Goal: Task Accomplishment & Management: Use online tool/utility

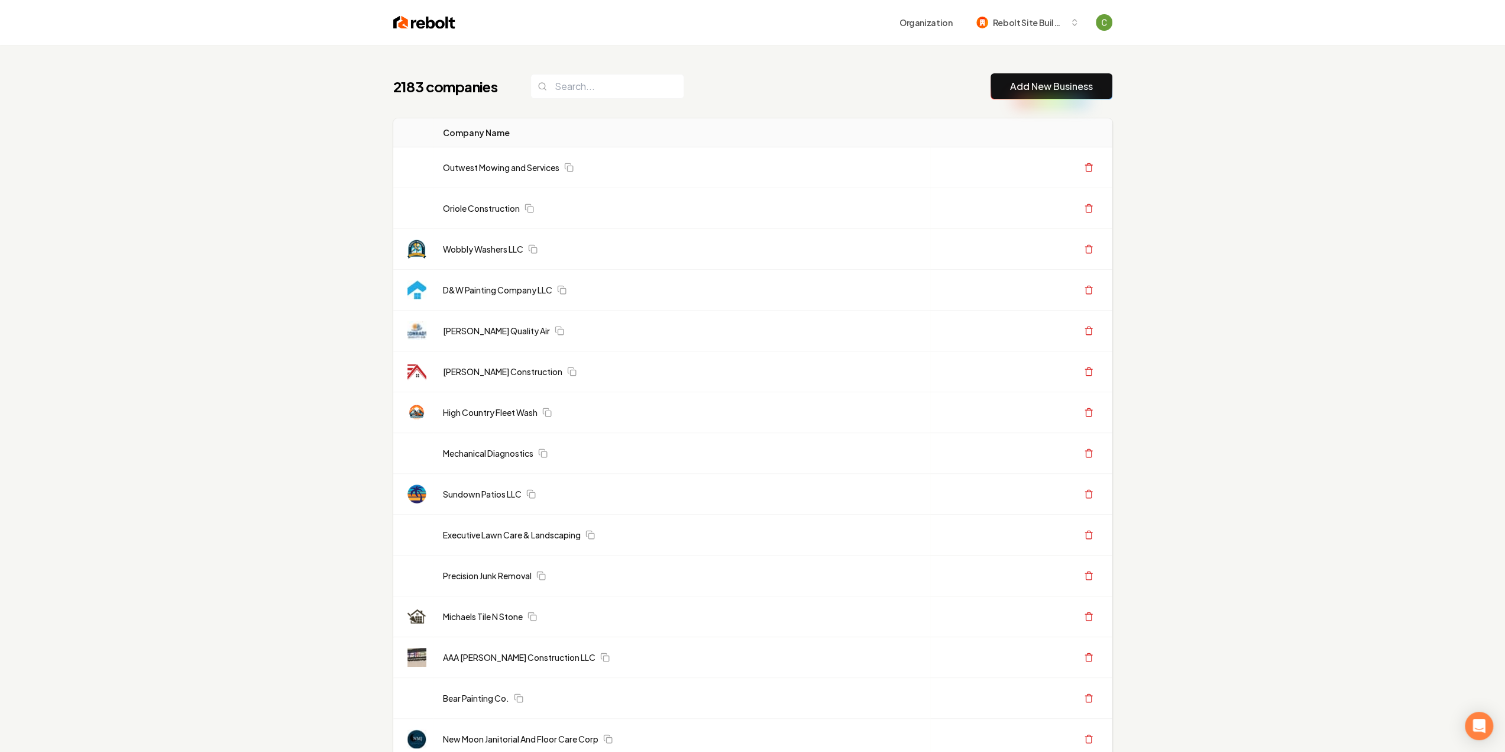
click at [1059, 79] on link "Add New Business" at bounding box center [1051, 86] width 83 height 14
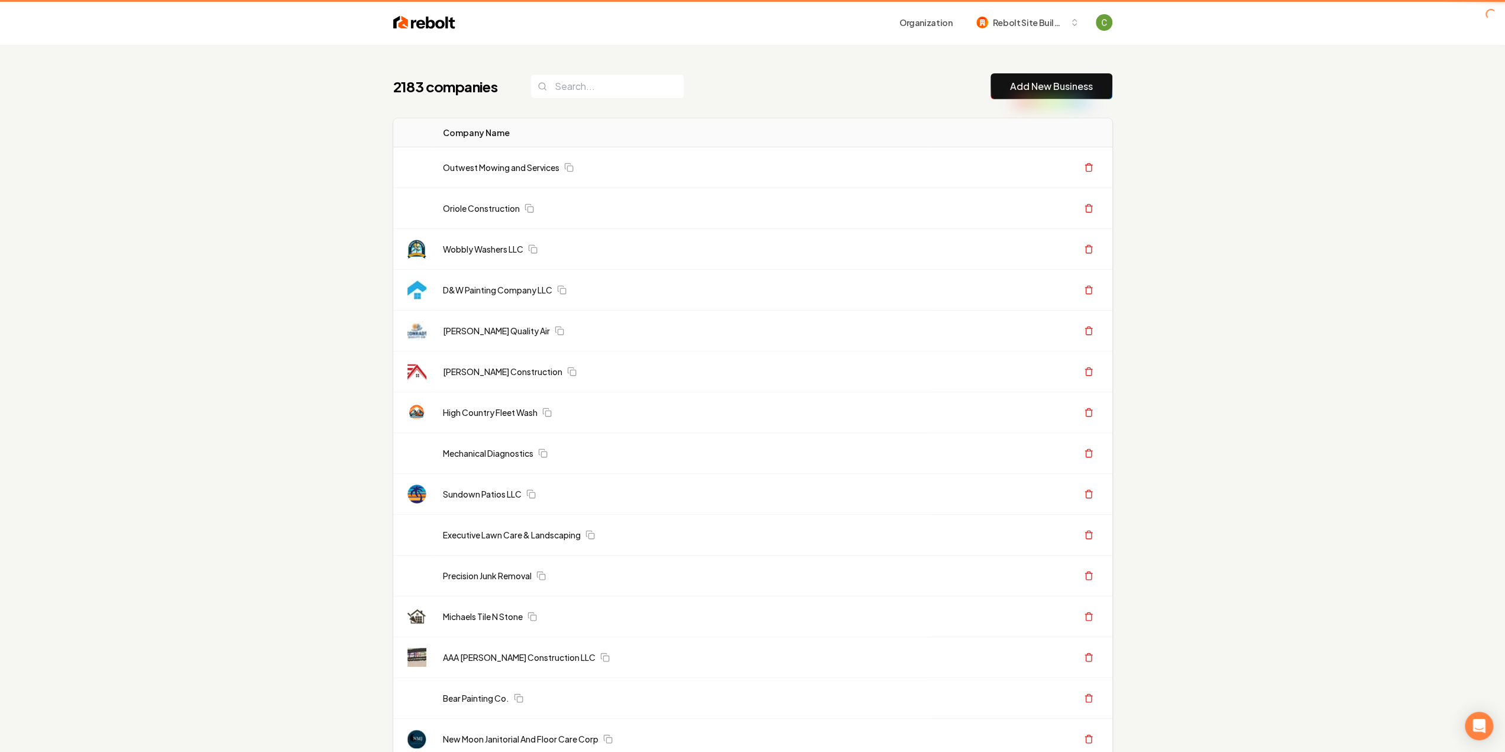
click at [1053, 82] on link "Add New Business" at bounding box center [1051, 86] width 83 height 14
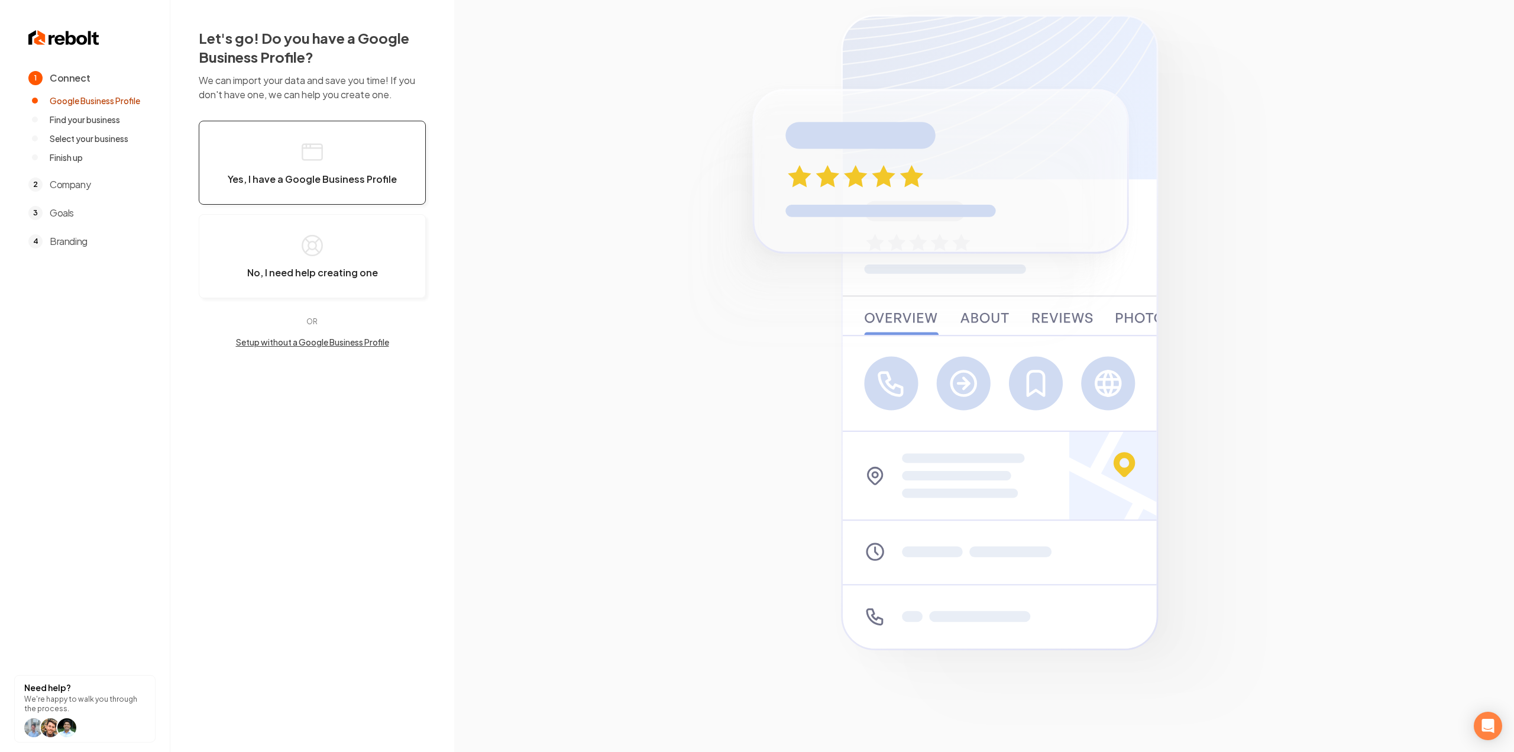
click at [344, 171] on button "Yes, I have a Google Business Profile" at bounding box center [312, 163] width 227 height 84
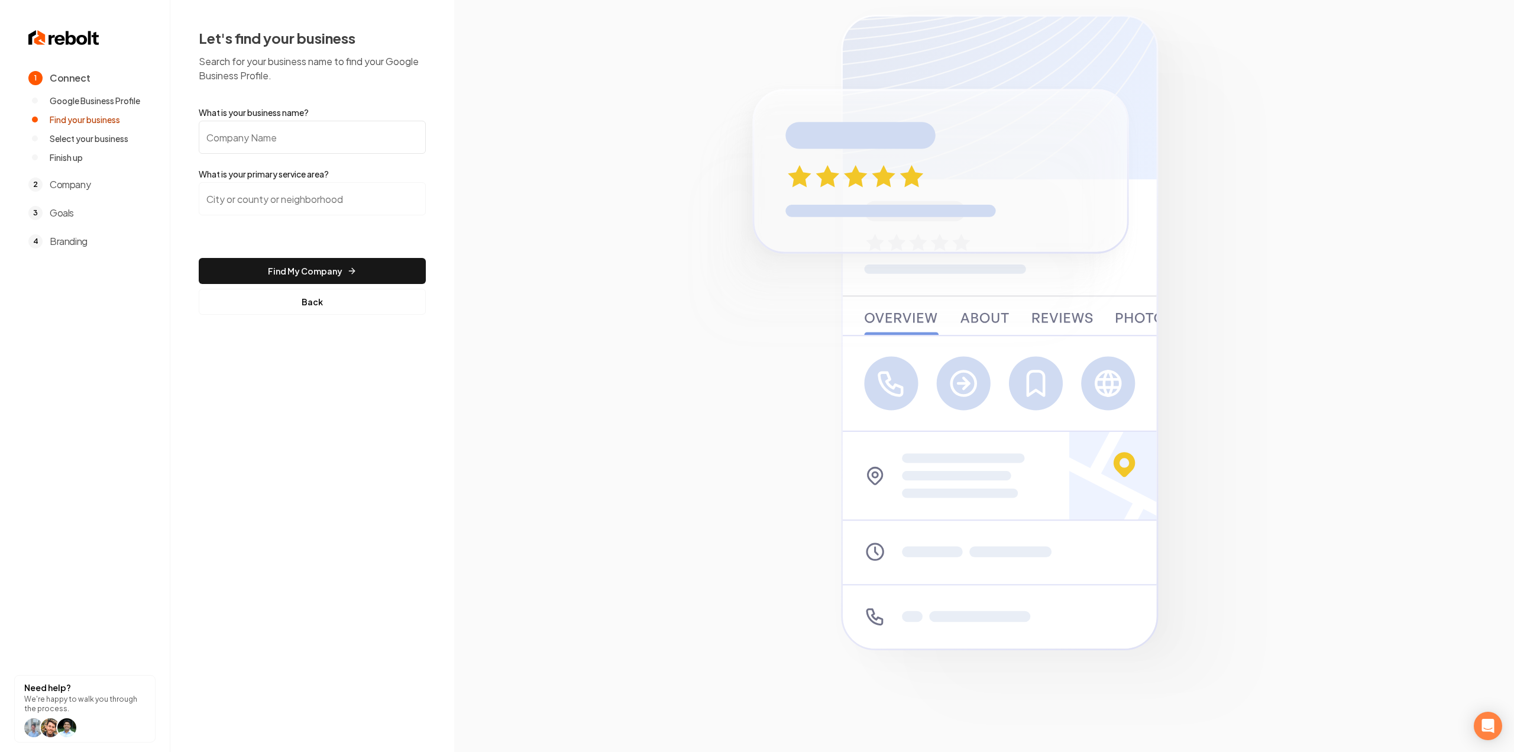
click at [300, 140] on input "What is your business name?" at bounding box center [312, 137] width 227 height 33
paste input "Varnadore Plumbing"
type input "Varnadore Plumbing"
click at [332, 192] on input "search" at bounding box center [312, 198] width 227 height 33
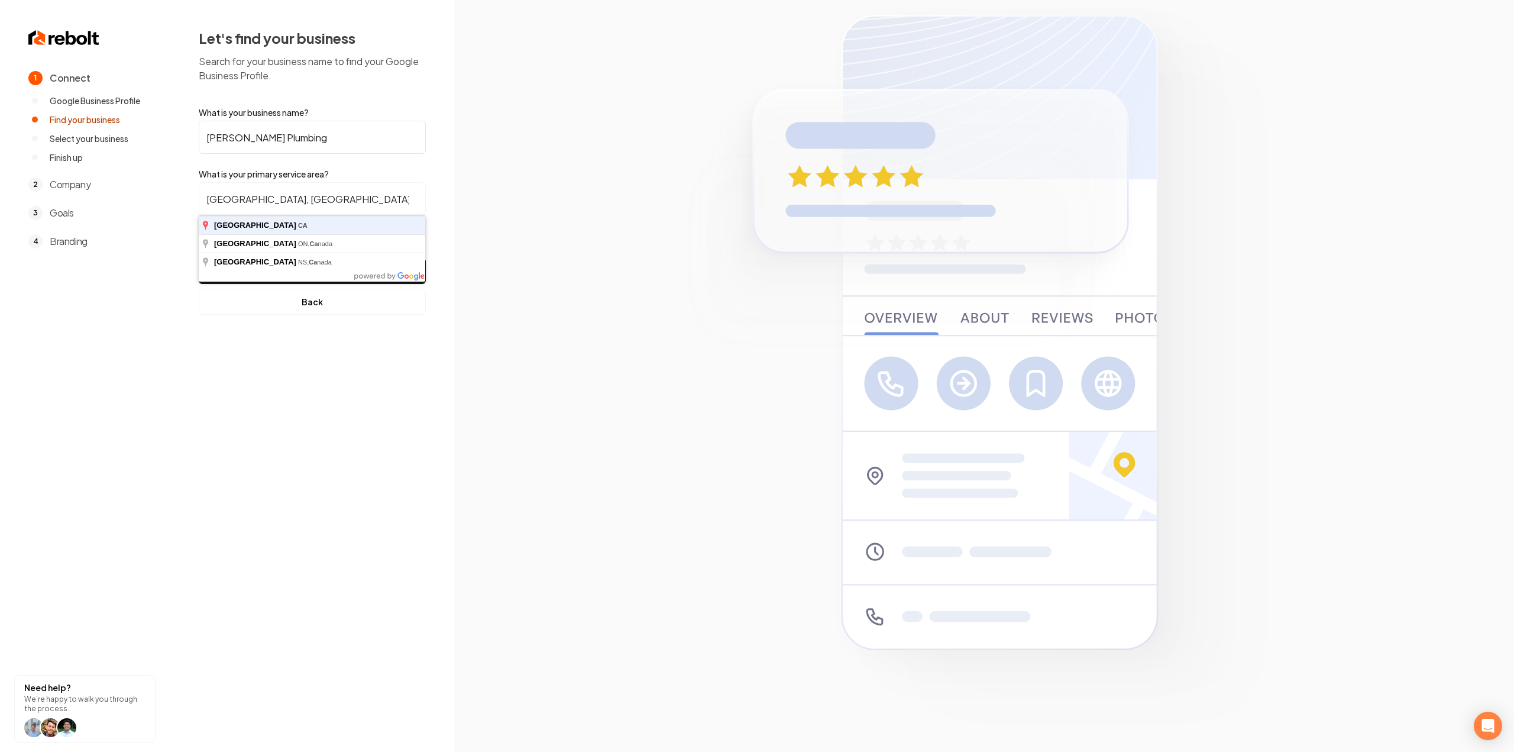
type input "Windsor, CA"
click at [199, 258] on button "Find My Company" at bounding box center [312, 271] width 227 height 26
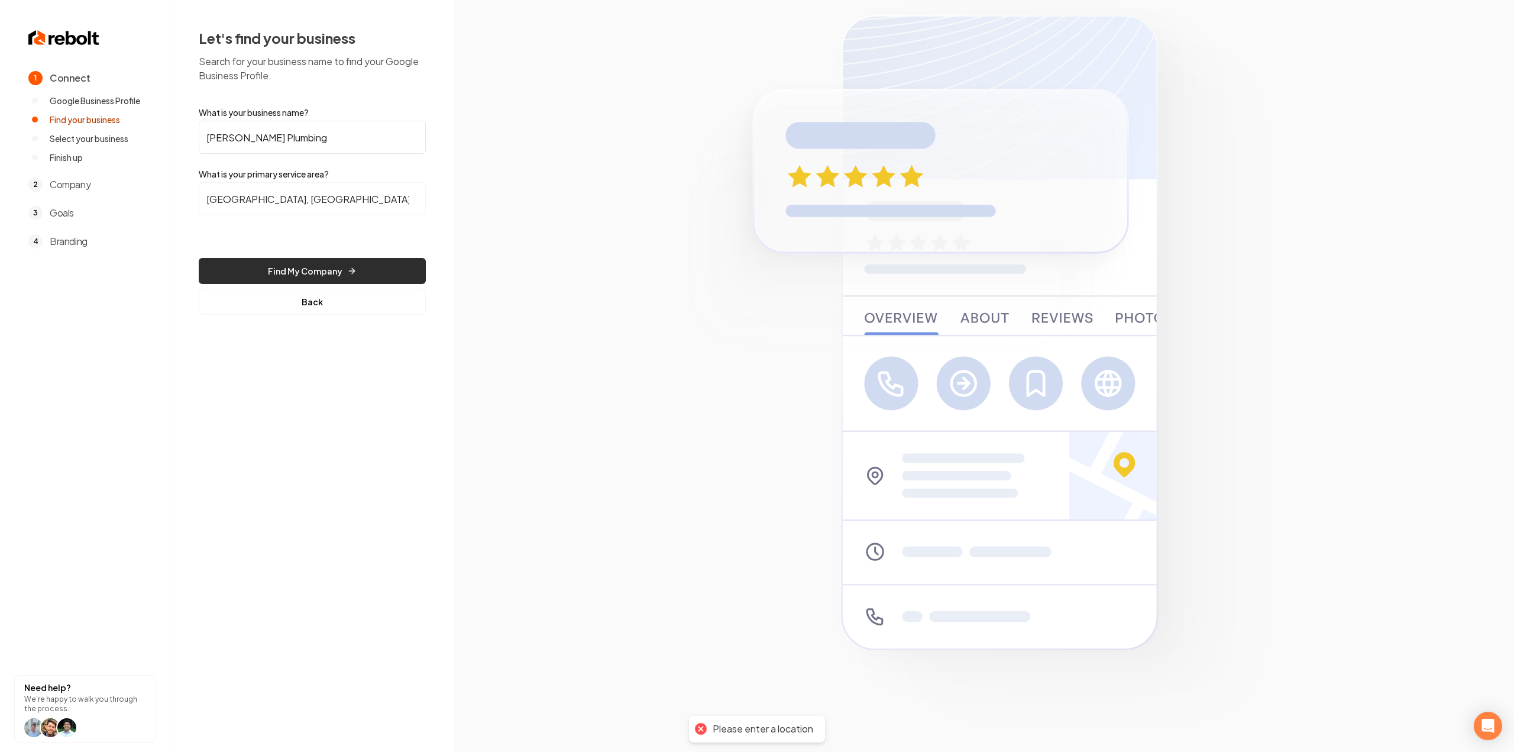
click at [305, 275] on button "Find My Company" at bounding box center [312, 271] width 227 height 26
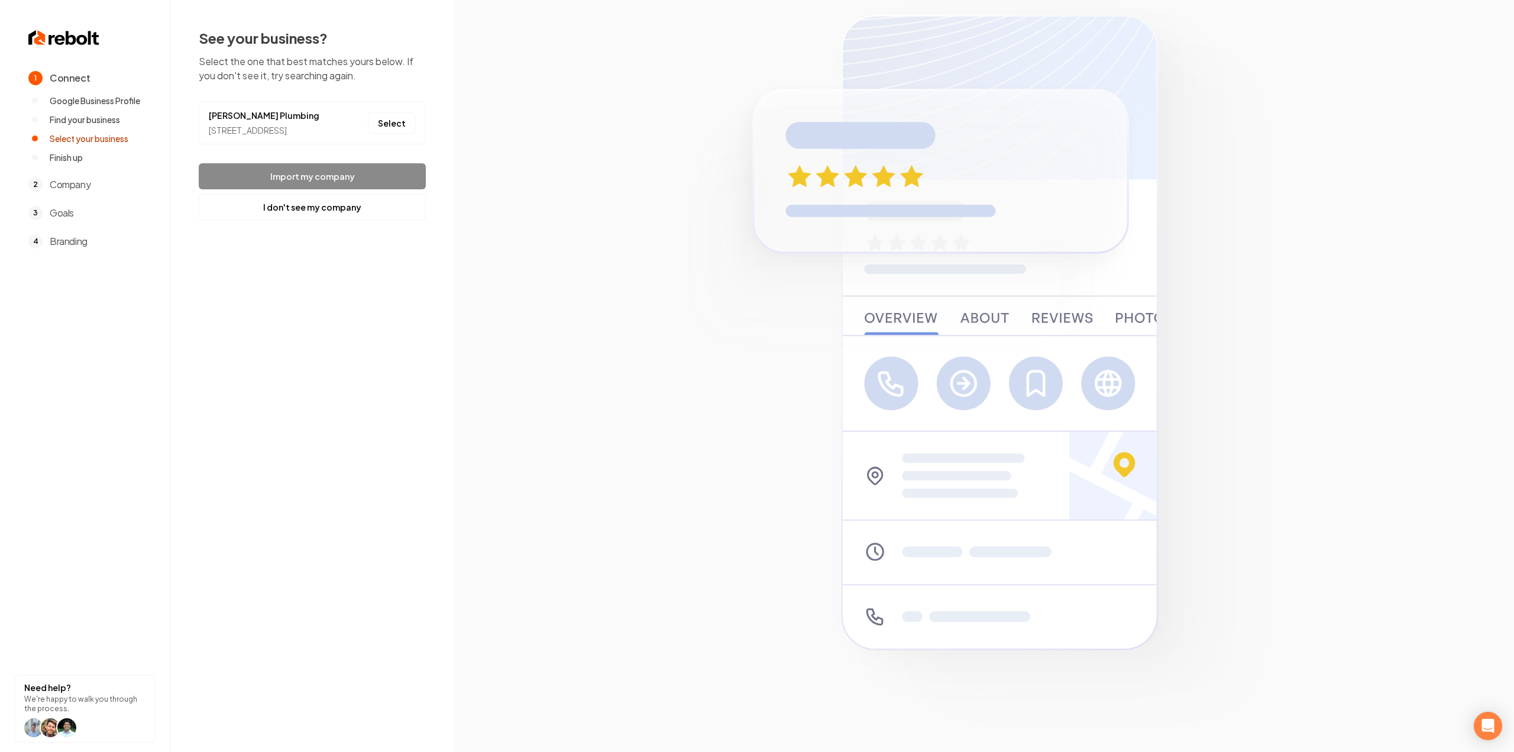
drag, startPoint x: 400, startPoint y: 139, endPoint x: 396, endPoint y: 146, distance: 8.2
click at [400, 134] on button "Select" at bounding box center [392, 122] width 48 height 21
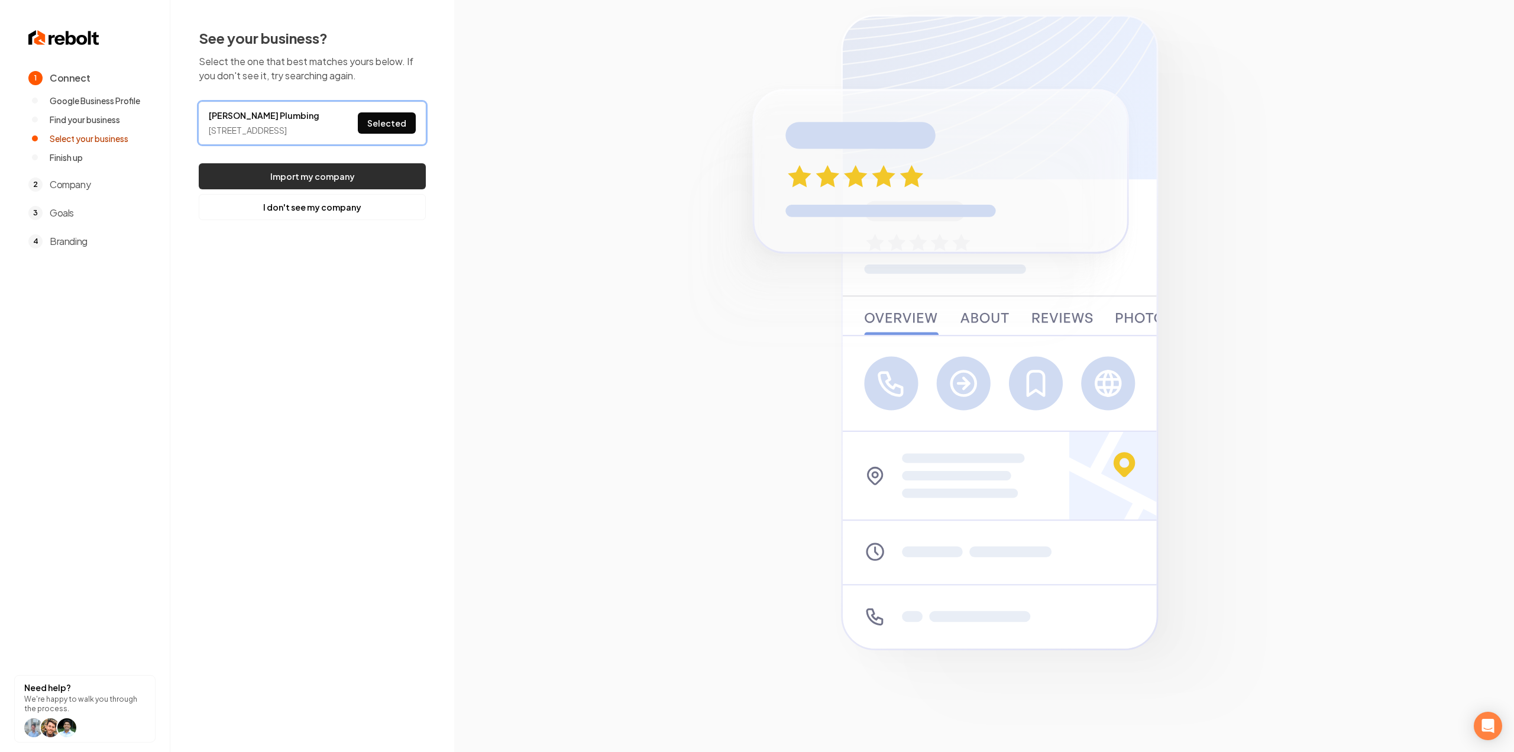
click at [376, 189] on button "Import my company" at bounding box center [312, 176] width 227 height 26
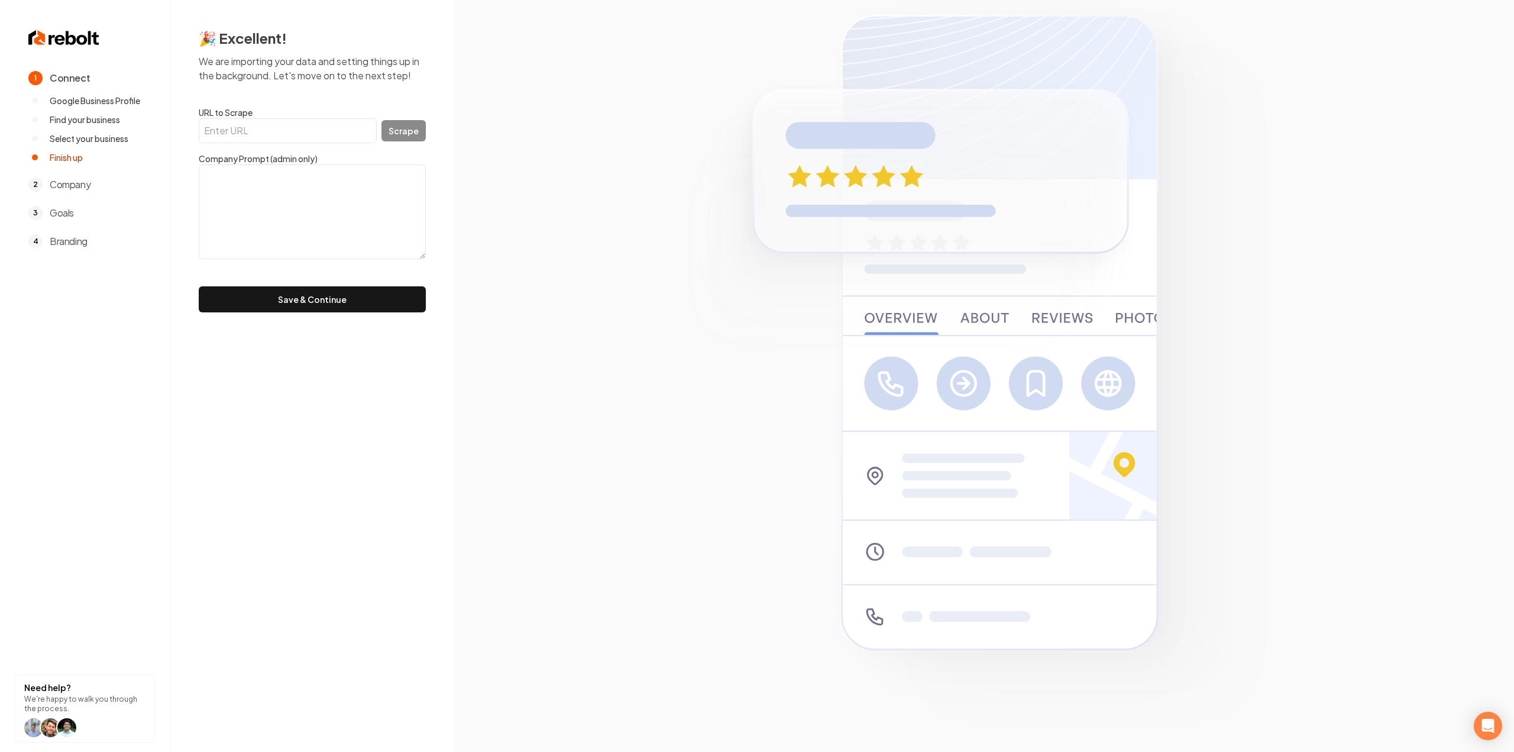
click at [293, 127] on input "URL to Scrape" at bounding box center [288, 130] width 178 height 25
click at [283, 190] on textarea at bounding box center [312, 211] width 227 height 95
paste textarea ""emergency plumbing service. any and all plumbing needs""
type textarea ""emergency plumbing service. any and all plumbing needs""
click at [310, 318] on div "🎉 Excellent! We are importing your data and setting things up in the background…" at bounding box center [312, 170] width 284 height 341
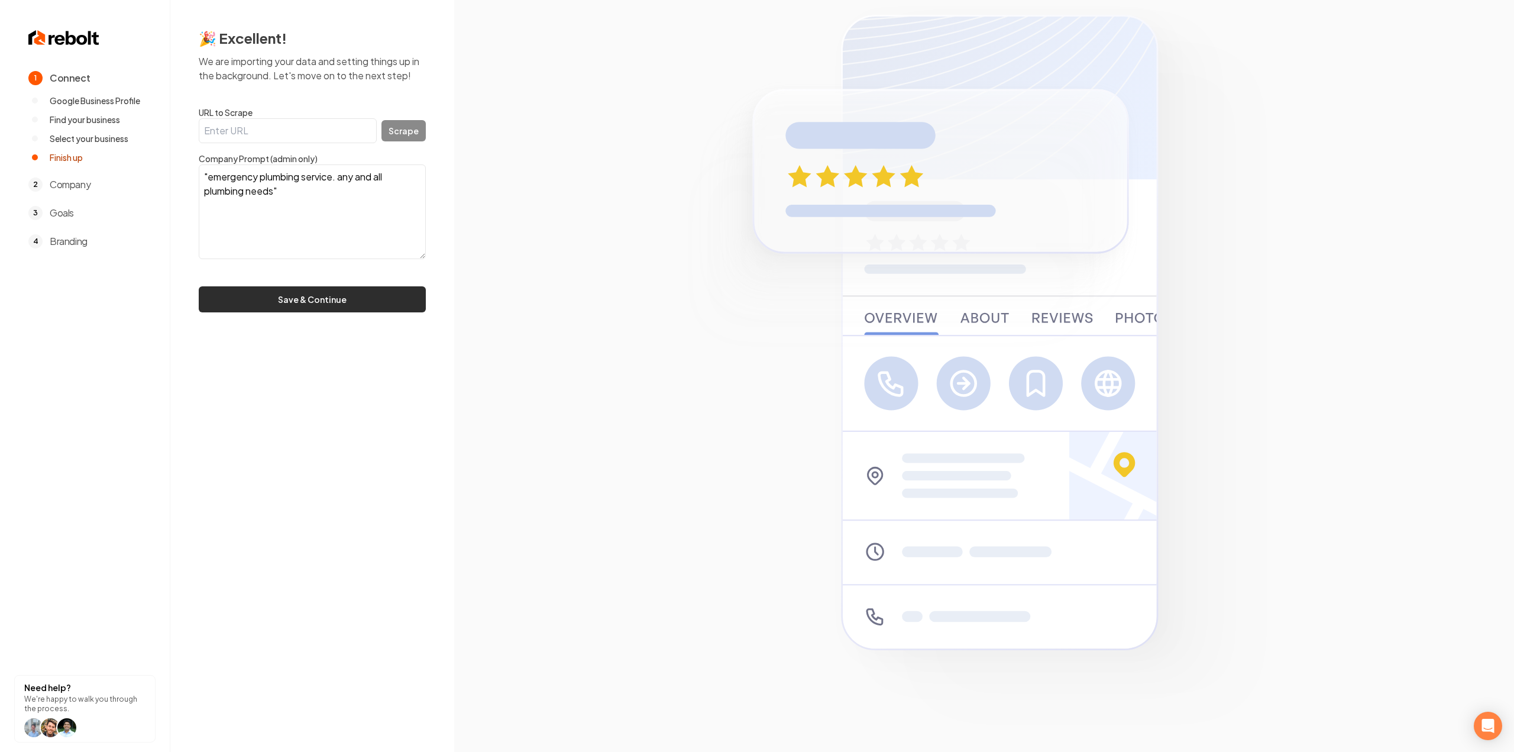
click at [386, 293] on button "Save & Continue" at bounding box center [312, 299] width 227 height 26
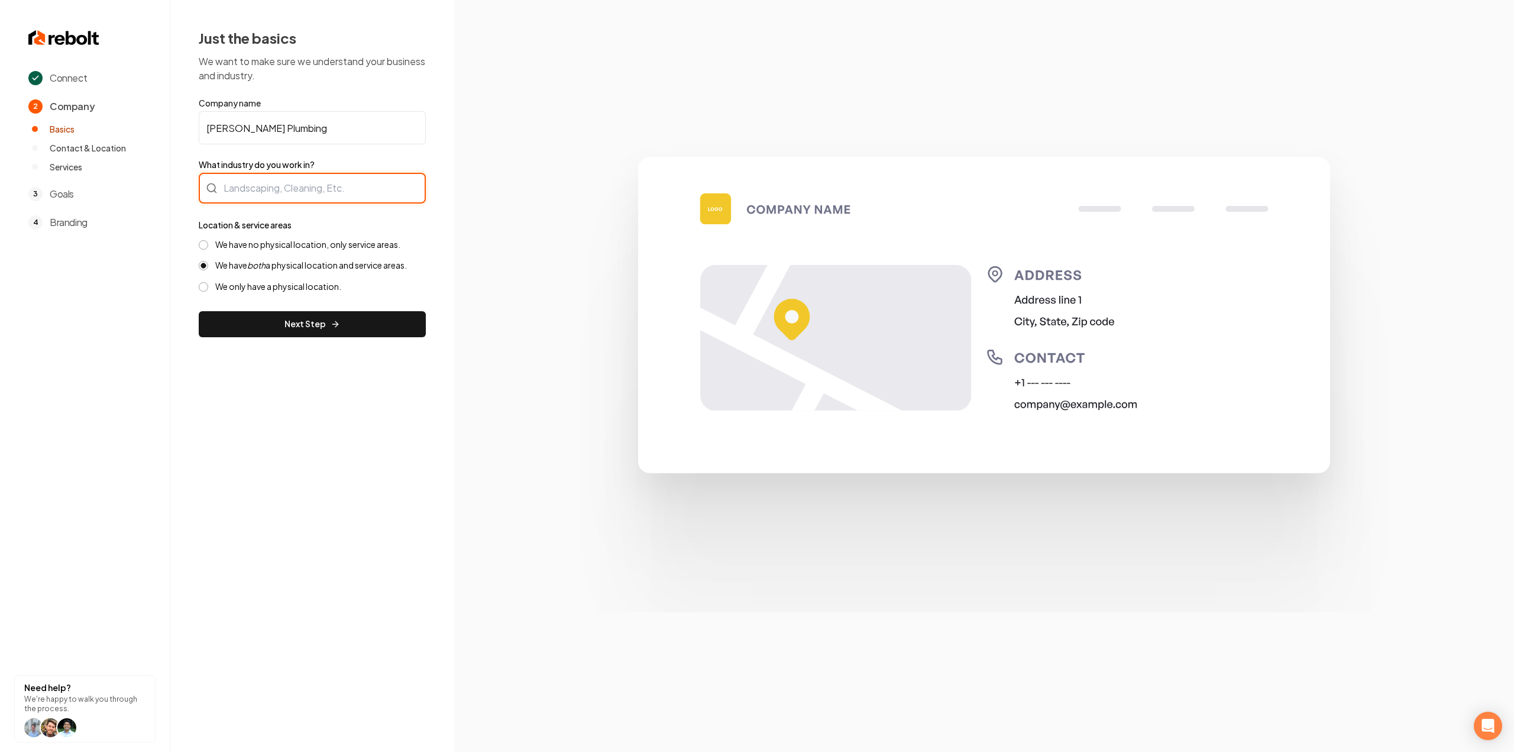
click at [265, 187] on div at bounding box center [312, 188] width 227 height 31
type input "Plumbing"
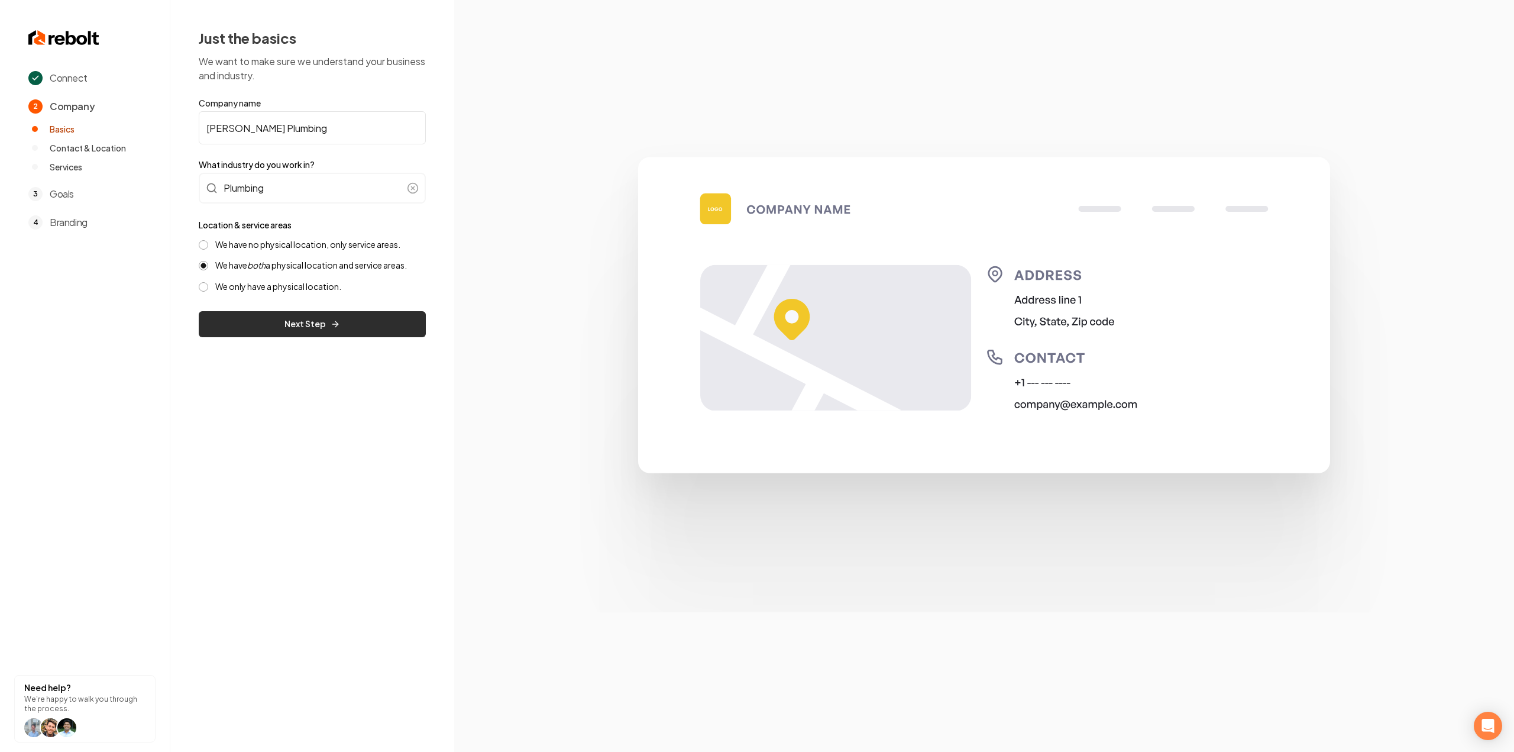
click at [271, 345] on div "Just the basics We want to make sure we understand your business and industry. …" at bounding box center [312, 183] width 284 height 366
click at [275, 322] on button "Next Step" at bounding box center [312, 324] width 227 height 26
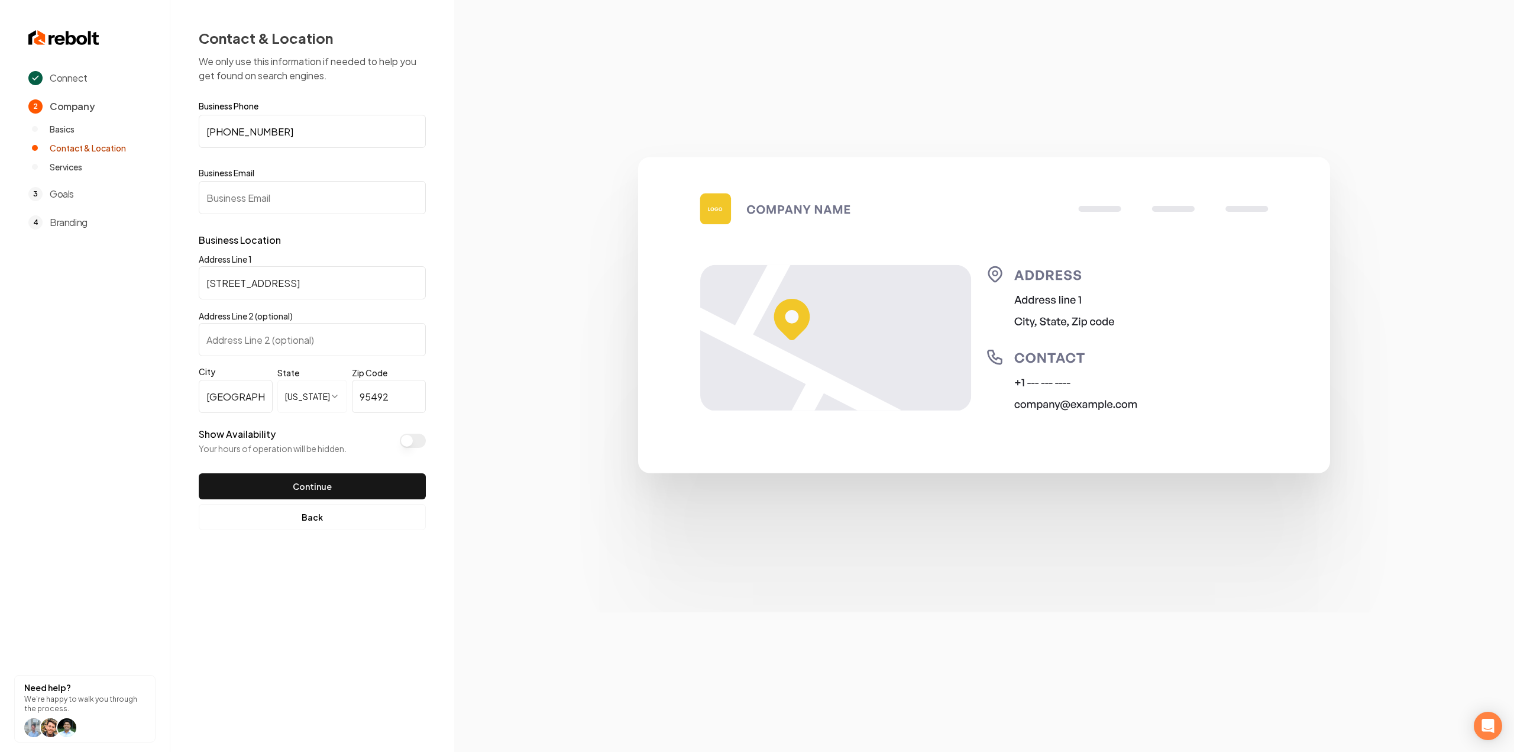
click at [244, 204] on input "Business Email" at bounding box center [312, 197] width 227 height 33
paste input "varnadoreplumbing@gmail.com"
type input "varnadoreplumbing@gmail.com"
click at [283, 491] on button "Continue" at bounding box center [312, 486] width 227 height 26
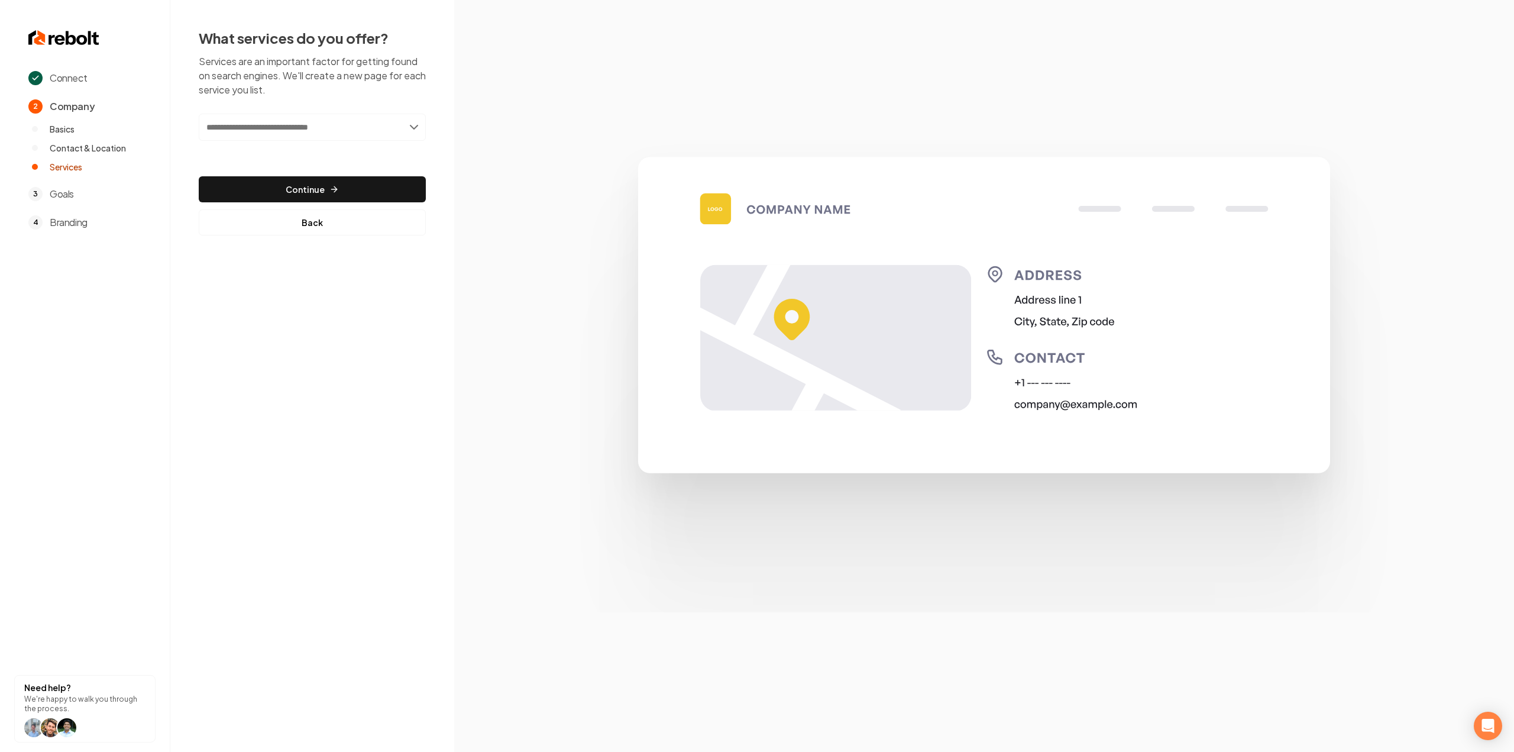
click at [355, 118] on input "text" at bounding box center [312, 127] width 227 height 27
type input "****"
click at [347, 156] on div "Emer gency Plumbing Services" at bounding box center [312, 153] width 225 height 19
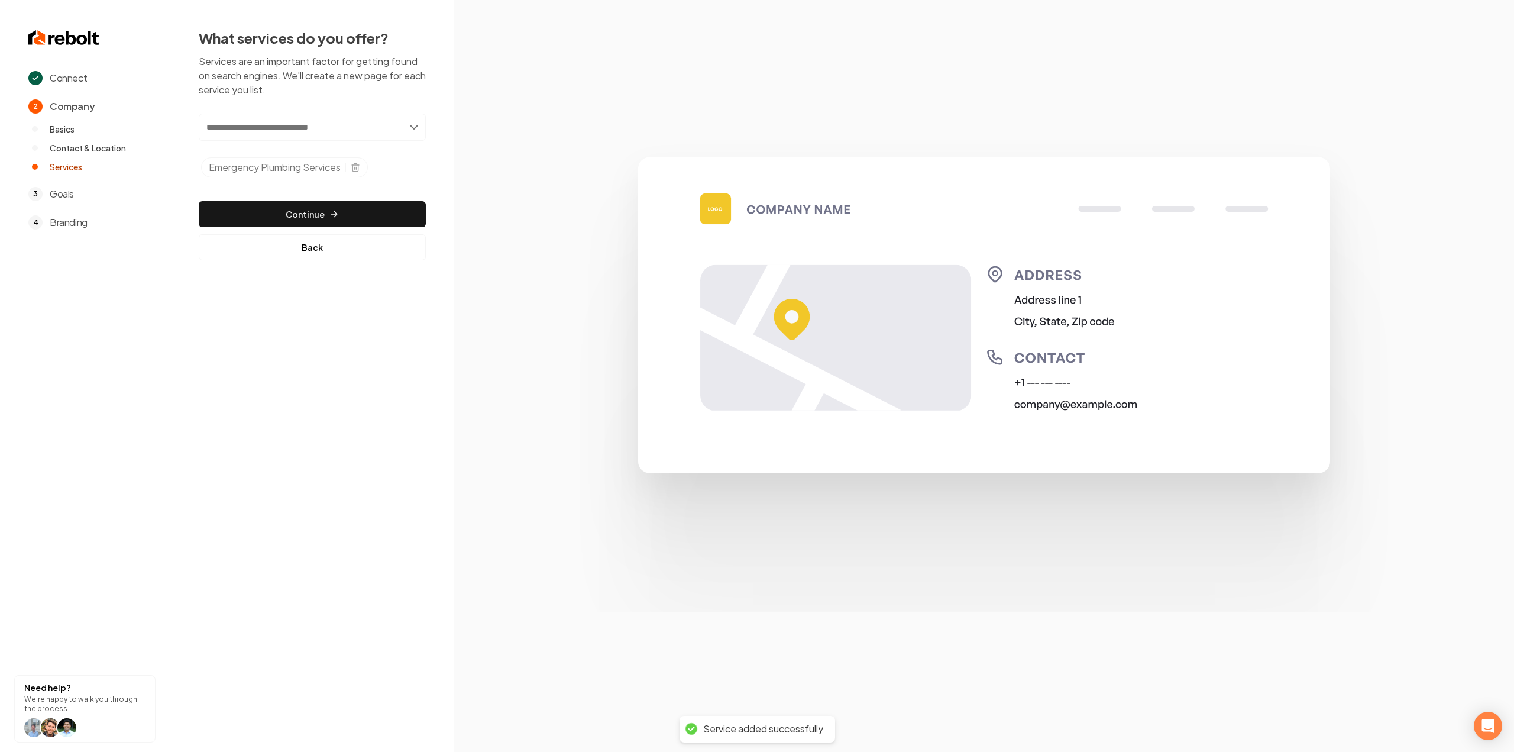
click at [272, 122] on input "text" at bounding box center [312, 127] width 227 height 27
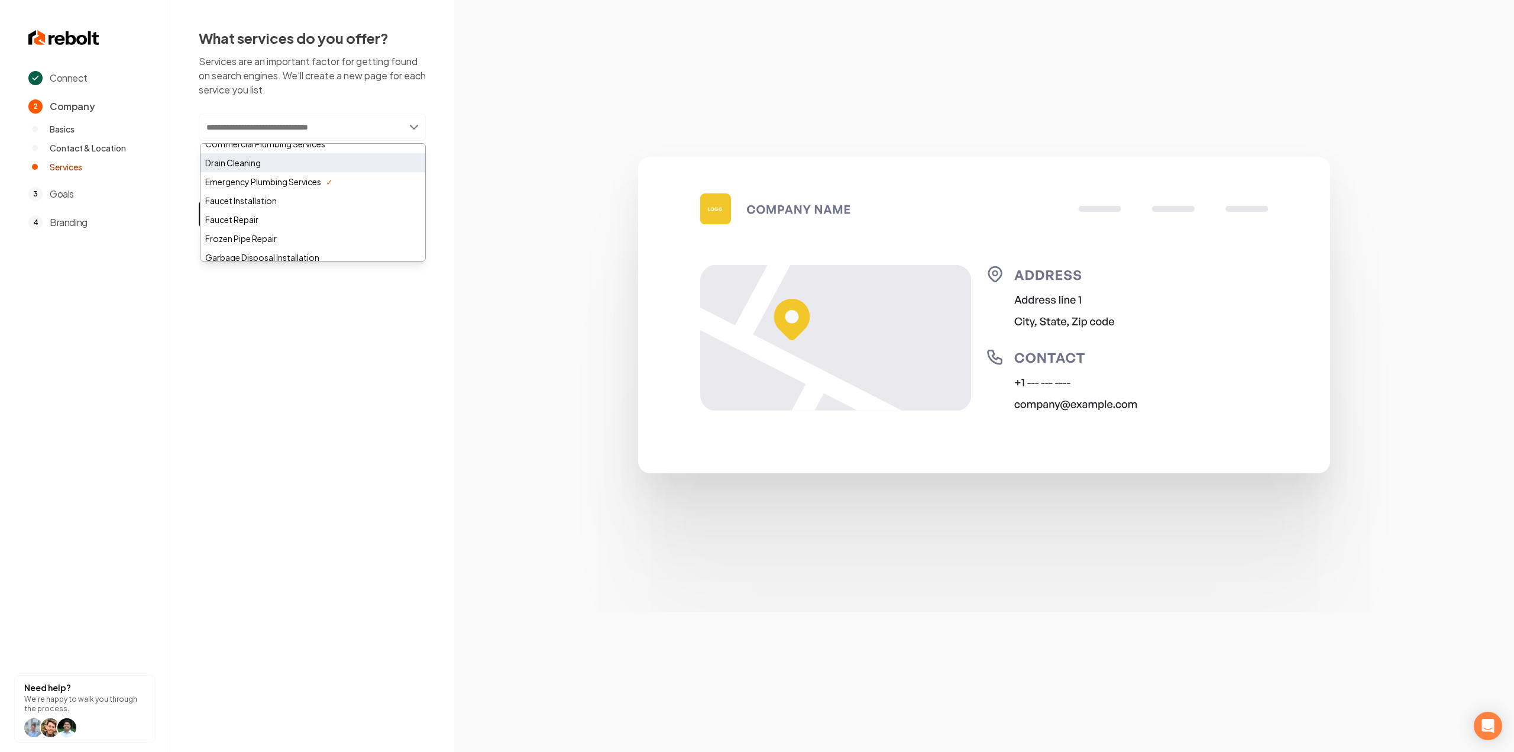
scroll to position [59, 0]
click at [289, 189] on div "Drain Cleaning" at bounding box center [312, 188] width 225 height 19
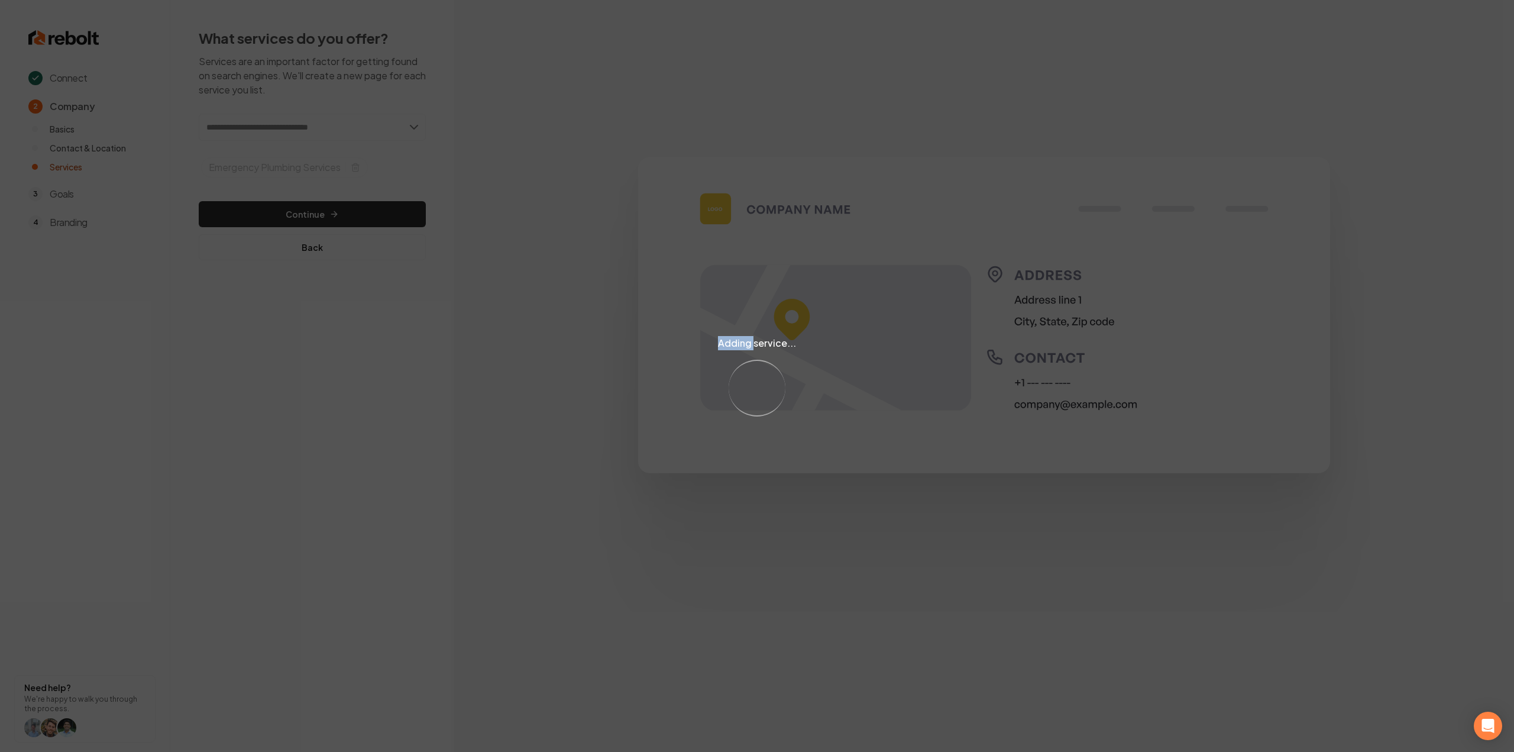
click at [289, 189] on div "Adding service... Loading..." at bounding box center [757, 376] width 1514 height 752
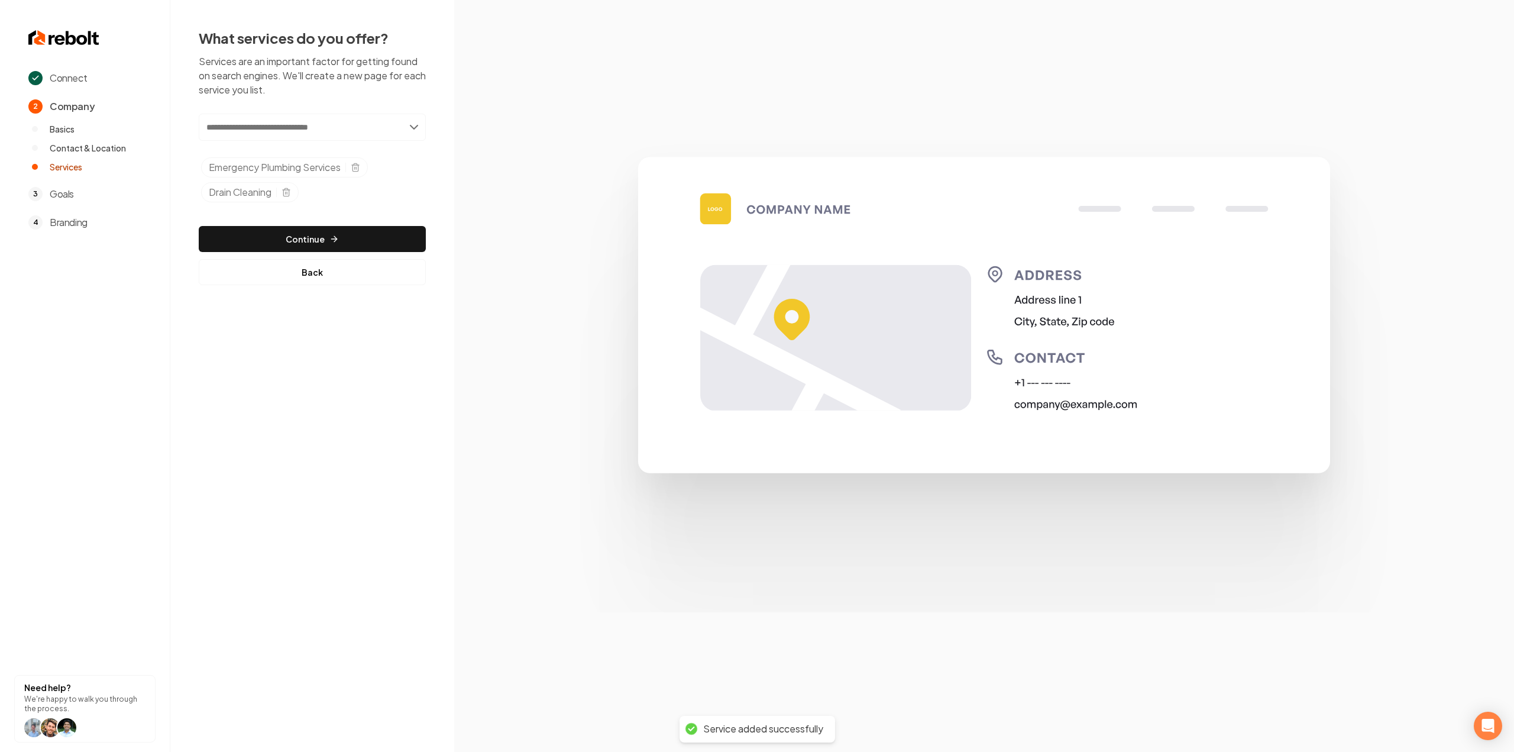
click at [300, 128] on input "text" at bounding box center [312, 127] width 227 height 27
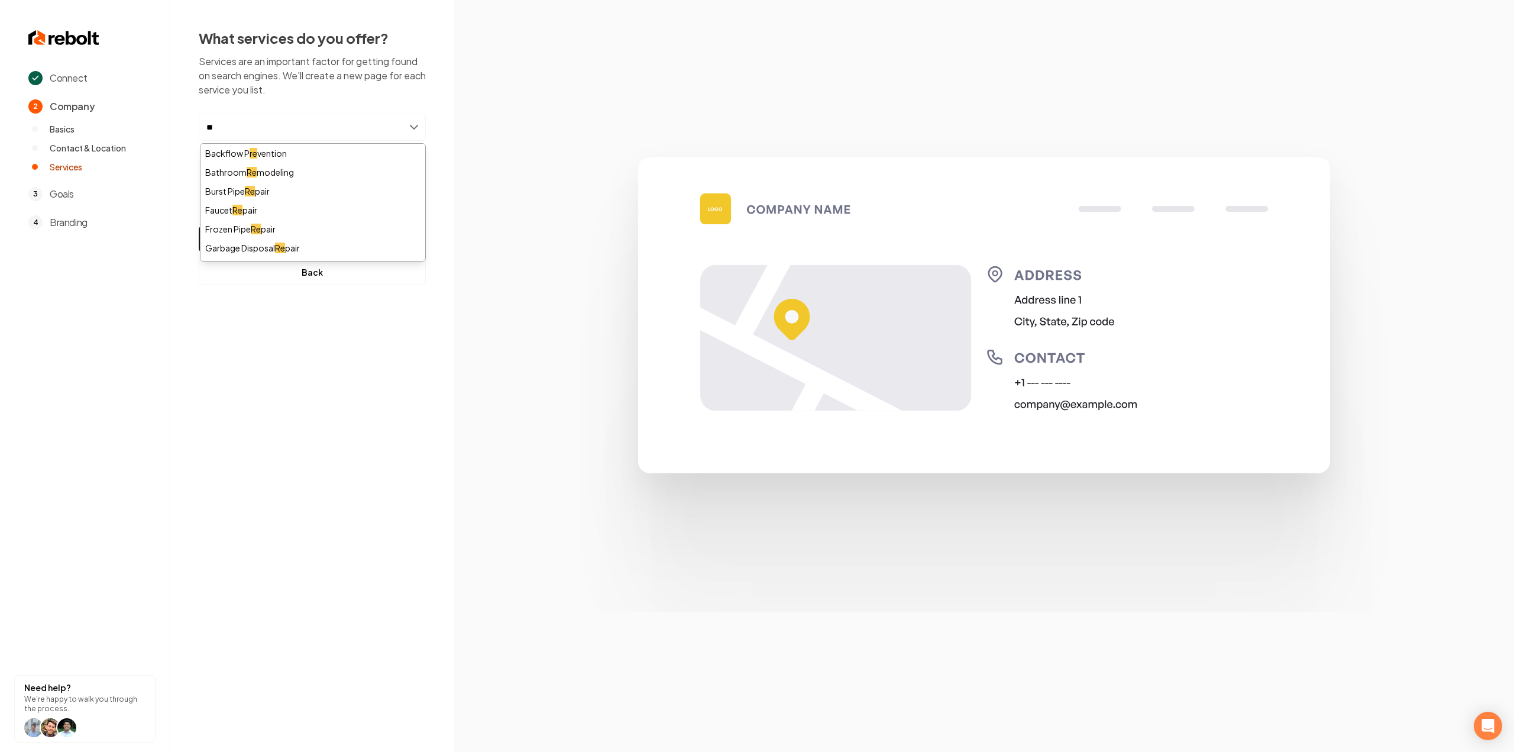
type input "*"
click at [330, 192] on div "Bathroom Remodeling" at bounding box center [312, 191] width 225 height 19
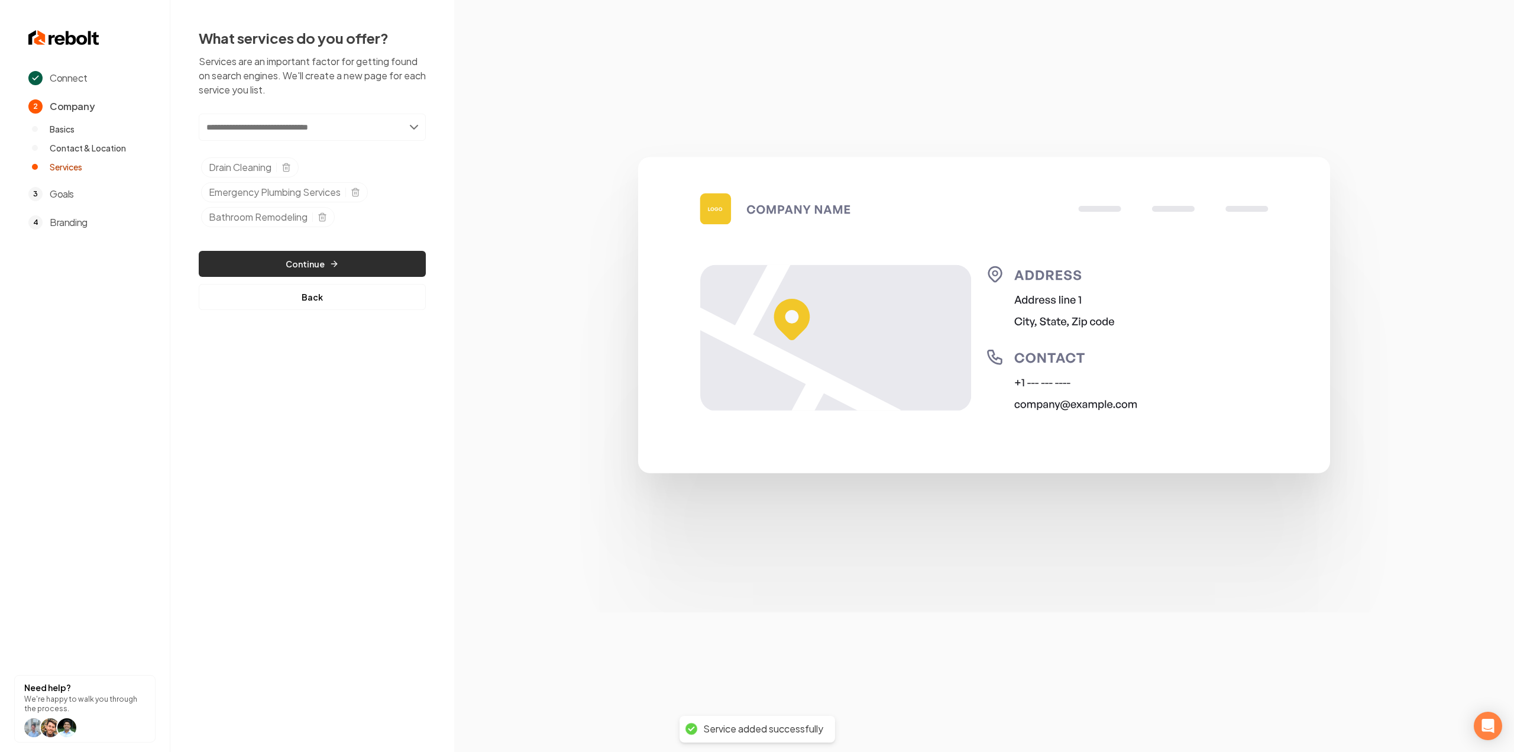
click at [371, 261] on button "Continue" at bounding box center [312, 264] width 227 height 26
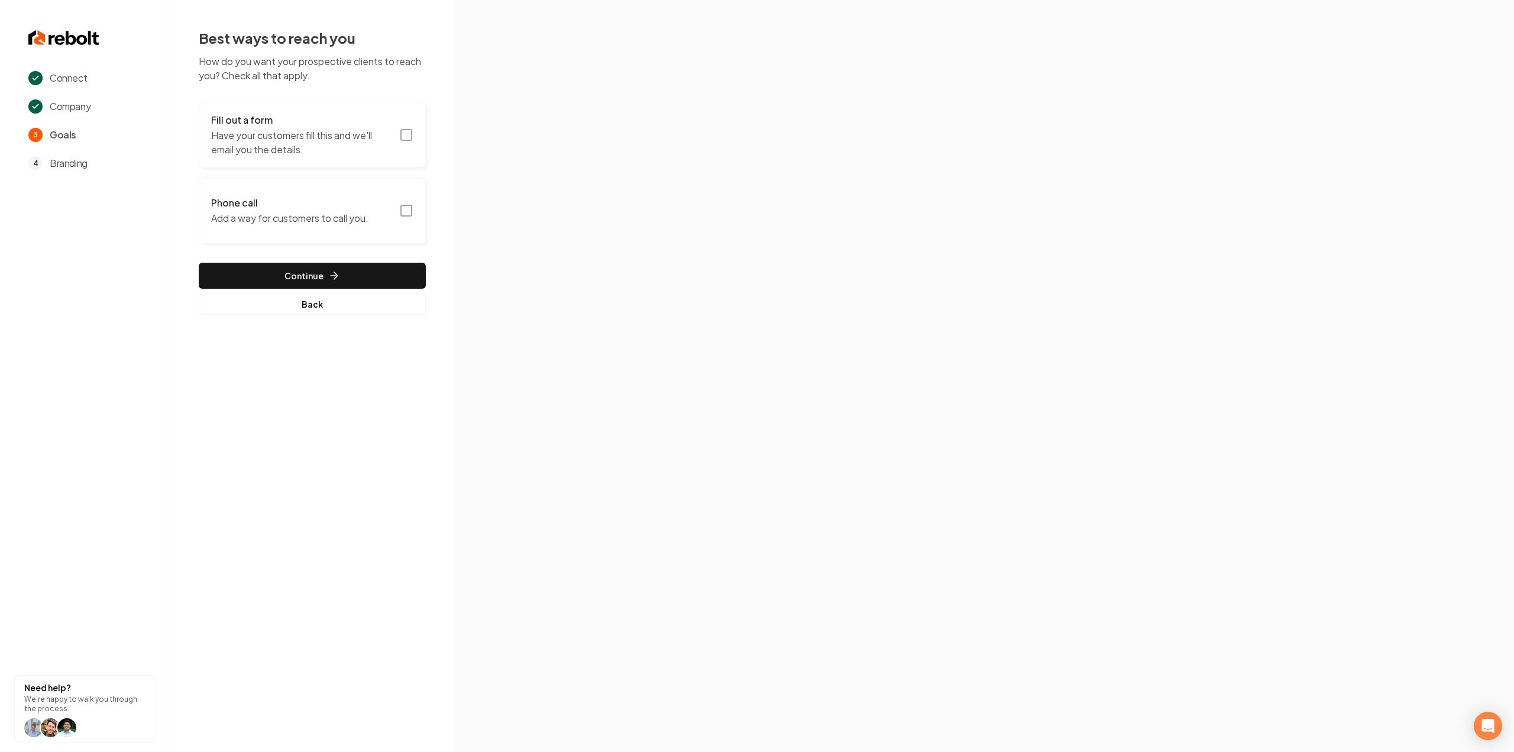
click at [390, 153] on p "Have your customers fill this and we'll email you the details." at bounding box center [301, 142] width 181 height 28
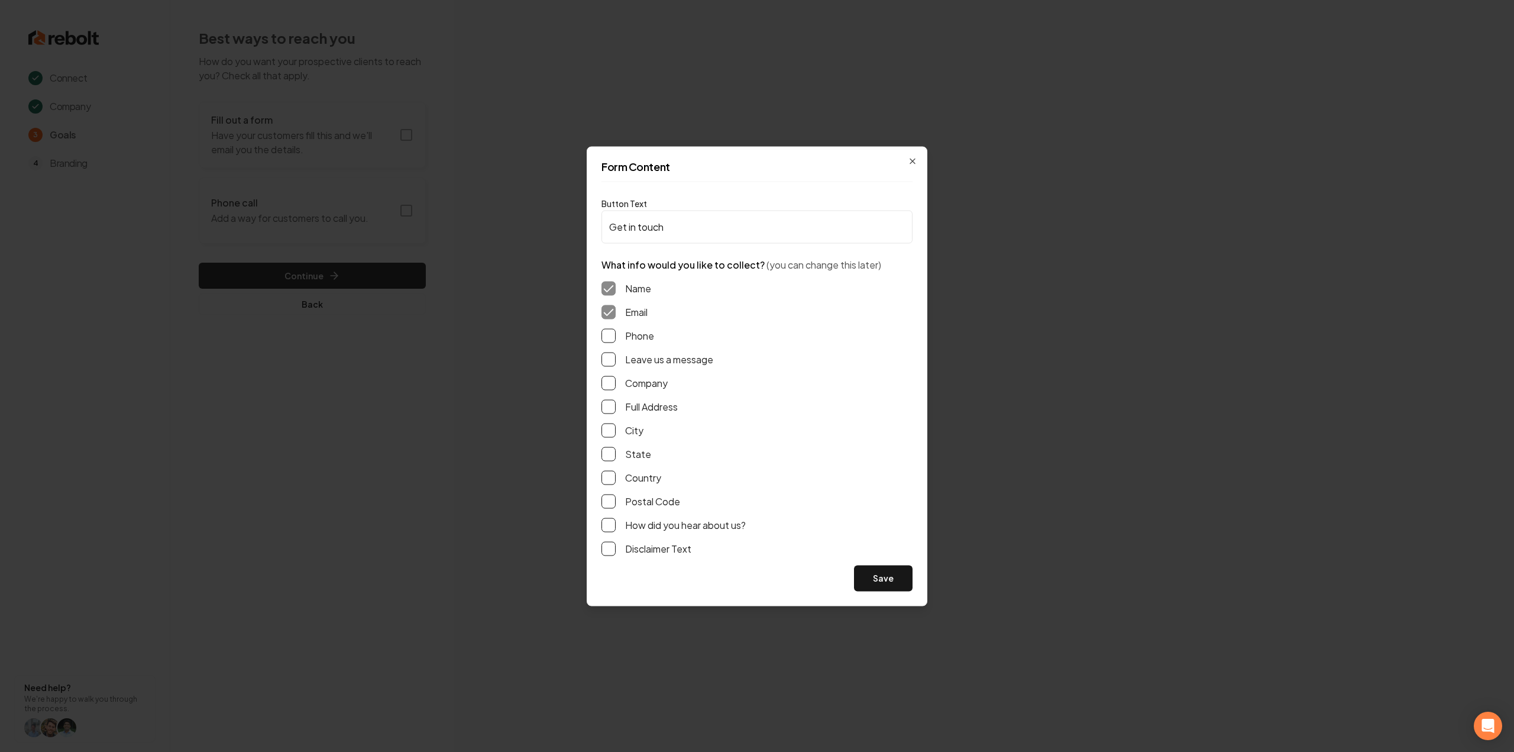
click at [605, 358] on button "Leave us a message" at bounding box center [608, 359] width 14 height 14
click at [603, 337] on button "Phone" at bounding box center [608, 335] width 14 height 14
click at [609, 407] on button "Full Address" at bounding box center [608, 406] width 14 height 14
click at [871, 565] on button "Save" at bounding box center [883, 578] width 59 height 26
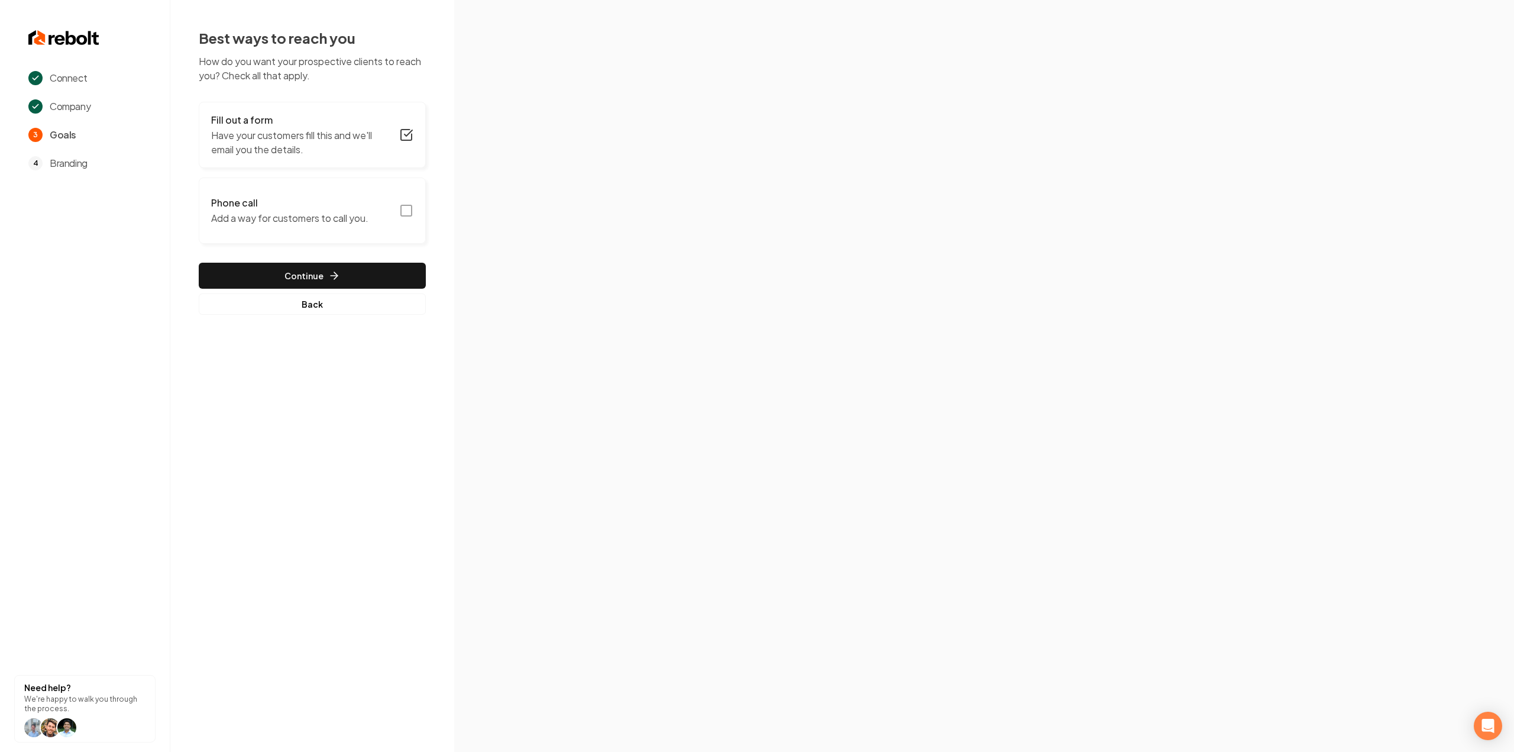
click at [407, 208] on icon "button" at bounding box center [406, 210] width 14 height 14
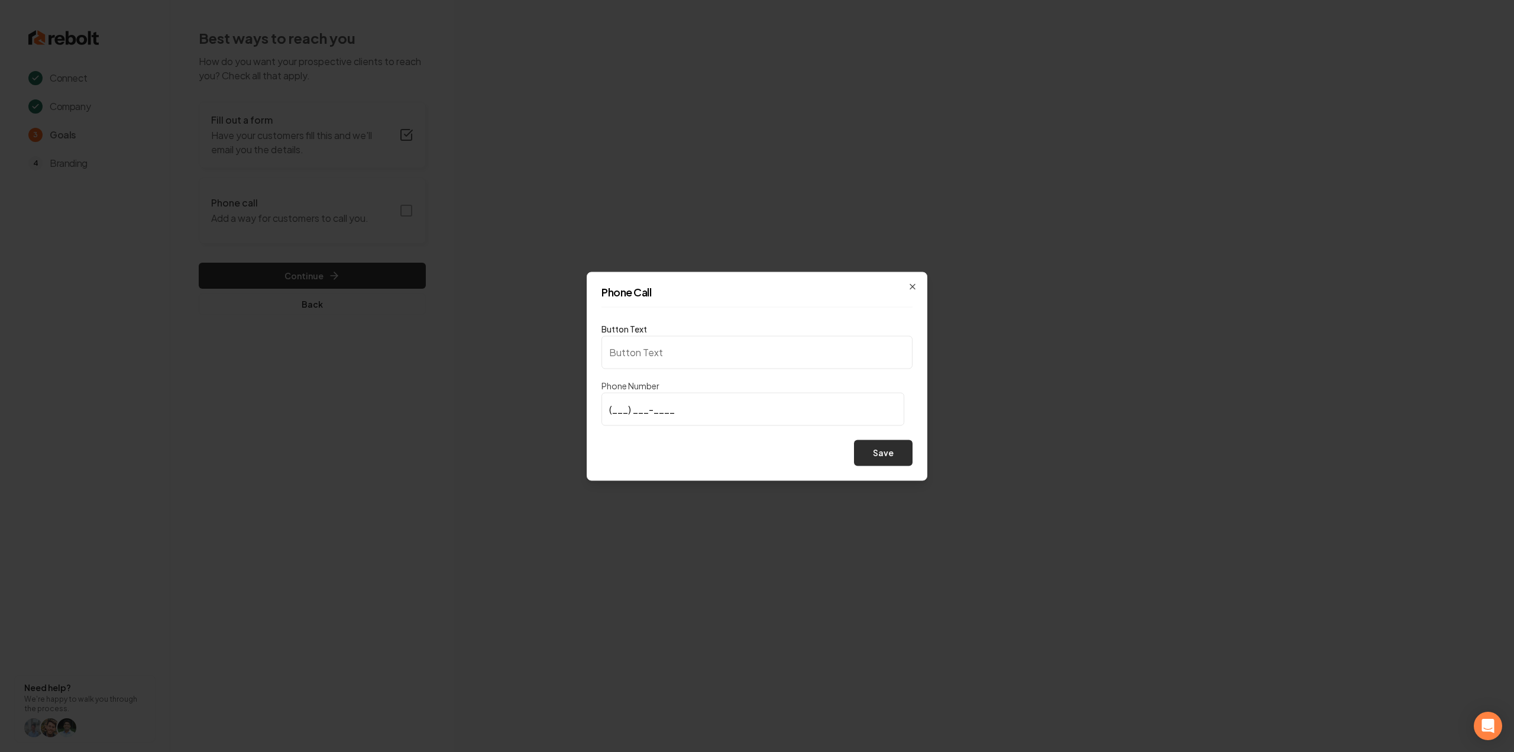
type input "Call us"
type input "(707) 529-7373"
click at [881, 451] on button "Save" at bounding box center [883, 452] width 59 height 26
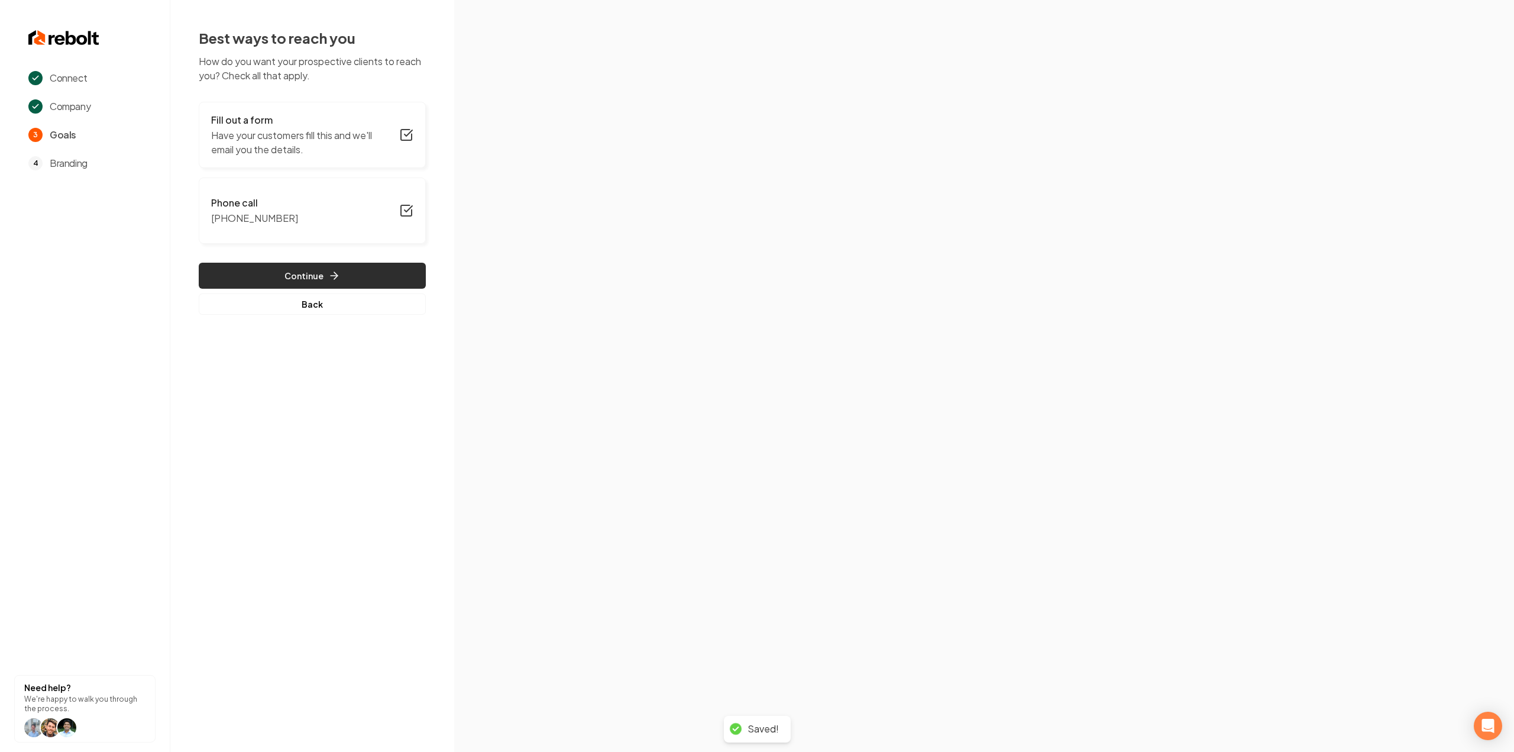
click at [390, 269] on button "Continue" at bounding box center [312, 276] width 227 height 26
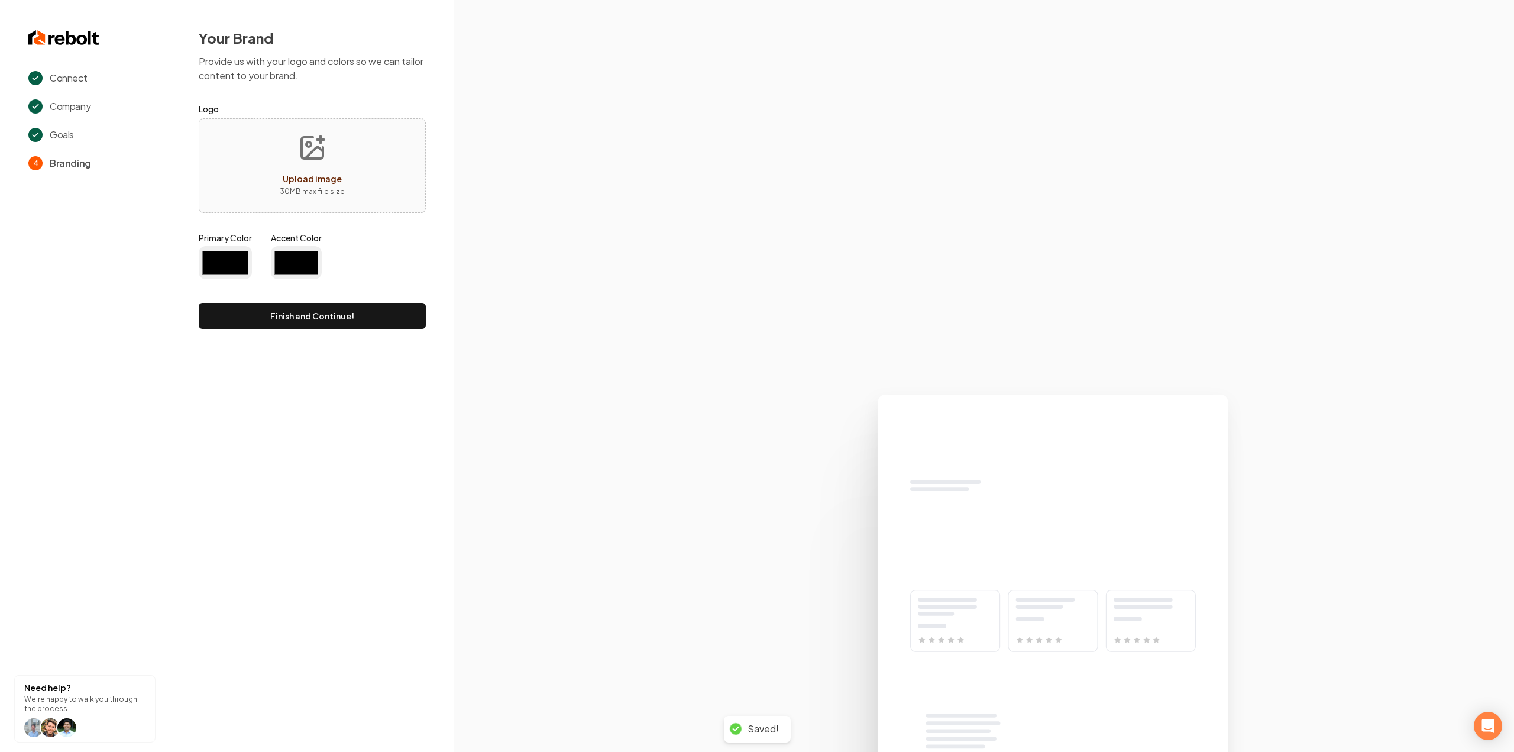
type input "#194d33"
type input "#70be00"
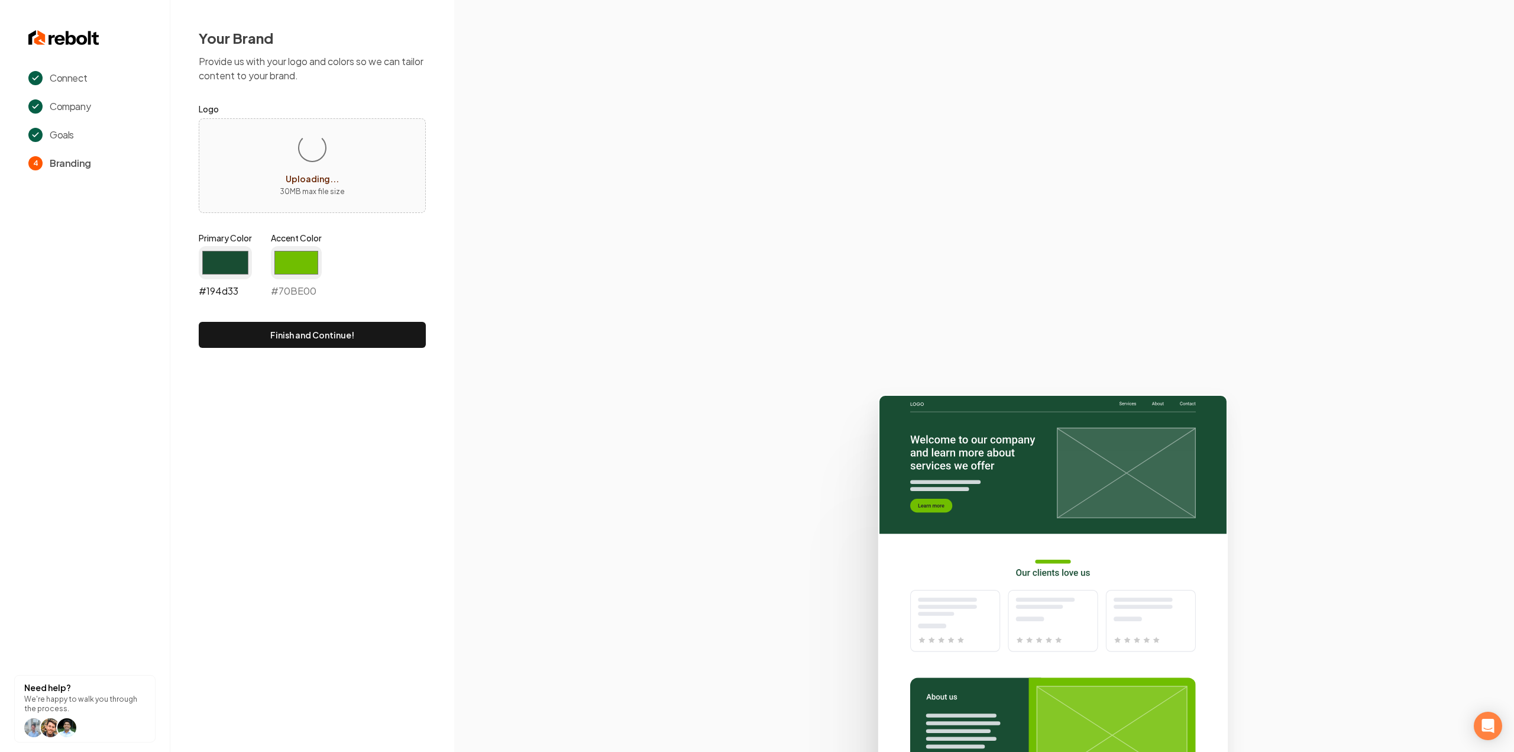
click at [218, 267] on input "#194d33" at bounding box center [225, 262] width 53 height 33
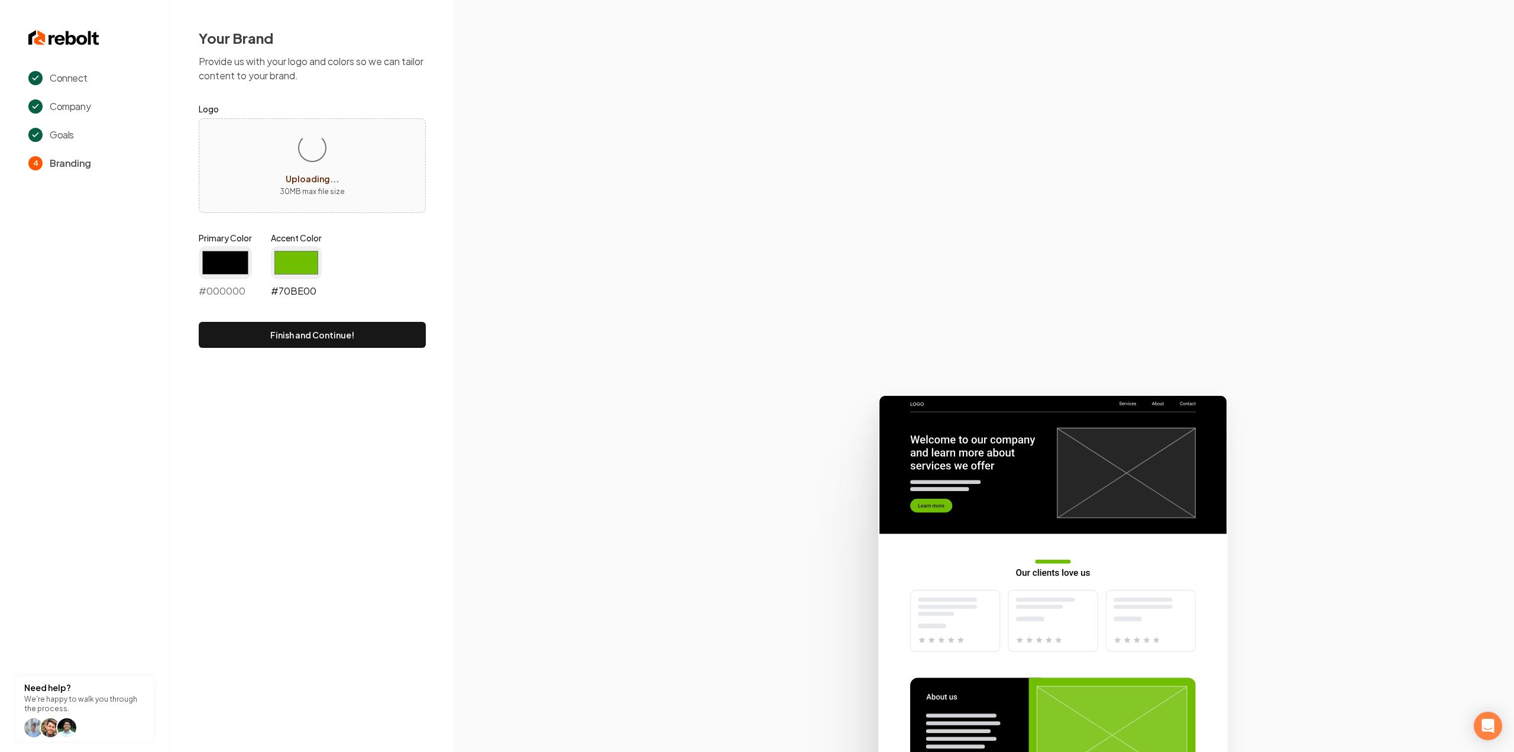
type input "#000000"
click at [300, 257] on input "#70be00" at bounding box center [296, 262] width 51 height 33
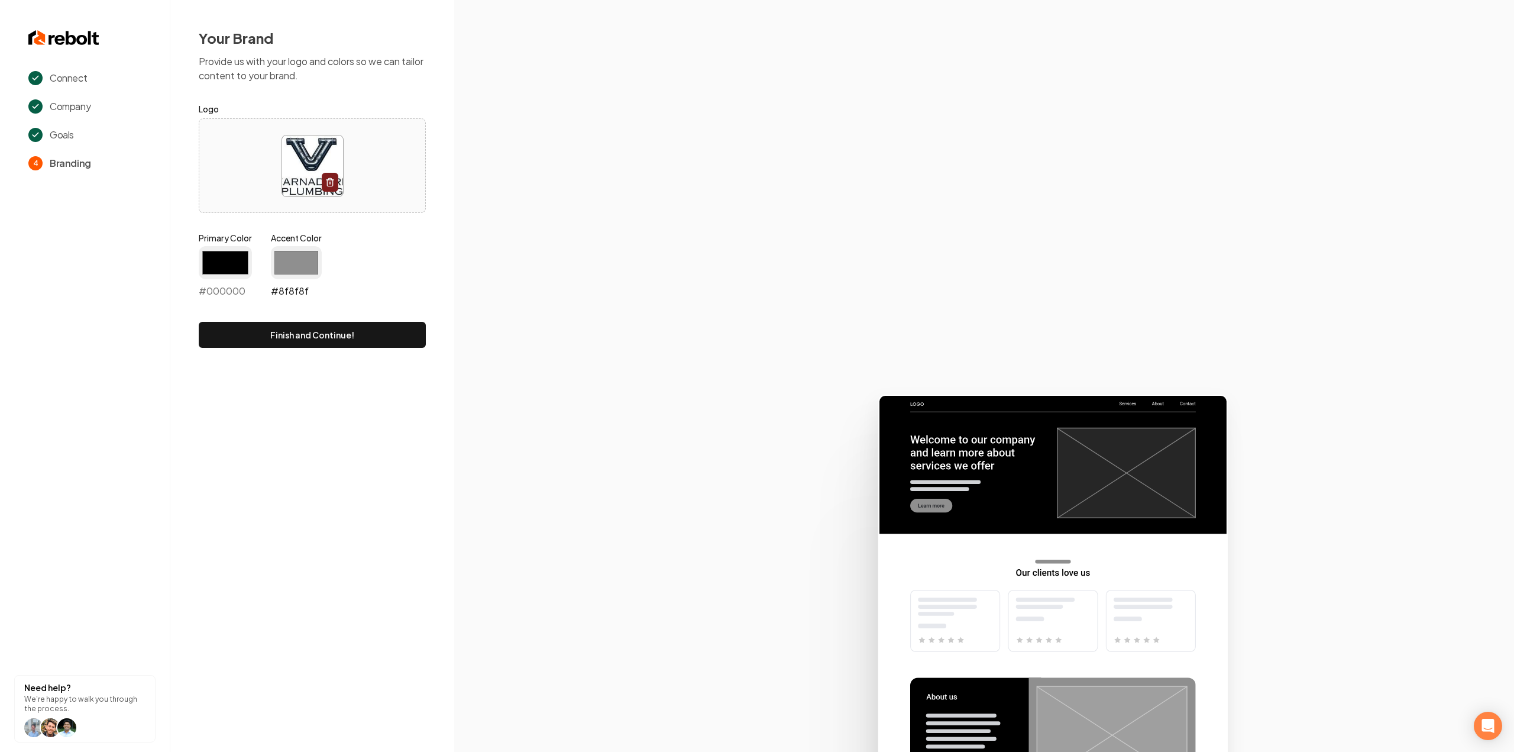
type input "#8f8f8f"
drag, startPoint x: 202, startPoint y: 380, endPoint x: 494, endPoint y: 319, distance: 299.0
click at [533, 329] on section at bounding box center [984, 376] width 1060 height 752
click at [338, 339] on button "Finish and Continue!" at bounding box center [312, 335] width 227 height 26
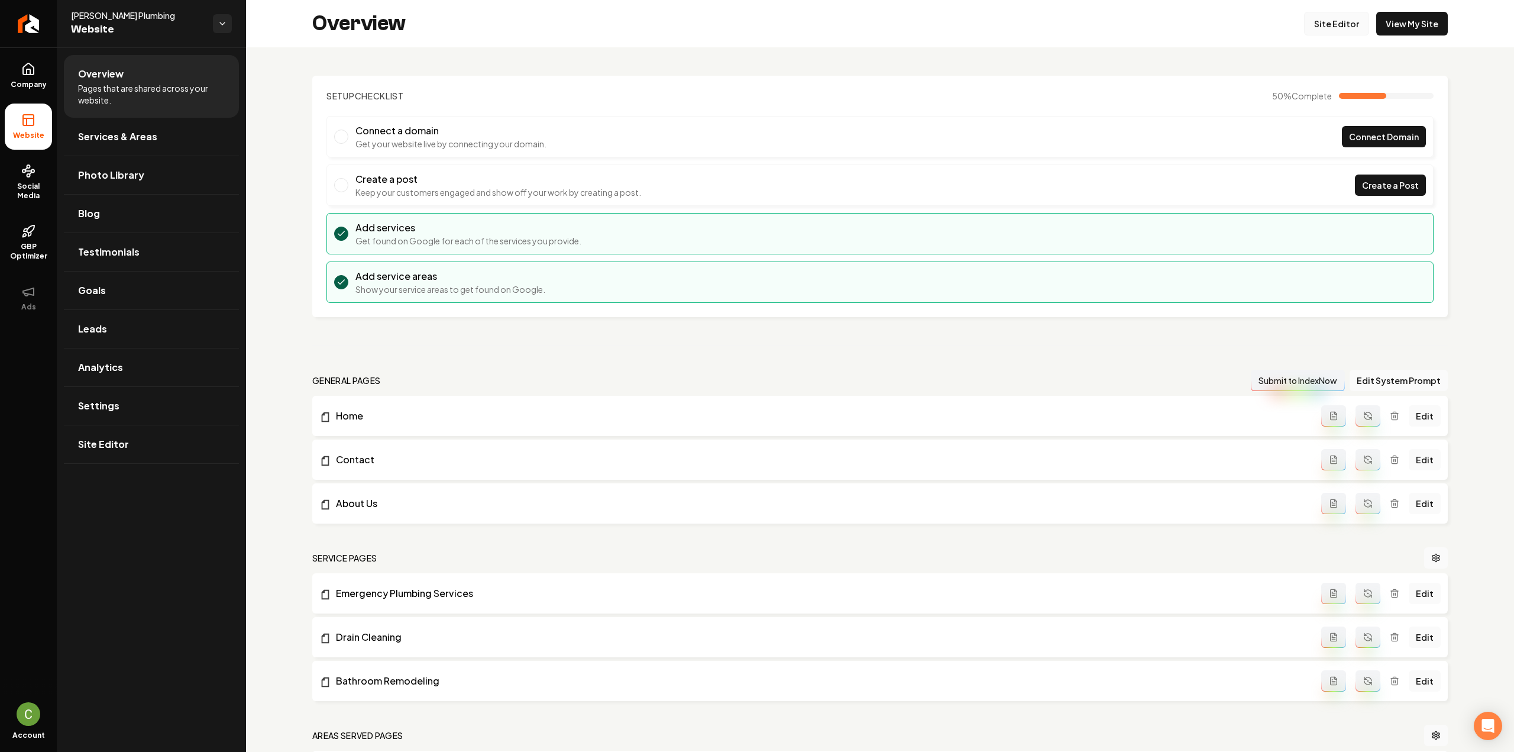
click at [1331, 25] on link "Site Editor" at bounding box center [1336, 24] width 65 height 24
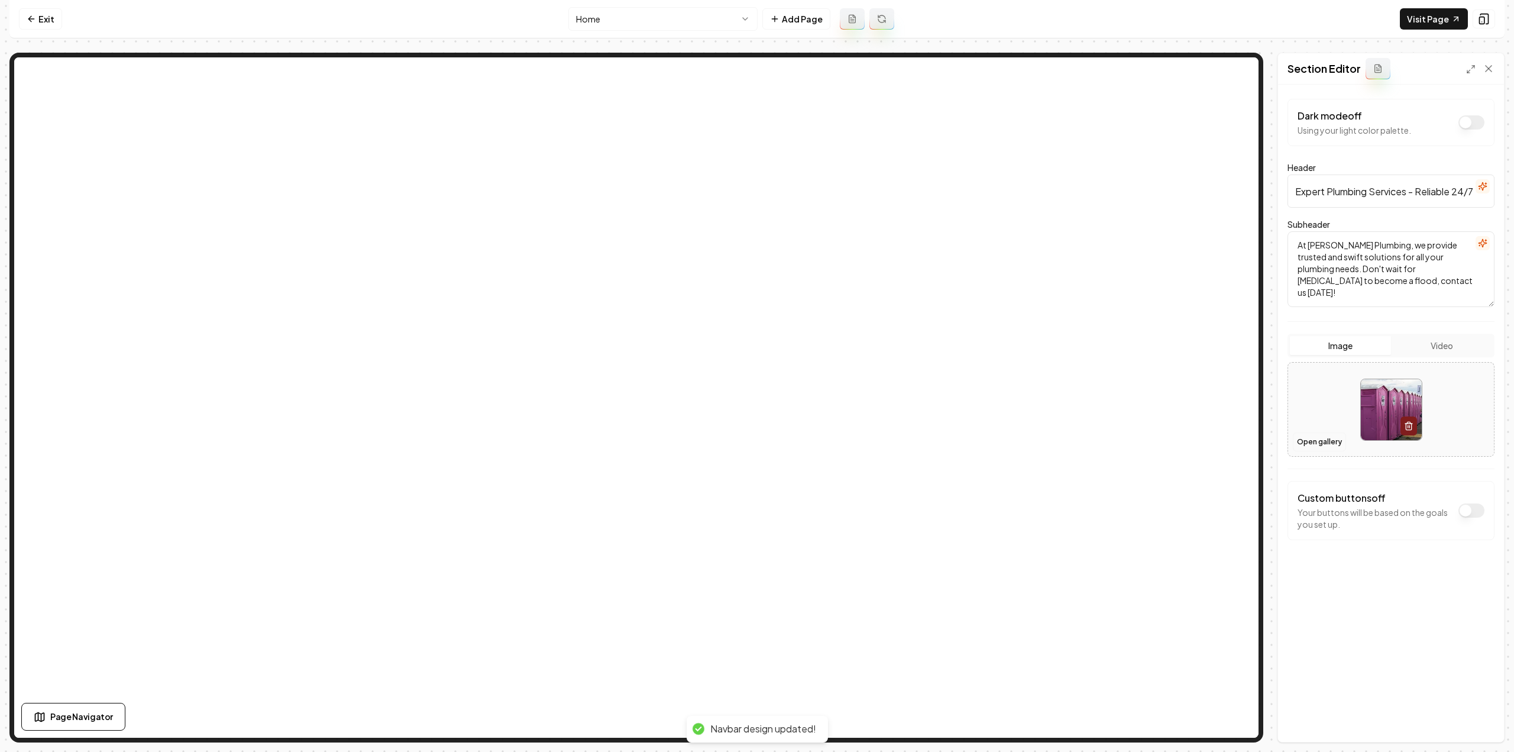
click at [1307, 442] on button "Open gallery" at bounding box center [1319, 441] width 53 height 19
click at [1463, 727] on button "Save" at bounding box center [1477, 721] width 35 height 21
click at [625, 29] on html "Computer Required This feature is only available on a computer. Please switch t…" at bounding box center [757, 376] width 1514 height 752
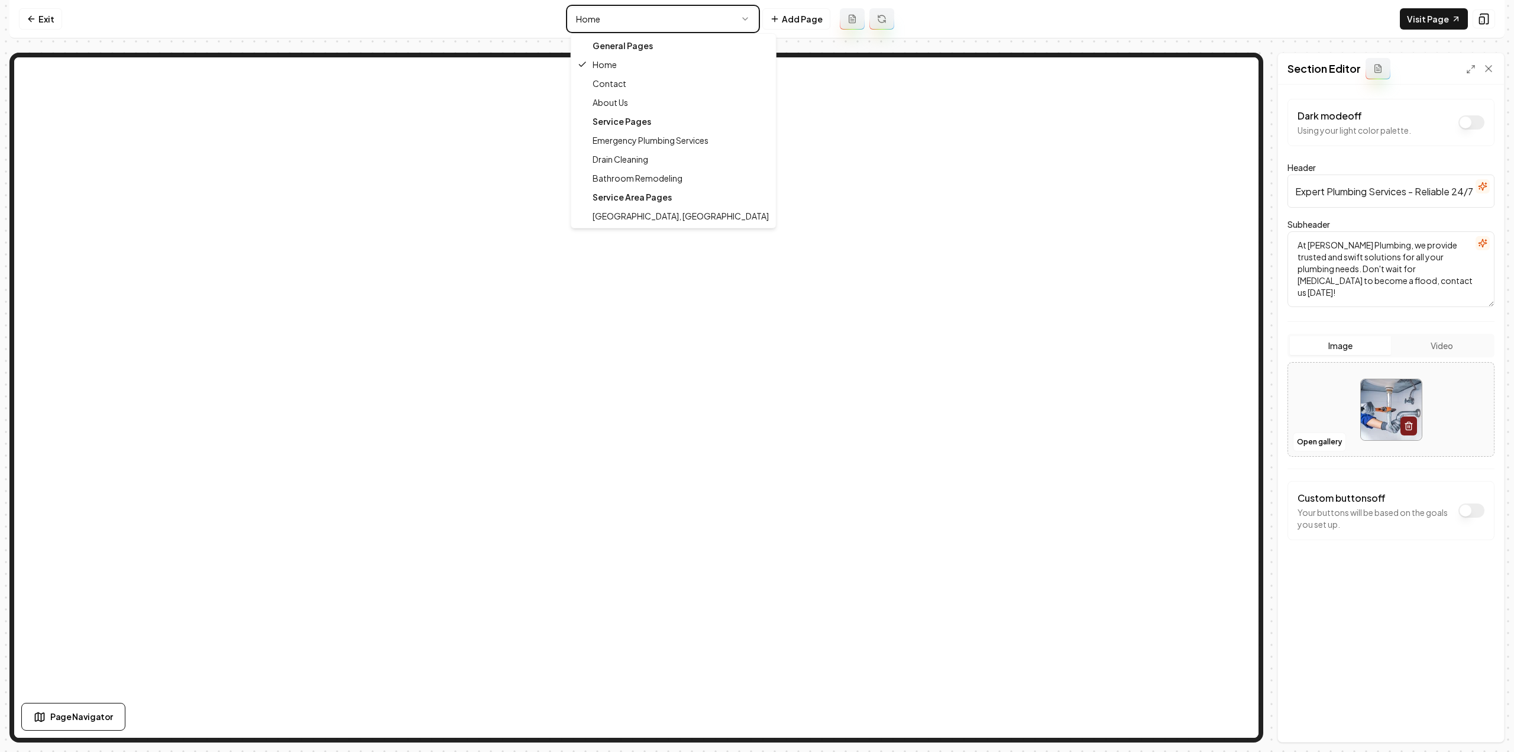
click at [206, 31] on html "Computer Required This feature is only available on a computer. Please switch t…" at bounding box center [757, 376] width 1514 height 752
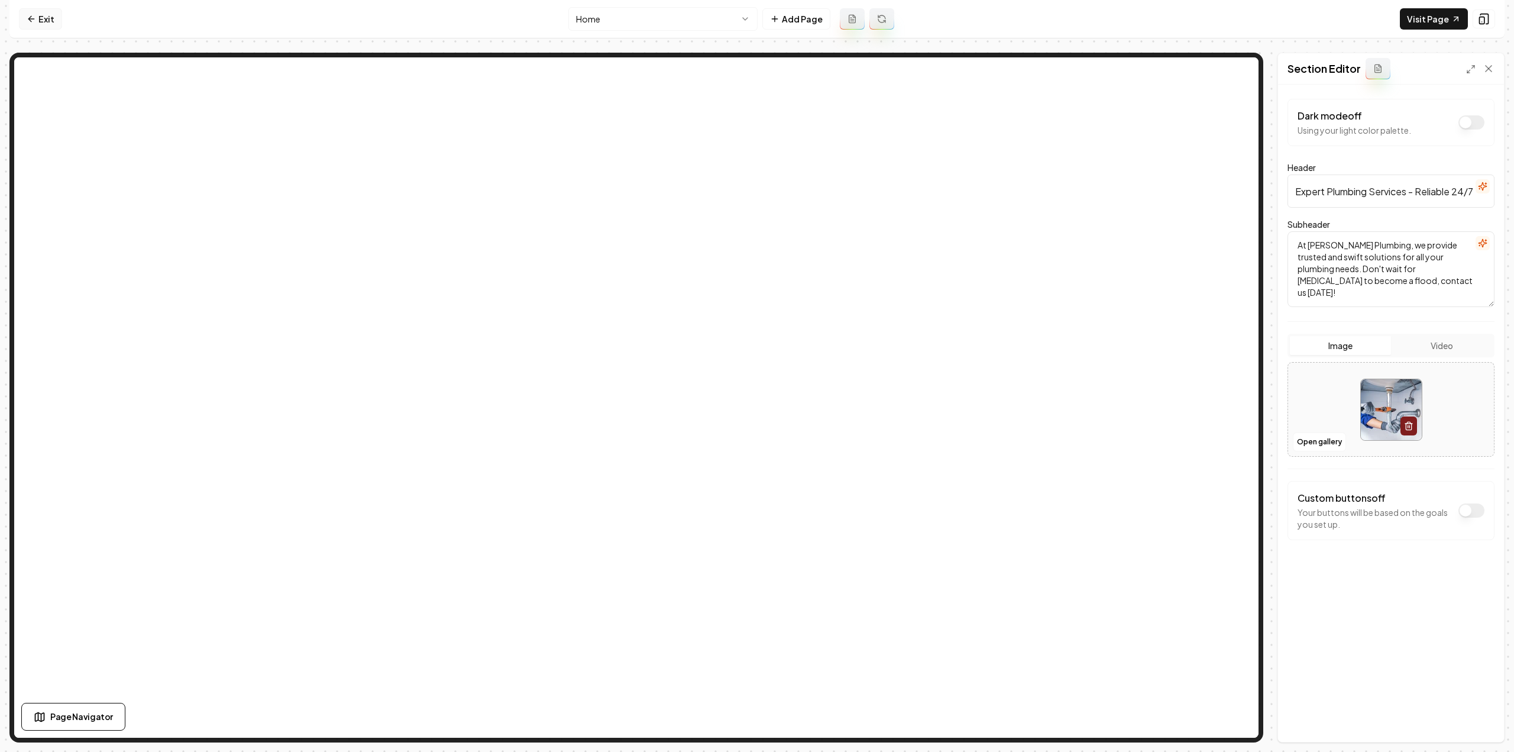
click at [40, 18] on link "Exit" at bounding box center [40, 18] width 43 height 21
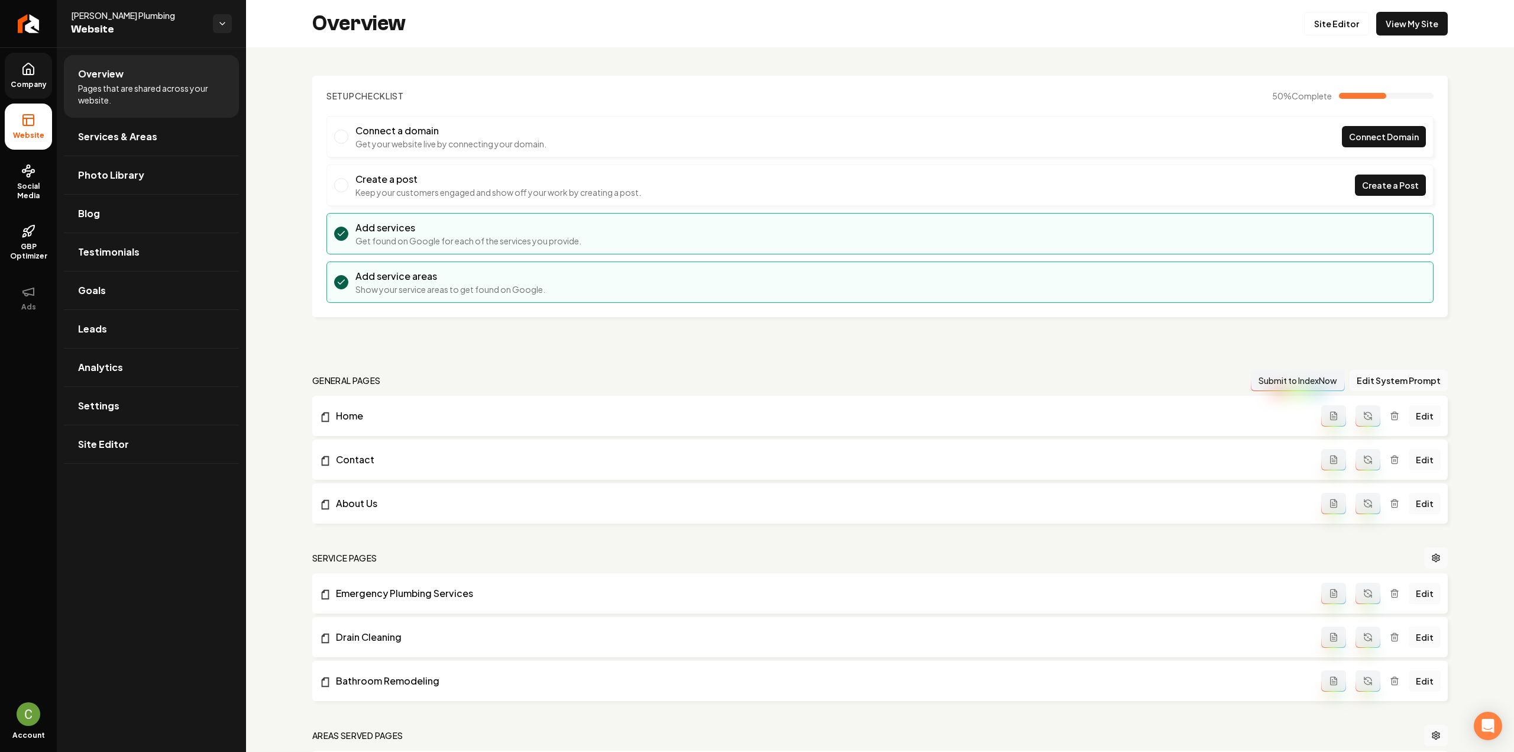
click at [30, 69] on icon at bounding box center [29, 71] width 4 height 5
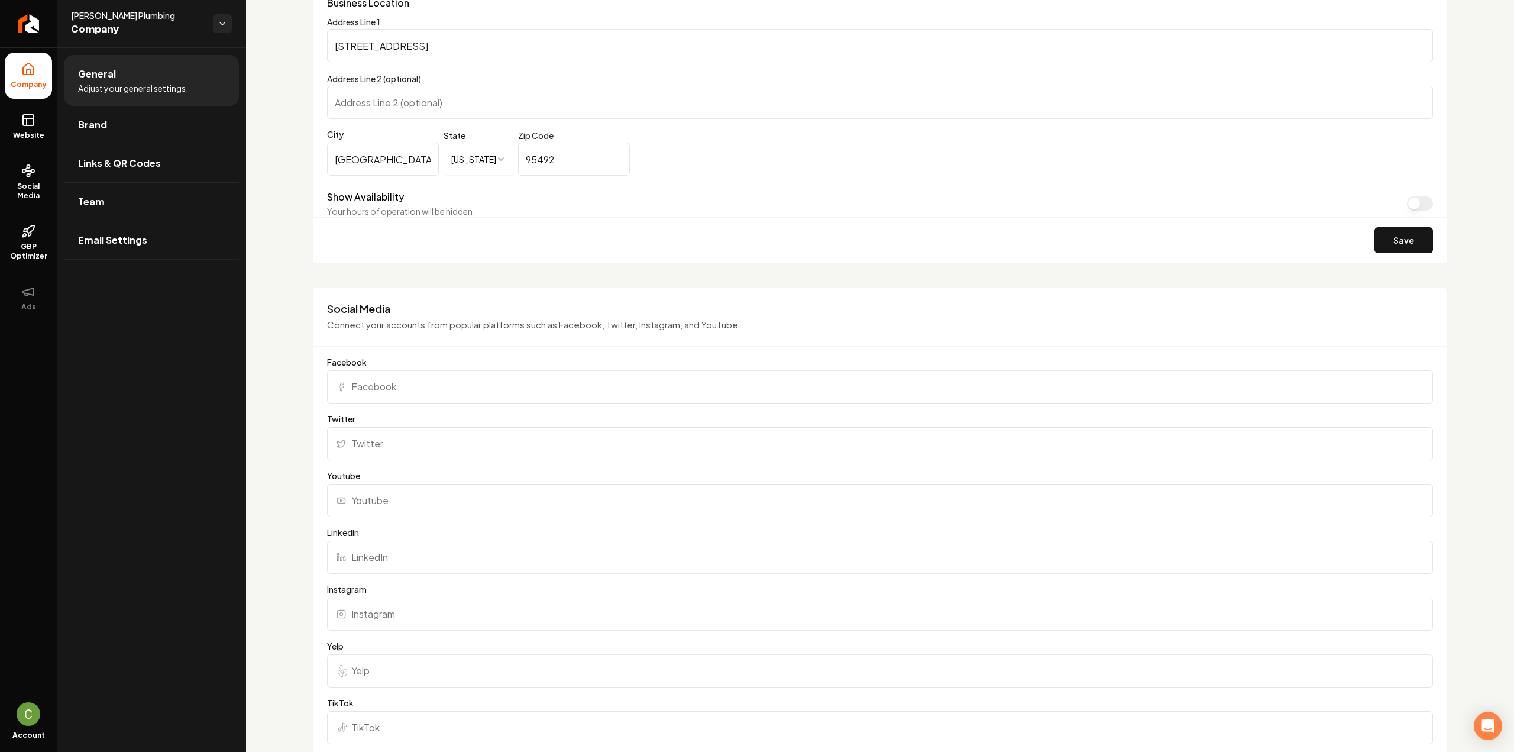
scroll to position [1162, 0]
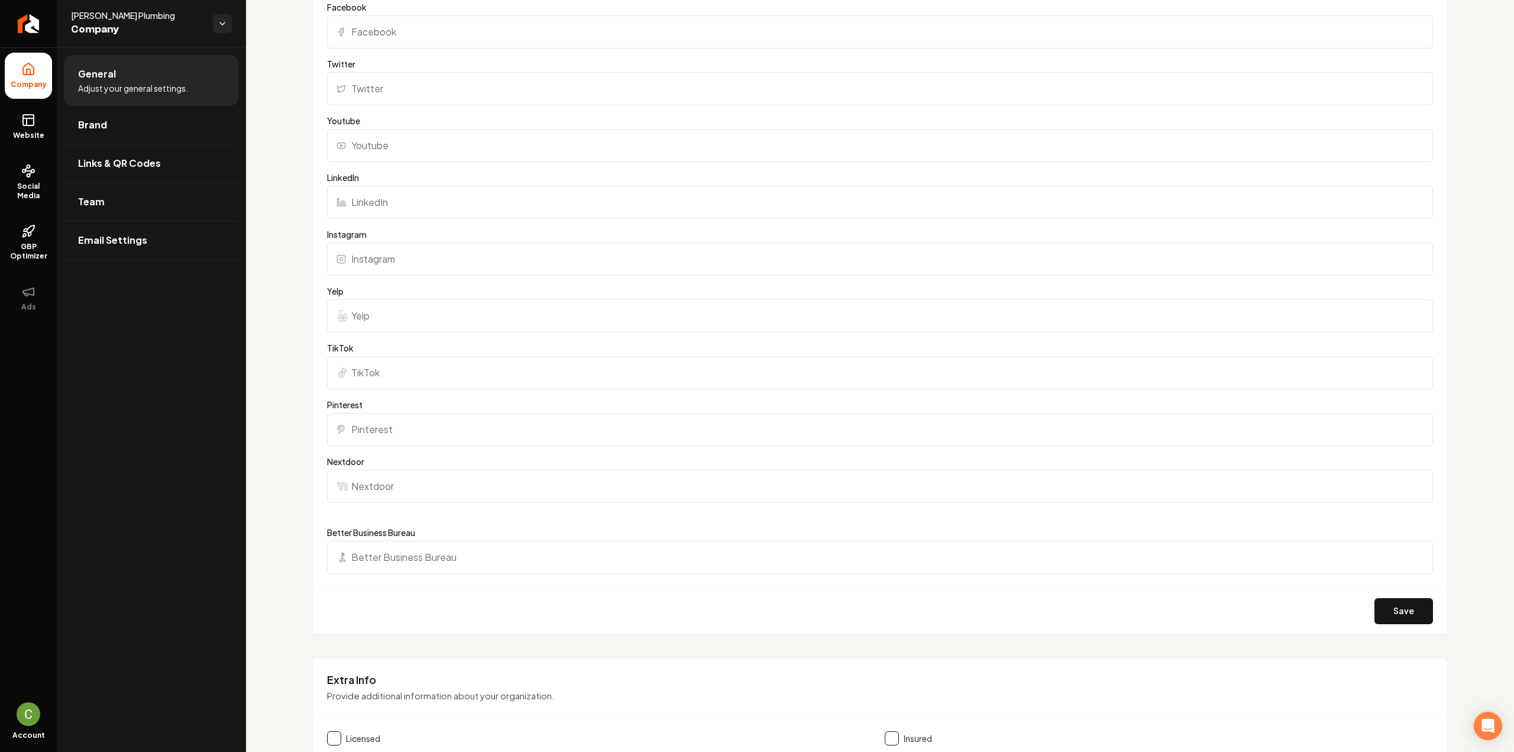
click at [386, 560] on input "Better Business Bureau" at bounding box center [880, 557] width 1106 height 33
paste input "https://www.bbb.org/us/ca/windsor/profile/plumber/varnadore-plumbing-1116-964313"
type input "https://www.bbb.org/us/ca/windsor/profile/plumber/varnadore-plumbing-1116-964313"
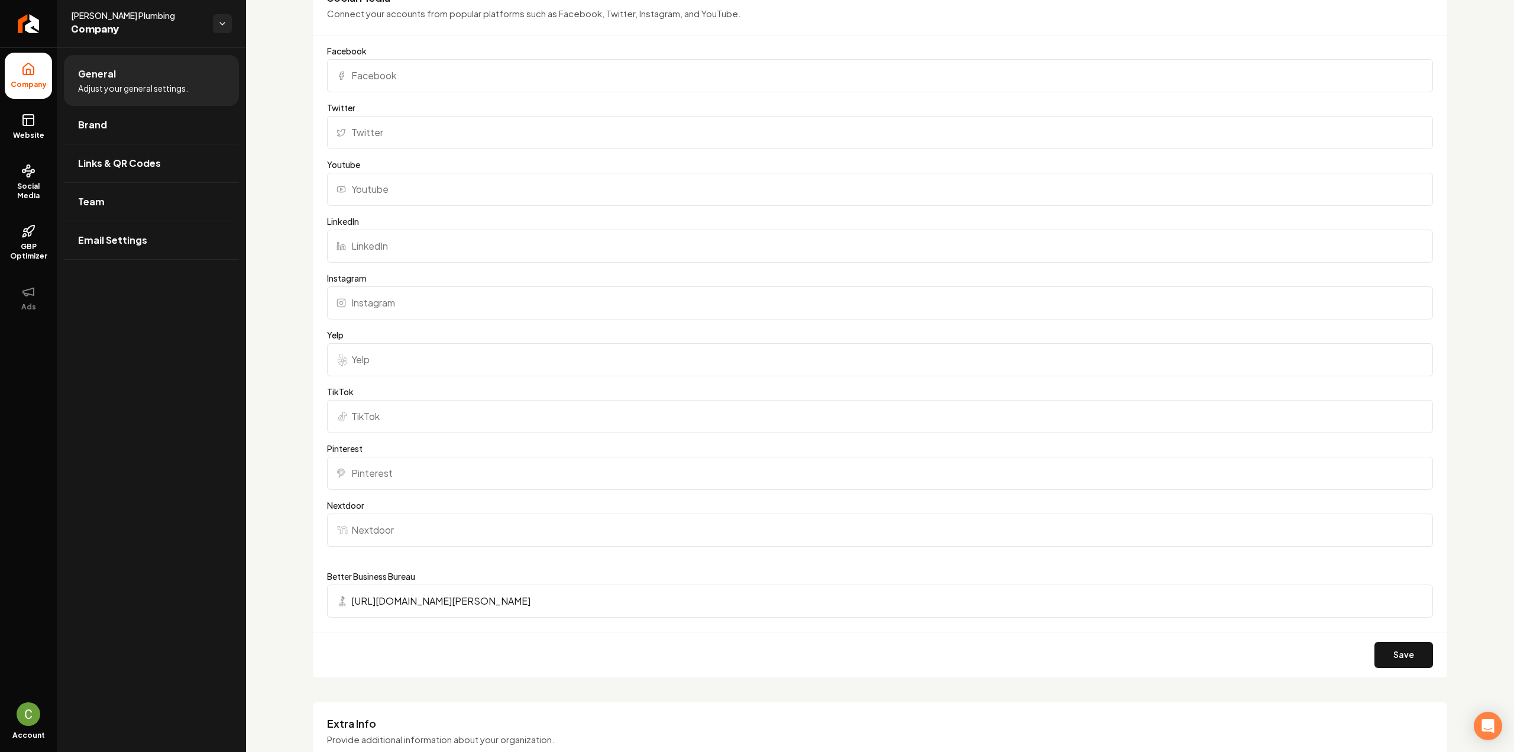
scroll to position [1043, 0]
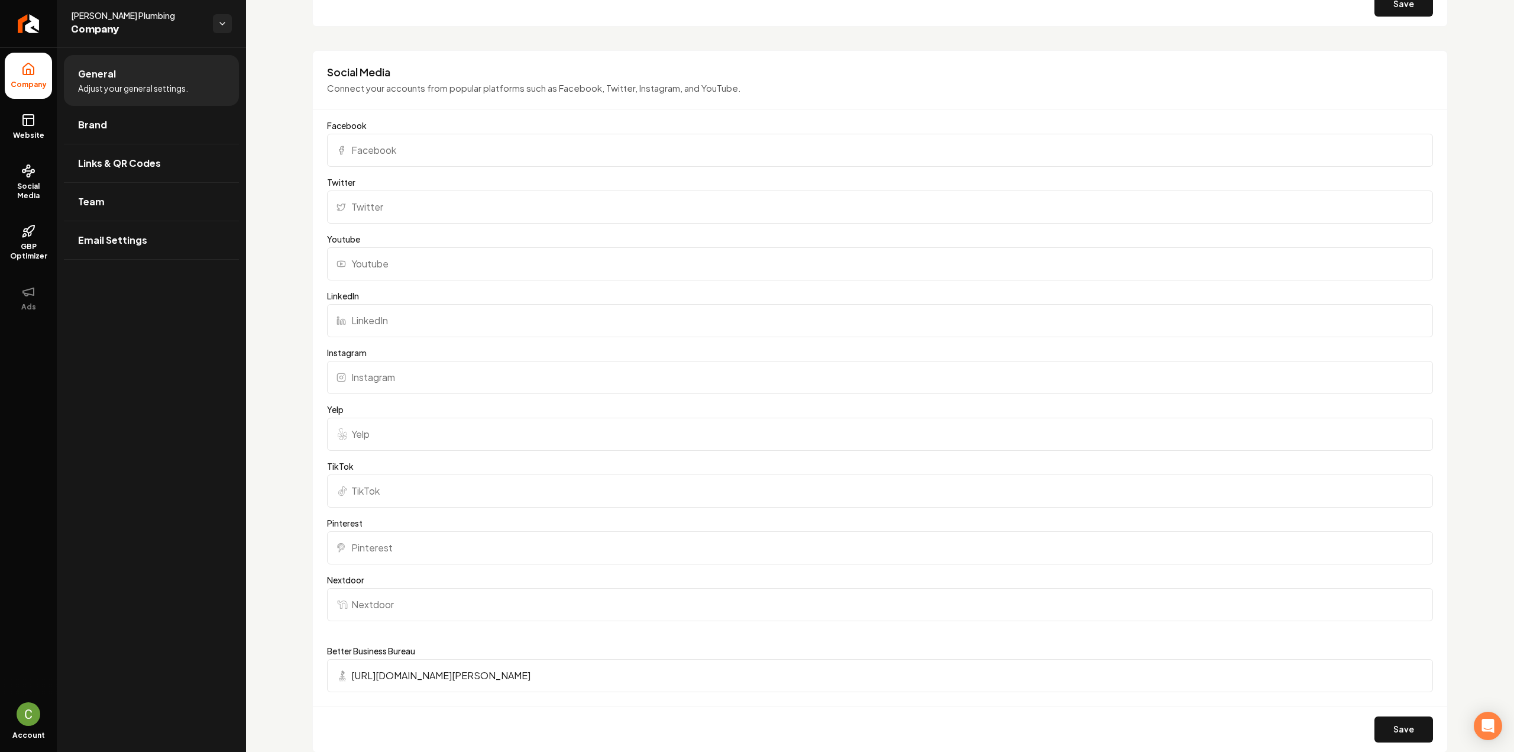
click at [431, 425] on input "Yelp" at bounding box center [880, 434] width 1106 height 33
paste input "http://yelp.com/biz/varnadore-plumbing-sebastopol"
type input "http://yelp.com/biz/varnadore-plumbing-sebastopol"
click at [1409, 728] on button "Save" at bounding box center [1403, 729] width 59 height 26
click at [278, 421] on div "**********" at bounding box center [880, 177] width 1268 height 2346
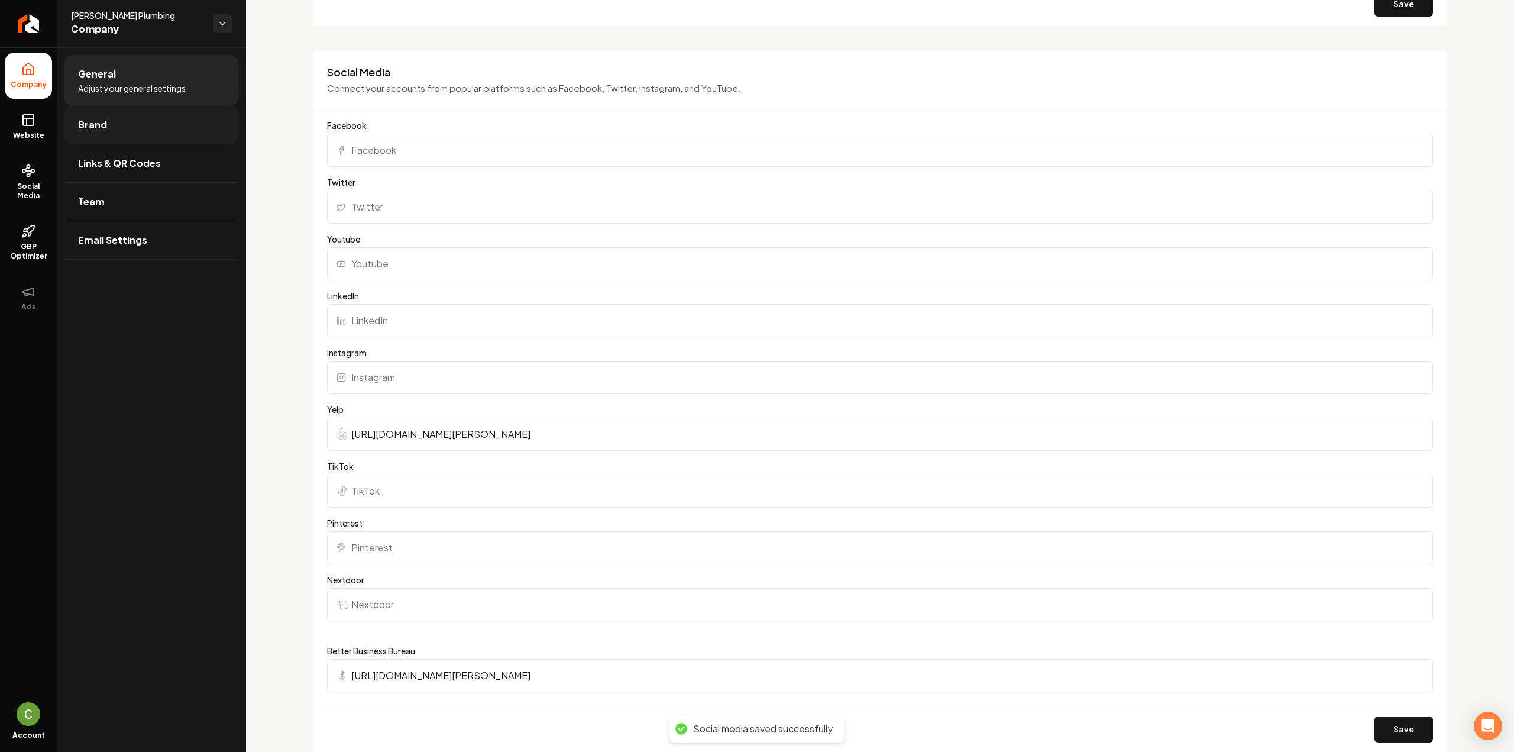
drag, startPoint x: 28, startPoint y: 124, endPoint x: 69, endPoint y: 124, distance: 40.2
click at [28, 124] on icon at bounding box center [28, 120] width 14 height 14
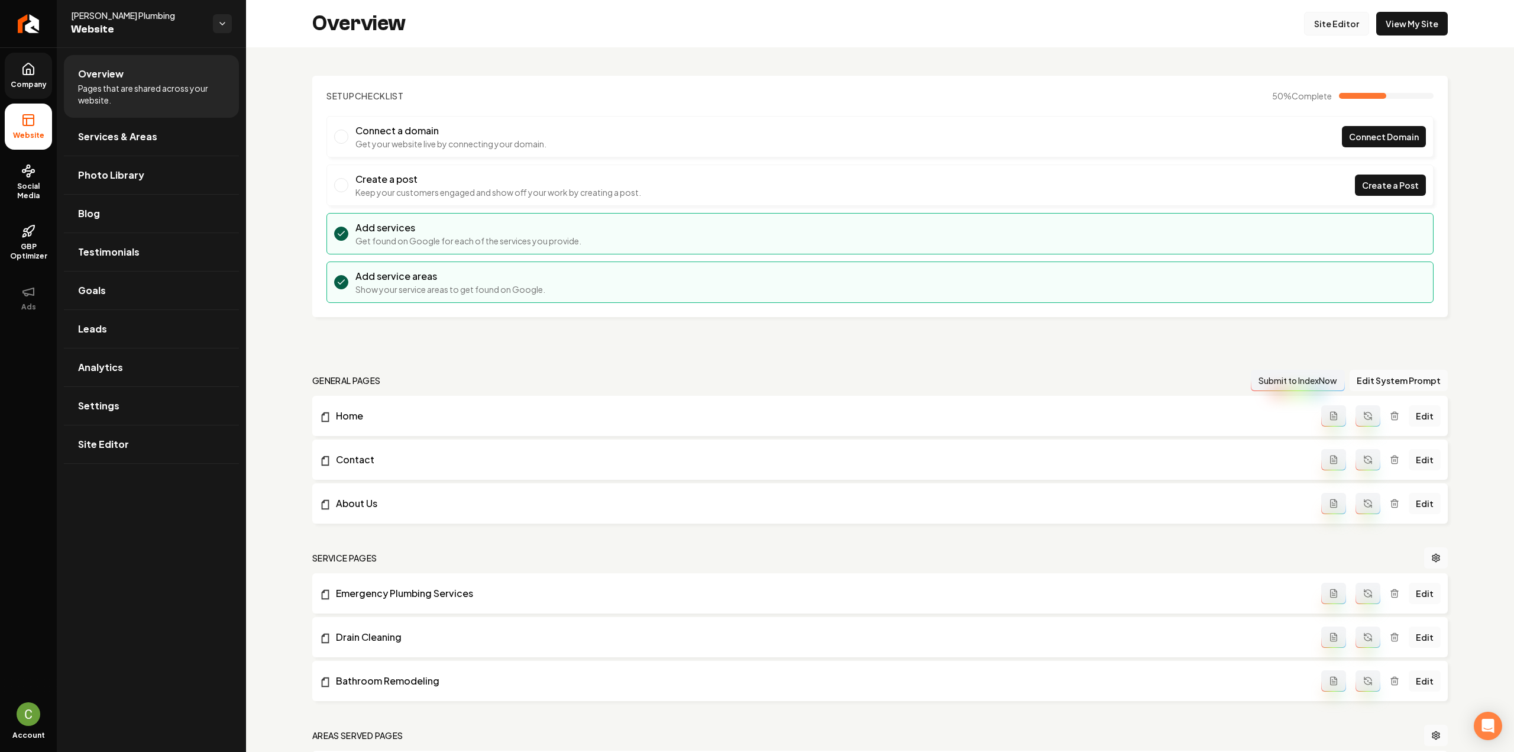
click at [1331, 18] on link "Site Editor" at bounding box center [1336, 24] width 65 height 24
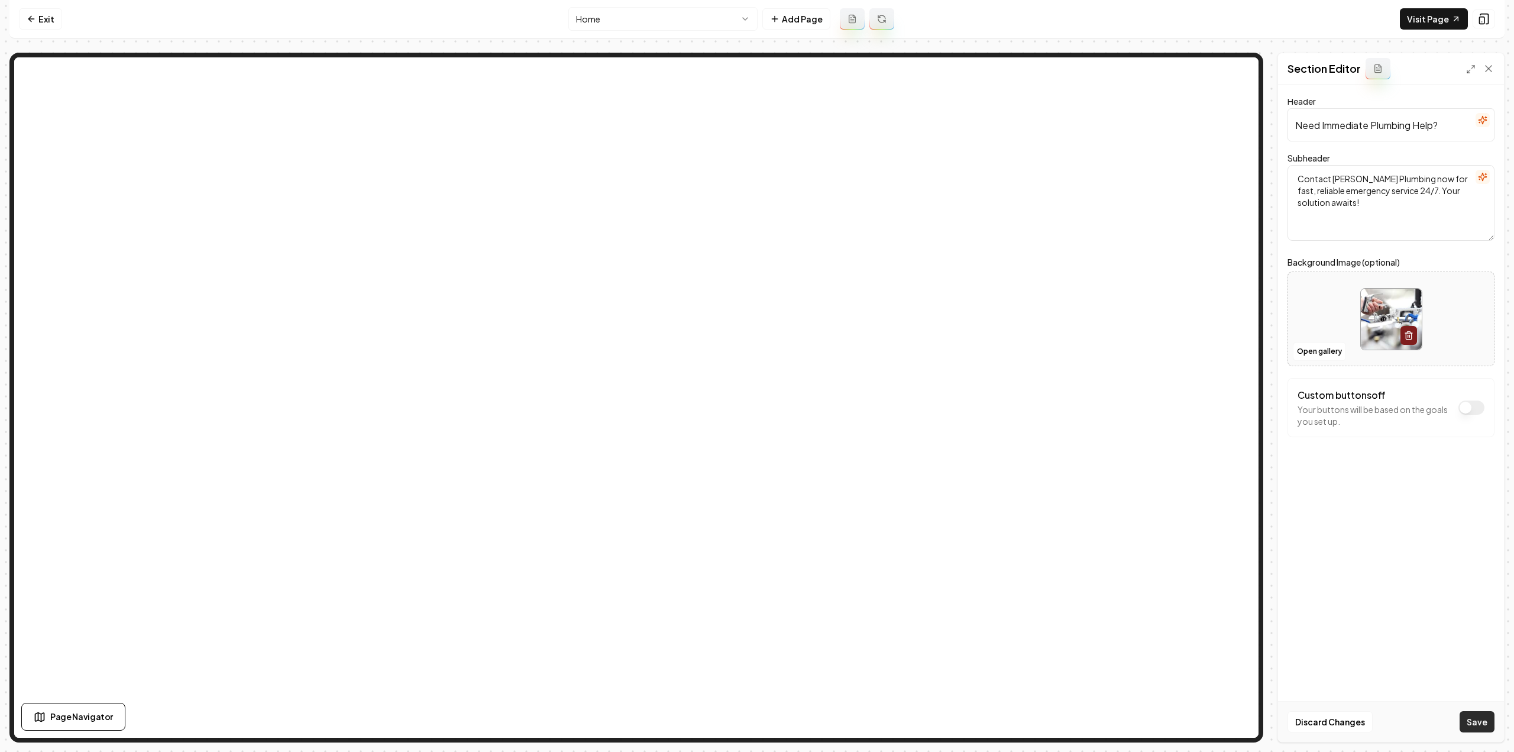
click at [1487, 723] on button "Save" at bounding box center [1477, 721] width 35 height 21
click at [633, 31] on nav "Exit Home Add Page Visit Page" at bounding box center [756, 19] width 1495 height 38
click at [620, 18] on html "Computer Required This feature is only available on a computer. Please switch t…" at bounding box center [757, 376] width 1514 height 752
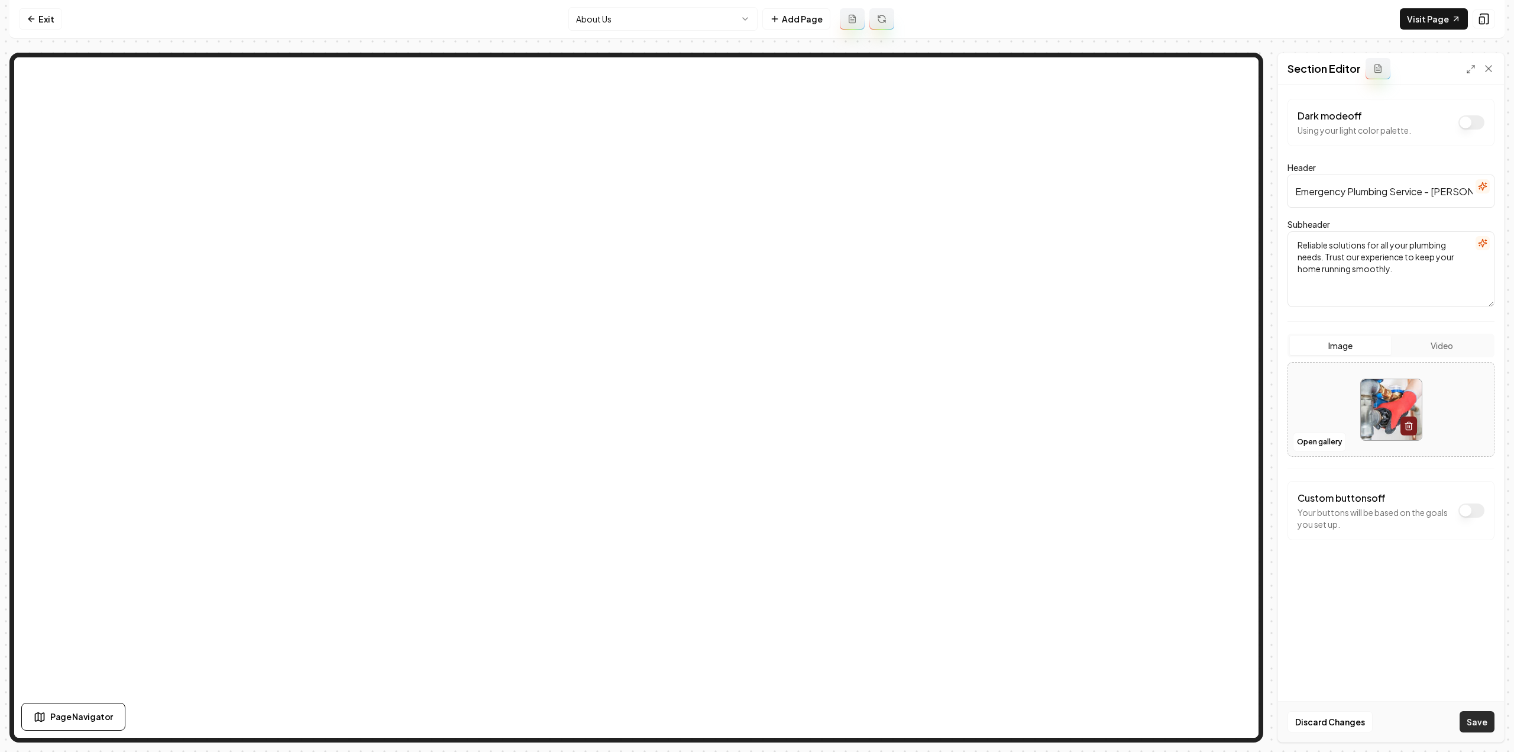
click at [1477, 720] on button "Save" at bounding box center [1477, 721] width 35 height 21
click at [646, 17] on html "Computer Required This feature is only available on a computer. Please switch t…" at bounding box center [757, 376] width 1514 height 752
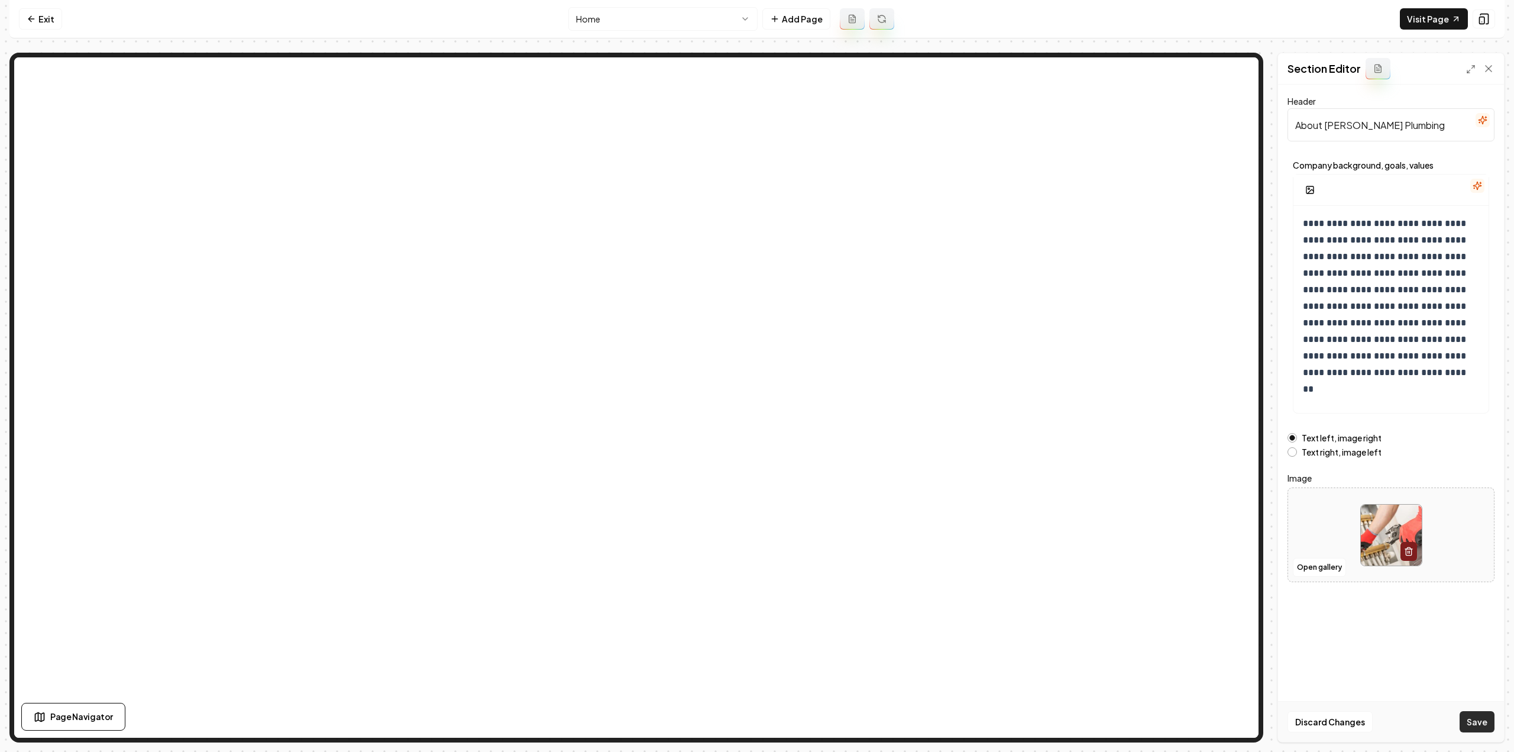
click at [1479, 724] on button "Save" at bounding box center [1477, 721] width 35 height 21
click at [645, 23] on html "**********" at bounding box center [757, 376] width 1514 height 752
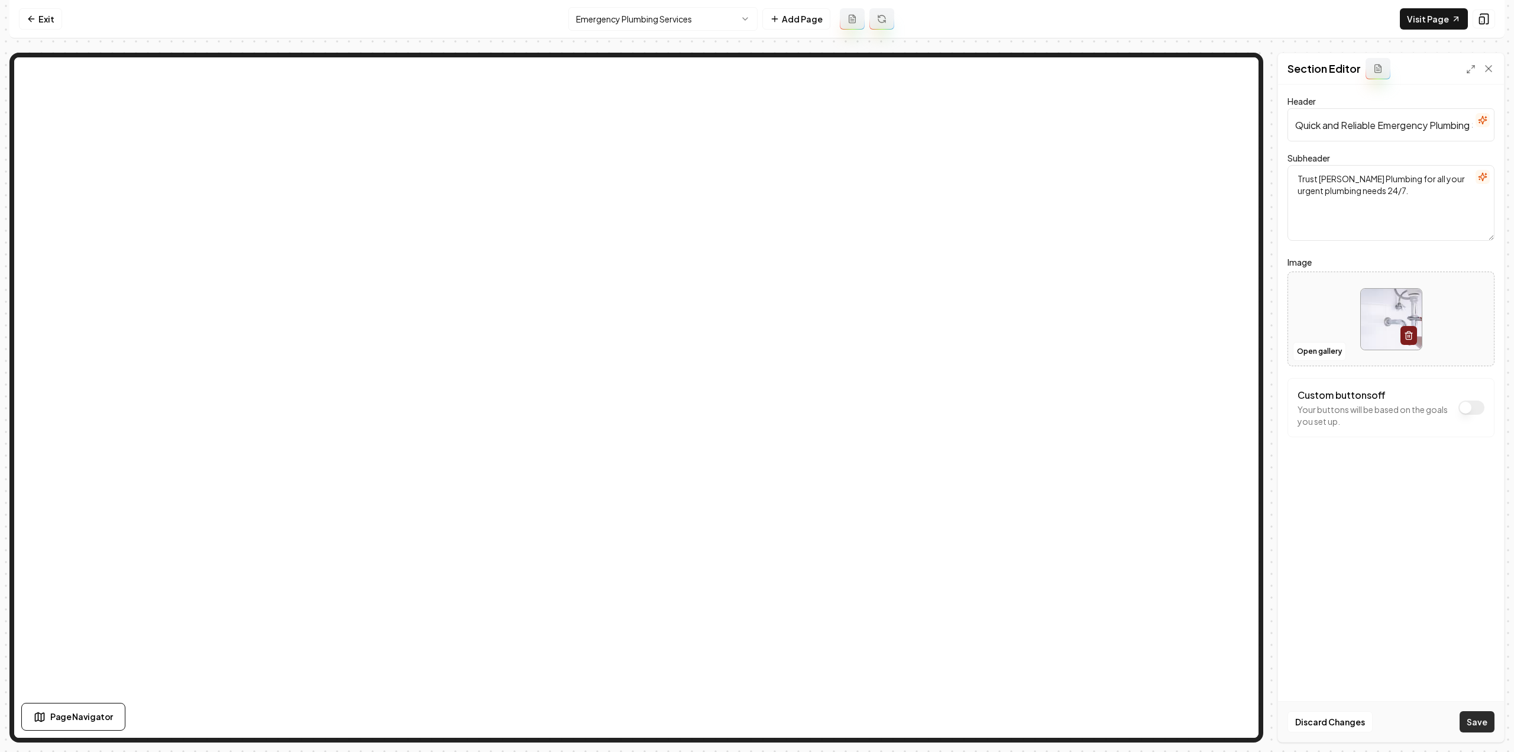
click at [1494, 724] on button "Save" at bounding box center [1477, 721] width 35 height 21
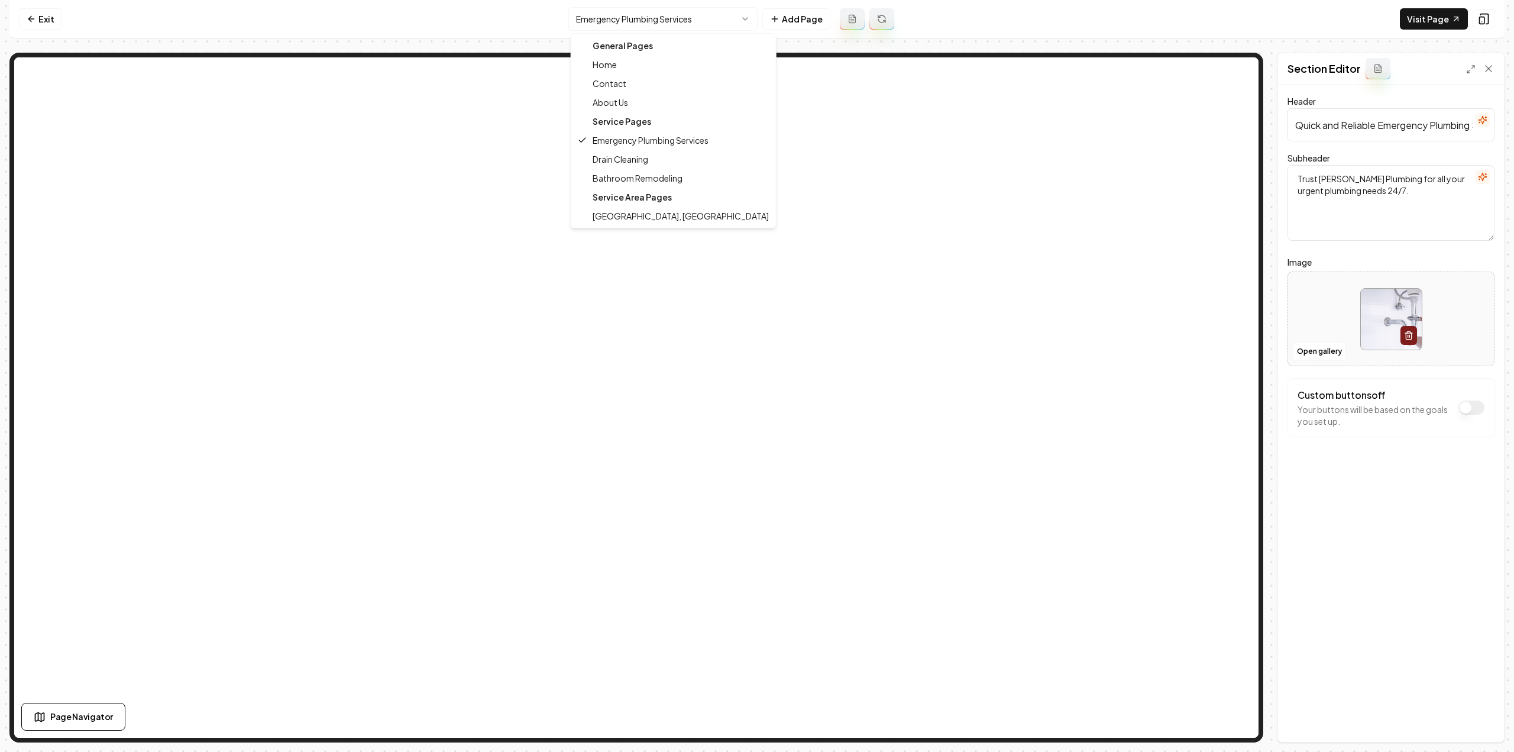
click at [613, 24] on html "Computer Required This feature is only available on a computer. Please switch t…" at bounding box center [757, 376] width 1514 height 752
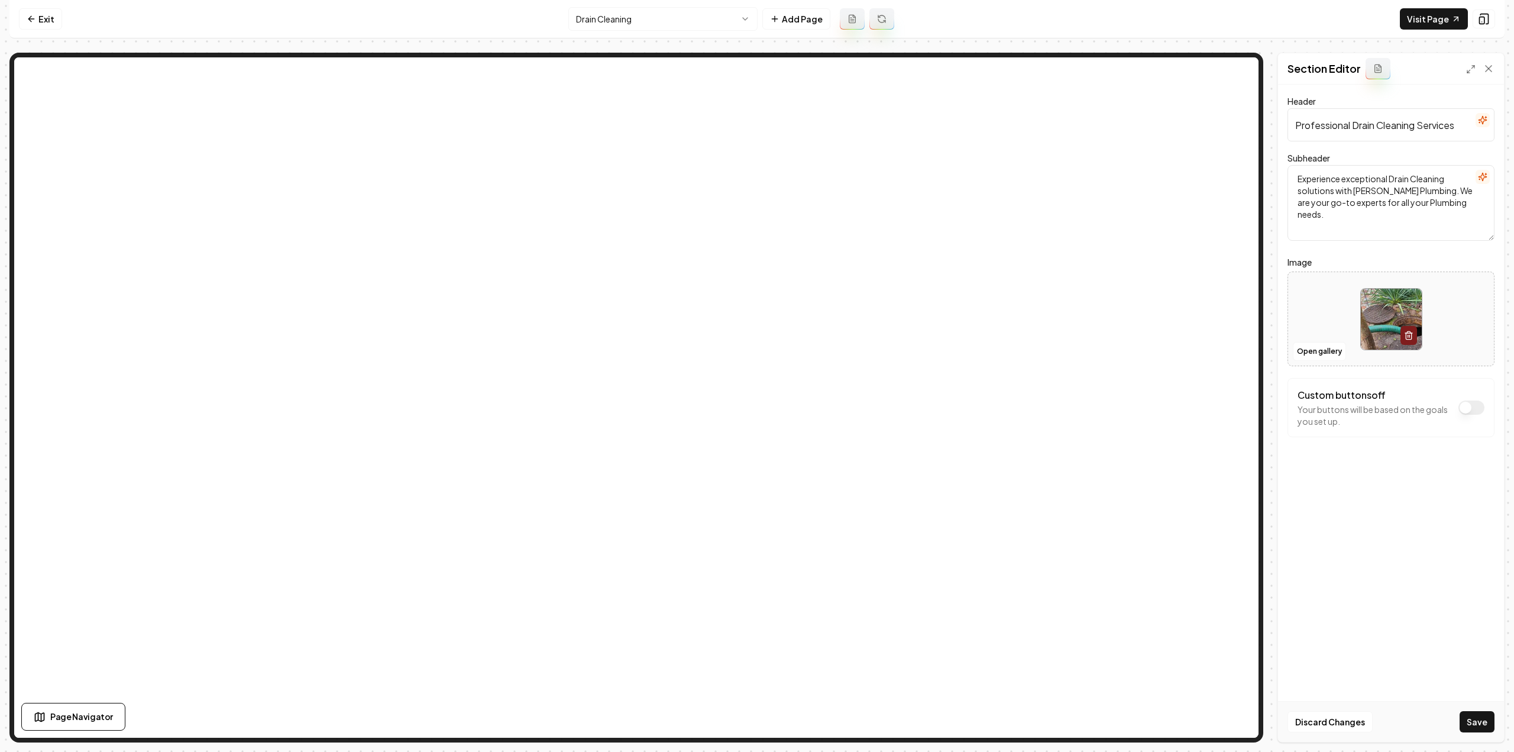
click at [1477, 710] on div "Discard Changes Save" at bounding box center [1391, 721] width 226 height 41
click at [1480, 718] on button "Save" at bounding box center [1477, 721] width 35 height 21
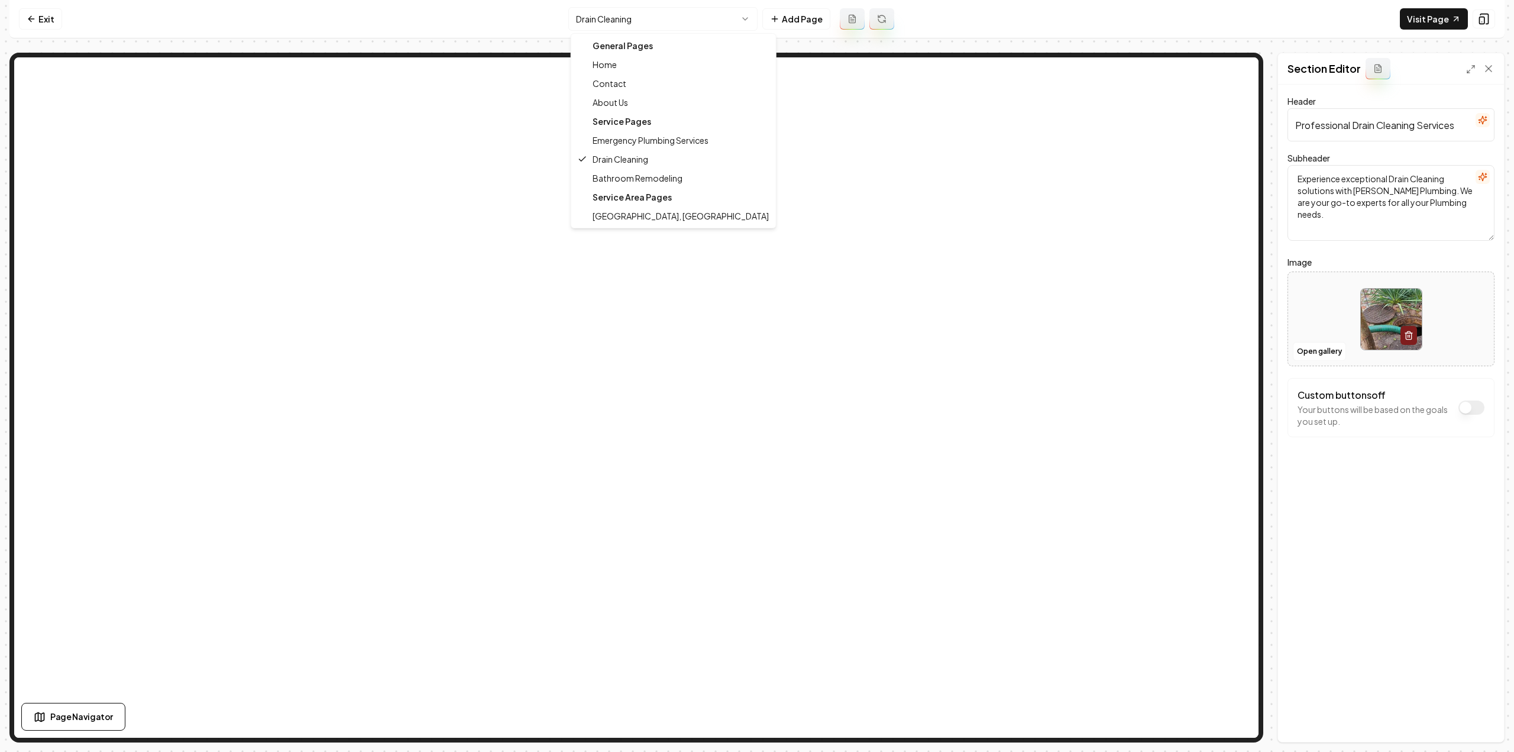
click at [649, 12] on html "Computer Required This feature is only available on a computer. Please switch t…" at bounding box center [757, 376] width 1514 height 752
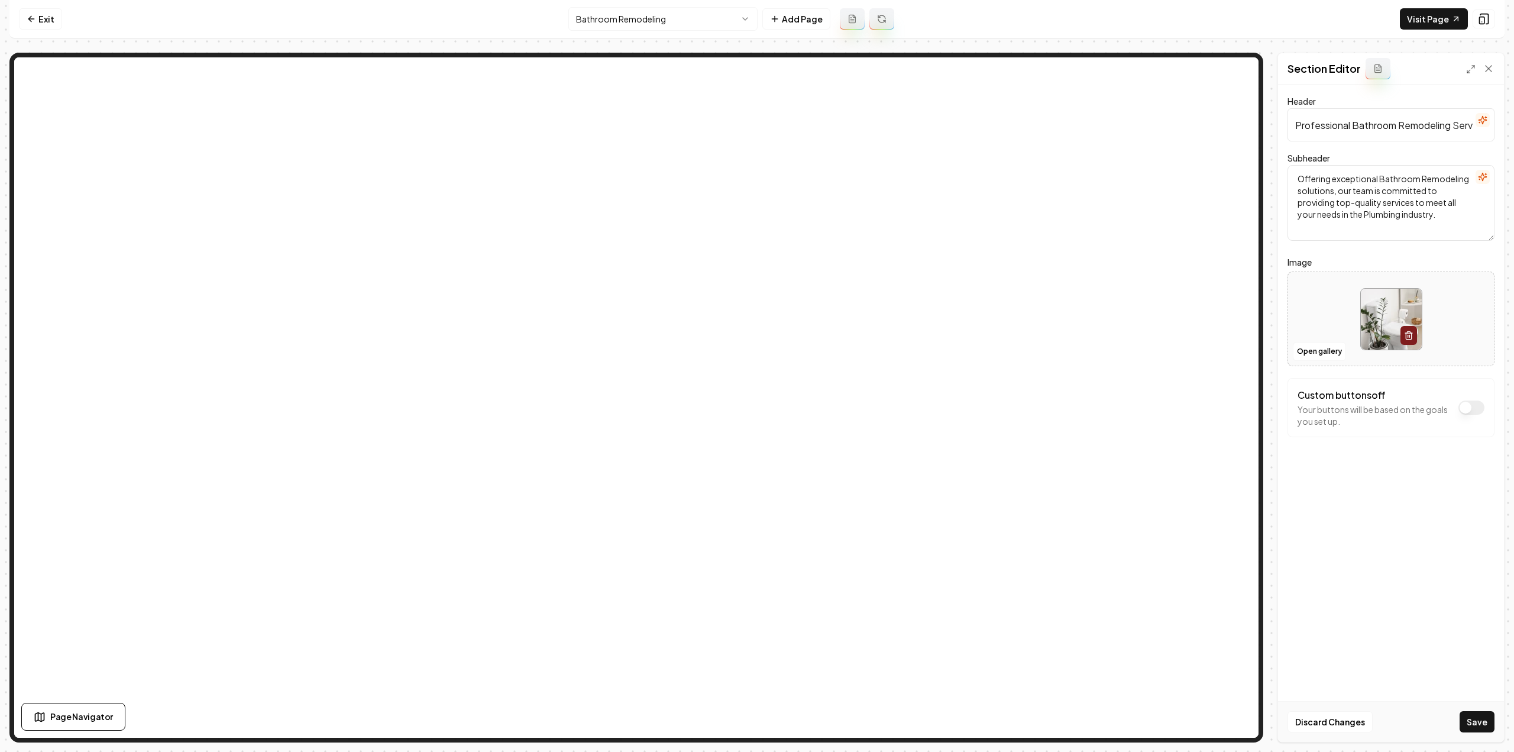
click at [1467, 719] on button "Save" at bounding box center [1477, 721] width 35 height 21
click at [626, 17] on html "Computer Required This feature is only available on a computer. Please switch t…" at bounding box center [757, 376] width 1514 height 752
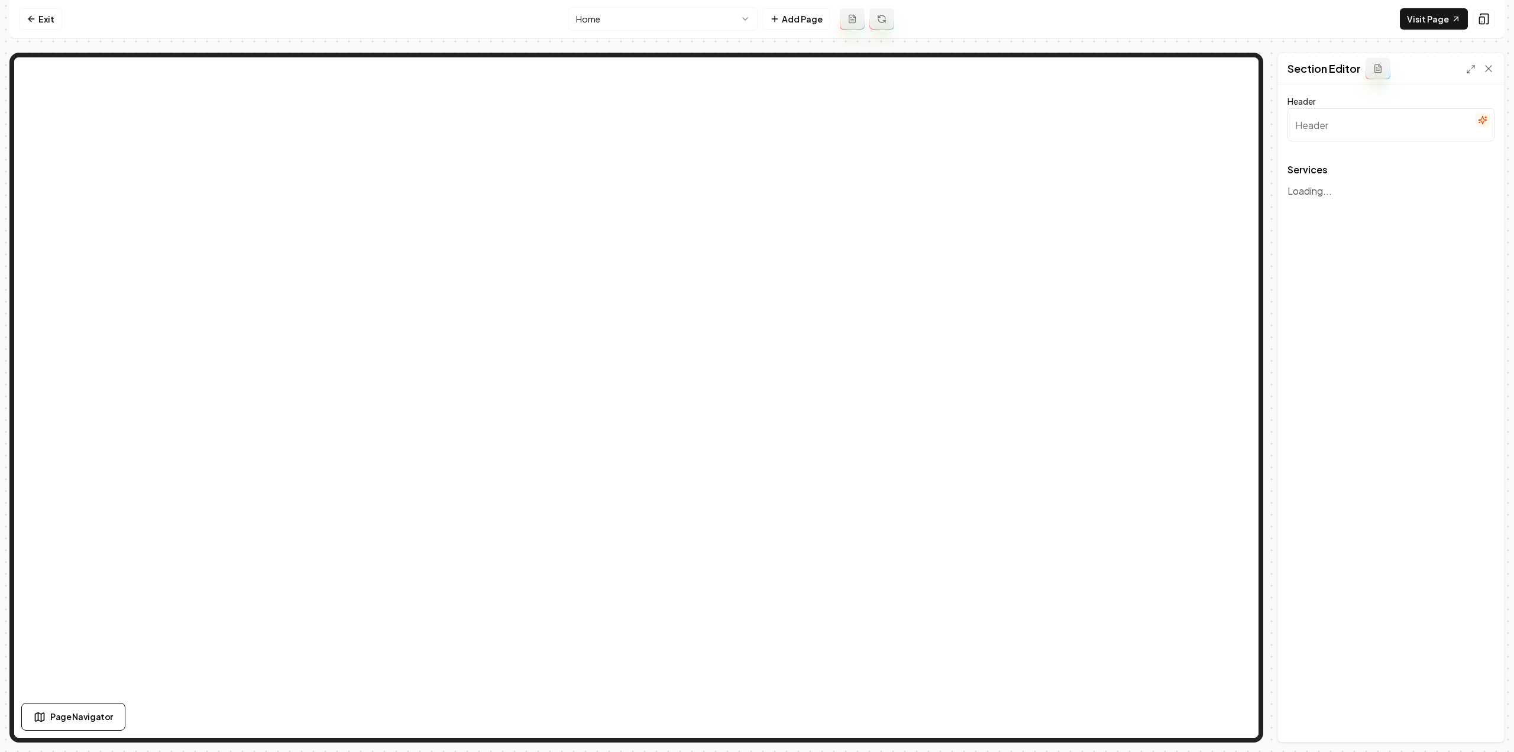
type input "Reliable Plumbing Services for Every Need"
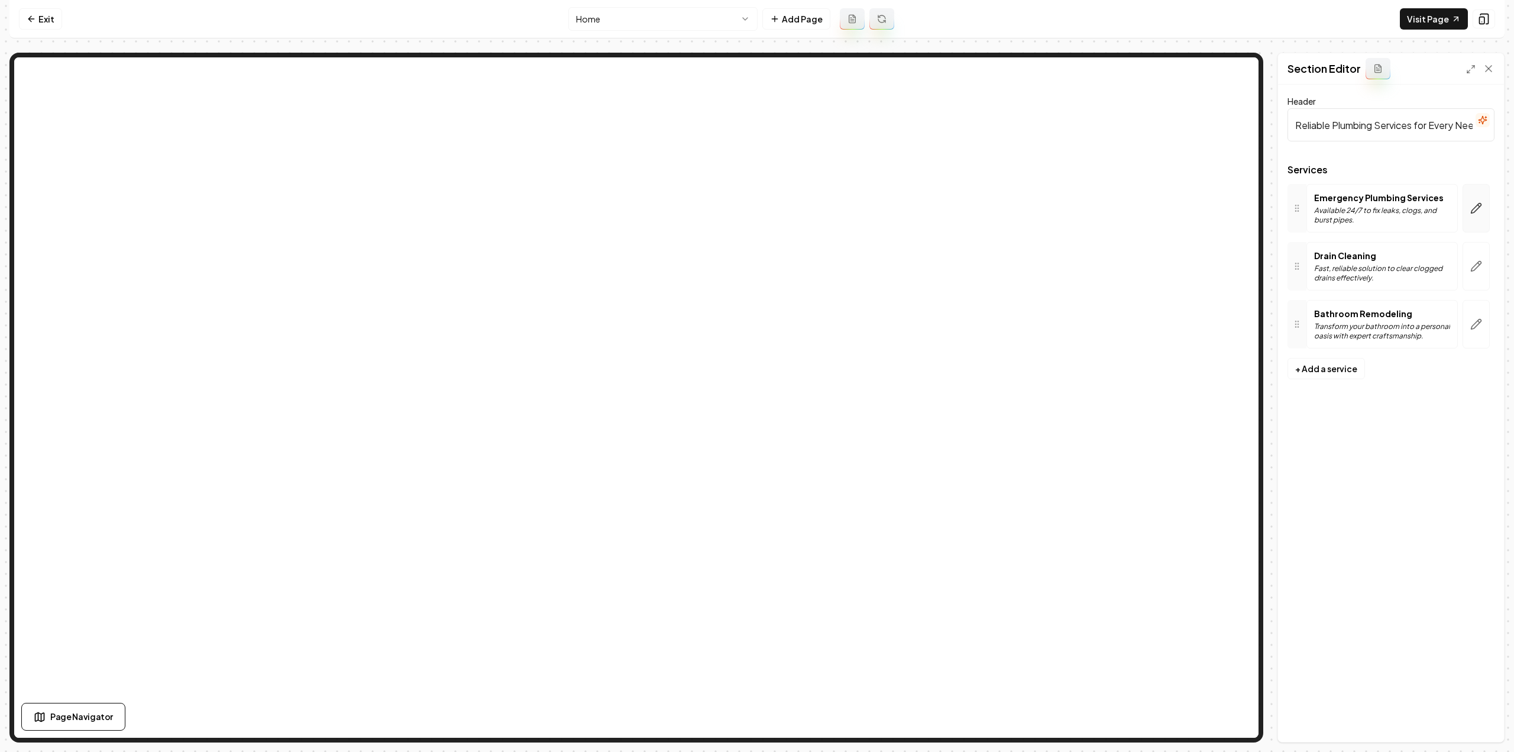
click at [1485, 205] on button "button" at bounding box center [1476, 208] width 27 height 48
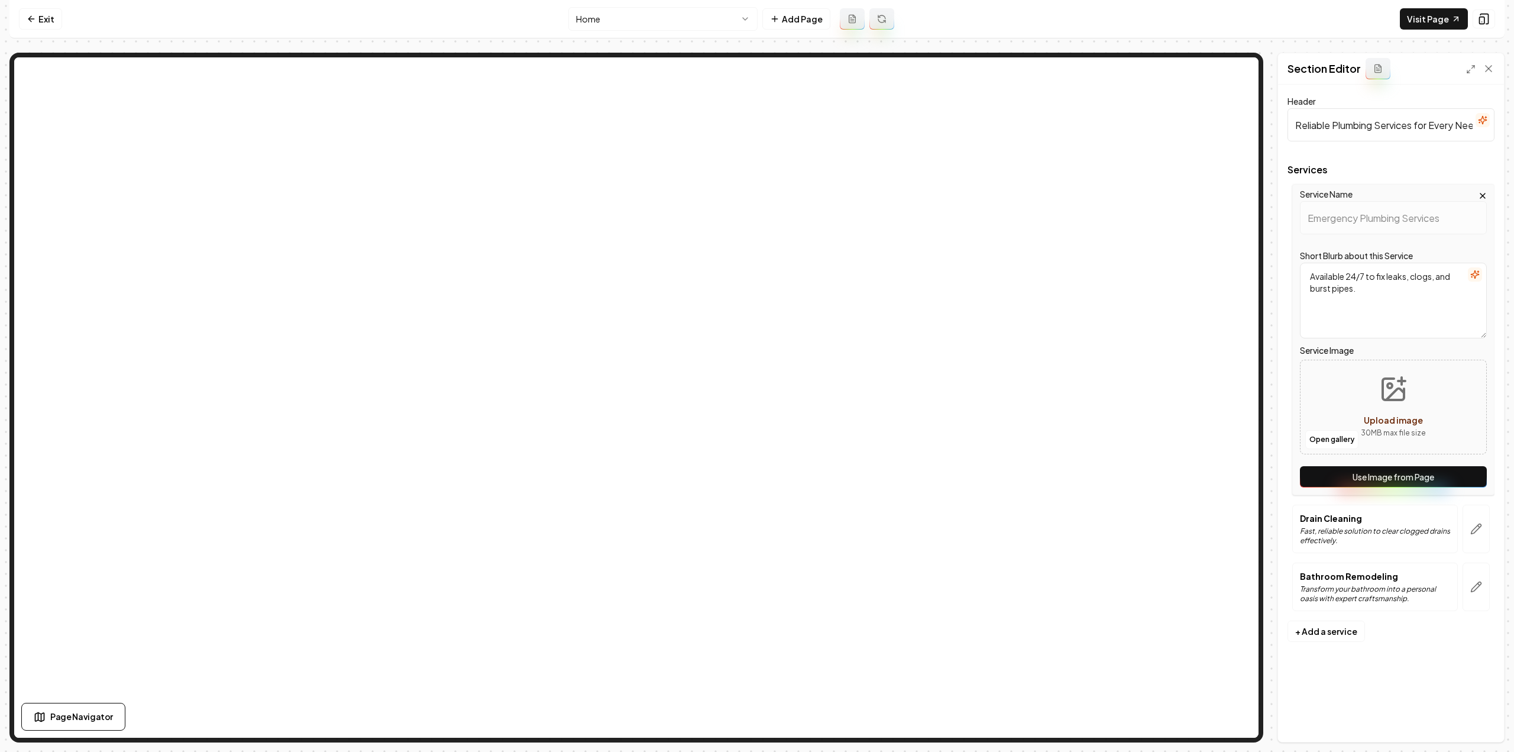
click at [1403, 486] on button "Use Image from Page" at bounding box center [1393, 476] width 187 height 21
click at [1479, 524] on icon "button" at bounding box center [1476, 529] width 10 height 10
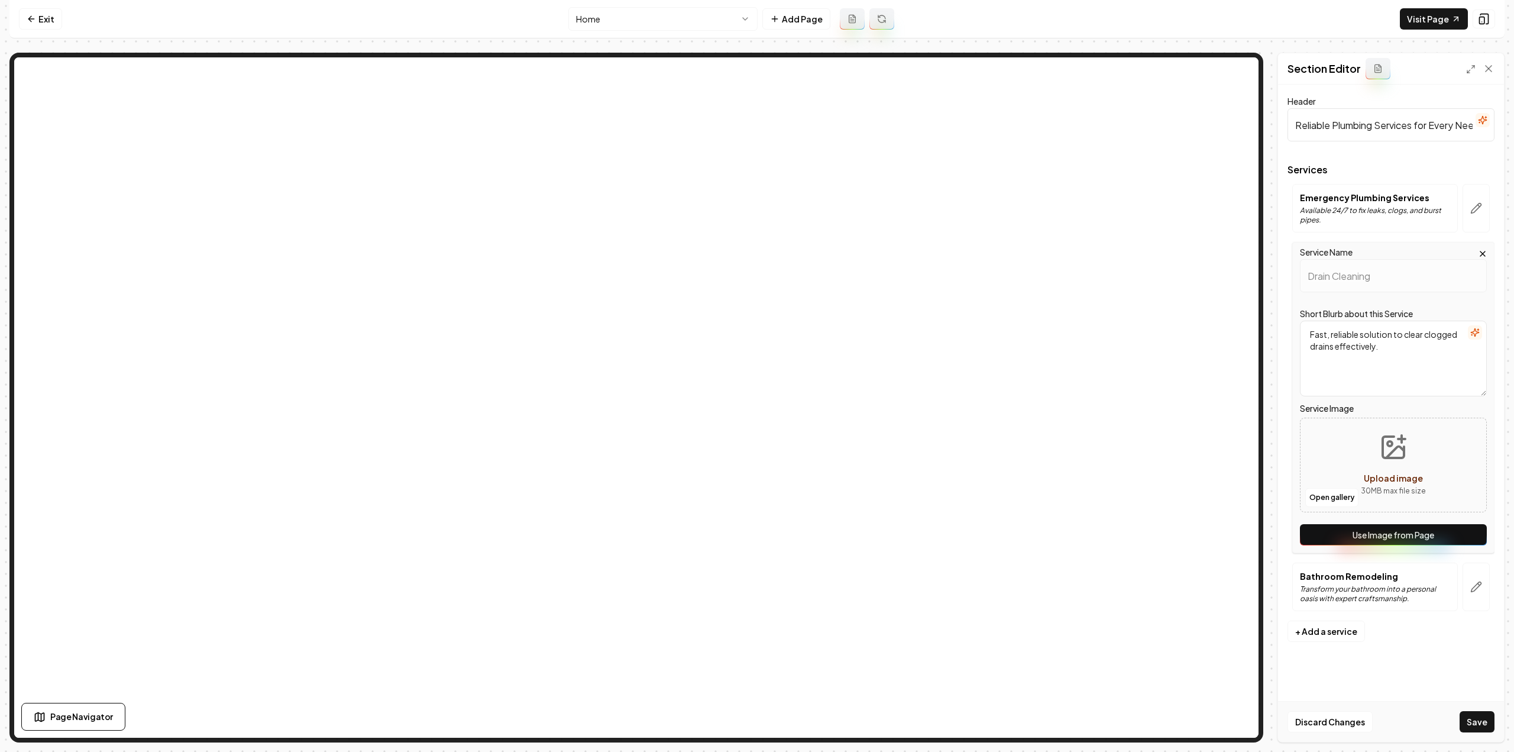
click at [1470, 533] on button "Use Image from Page" at bounding box center [1393, 534] width 187 height 21
click at [1476, 584] on icon "button" at bounding box center [1476, 587] width 10 height 10
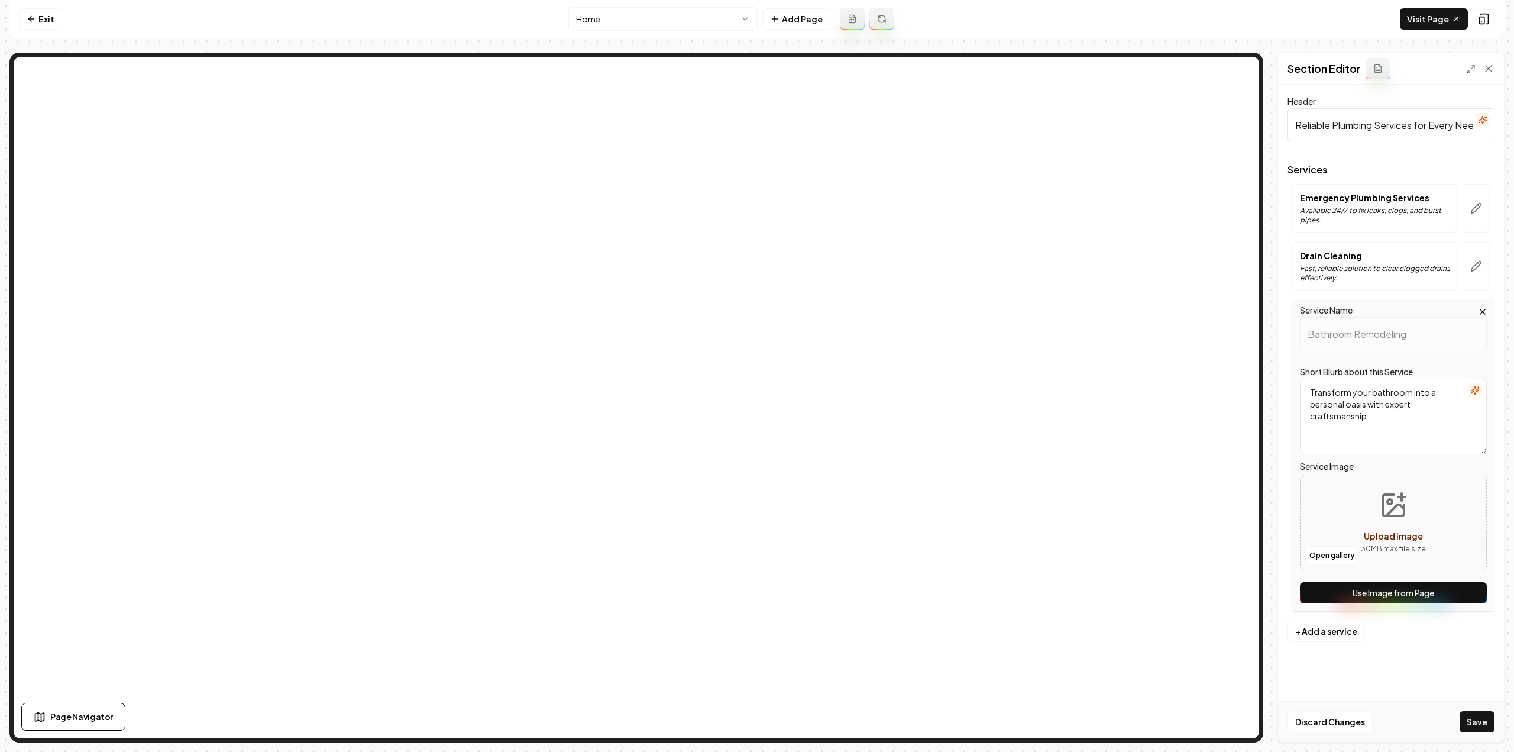
click at [1466, 599] on button "Use Image from Page" at bounding box center [1393, 592] width 187 height 21
click at [1475, 723] on button "Save" at bounding box center [1477, 721] width 35 height 21
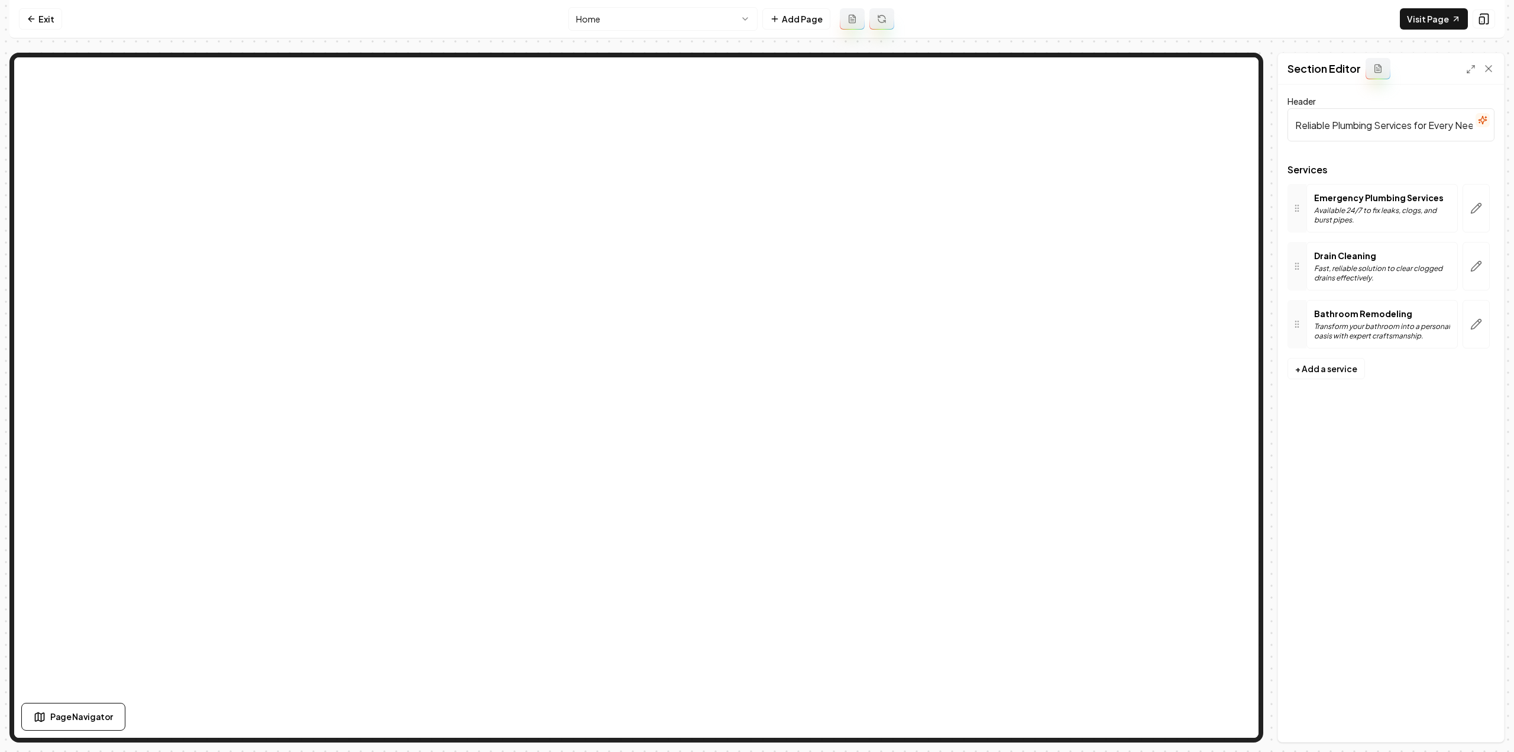
click at [659, 35] on nav "Exit Home Add Page Visit Page" at bounding box center [756, 19] width 1495 height 38
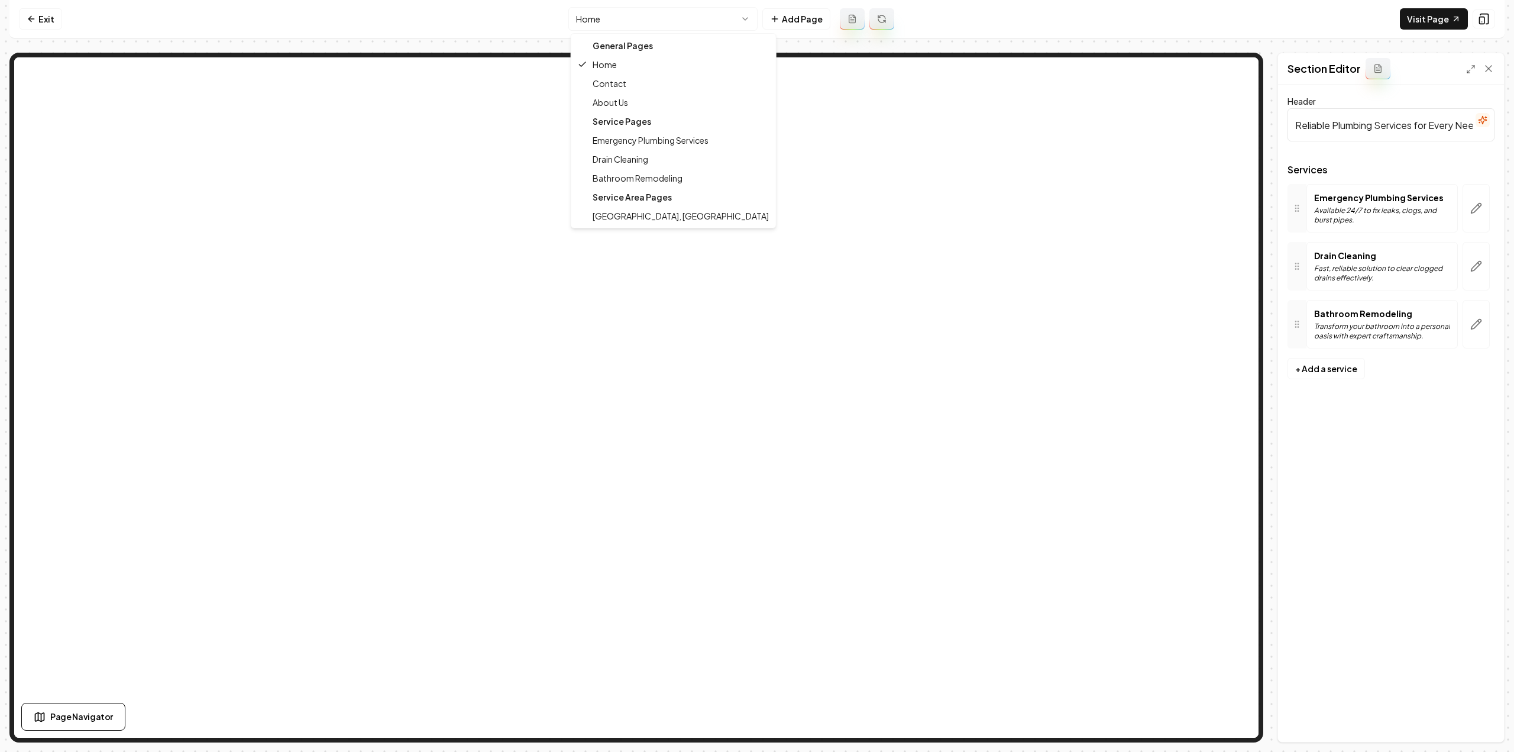
click at [659, 24] on html "Computer Required This feature is only available on a computer. Please switch t…" at bounding box center [757, 376] width 1514 height 752
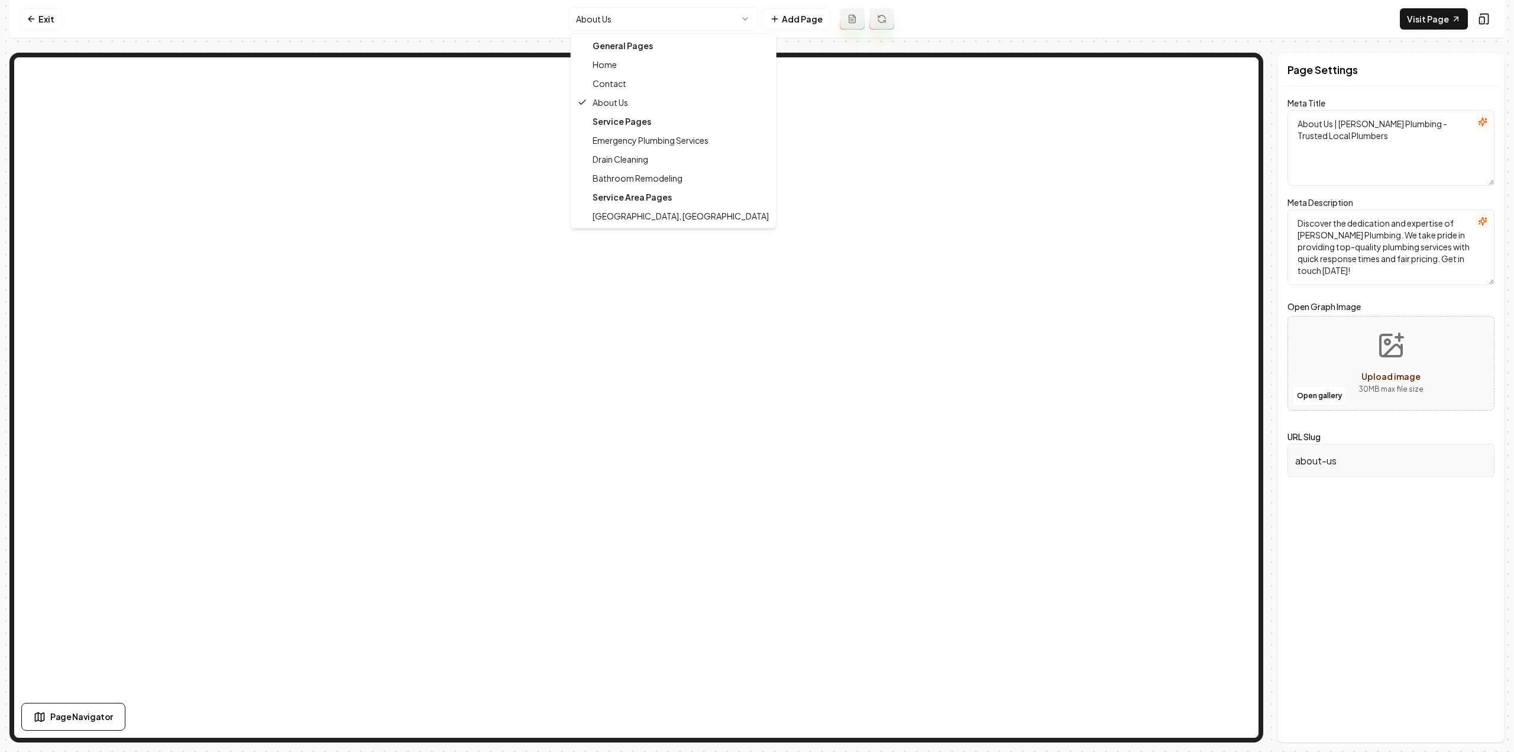
click at [639, 20] on html "Computer Required This feature is only available on a computer. Please switch t…" at bounding box center [757, 376] width 1514 height 752
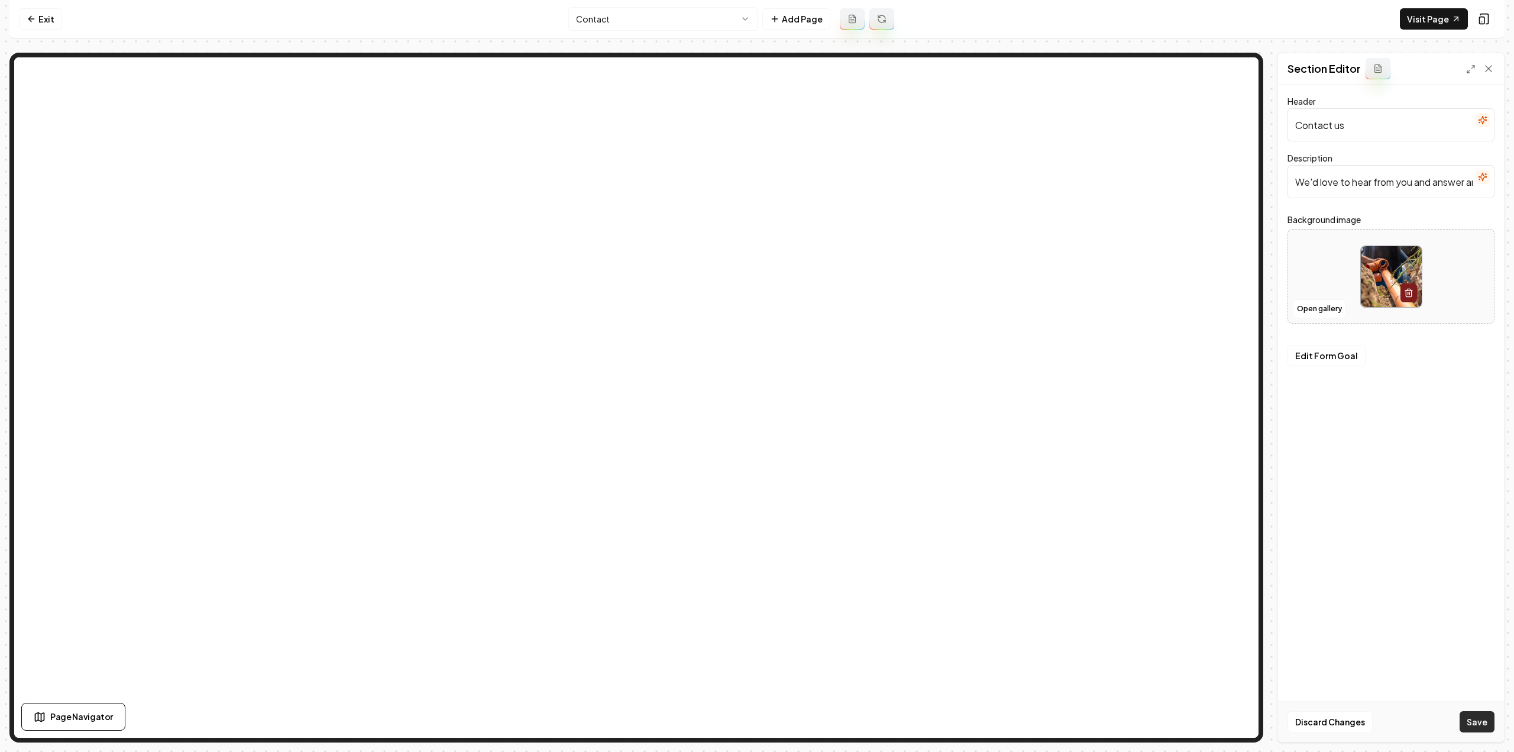
click at [1483, 720] on button "Save" at bounding box center [1477, 721] width 35 height 21
click at [661, 18] on html "Computer Required This feature is only available on a computer. Please switch t…" at bounding box center [757, 376] width 1514 height 752
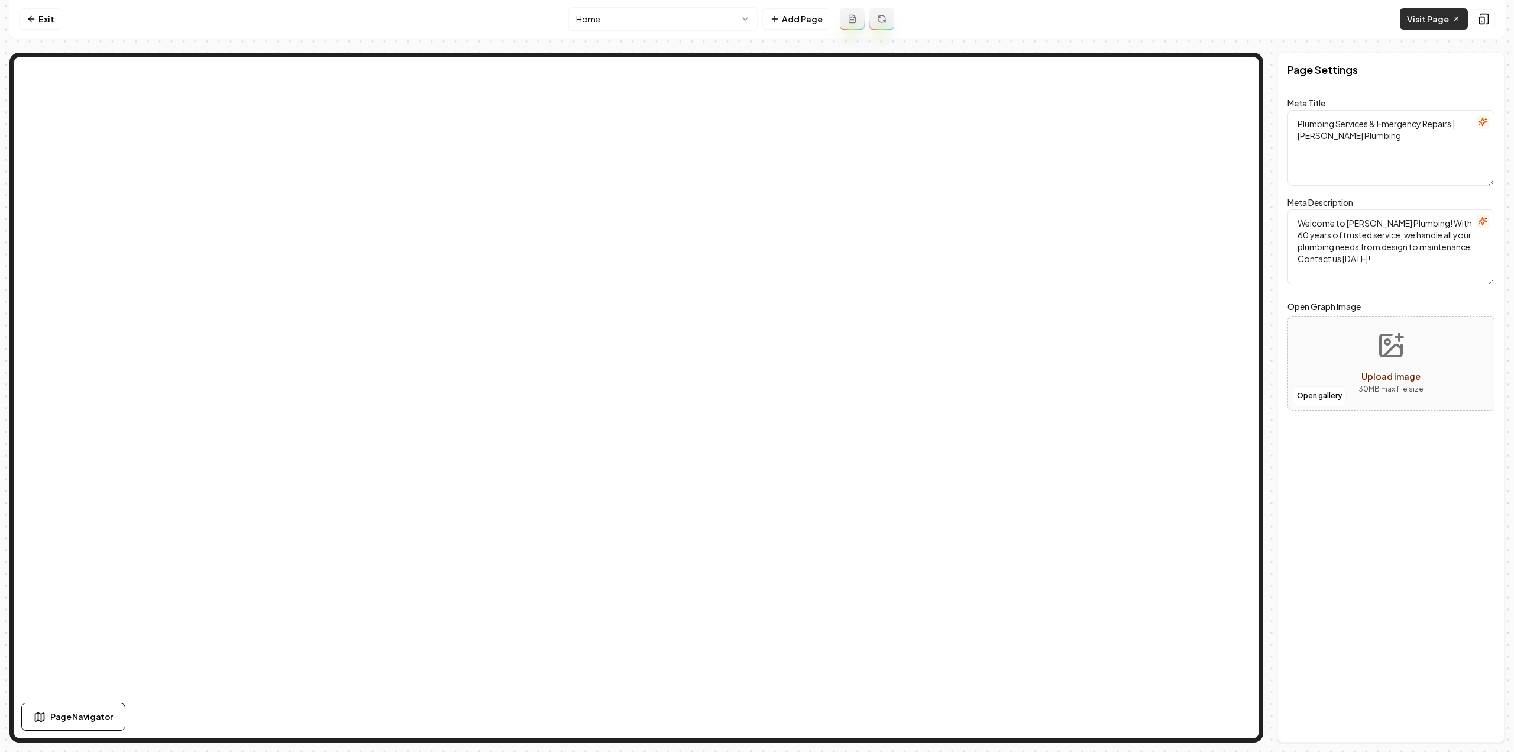
click at [1432, 18] on link "Visit Page" at bounding box center [1434, 18] width 68 height 21
click at [30, 17] on icon at bounding box center [29, 18] width 3 height 5
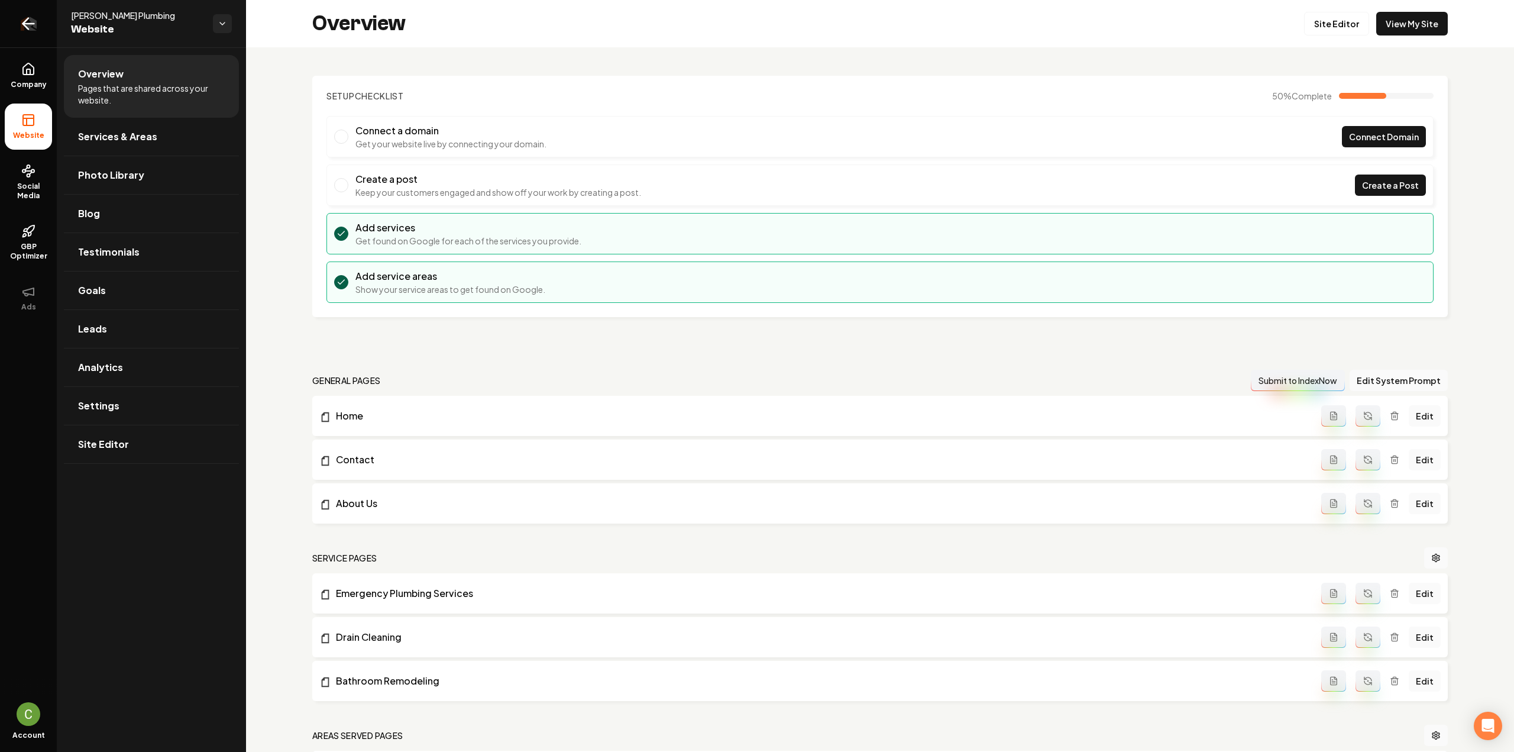
click at [24, 30] on icon "Return to dashboard" at bounding box center [28, 23] width 19 height 19
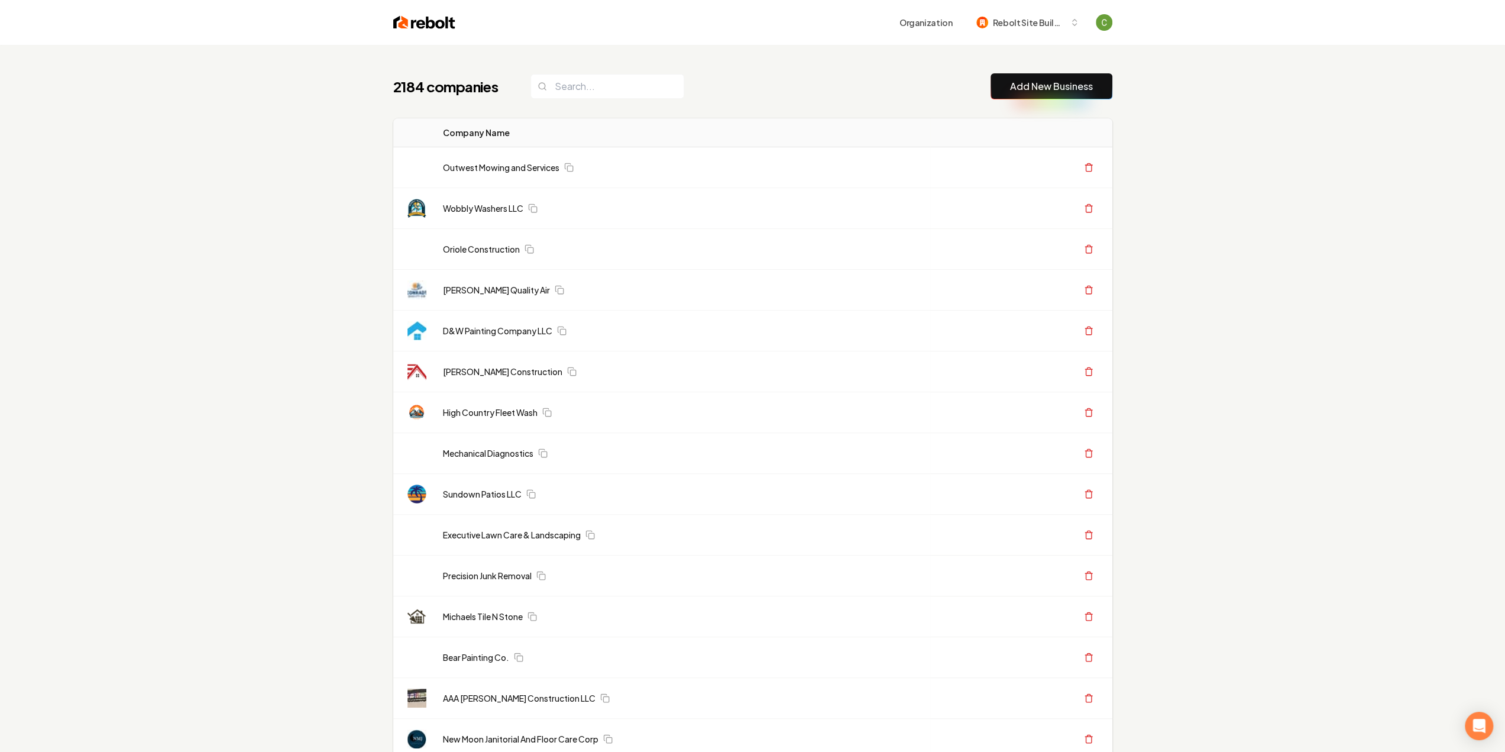
click at [1061, 93] on link "Add New Business" at bounding box center [1051, 86] width 83 height 14
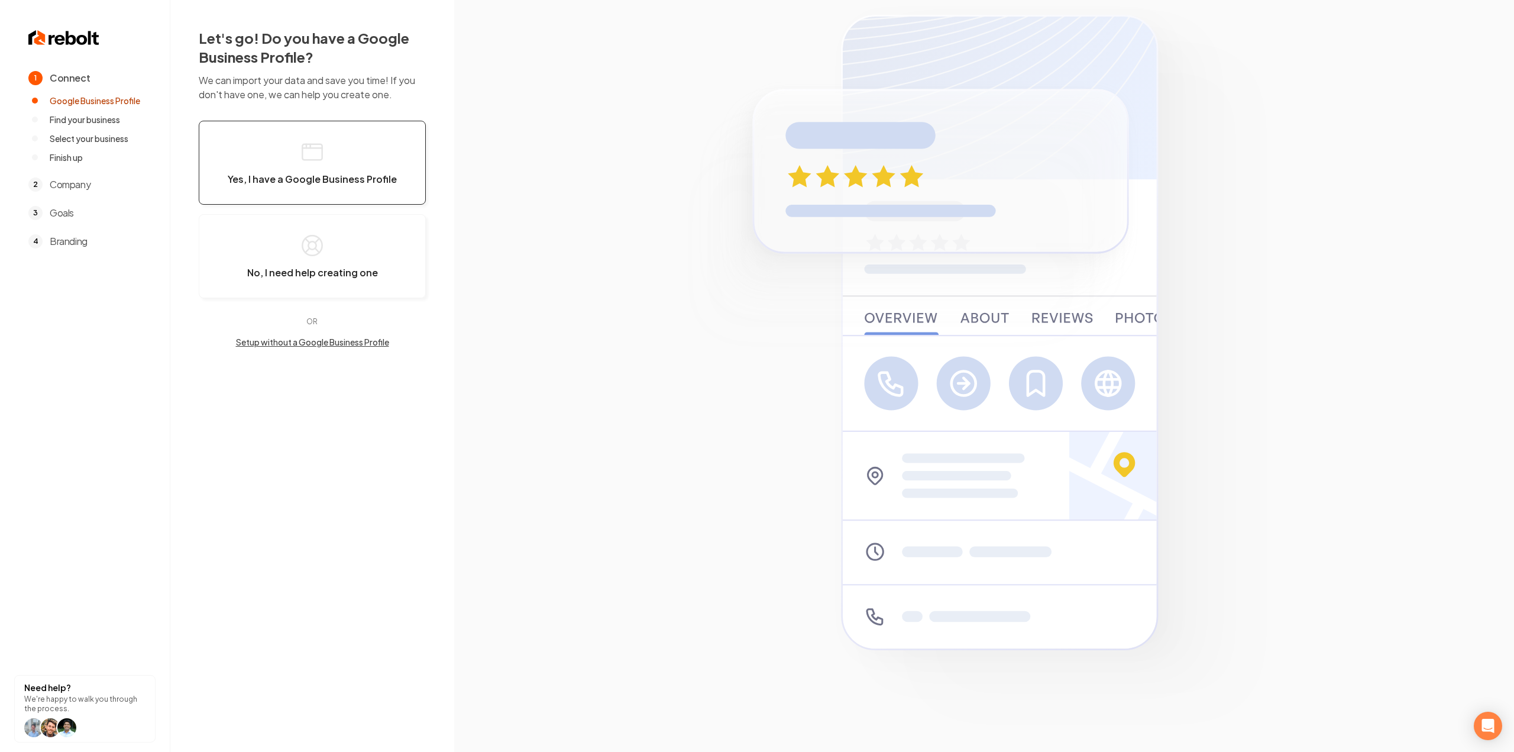
click at [271, 173] on span "Yes, I have a Google Business Profile" at bounding box center [312, 179] width 169 height 12
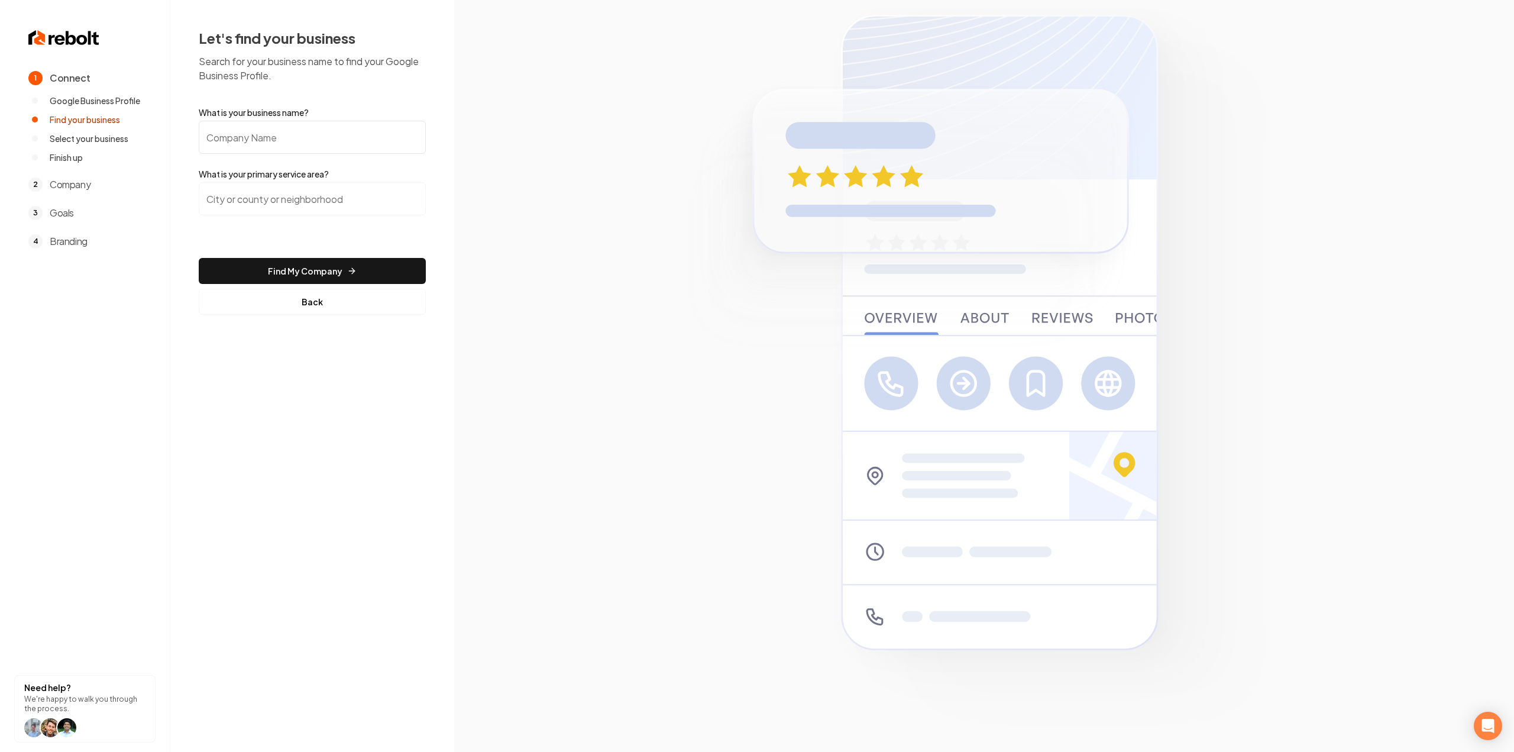
click at [260, 135] on input "What is your business name?" at bounding box center [312, 137] width 227 height 33
paste input "EM Roofing/Construction"
type input "EM Roofing/Construction"
click at [250, 212] on input "search" at bounding box center [312, 198] width 227 height 33
type input "a"
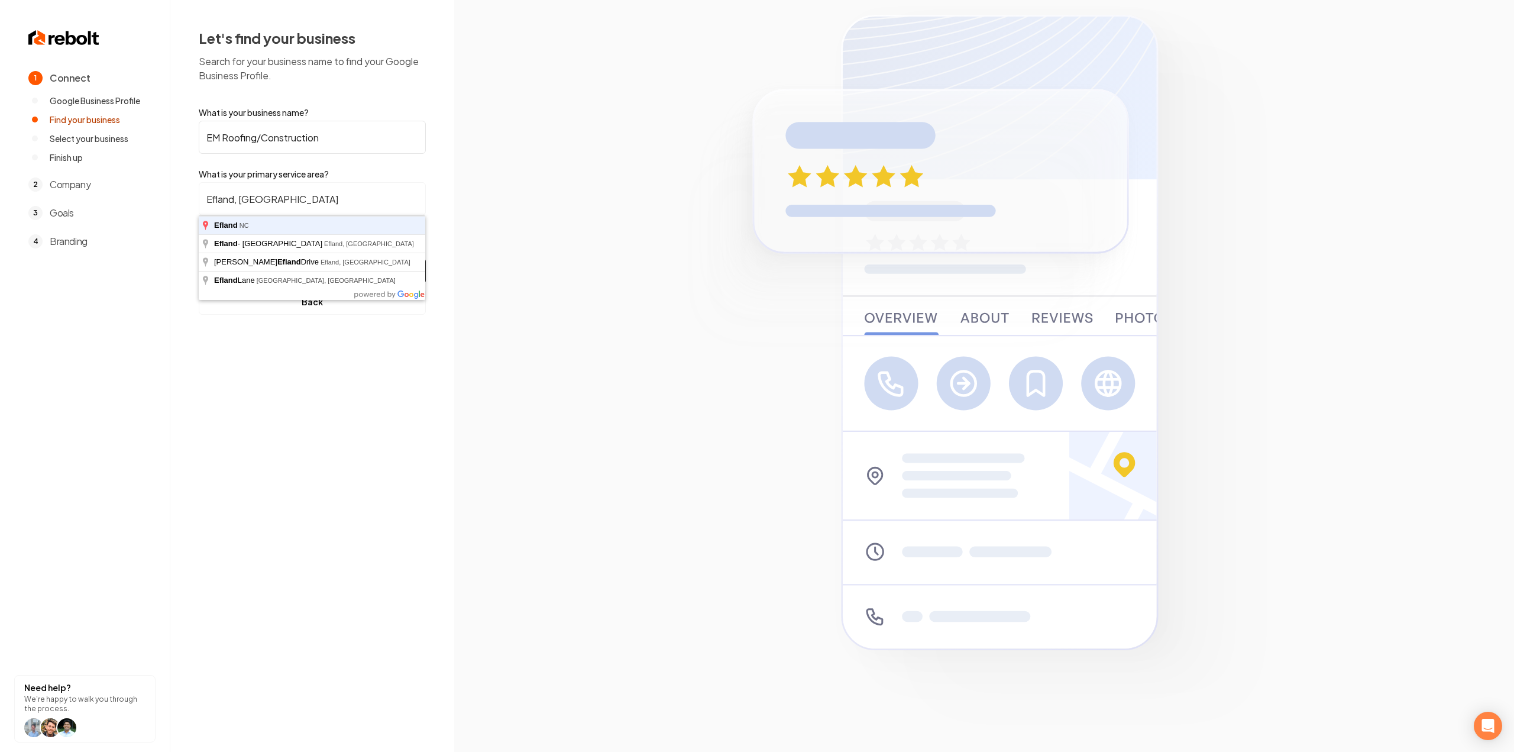
type input "Efland, NC"
click at [199, 258] on button "Find My Company" at bounding box center [312, 271] width 227 height 26
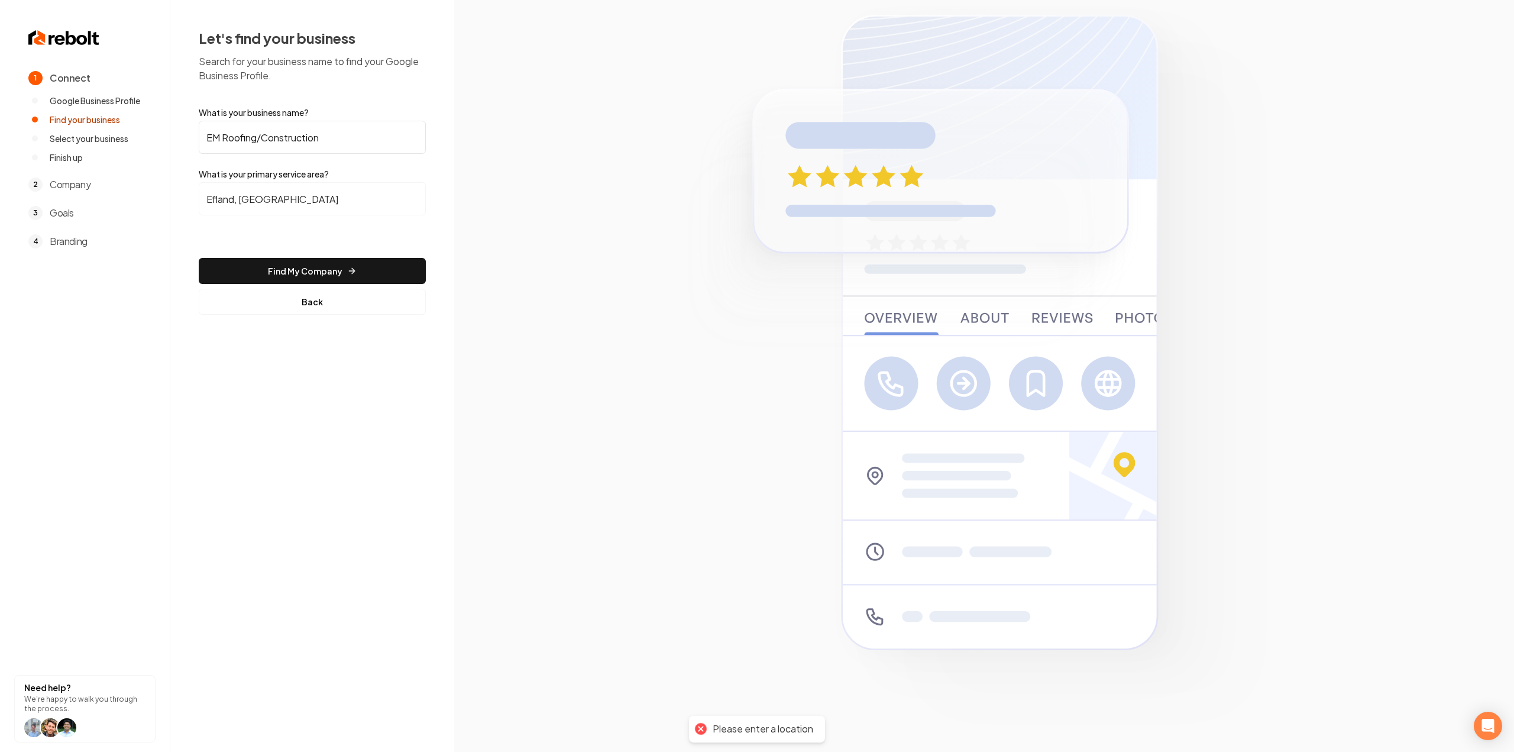
click at [332, 267] on button "Find My Company" at bounding box center [312, 271] width 227 height 26
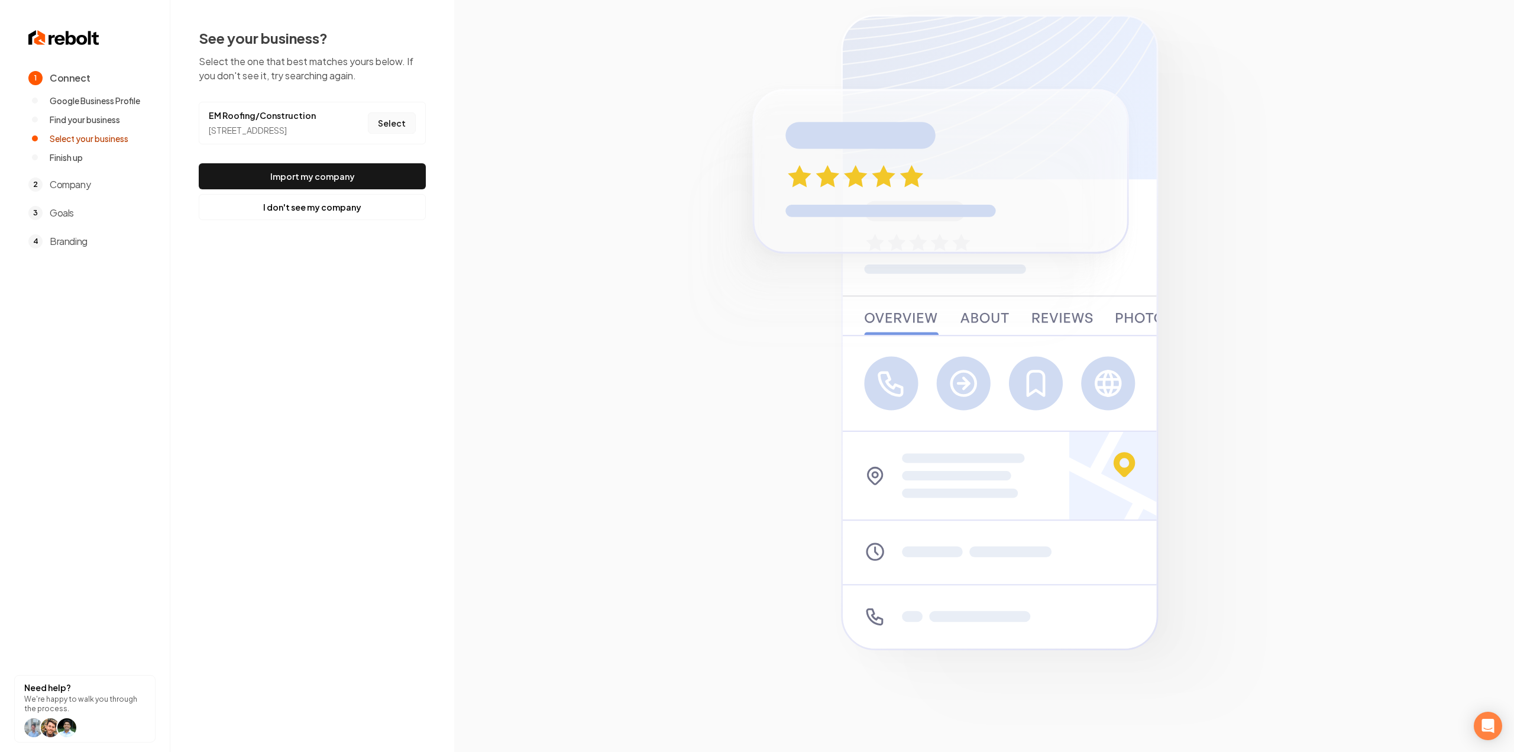
click at [396, 134] on button "Select" at bounding box center [392, 122] width 48 height 21
click at [377, 178] on button "Import my company" at bounding box center [312, 176] width 227 height 26
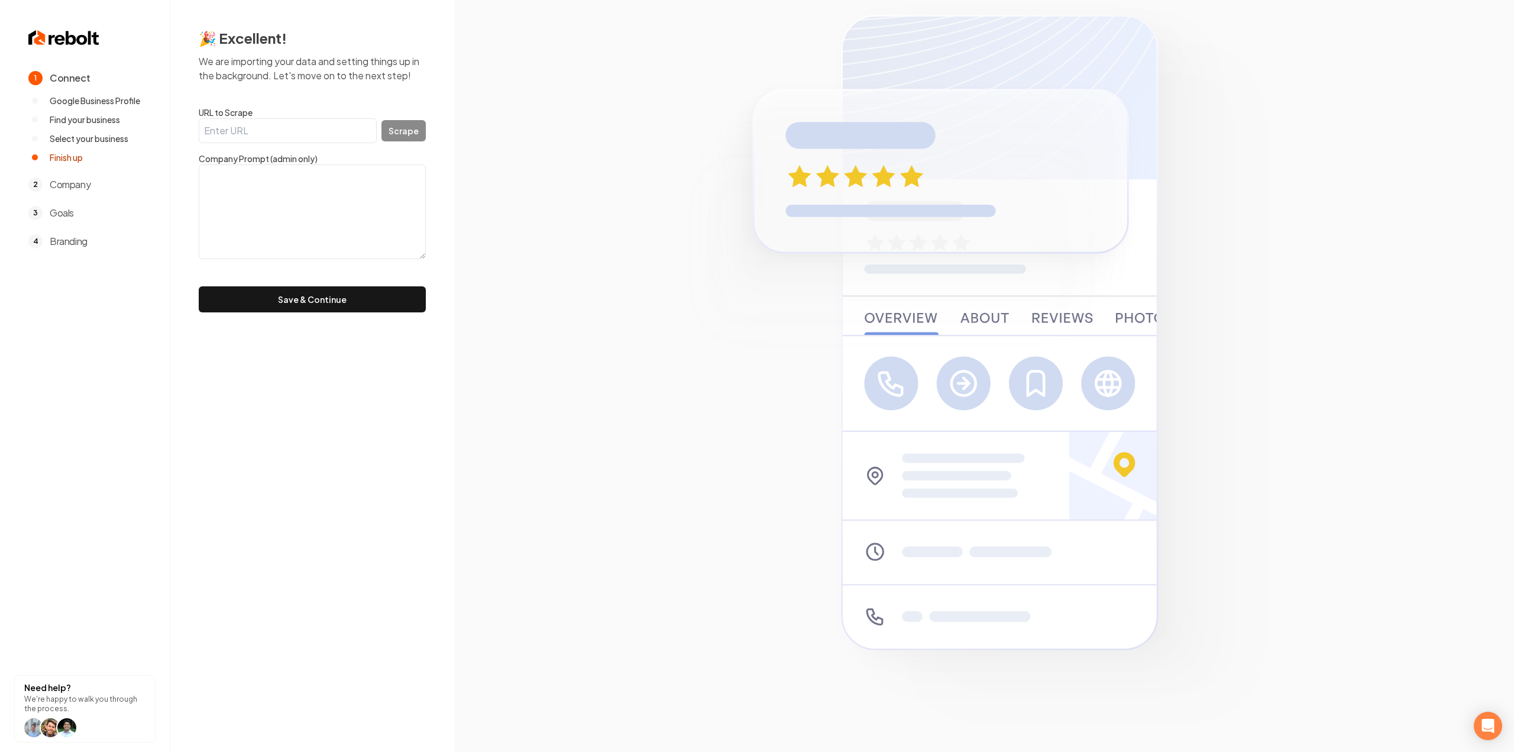
click at [279, 137] on input "URL to Scrape" at bounding box center [288, 130] width 178 height 25
click at [279, 212] on textarea at bounding box center [312, 211] width 227 height 95
paste textarea ""All your construction needs. Free Estimate!!""
type textarea ""All your construction needs. Free Estimate!!""
click at [306, 319] on div "🎉 Excellent! We are importing your data and setting things up in the background…" at bounding box center [312, 170] width 284 height 341
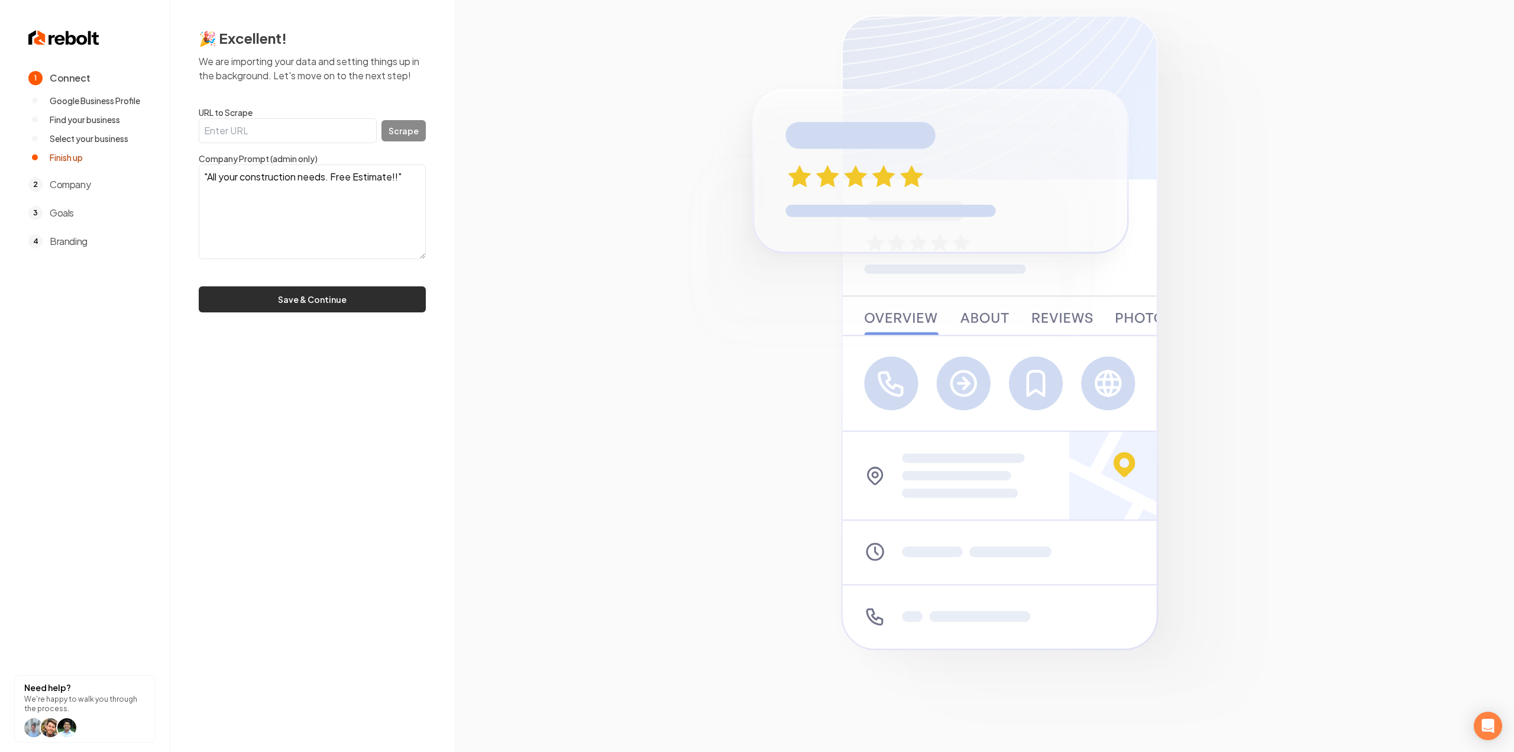
click at [298, 295] on button "Save & Continue" at bounding box center [312, 299] width 227 height 26
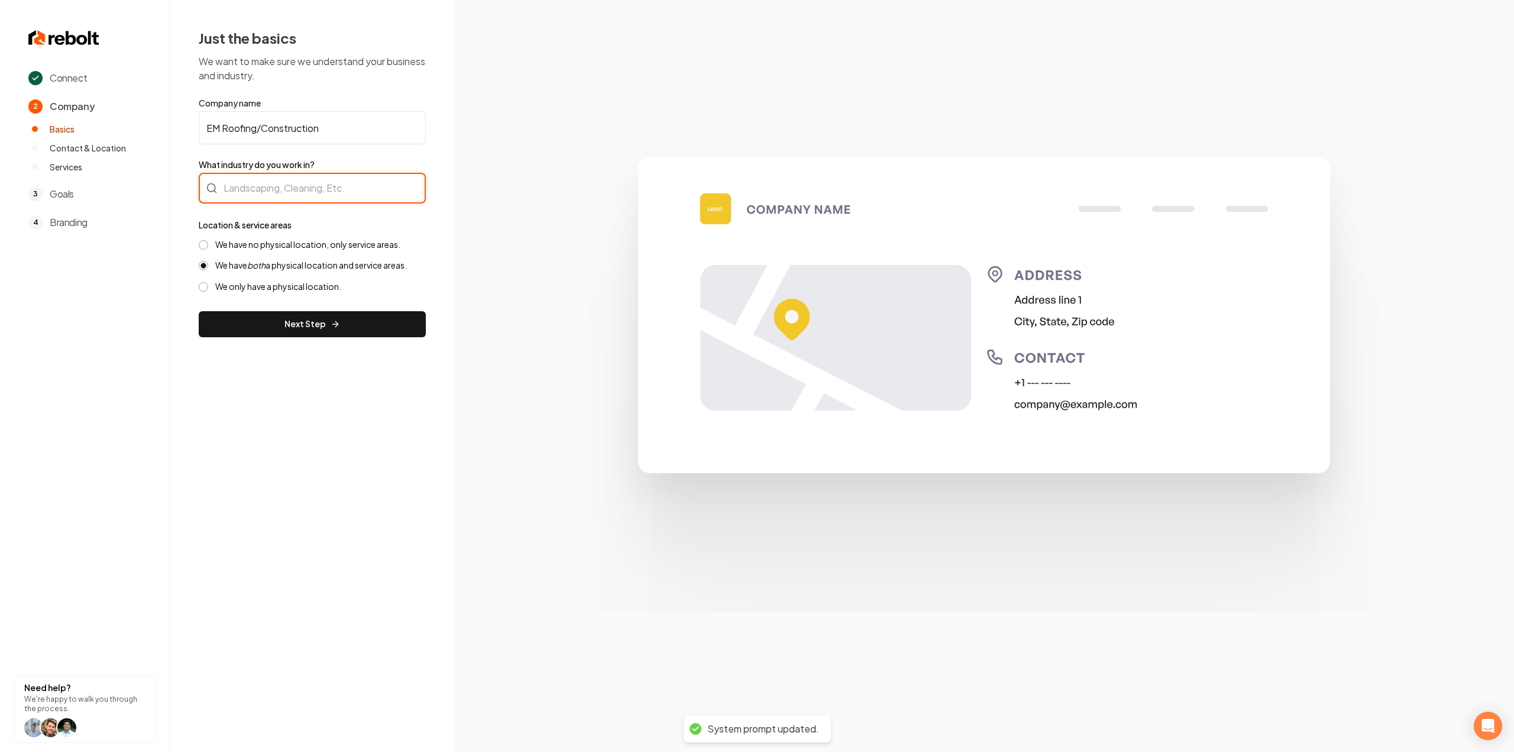
click at [219, 193] on div at bounding box center [312, 188] width 227 height 31
type input "c"
click at [240, 248] on label "We have no physical location, only service areas." at bounding box center [307, 244] width 185 height 11
click at [208, 248] on button "We have no physical location, only service areas." at bounding box center [203, 244] width 9 height 9
click at [316, 183] on input "Roofing" at bounding box center [312, 188] width 227 height 31
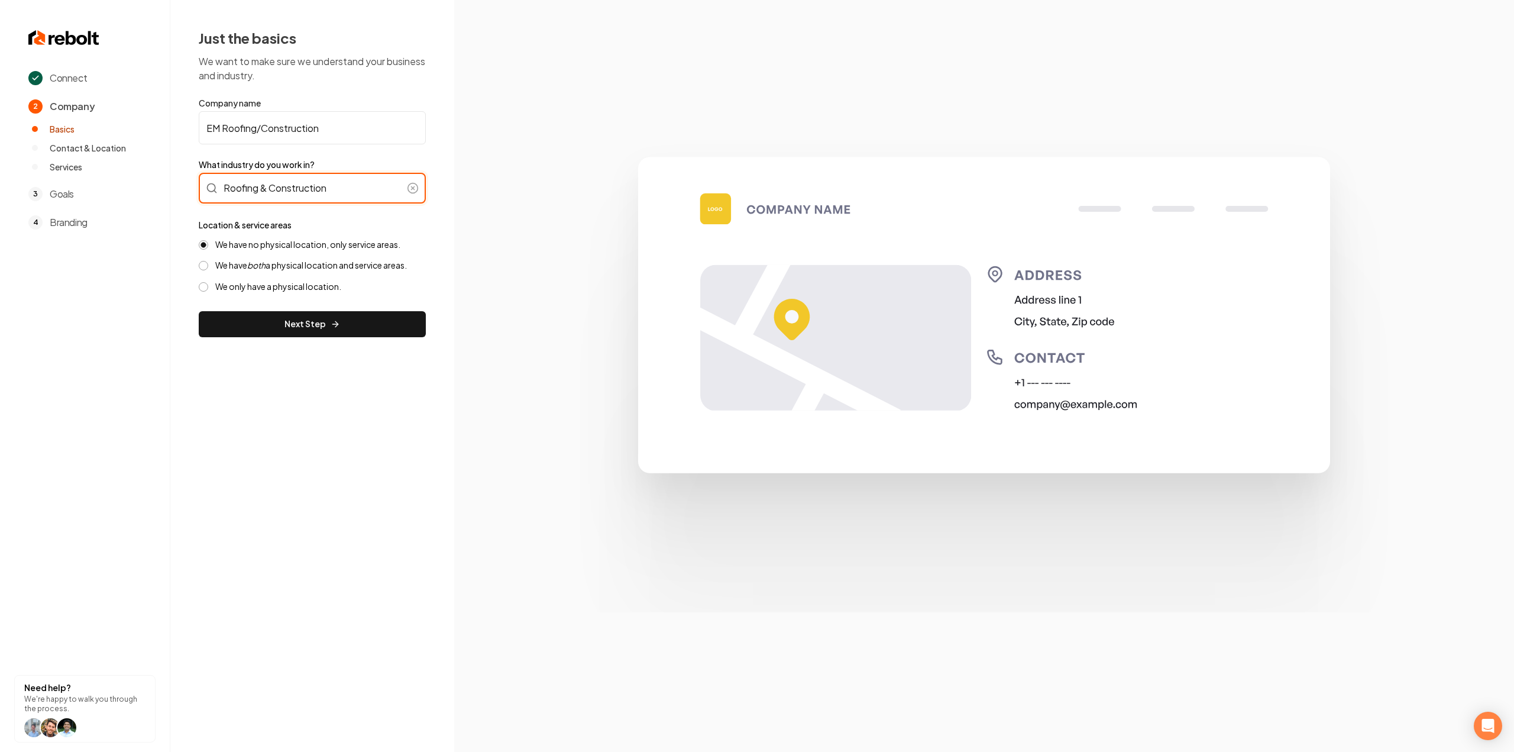
type input "Roofing & Construction"
click at [274, 342] on div "Just the basics We want to make sure we understand your business and industry. …" at bounding box center [312, 183] width 284 height 366
click at [277, 331] on button "Next Step" at bounding box center [312, 324] width 227 height 26
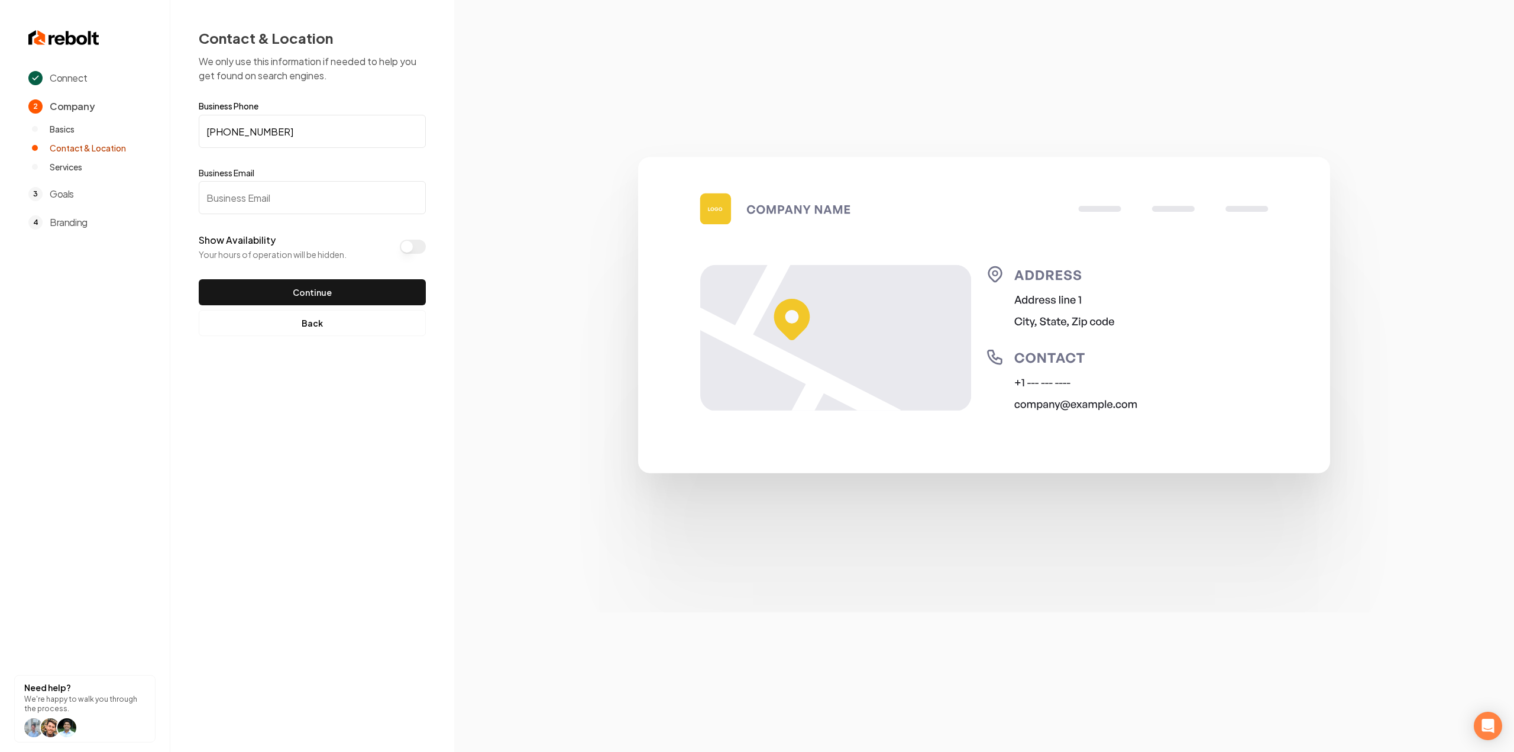
click at [323, 205] on input "Business Email" at bounding box center [312, 197] width 227 height 33
paste input "miguelmhernandez123@gmail.com"
type input "miguelmhernandez123@gmail.com"
click at [241, 302] on button "Continue" at bounding box center [312, 292] width 227 height 26
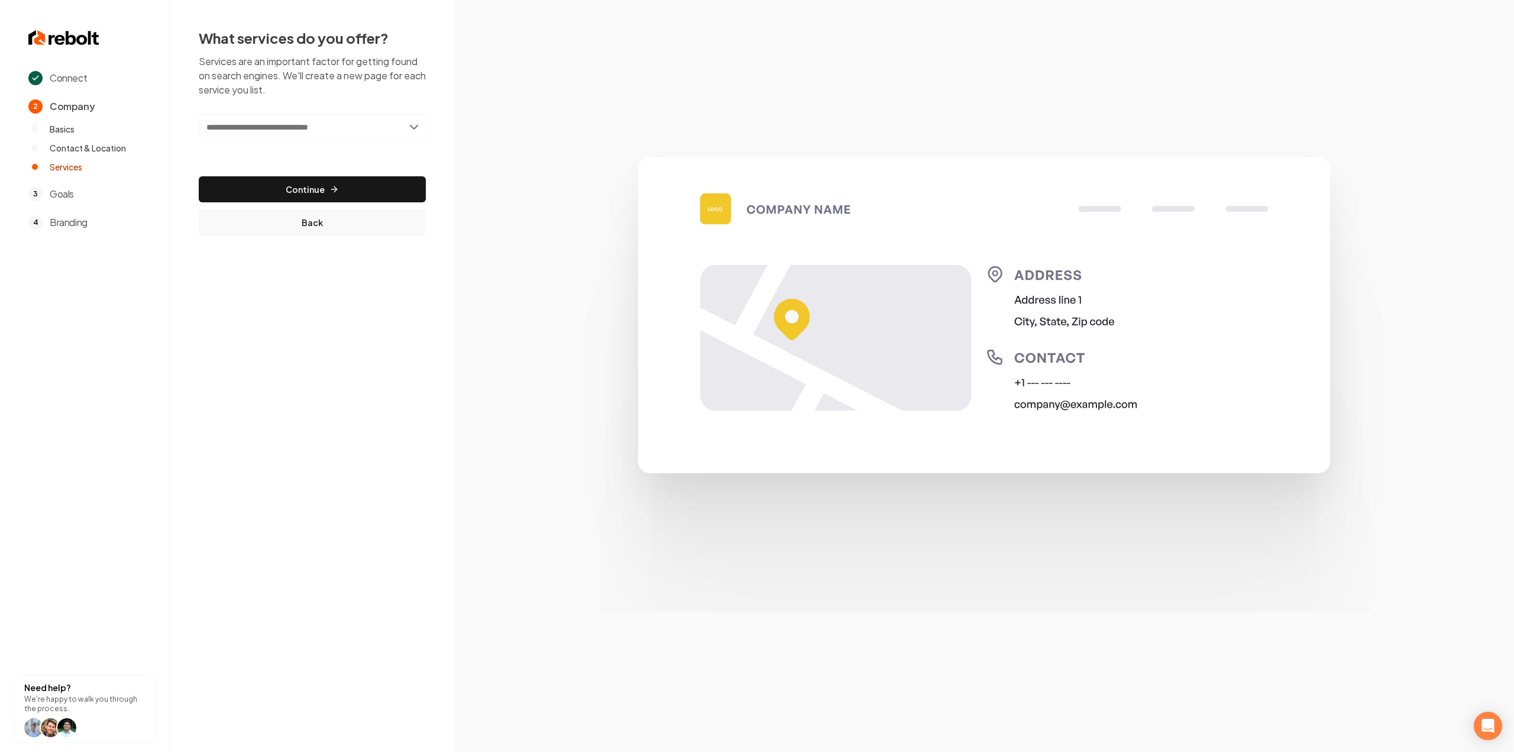
click at [286, 220] on button "Back" at bounding box center [312, 222] width 227 height 26
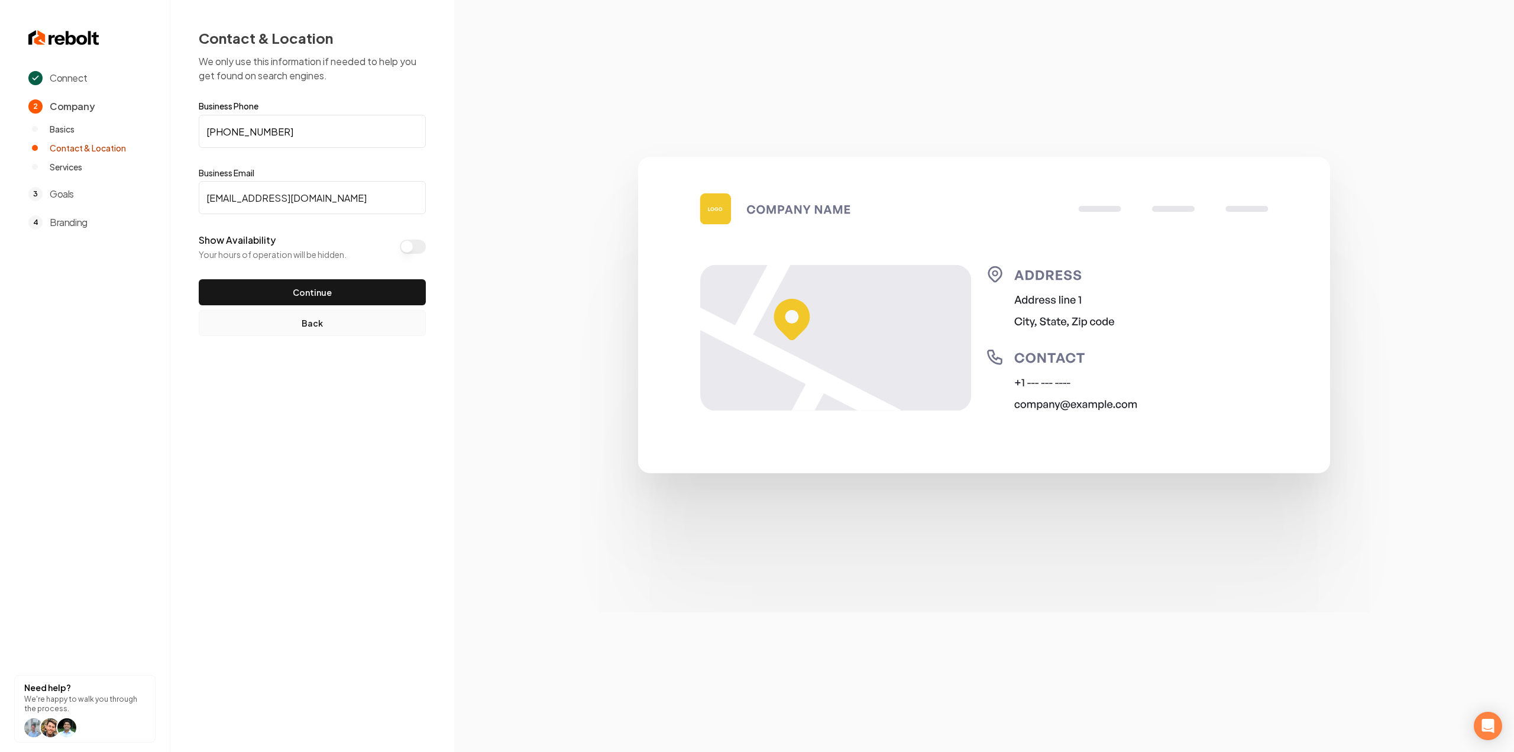
click at [274, 328] on button "Back" at bounding box center [312, 323] width 227 height 26
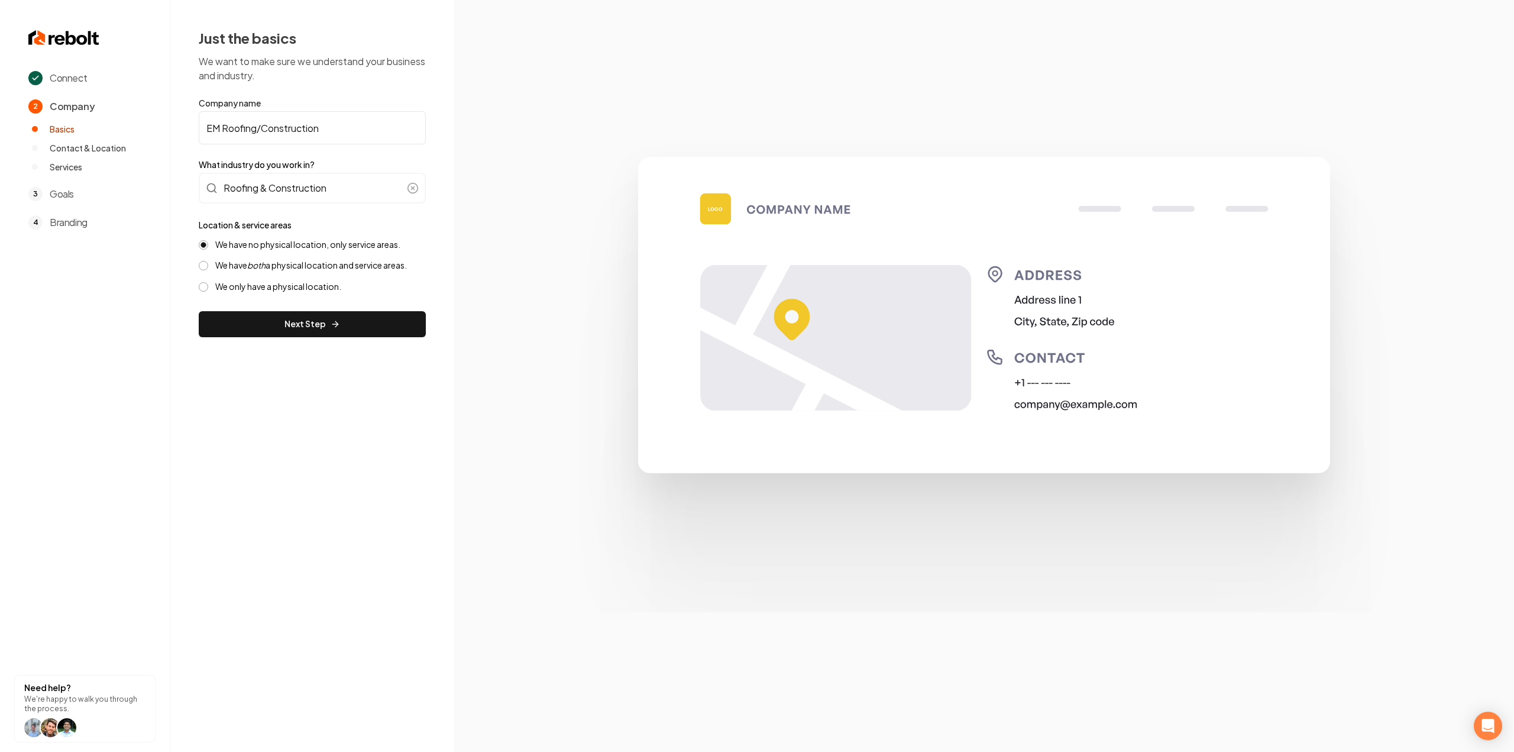
click at [203, 264] on button "We have both a physical location and service areas." at bounding box center [203, 265] width 9 height 9
click at [274, 314] on button "Next Step" at bounding box center [312, 324] width 227 height 26
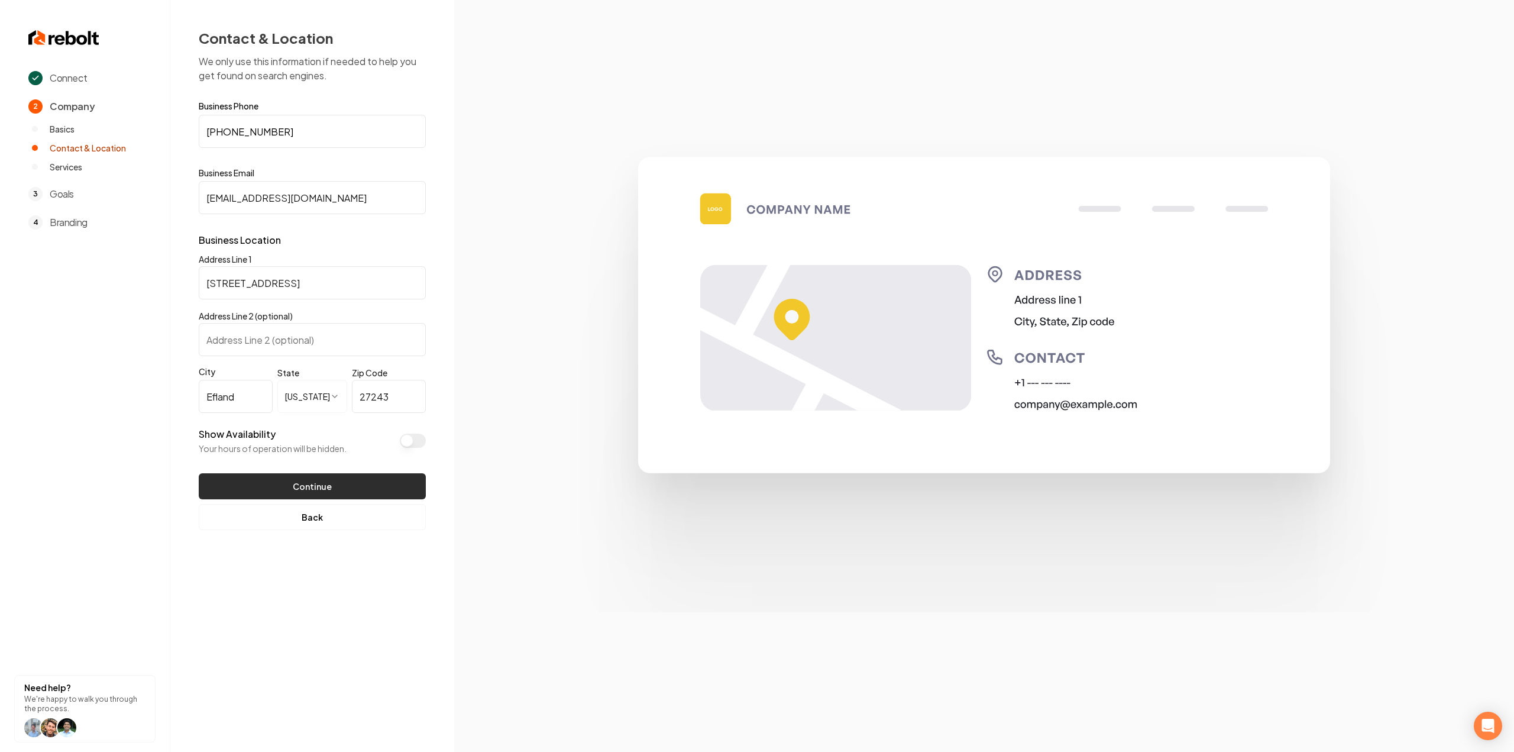
click at [310, 490] on button "Continue" at bounding box center [312, 486] width 227 height 26
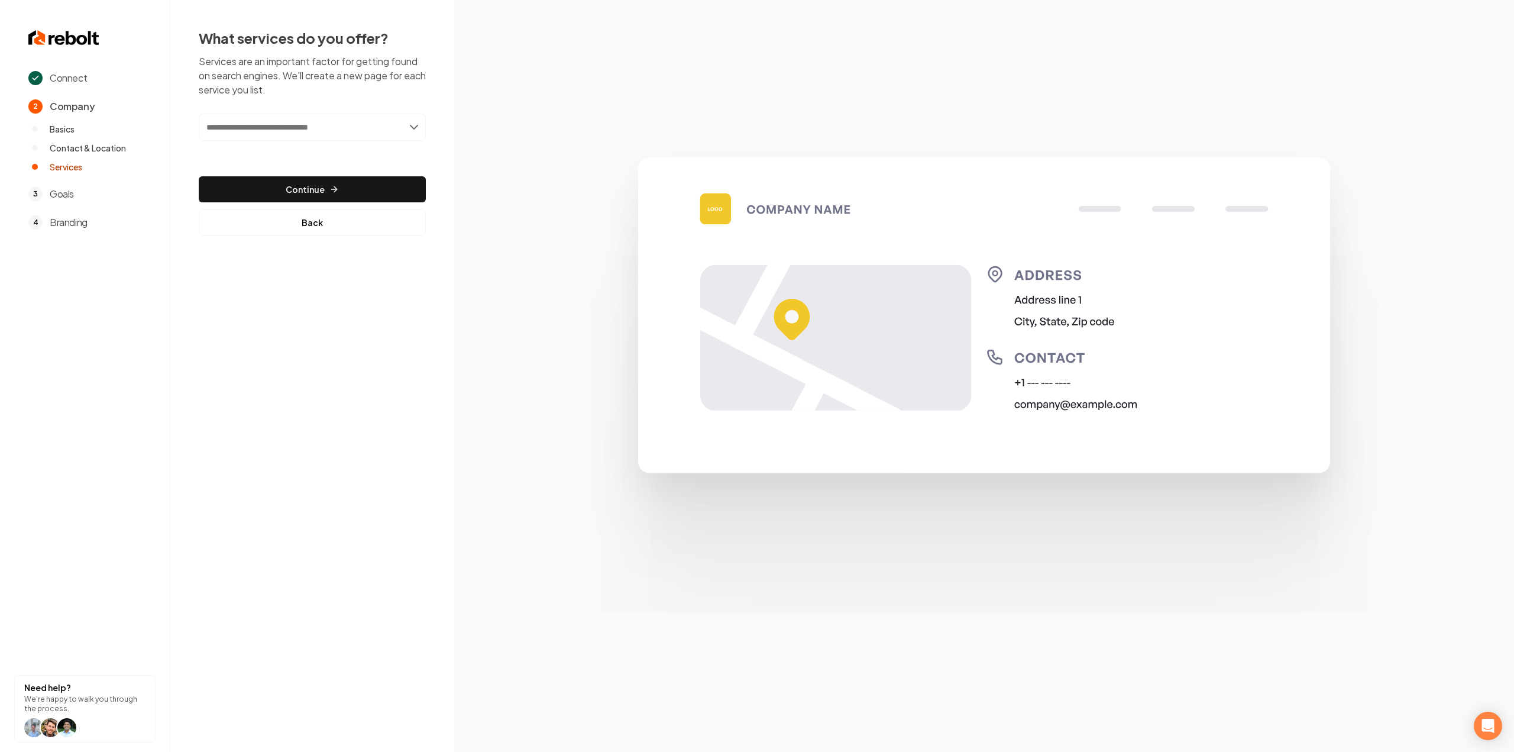
click at [230, 126] on input "text" at bounding box center [312, 127] width 227 height 27
paste input "**********"
type input "**********"
click at [245, 151] on div "Add Roof Installation & Replacement" at bounding box center [312, 153] width 225 height 19
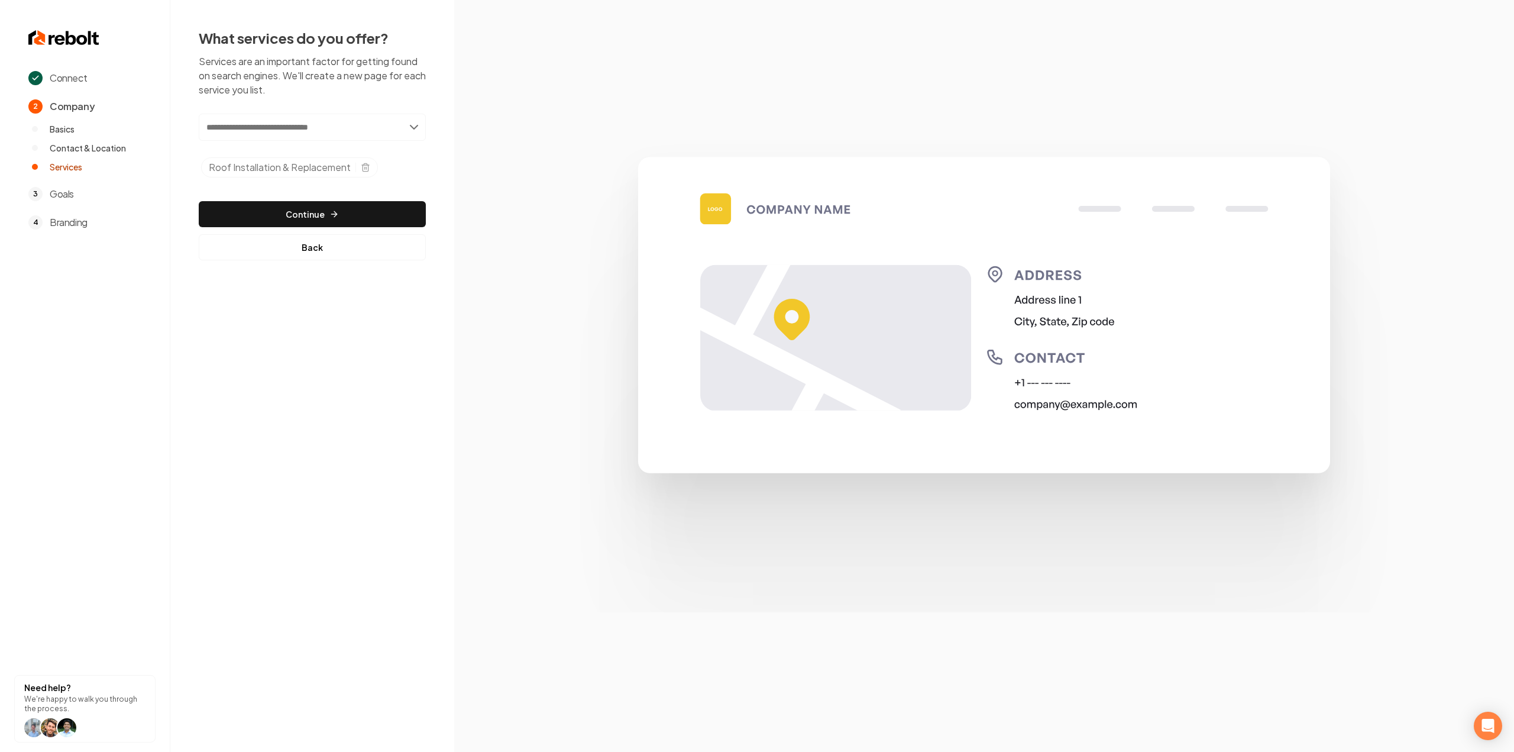
click at [278, 128] on input "text" at bounding box center [312, 127] width 227 height 27
paste input "**********"
type input "**********"
click at [268, 148] on div "Add Roof Repair & Maintenance" at bounding box center [312, 153] width 225 height 19
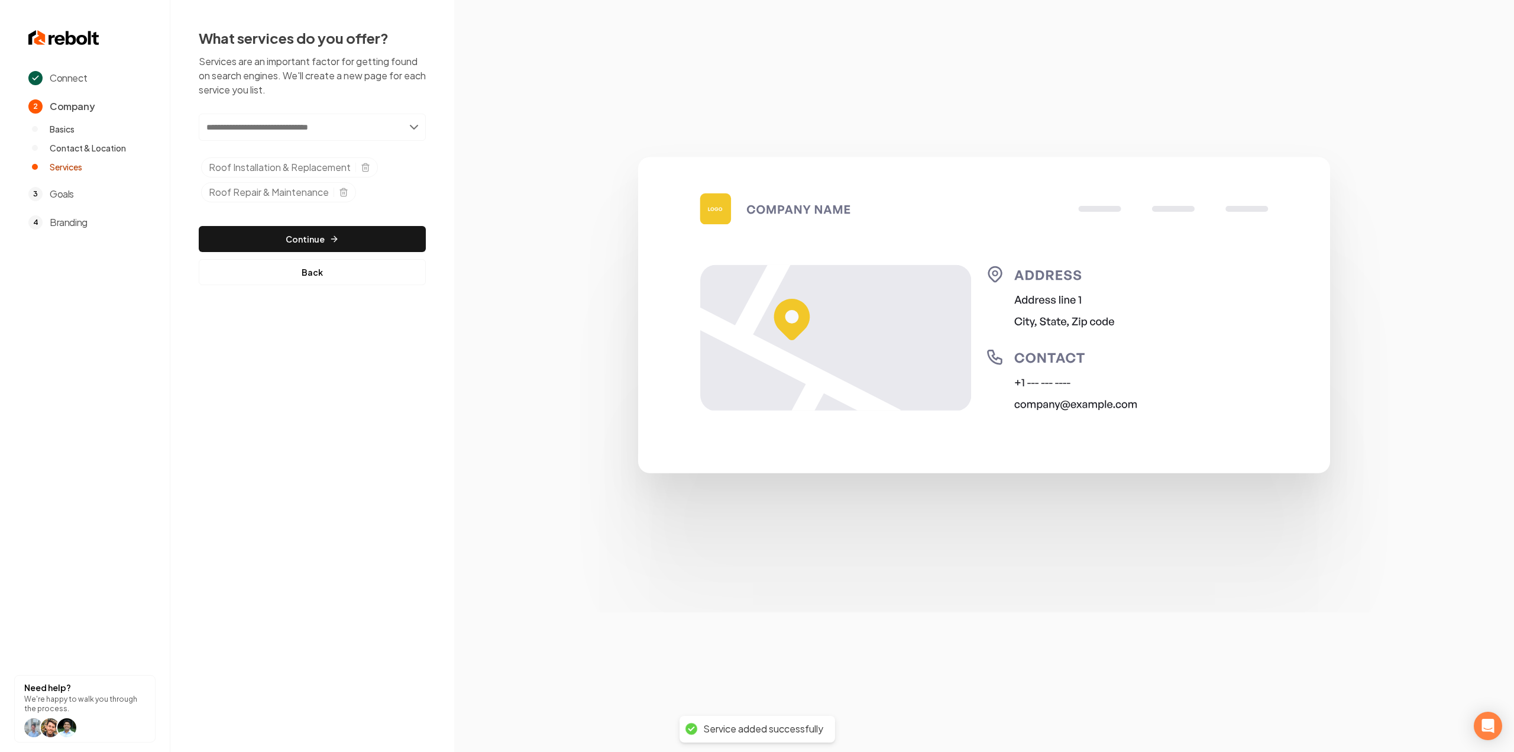
click at [339, 125] on input "text" at bounding box center [312, 127] width 227 height 27
paste input "**********"
type input "**********"
click at [272, 143] on div "Add Construction & Exterior Services" at bounding box center [313, 153] width 226 height 20
click at [272, 145] on div "Add Construction & Exterior Services" at bounding box center [312, 153] width 225 height 19
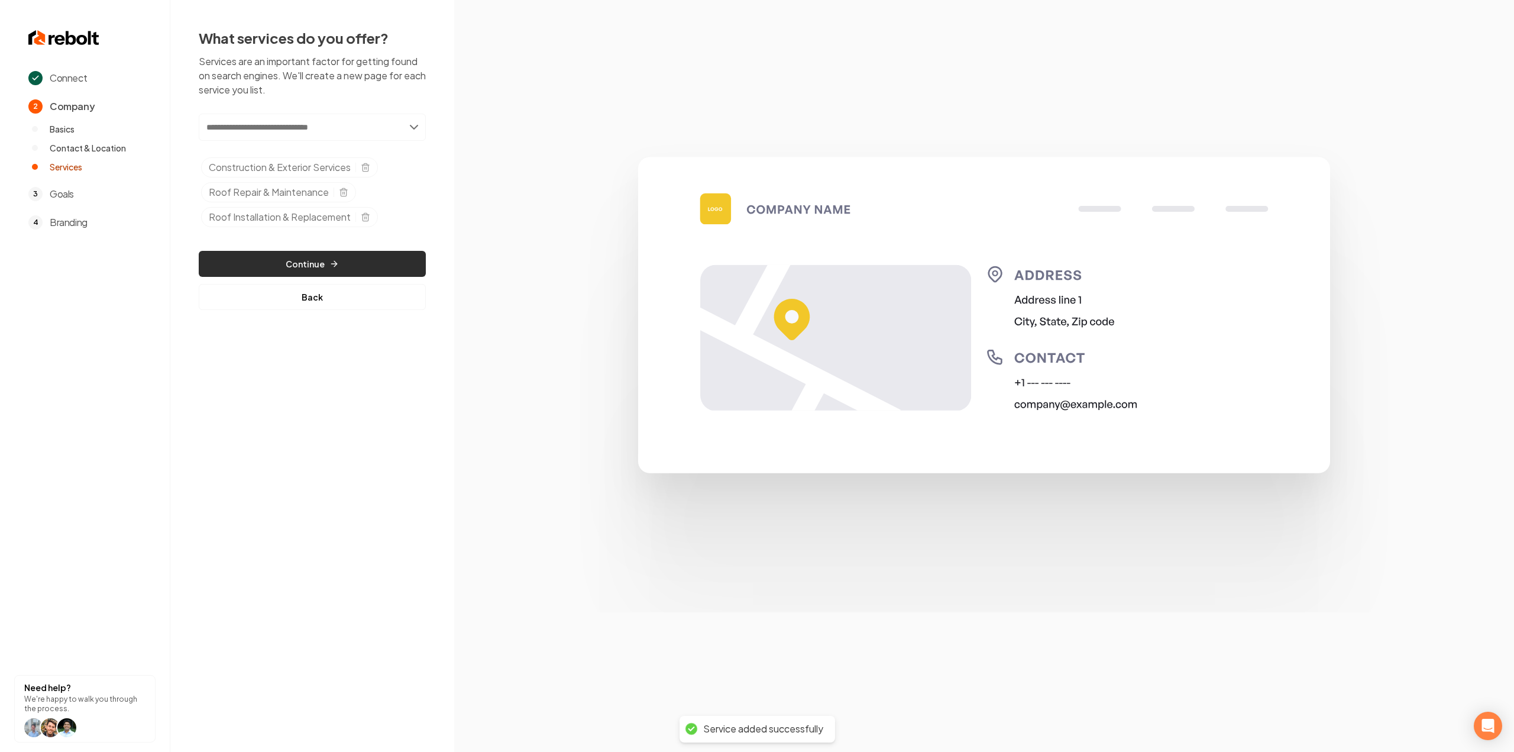
click at [284, 256] on button "Continue" at bounding box center [312, 264] width 227 height 26
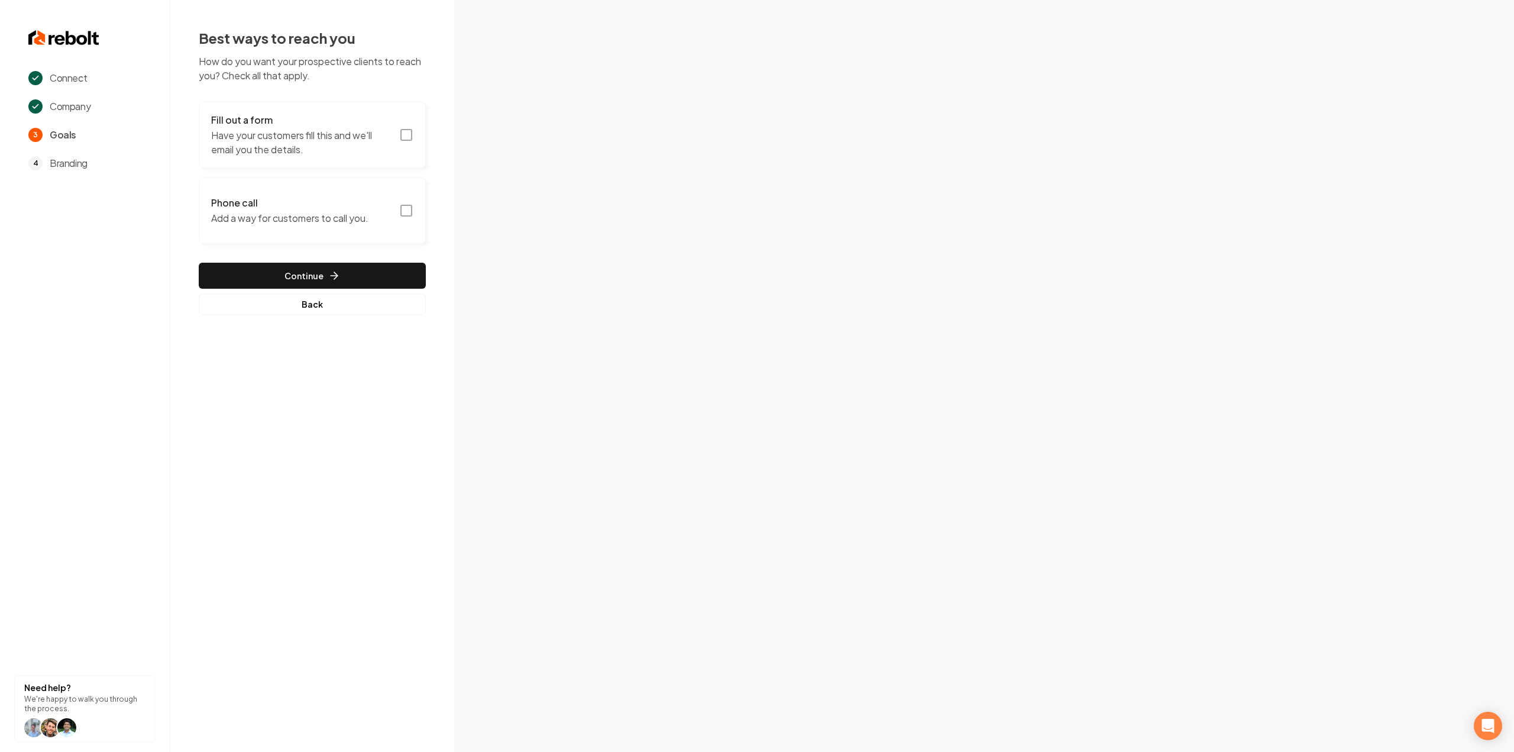
click at [387, 151] on p "Have your customers fill this and we'll email you the details." at bounding box center [301, 142] width 181 height 28
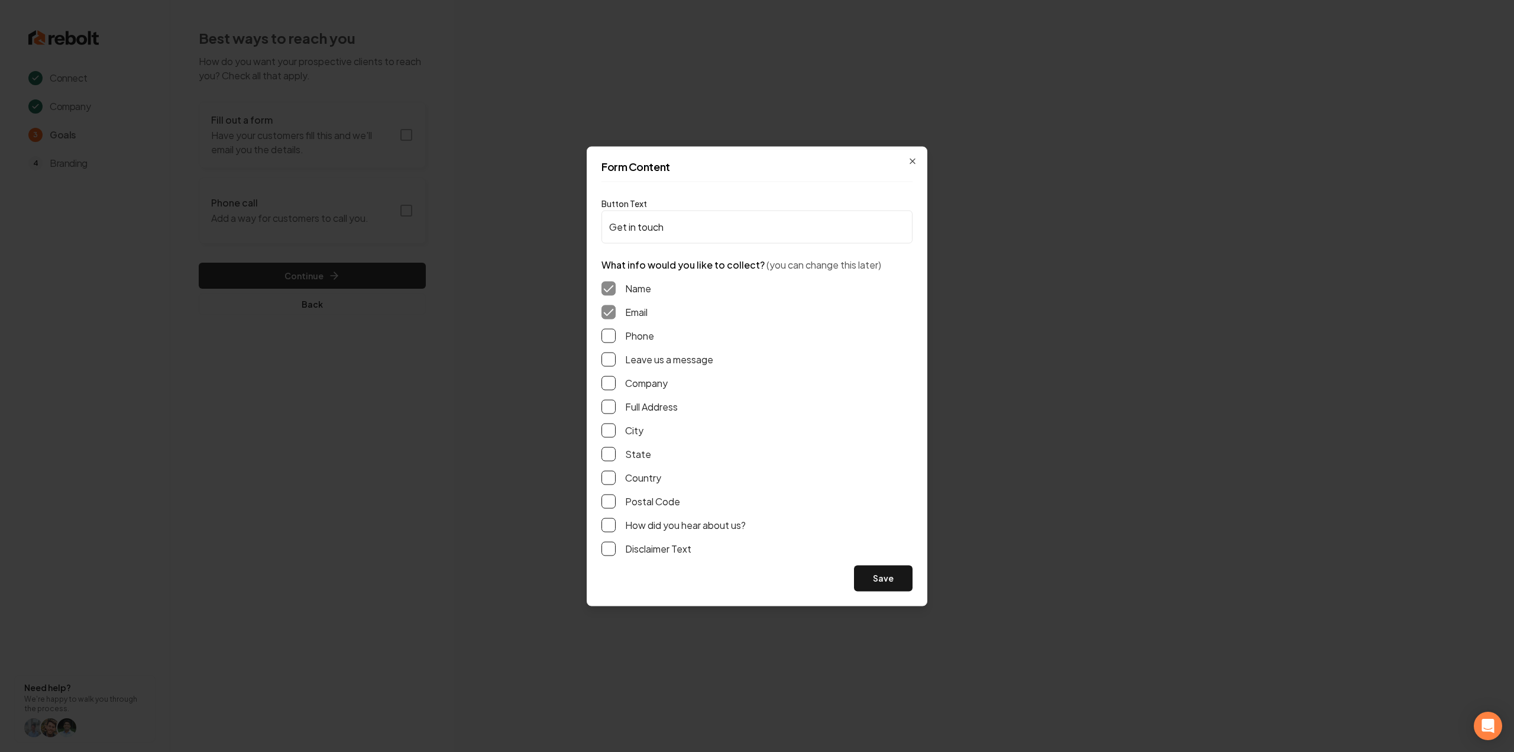
click at [601, 355] on button "Leave us a message" at bounding box center [608, 359] width 14 height 14
click at [613, 337] on button "Phone" at bounding box center [608, 335] width 14 height 14
click at [607, 399] on div "Name Email Phone Leave us a message Company Full Address City State Country Pos…" at bounding box center [756, 417] width 311 height 293
click at [602, 409] on button "Full Address" at bounding box center [608, 406] width 14 height 14
click at [879, 587] on button "Save" at bounding box center [883, 578] width 59 height 26
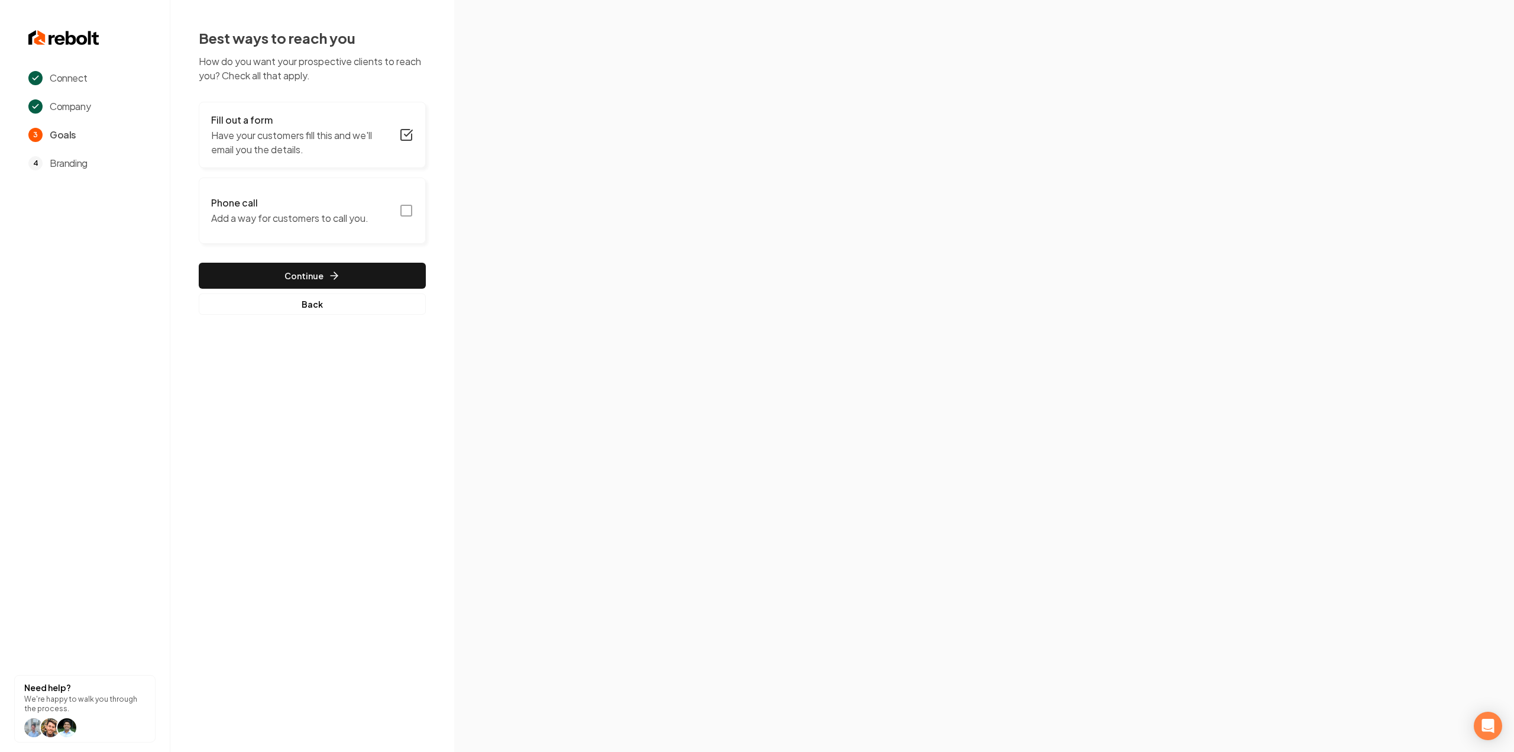
click at [403, 209] on icon "button" at bounding box center [406, 210] width 14 height 14
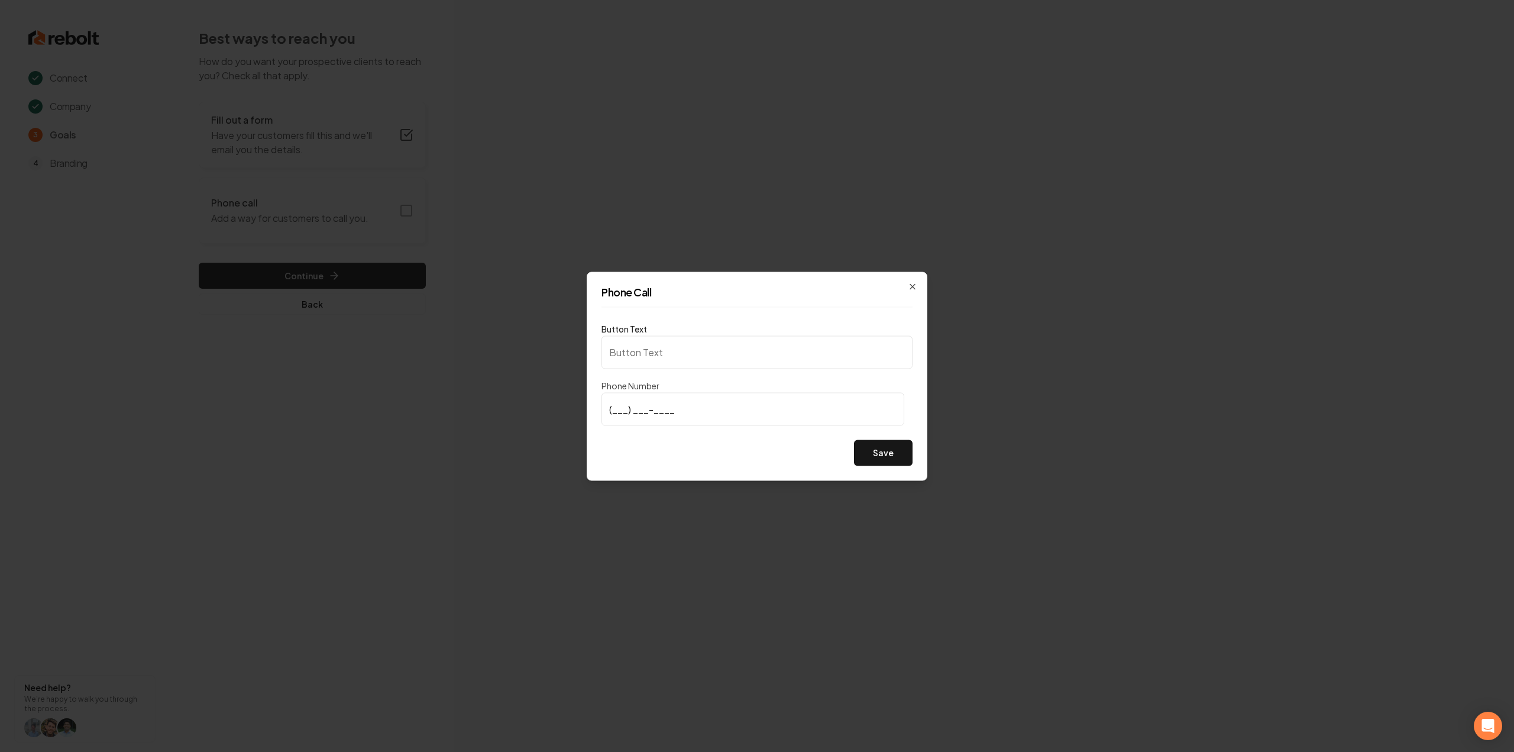
type input "Call us"
type input "(336) 266-8425"
click at [886, 462] on button "Save" at bounding box center [883, 452] width 59 height 26
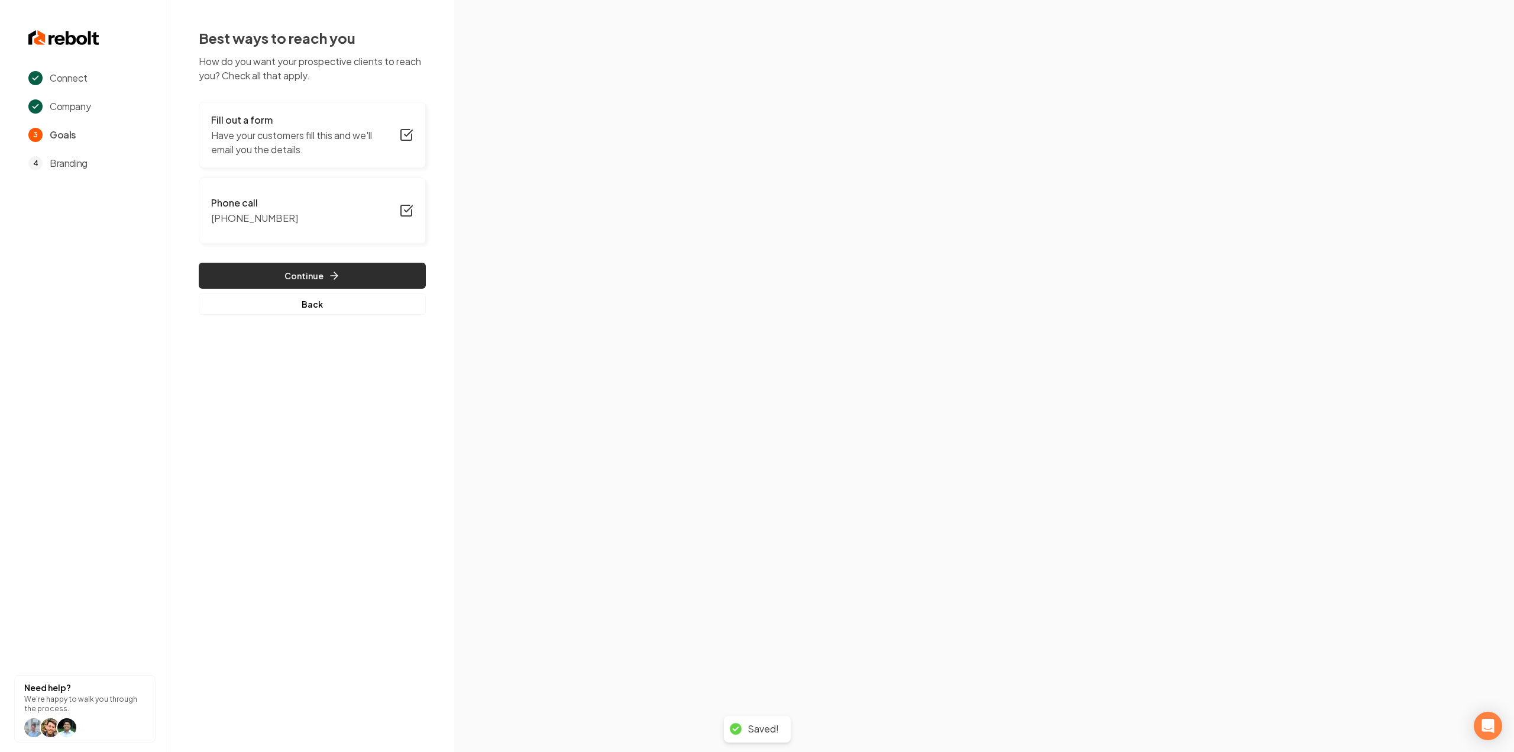
click at [270, 264] on button "Continue" at bounding box center [312, 276] width 227 height 26
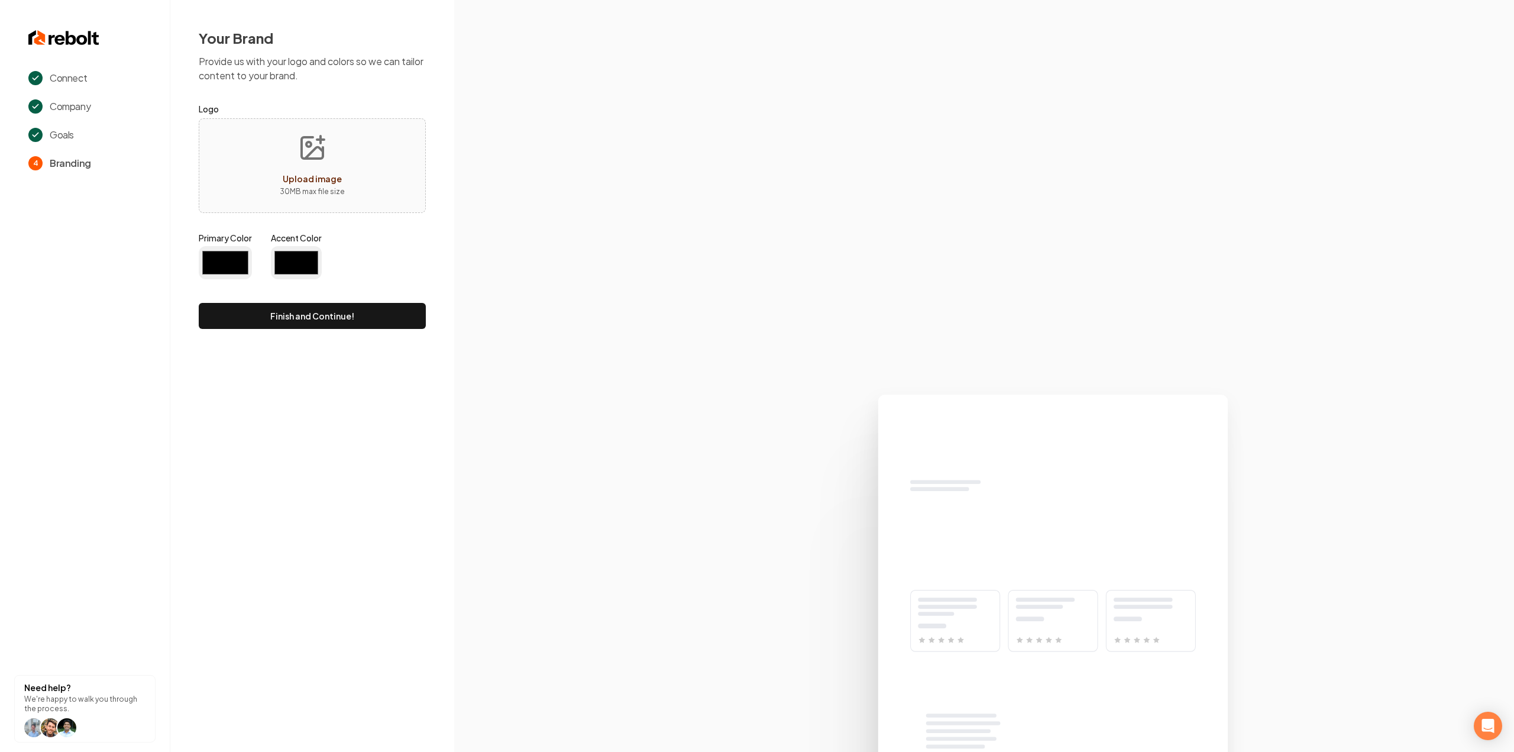
type input "#194d33"
type input "#70be00"
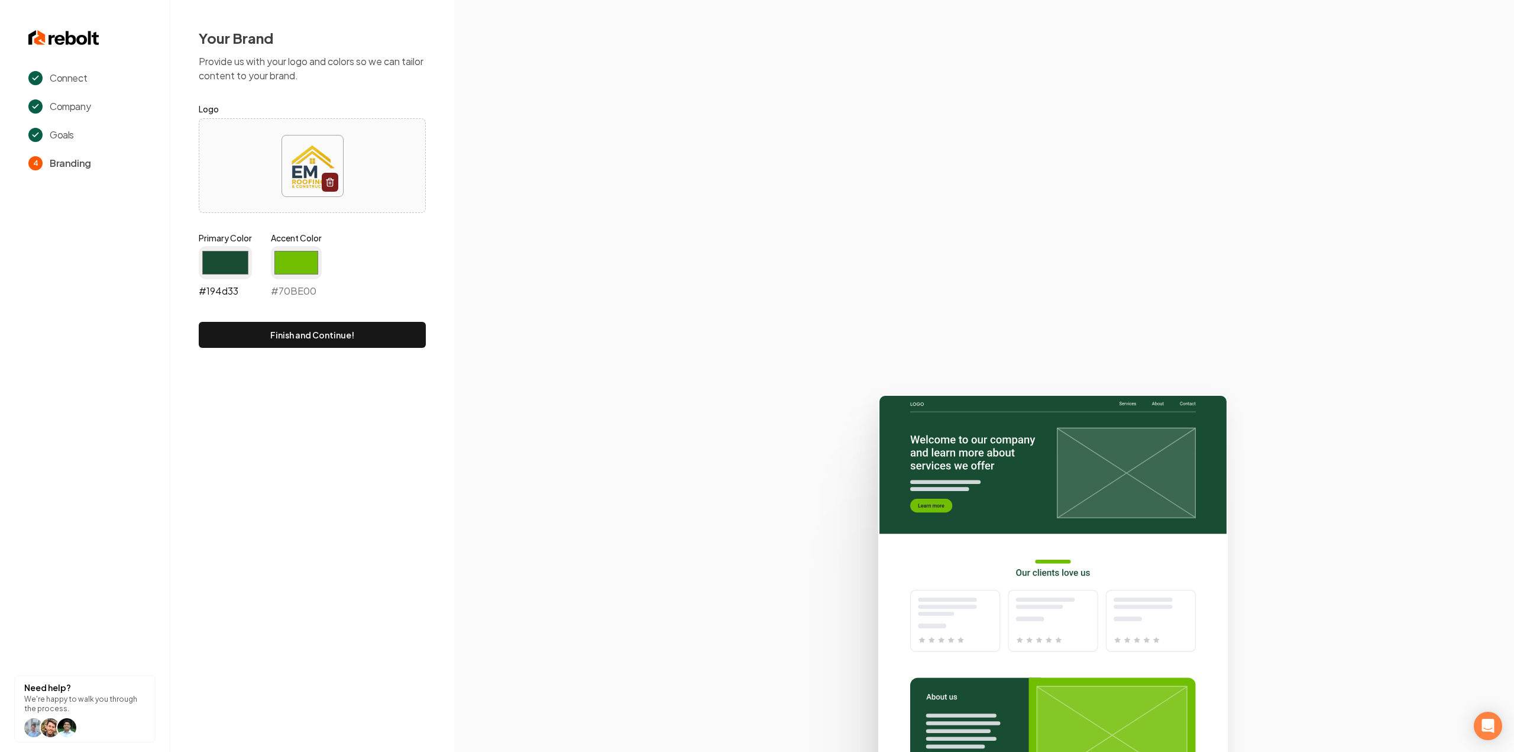
click at [235, 275] on input "#194d33" at bounding box center [225, 262] width 53 height 33
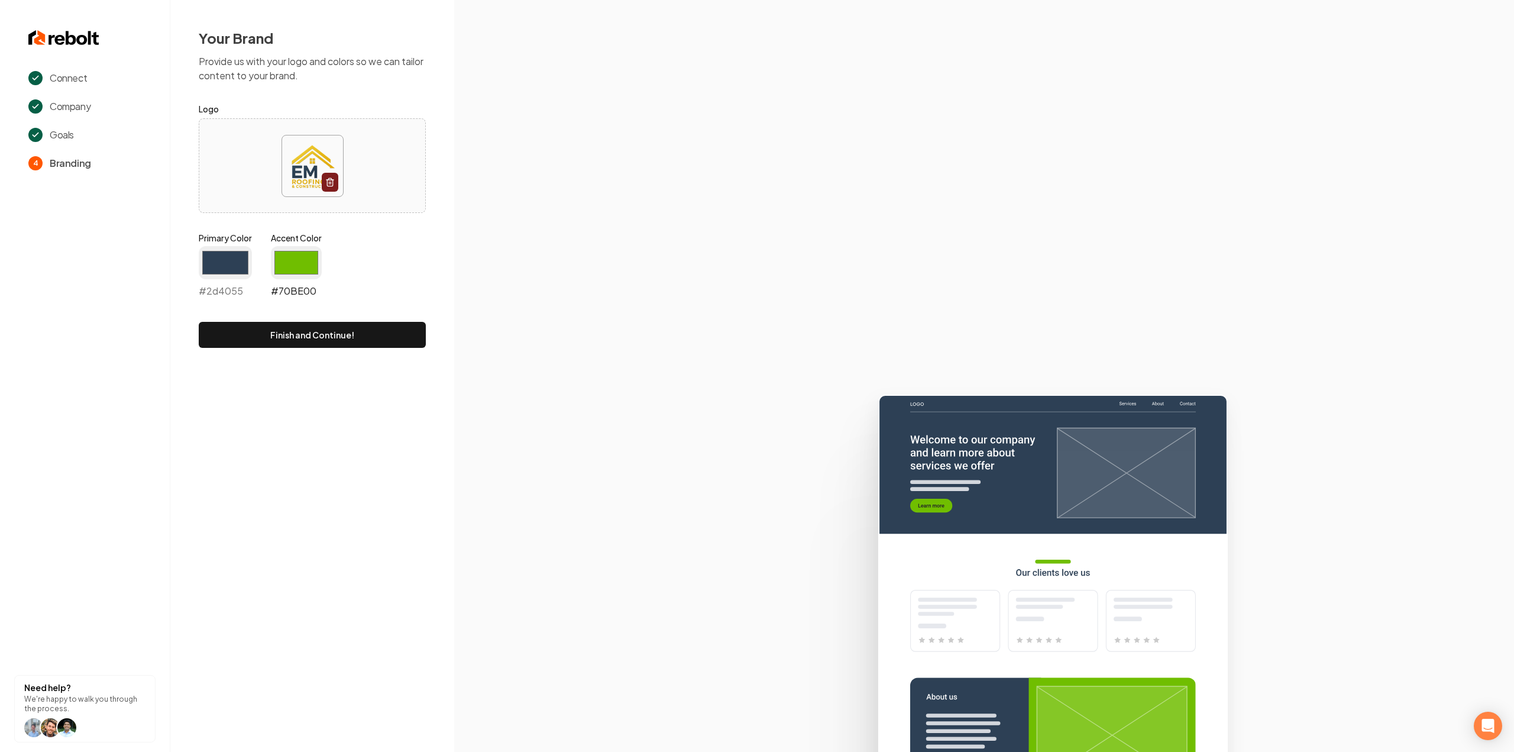
type input "#2d4055"
click at [300, 253] on input "#70be00" at bounding box center [296, 262] width 51 height 33
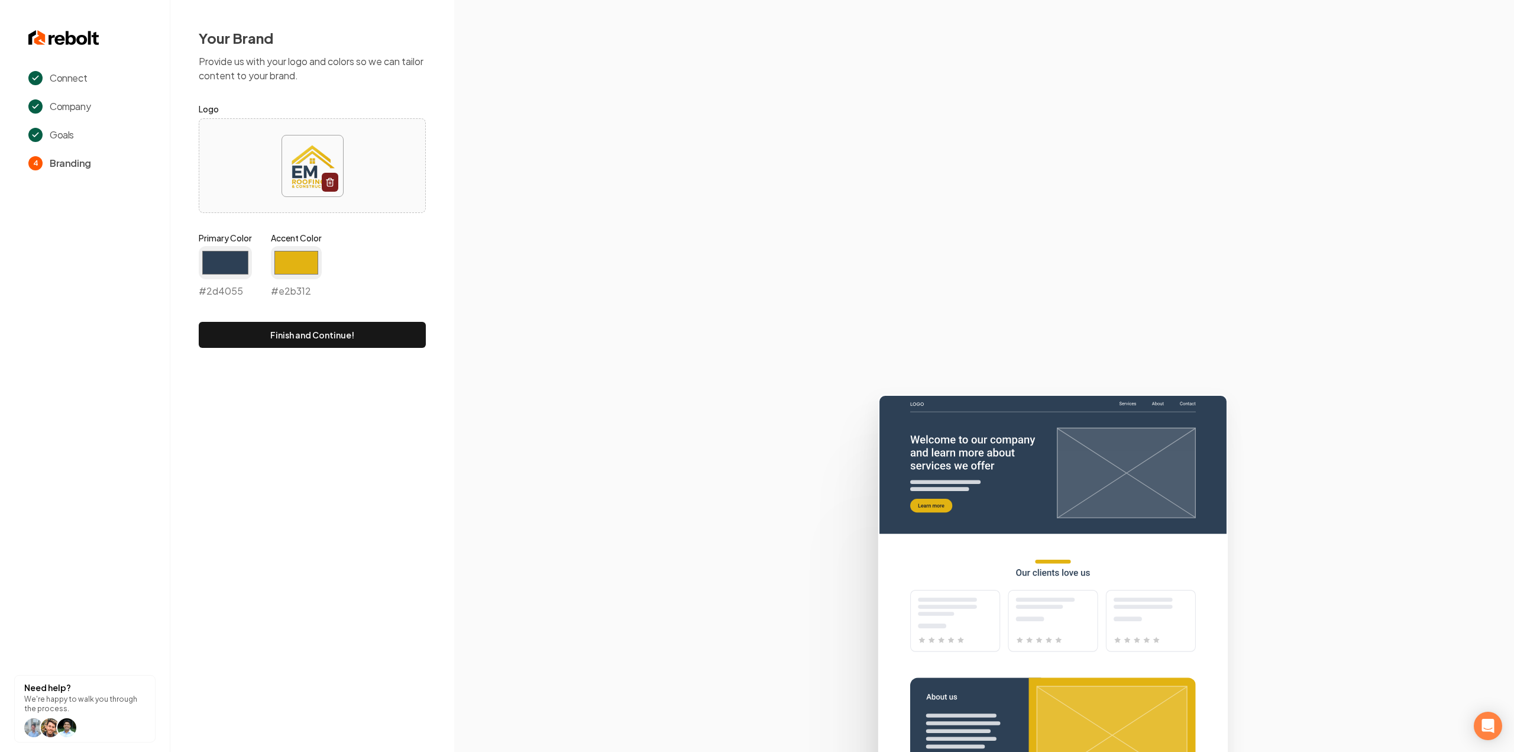
type input "#e2b312"
click at [516, 216] on section at bounding box center [984, 376] width 1060 height 752
click at [263, 324] on button "Finish and Continue!" at bounding box center [312, 335] width 227 height 26
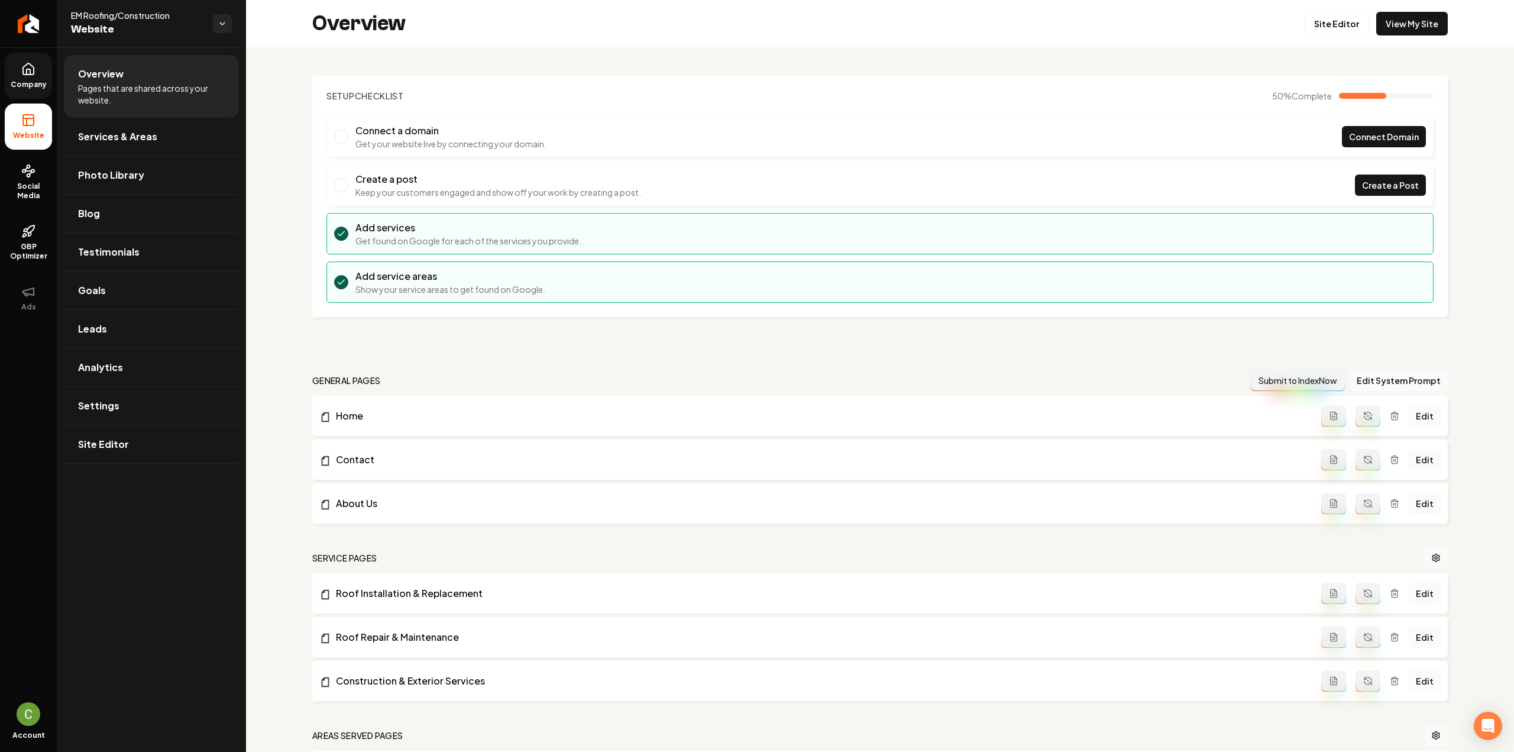
click at [34, 88] on span "Company" at bounding box center [29, 84] width 46 height 9
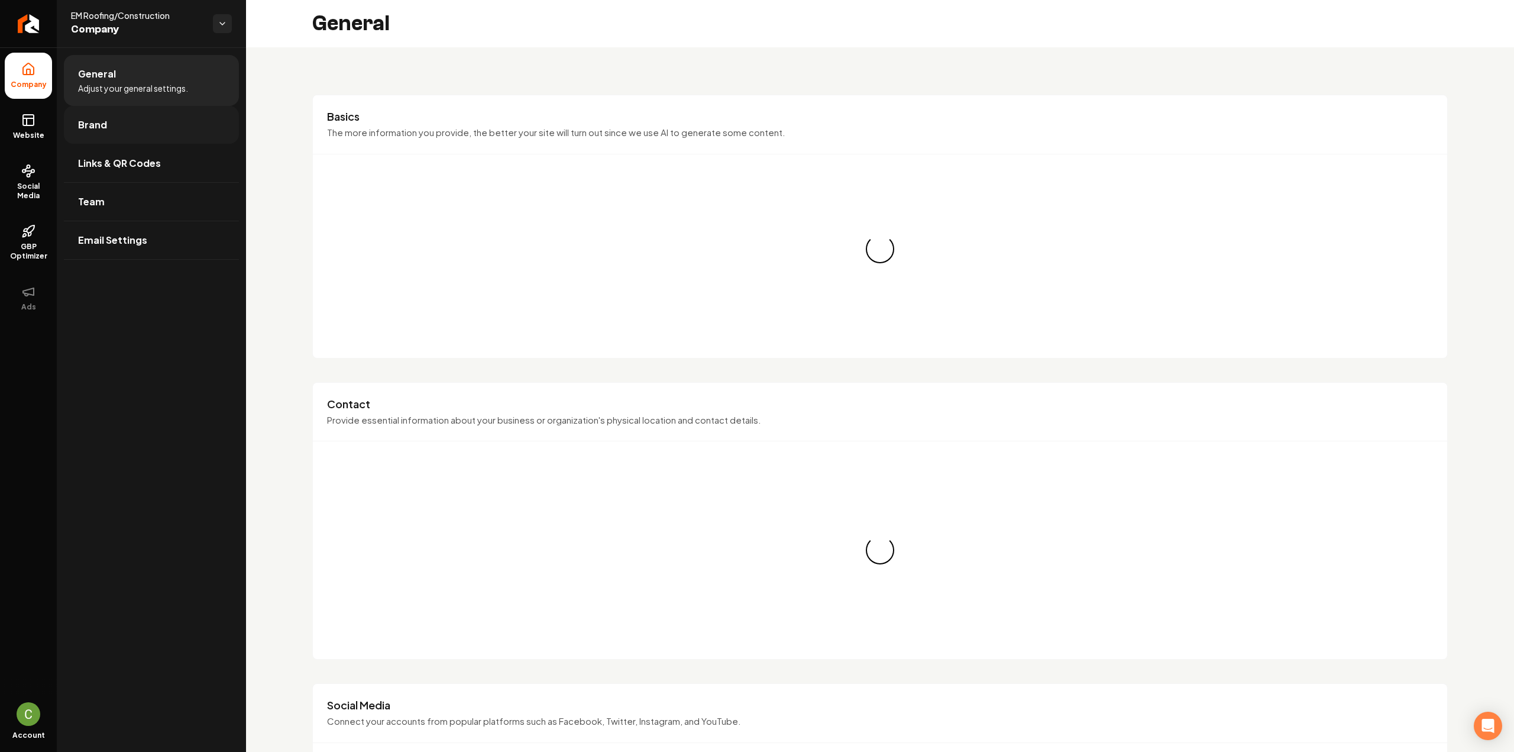
click at [132, 133] on link "Brand" at bounding box center [151, 125] width 175 height 38
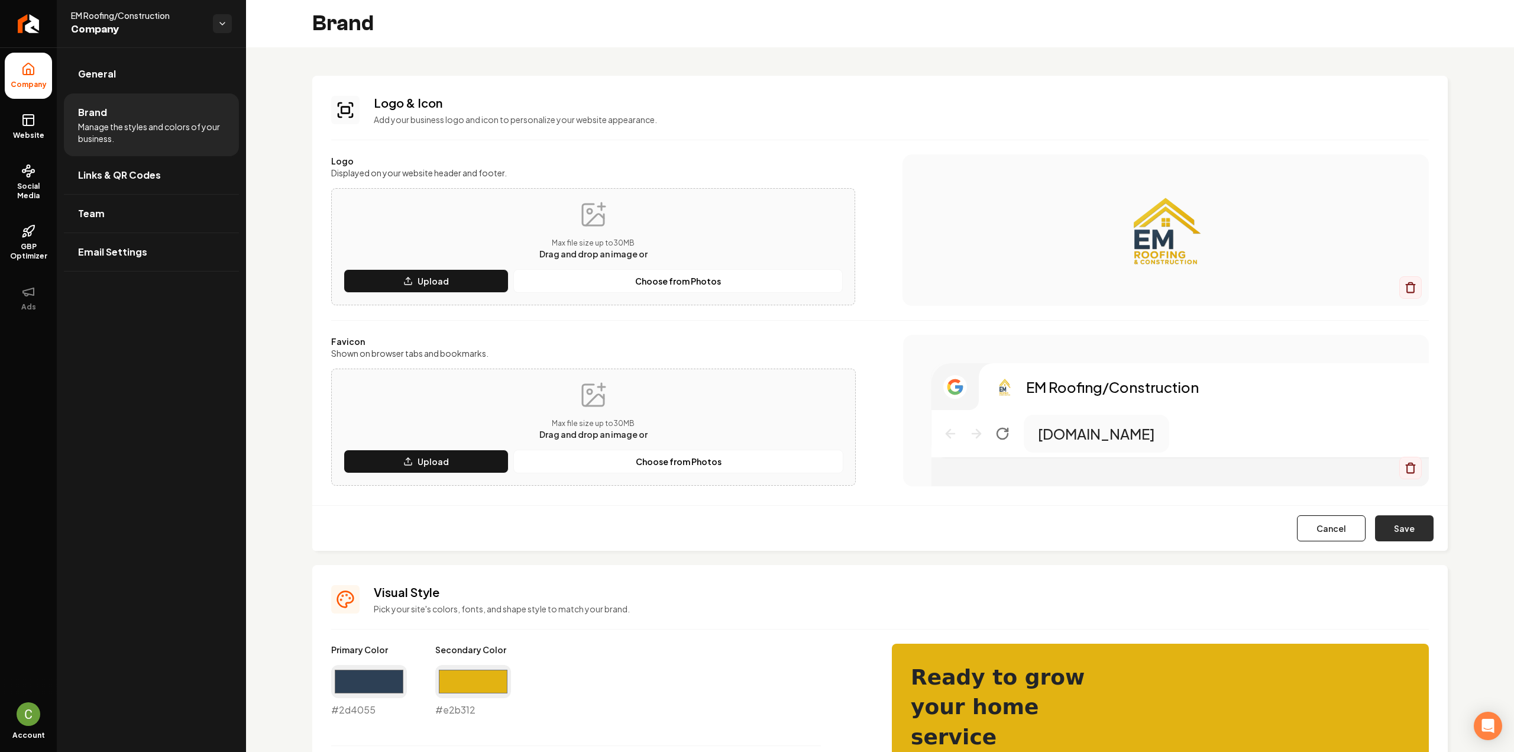
click at [1376, 535] on button "Save" at bounding box center [1404, 528] width 59 height 26
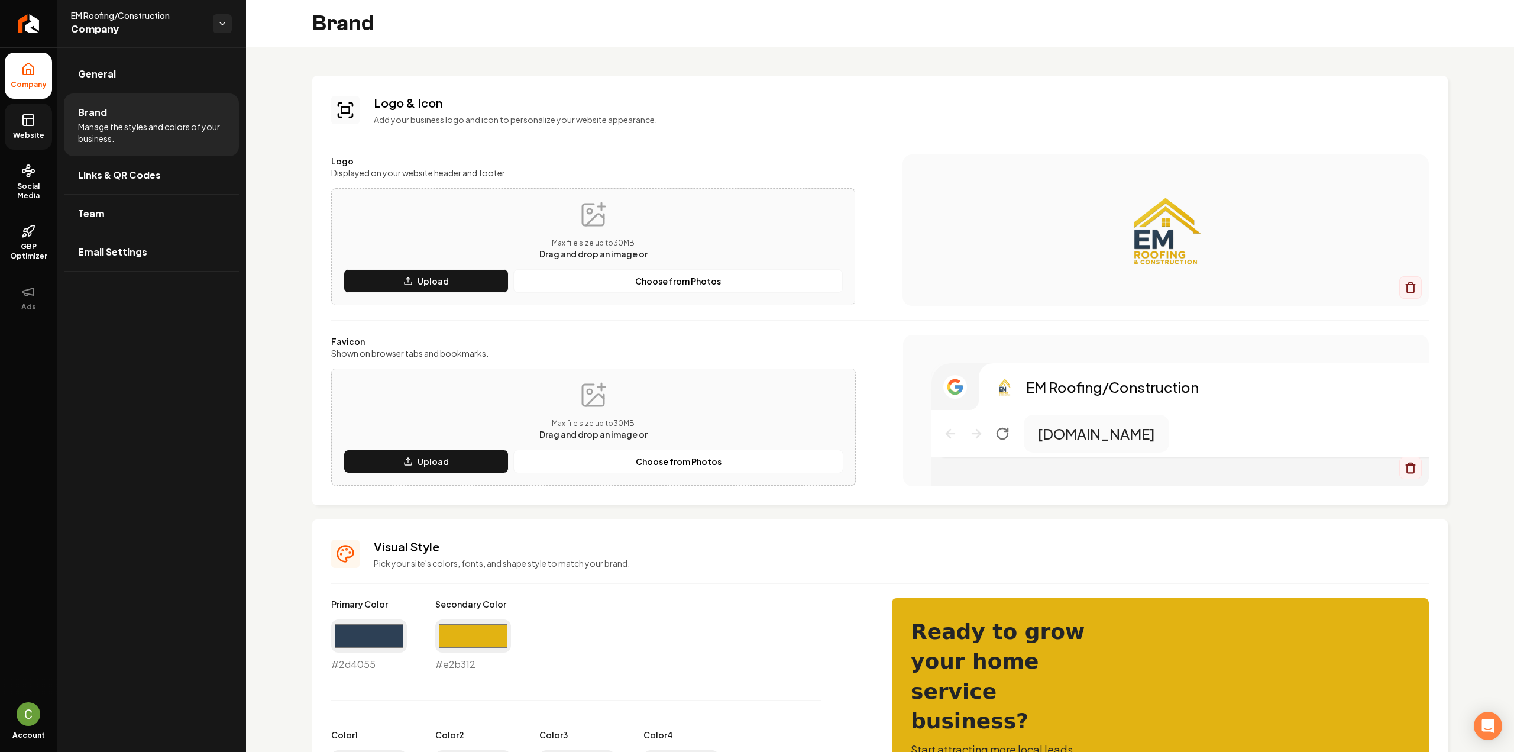
click at [39, 109] on link "Website" at bounding box center [28, 126] width 47 height 46
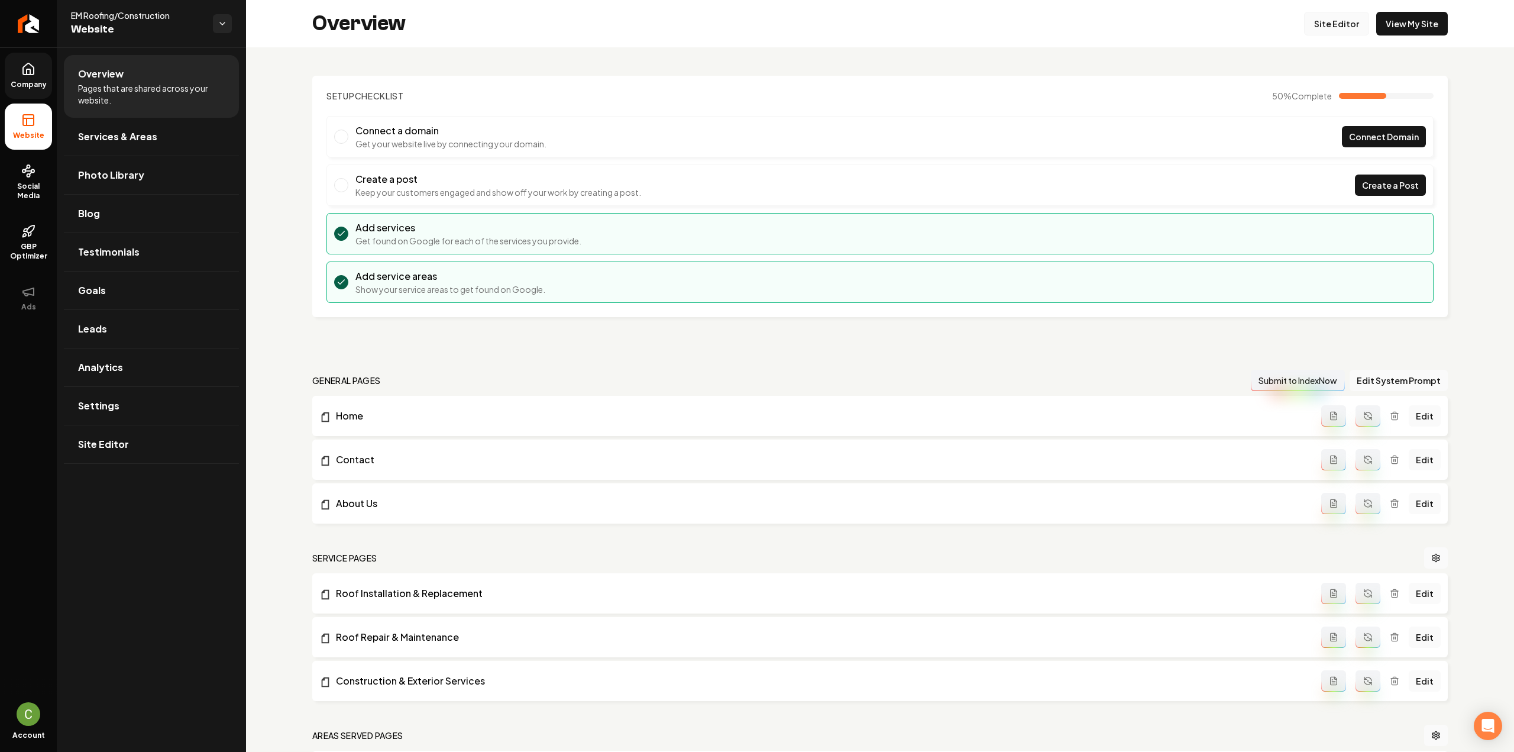
click at [1332, 20] on link "Site Editor" at bounding box center [1336, 24] width 65 height 24
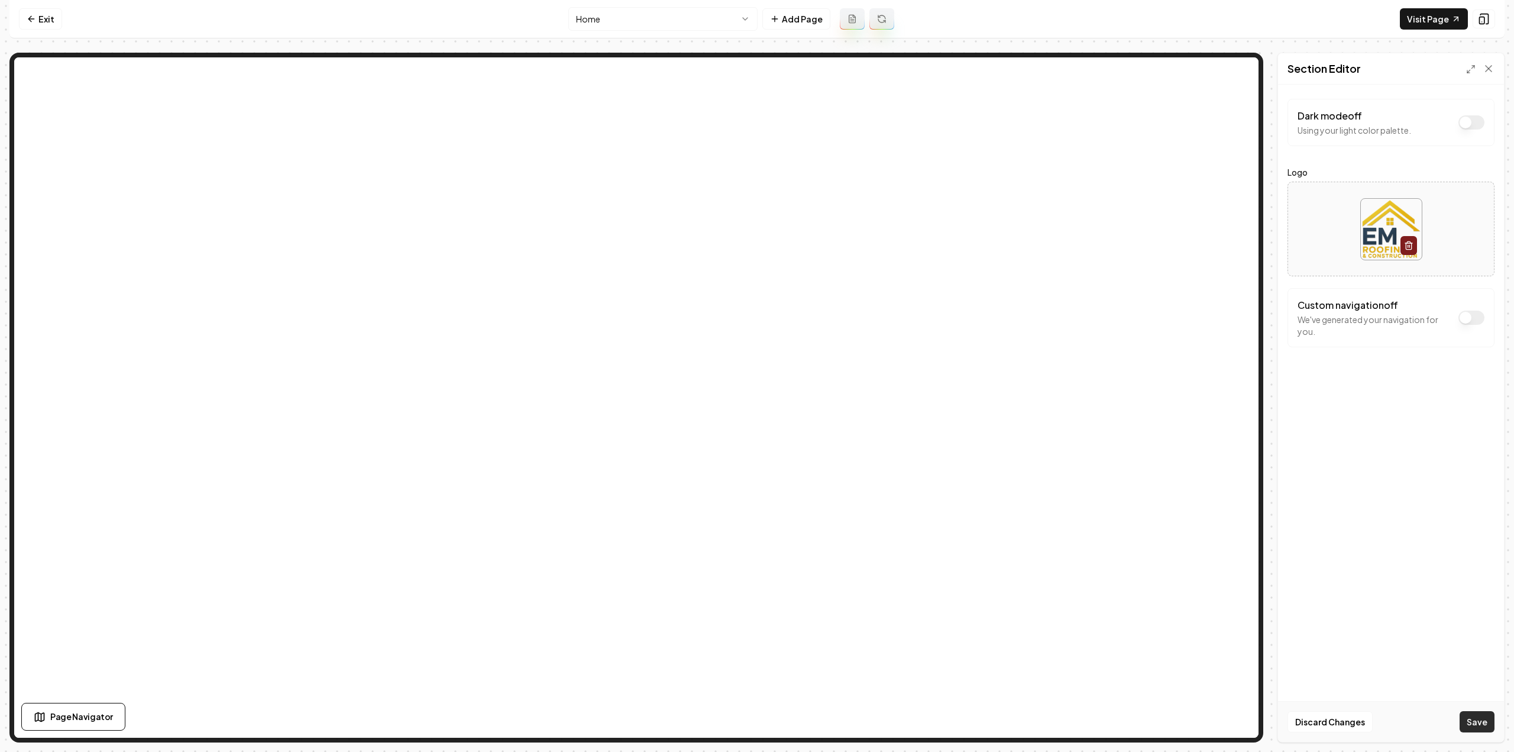
click at [1468, 728] on button "Save" at bounding box center [1477, 721] width 35 height 21
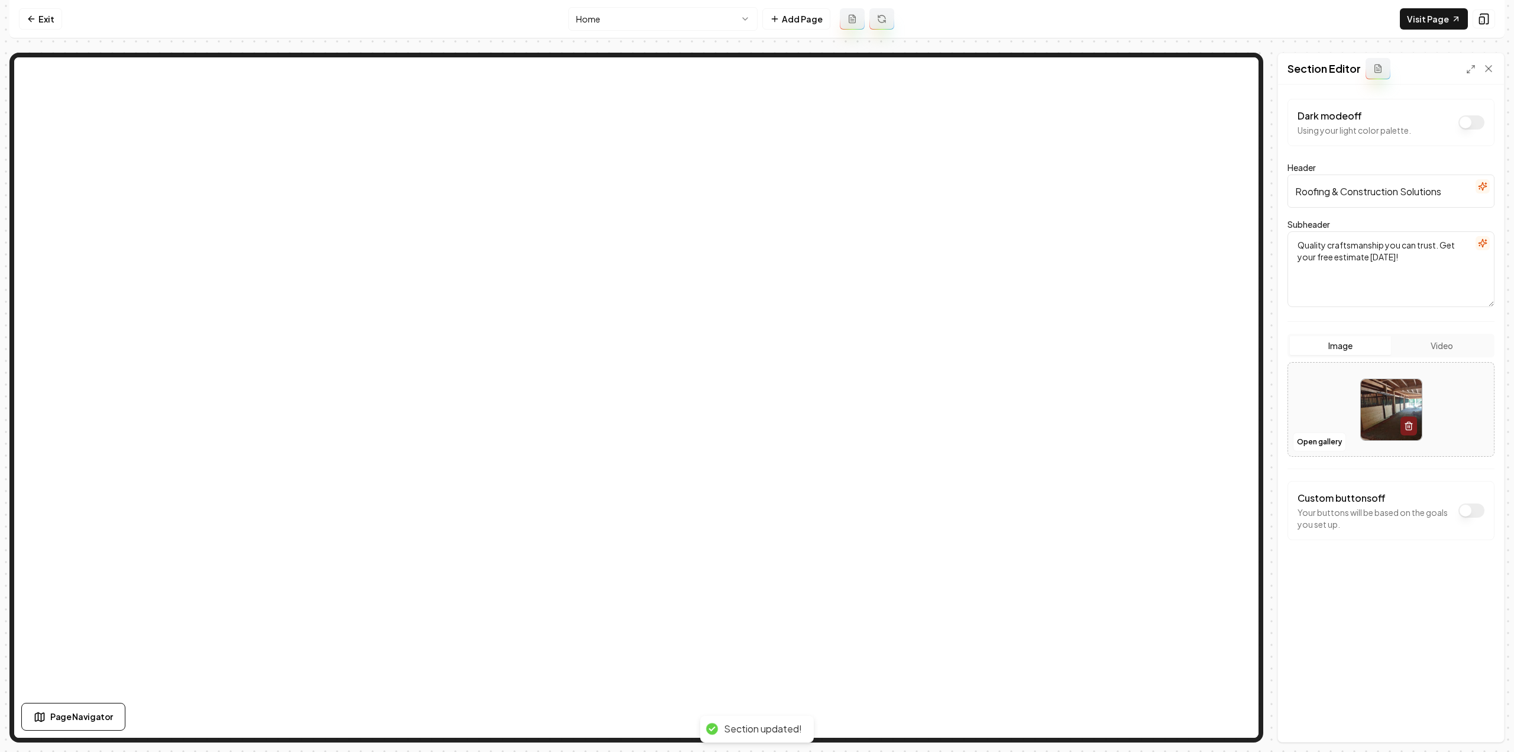
click at [1259, 592] on div at bounding box center [636, 398] width 1254 height 690
click at [1305, 438] on button "Open gallery" at bounding box center [1319, 441] width 53 height 19
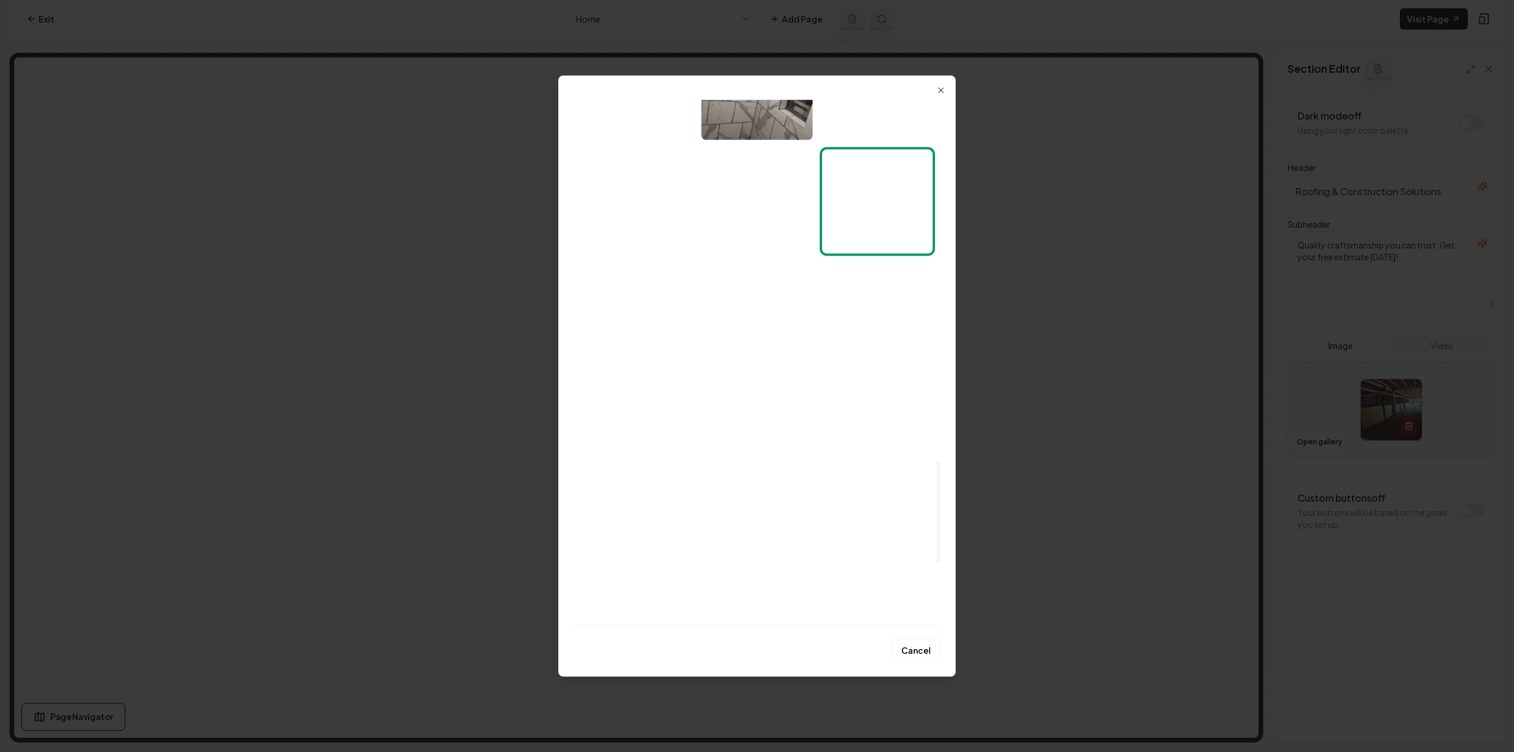
scroll to position [1952, 0]
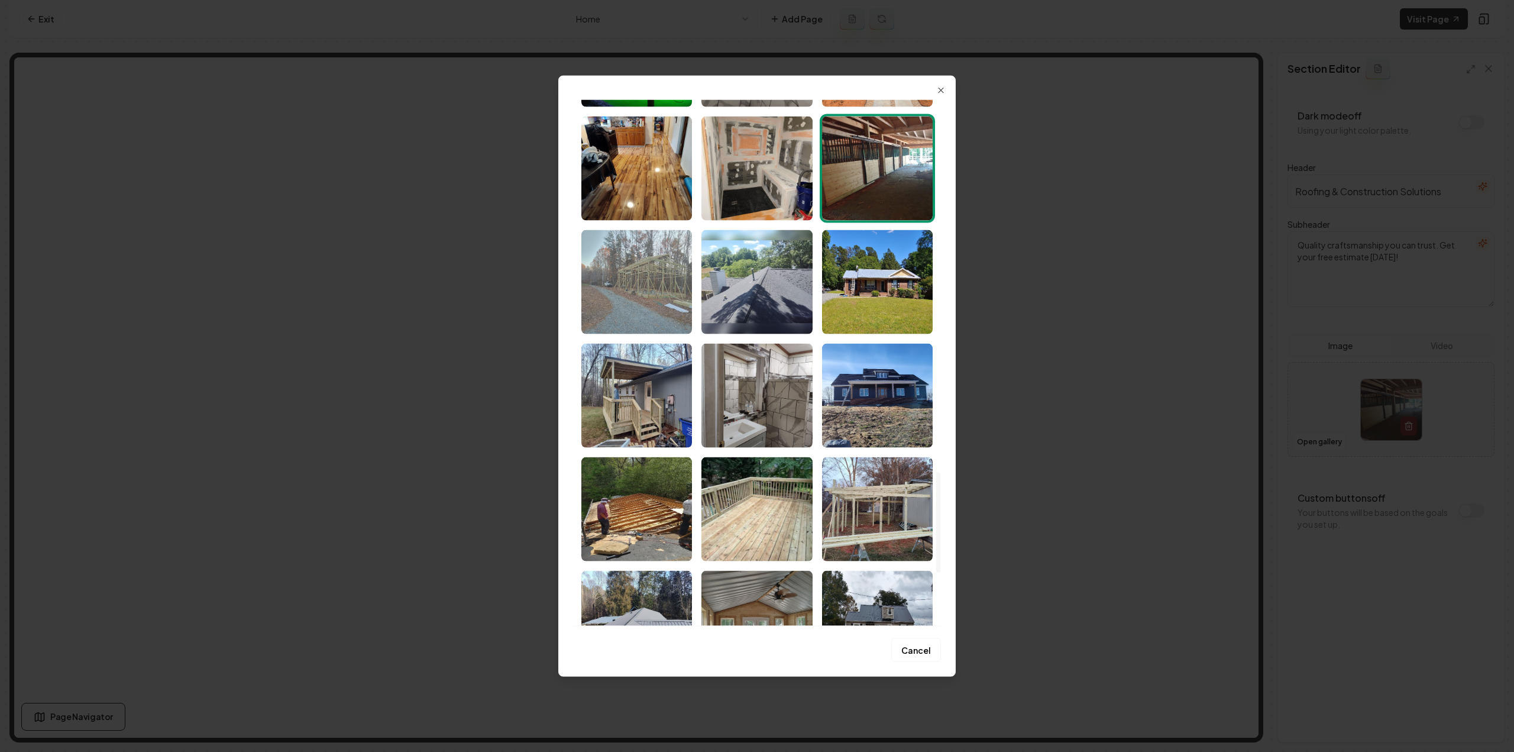
click at [654, 279] on img "Select image image_68b5b5625c7cd75eb8f8b96a.jpeg" at bounding box center [636, 281] width 111 height 104
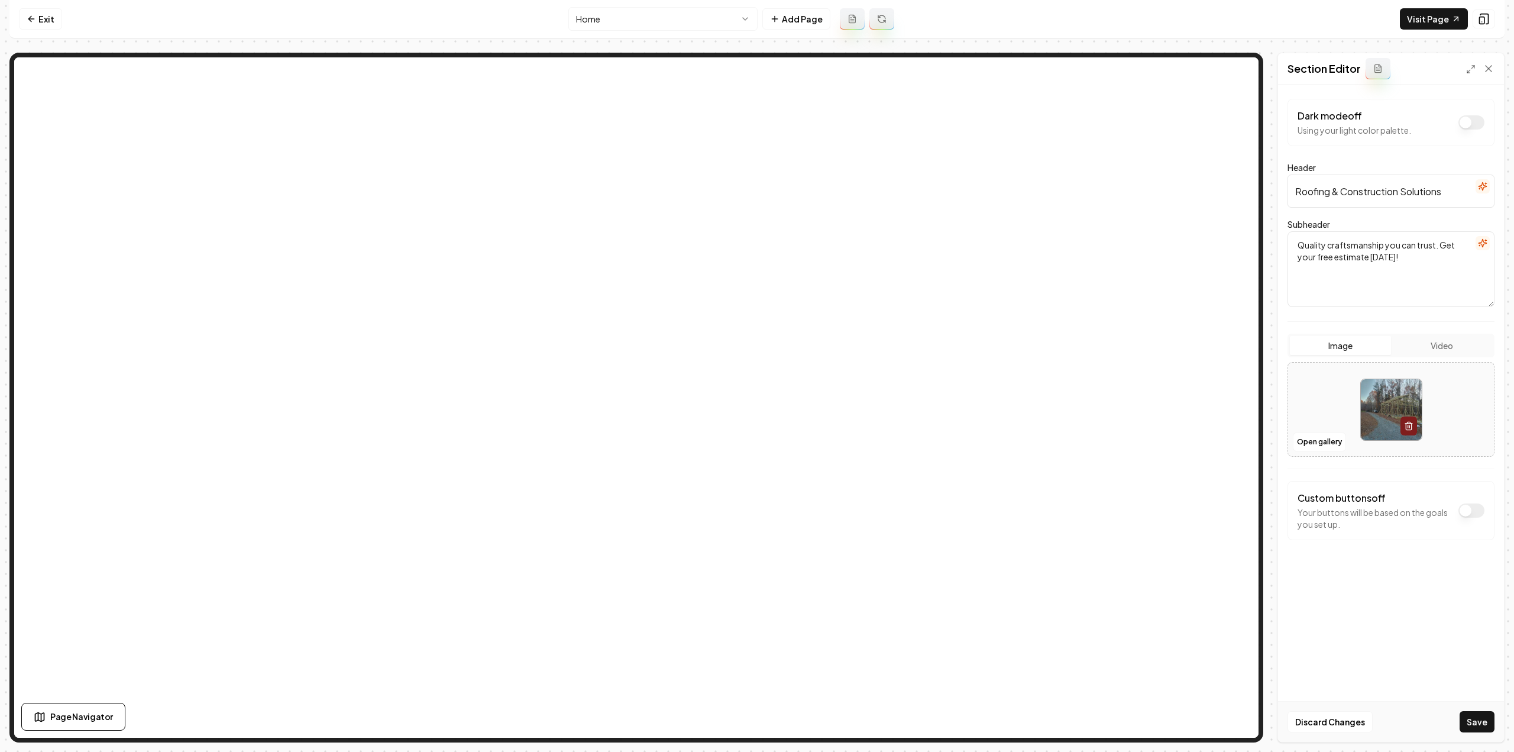
click at [1478, 719] on button "Save" at bounding box center [1477, 721] width 35 height 21
click at [1302, 439] on button "Open gallery" at bounding box center [1319, 441] width 53 height 19
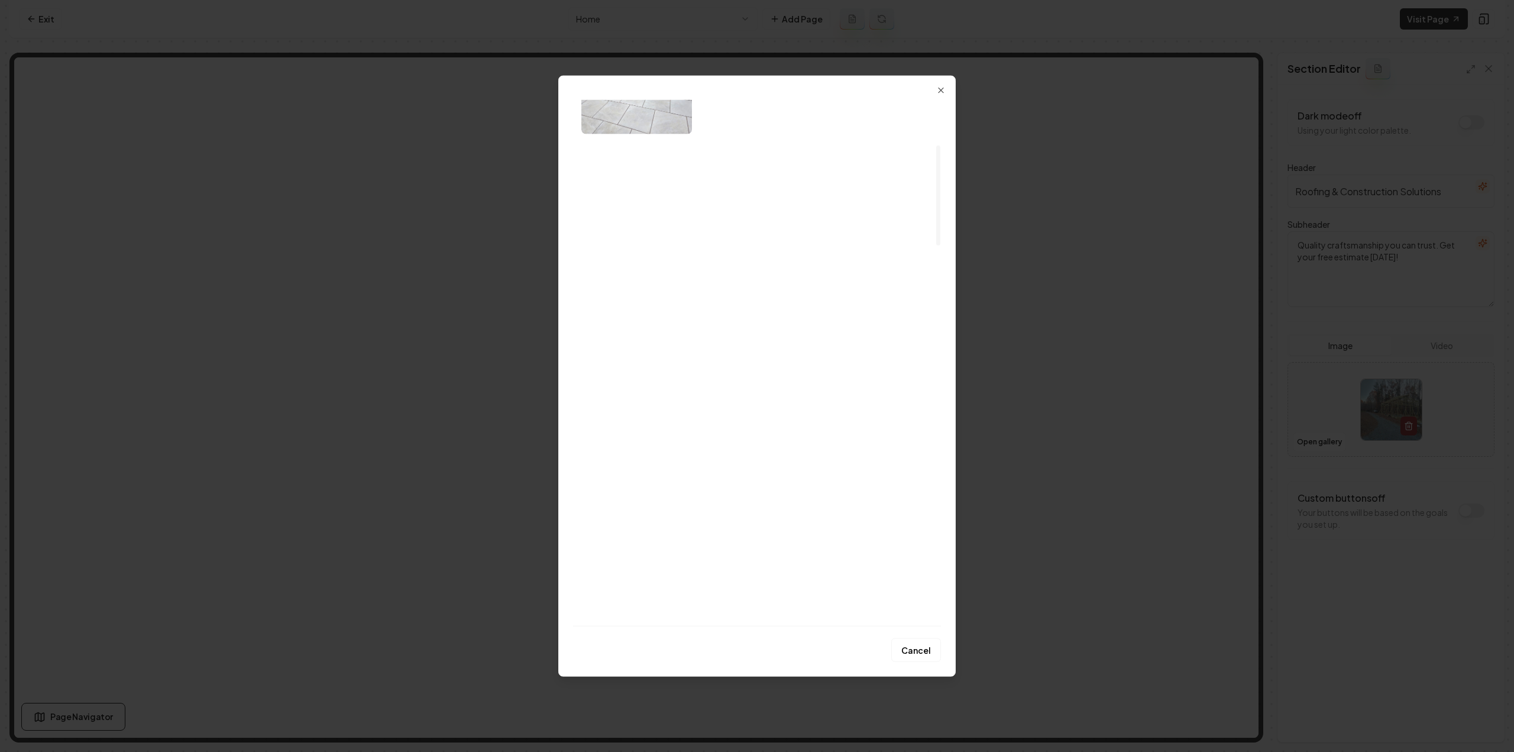
scroll to position [237, 0]
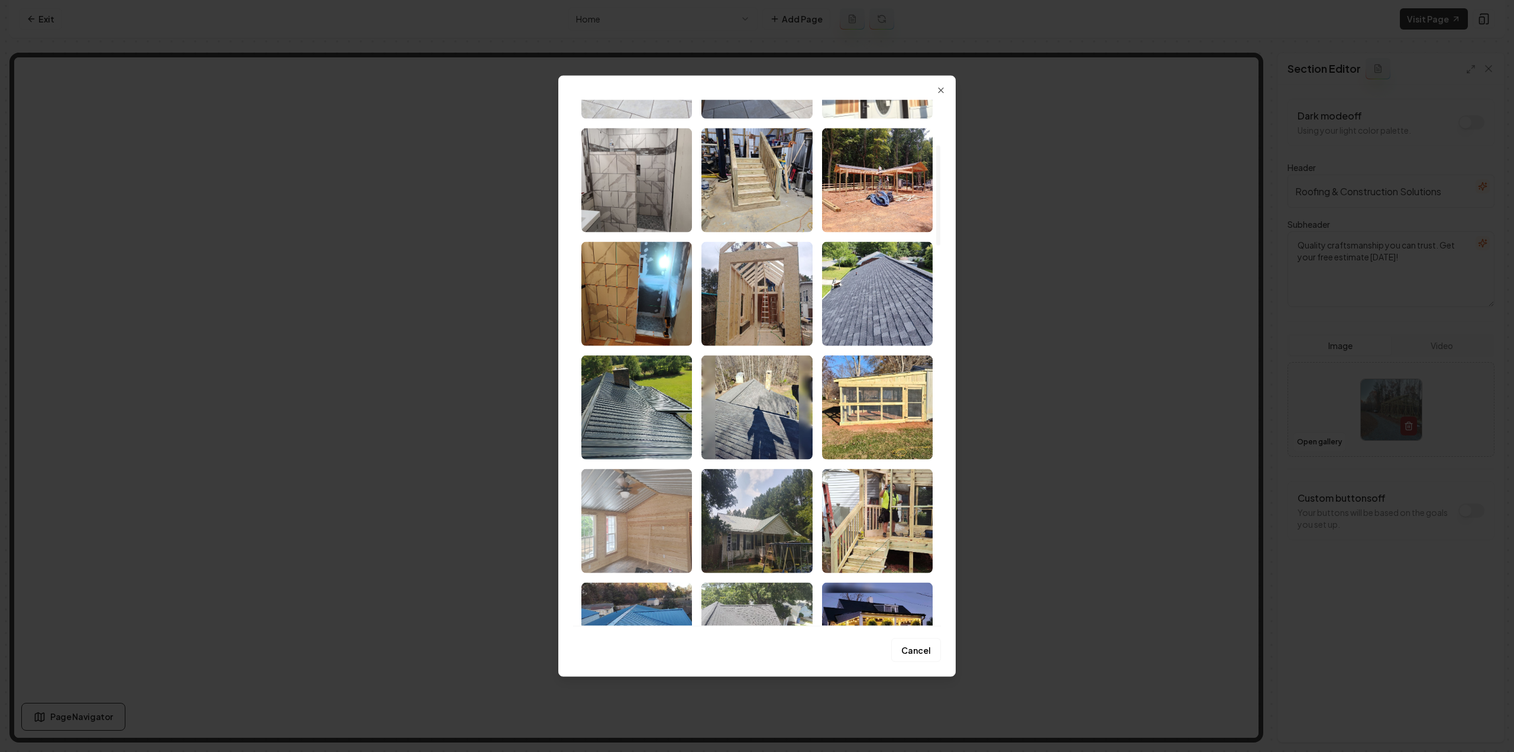
click at [646, 532] on img "Select image image_68b5b5635c7cd75eb8f8c2f0.jpeg" at bounding box center [636, 520] width 111 height 104
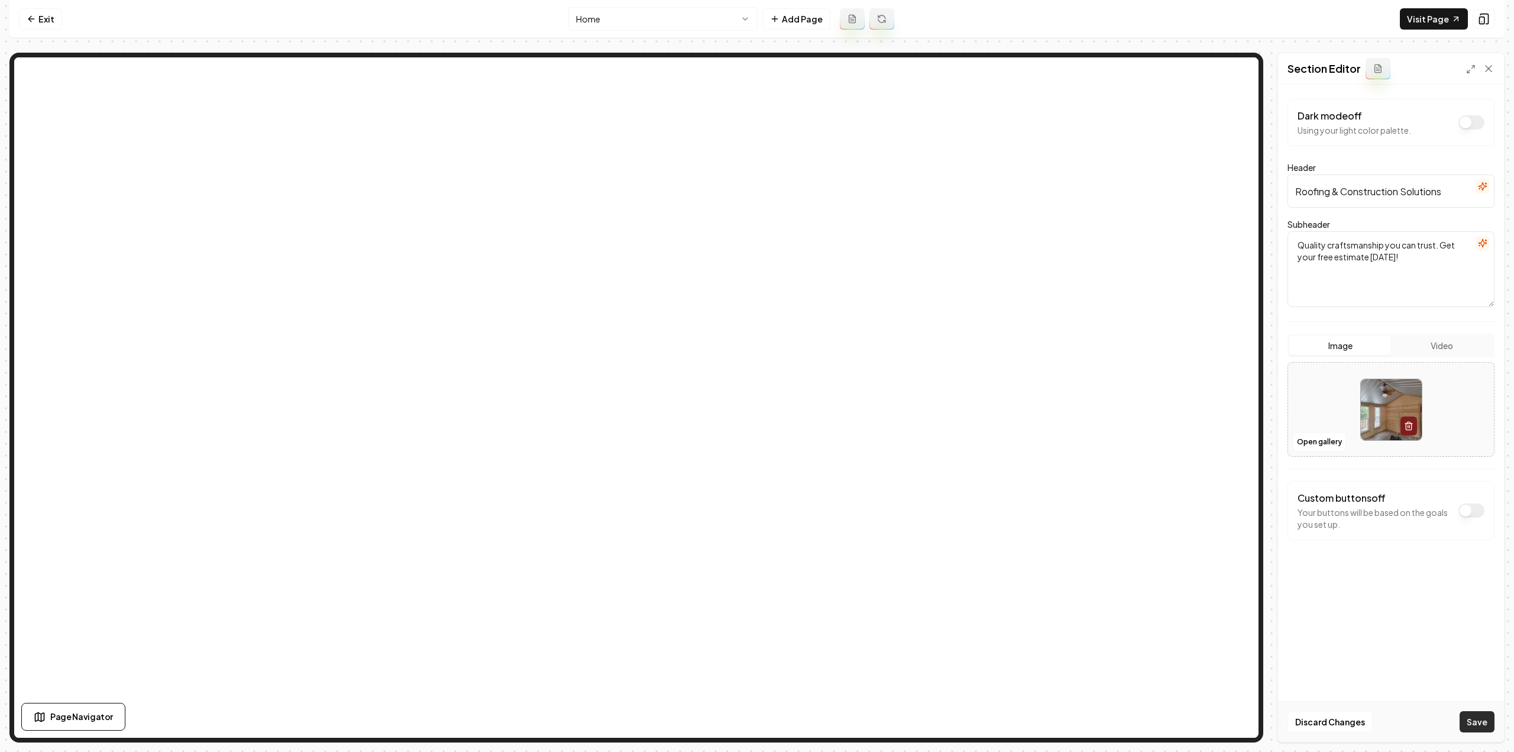
click at [1477, 726] on button "Save" at bounding box center [1477, 721] width 35 height 21
click at [1302, 440] on button "Open gallery" at bounding box center [1319, 441] width 53 height 19
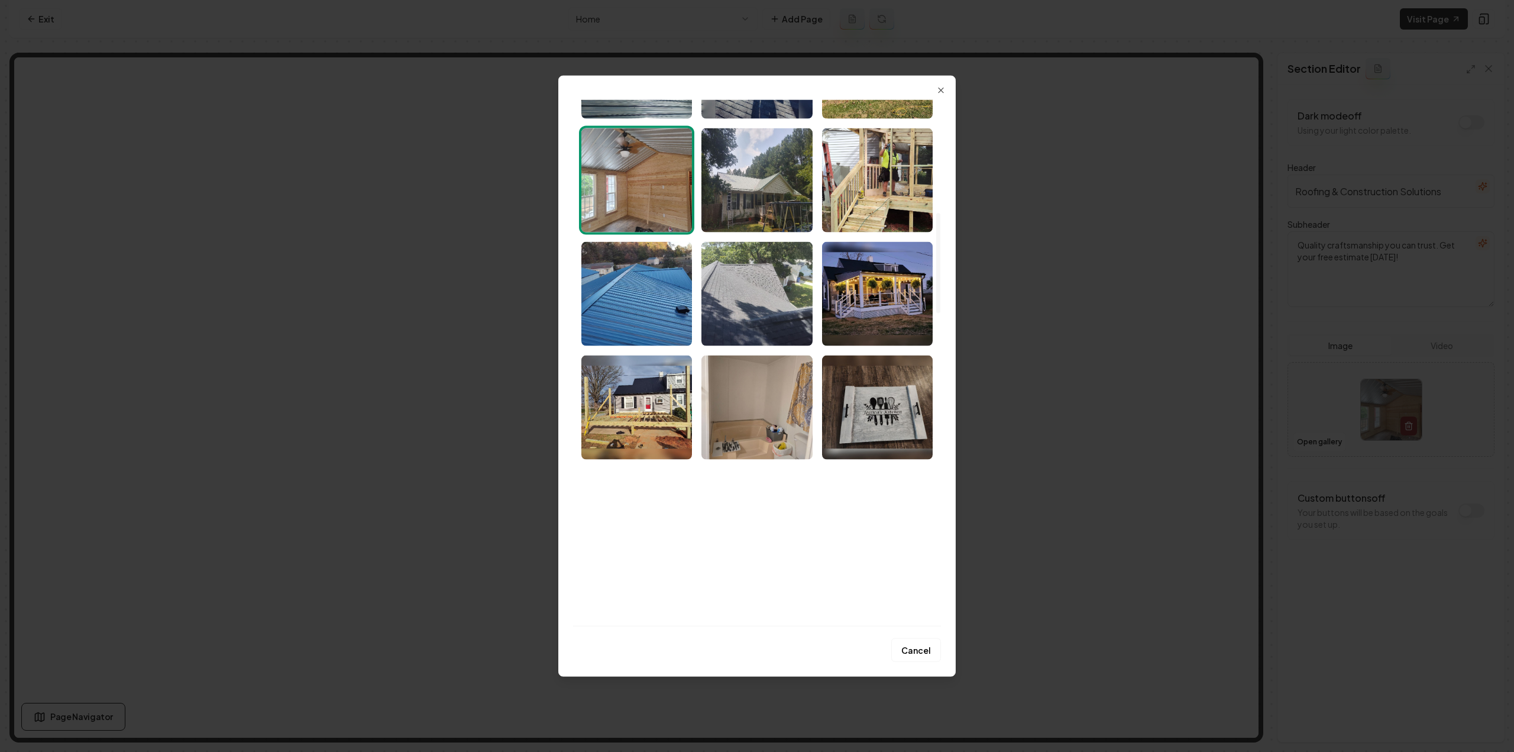
scroll to position [591, 0]
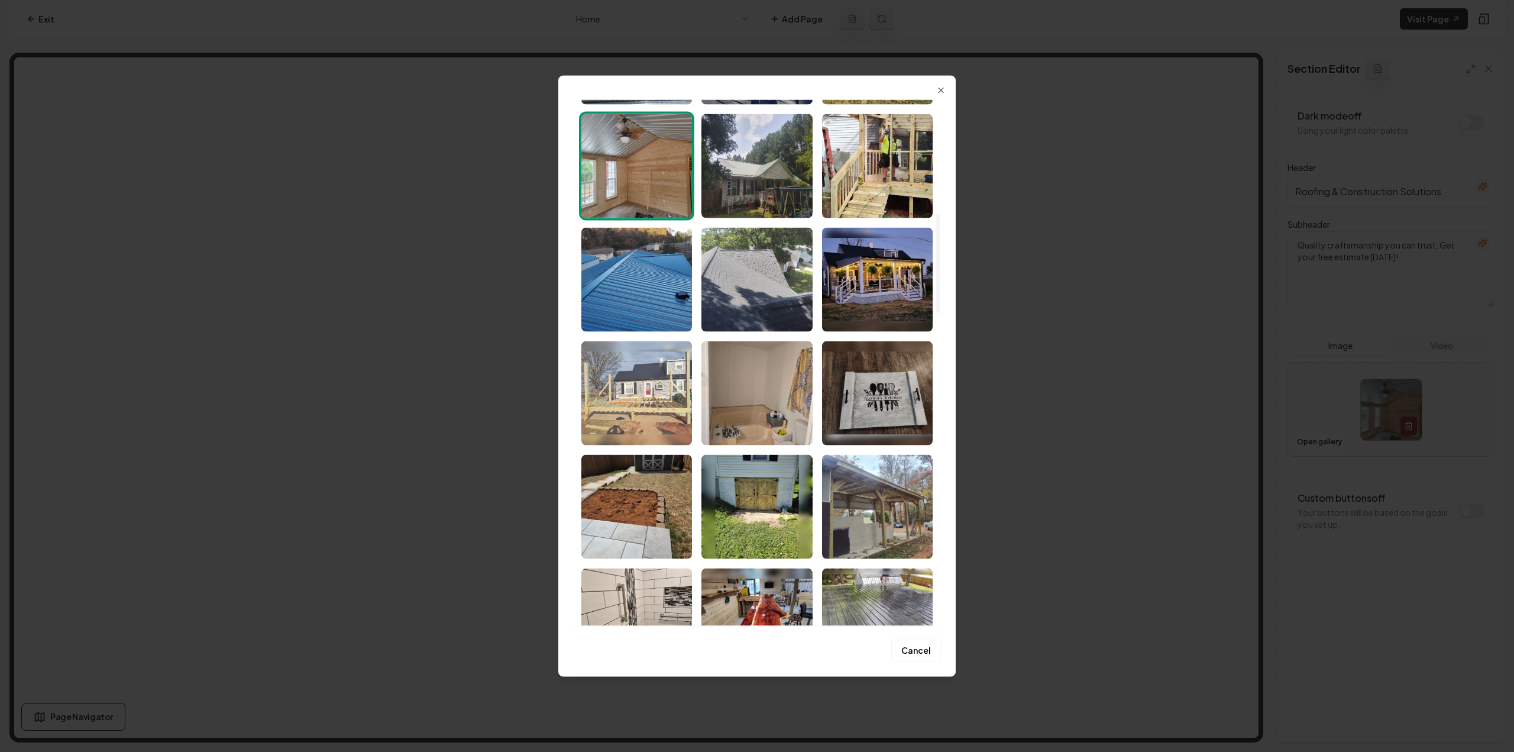
click at [628, 398] on img "Select image image_68b5b5635c7cd75eb8f8beff.jpeg" at bounding box center [636, 393] width 111 height 104
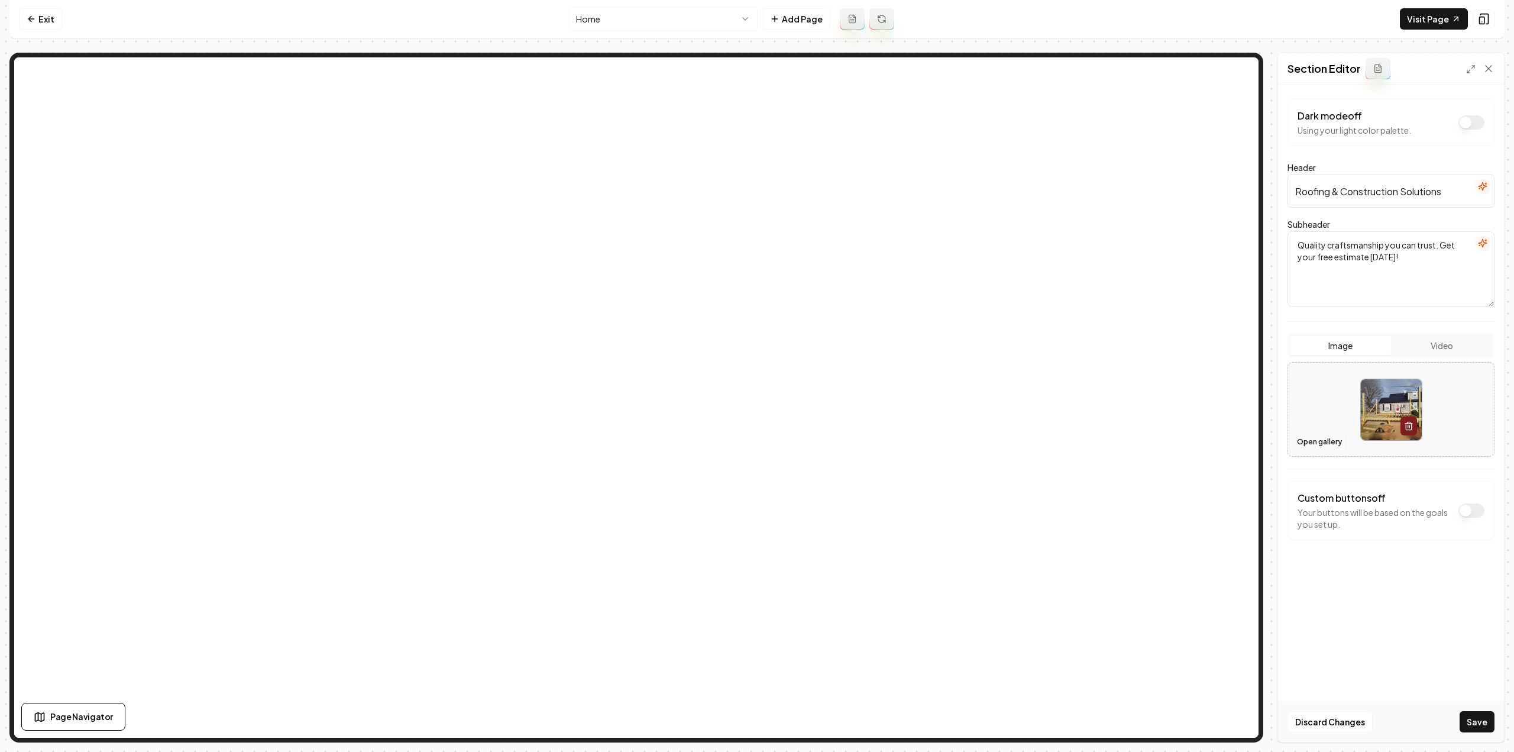
click at [1311, 435] on button "Open gallery" at bounding box center [1319, 441] width 53 height 19
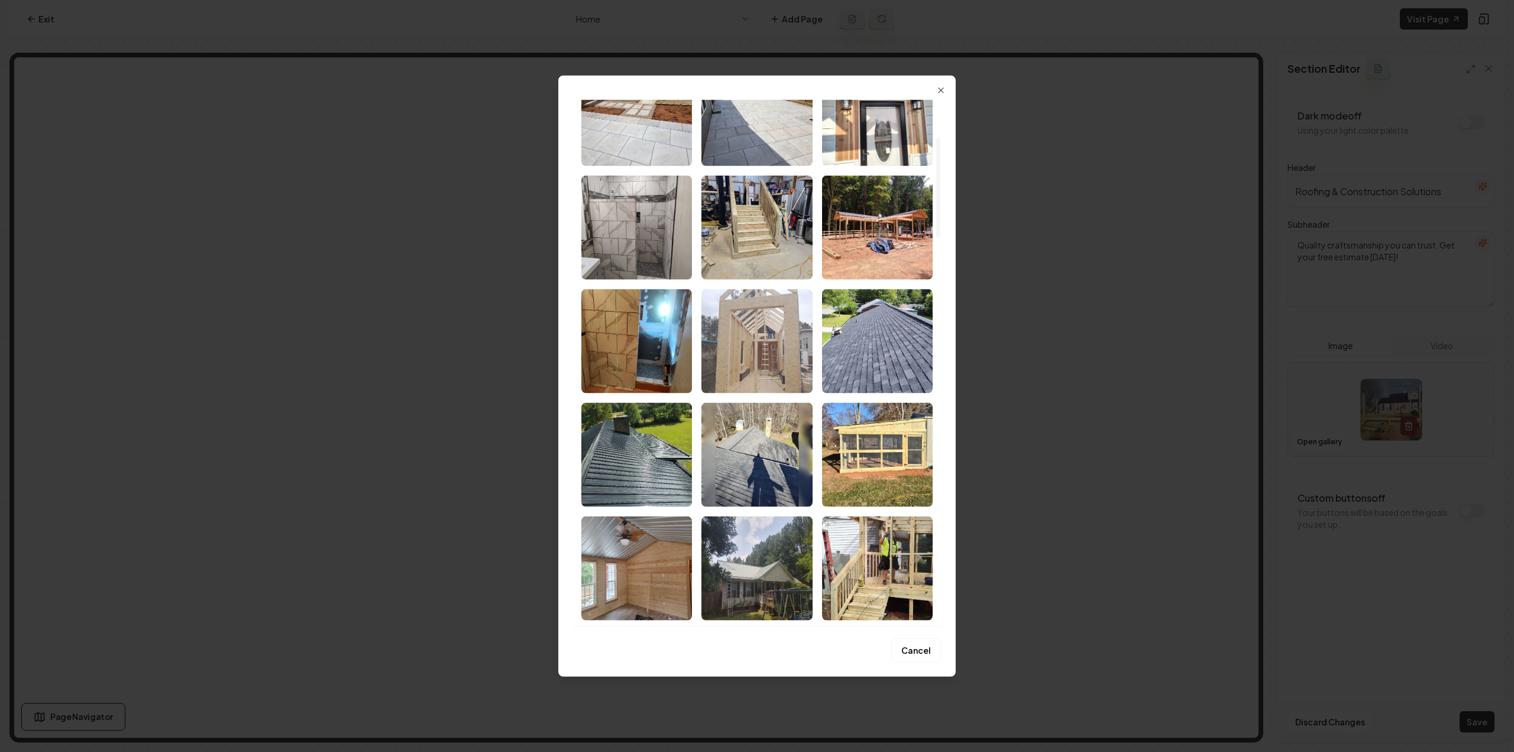
scroll to position [177, 0]
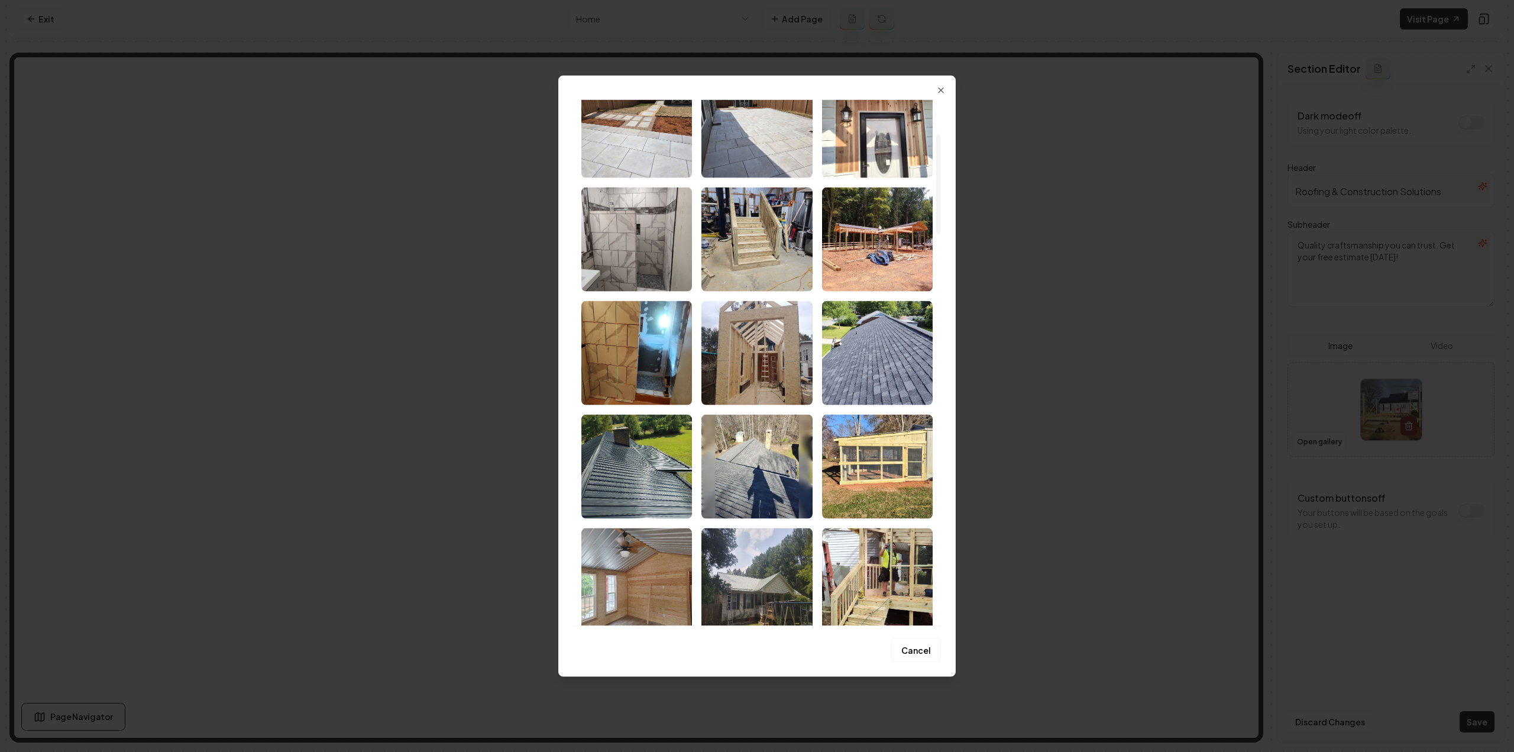
click at [852, 247] on img "Select image image_68b5b5635c7cd75eb8f8c4c5.jpeg" at bounding box center [877, 239] width 111 height 104
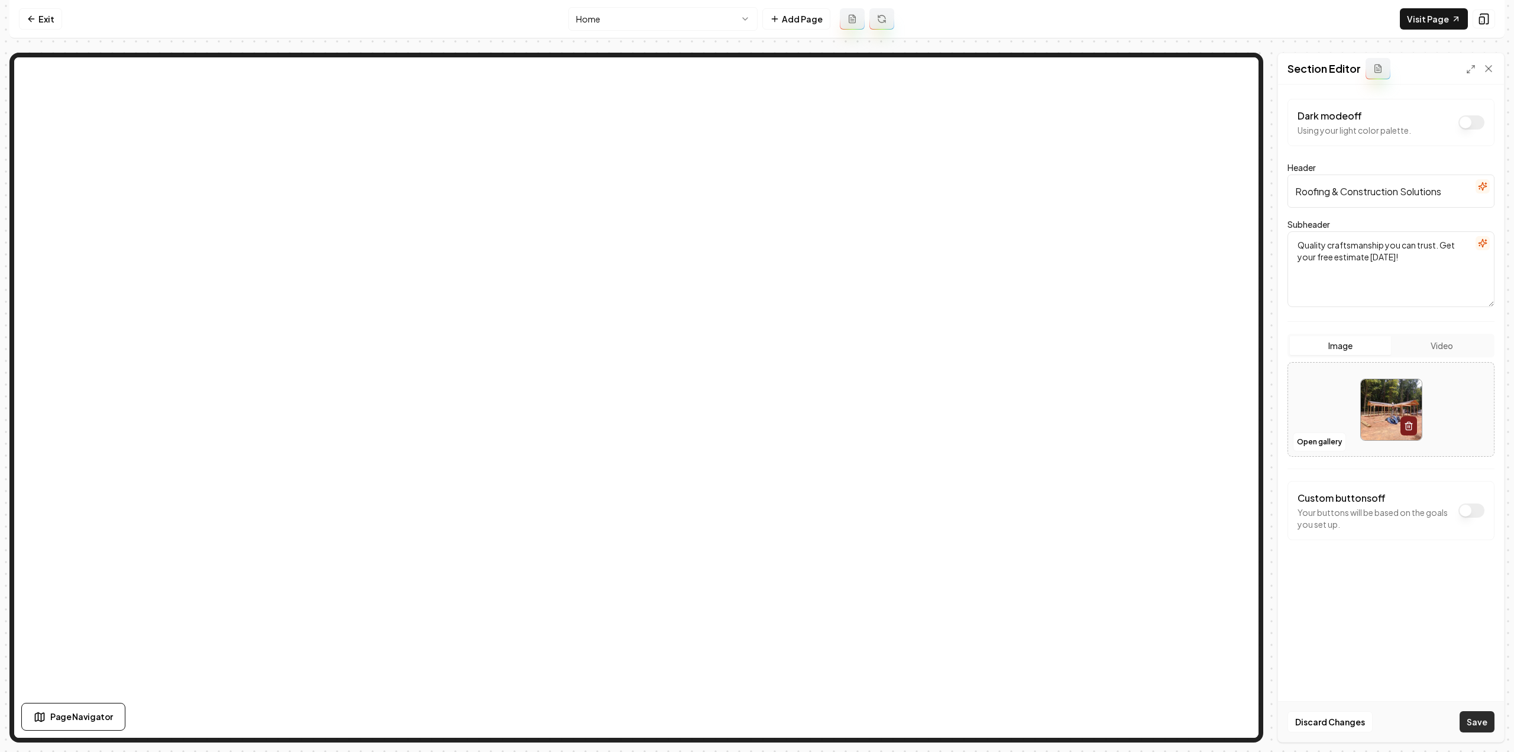
click at [1481, 724] on button "Save" at bounding box center [1477, 721] width 35 height 21
click at [1305, 439] on button "Open gallery" at bounding box center [1319, 441] width 53 height 19
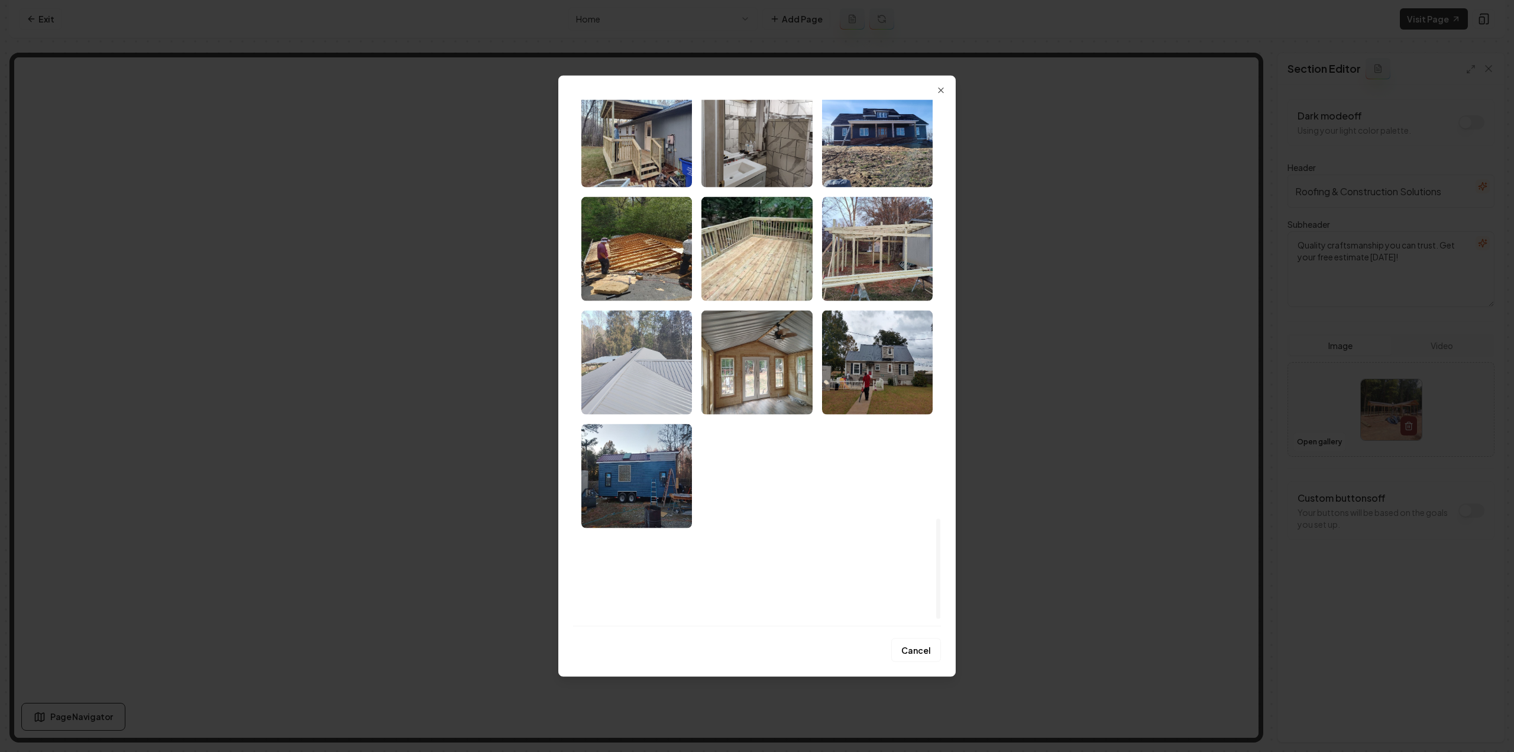
scroll to position [2231, 0]
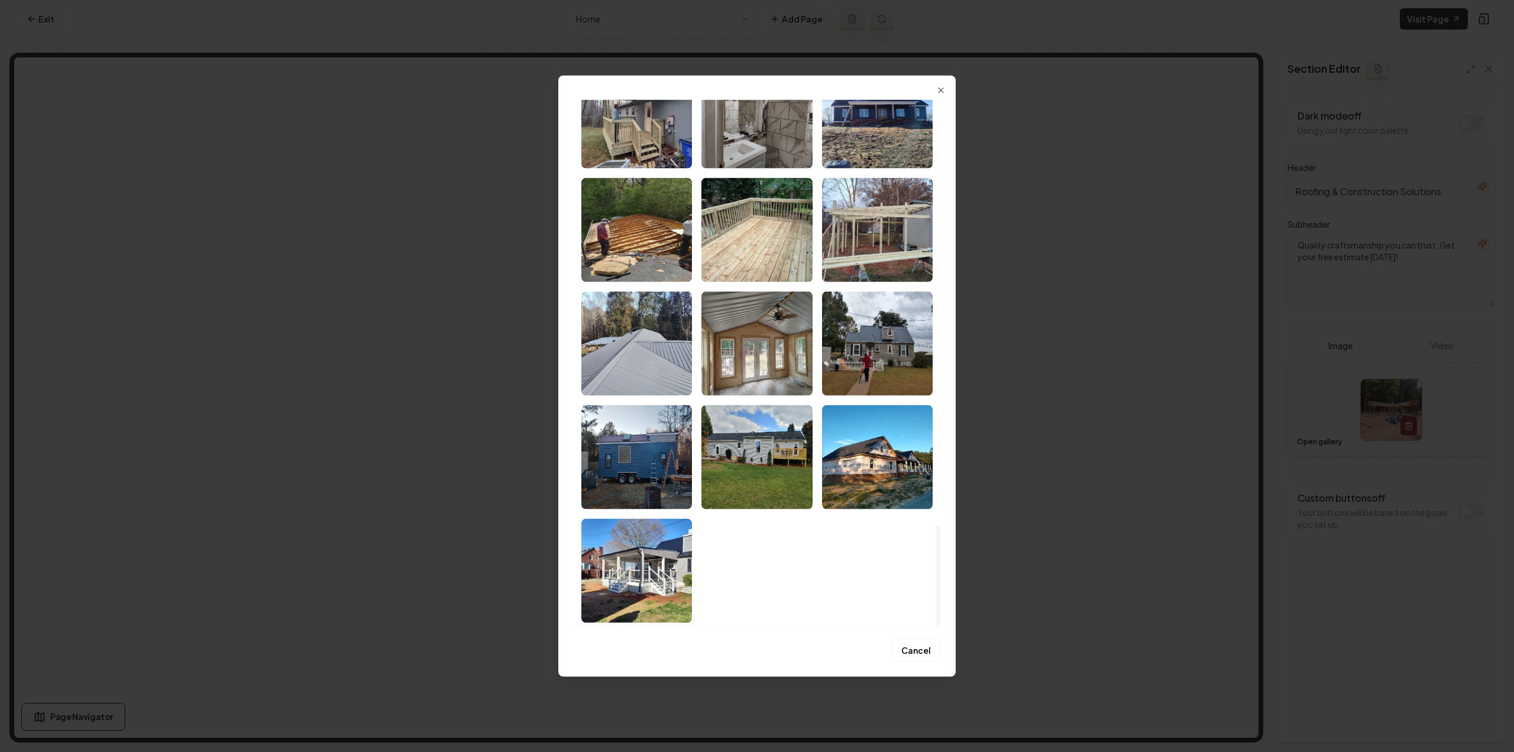
click at [643, 555] on img "Select image image_68b5b5625c7cd75eb8f8b7e8.jpeg" at bounding box center [636, 570] width 111 height 104
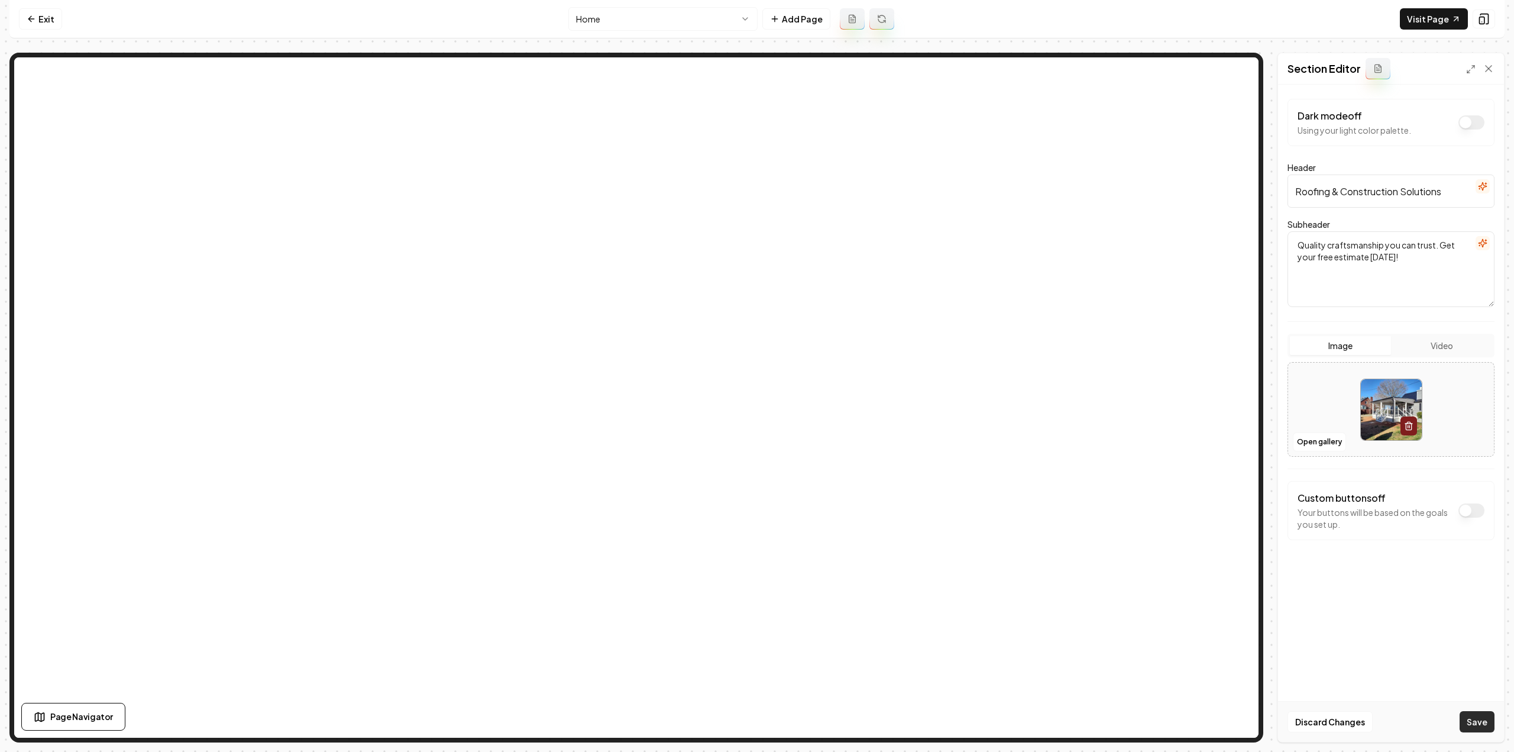
click at [1468, 719] on button "Save" at bounding box center [1477, 721] width 35 height 21
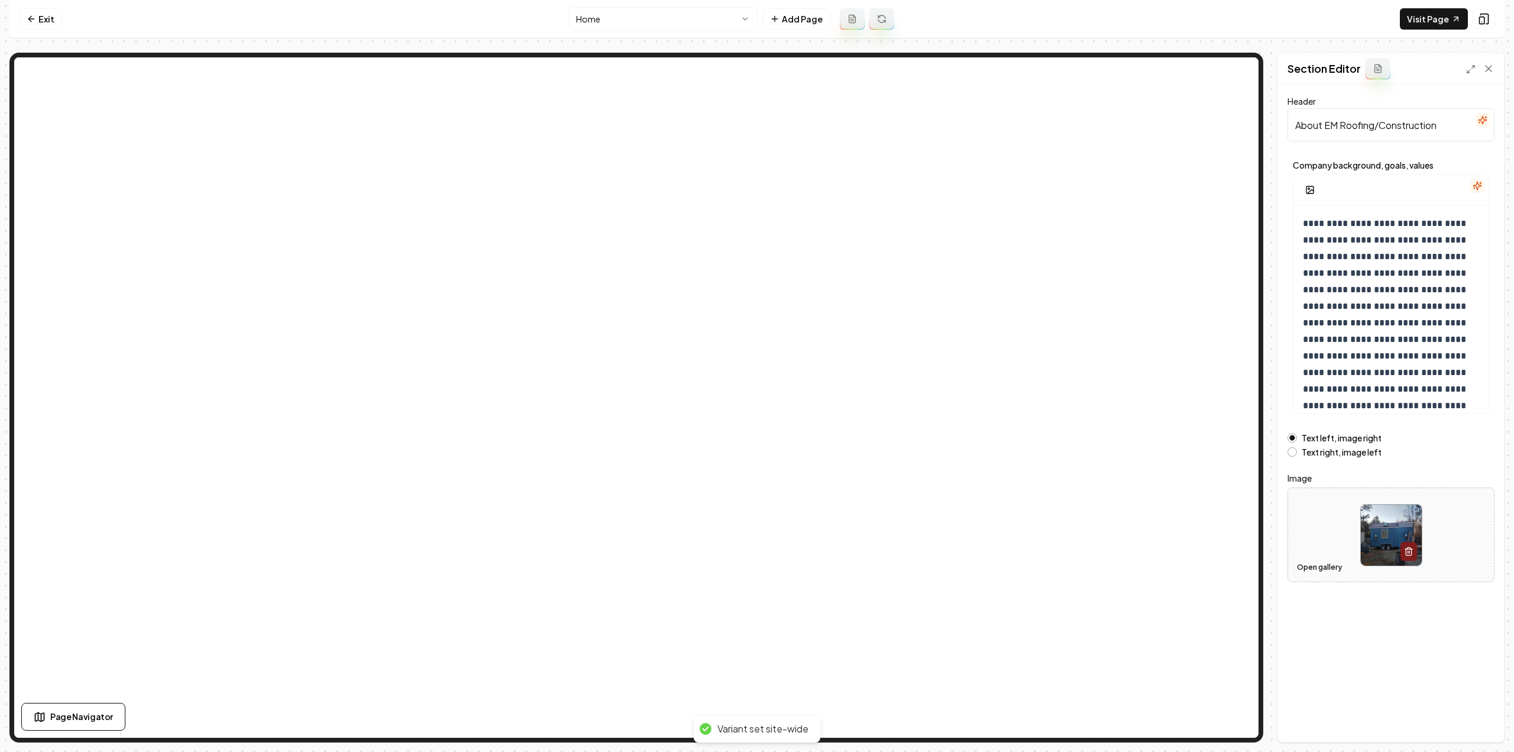
click at [1315, 570] on button "Open gallery" at bounding box center [1319, 567] width 53 height 19
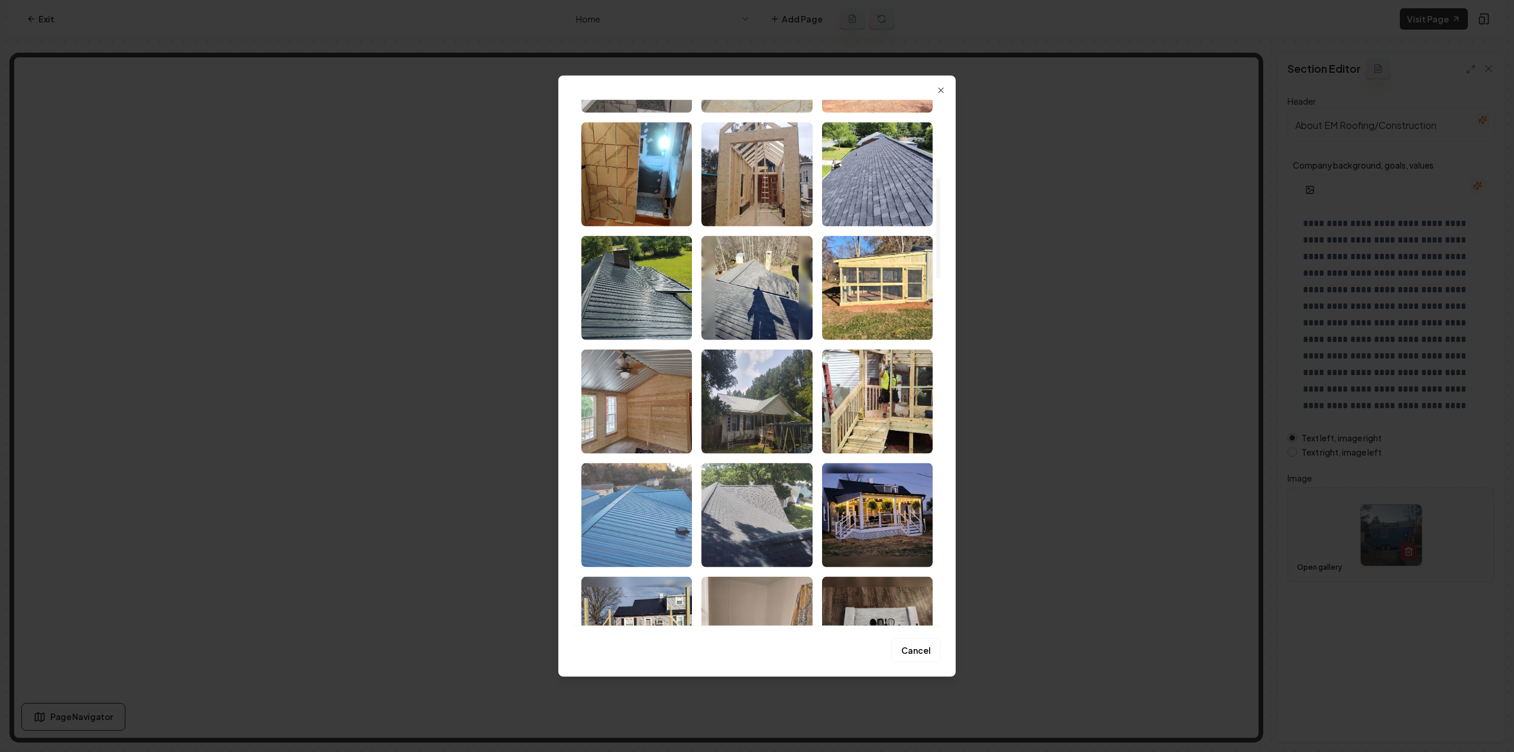
scroll to position [414, 0]
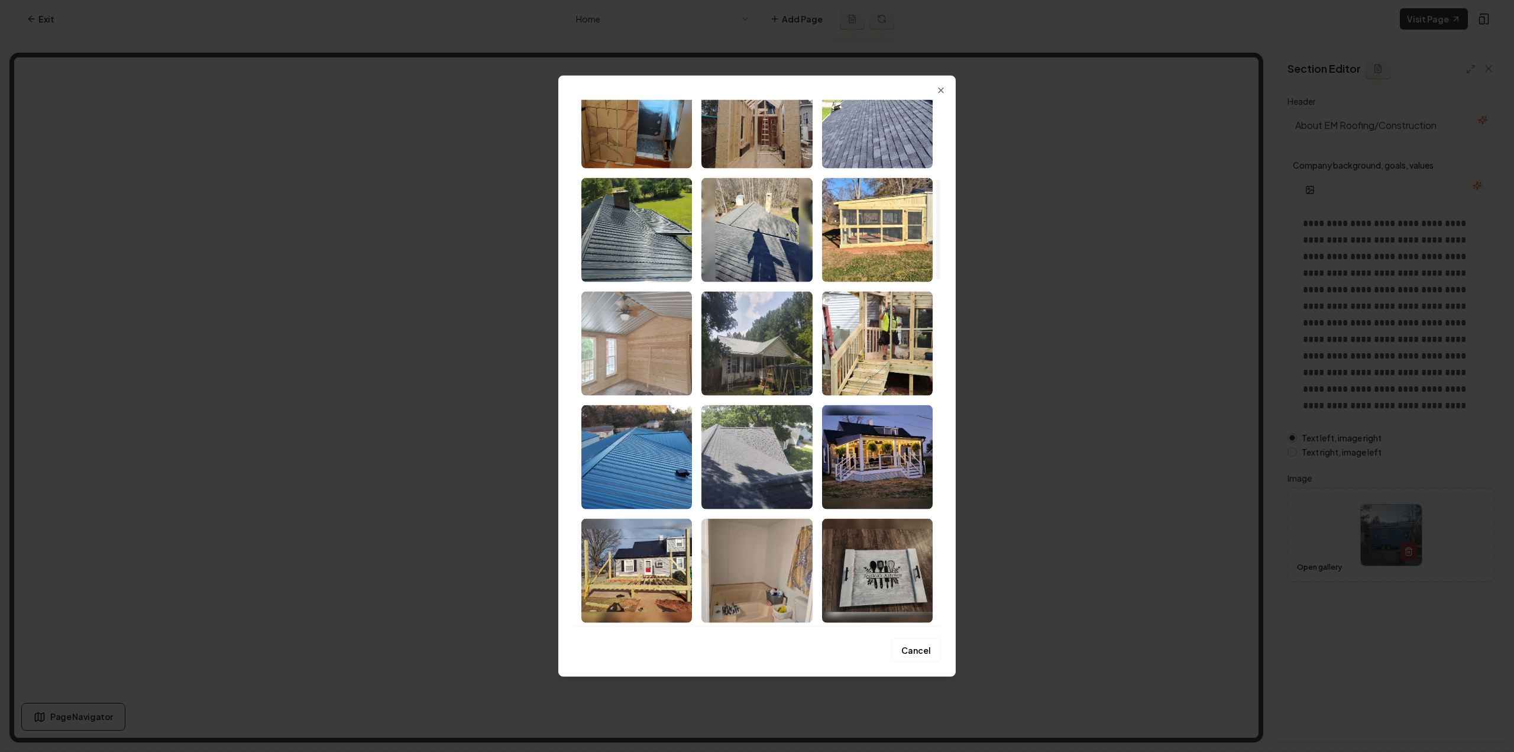
click at [588, 341] on img "Select image image_68b5b5635c7cd75eb8f8c2f0.jpeg" at bounding box center [636, 343] width 111 height 104
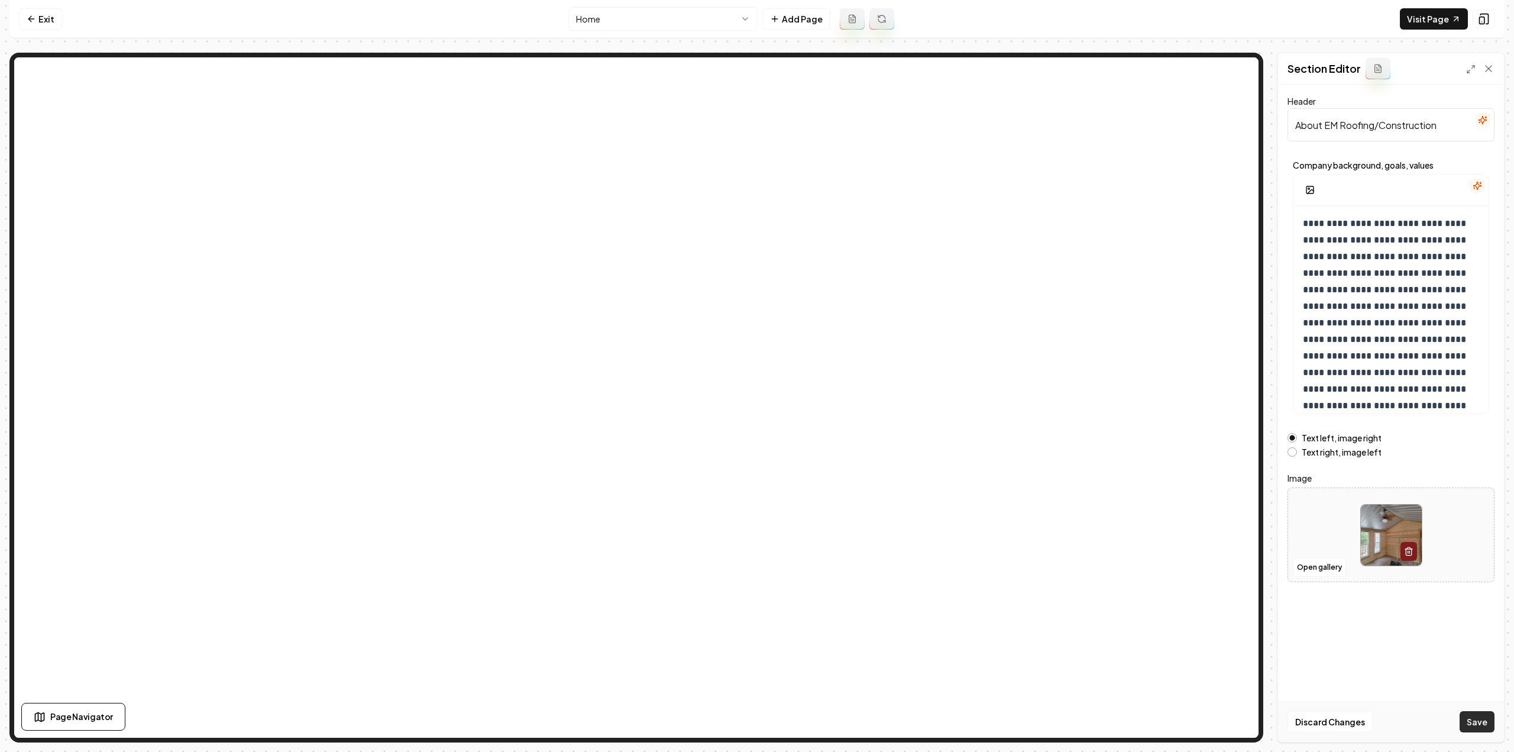
click at [1470, 720] on button "Save" at bounding box center [1477, 721] width 35 height 21
click at [636, 20] on html "**********" at bounding box center [757, 376] width 1514 height 752
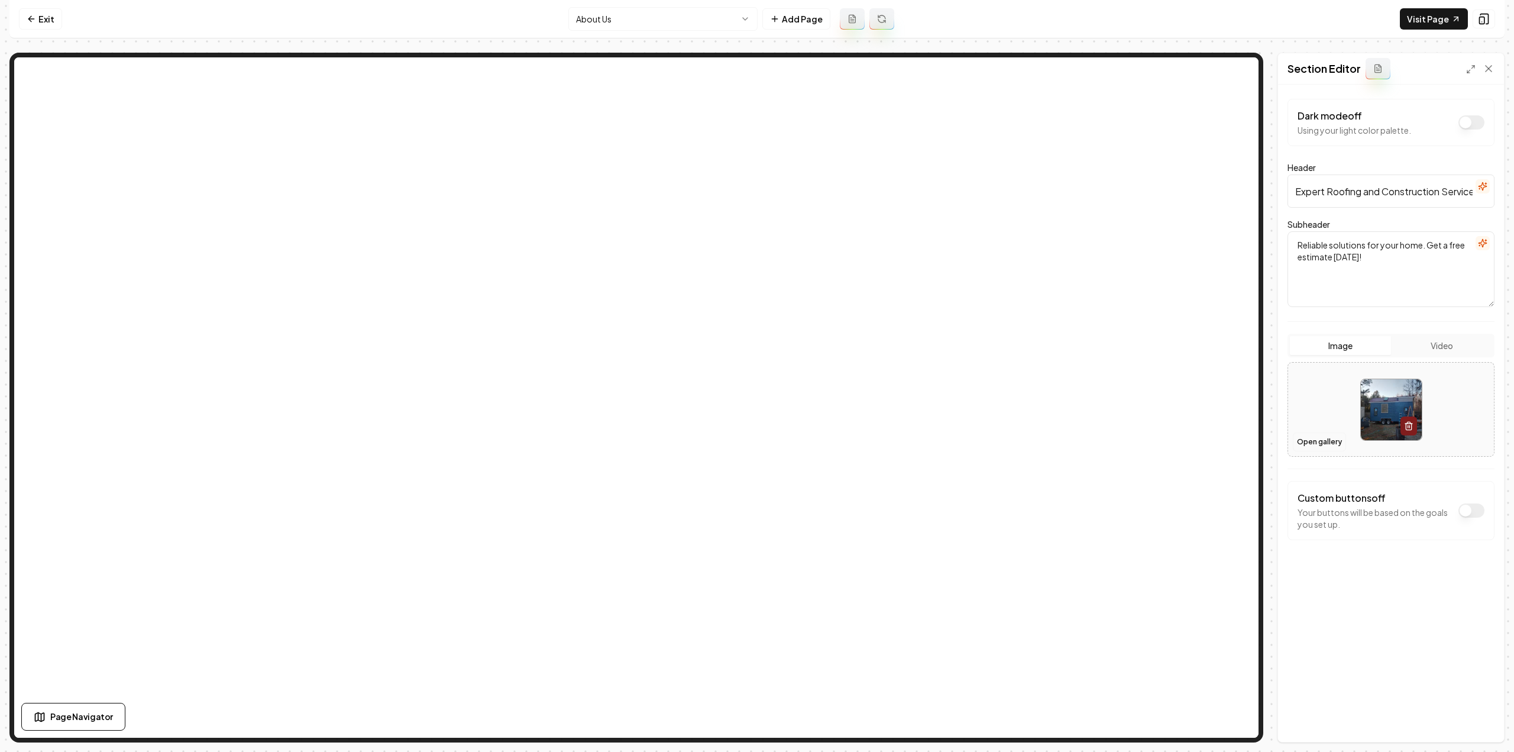
click at [1308, 445] on button "Open gallery" at bounding box center [1319, 441] width 53 height 19
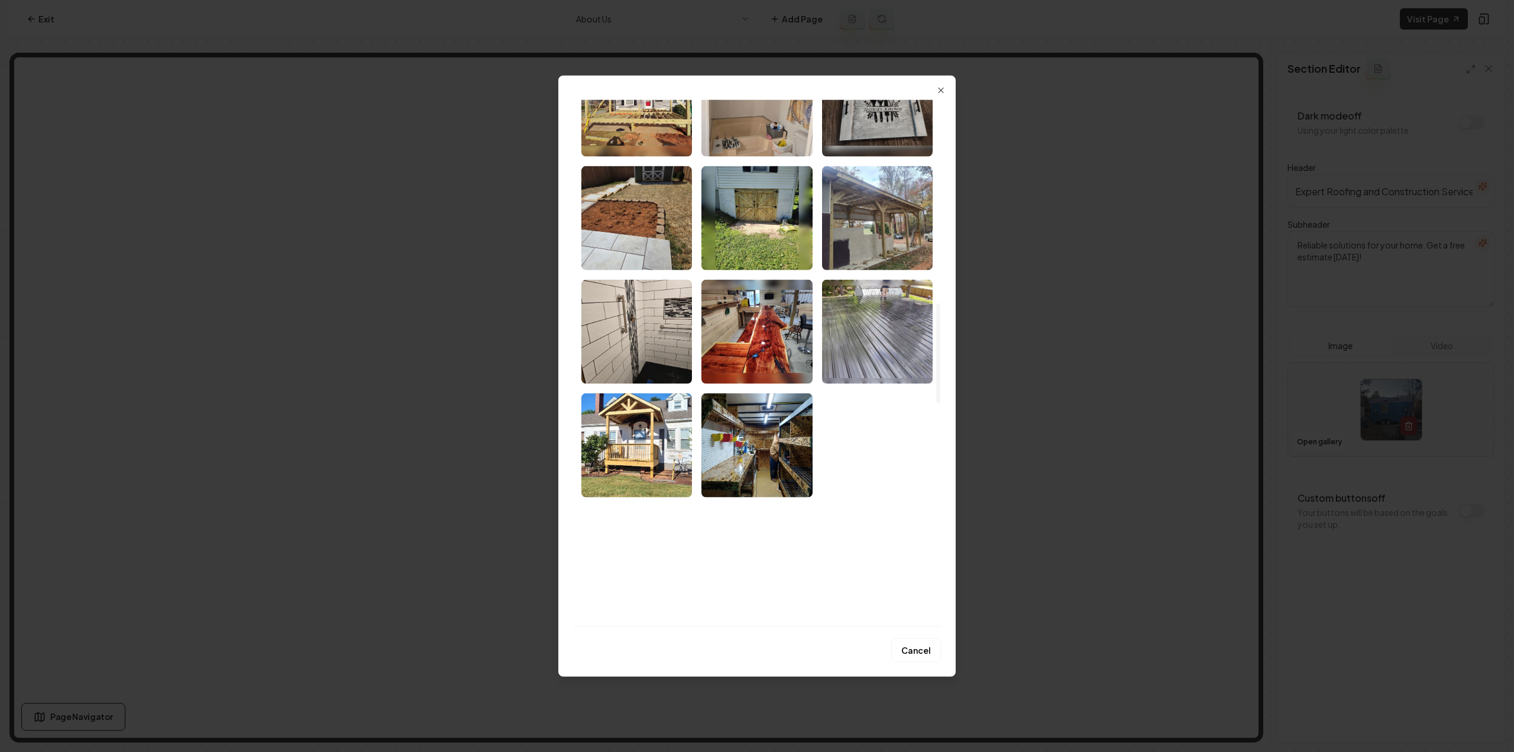
scroll to position [1065, 0]
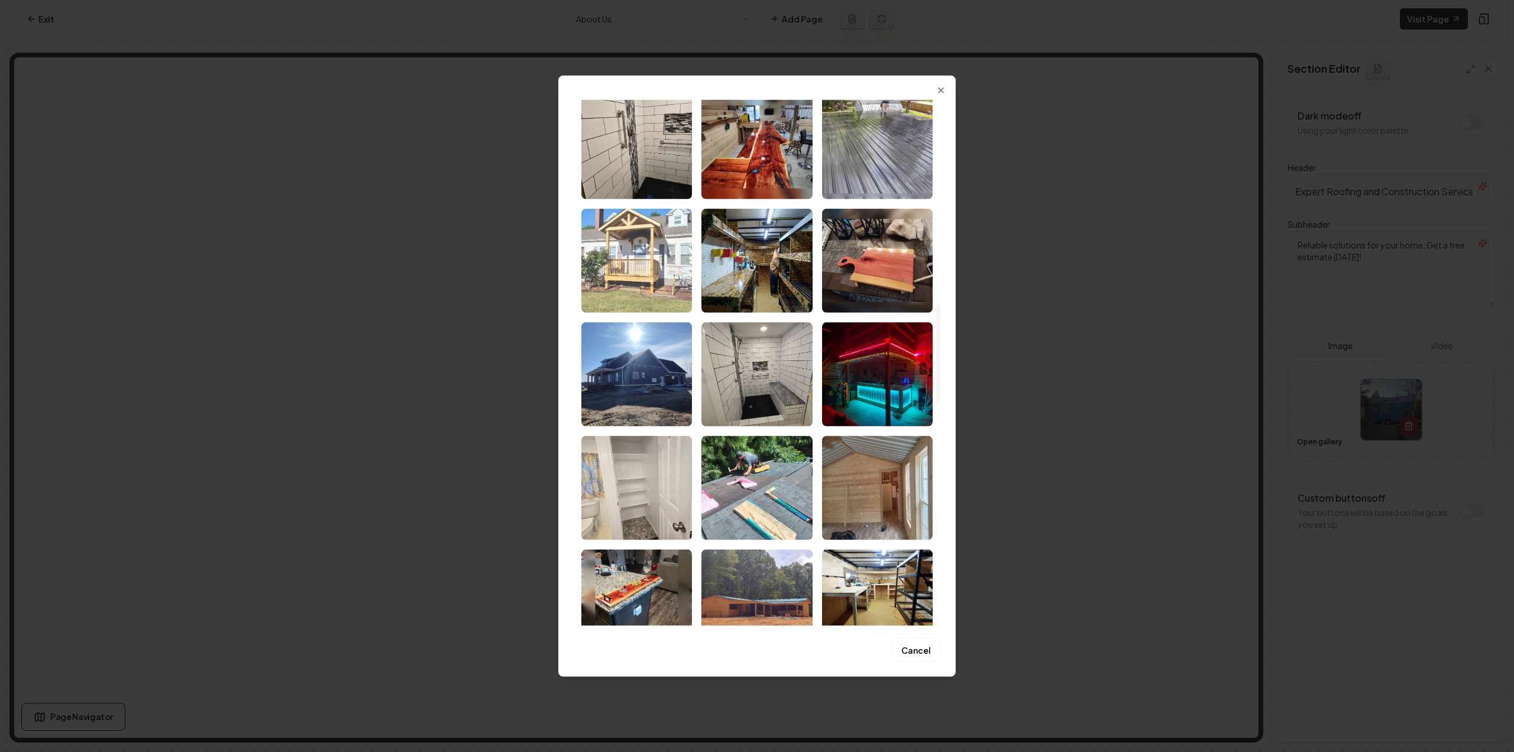
click at [634, 292] on img "Select image image_68b5b5635c7cd75eb8f8c338.jpeg" at bounding box center [636, 260] width 111 height 104
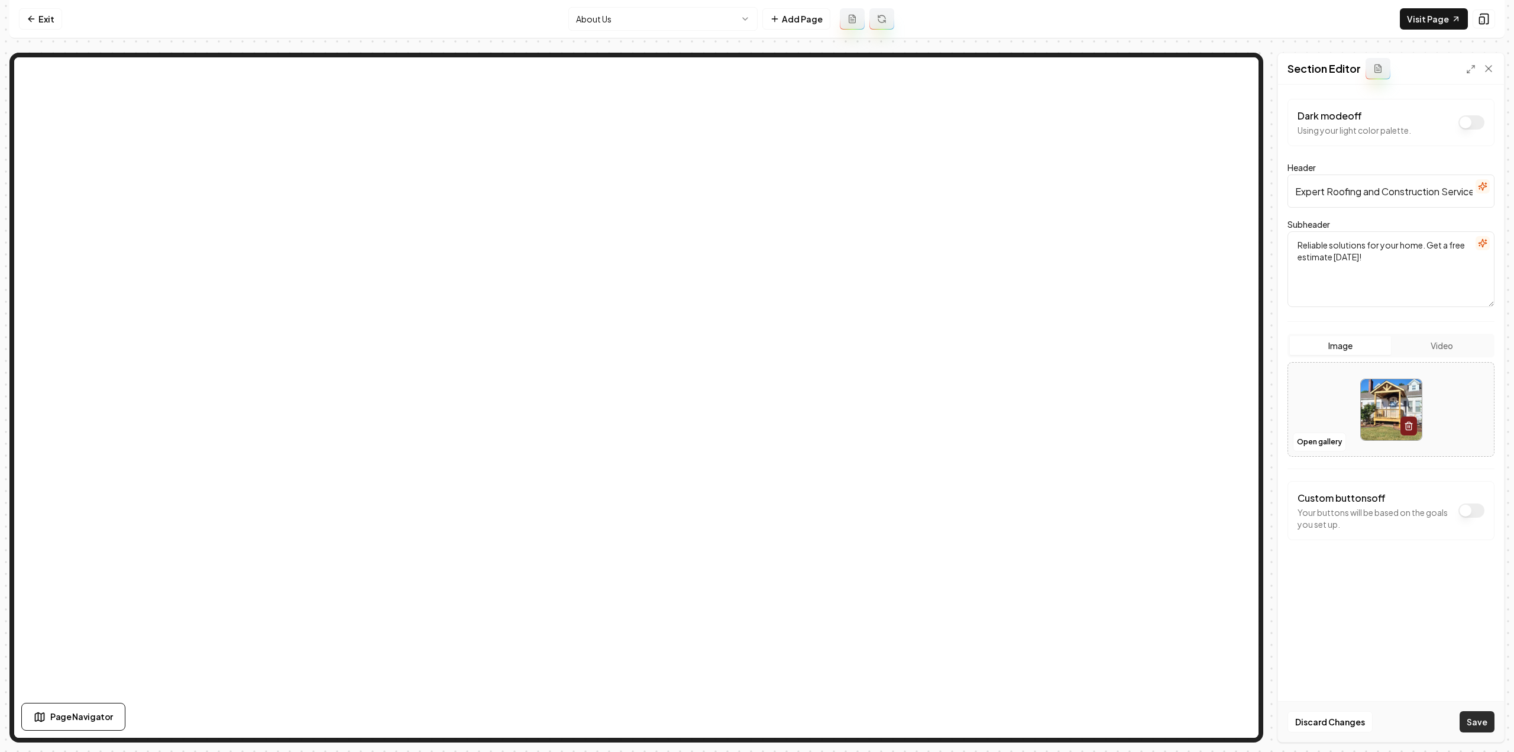
click at [1465, 711] on button "Save" at bounding box center [1477, 721] width 35 height 21
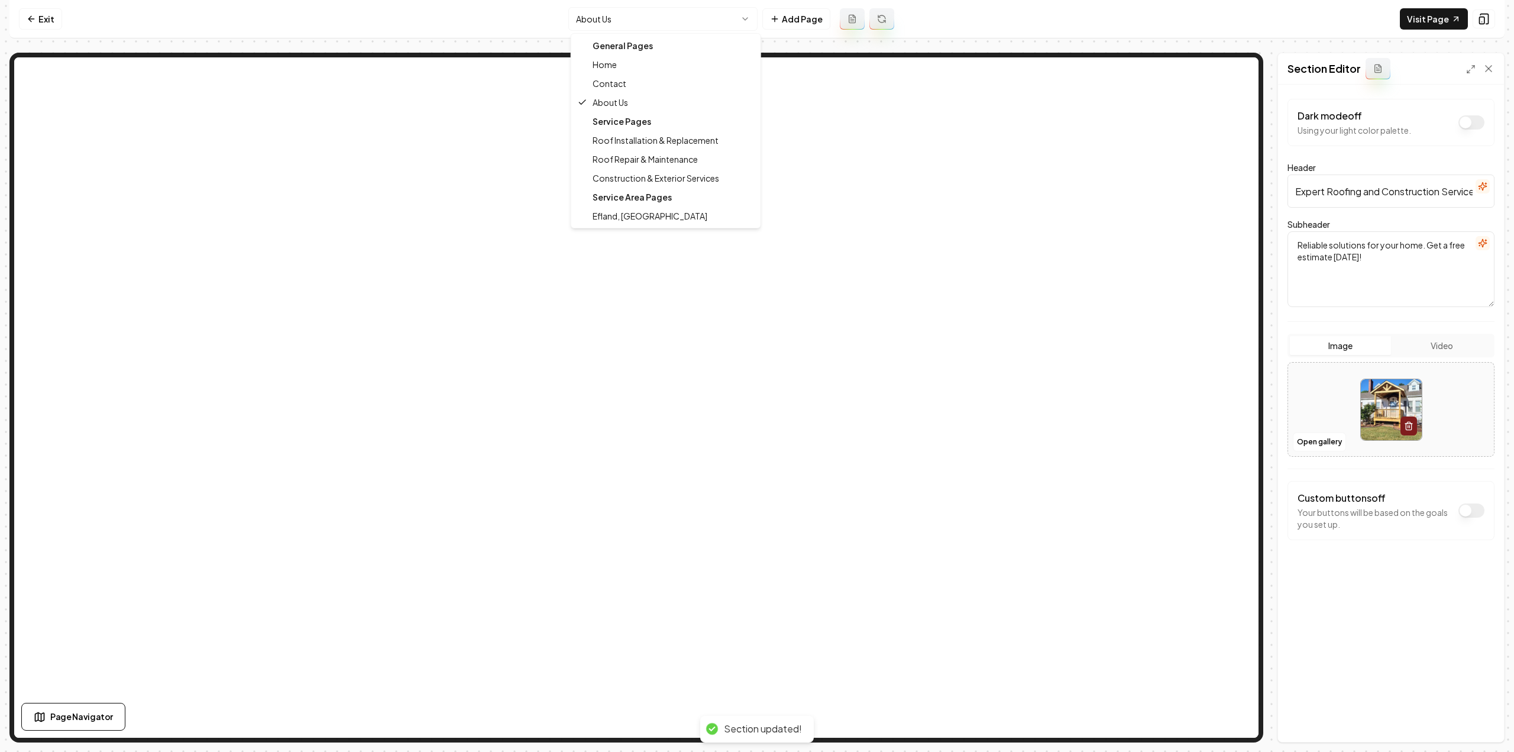
click at [688, 13] on html "Computer Required This feature is only available on a computer. Please switch t…" at bounding box center [757, 376] width 1514 height 752
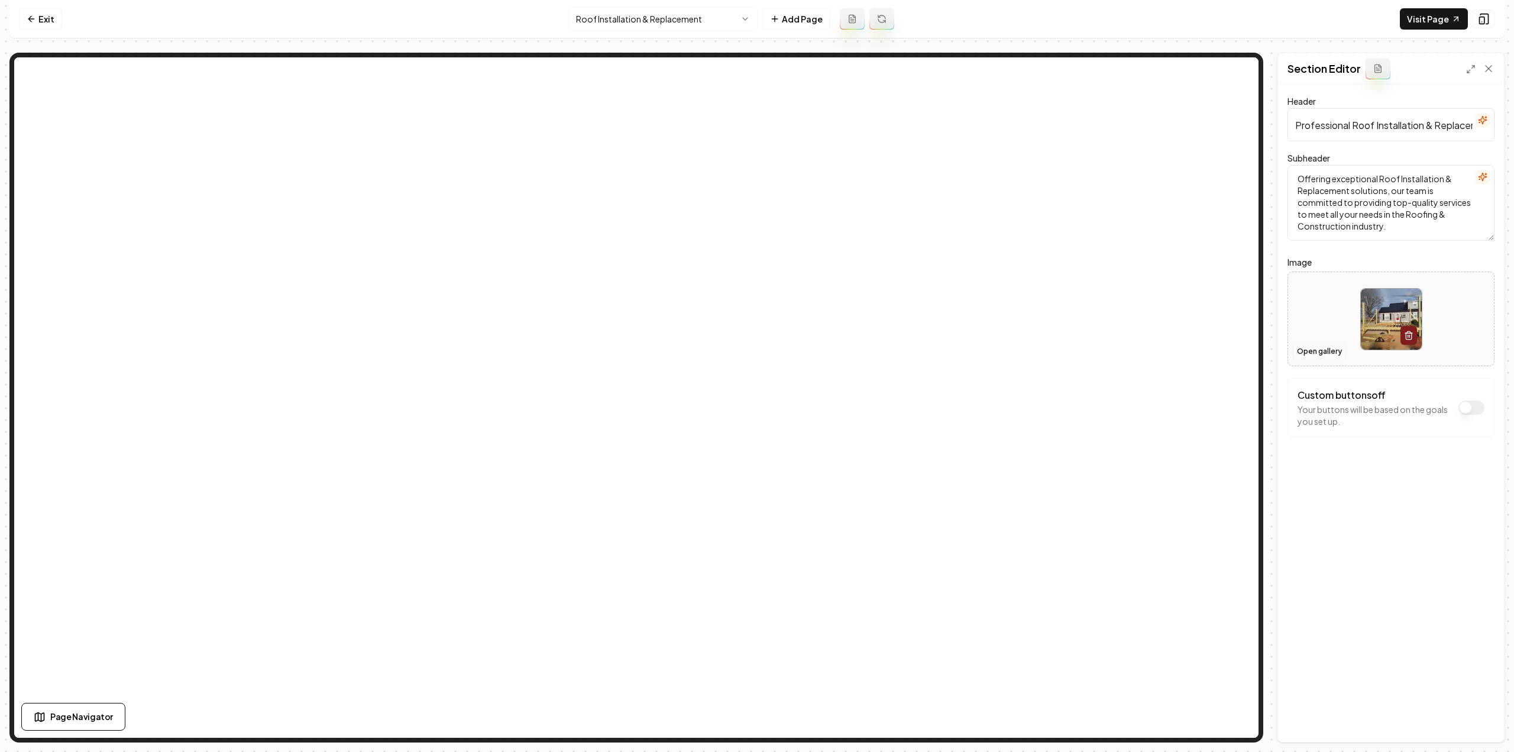
click at [1308, 344] on button "Open gallery" at bounding box center [1319, 351] width 53 height 19
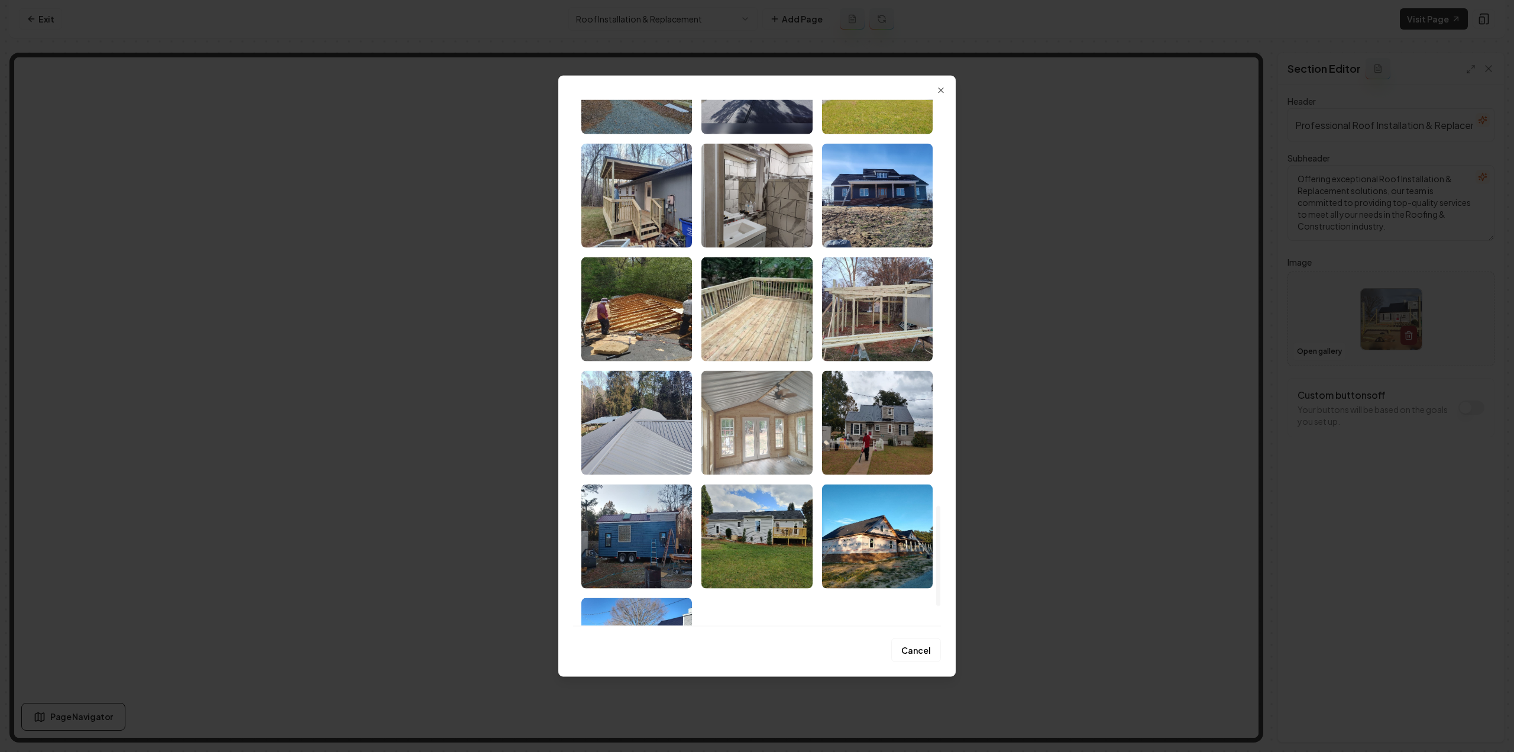
scroll to position [2188, 0]
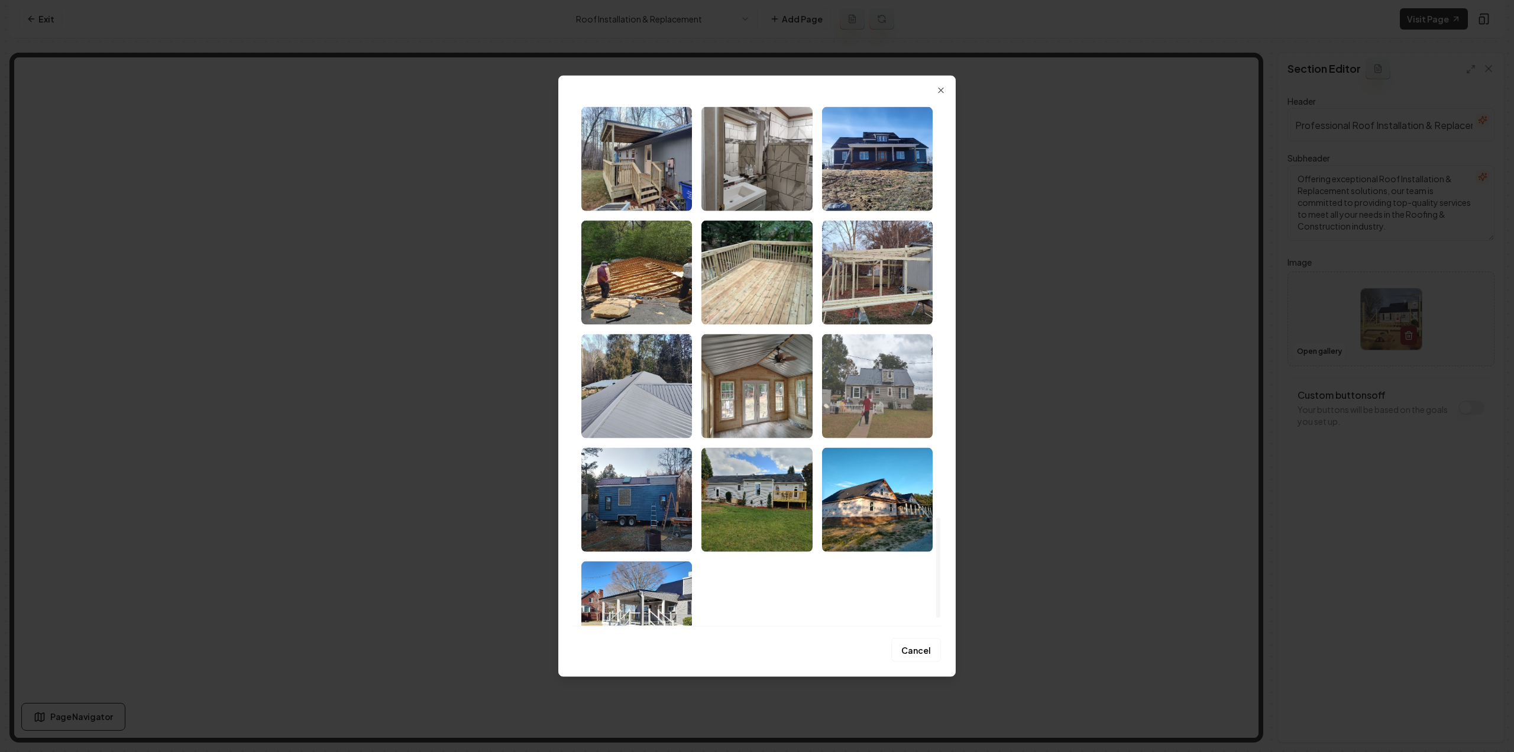
click at [901, 390] on img "Select image image_68b5b5625c7cd75eb8f8b883.jpeg" at bounding box center [877, 386] width 111 height 104
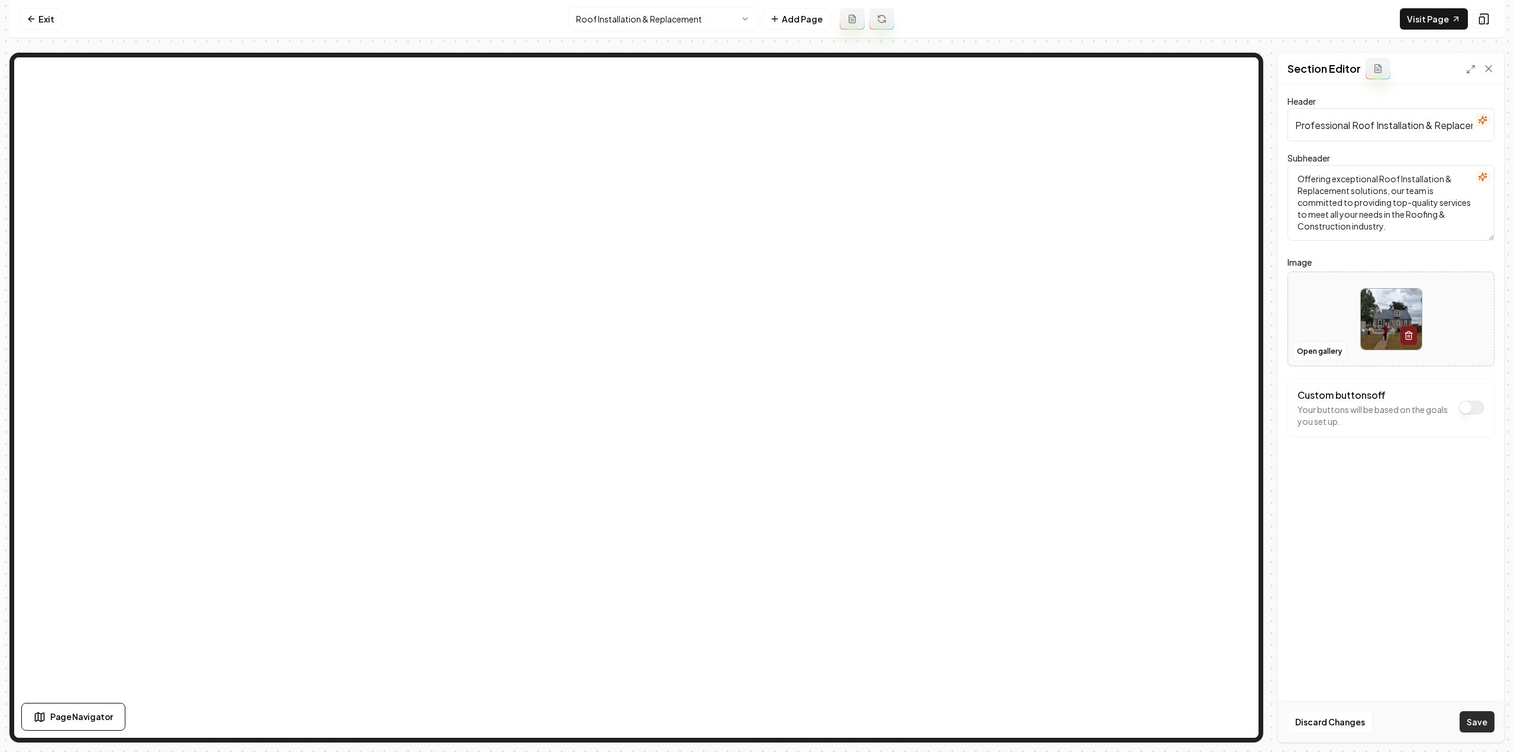
click at [1476, 725] on button "Save" at bounding box center [1477, 721] width 35 height 21
click at [613, 21] on html "Computer Required This feature is only available on a computer. Please switch t…" at bounding box center [757, 376] width 1514 height 752
click at [1302, 344] on button "Open gallery" at bounding box center [1319, 351] width 53 height 19
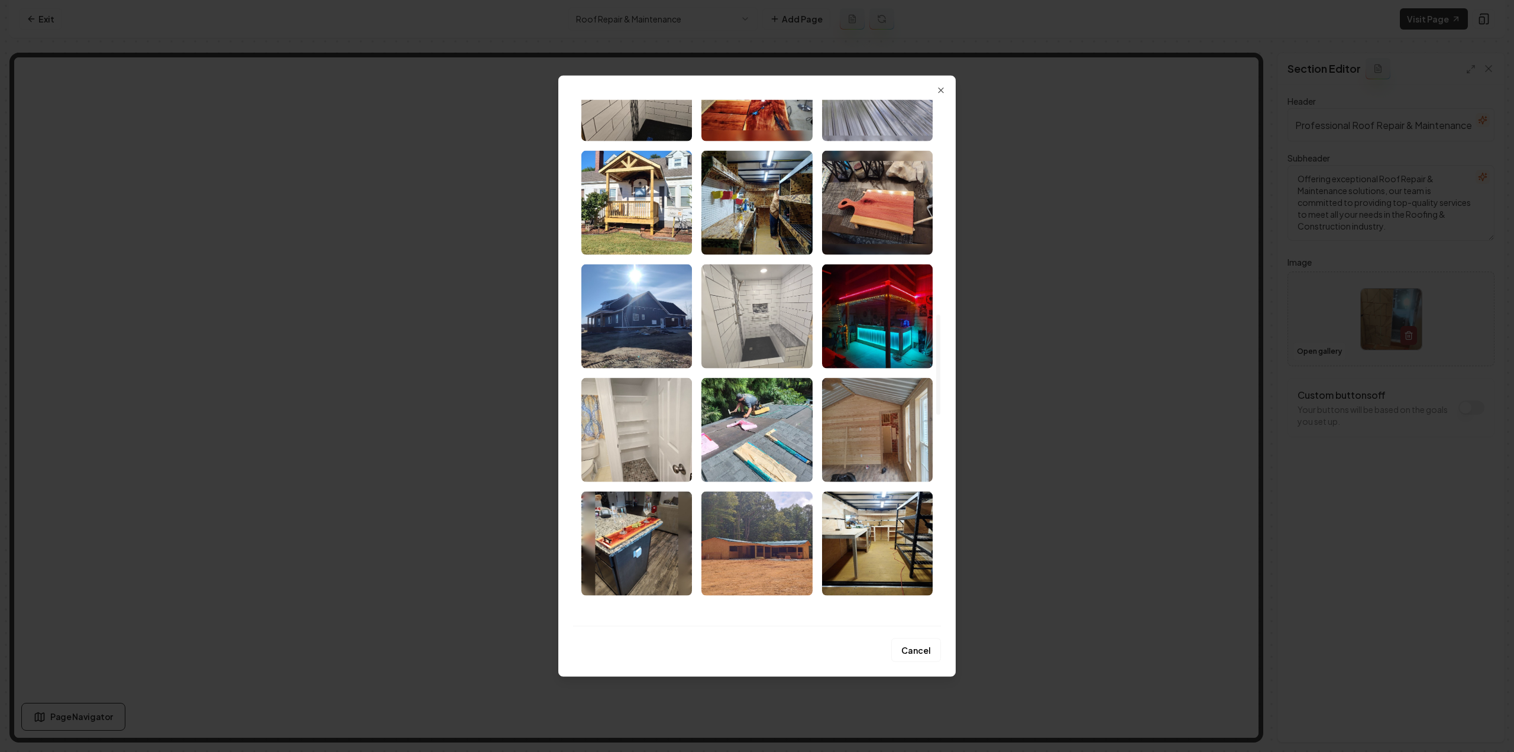
scroll to position [1124, 0]
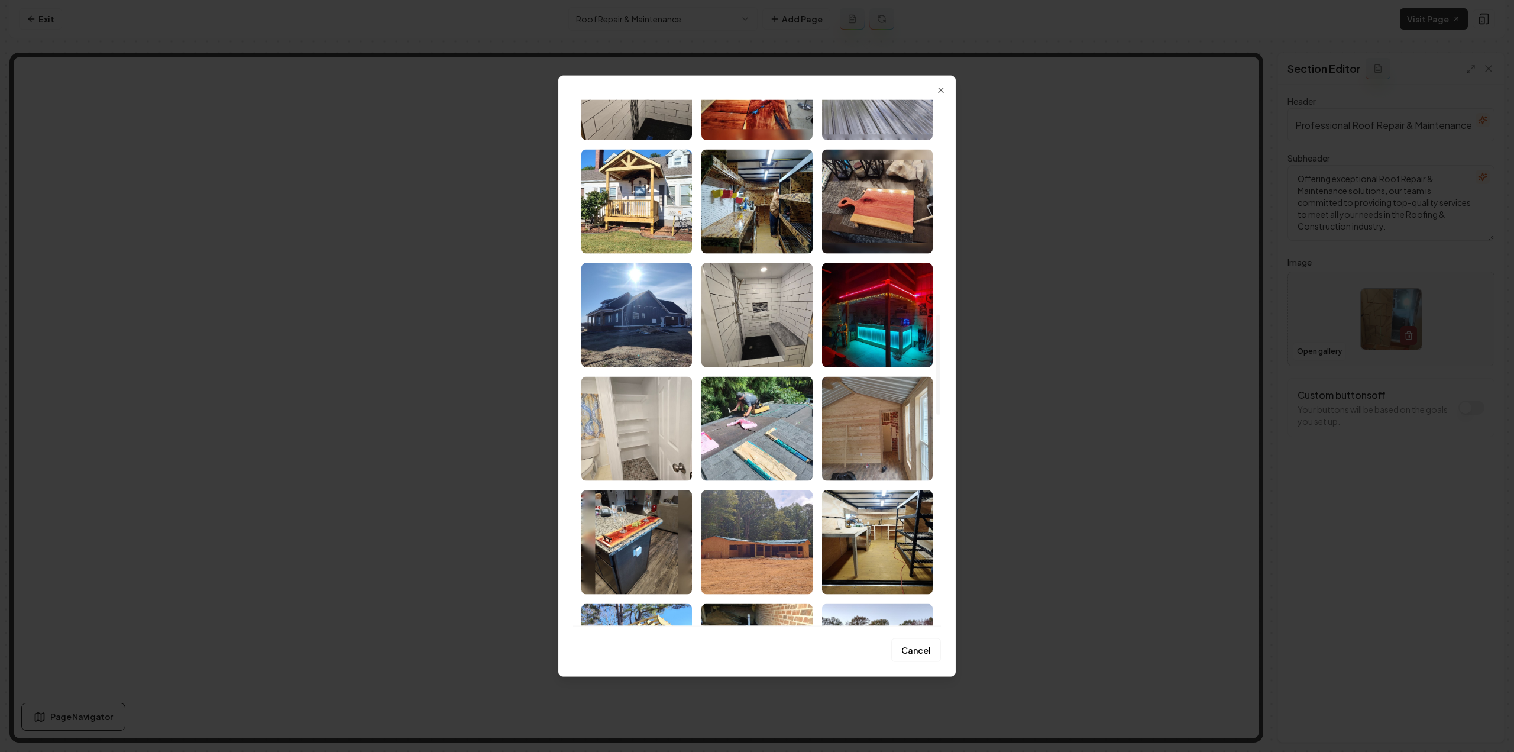
click at [647, 341] on img "Select image image_68b5b5625c7cd75eb8f8bdd8.jpeg" at bounding box center [636, 315] width 111 height 104
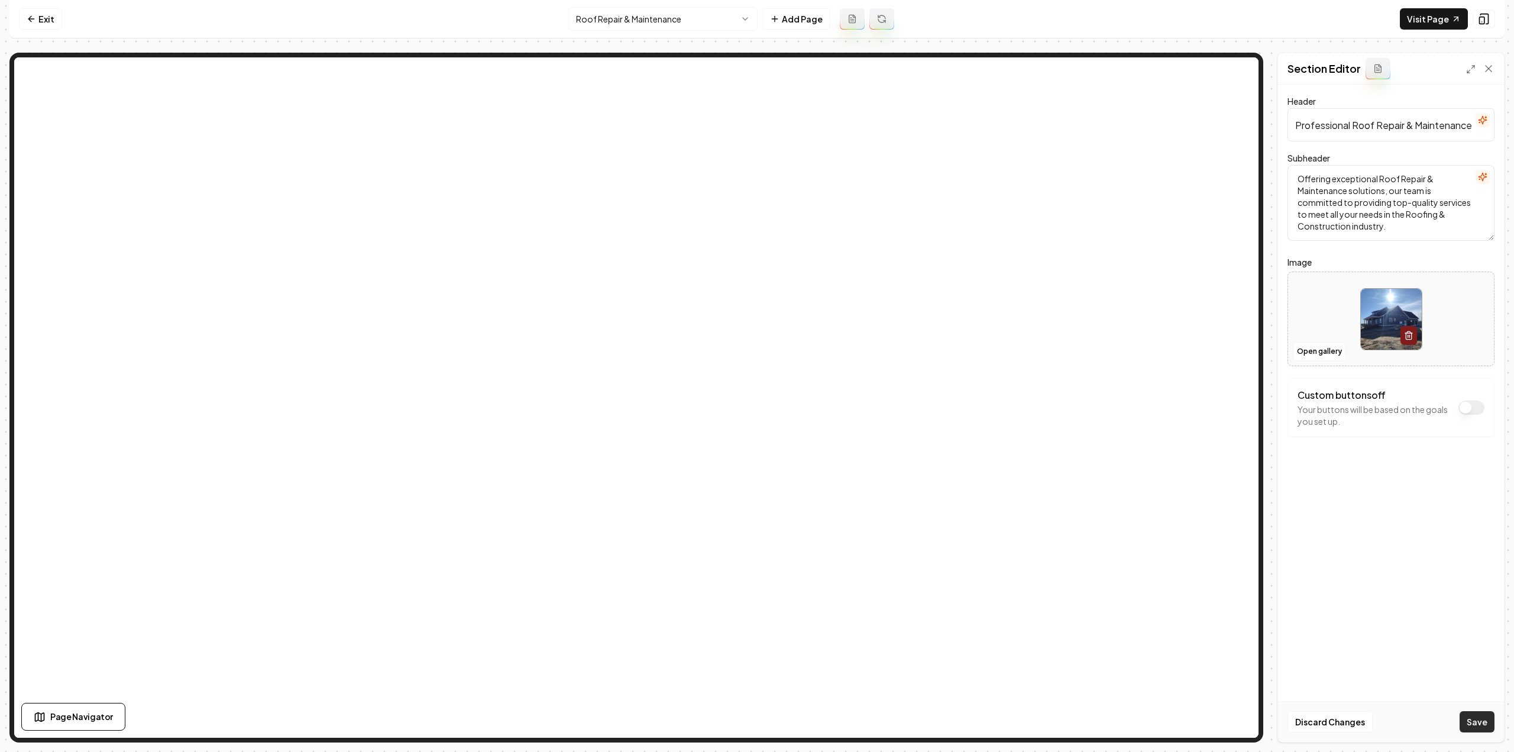
click at [1467, 723] on button "Save" at bounding box center [1477, 721] width 35 height 21
click at [672, 21] on html "Computer Required This feature is only available on a computer. Please switch t…" at bounding box center [757, 376] width 1514 height 752
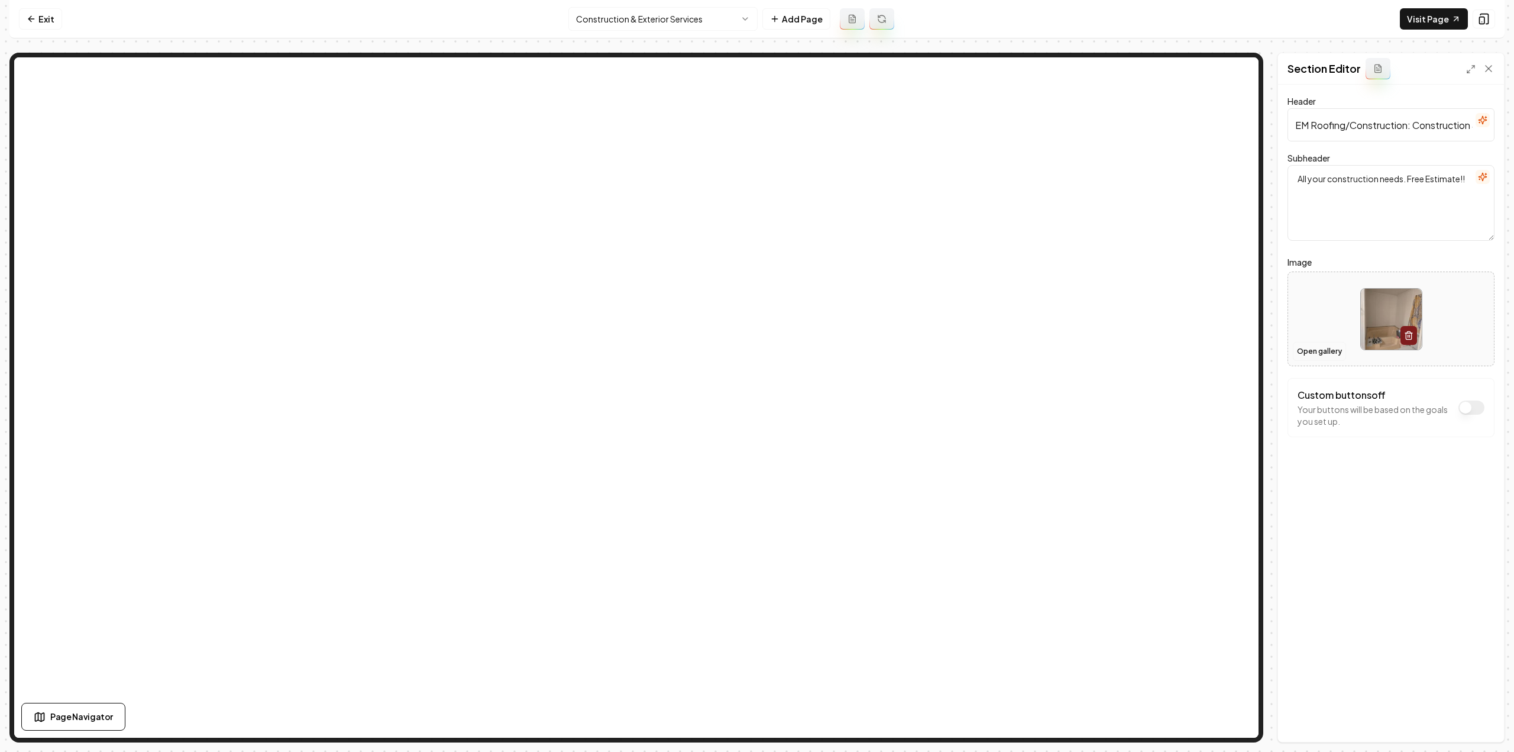
click at [1296, 348] on button "Open gallery" at bounding box center [1319, 351] width 53 height 19
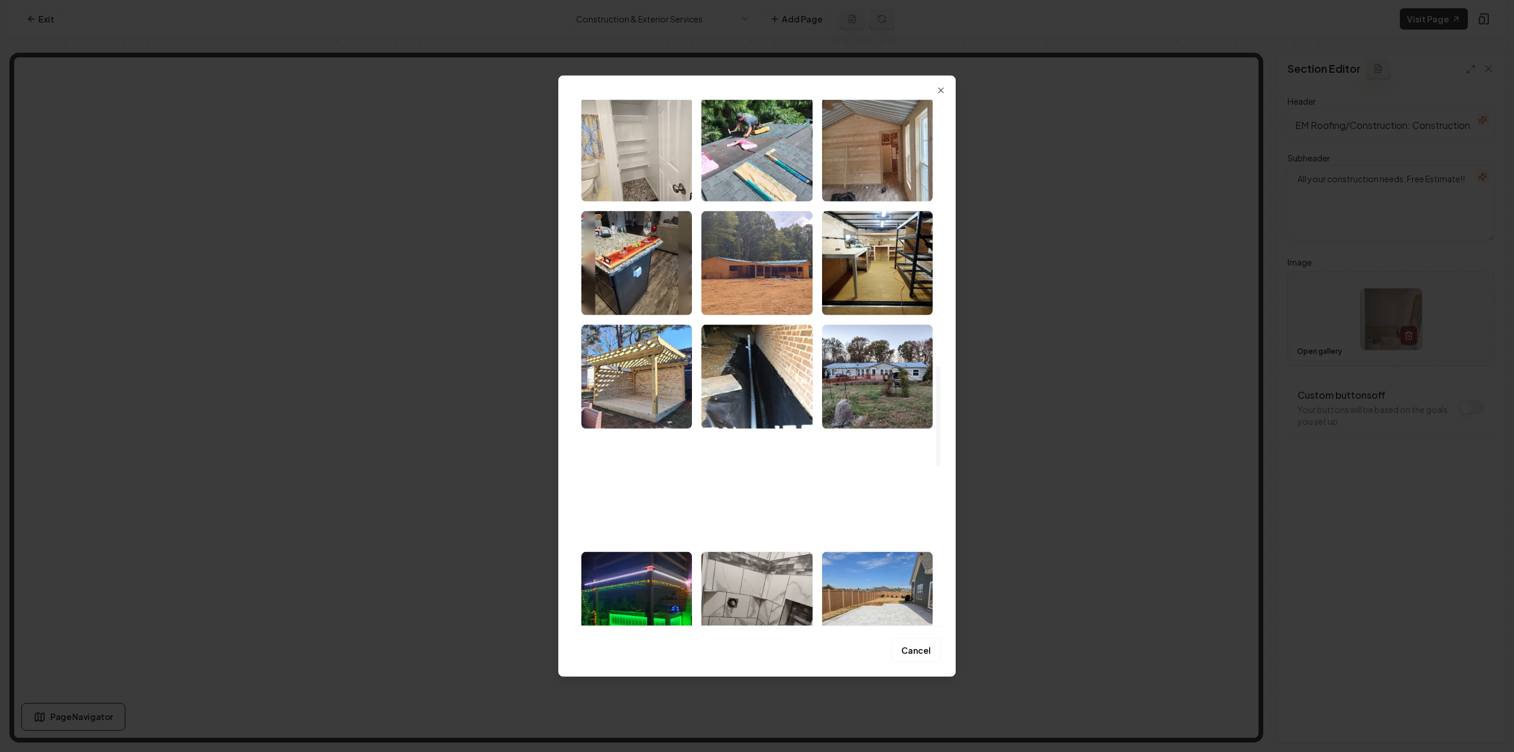
scroll to position [1419, 0]
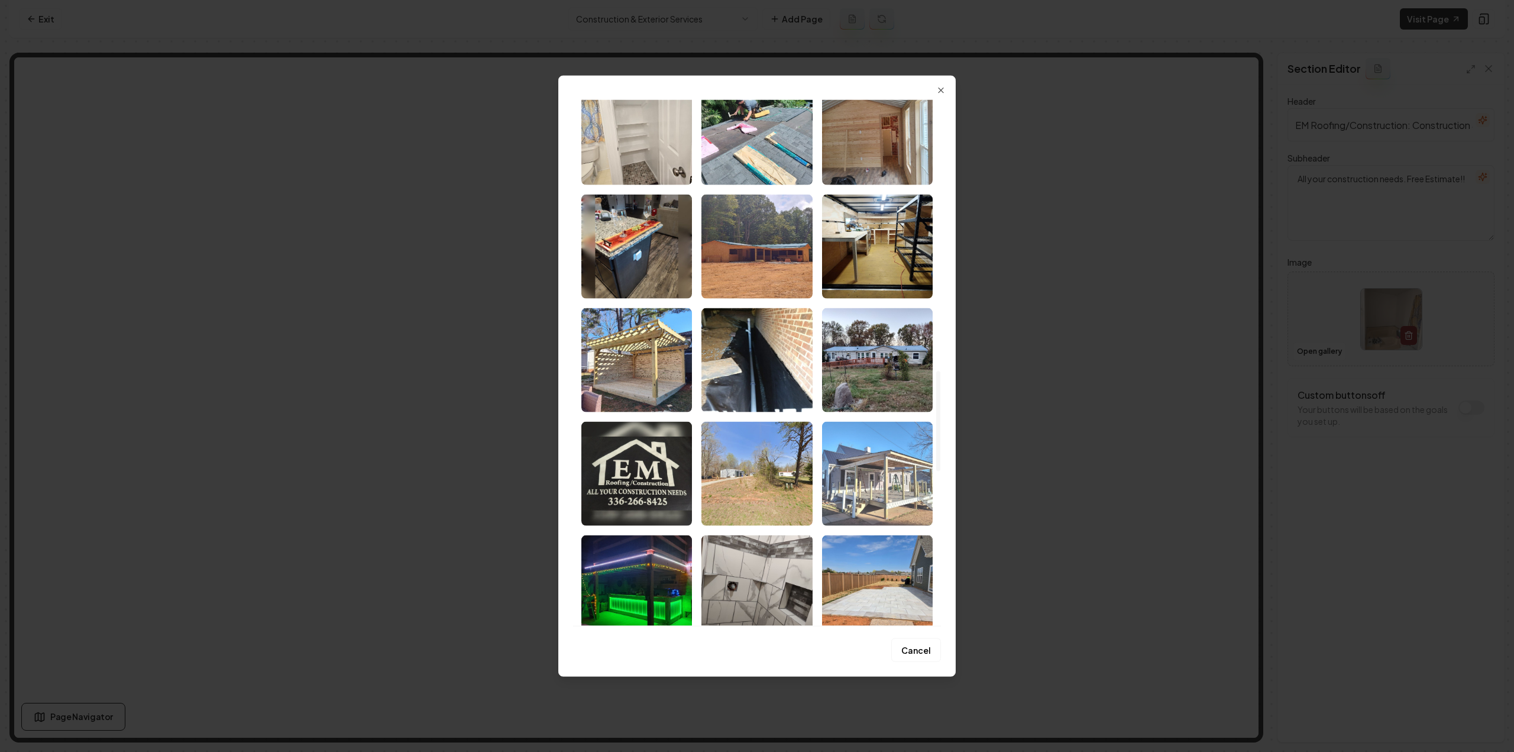
click at [901, 496] on img "Select image image_68b5b5635c7cd75eb8f8bf10.jpeg" at bounding box center [877, 473] width 111 height 104
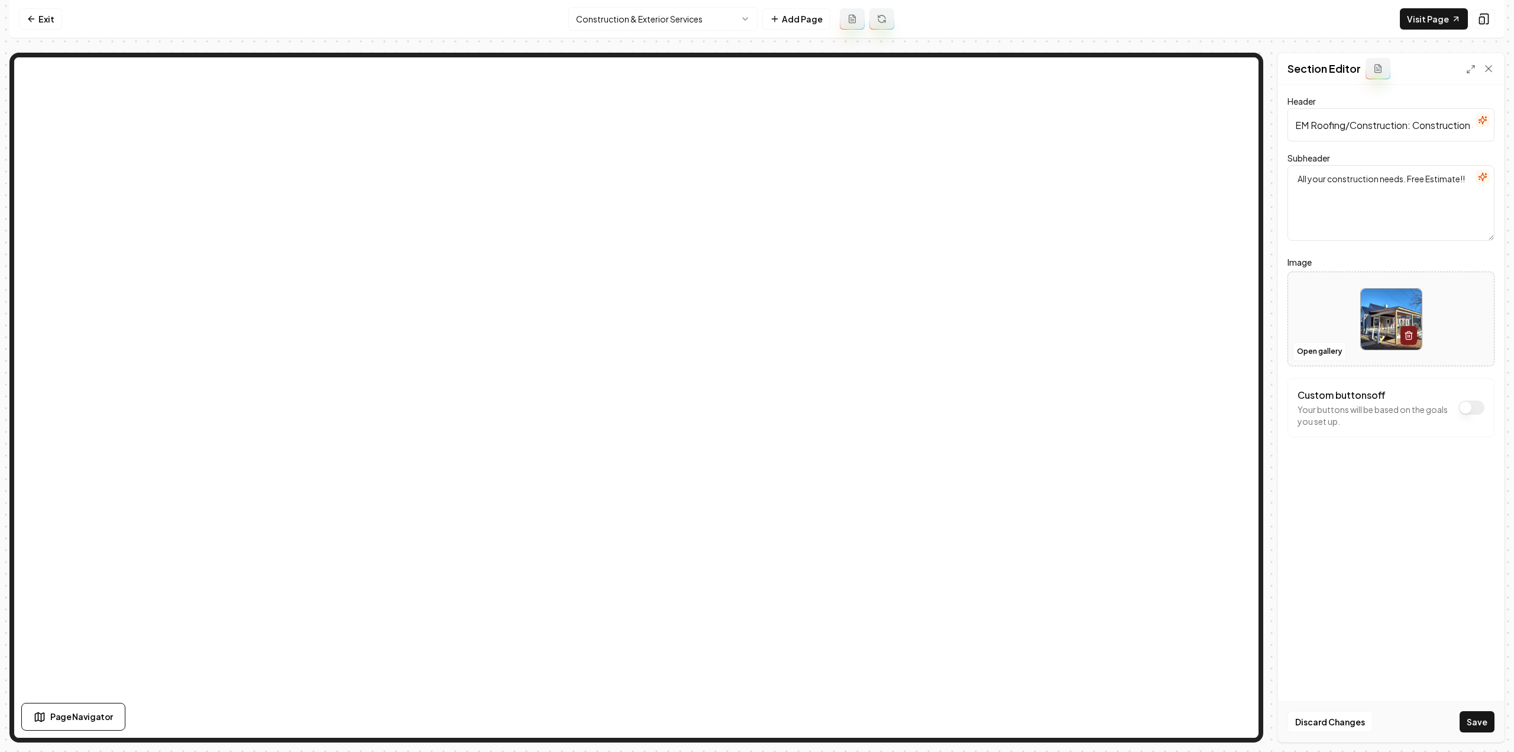
click at [1477, 732] on button "Save" at bounding box center [1477, 721] width 35 height 21
click at [620, 13] on html "Computer Required This feature is only available on a computer. Please switch t…" at bounding box center [757, 376] width 1514 height 752
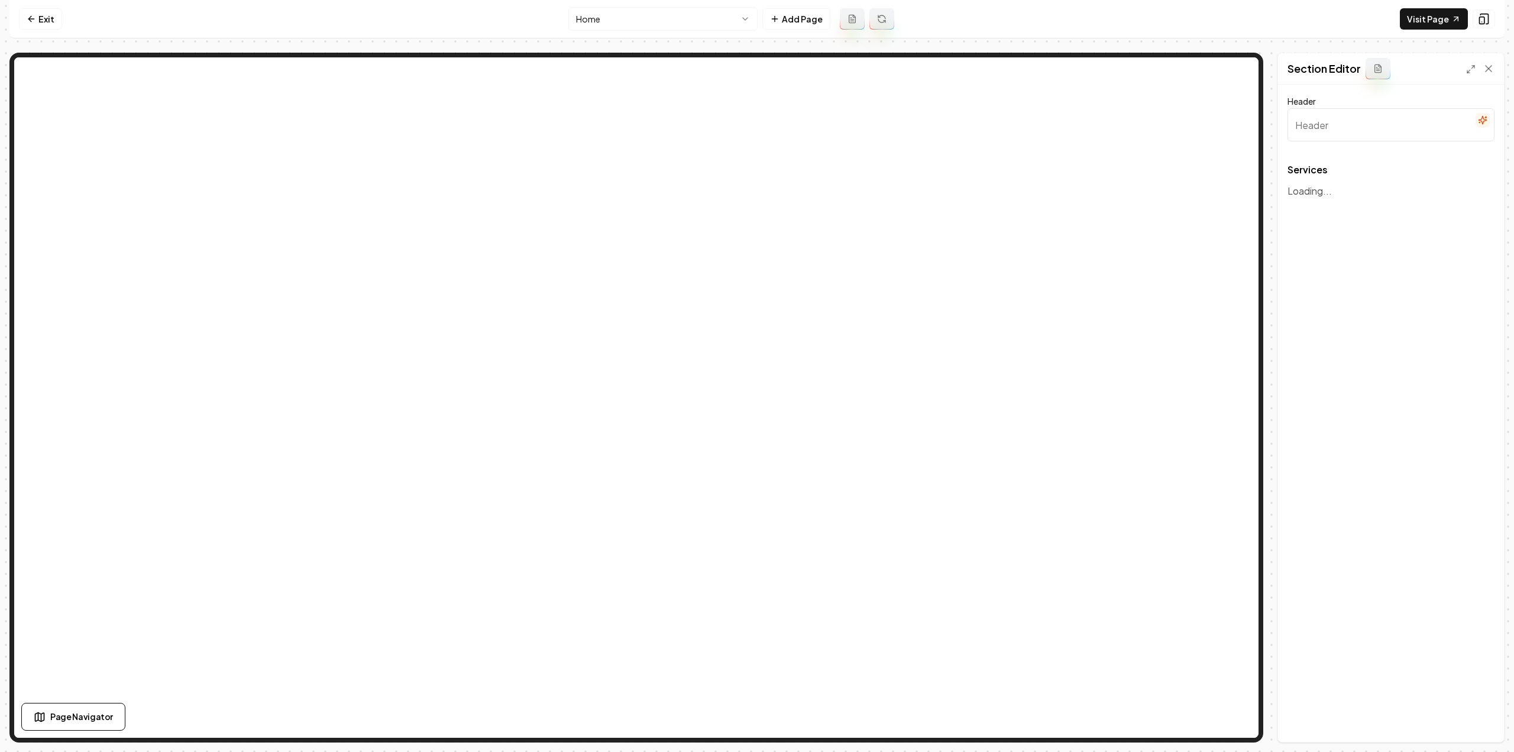
type input "Our Expert Roofing & Construction Services"
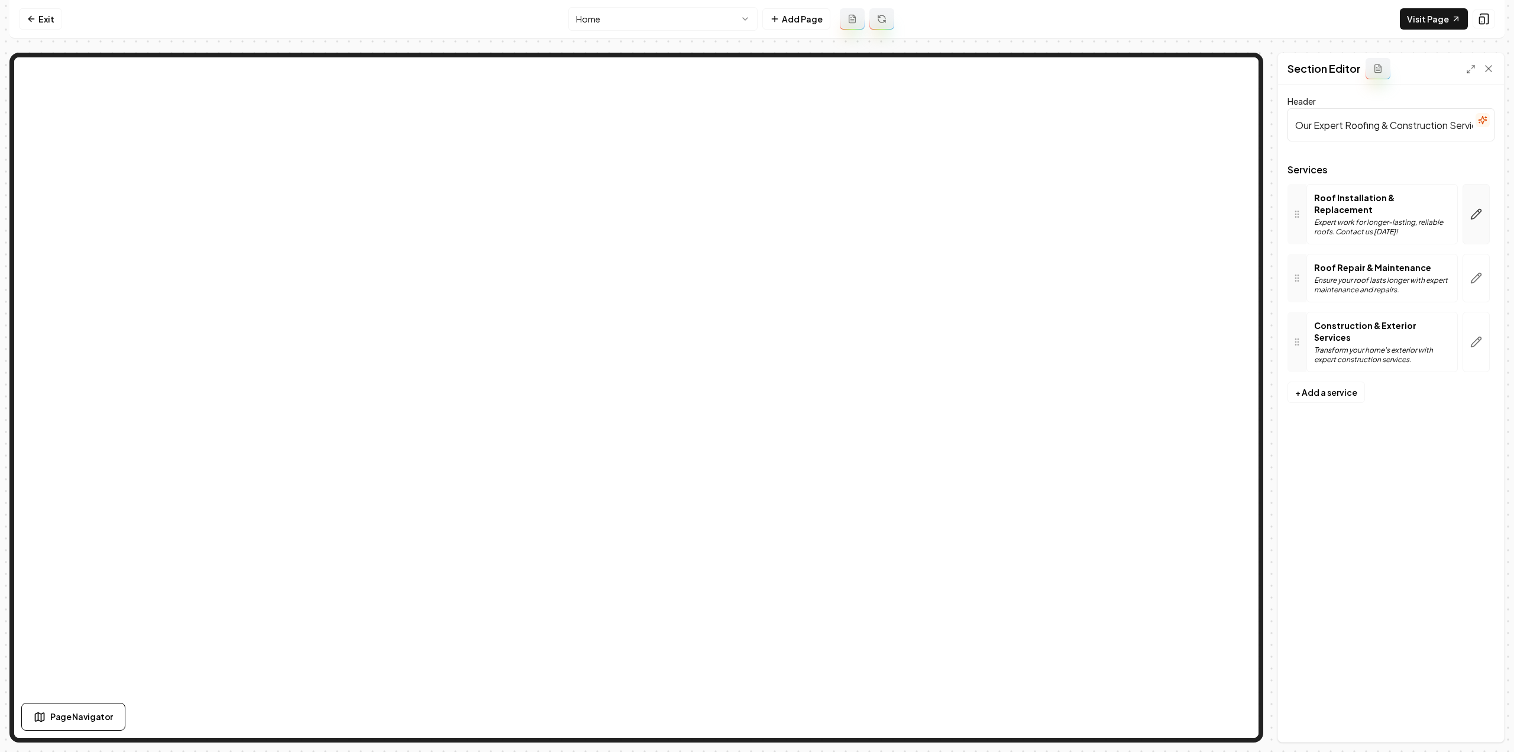
click at [1479, 210] on icon "button" at bounding box center [1476, 214] width 12 height 12
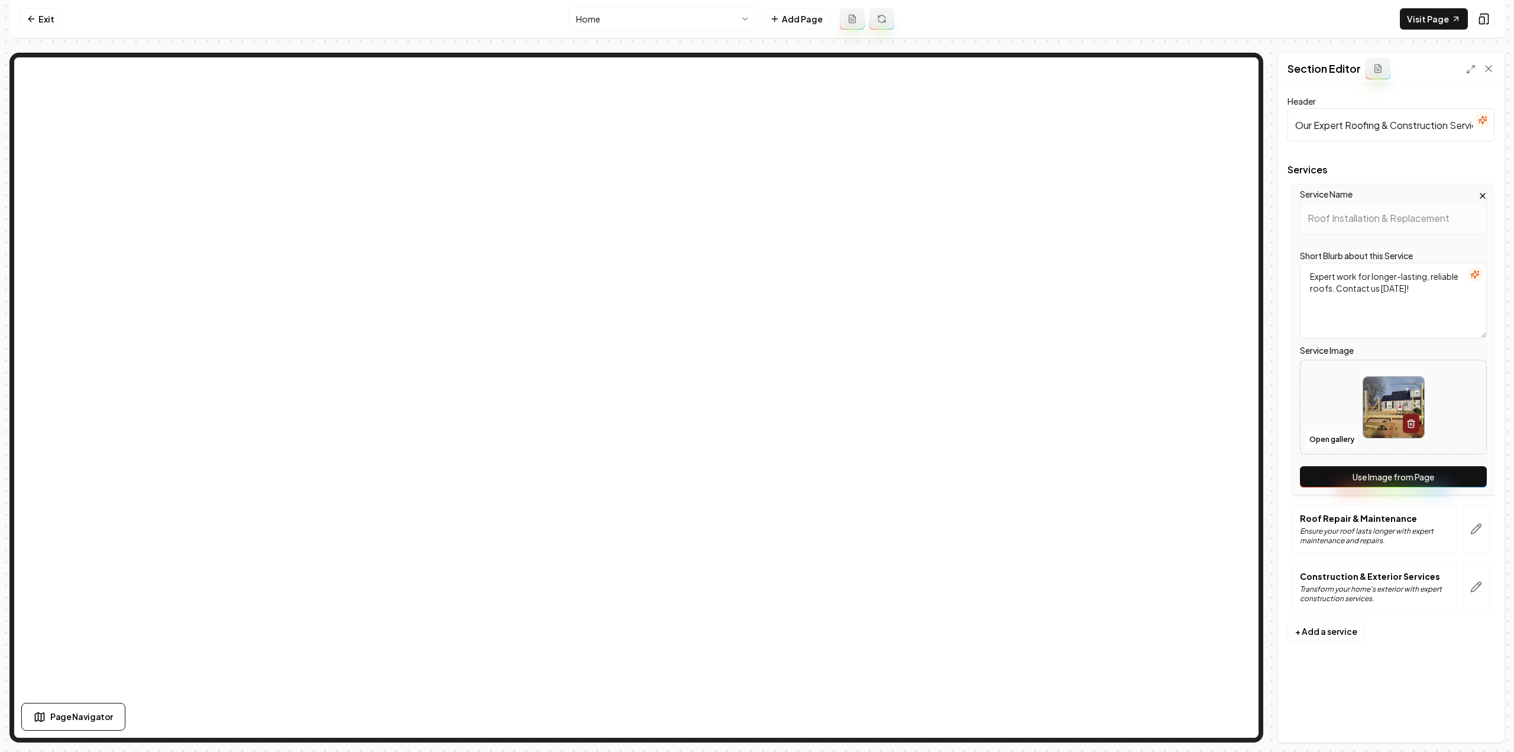
click at [1366, 478] on button "Use Image from Page" at bounding box center [1393, 476] width 187 height 21
click at [1459, 520] on div at bounding box center [1476, 528] width 37 height 48
click at [1478, 527] on icon "button" at bounding box center [1476, 529] width 12 height 12
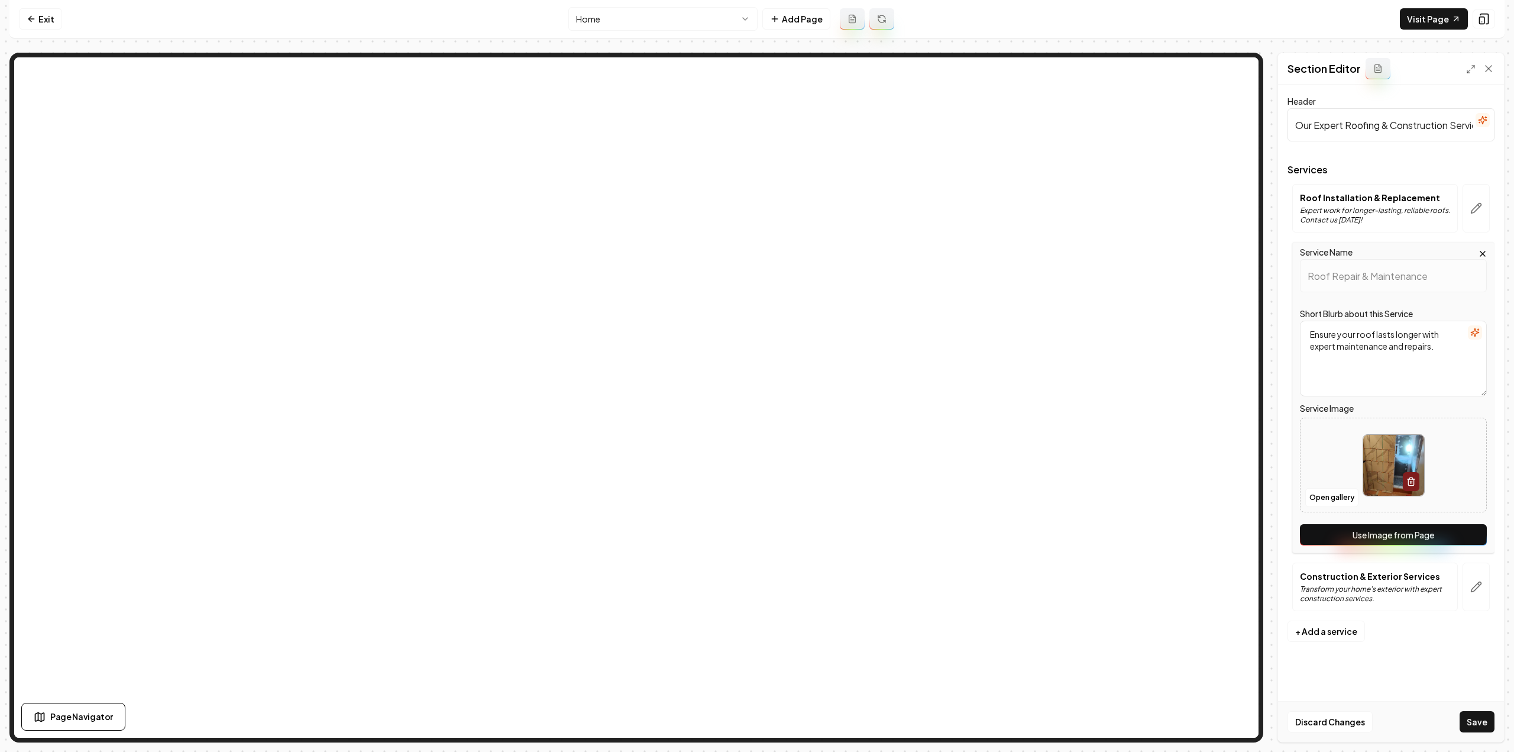
click at [1456, 532] on button "Use Image from Page" at bounding box center [1393, 534] width 187 height 21
click at [1475, 587] on icon "button" at bounding box center [1476, 587] width 12 height 12
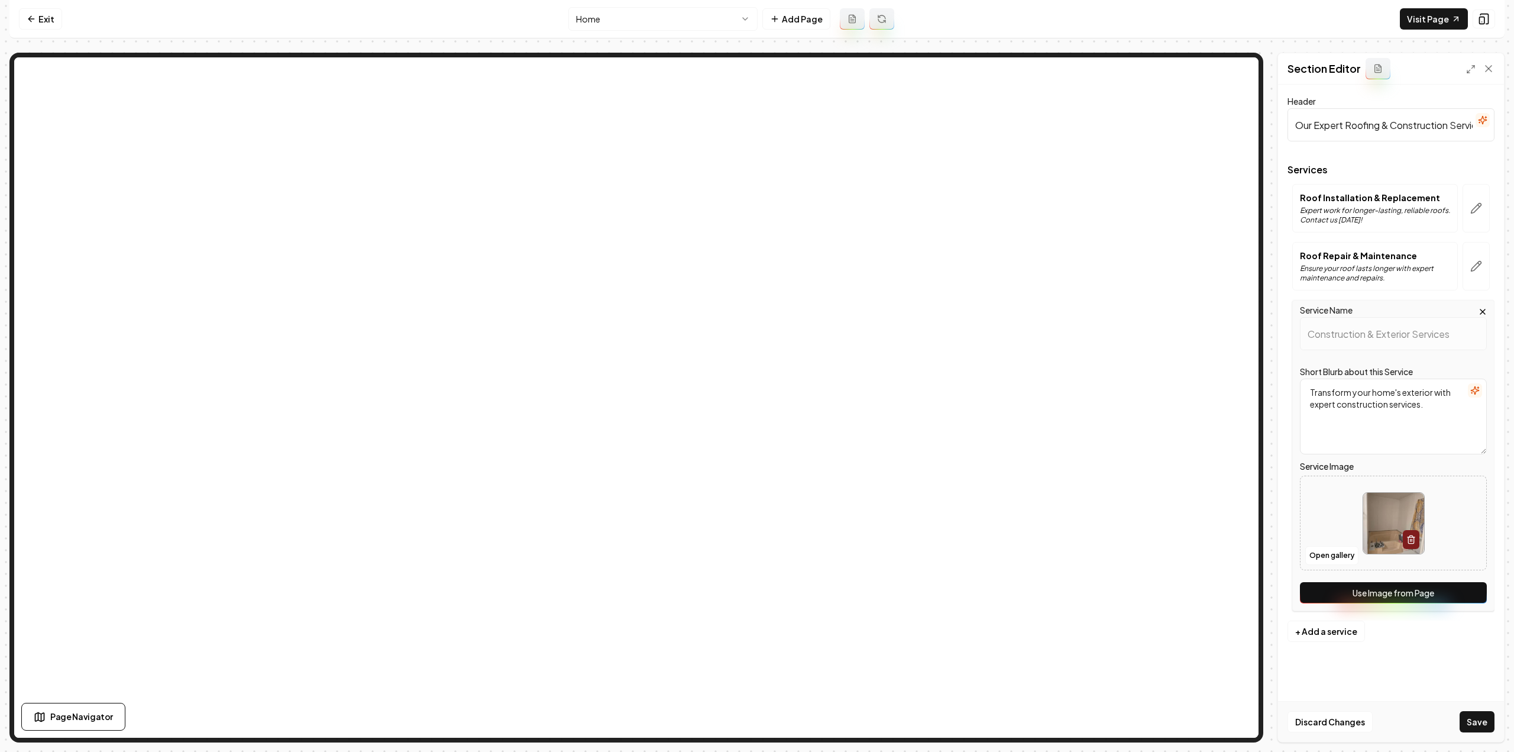
drag, startPoint x: 1475, startPoint y: 587, endPoint x: 1464, endPoint y: 597, distance: 15.1
click at [1467, 592] on button "Use Image from Page" at bounding box center [1393, 592] width 187 height 21
click at [1474, 718] on button "Save" at bounding box center [1477, 721] width 35 height 21
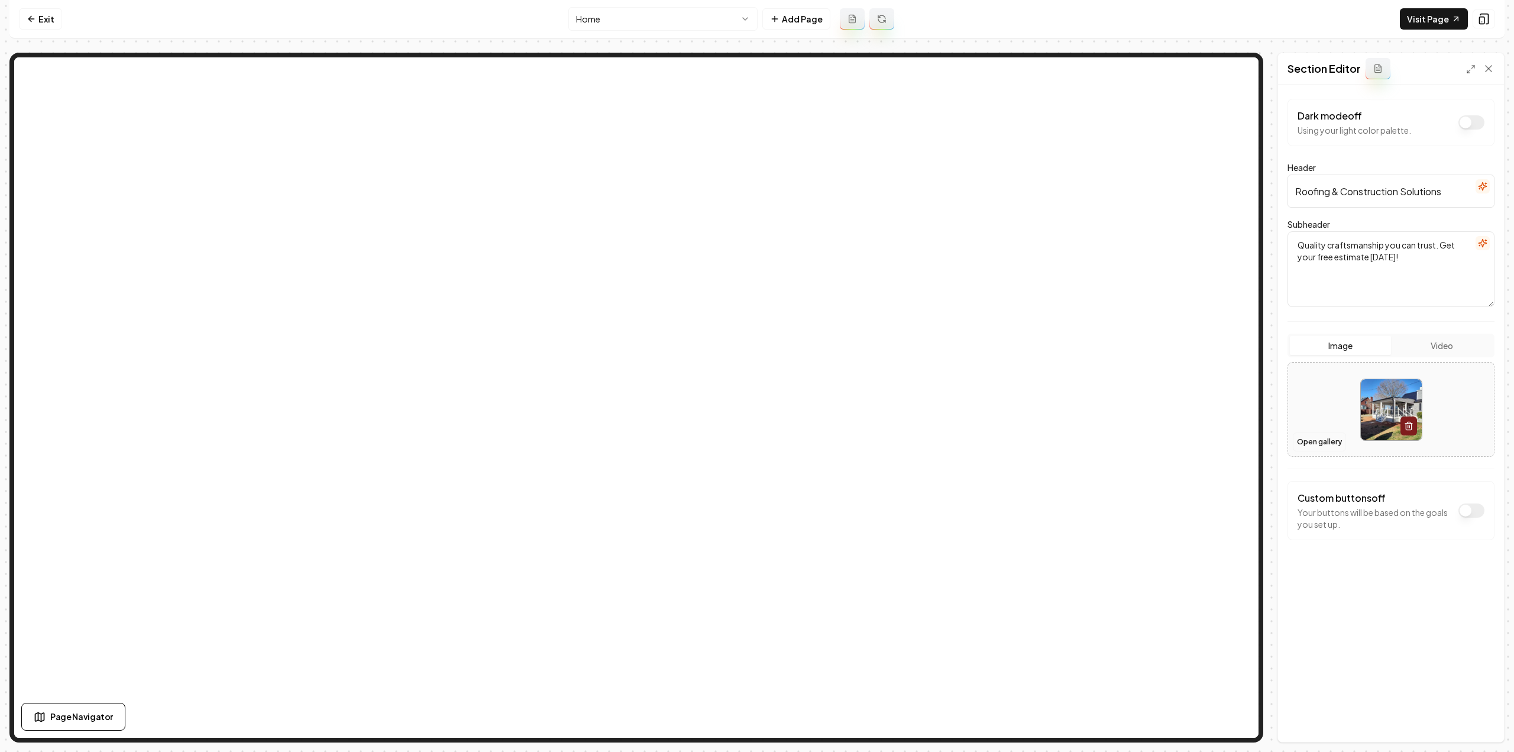
click at [1315, 440] on button "Open gallery" at bounding box center [1319, 441] width 53 height 19
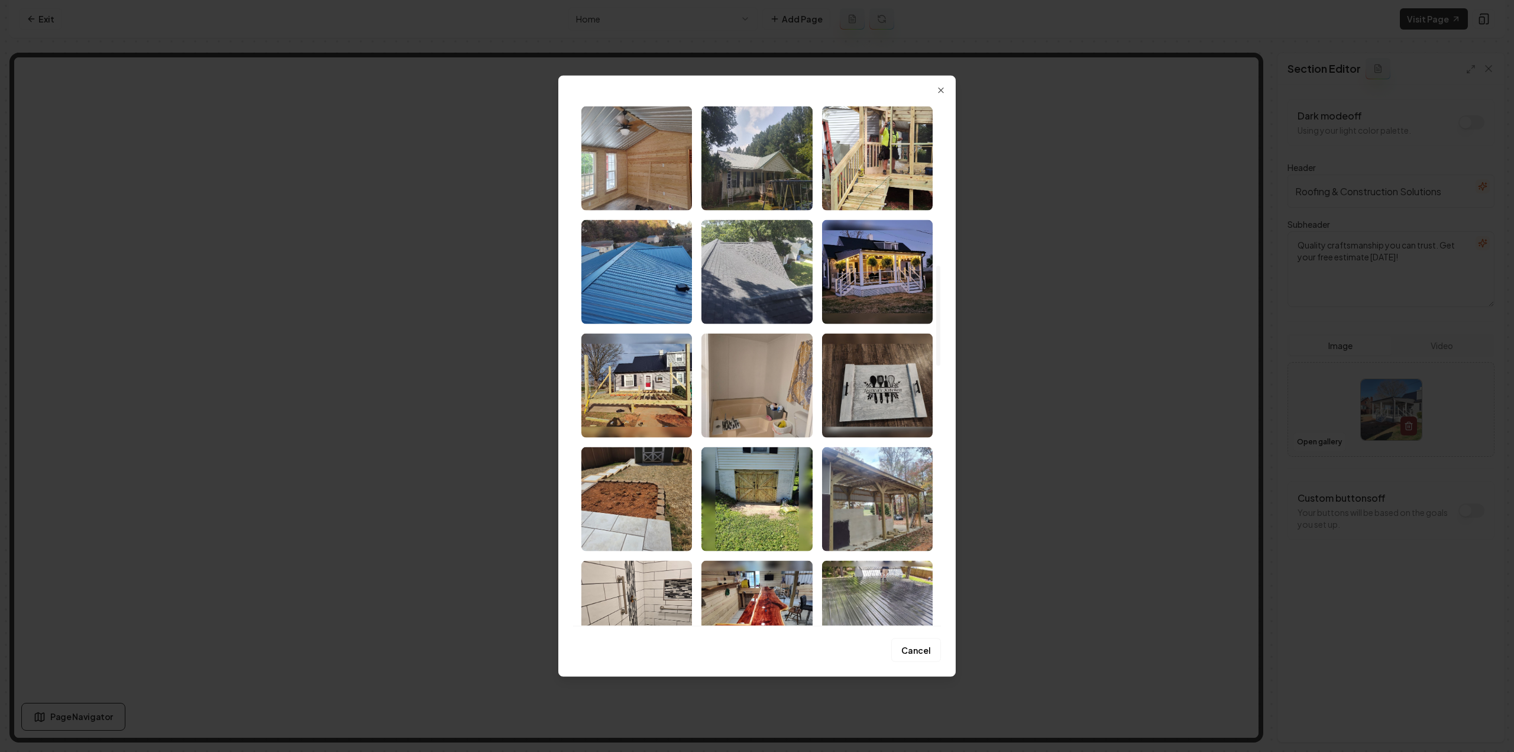
scroll to position [946, 0]
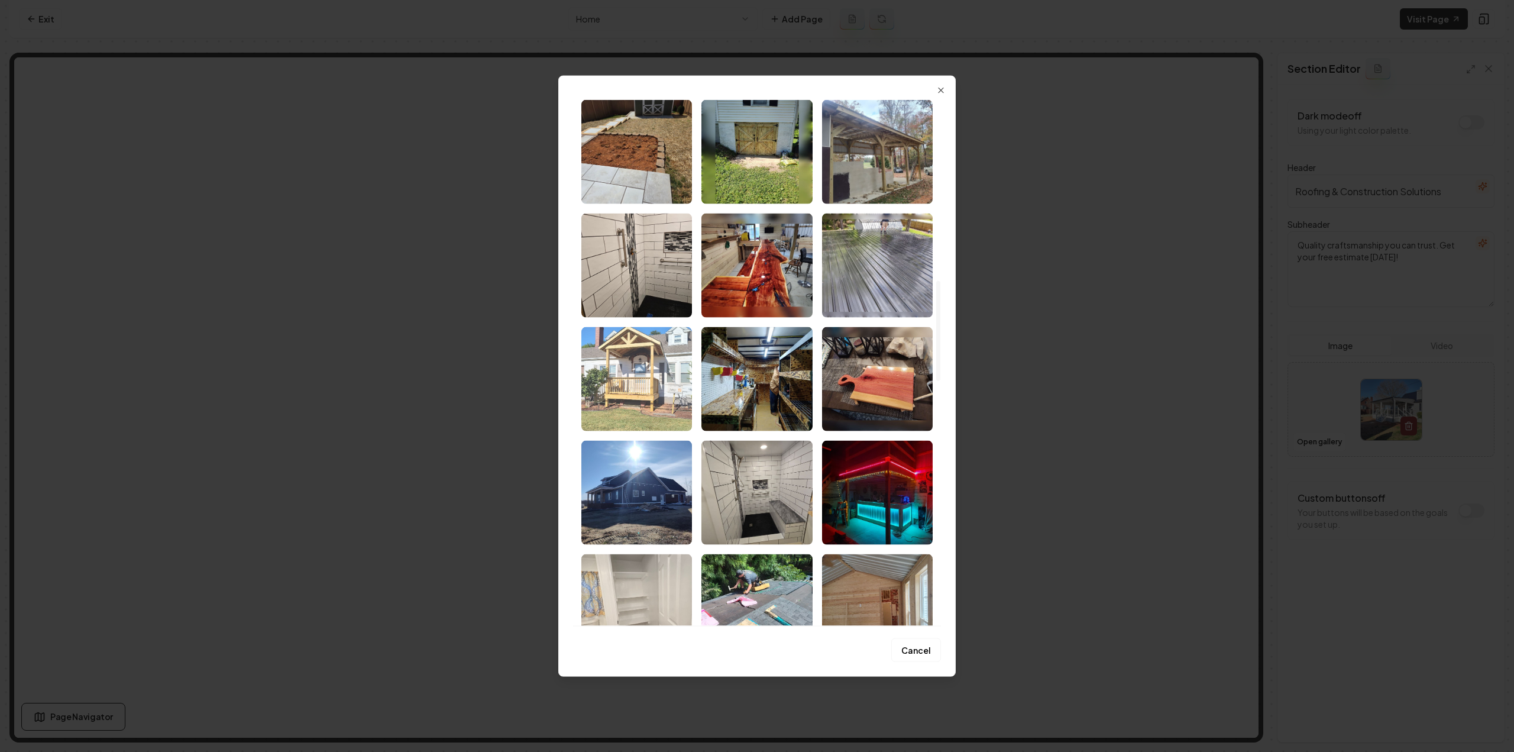
click at [662, 392] on img "Select image image_68b5b5635c7cd75eb8f8c338.jpeg" at bounding box center [636, 378] width 111 height 104
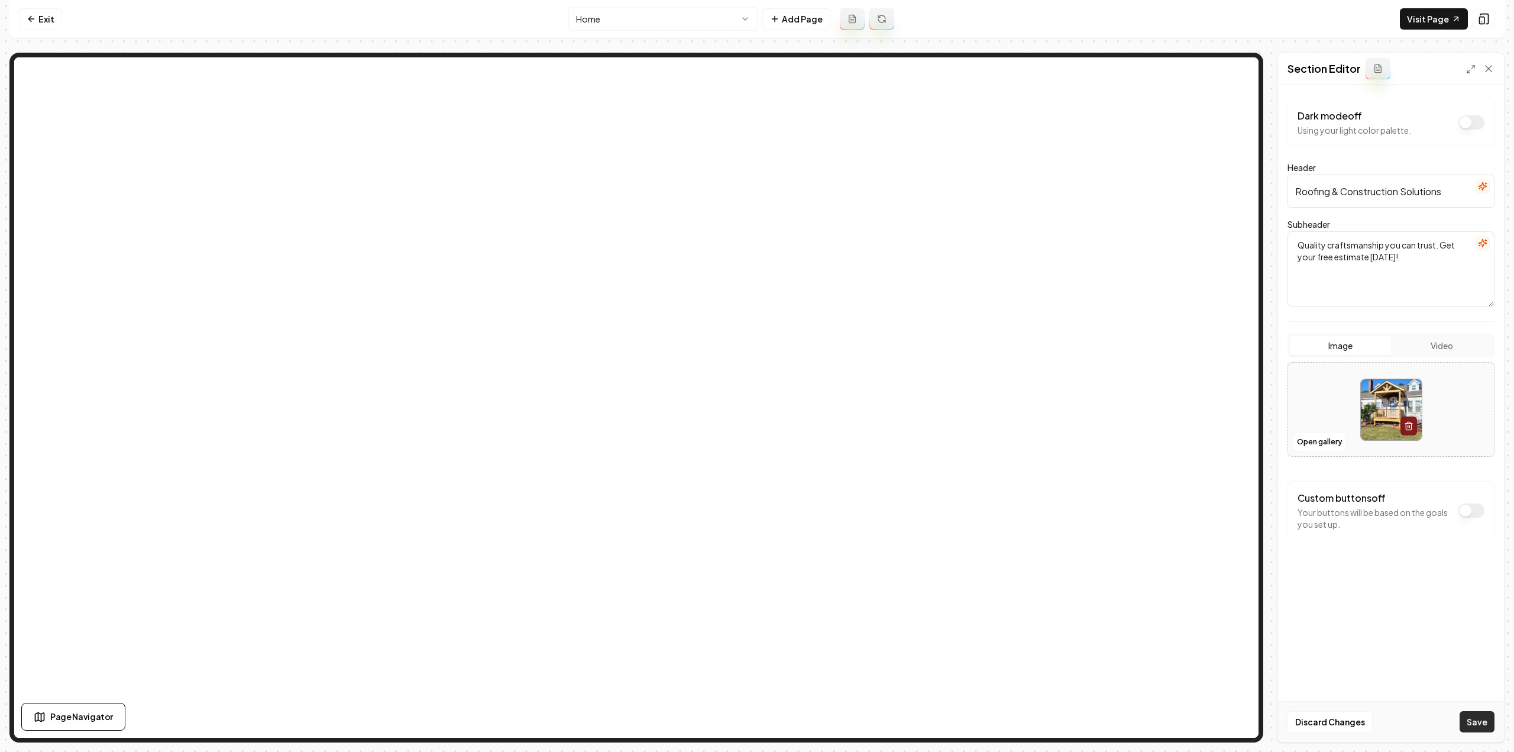
click at [1471, 723] on button "Save" at bounding box center [1477, 721] width 35 height 21
click at [1443, 18] on link "Visit Page" at bounding box center [1434, 18] width 68 height 21
click at [28, 21] on icon at bounding box center [31, 18] width 9 height 9
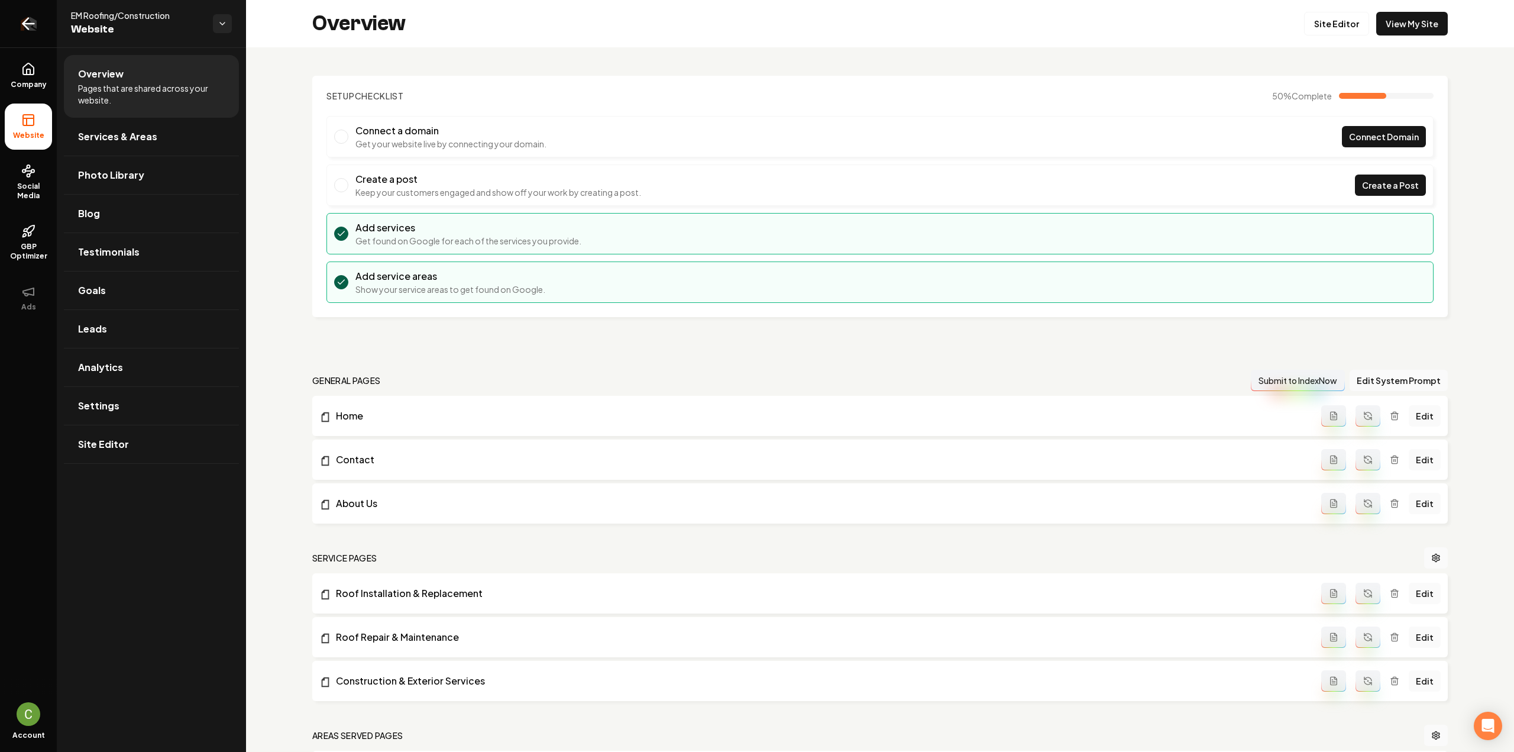
click at [47, 28] on link "Return to dashboard" at bounding box center [28, 23] width 57 height 47
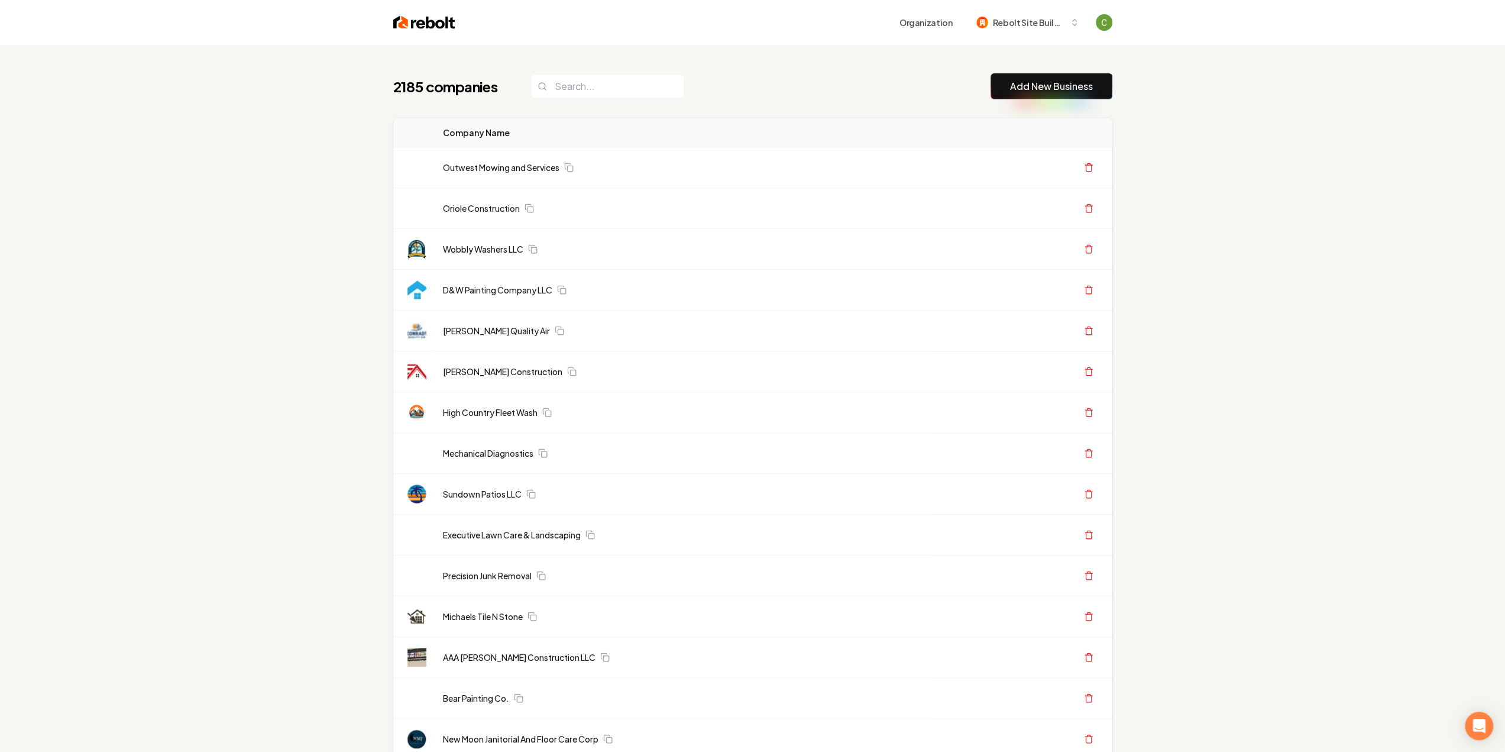
click at [1070, 83] on link "Add New Business" at bounding box center [1051, 86] width 83 height 14
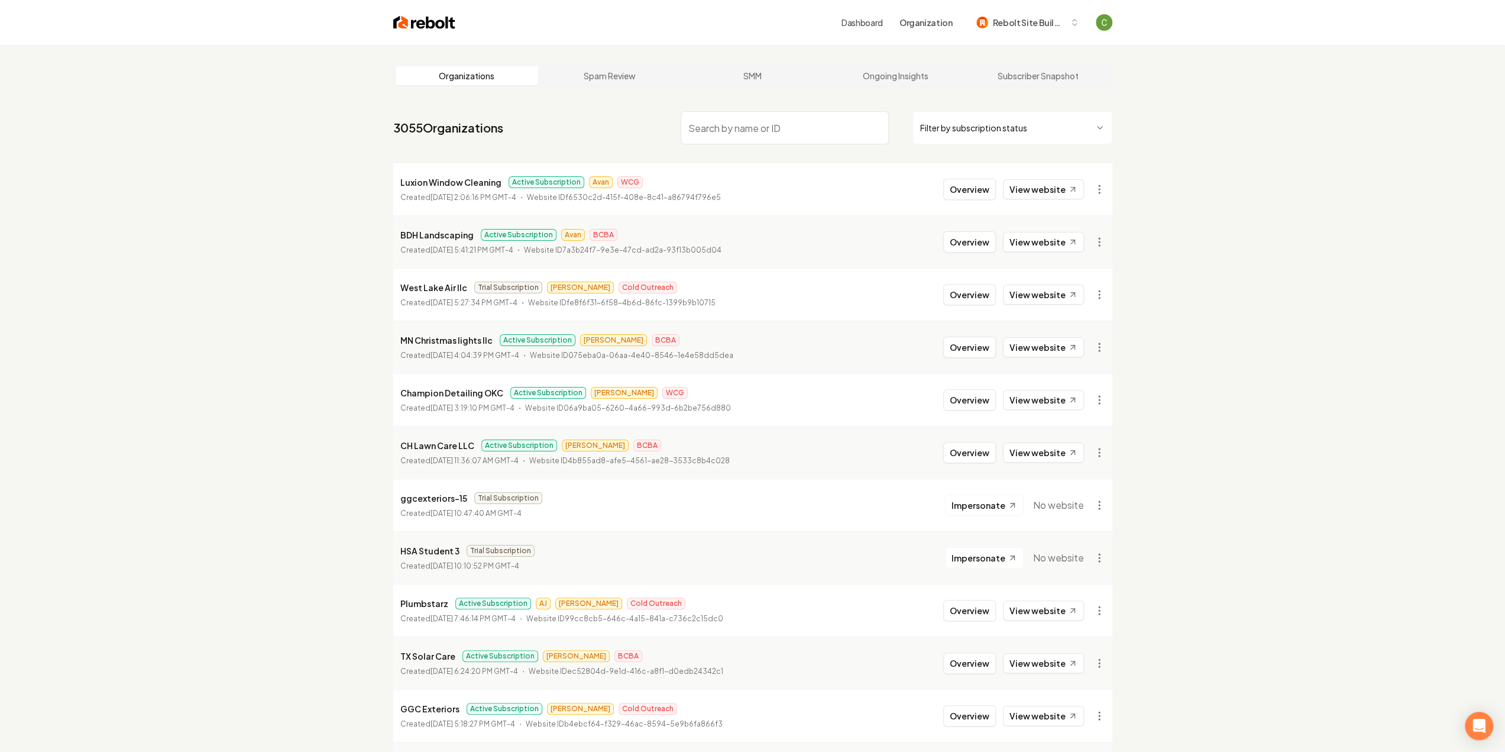
click at [743, 132] on input "search" at bounding box center [785, 127] width 208 height 33
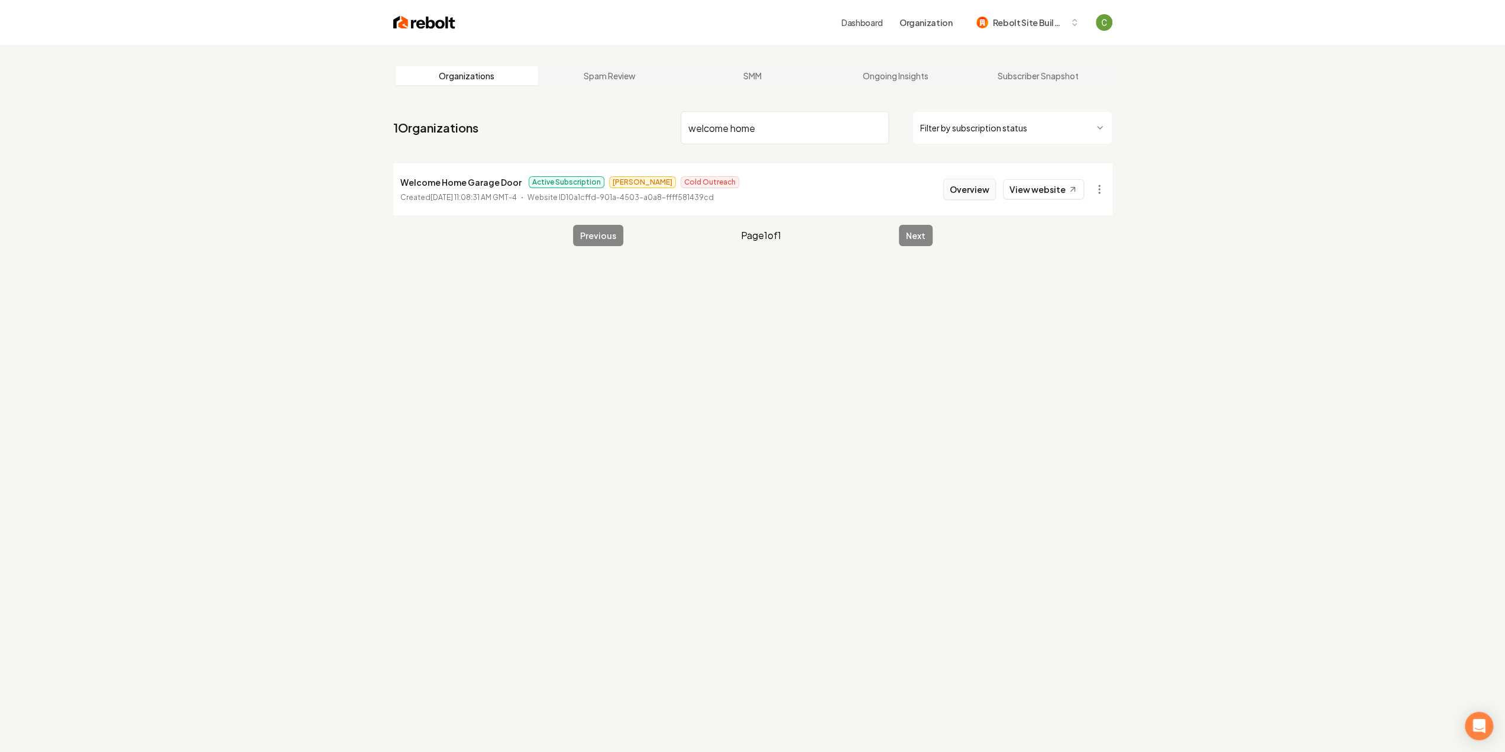
type input "welcome home"
click at [972, 190] on button "Overview" at bounding box center [969, 189] width 53 height 21
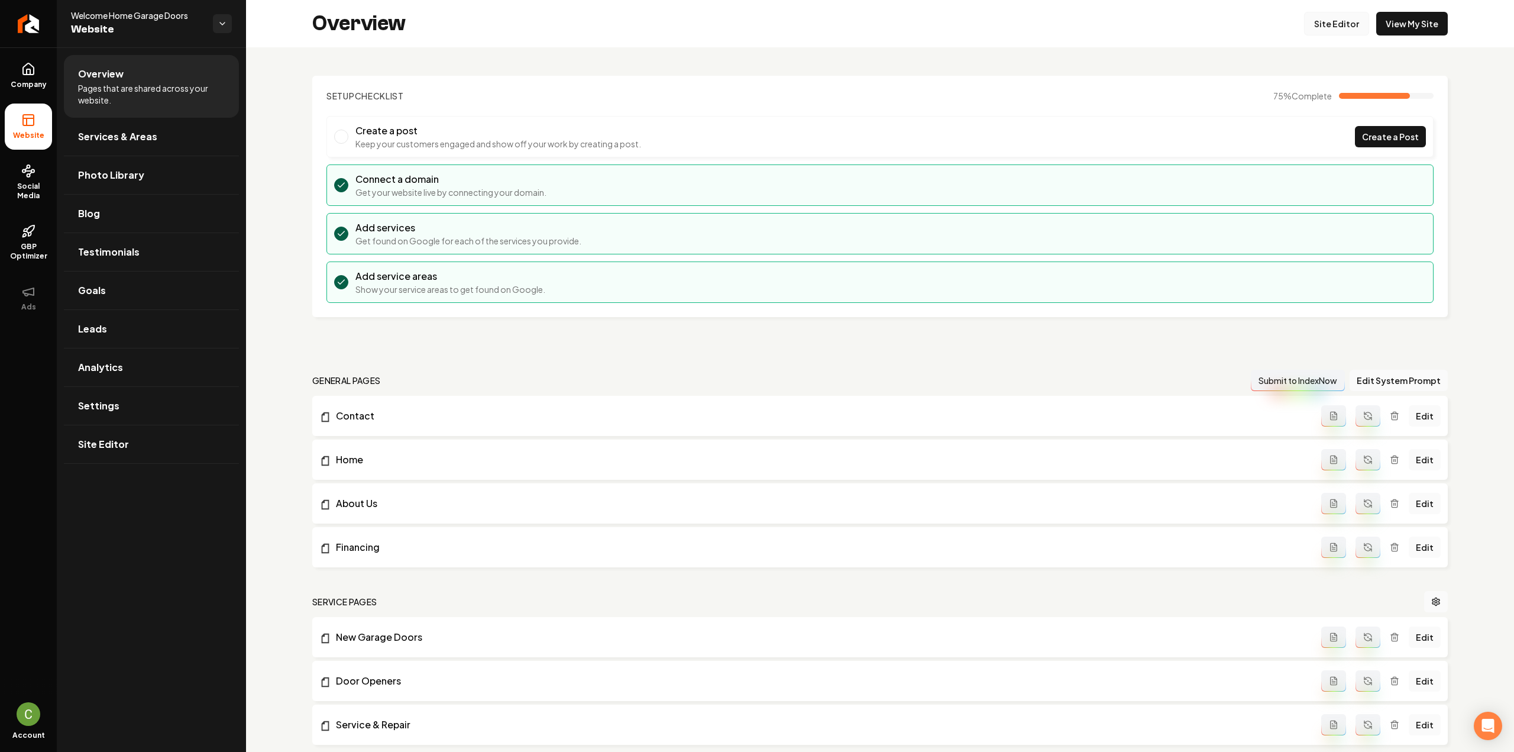
click at [1341, 25] on link "Site Editor" at bounding box center [1336, 24] width 65 height 24
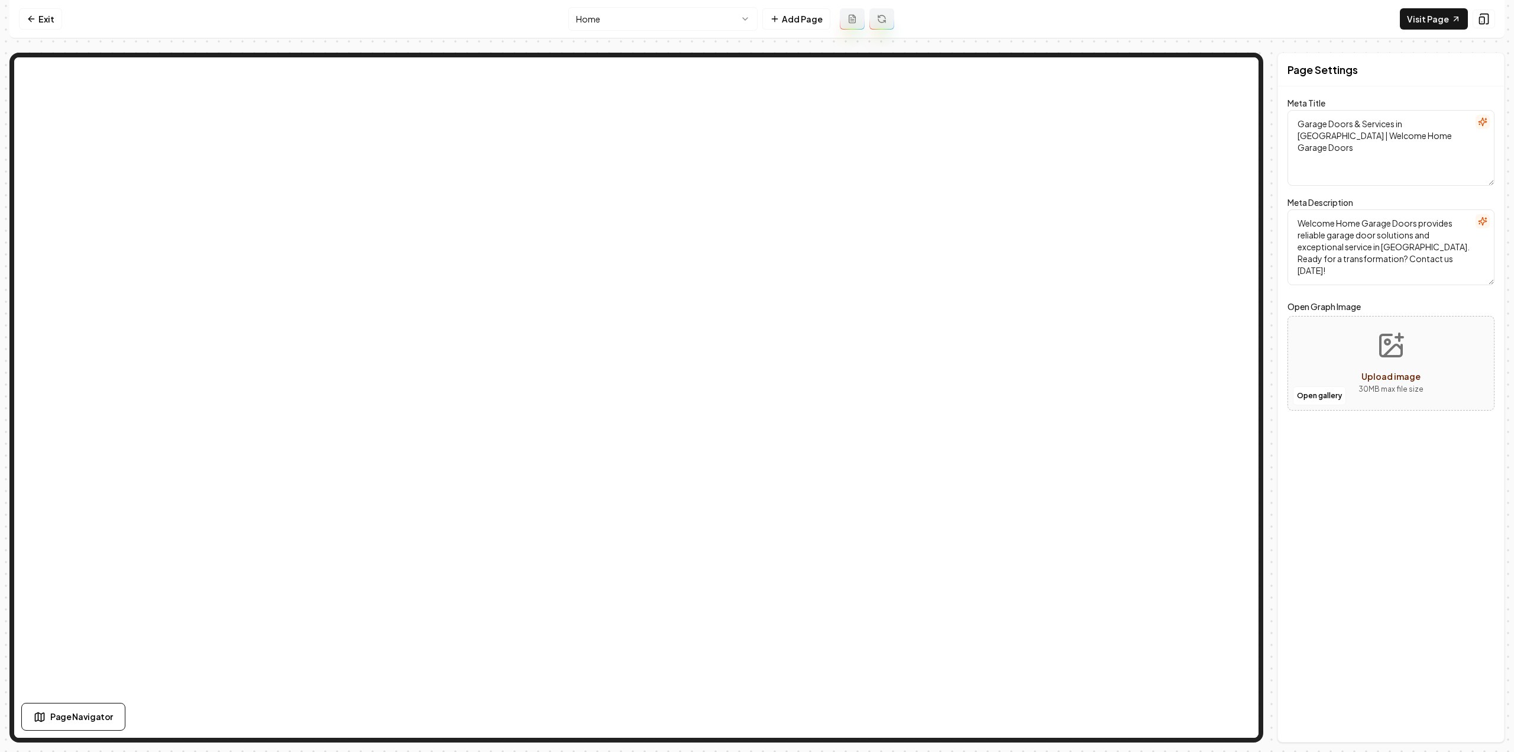
click at [689, 10] on html "Computer Required This feature is only available on a computer. Please switch t…" at bounding box center [757, 376] width 1514 height 752
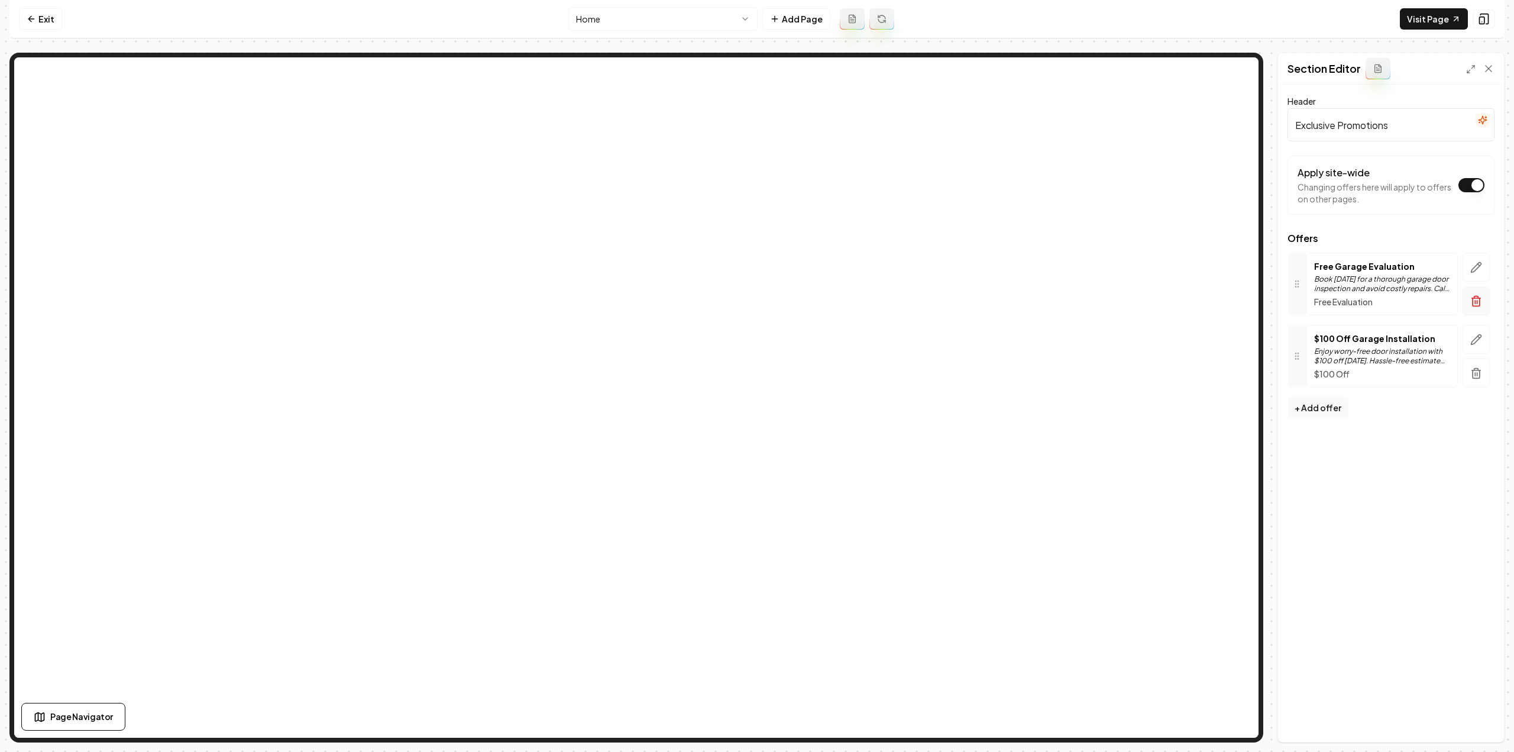
click at [1472, 302] on icon "button" at bounding box center [1476, 301] width 12 height 12
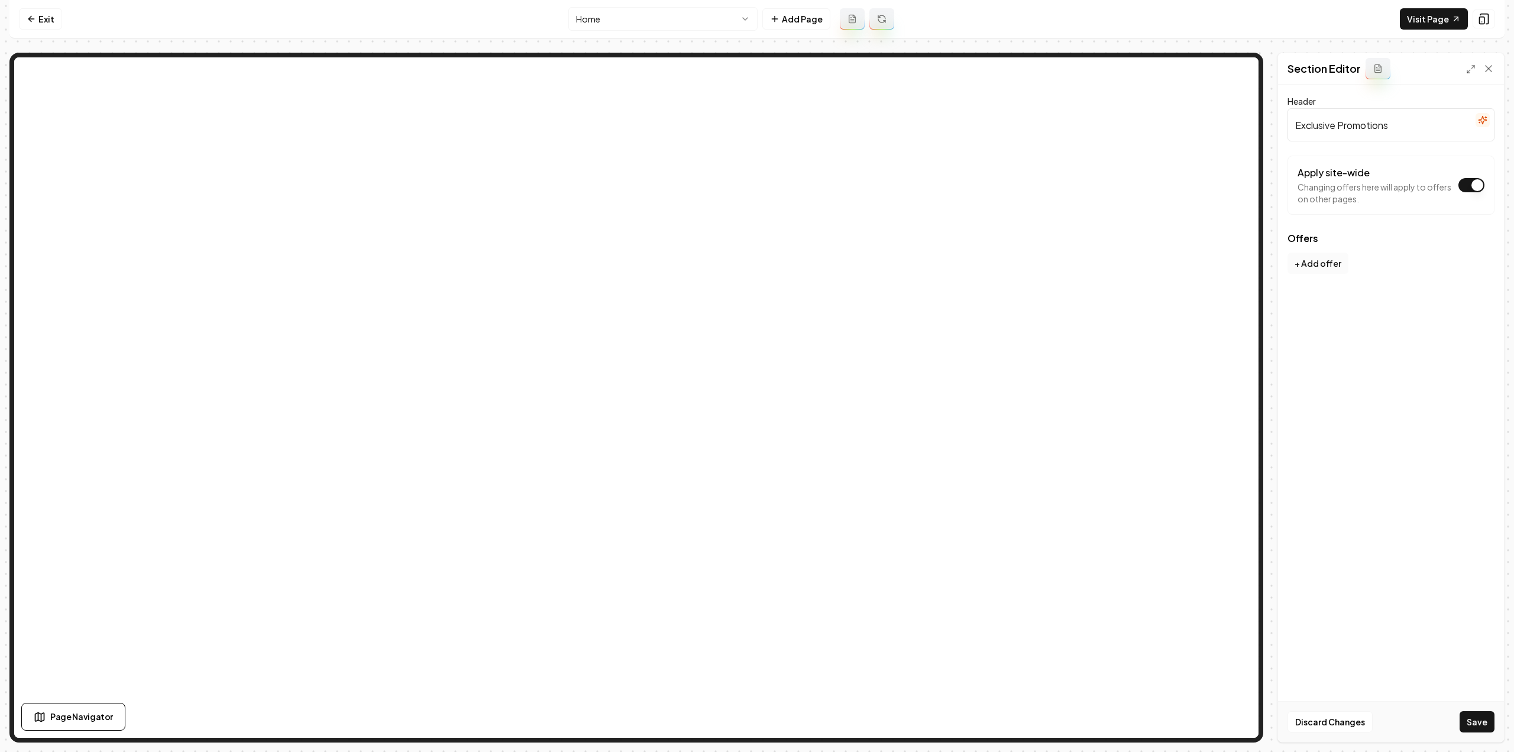
click at [1309, 261] on button "+ Add offer" at bounding box center [1318, 263] width 61 height 21
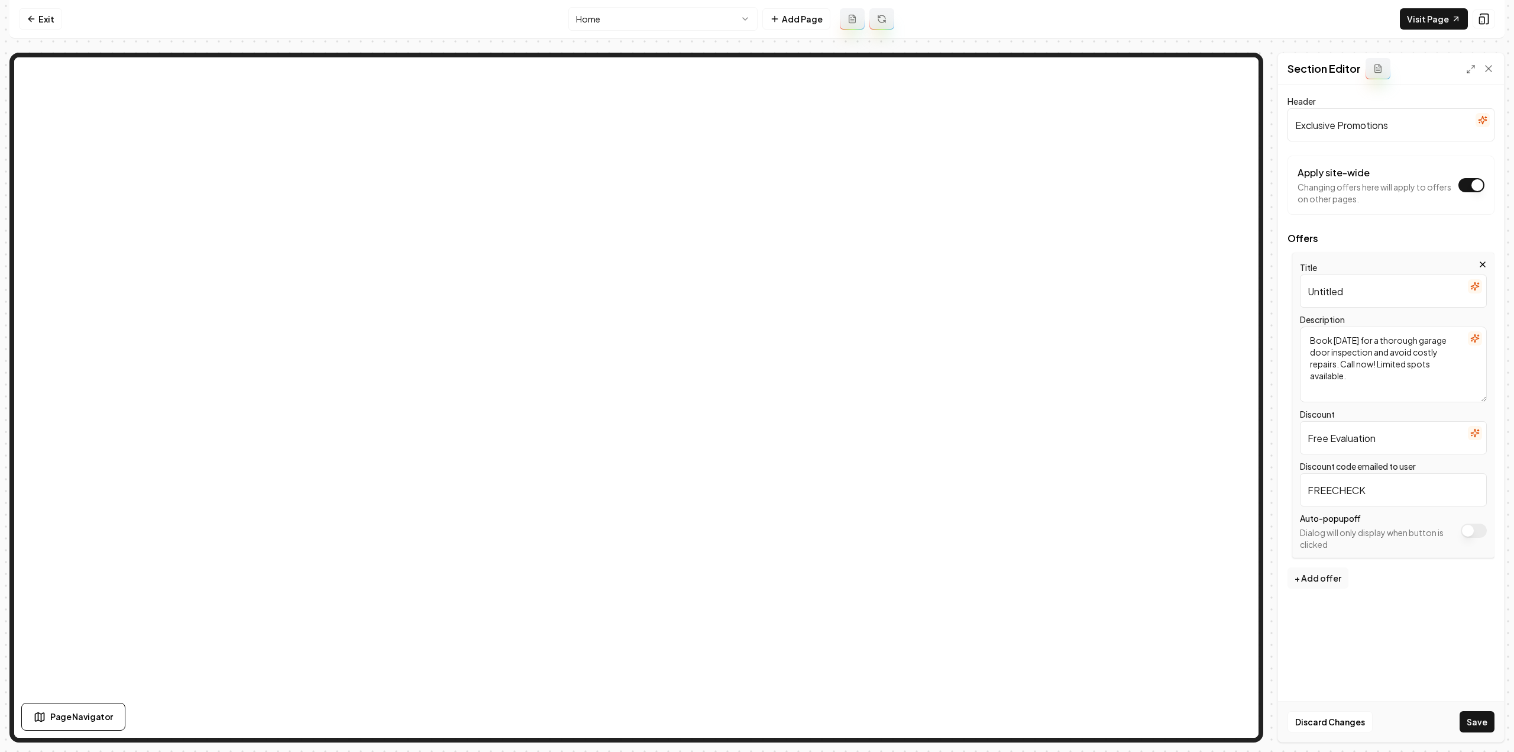
click at [1380, 286] on input "Untitled" at bounding box center [1393, 290] width 187 height 33
paste input "Double Garage Door"
type input "Double Garage Door"
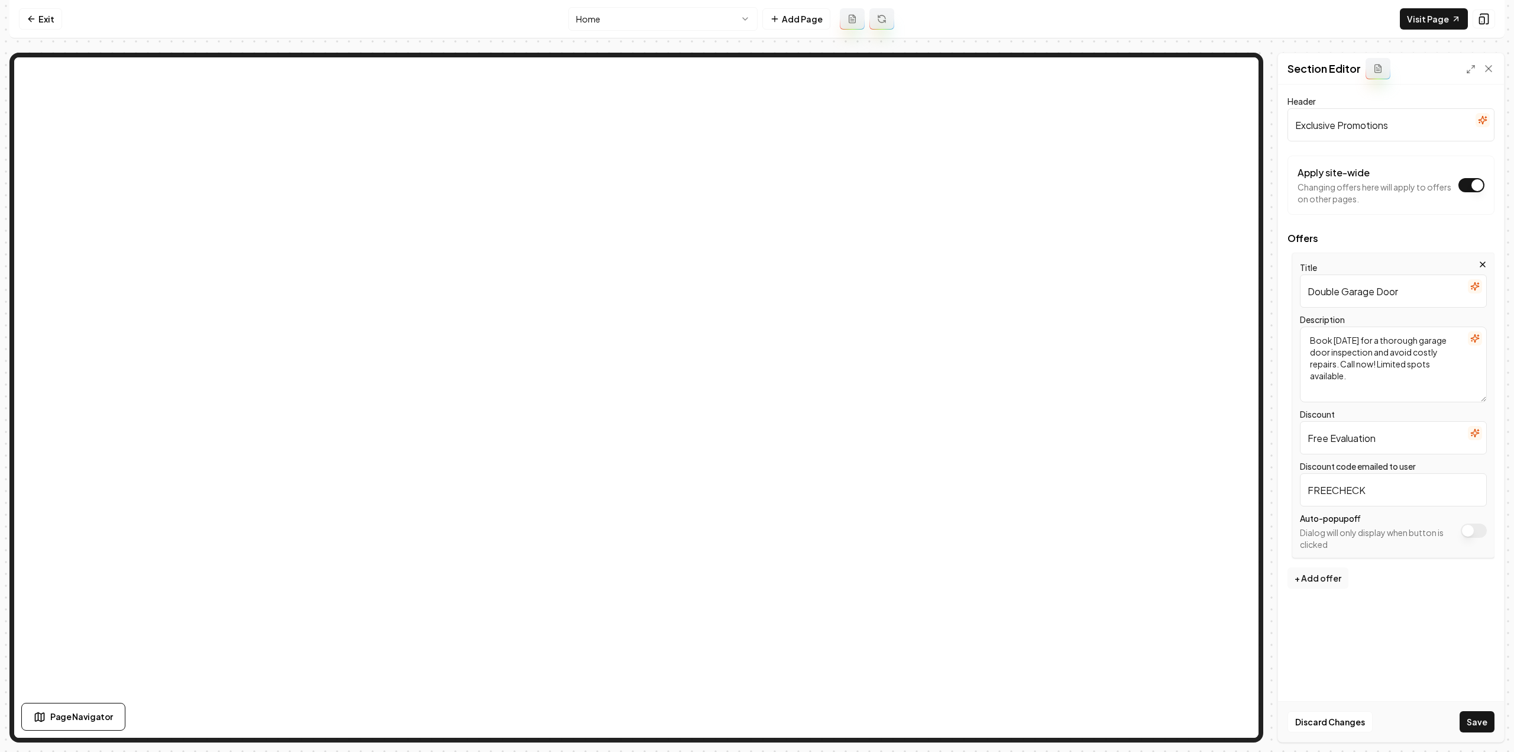
click at [1370, 438] on input "Free Evaluation" at bounding box center [1393, 437] width 187 height 33
paste input "$200 OFF"
type input "$200 OFF"
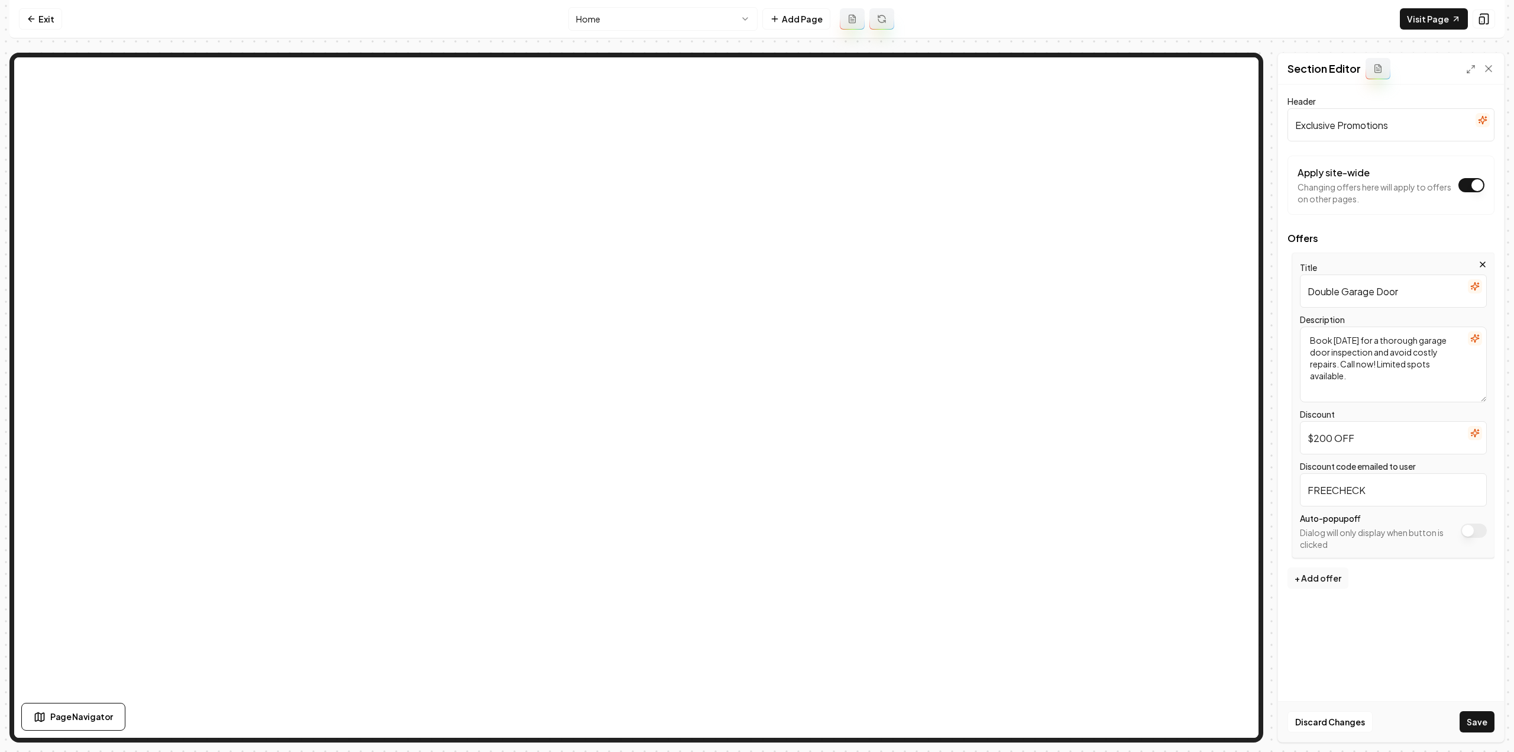
click at [1388, 342] on textarea "Book [DATE] for a thorough garage door inspection and avoid costly repairs. Cal…" at bounding box center [1393, 364] width 187 height 76
click at [1389, 342] on textarea "Book [DATE] for a thorough garage door inspection and avoid costly repairs. Cal…" at bounding box center [1393, 364] width 187 height 76
paste textarea "Save on any double garage door. With this coupon. Not valid with other offers o…"
type textarea "Save on any double garage door. With this coupon. Not valid with other offers o…"
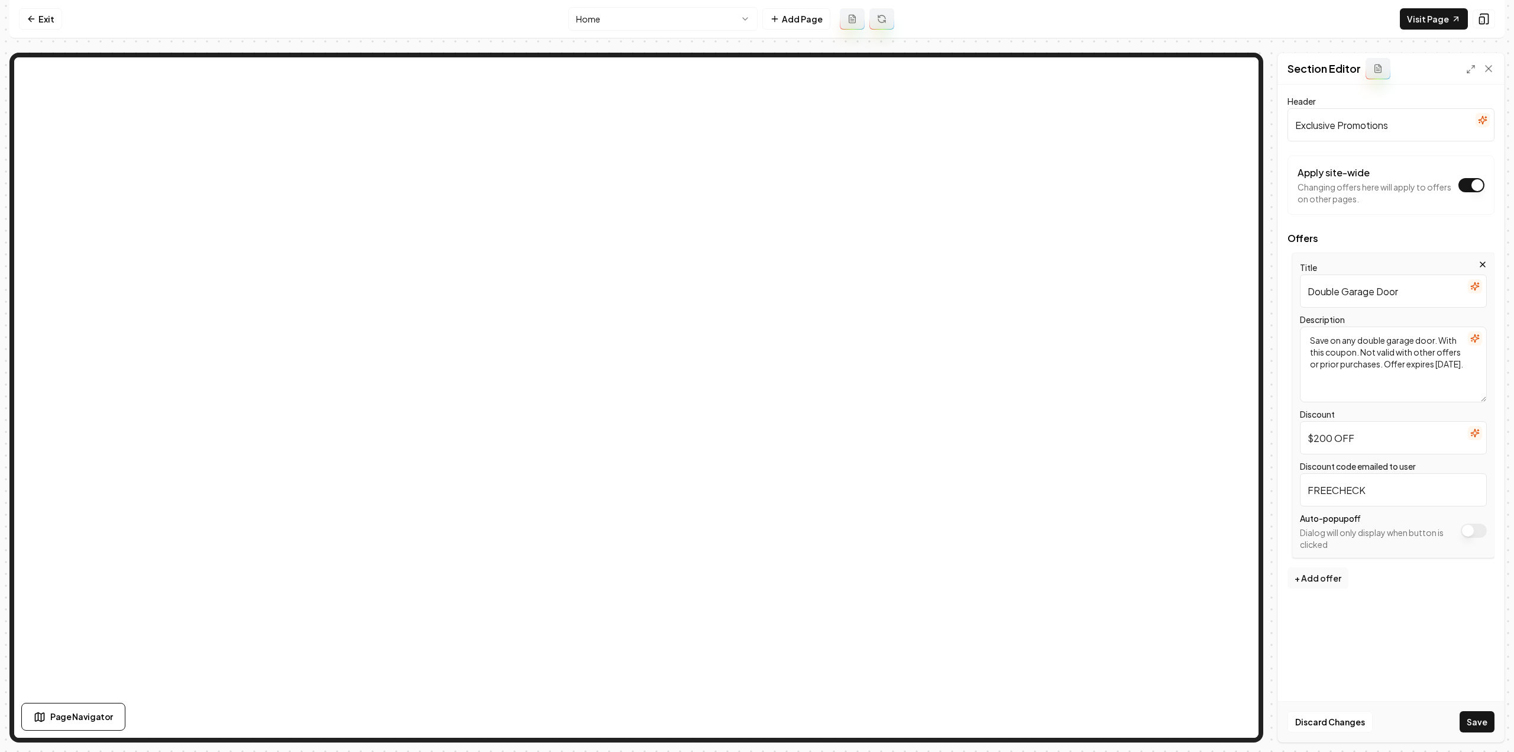
click at [1373, 488] on input "FREECHECK" at bounding box center [1393, 489] width 187 height 33
type input "DOUBLE200"
click at [1306, 577] on button "+ Add offer" at bounding box center [1318, 577] width 61 height 21
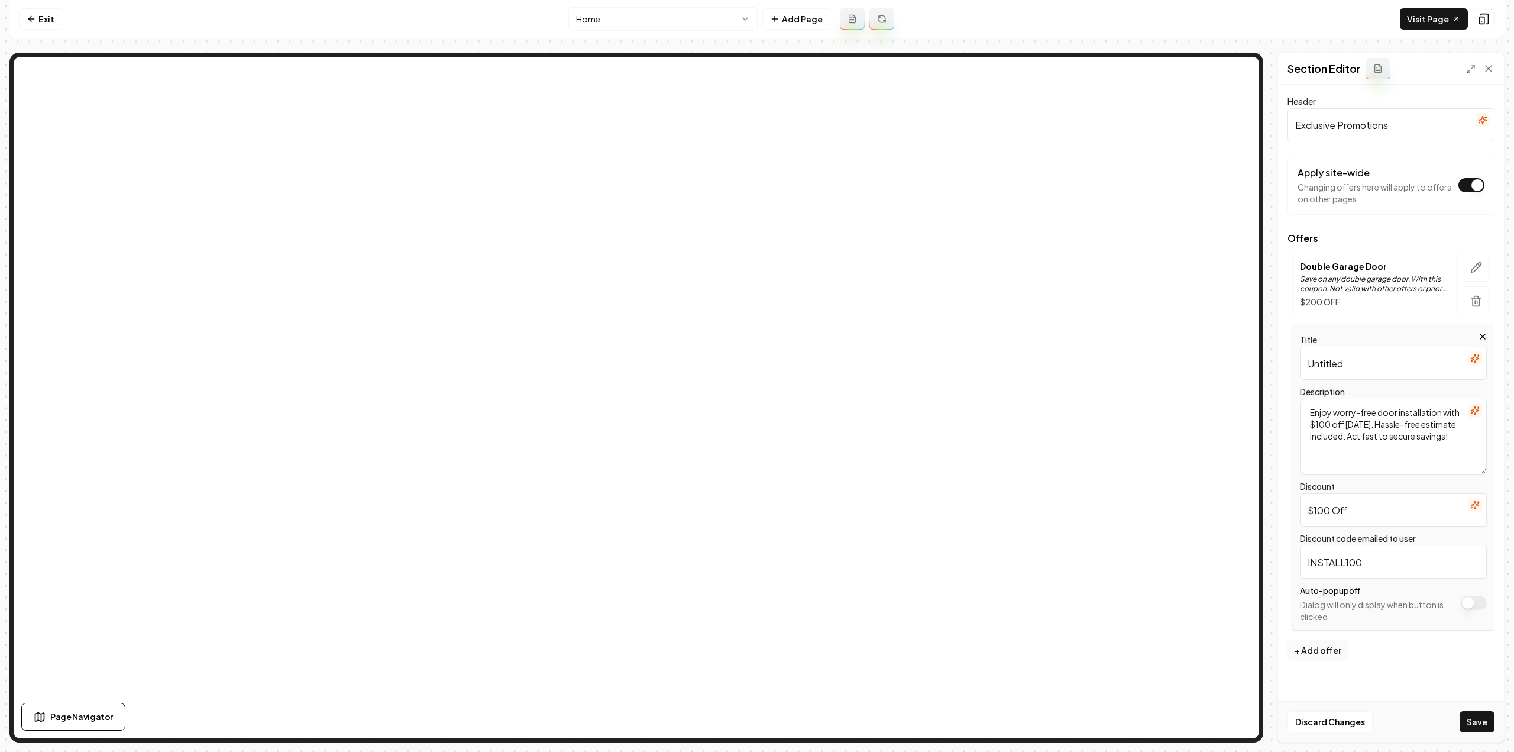
click at [1389, 361] on input "Untitled" at bounding box center [1393, 363] width 187 height 33
paste input "Single Garage Door"
type input "Single Garage Door"
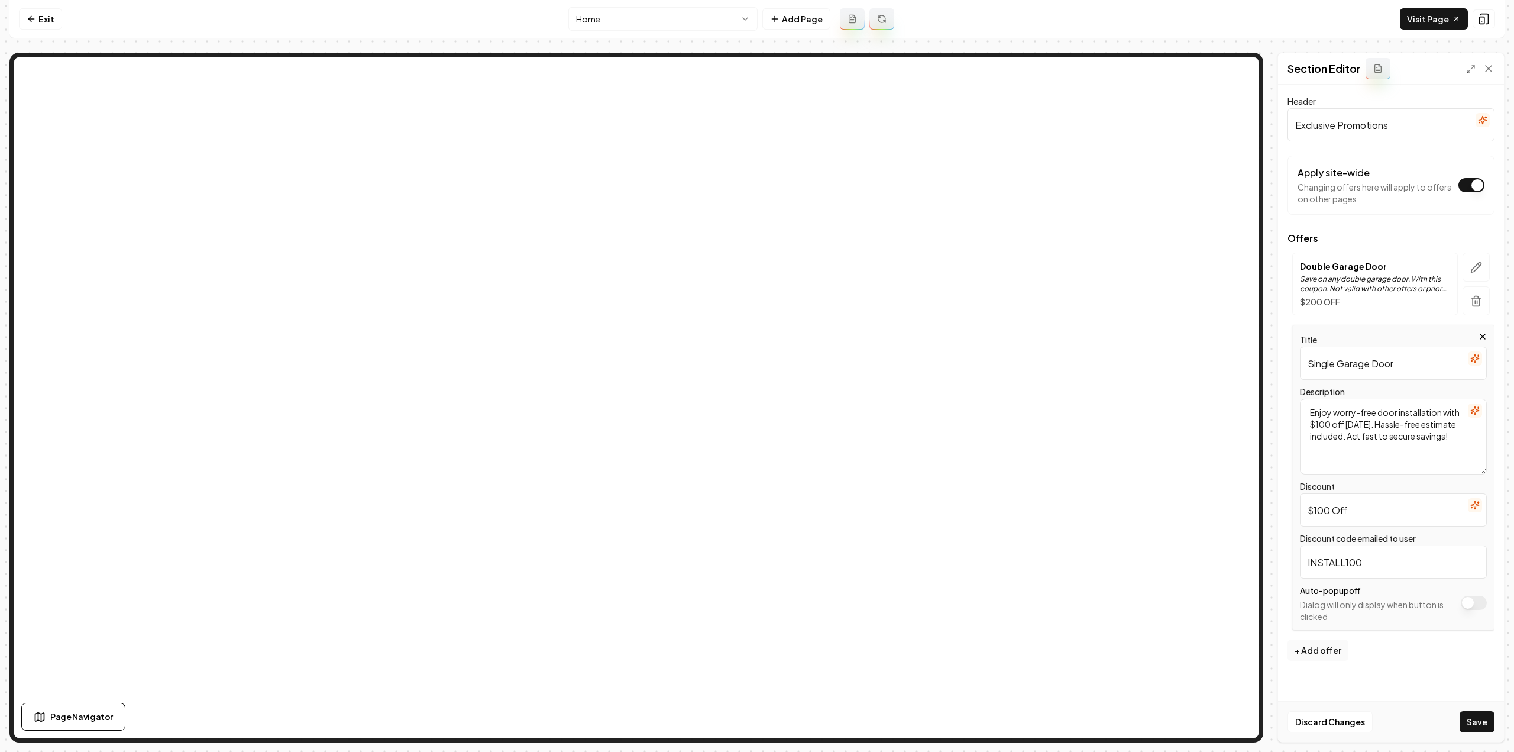
click at [1393, 439] on textarea "Enjoy worry-free door installation with $100 off [DATE]. Hassle-free estimate i…" at bounding box center [1393, 437] width 187 height 76
paste textarea "Get a discount on any single garage door. With this coupon. Not valid with othe…"
type textarea "Get a discount on any single garage door. With this coupon. Not valid with othe…"
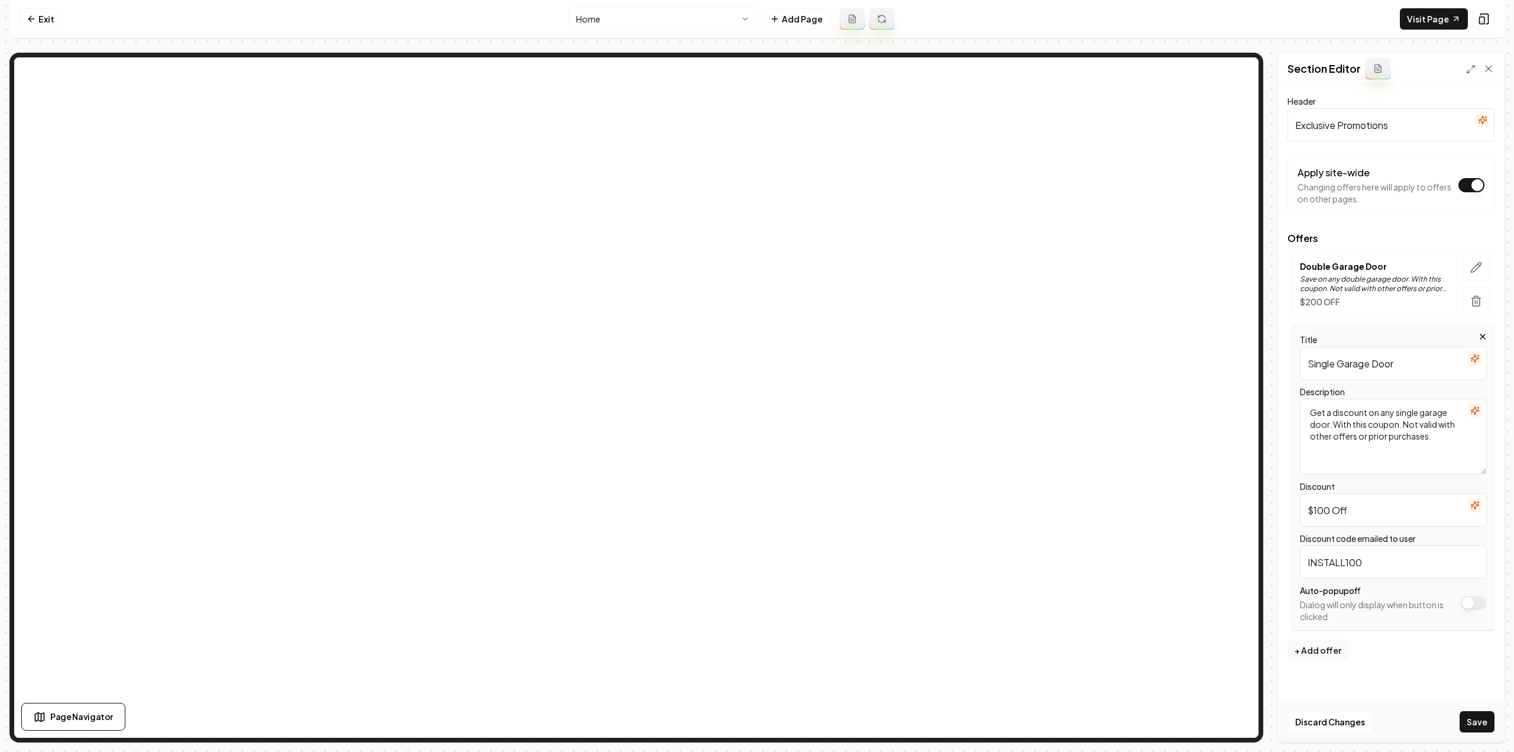
click at [1363, 559] on input "INSTALL100" at bounding box center [1393, 561] width 187 height 33
click at [1487, 730] on button "Save" at bounding box center [1477, 721] width 35 height 21
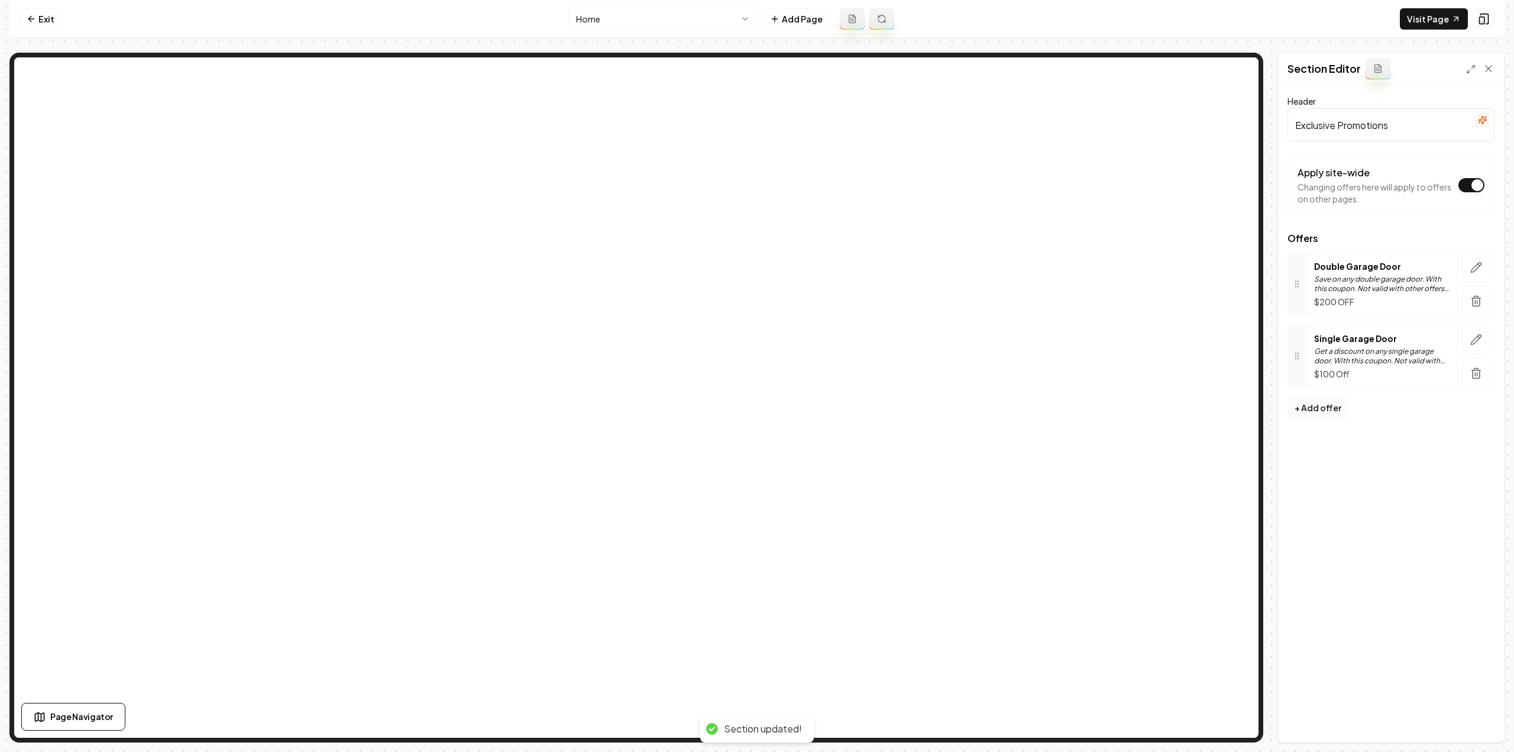
click at [1326, 405] on button "+ Add offer" at bounding box center [1318, 407] width 61 height 21
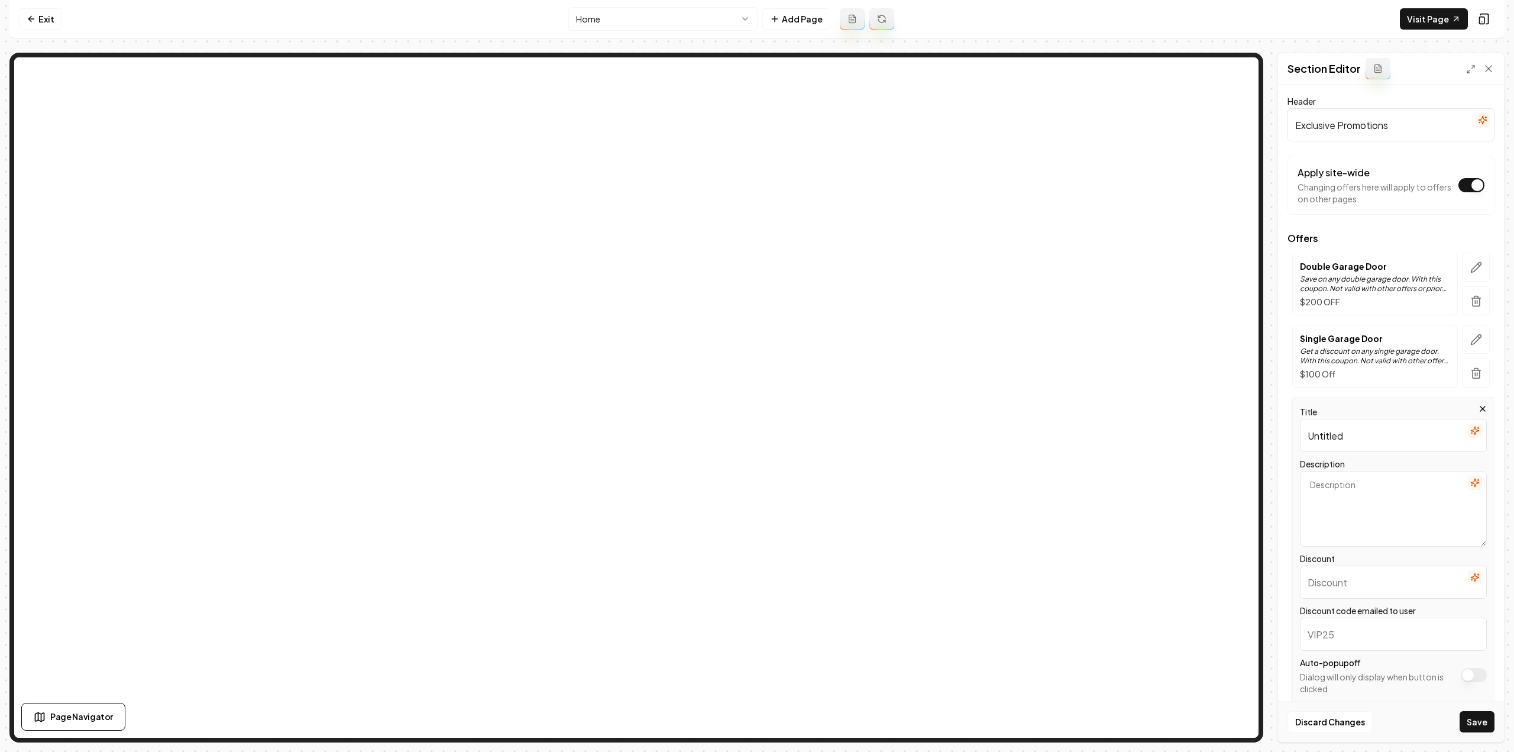
click at [1365, 439] on input "Untitled" at bounding box center [1393, 435] width 187 height 33
paste input "Service Call Coupon"
type input "Service Call Coupon"
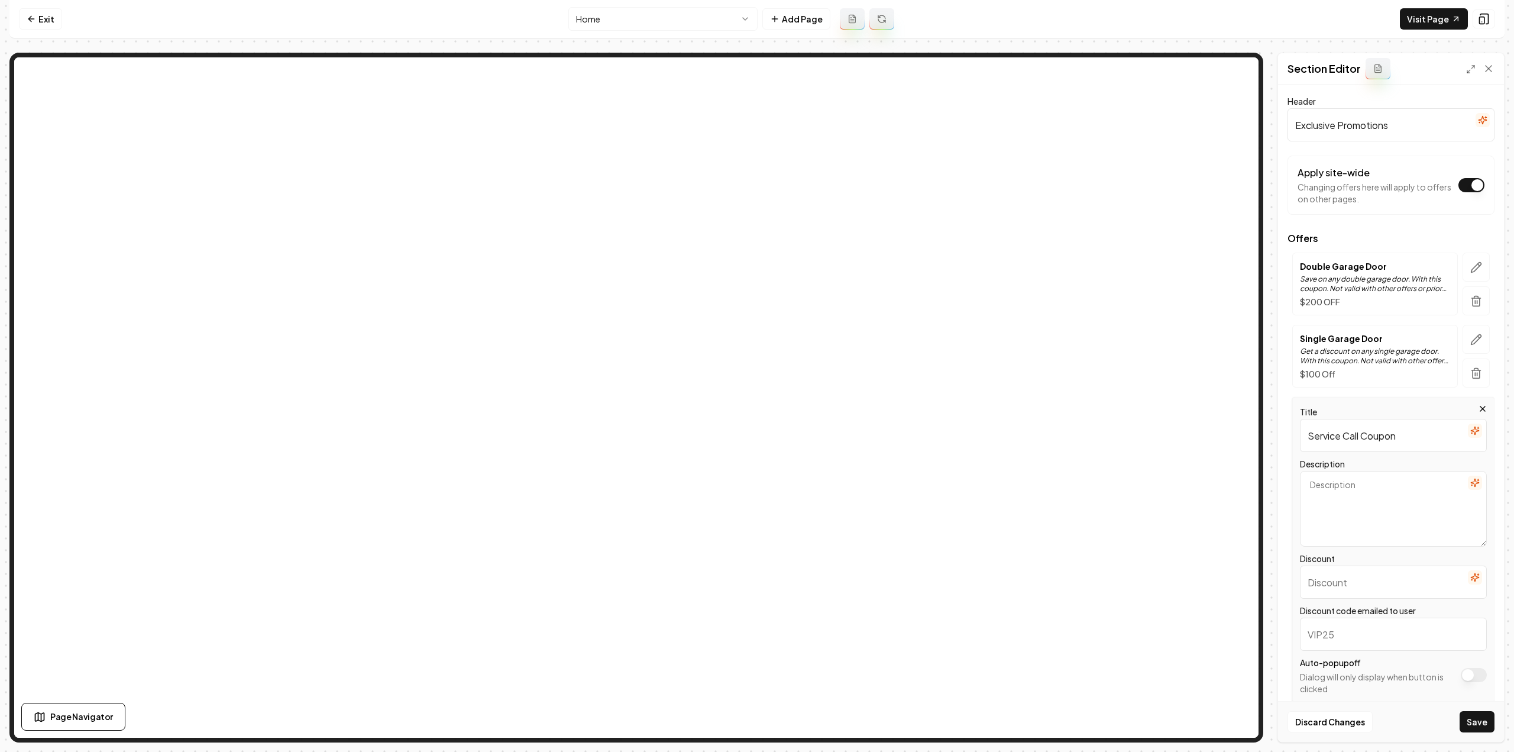
click at [1376, 583] on input "Discount" at bounding box center [1393, 581] width 187 height 33
paste input "$25 OFF"
type input "$25 OFF"
click at [1387, 517] on textarea "Description" at bounding box center [1393, 509] width 187 height 76
paste textarea "Take $25 off any service call. With this coupon. Not valid with other offers or…"
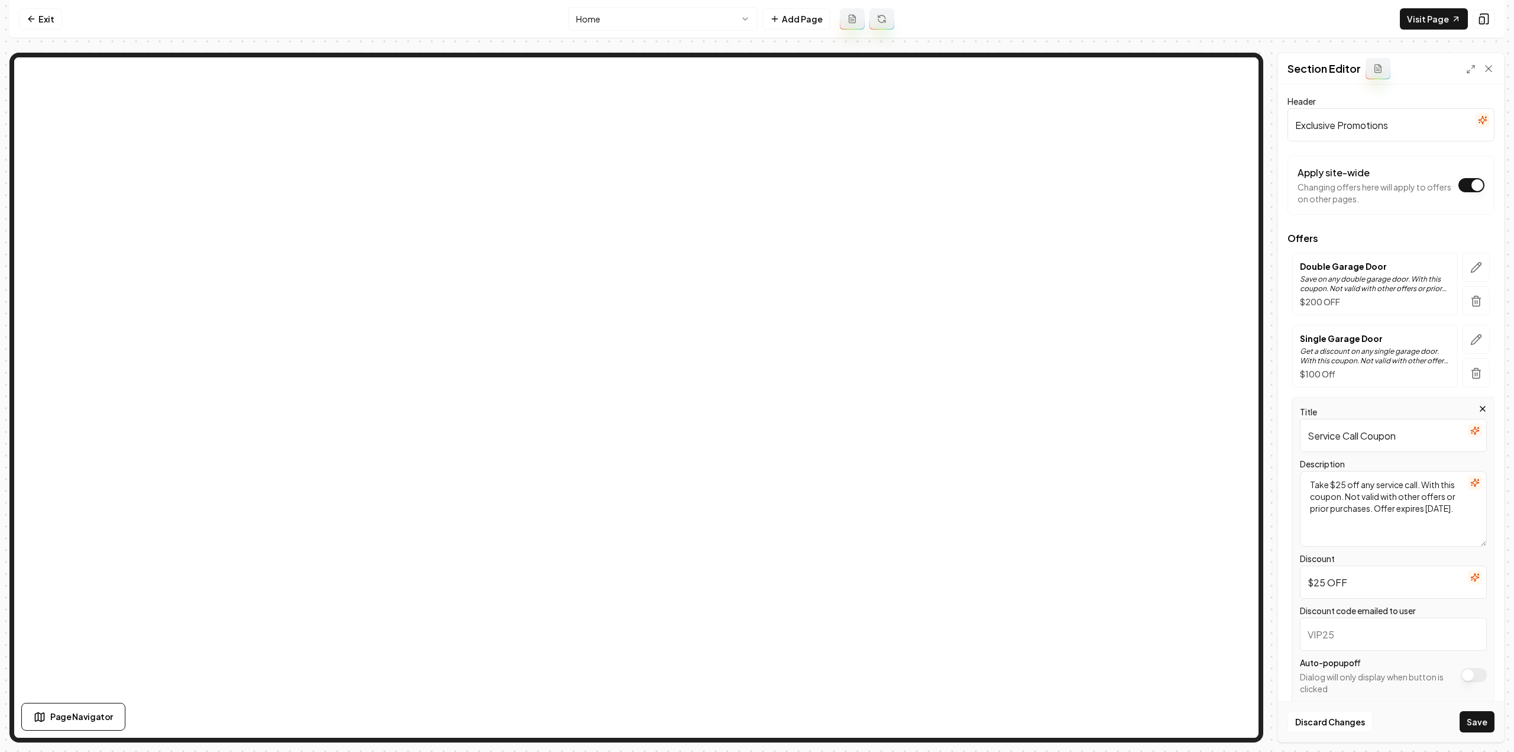
type textarea "Take $25 off any service call. With this coupon. Not valid with other offers or…"
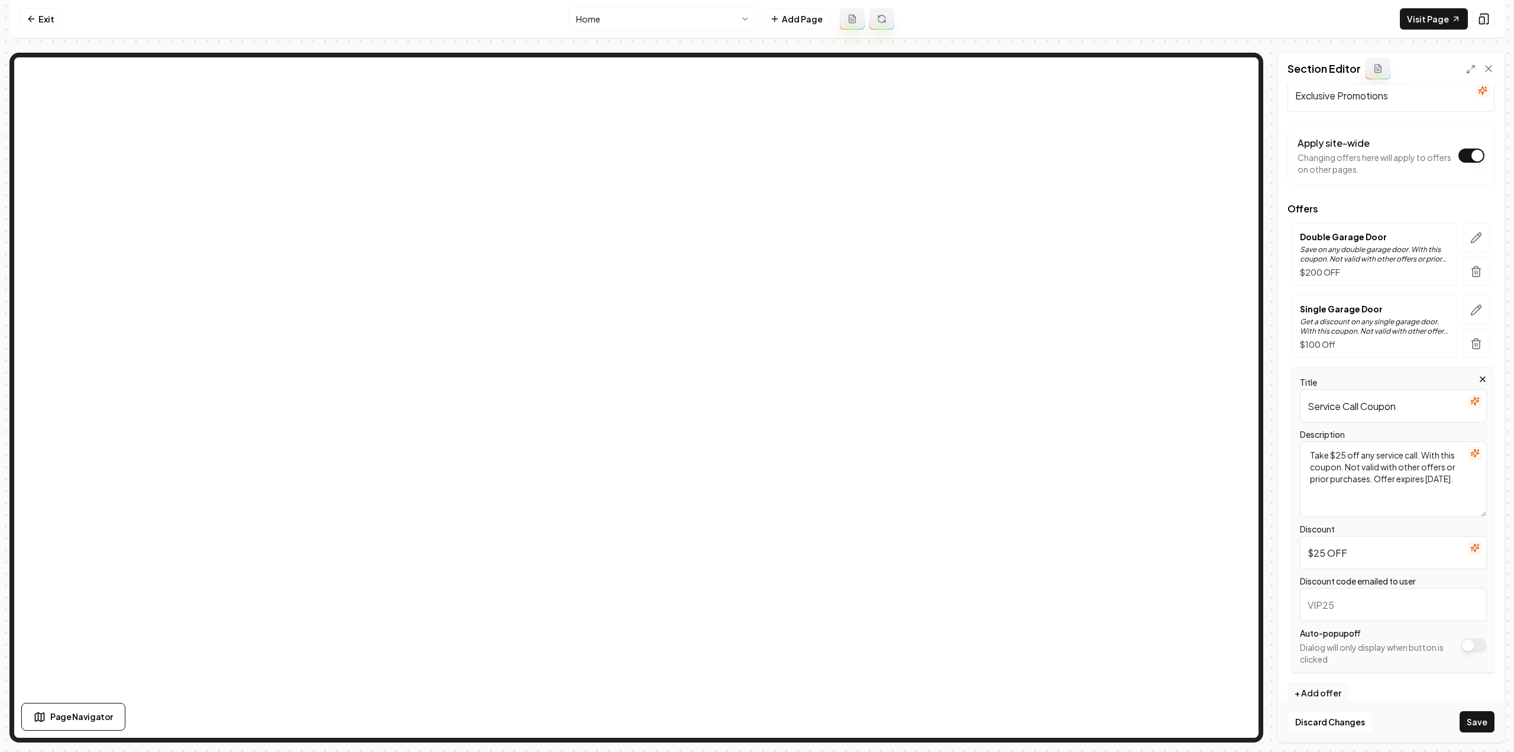
scroll to position [44, 0]
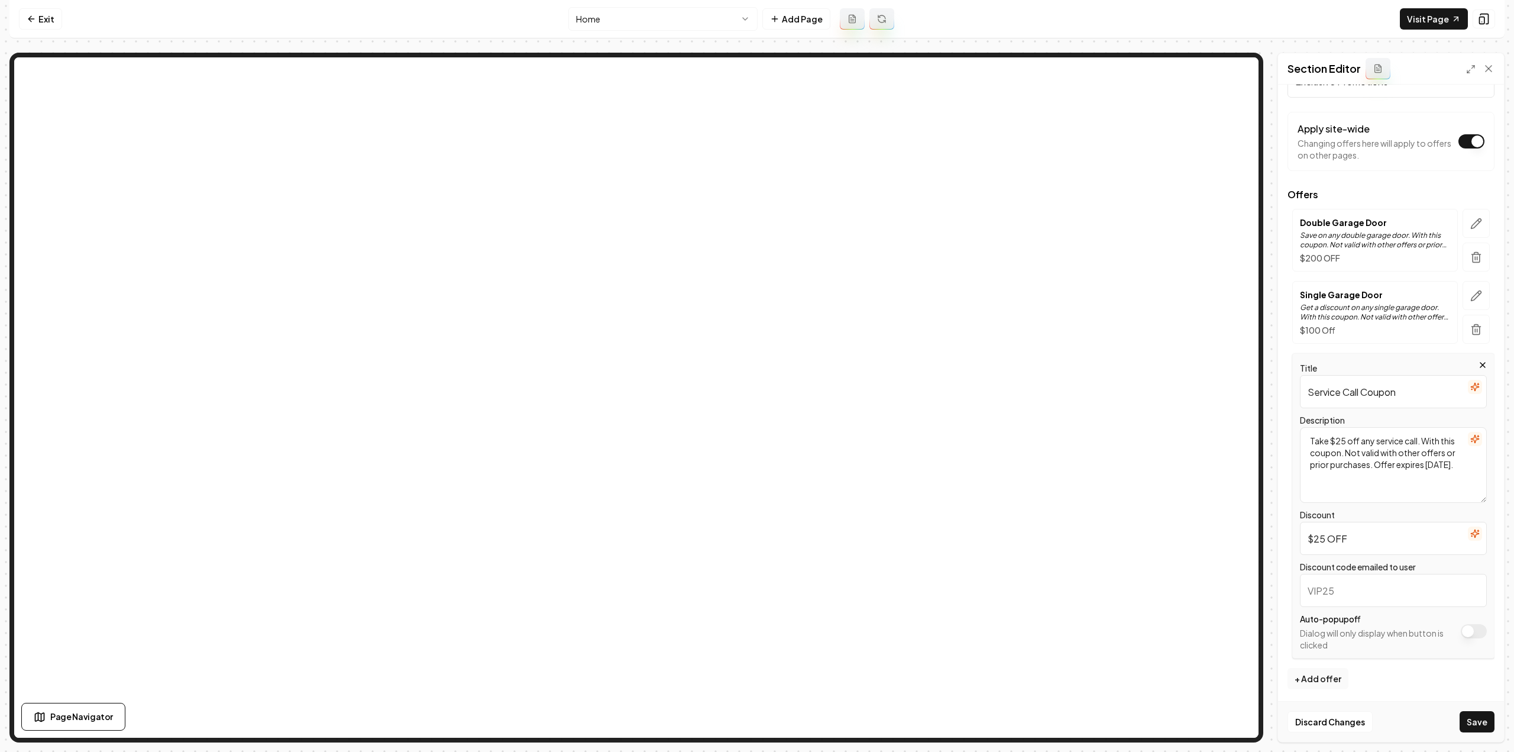
click at [1348, 586] on input "Discount code emailed to user" at bounding box center [1393, 590] width 187 height 33
type input "25SERVICECALL"
click at [1478, 715] on button "Save" at bounding box center [1477, 721] width 35 height 21
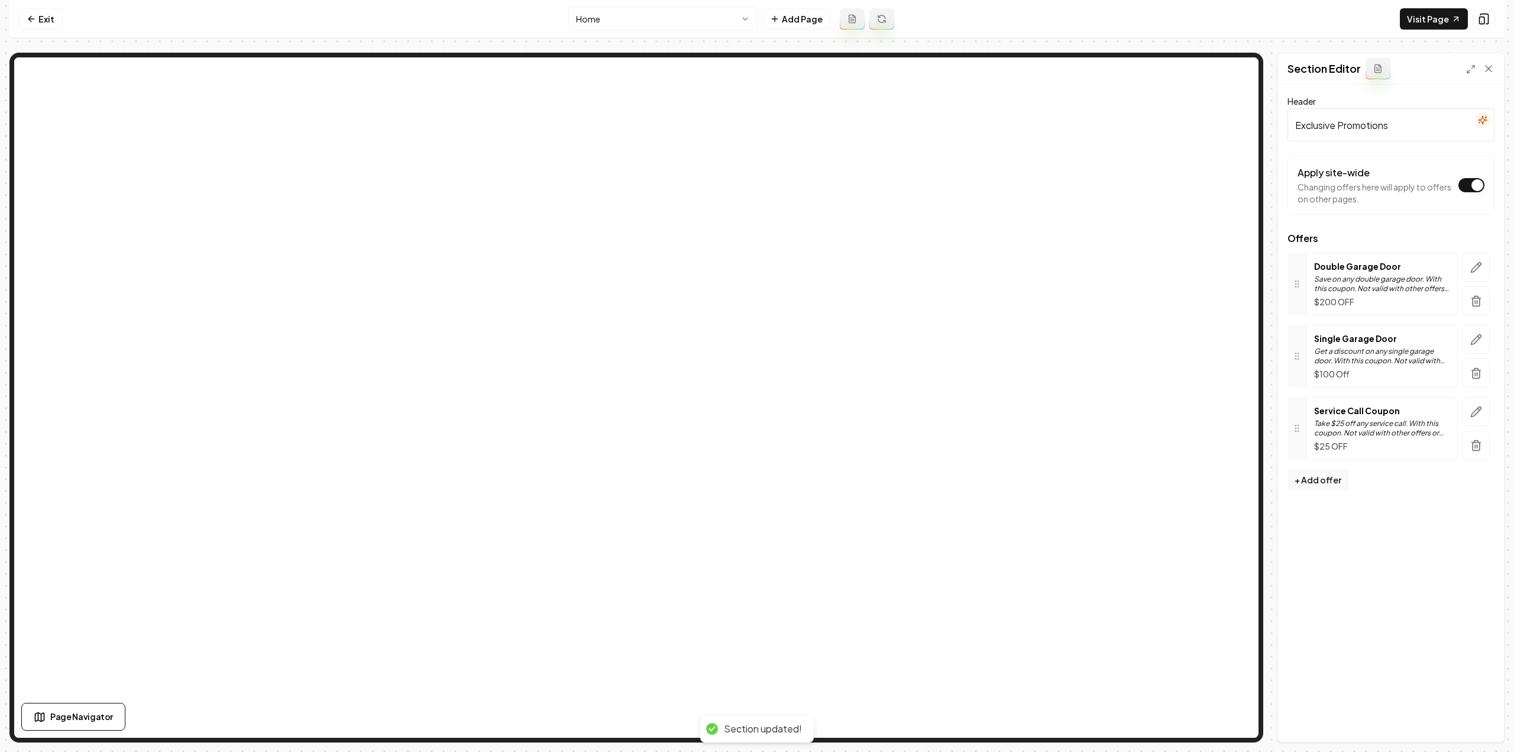
scroll to position [0, 0]
click at [54, 14] on link "Exit" at bounding box center [40, 18] width 43 height 21
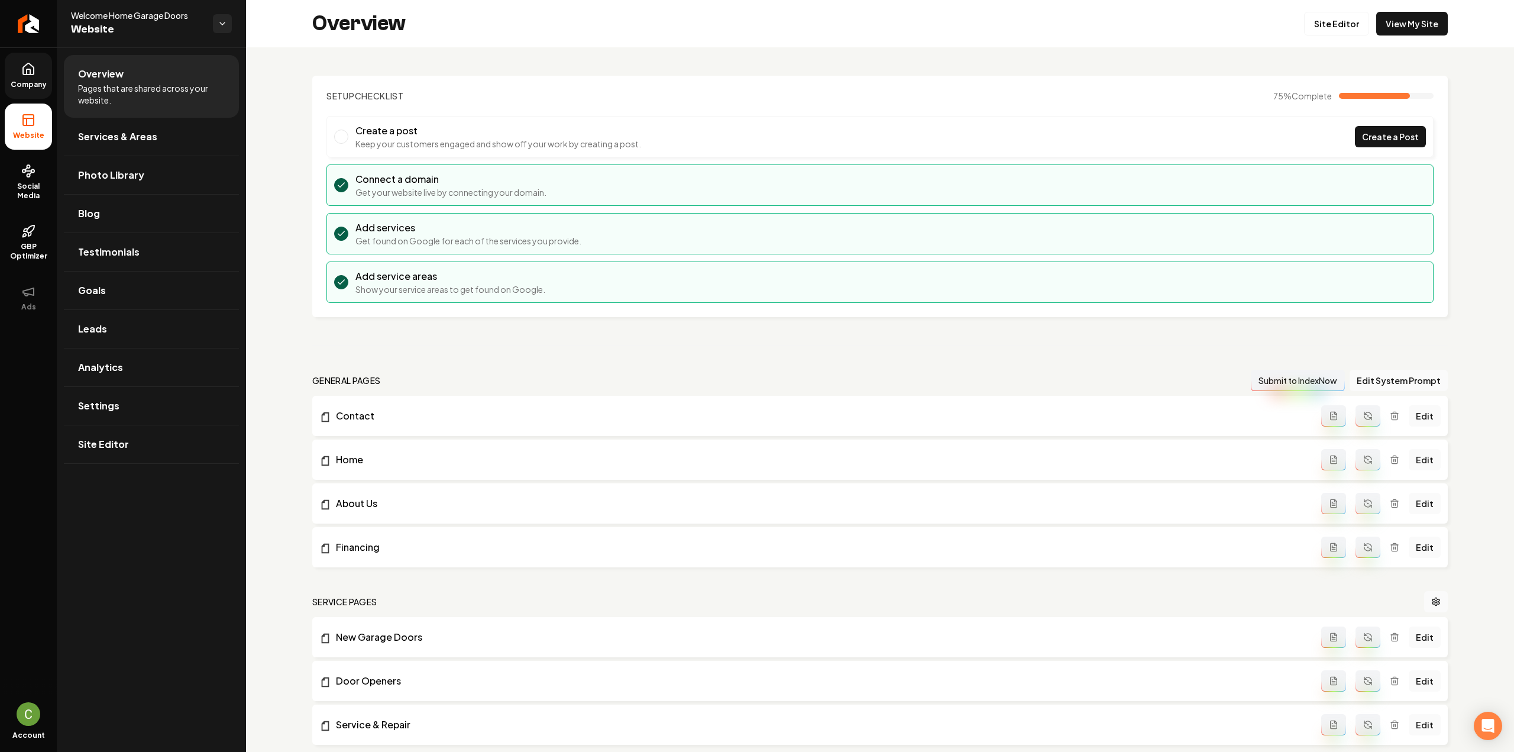
click at [40, 81] on span "Company" at bounding box center [29, 84] width 46 height 9
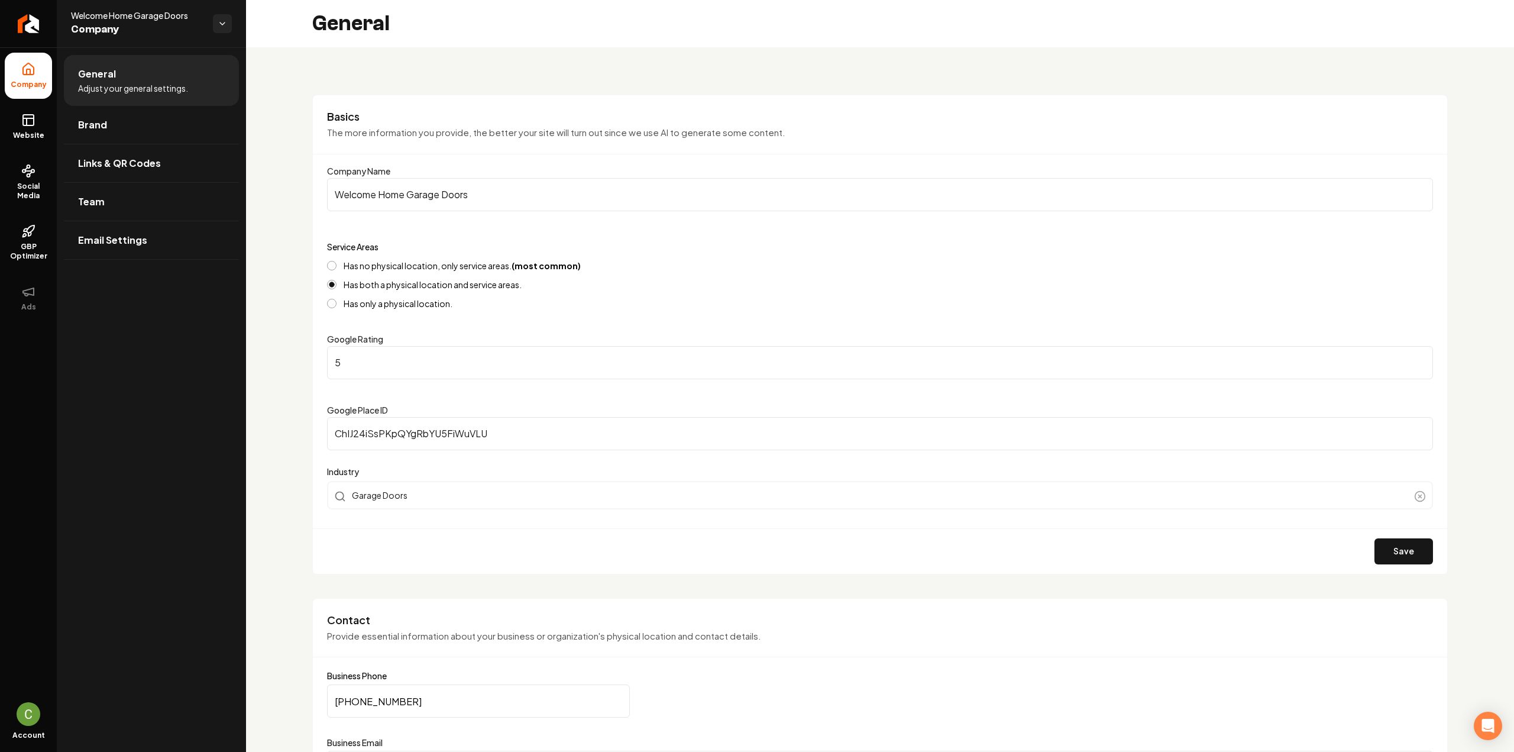
scroll to position [237, 0]
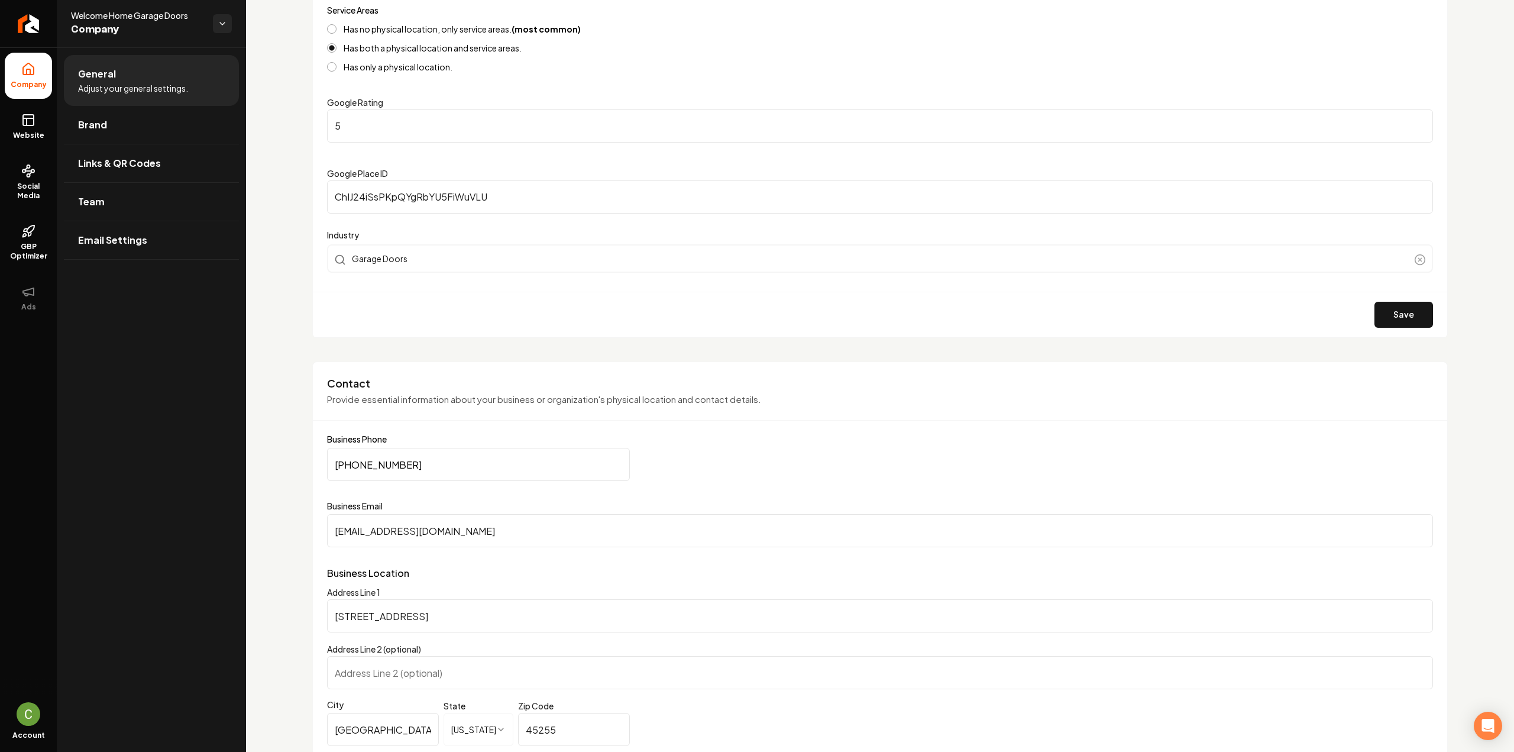
click at [451, 463] on input "[PHONE_NUMBER]" at bounding box center [478, 464] width 303 height 33
click at [451, 460] on input "[PHONE_NUMBER]" at bounding box center [478, 464] width 303 height 33
click at [448, 458] on input "[PHONE_NUMBER]" at bounding box center [478, 464] width 303 height 33
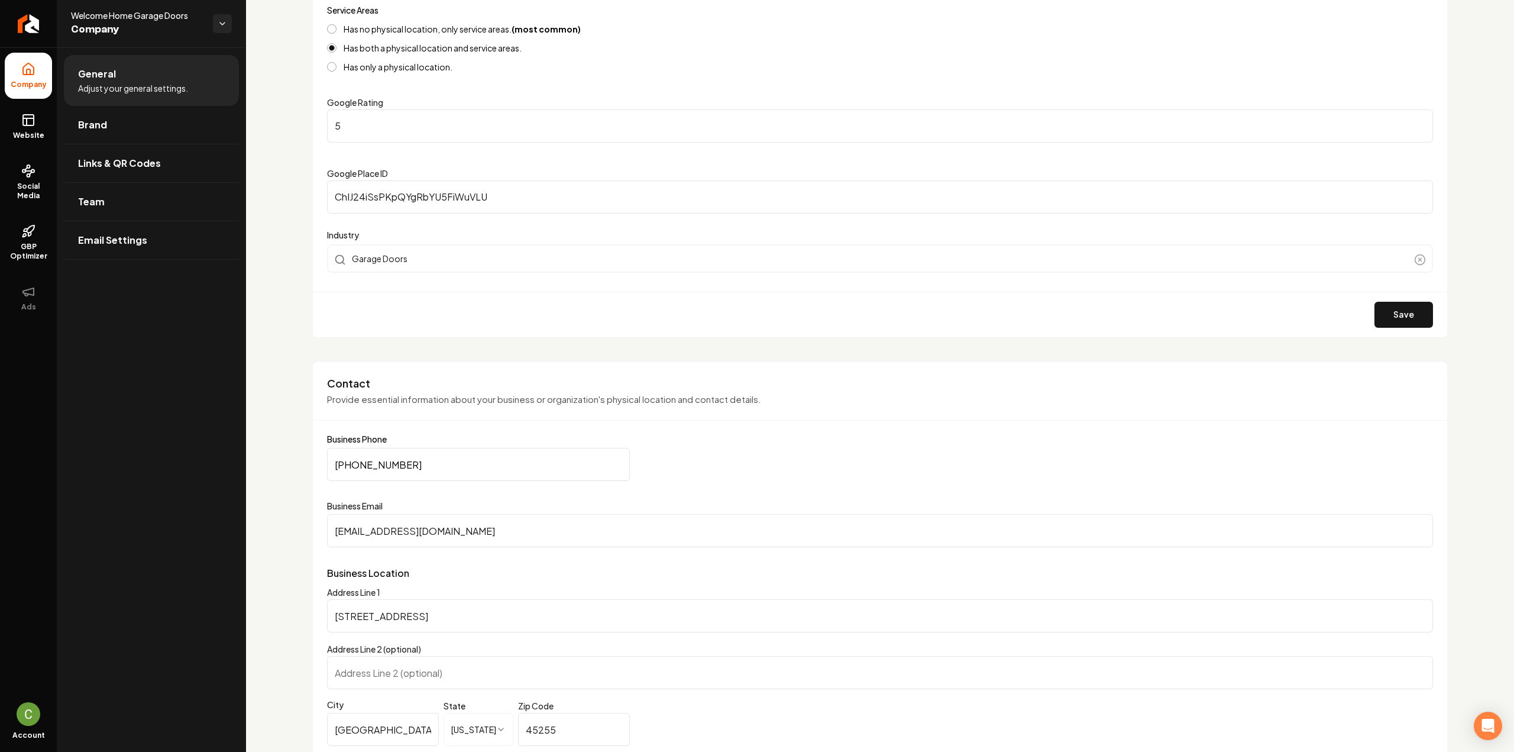
click at [448, 458] on input "[PHONE_NUMBER]" at bounding box center [478, 464] width 303 height 33
click at [37, 128] on link "Website" at bounding box center [28, 126] width 47 height 46
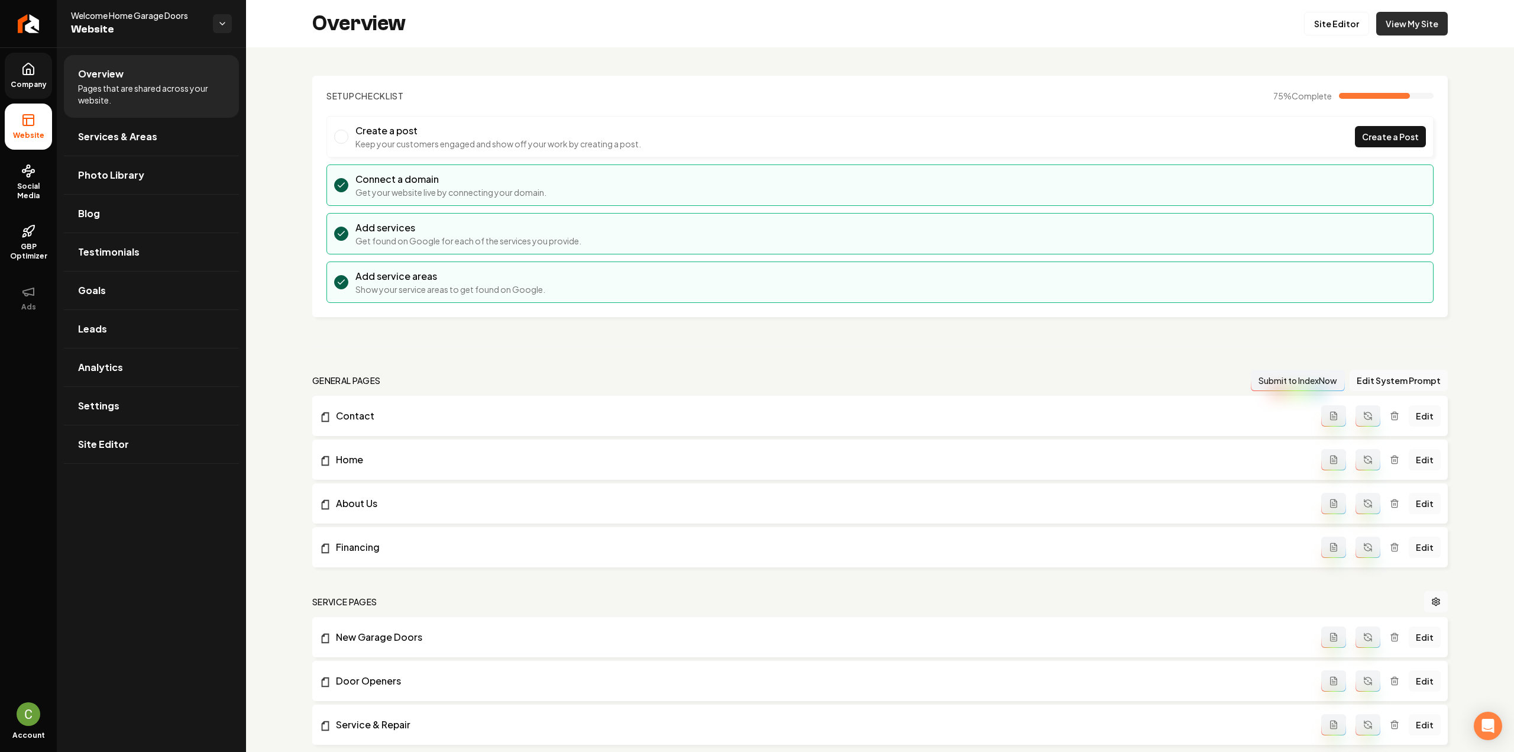
click at [1416, 33] on link "View My Site" at bounding box center [1412, 24] width 72 height 24
click at [130, 402] on link "Settings" at bounding box center [151, 406] width 175 height 38
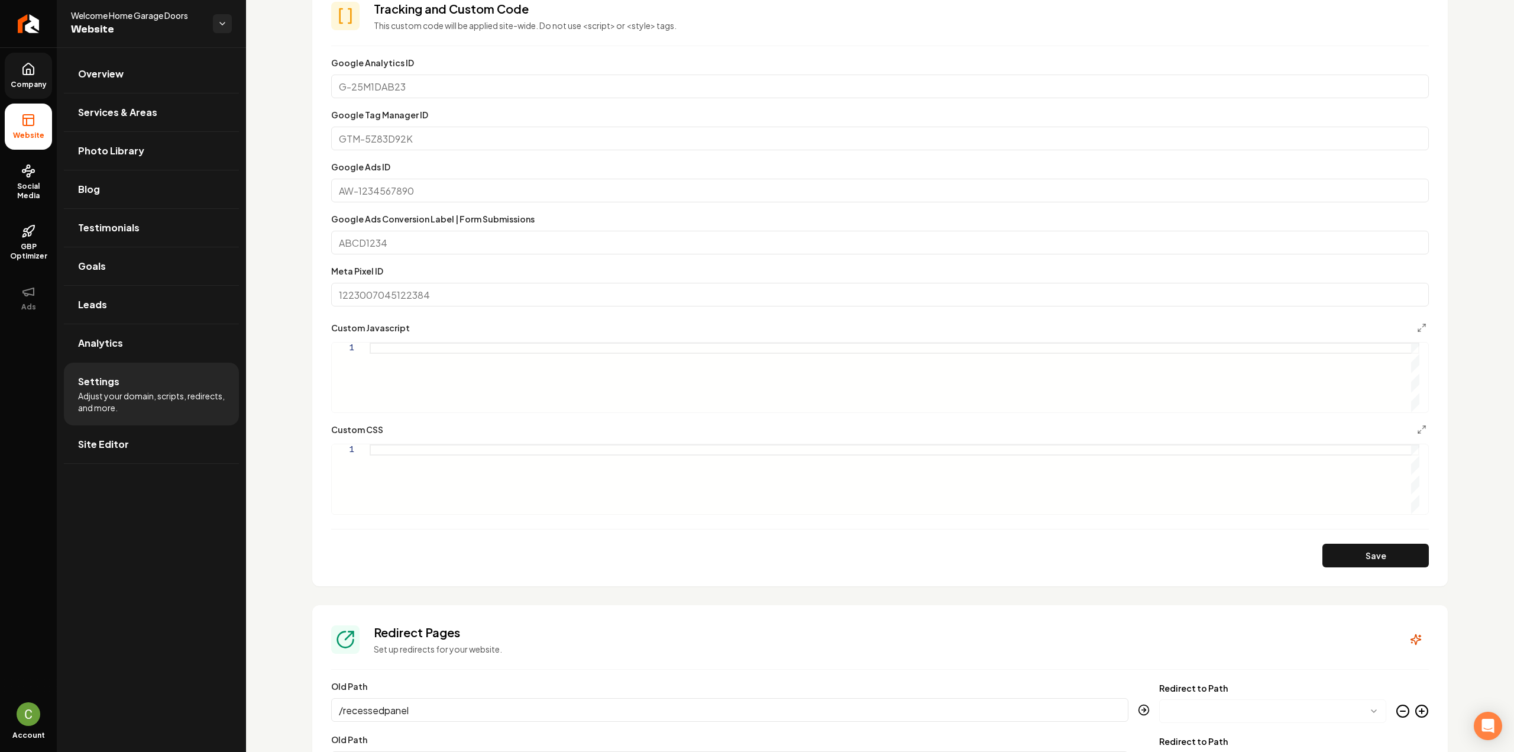
scroll to position [755, 0]
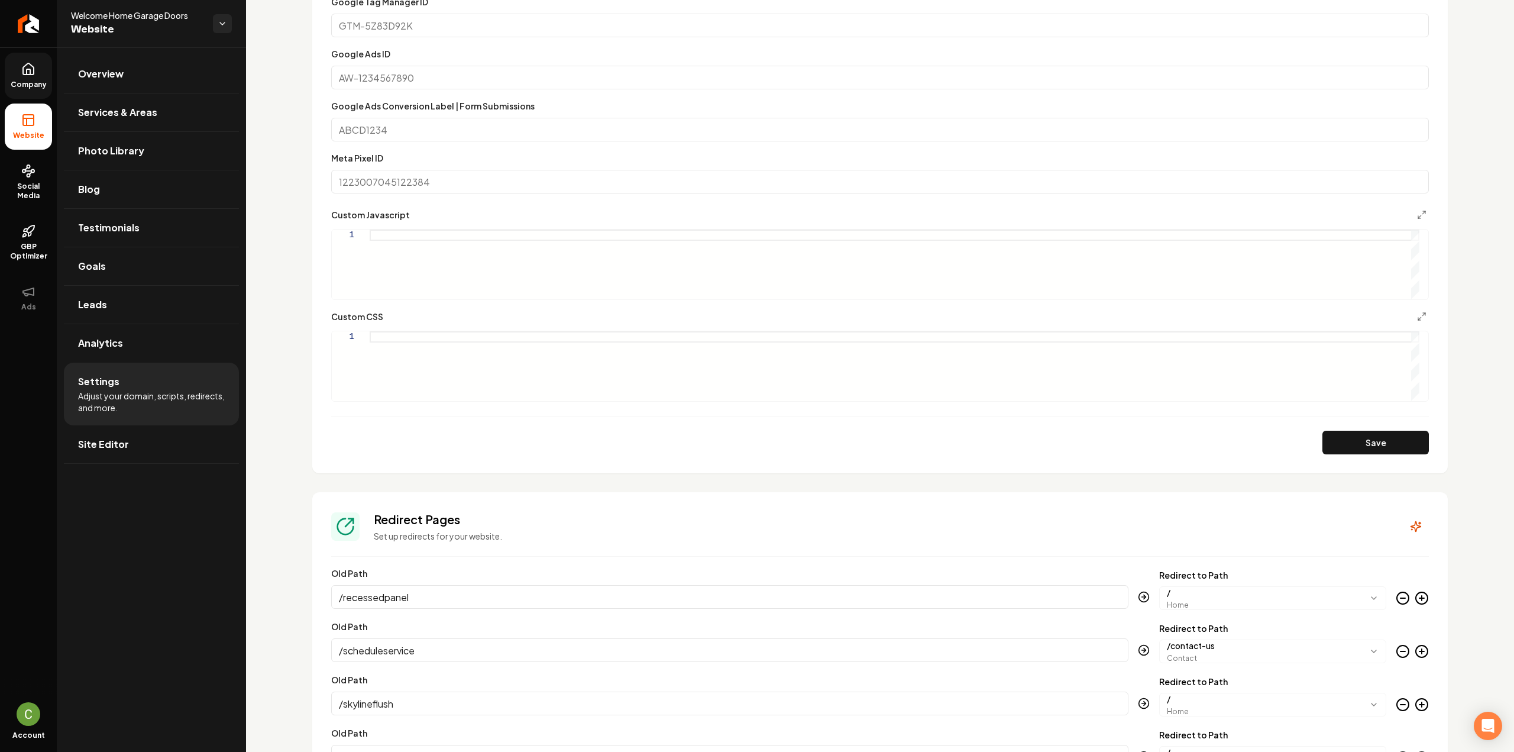
click at [454, 246] on div "Main content area" at bounding box center [895, 264] width 1050 height 70
click at [1358, 441] on button "Save" at bounding box center [1375, 443] width 106 height 24
type textarea "*****"
click at [515, 364] on div "Main content area" at bounding box center [895, 366] width 1050 height 70
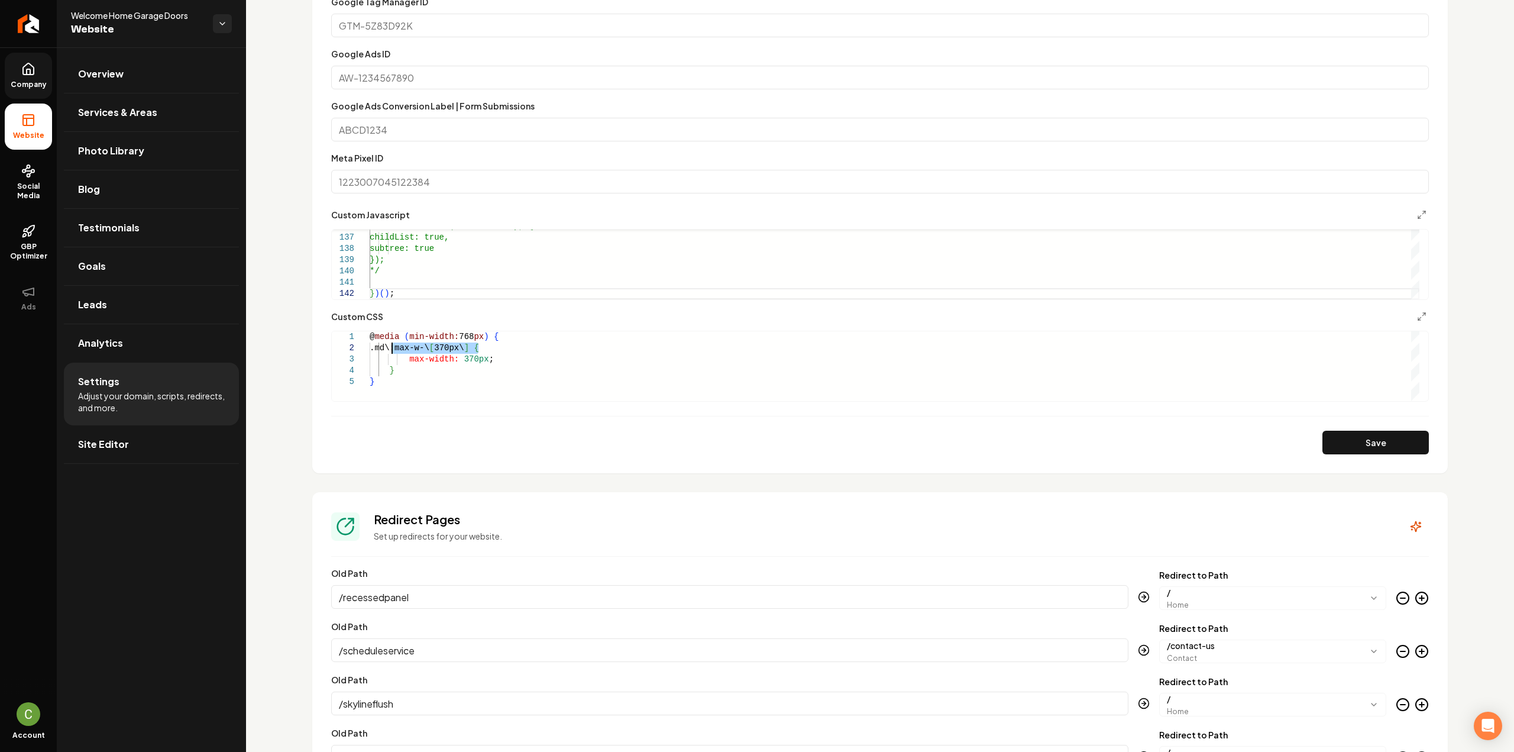
drag, startPoint x: 479, startPoint y: 350, endPoint x: 394, endPoint y: 348, distance: 85.2
click at [394, 348] on div "@ media ( min-width: 768 px ) { .md\:max-w-\ [ 370px\ ] { max-width: 370px ; } }" at bounding box center [895, 366] width 1050 height 70
drag, startPoint x: 468, startPoint y: 358, endPoint x: 456, endPoint y: 357, distance: 12.5
click at [456, 357] on div "@ media ( min-width: 768 px ) { .grab-hero-text-container { max-width: 370px ; …" at bounding box center [895, 366] width 1050 height 70
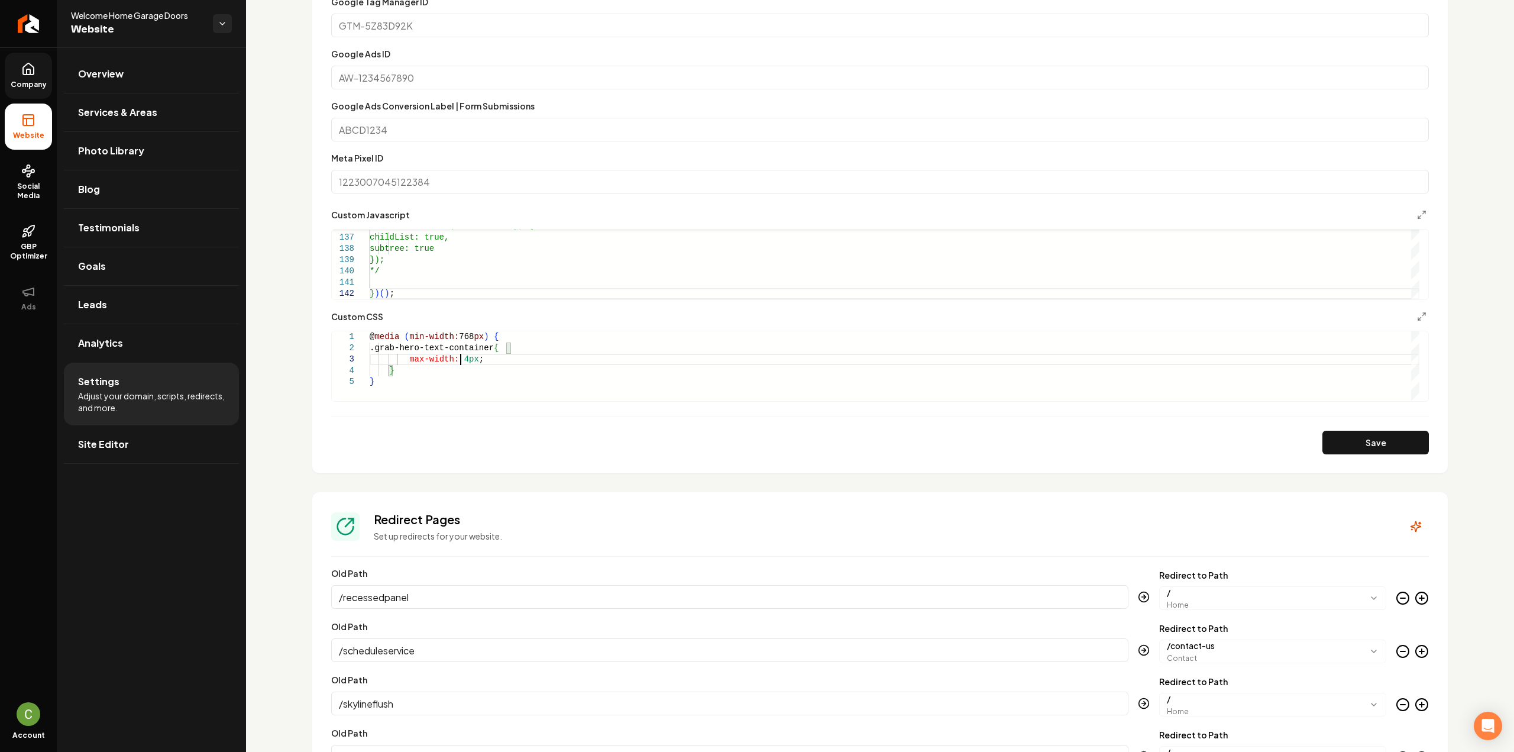
scroll to position [23, 99]
click at [1392, 442] on button "Save" at bounding box center [1375, 443] width 106 height 24
type textarea "**********"
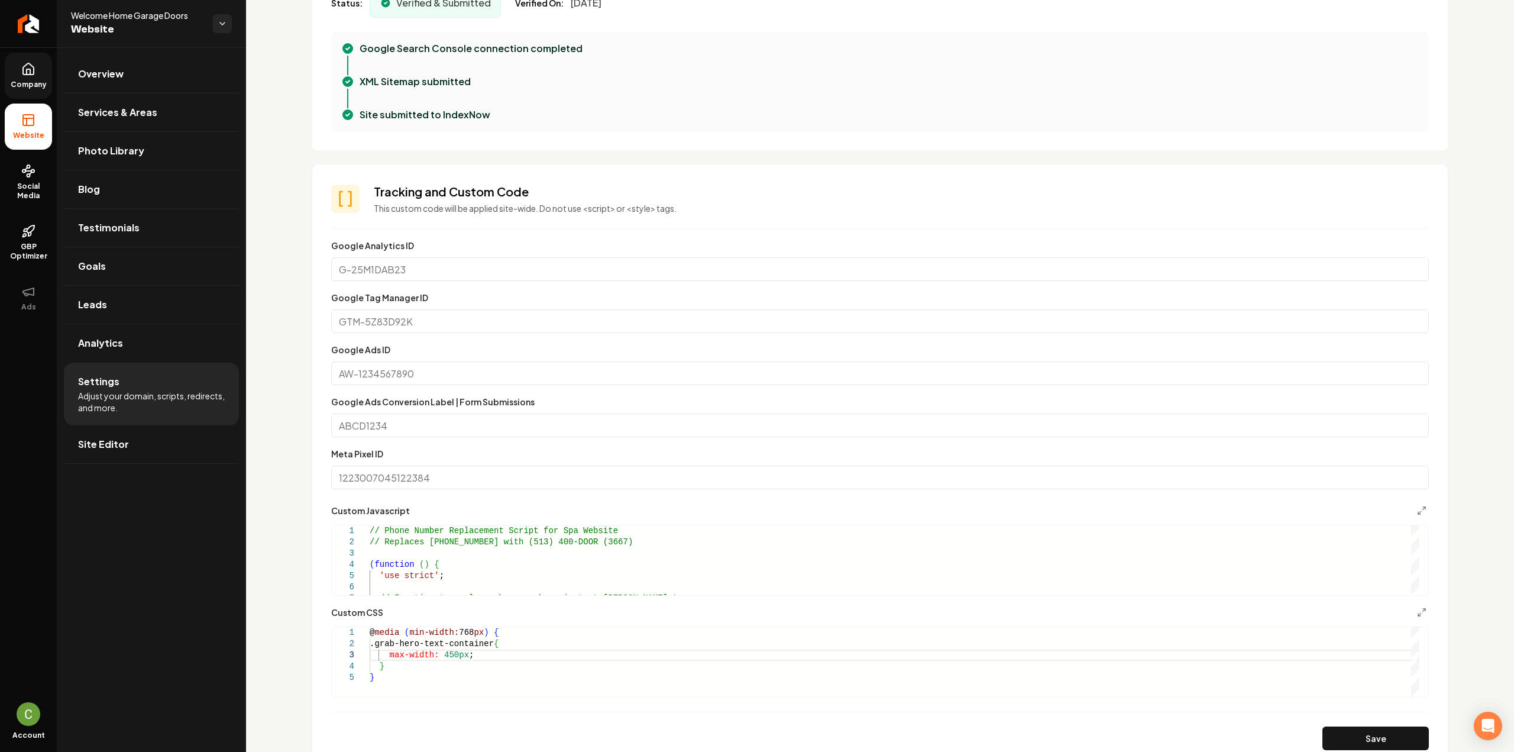
scroll to position [459, 0]
click at [1333, 737] on button "Save" at bounding box center [1375, 738] width 106 height 24
type textarea "**********"
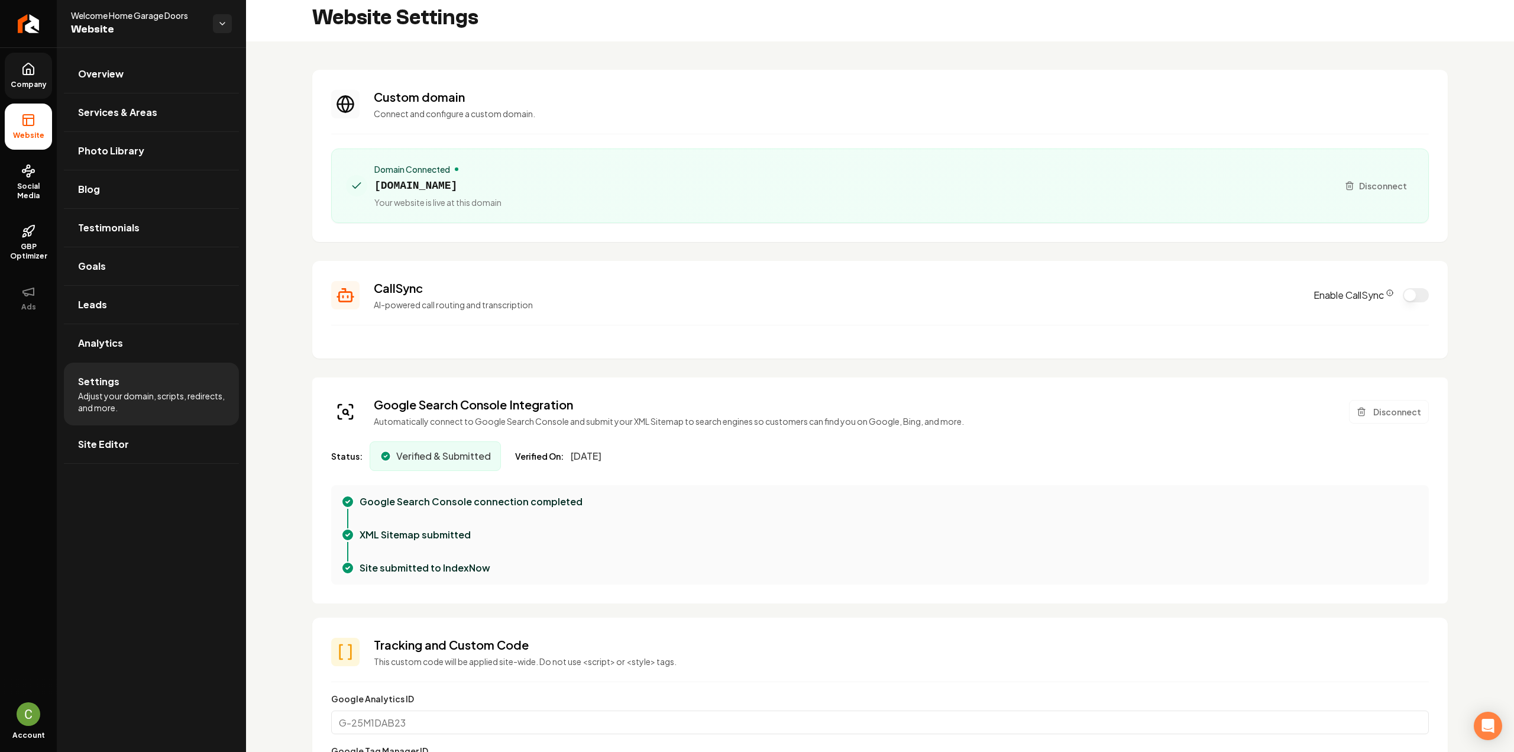
scroll to position [0, 0]
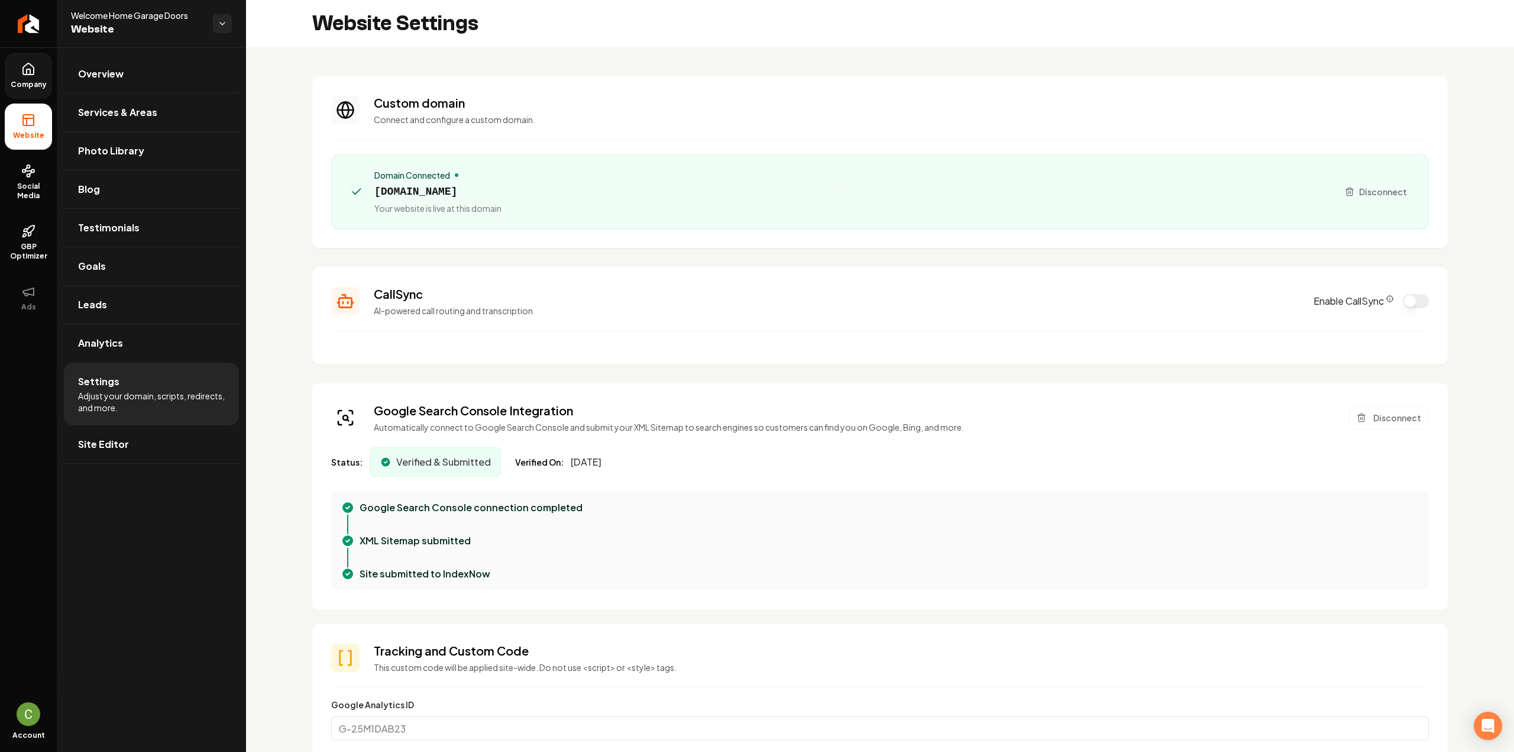
drag, startPoint x: 1, startPoint y: 62, endPoint x: 14, endPoint y: 75, distance: 18.0
click at [2, 62] on ul "Company Website Social Media GBP Optimizer Ads" at bounding box center [28, 186] width 57 height 279
click at [20, 82] on span "Company" at bounding box center [29, 84] width 46 height 9
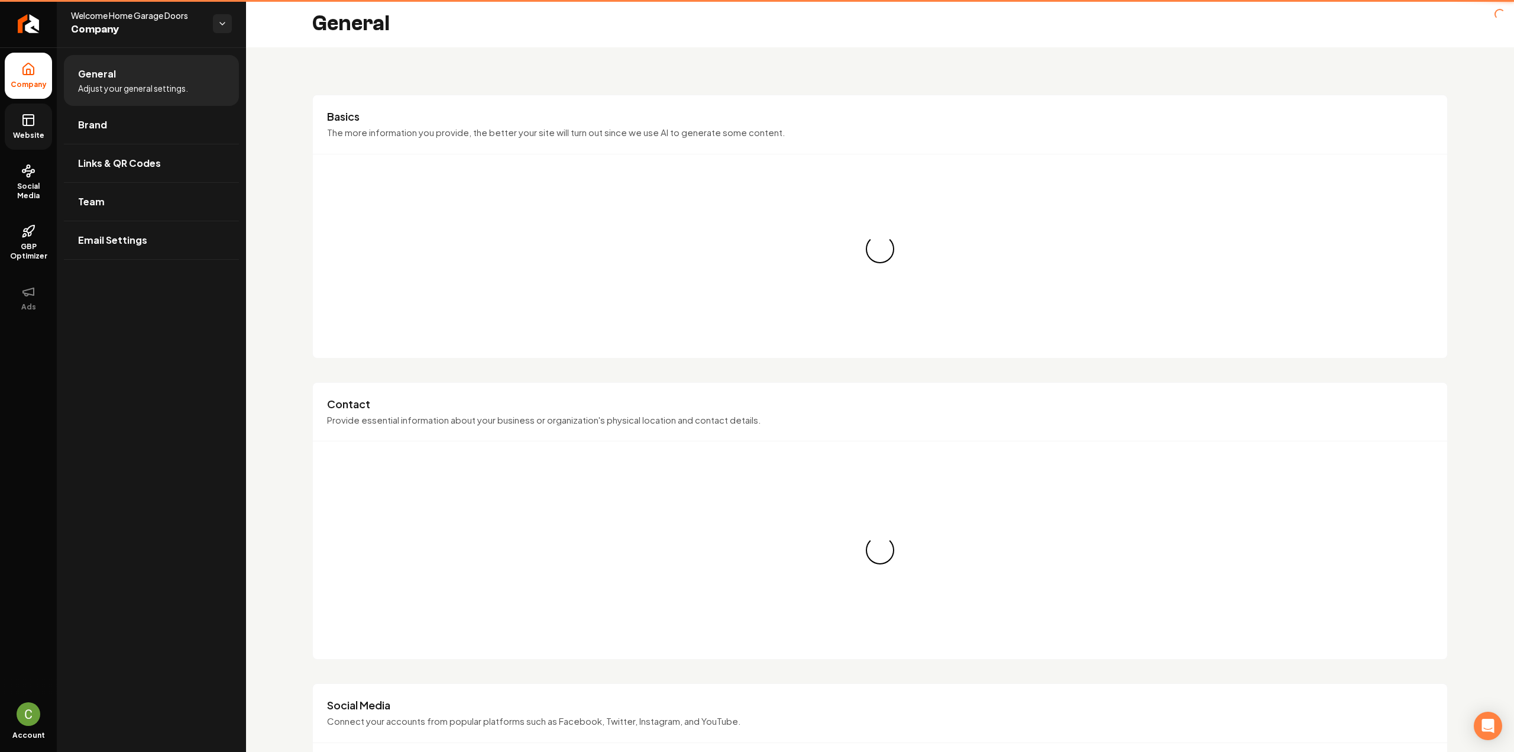
click at [39, 150] on ul "Company Website Social Media GBP Optimizer Ads" at bounding box center [28, 186] width 57 height 279
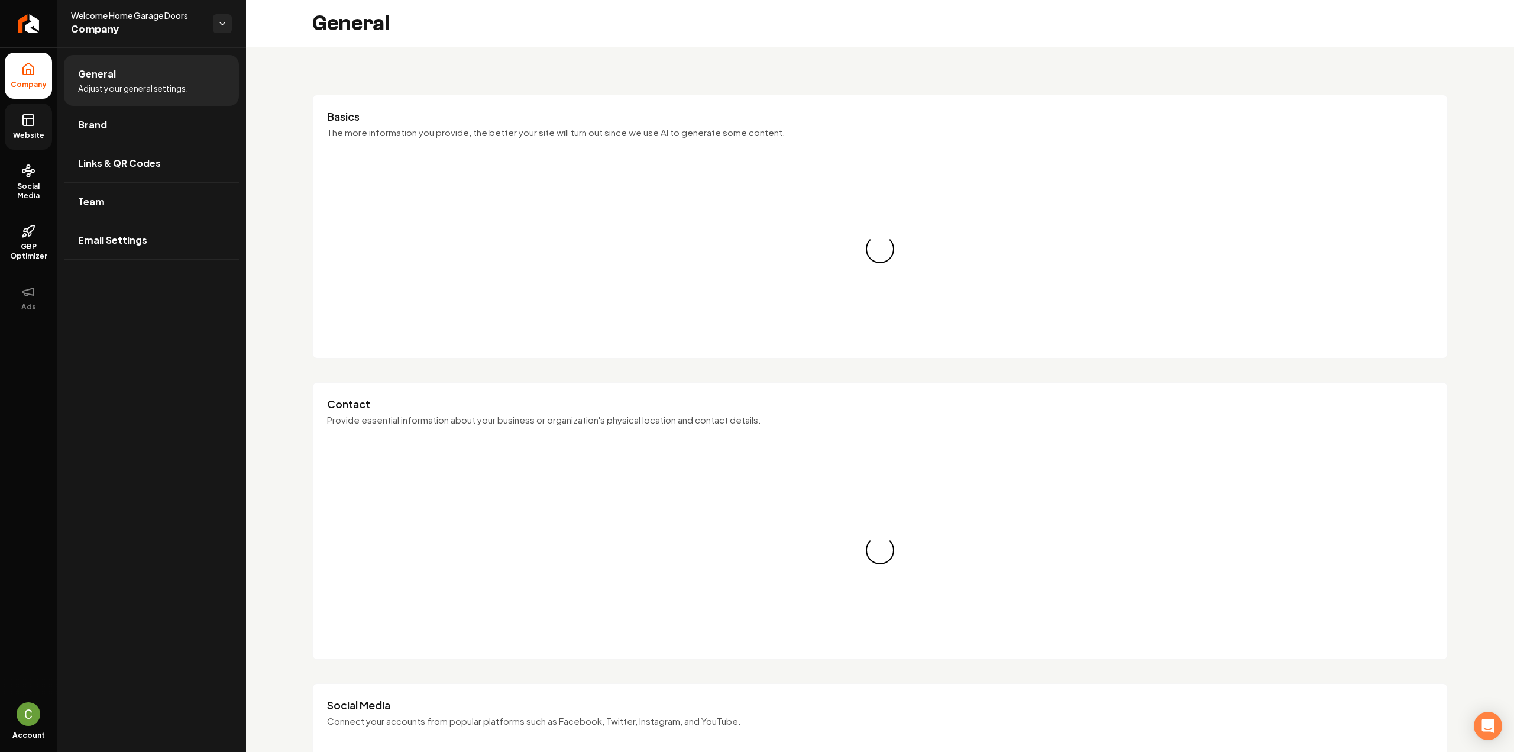
click at [38, 135] on span "Website" at bounding box center [28, 135] width 41 height 9
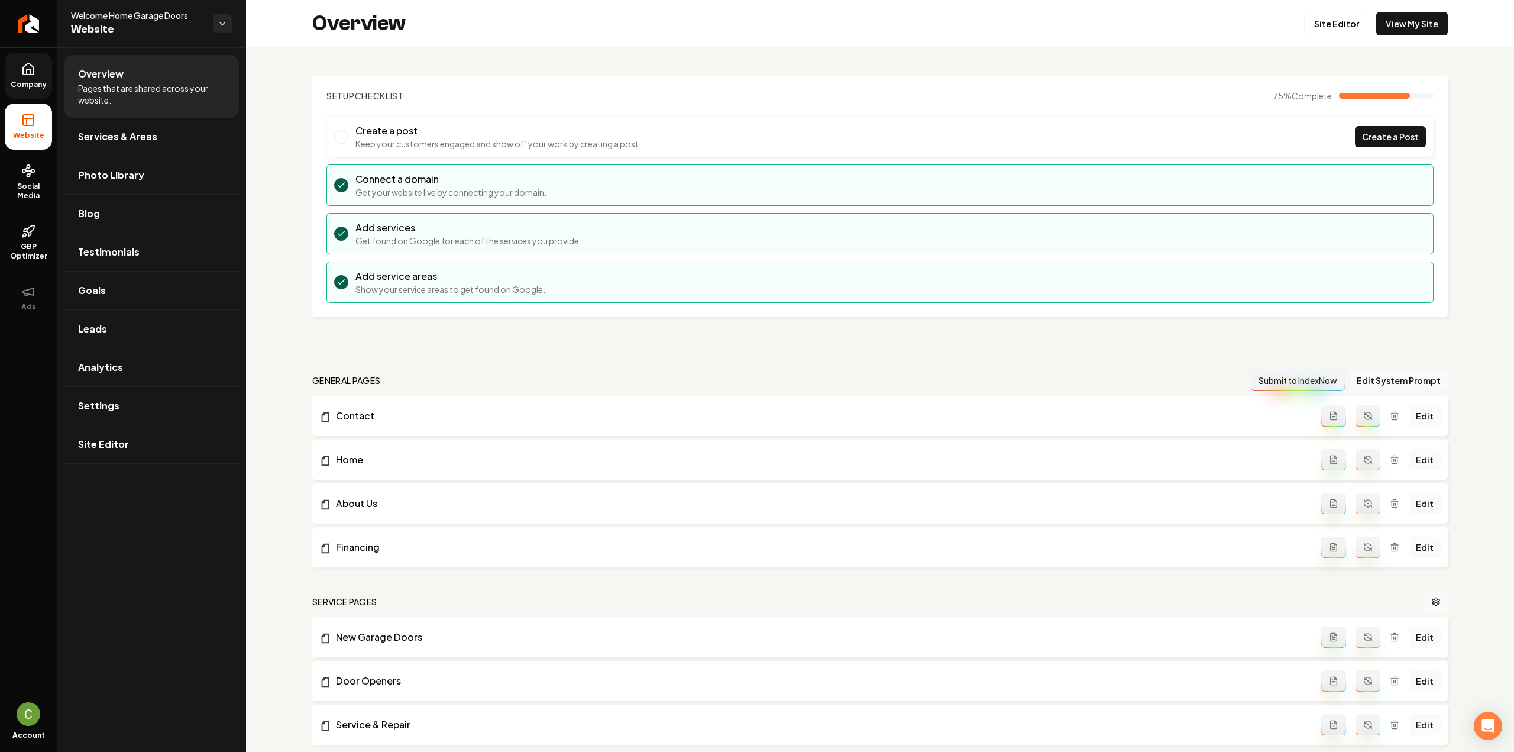
click at [1328, 38] on div "Overview Site Editor View My Site" at bounding box center [880, 23] width 1268 height 47
click at [1327, 27] on link "Site Editor" at bounding box center [1336, 24] width 65 height 24
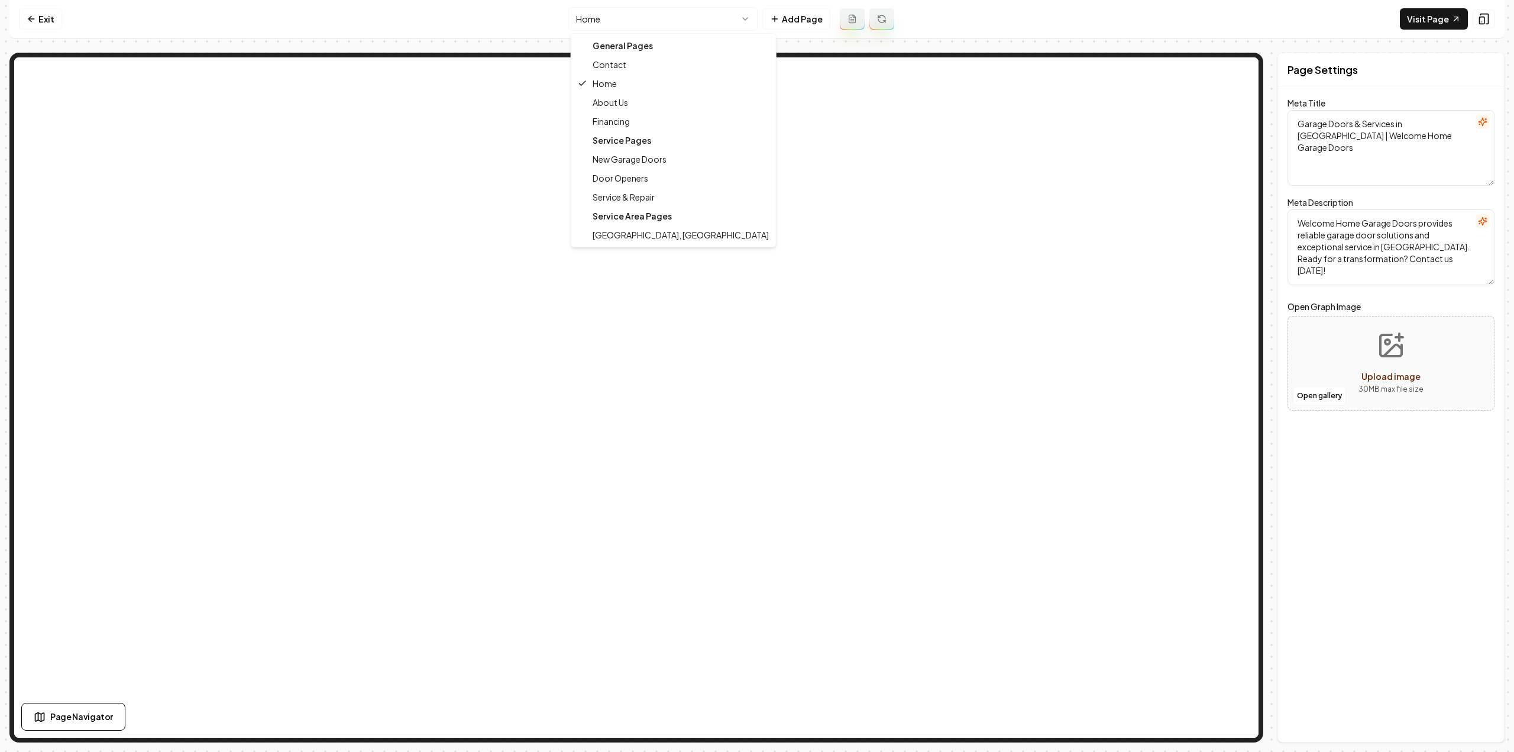
click at [613, 25] on html "Computer Required This feature is only available on a computer. Please switch t…" at bounding box center [757, 376] width 1514 height 752
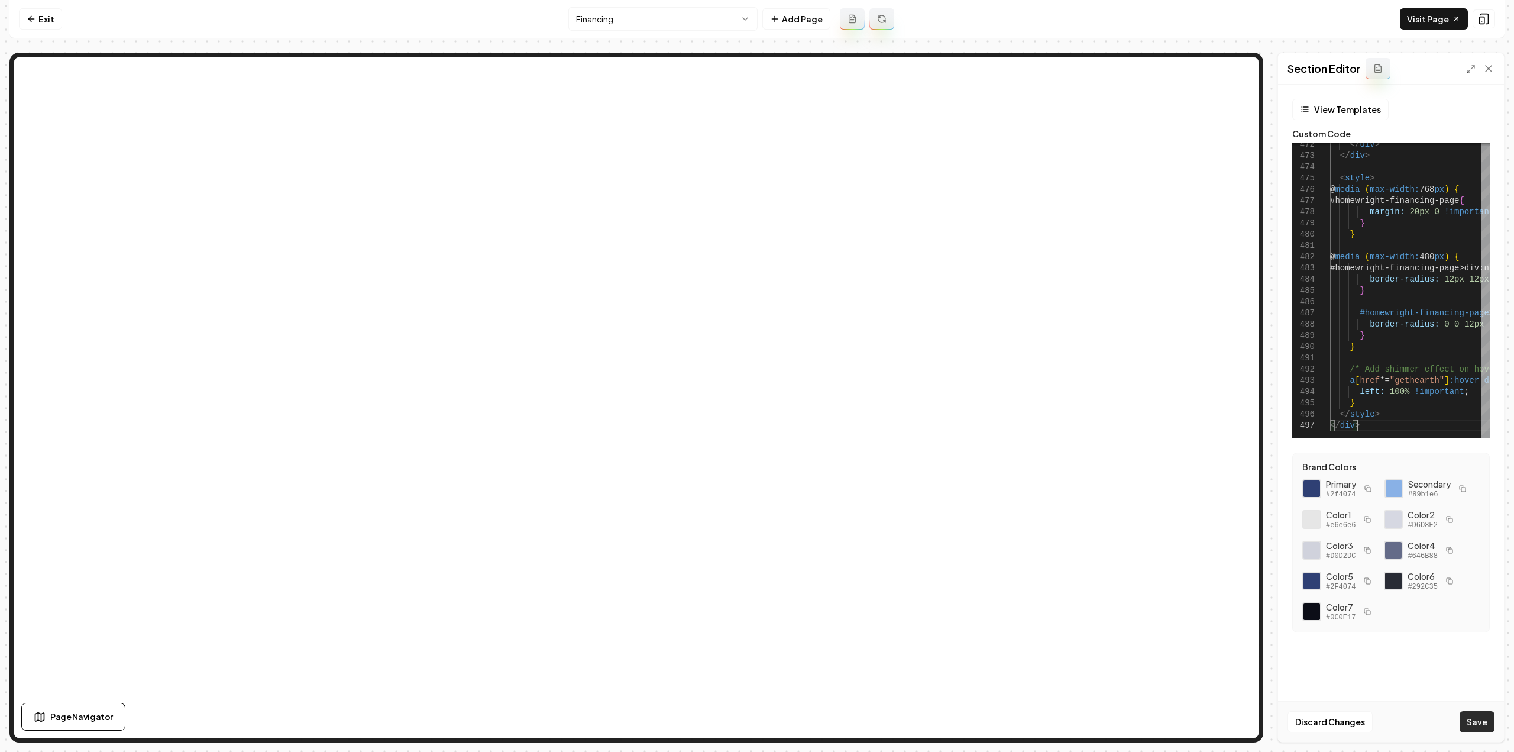
click at [1482, 730] on button "Save" at bounding box center [1477, 721] width 35 height 21
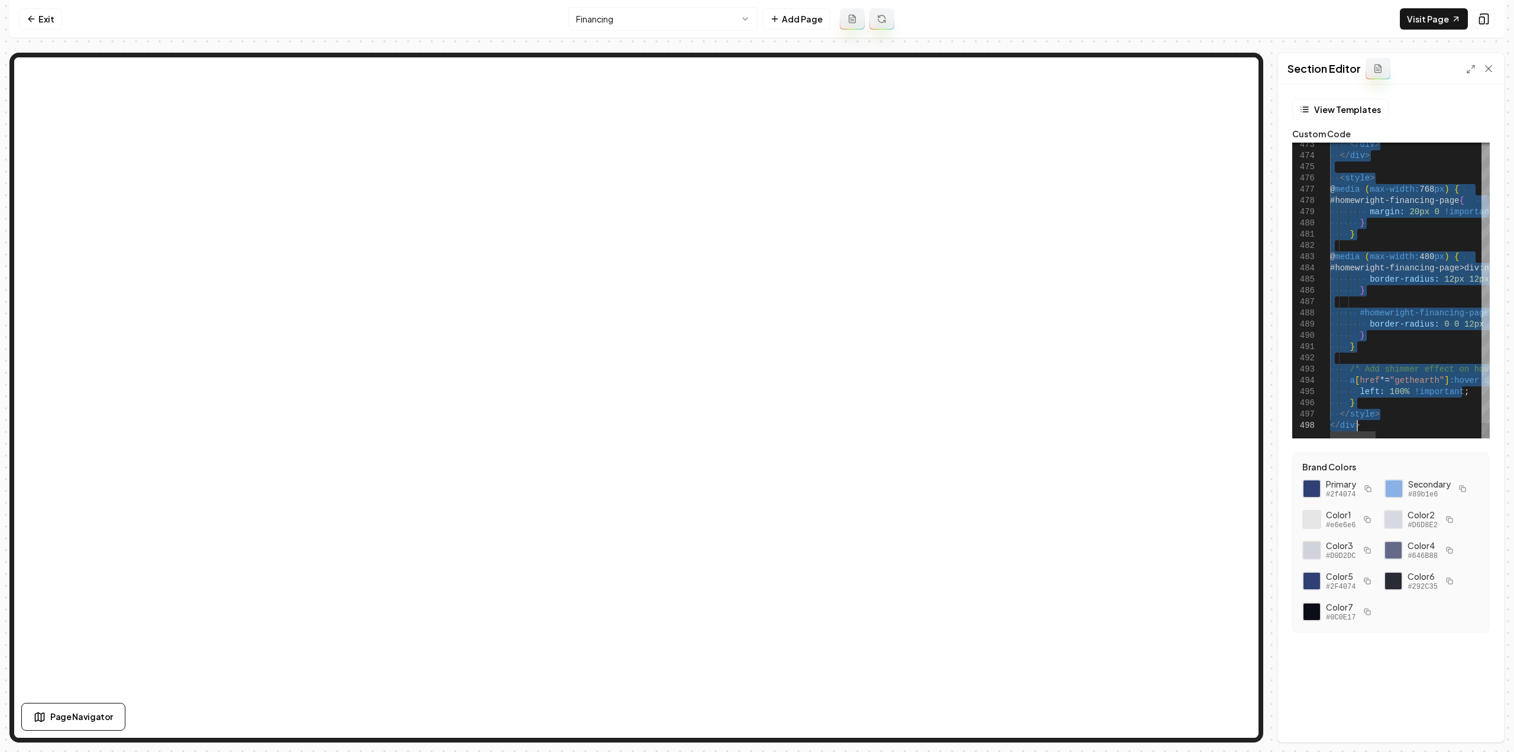
scroll to position [0, 26]
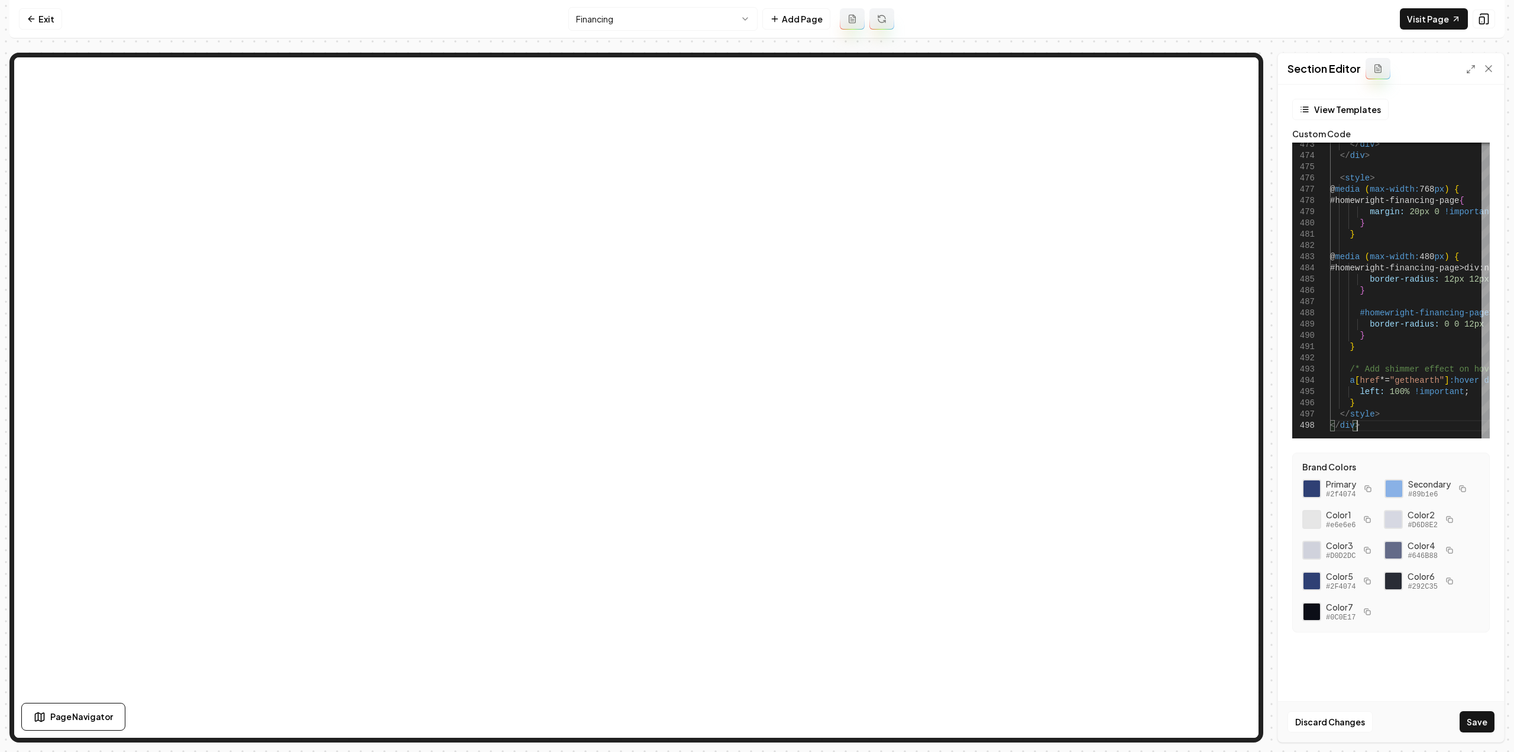
click at [1471, 711] on button "Save" at bounding box center [1477, 721] width 35 height 21
type textarea "**********"
click at [690, 10] on html "Computer Required This feature is only available on a computer. Please switch t…" at bounding box center [757, 376] width 1514 height 752
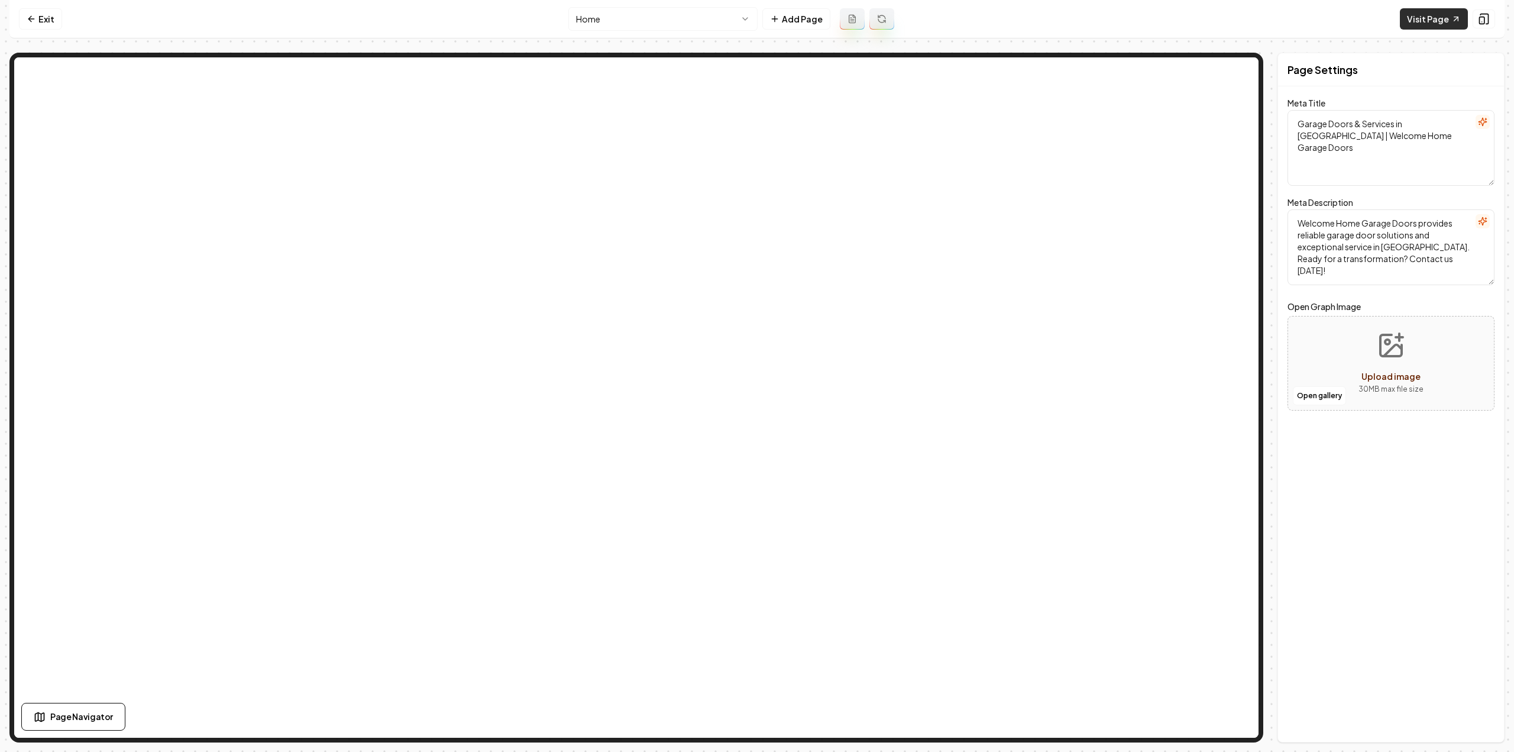
click at [1427, 18] on link "Visit Page" at bounding box center [1434, 18] width 68 height 21
click at [43, 24] on link "Exit" at bounding box center [40, 18] width 43 height 21
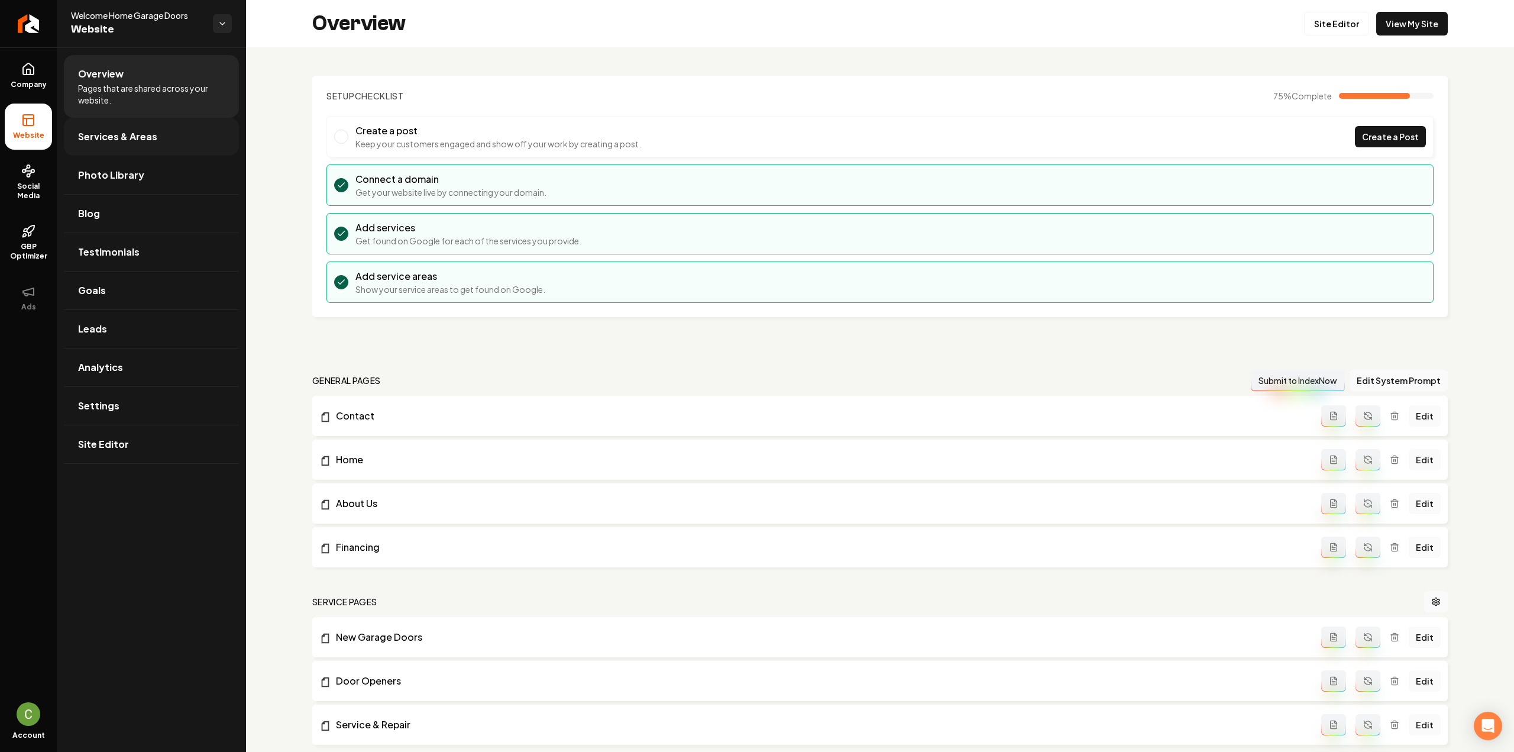
click at [119, 133] on span "Services & Areas" at bounding box center [117, 137] width 79 height 14
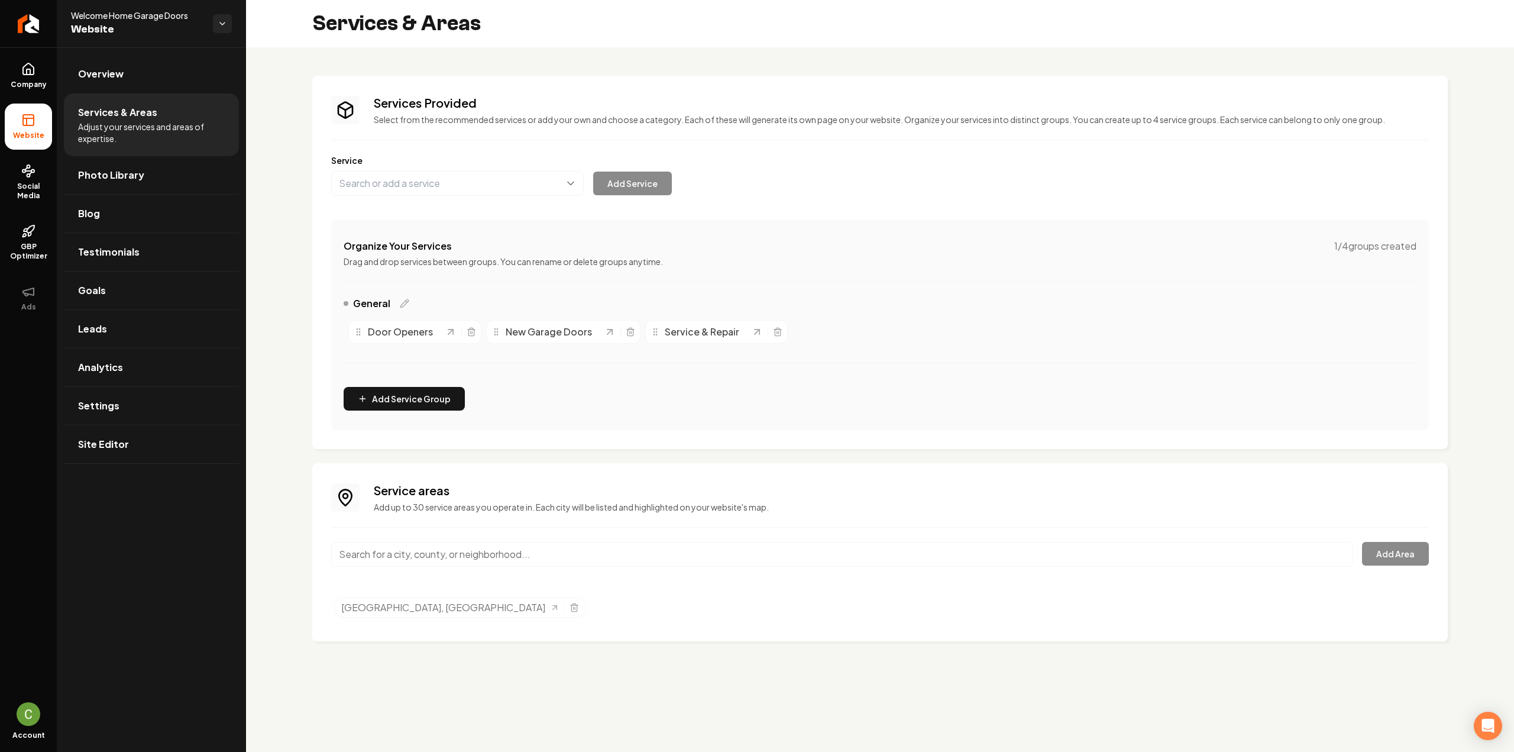
click at [397, 307] on div "General" at bounding box center [377, 303] width 66 height 14
click at [402, 306] on icon "Main content area" at bounding box center [404, 303] width 9 height 9
click at [378, 312] on input "General" at bounding box center [420, 304] width 135 height 24
paste input "arage Door Service"
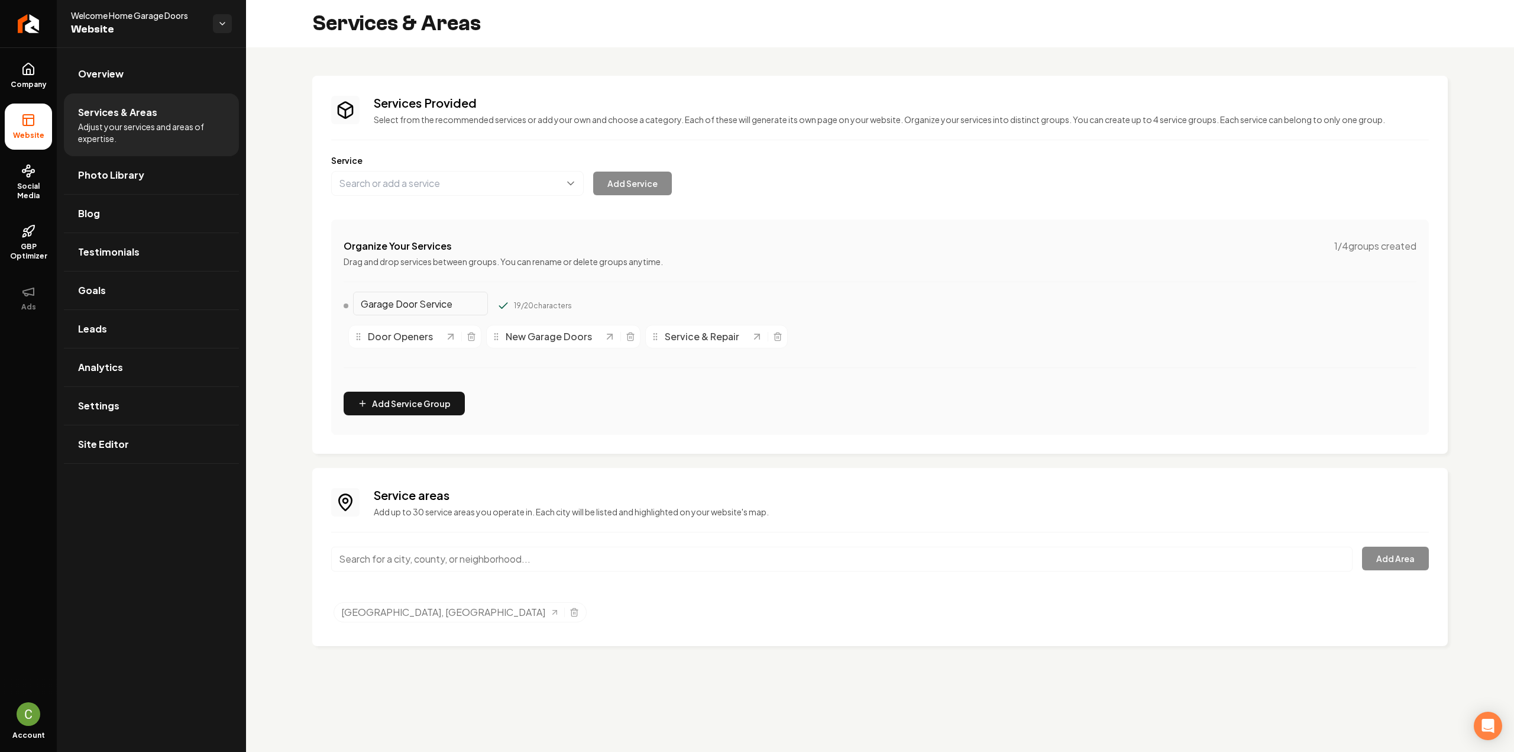
type input "Garage Door Service"
click at [497, 300] on button "Main content area" at bounding box center [503, 306] width 12 height 12
click at [379, 177] on button "Main content area" at bounding box center [457, 183] width 253 height 25
paste input "Installation"
type input "Installation"
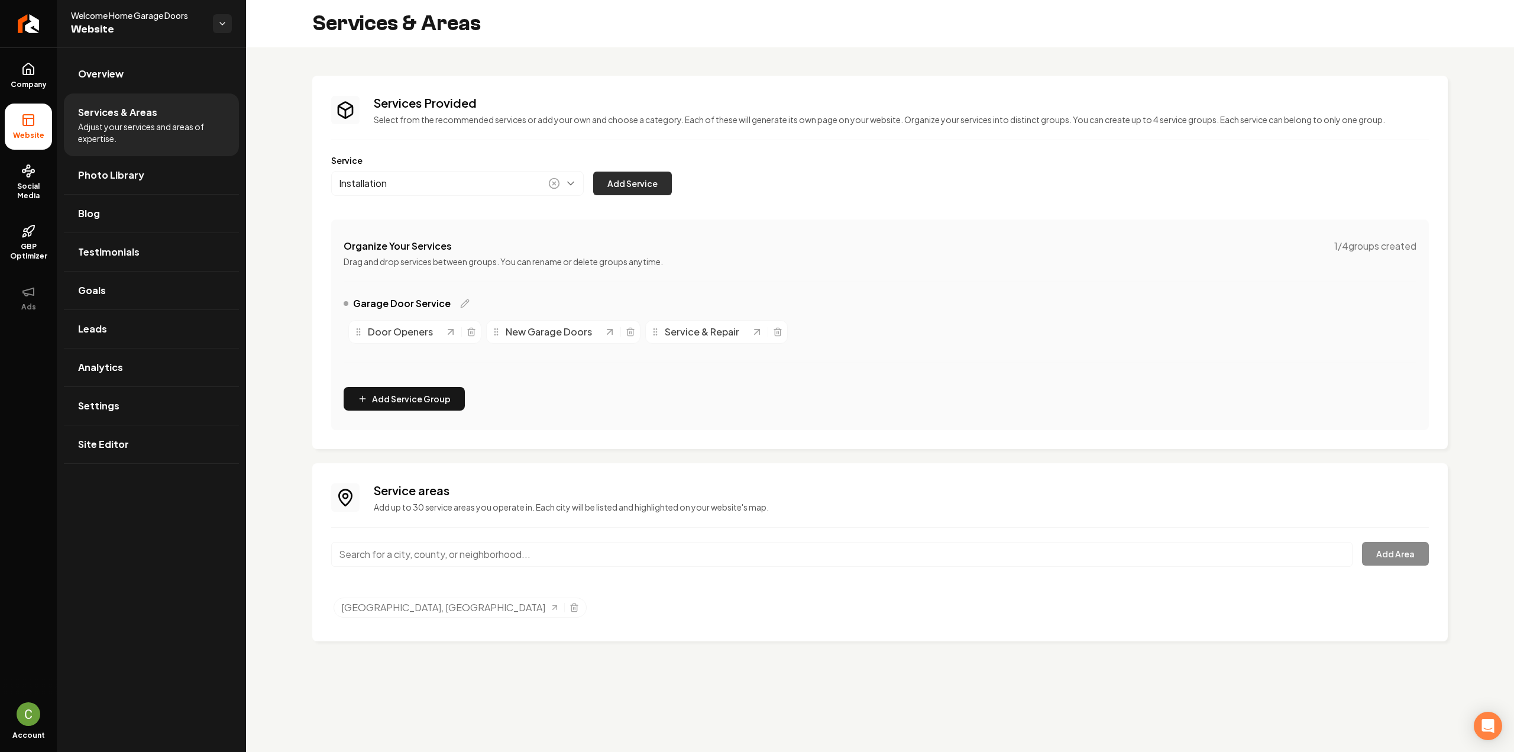
click at [614, 180] on button "Add Service" at bounding box center [632, 184] width 79 height 24
click at [380, 199] on div "Services Provided Select from the recommended services or add your own and choo…" at bounding box center [880, 262] width 1098 height 335
click at [386, 179] on button "Main content area" at bounding box center [457, 183] width 253 height 25
paste input "Maintenance"
click at [418, 178] on button "Main content area" at bounding box center [457, 183] width 253 height 25
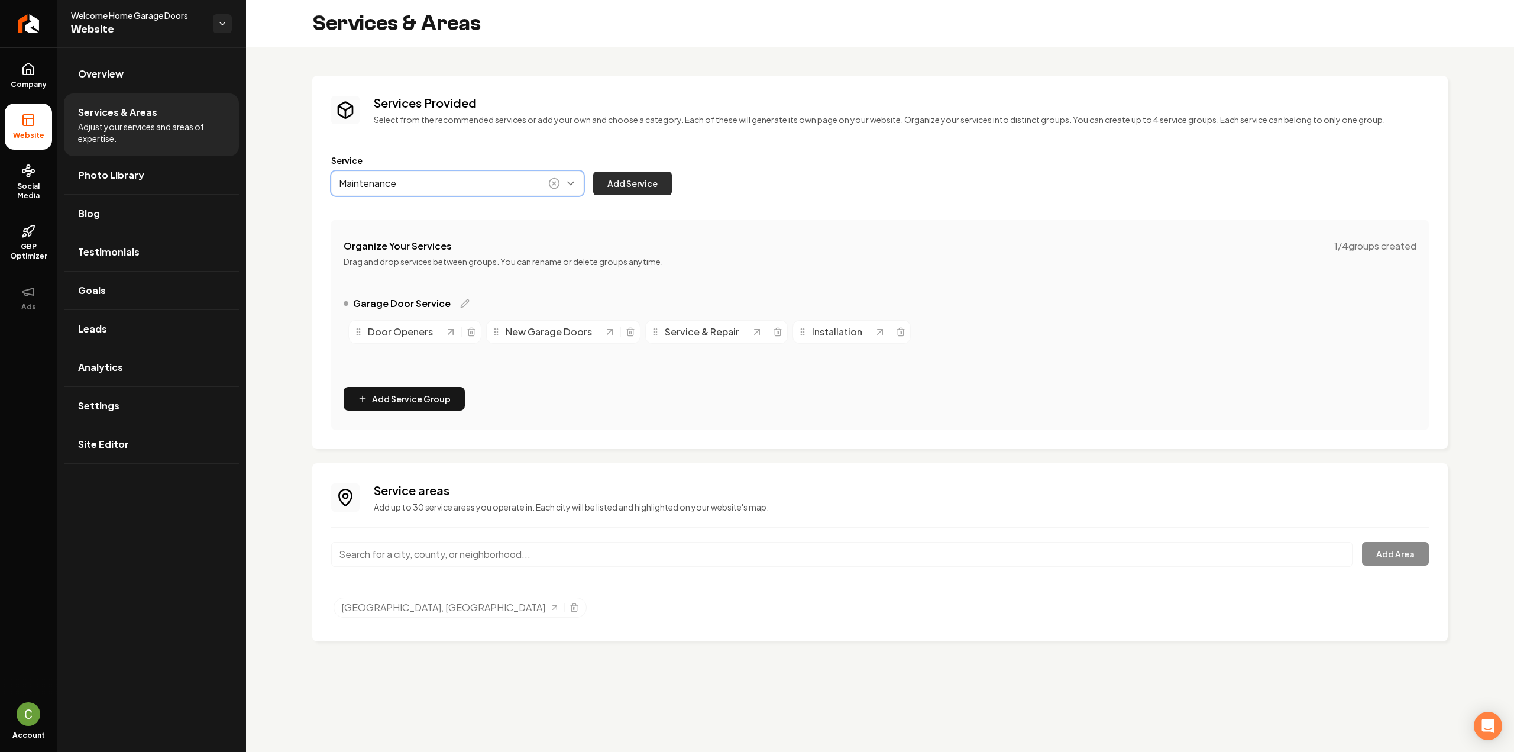
type input "Maintenance"
click at [630, 178] on button "Add Service" at bounding box center [632, 184] width 79 height 24
click at [450, 201] on div "Services Provided Select from the recommended services or add your own and choo…" at bounding box center [880, 262] width 1098 height 335
click at [438, 192] on button "Main content area" at bounding box center [457, 183] width 253 height 25
paste input "Repairs"
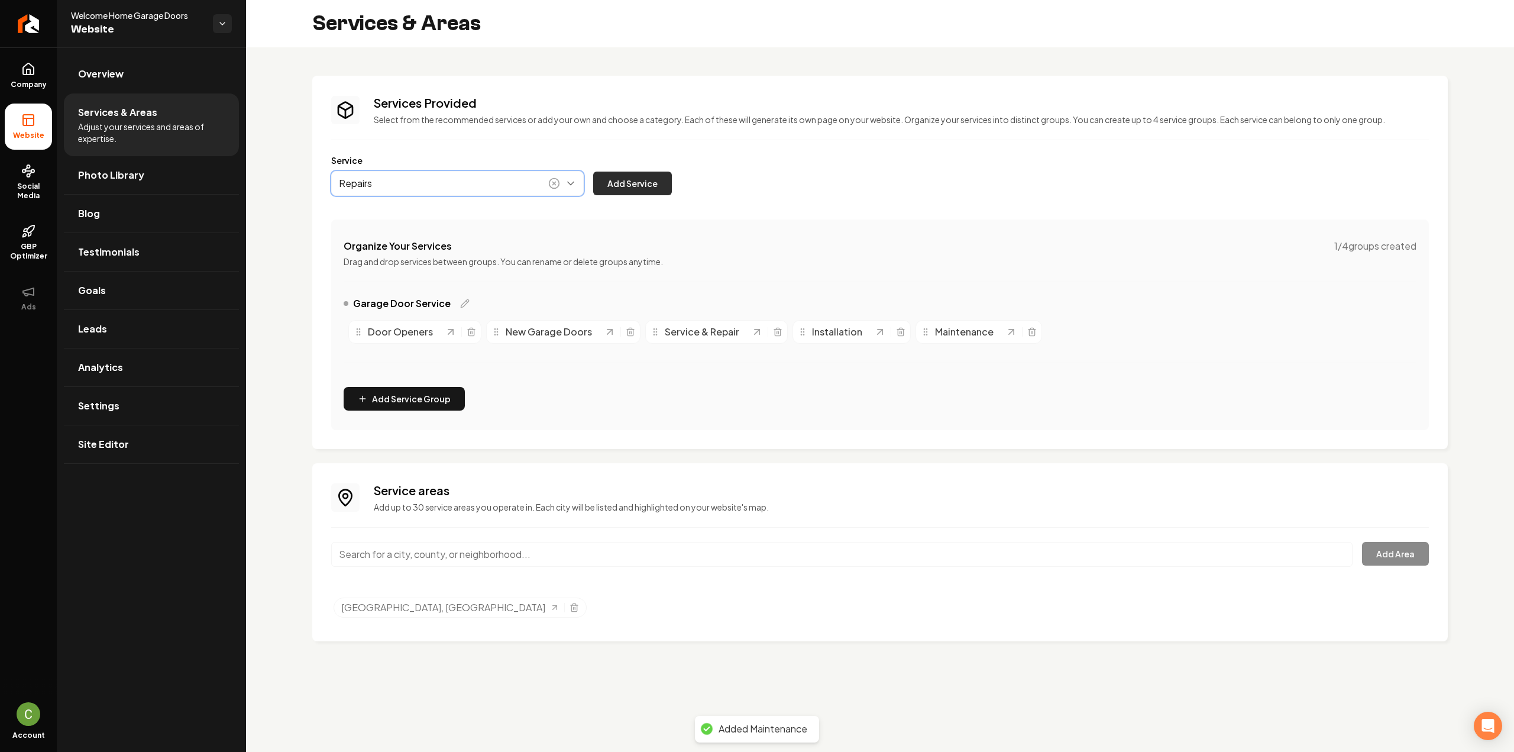
type input "Repairs"
click at [613, 178] on button "Add Service" at bounding box center [632, 184] width 79 height 24
click at [468, 333] on icon "Main content area" at bounding box center [471, 331] width 9 height 9
click at [491, 329] on icon "Main content area" at bounding box center [492, 331] width 9 height 9
click at [479, 329] on icon "Main content area" at bounding box center [480, 331] width 9 height 9
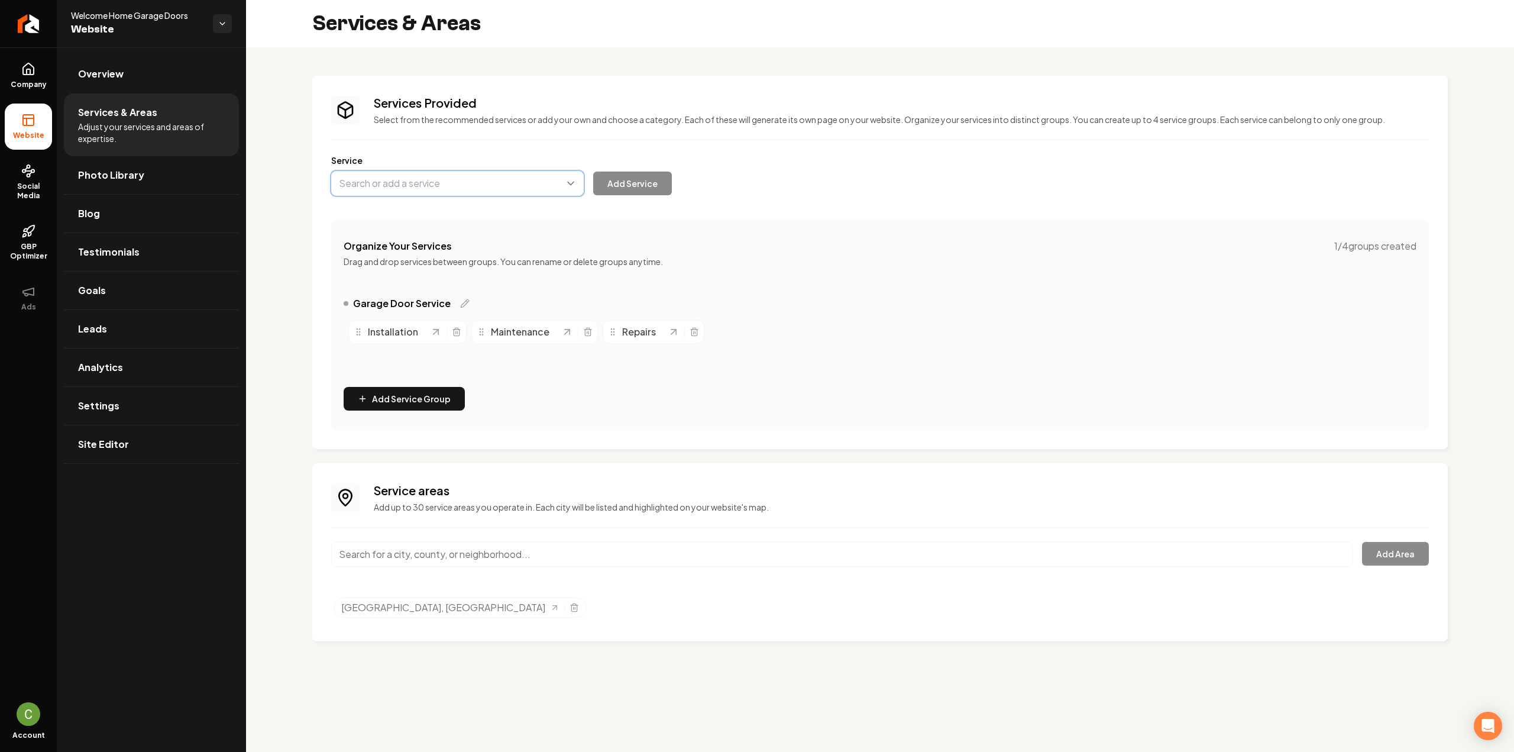
click at [409, 184] on button "Main content area" at bounding box center [457, 183] width 253 height 25
paste input "Emergency Services"
drag, startPoint x: 395, startPoint y: 205, endPoint x: 445, endPoint y: 205, distance: 49.7
type input "Emergency Services"
click at [625, 192] on button "Add Service" at bounding box center [632, 184] width 79 height 24
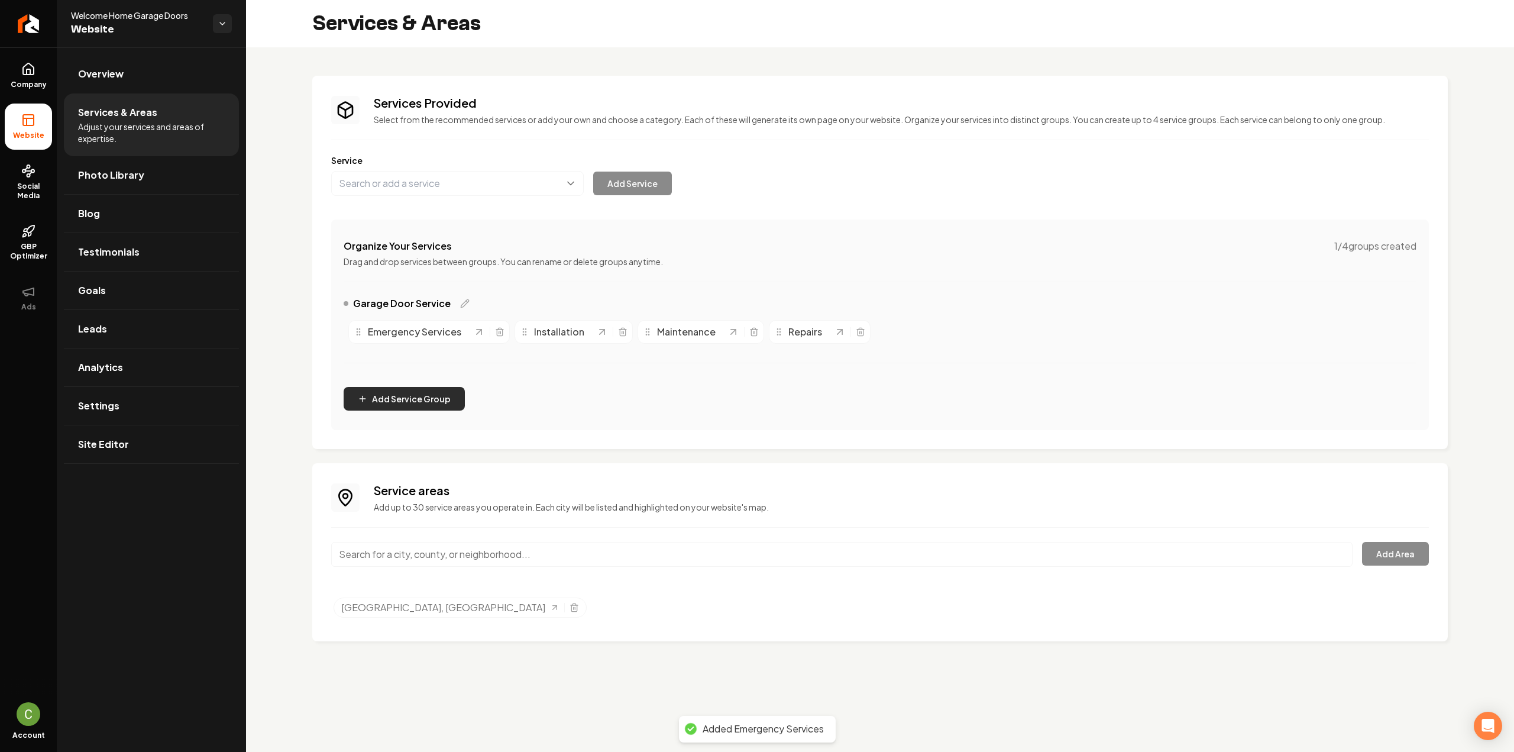
click at [403, 395] on button "Add Service Group" at bounding box center [404, 399] width 121 height 24
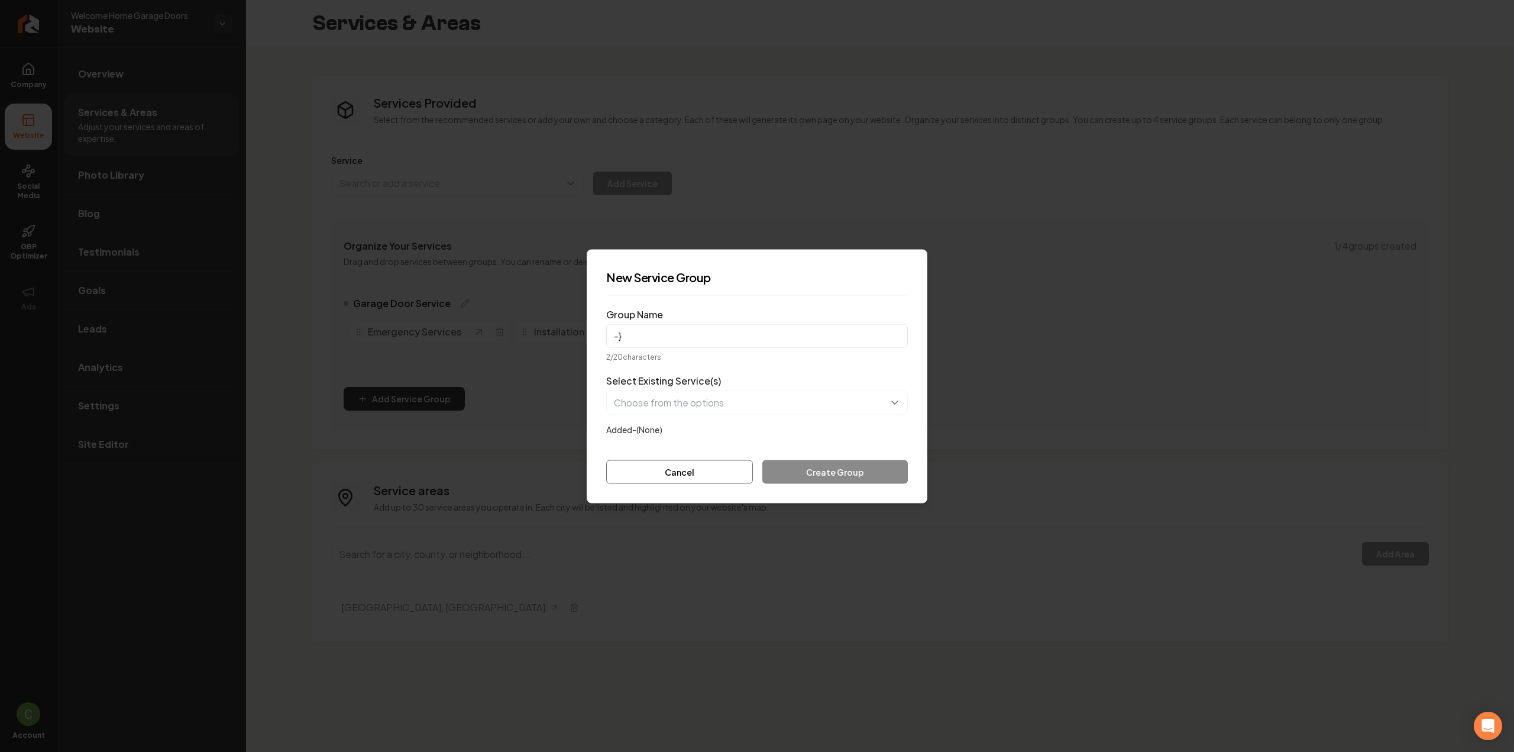
type input "-"
type input "Garage Door Openers"
click at [668, 401] on button "button" at bounding box center [757, 402] width 302 height 25
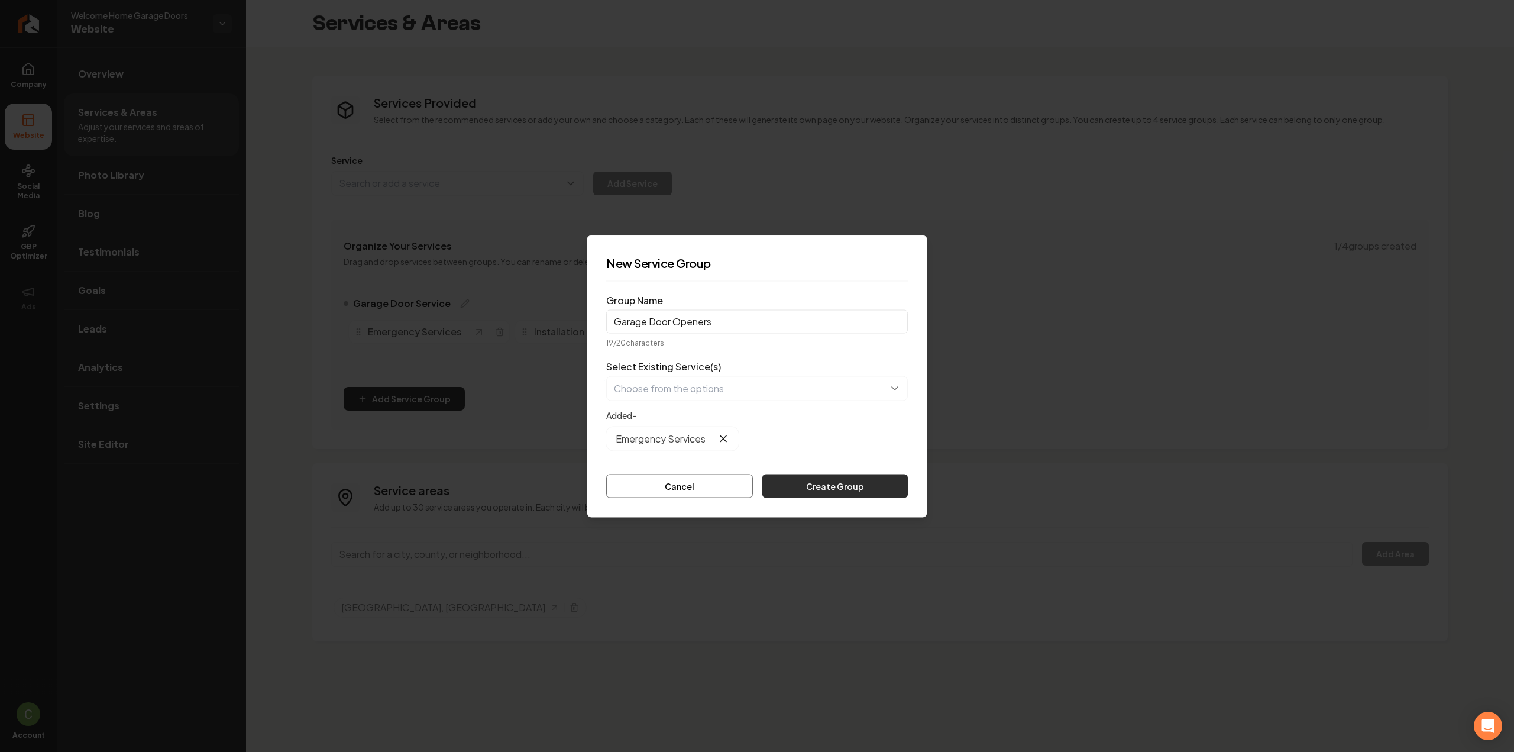
click at [855, 483] on button "Create Group" at bounding box center [834, 486] width 145 height 24
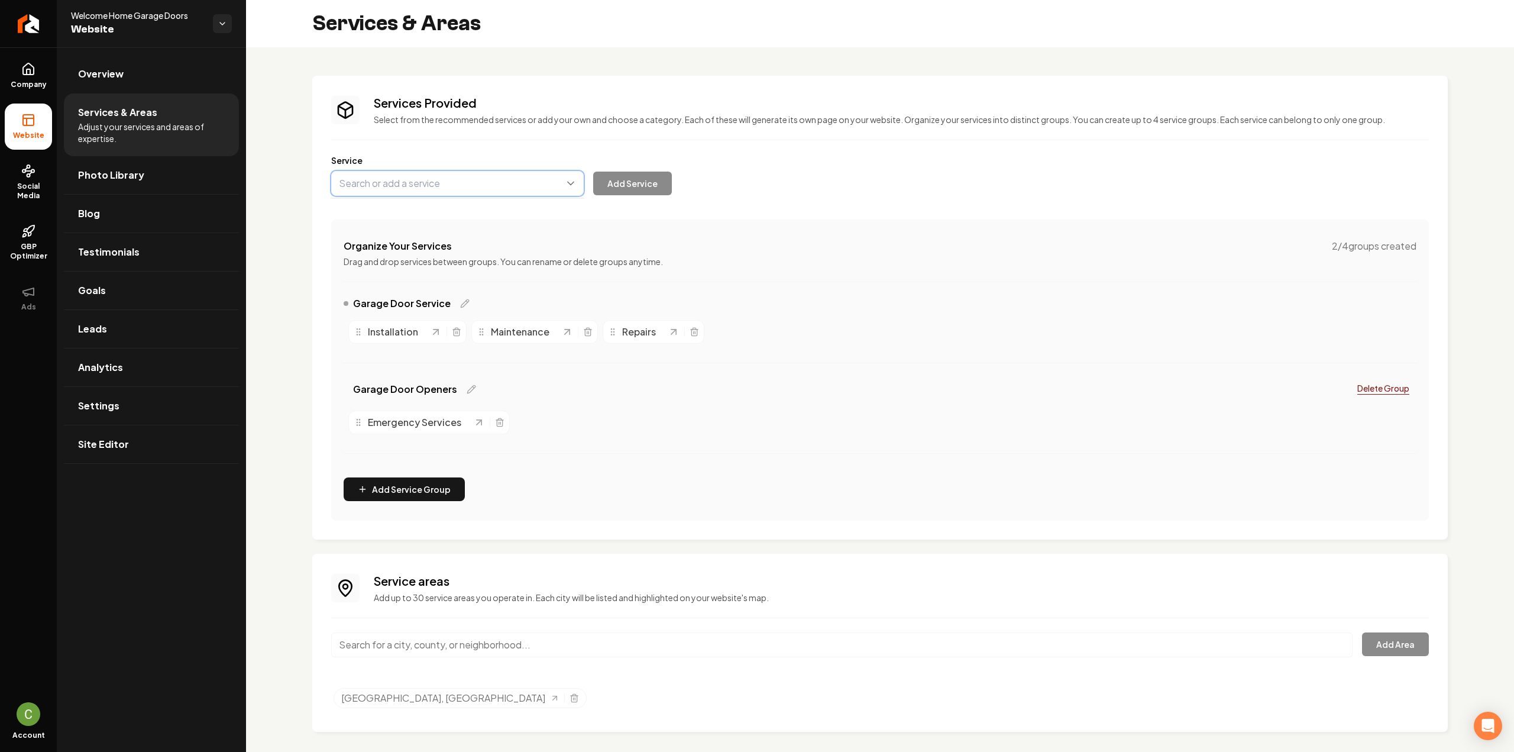
click at [405, 180] on button "Main content area" at bounding box center [457, 183] width 253 height 25
click at [409, 189] on button "Main content area" at bounding box center [457, 183] width 253 height 25
paste input "Installation & Replacement"
type input "Installation & Replacement"
click at [621, 185] on button "Add Service" at bounding box center [632, 184] width 79 height 24
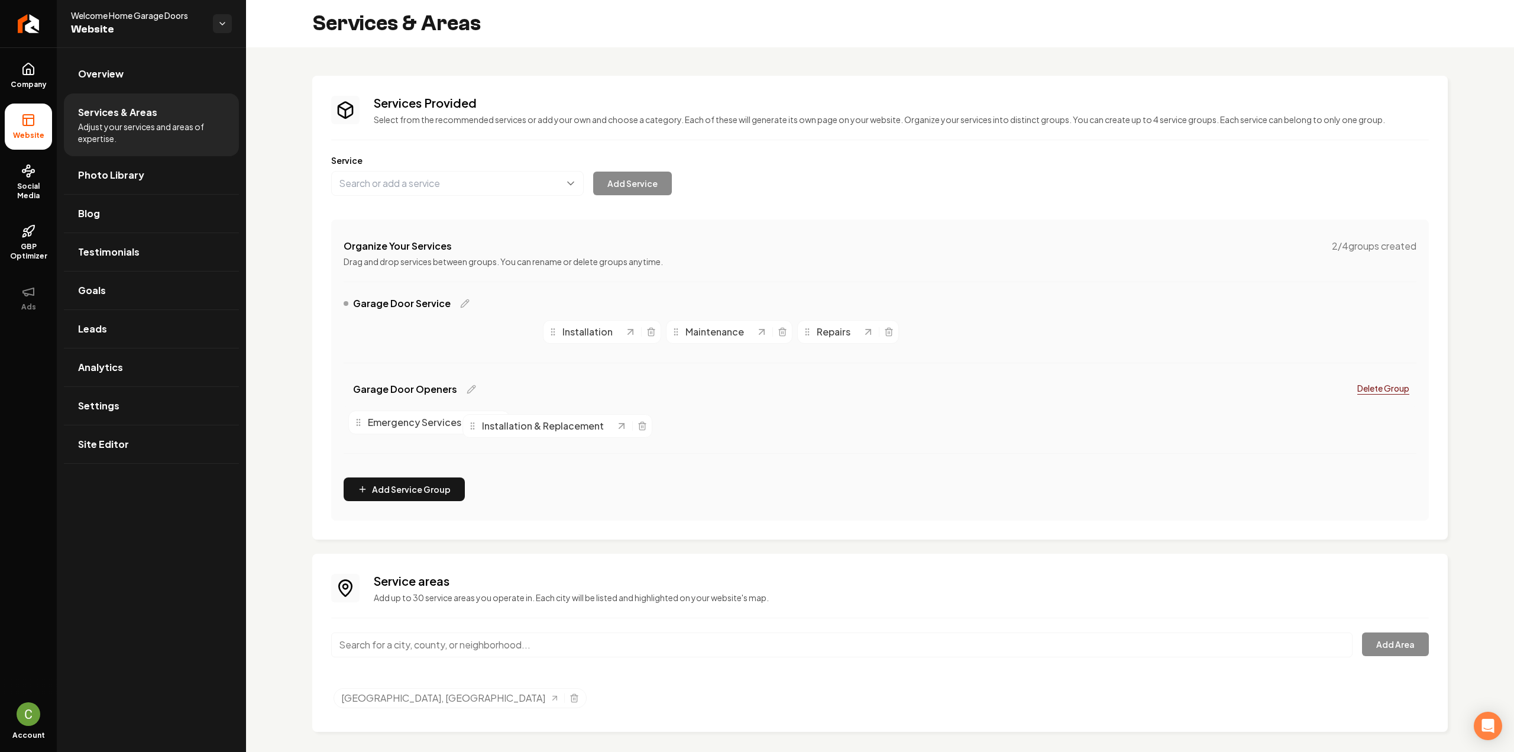
drag, startPoint x: 416, startPoint y: 337, endPoint x: 529, endPoint y: 428, distance: 144.6
click at [451, 178] on button "Main content area" at bounding box center [457, 183] width 253 height 25
paste input "Maintenance"
type input "Maintenance"
click at [459, 180] on button "Main content area" at bounding box center [457, 183] width 253 height 25
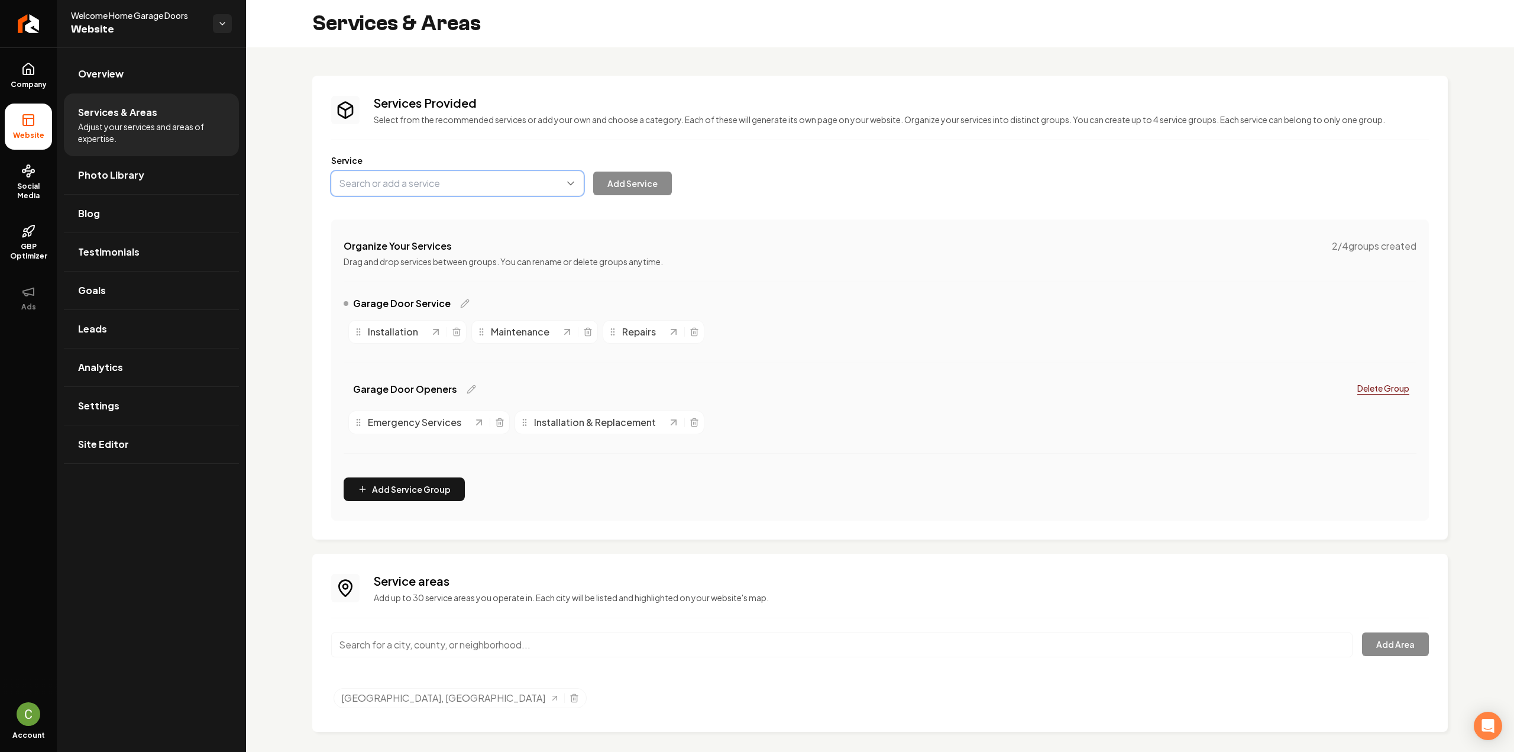
click at [459, 180] on button "Main content area" at bounding box center [457, 183] width 253 height 25
click at [448, 196] on div "Services Provided Select from the recommended services or add your own and choo…" at bounding box center [880, 308] width 1098 height 426
click at [444, 186] on button "Main content area" at bounding box center [457, 183] width 253 height 25
paste input "Repair"
drag, startPoint x: 446, startPoint y: 202, endPoint x: 454, endPoint y: 202, distance: 8.3
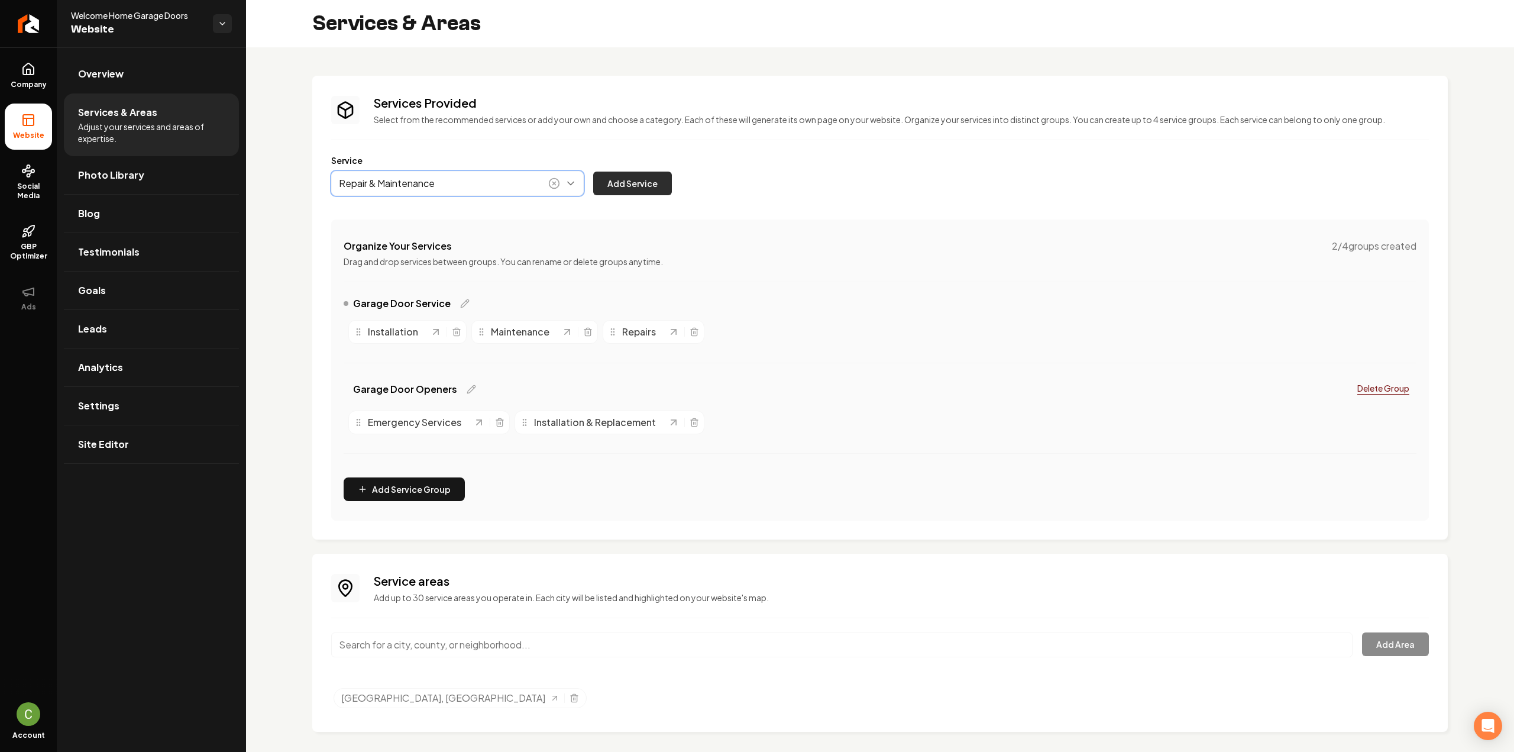
type input "Repair & Maintenance"
click at [632, 184] on button "Add Service" at bounding box center [632, 184] width 79 height 24
drag, startPoint x: 727, startPoint y: 335, endPoint x: 737, endPoint y: 409, distance: 74.6
click at [394, 182] on button "Main content area" at bounding box center [457, 183] width 253 height 25
type input "G"
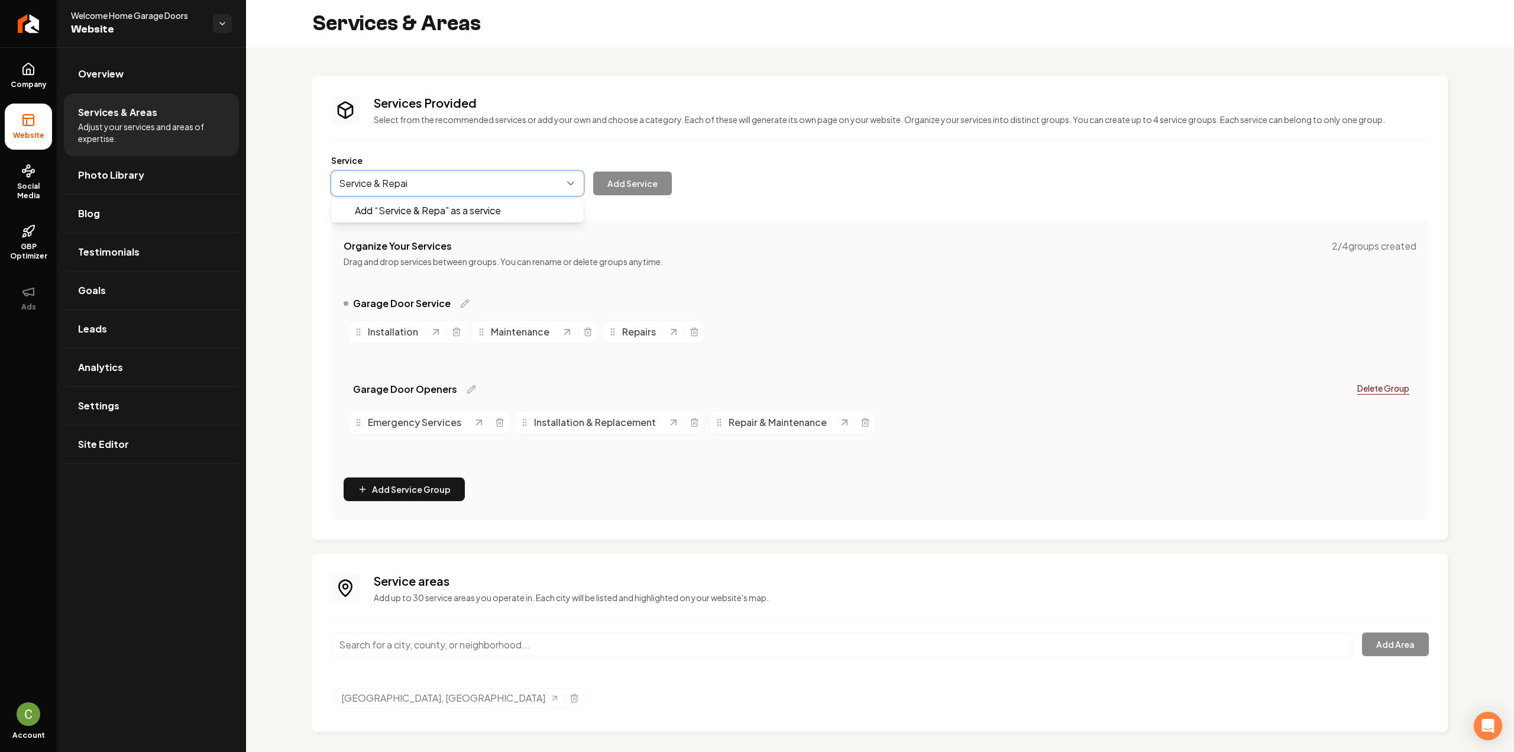
type input "Service & Repair"
click at [440, 183] on button "Main content area" at bounding box center [457, 183] width 253 height 25
click at [454, 192] on button "Main content area" at bounding box center [457, 183] width 253 height 25
paste input "Spring Repair"
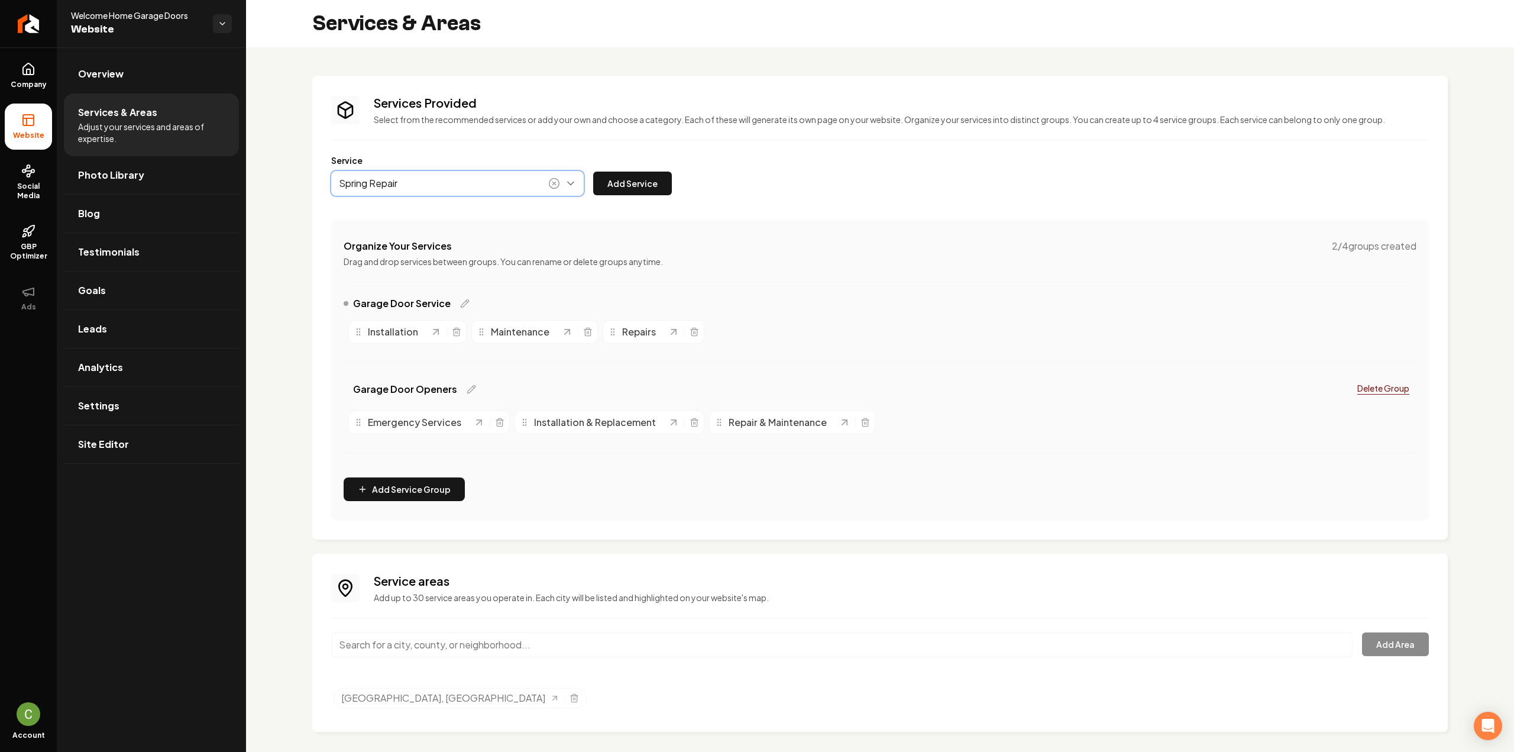
type input "Spring Repair"
click at [630, 182] on button "Add Service" at bounding box center [632, 184] width 79 height 24
click at [423, 486] on button "Add Service Group" at bounding box center [404, 489] width 121 height 24
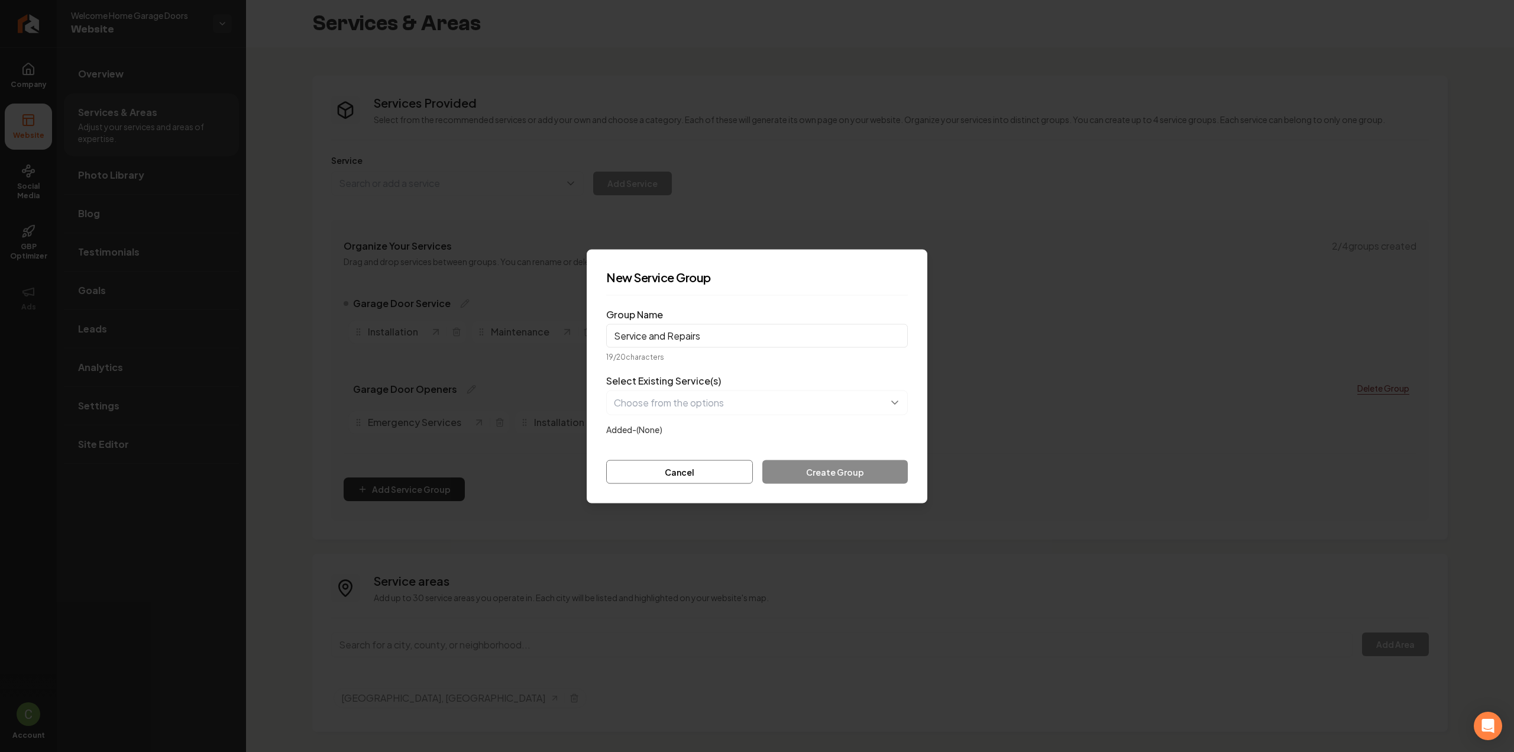
type input "Service and Repairs"
click at [664, 413] on button "button" at bounding box center [757, 402] width 302 height 25
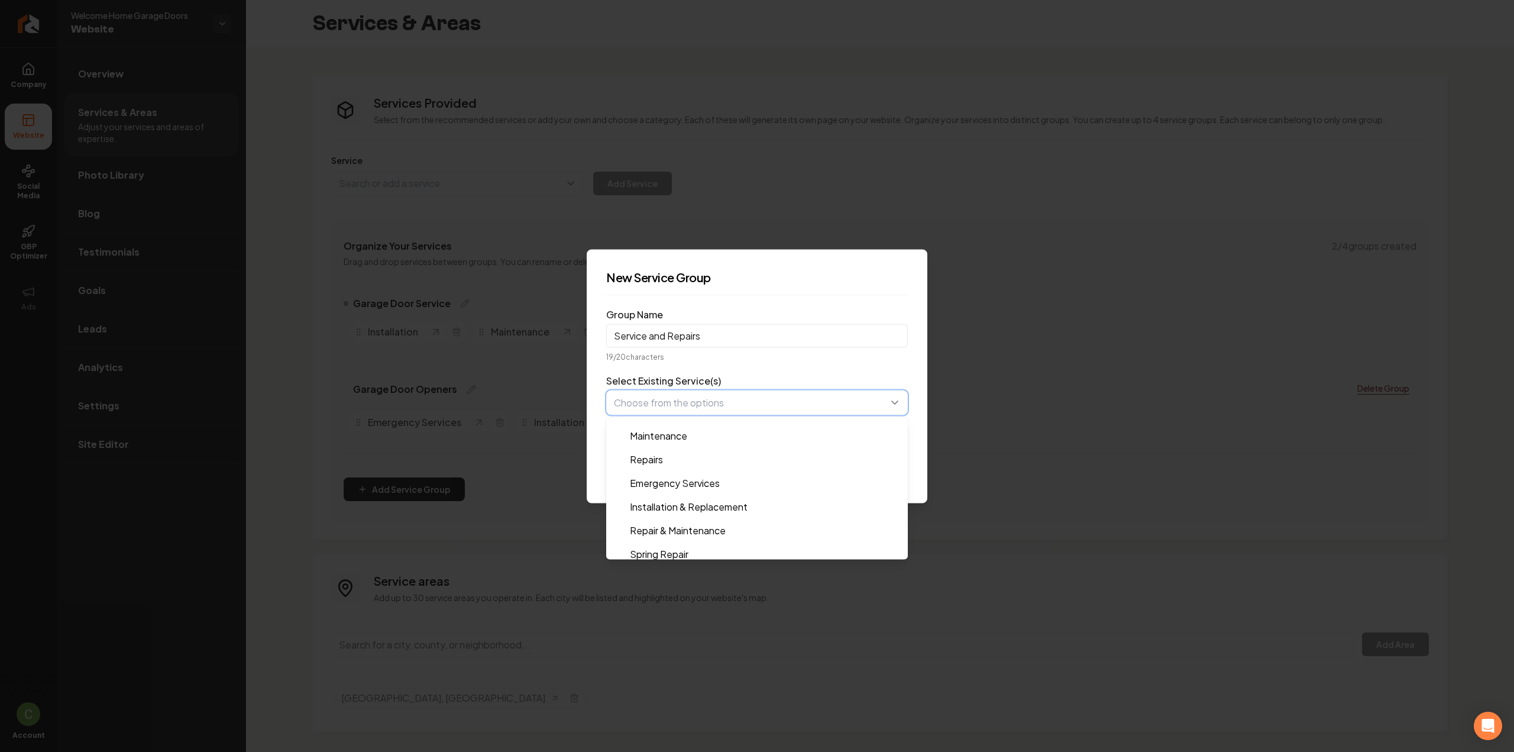
scroll to position [24, 0]
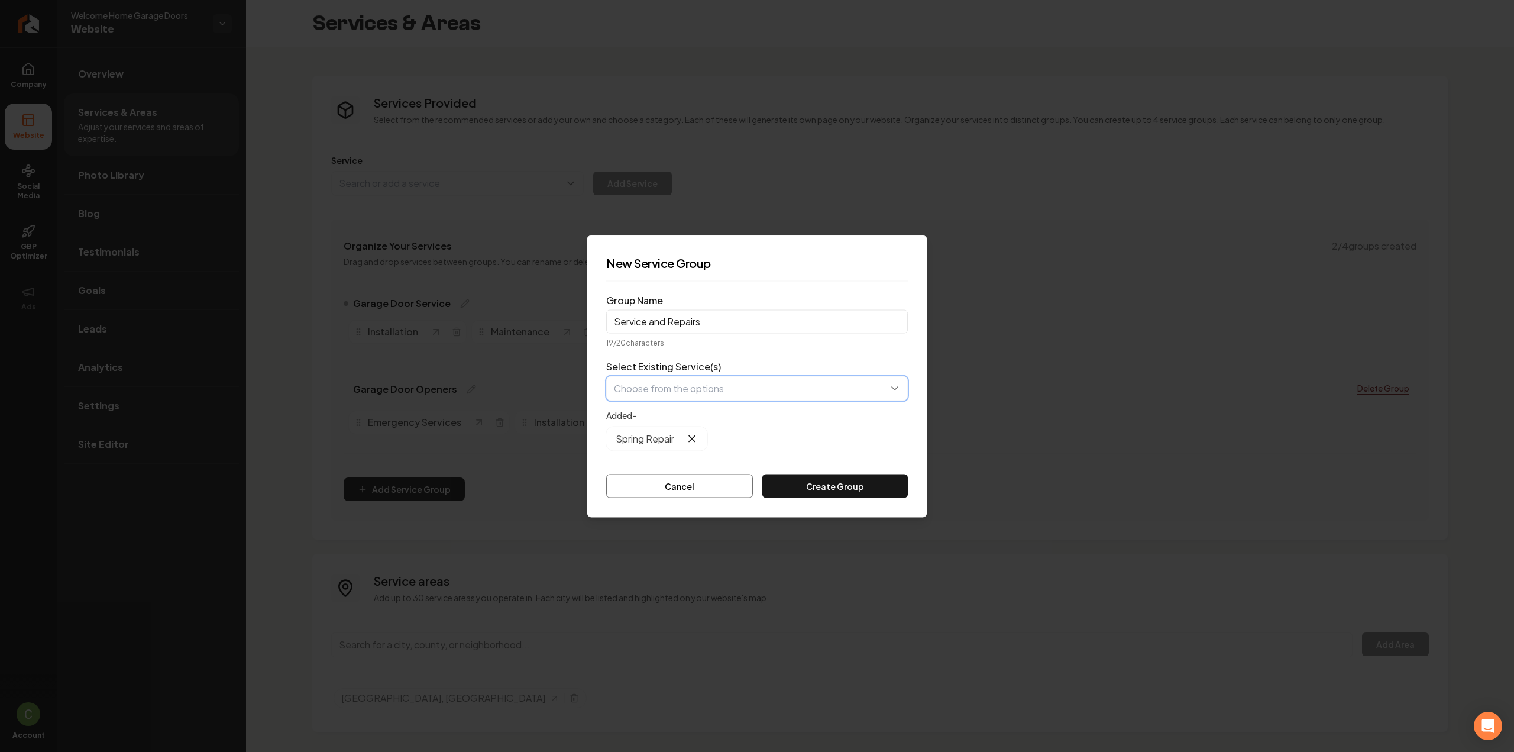
drag, startPoint x: 687, startPoint y: 543, endPoint x: 693, endPoint y: 541, distance: 6.4
click at [812, 487] on button "Create Group" at bounding box center [834, 486] width 145 height 24
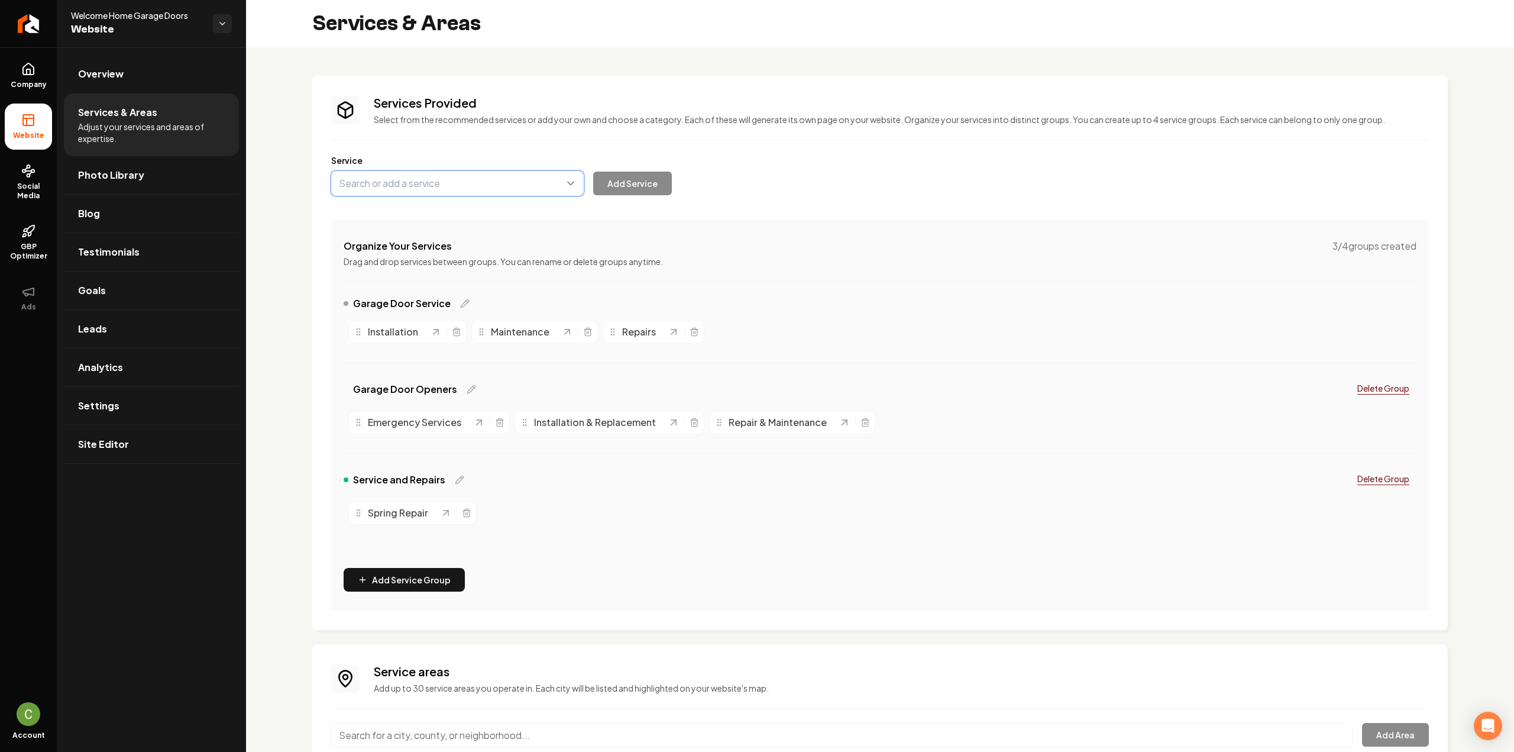
click at [397, 180] on button "Main content area" at bounding box center [457, 183] width 253 height 25
paste input "Tune Up"
type input "Tune Up"
click at [630, 186] on button "Add Service" at bounding box center [632, 184] width 79 height 24
drag, startPoint x: 713, startPoint y: 335, endPoint x: 556, endPoint y: 515, distance: 238.1
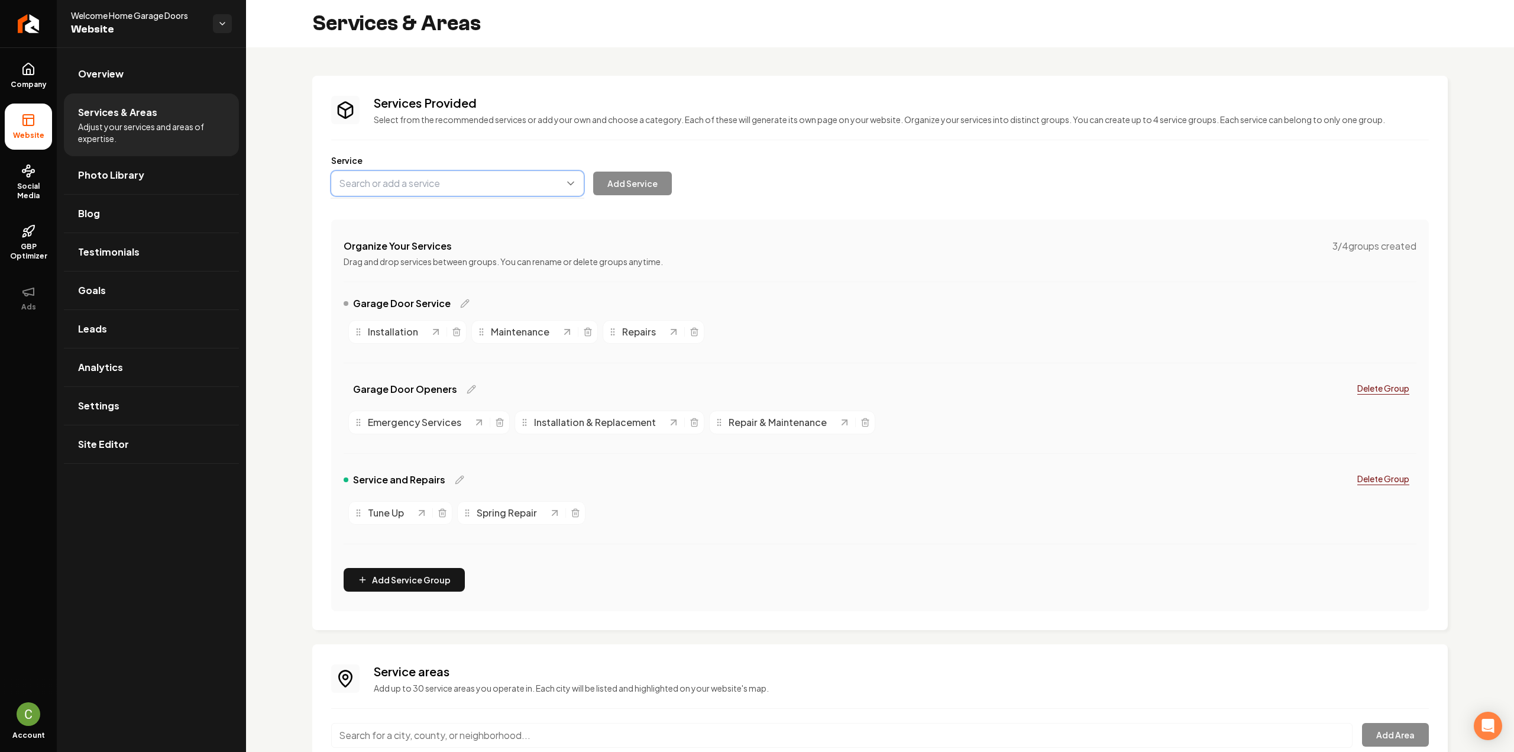
click at [440, 186] on button "Main content area" at bounding box center [457, 183] width 253 height 25
paste input "Service Call"
drag, startPoint x: 434, startPoint y: 203, endPoint x: 461, endPoint y: 205, distance: 27.9
type input "Service Call"
click at [645, 173] on button "Add Service" at bounding box center [632, 184] width 79 height 24
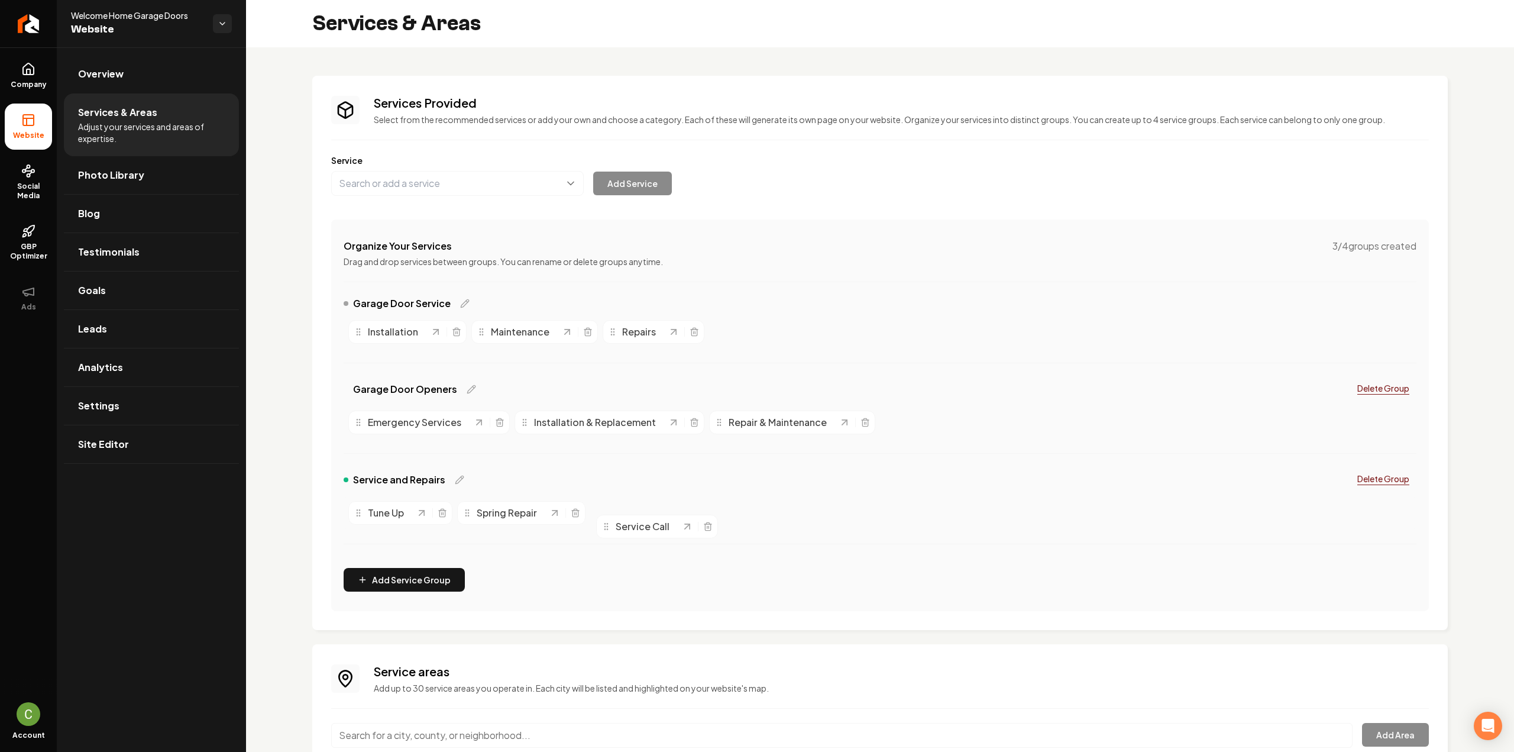
drag, startPoint x: 727, startPoint y: 333, endPoint x: 617, endPoint y: 522, distance: 218.6
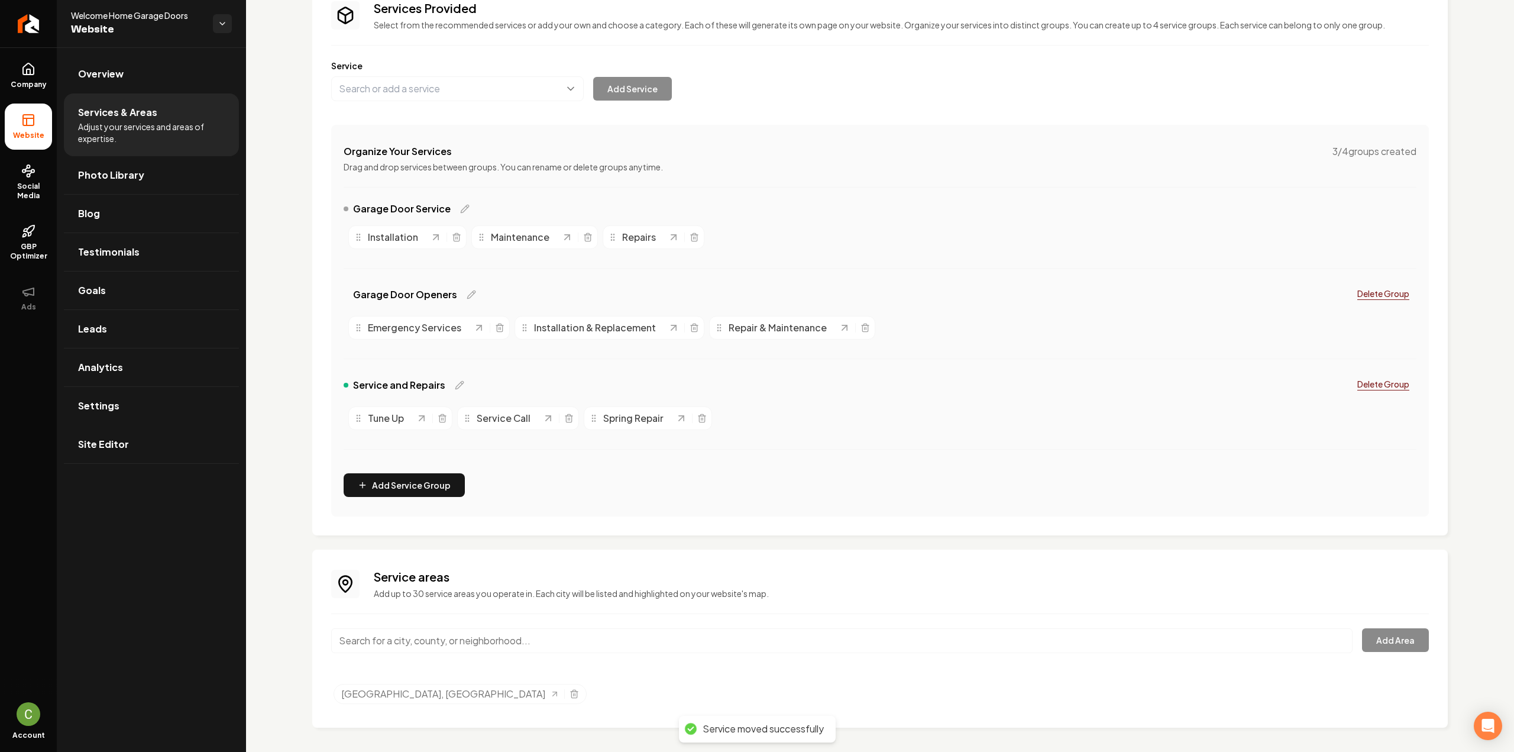
scroll to position [97, 0]
click at [575, 691] on line "Selected tags" at bounding box center [575, 692] width 0 height 2
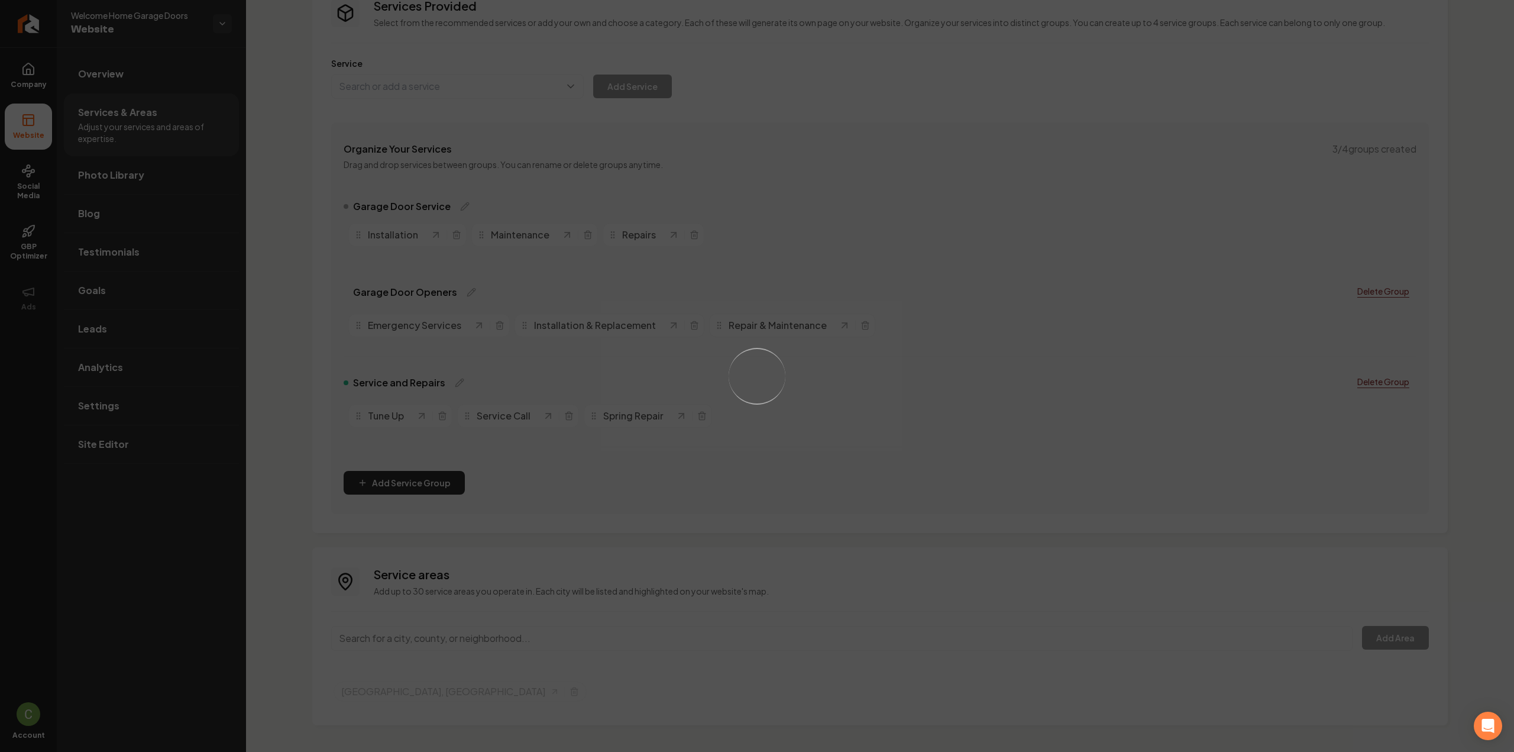
scroll to position [72, 0]
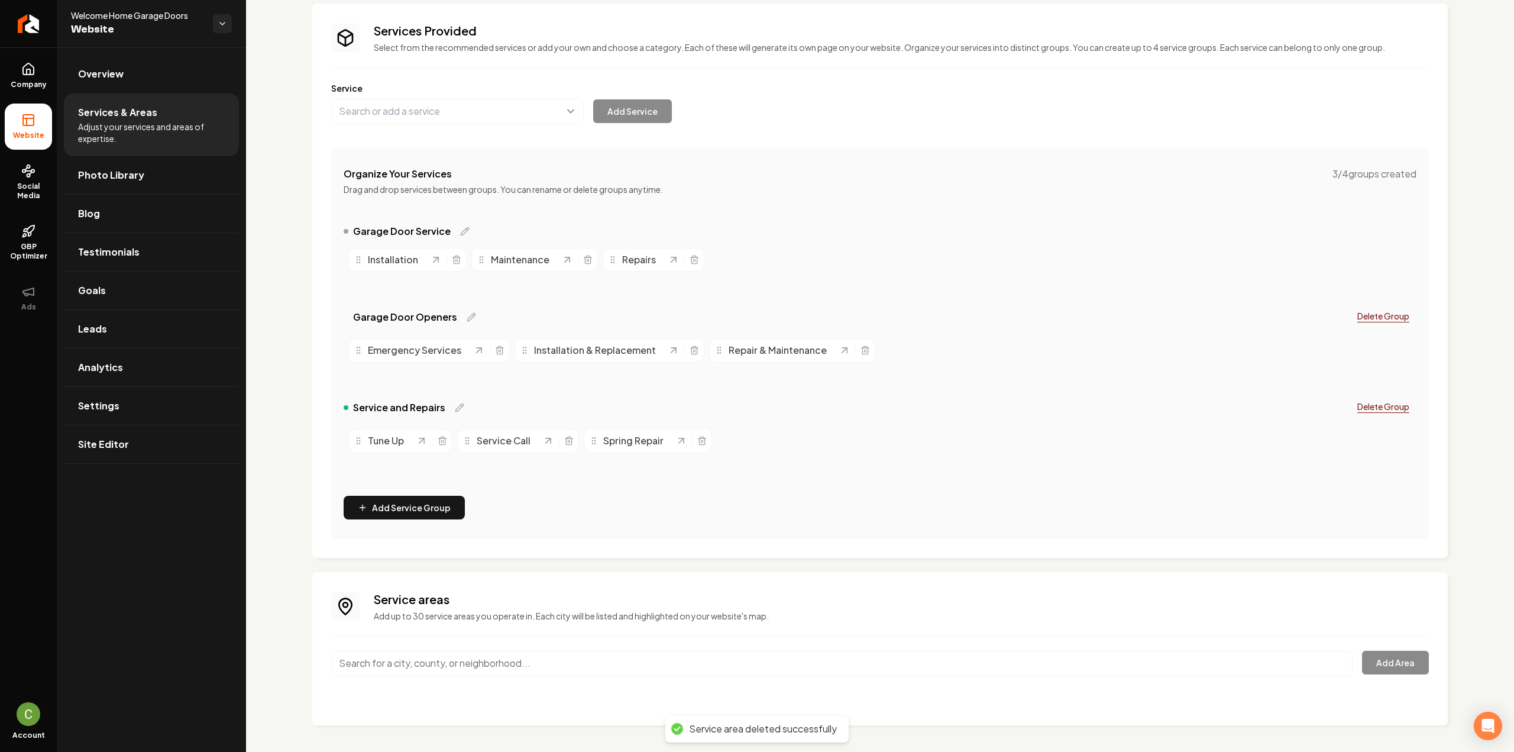
click at [371, 673] on input "Main content area" at bounding box center [841, 663] width 1021 height 25
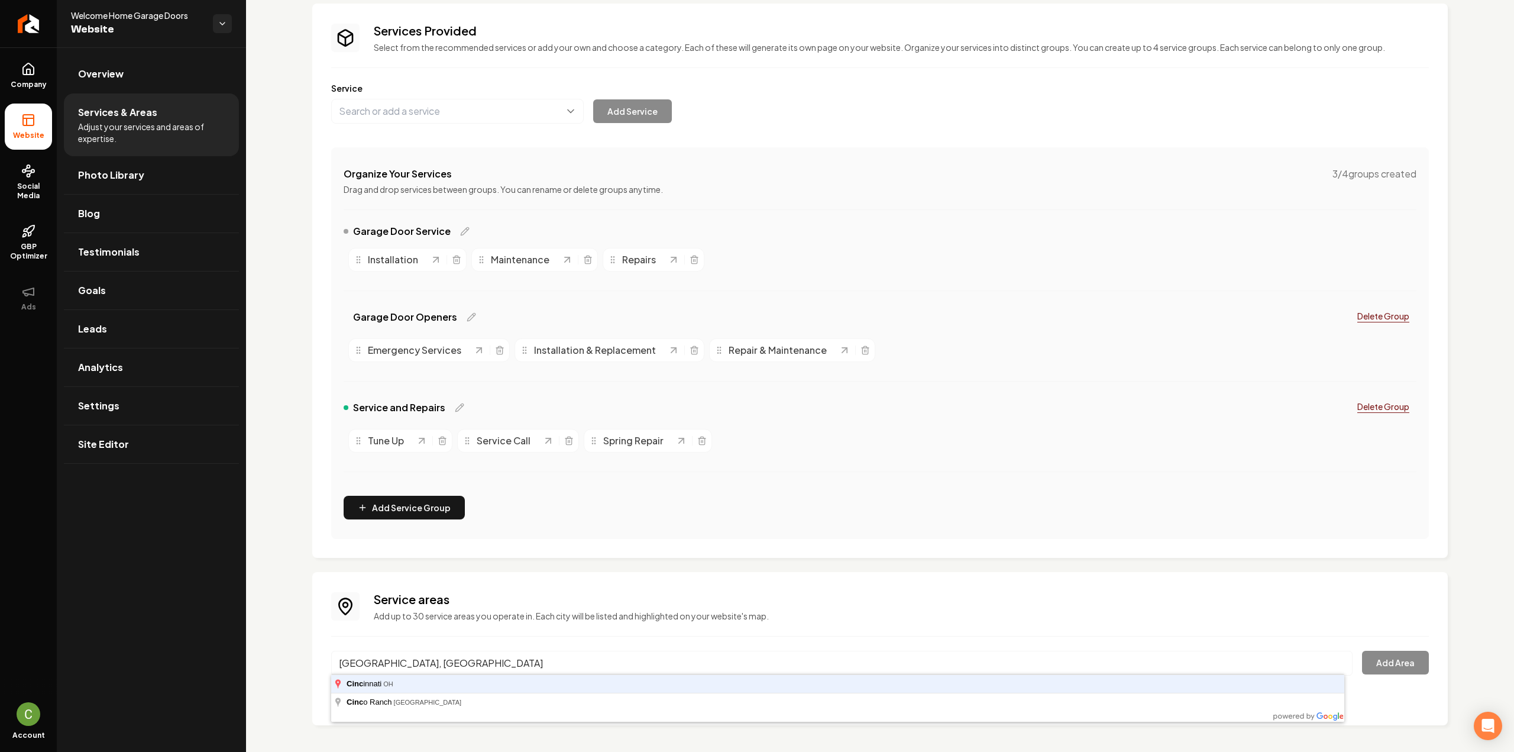
type input "[GEOGRAPHIC_DATA], [GEOGRAPHIC_DATA]"
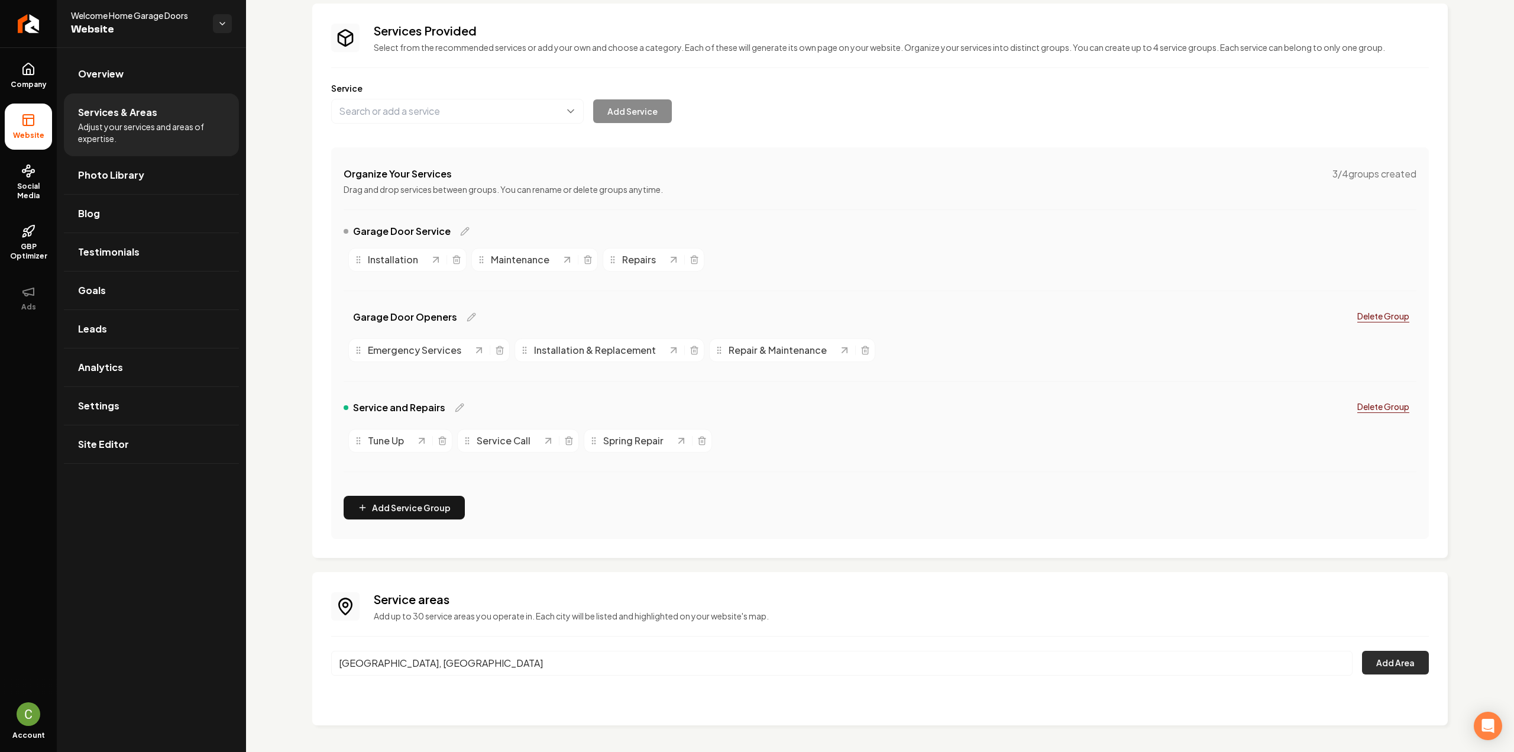
click at [1390, 667] on button "Add Area" at bounding box center [1395, 663] width 67 height 24
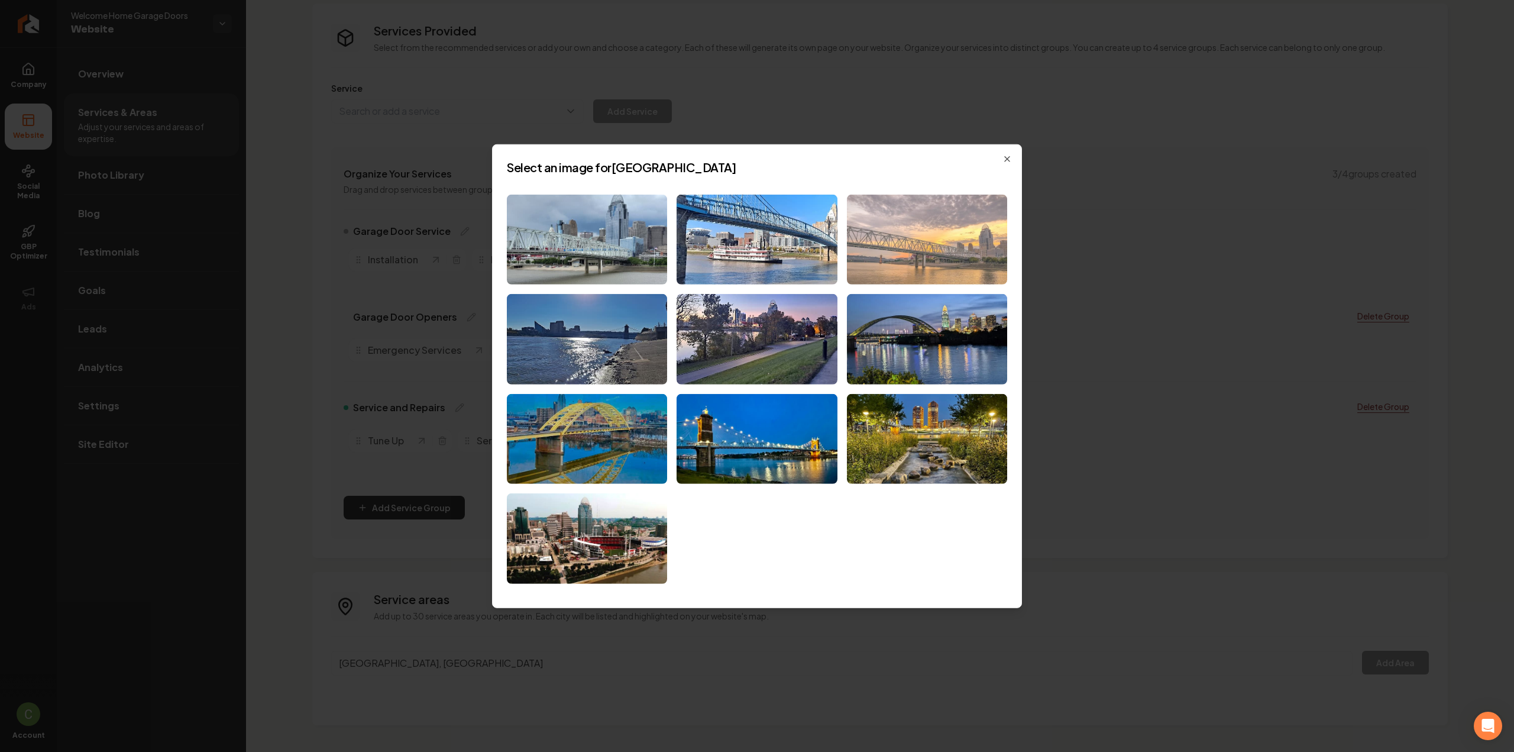
click at [949, 262] on img at bounding box center [927, 239] width 160 height 90
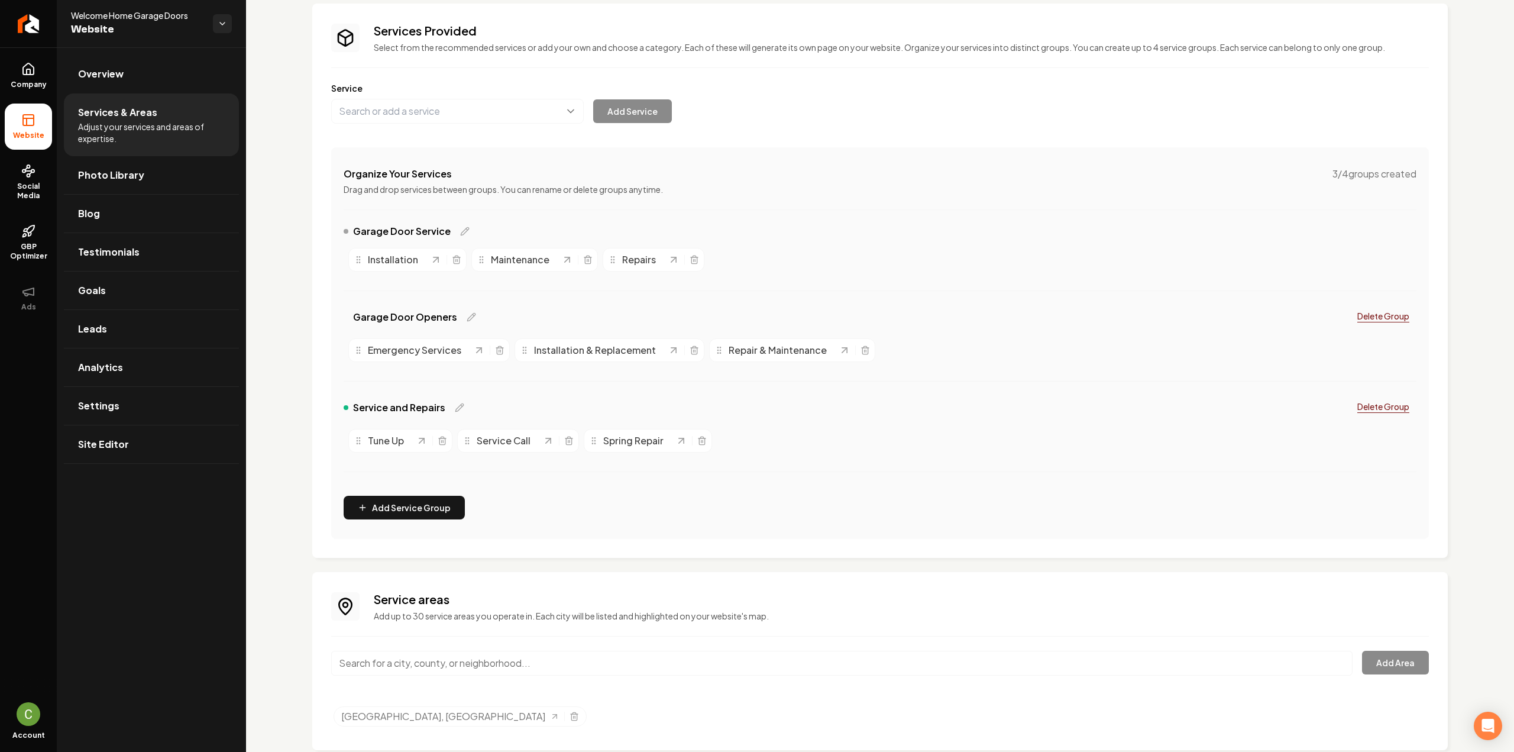
click at [443, 668] on input "Main content area" at bounding box center [841, 663] width 1021 height 25
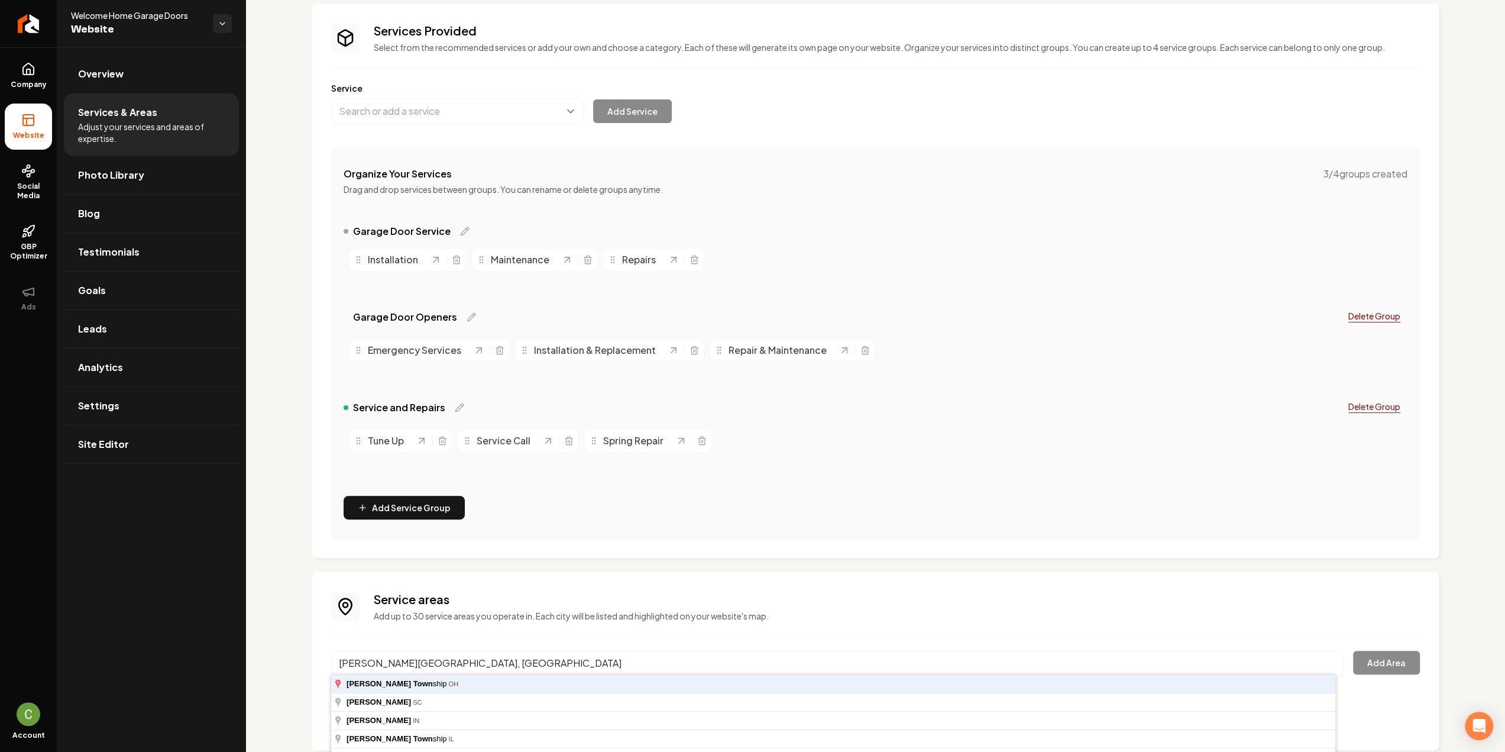
type input "[PERSON_NAME][GEOGRAPHIC_DATA], [GEOGRAPHIC_DATA]"
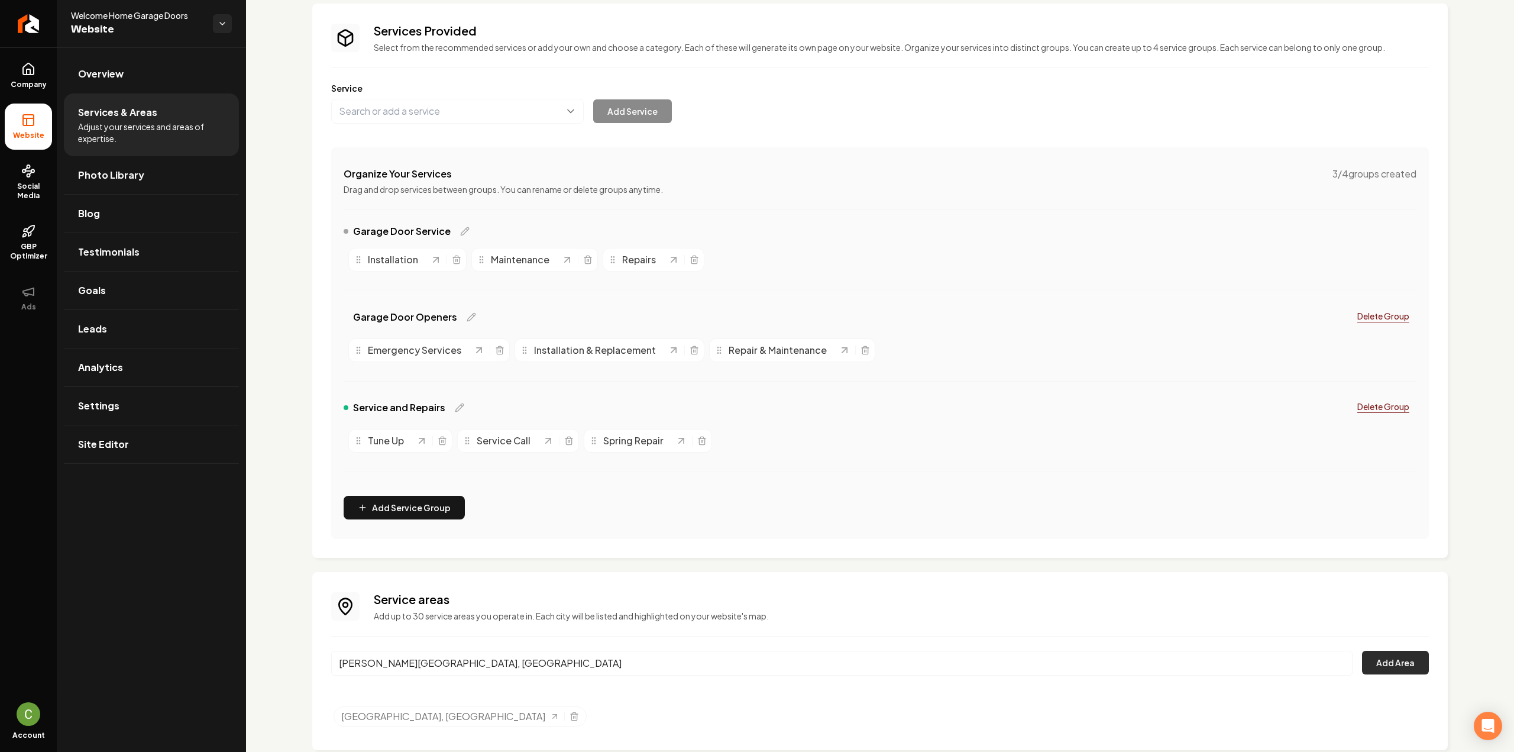
click at [1377, 656] on button "Add Area" at bounding box center [1395, 663] width 67 height 24
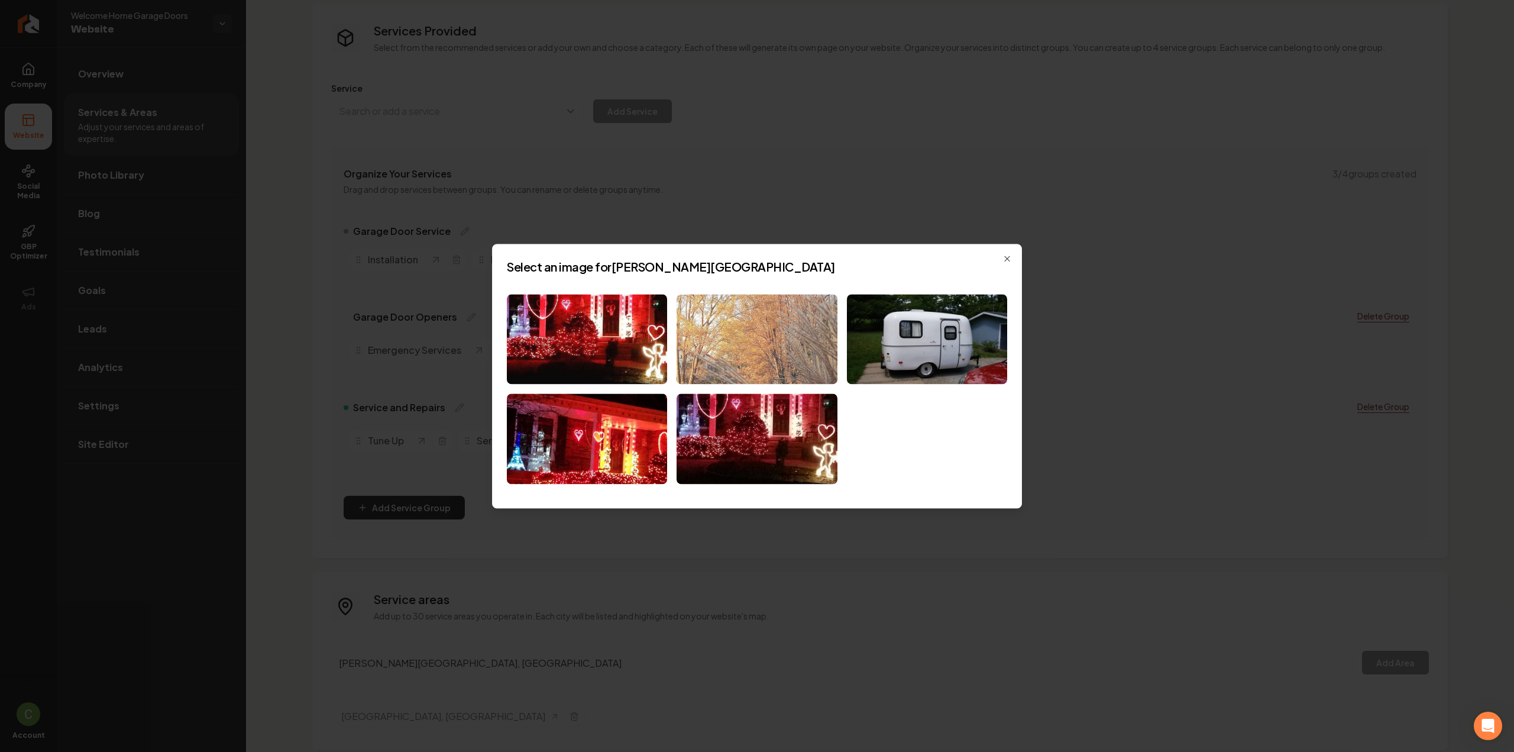
click at [764, 366] on img at bounding box center [757, 339] width 160 height 90
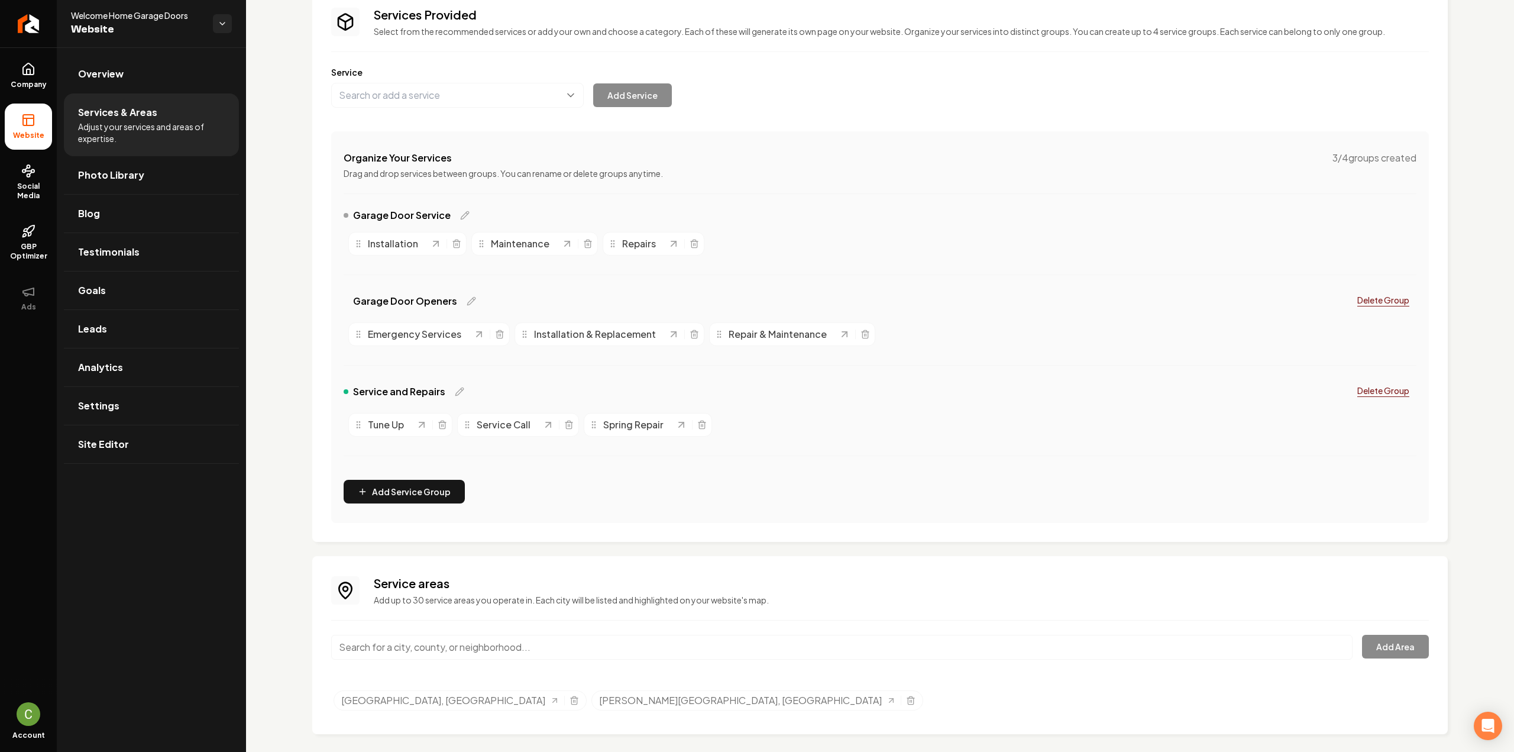
scroll to position [97, 0]
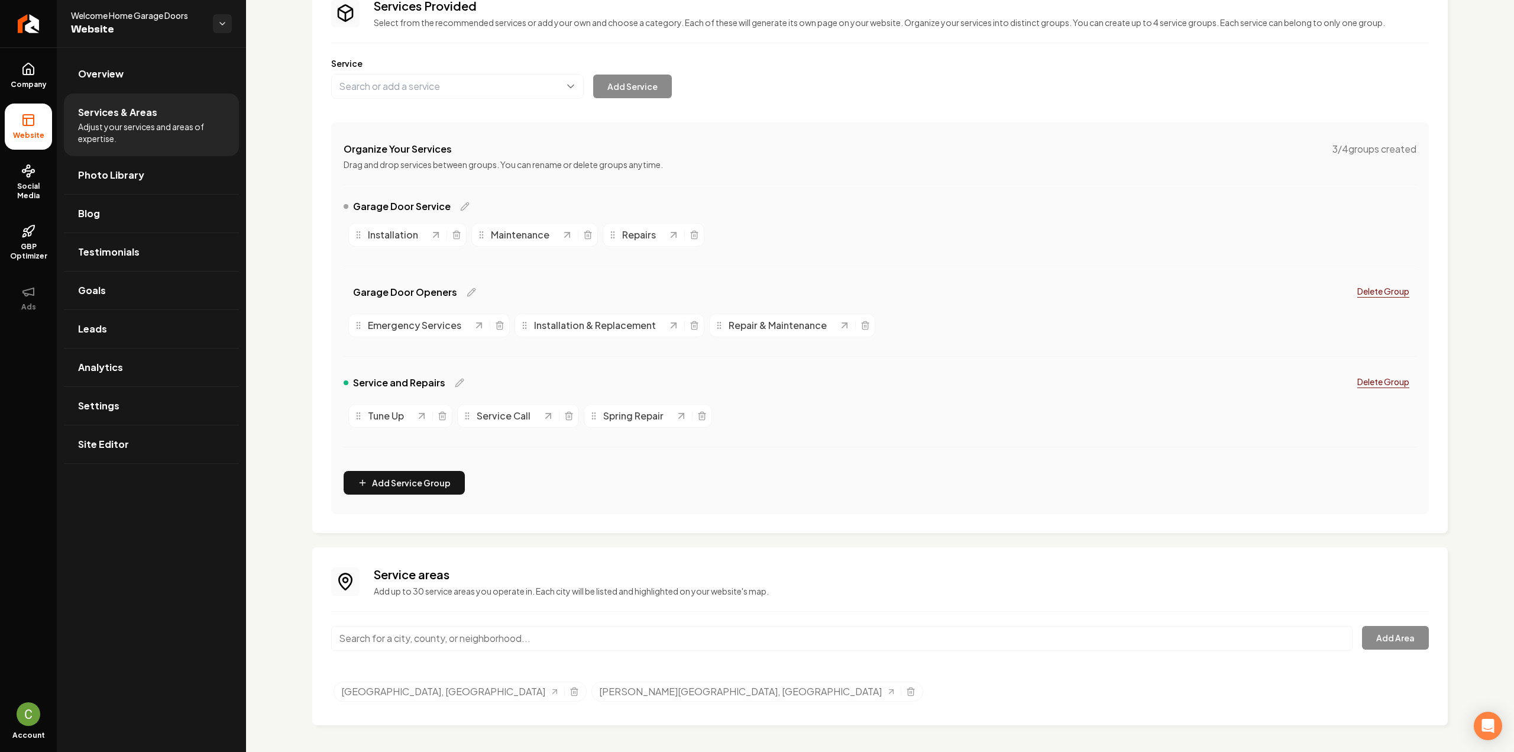
click at [470, 633] on input "Main content area" at bounding box center [841, 638] width 1021 height 25
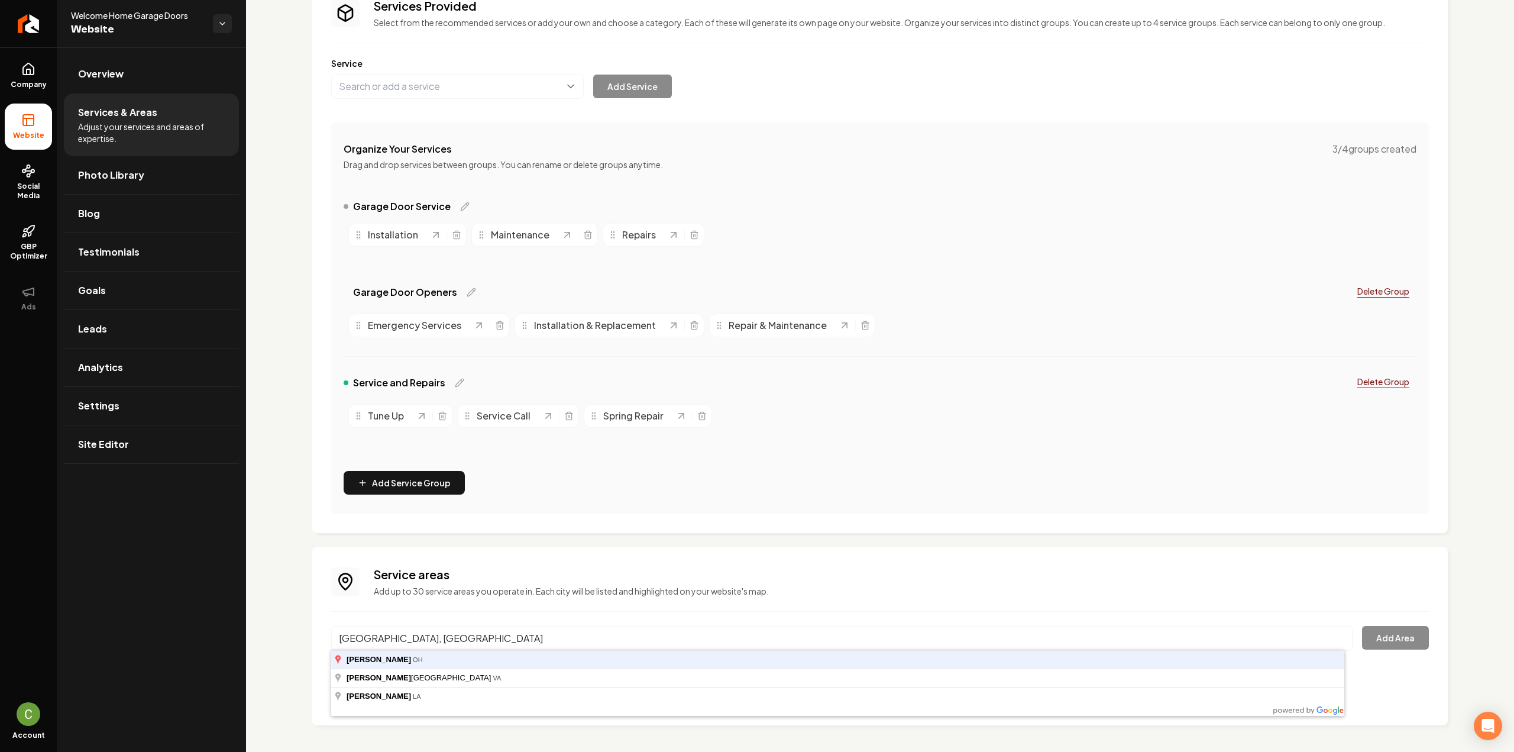
type input "[GEOGRAPHIC_DATA], [GEOGRAPHIC_DATA]"
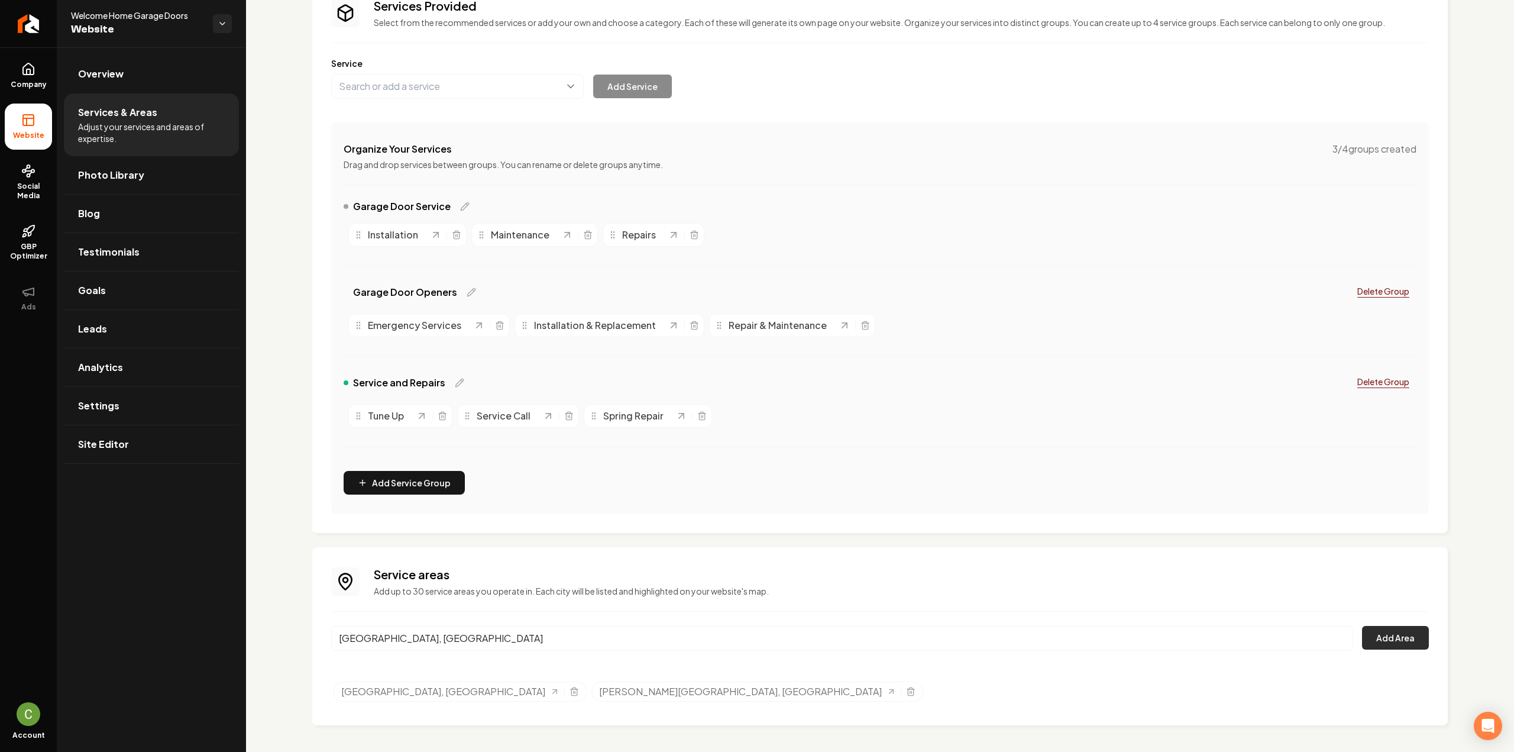
click at [1380, 631] on button "Add Area" at bounding box center [1395, 638] width 67 height 24
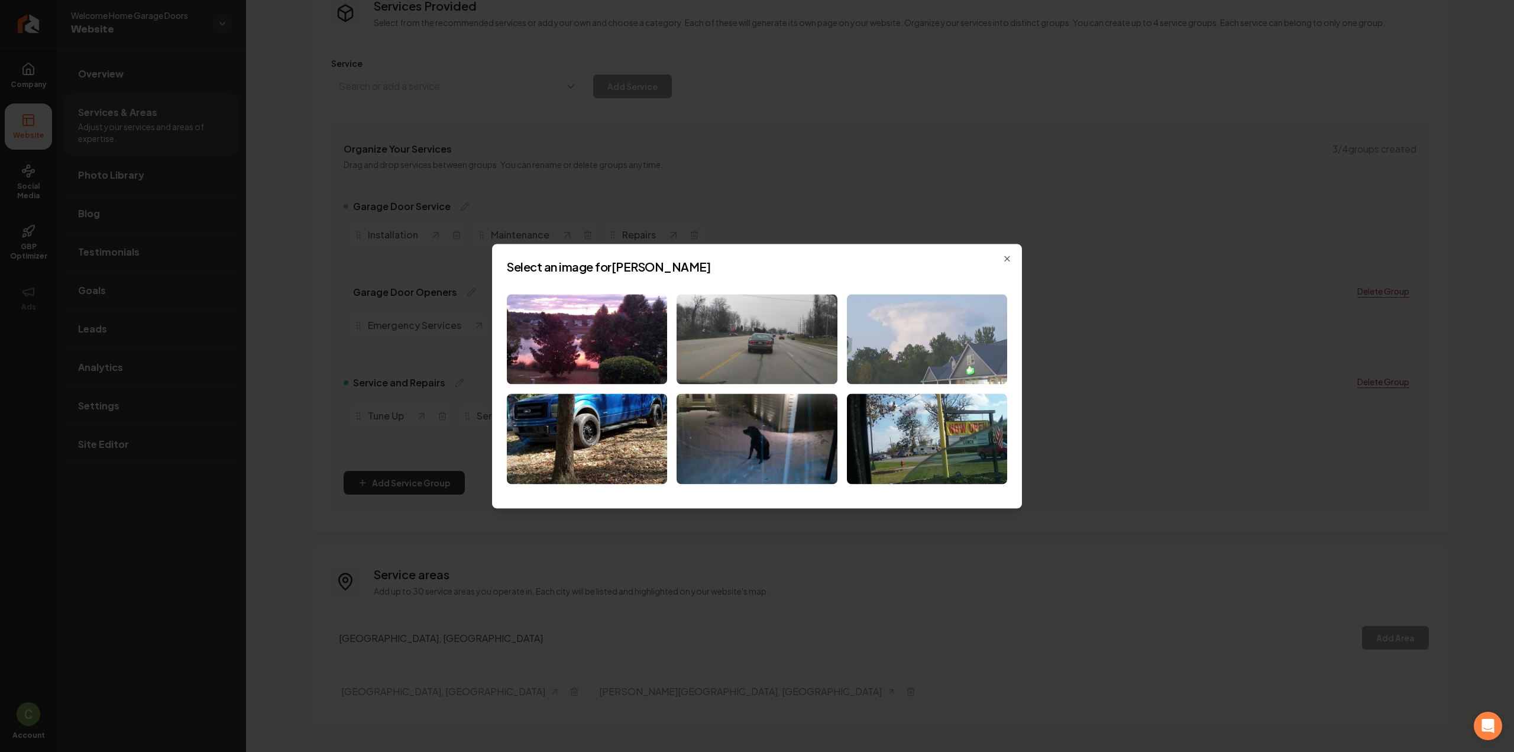
click at [910, 330] on img at bounding box center [927, 339] width 160 height 90
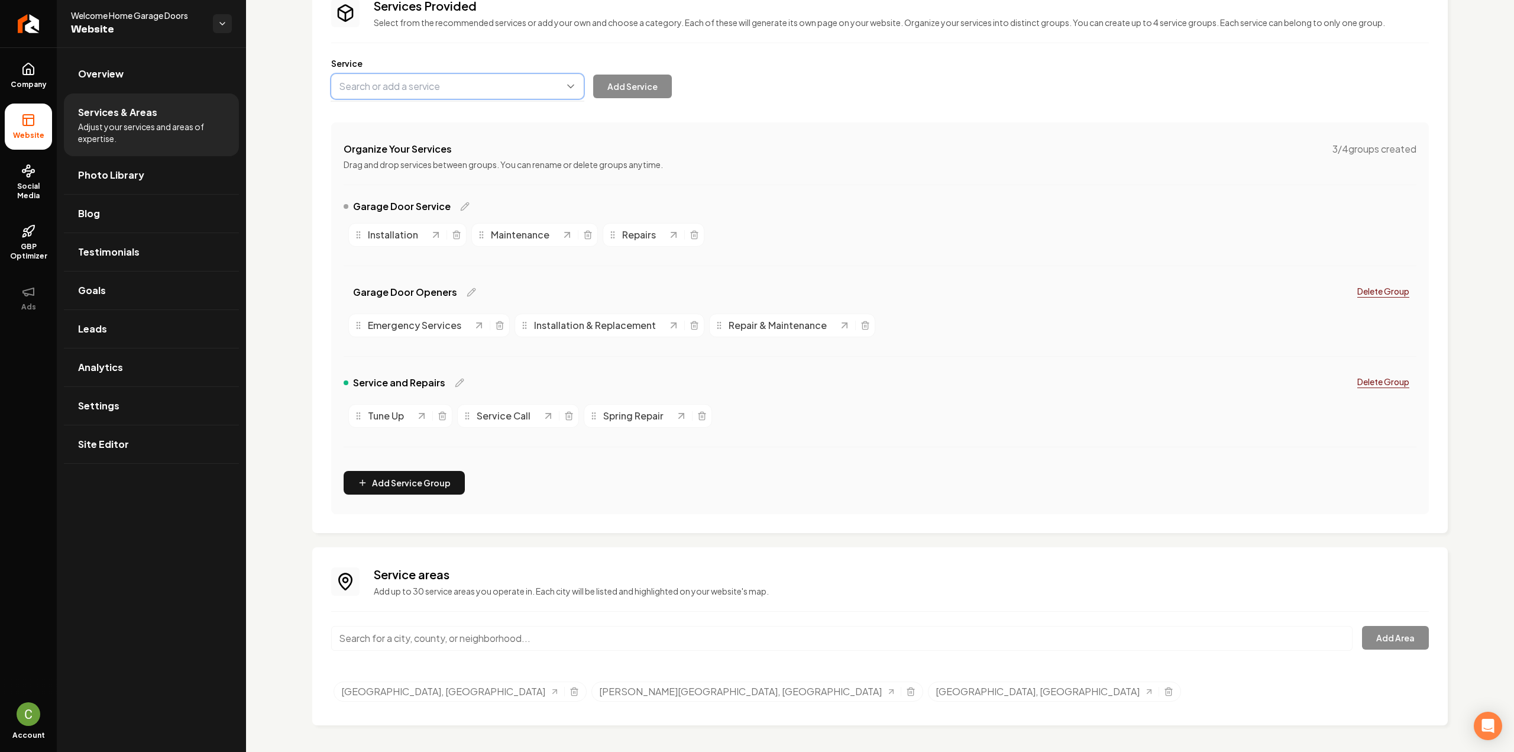
click at [402, 87] on button "Main content area" at bounding box center [457, 86] width 253 height 25
paste input "Emergency Services"
type input "Emergency Services"
click at [589, 639] on div "Services Provided Select from the recommended services or add your own and choo…" at bounding box center [880, 352] width 1136 height 746
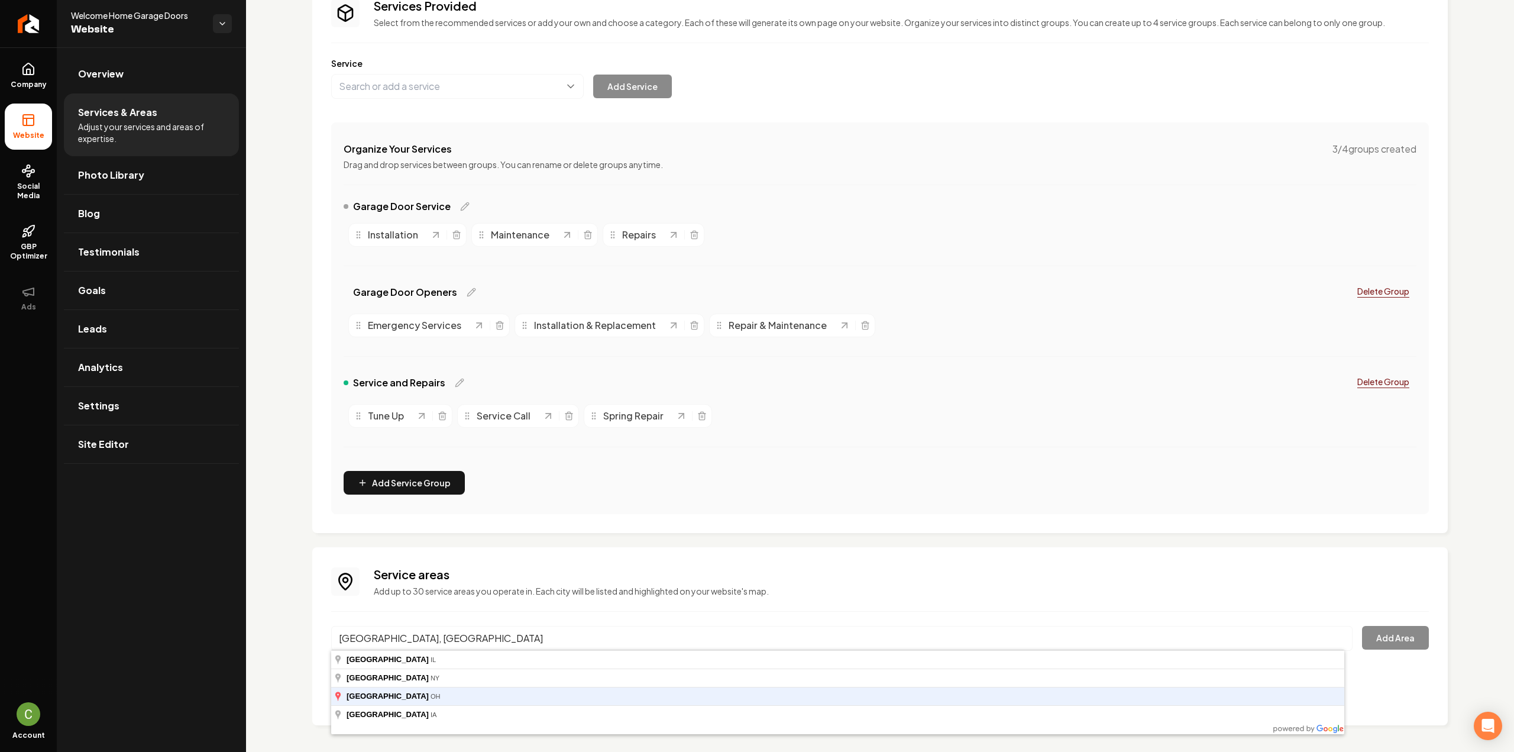
type input "[GEOGRAPHIC_DATA], [GEOGRAPHIC_DATA]"
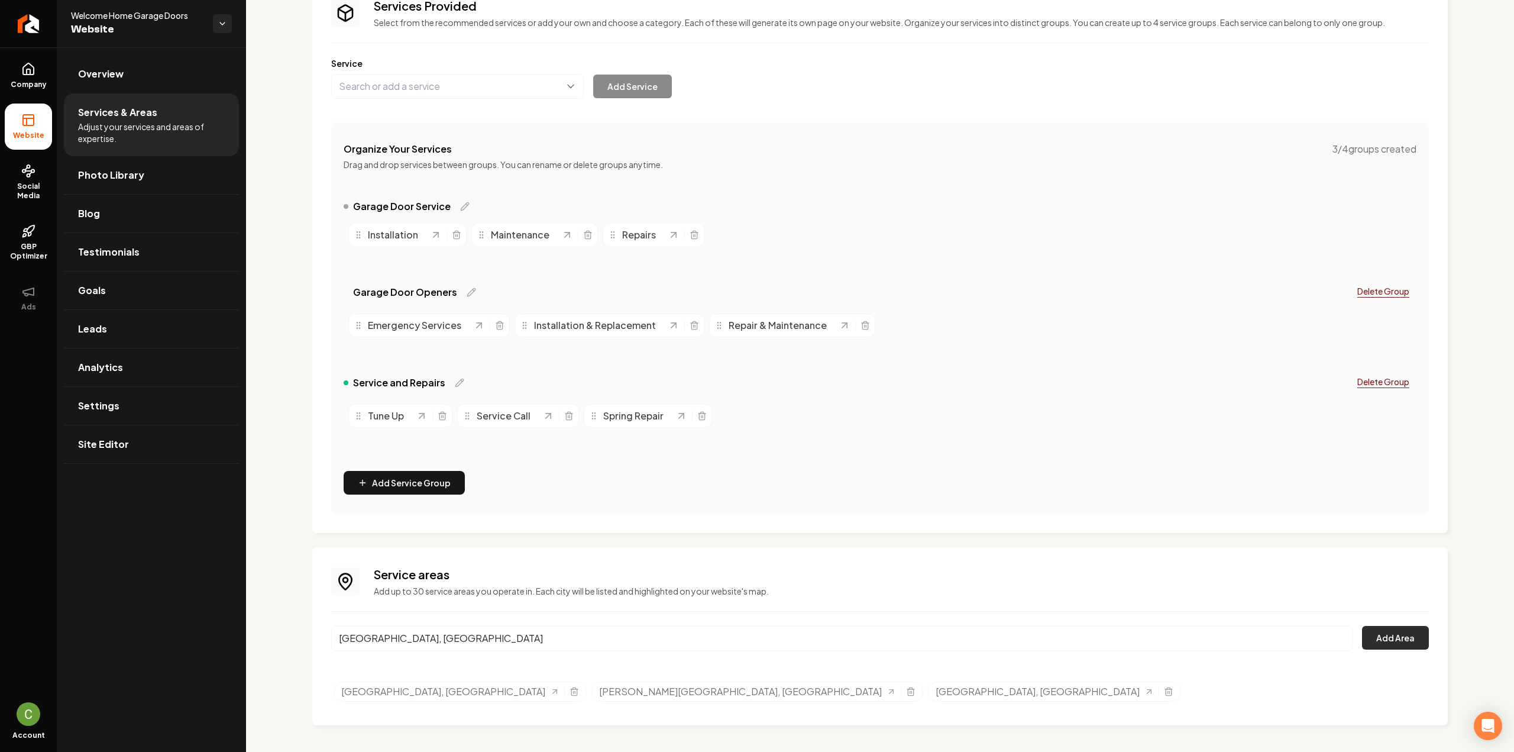
click at [1396, 636] on button "Add Area" at bounding box center [1395, 638] width 67 height 24
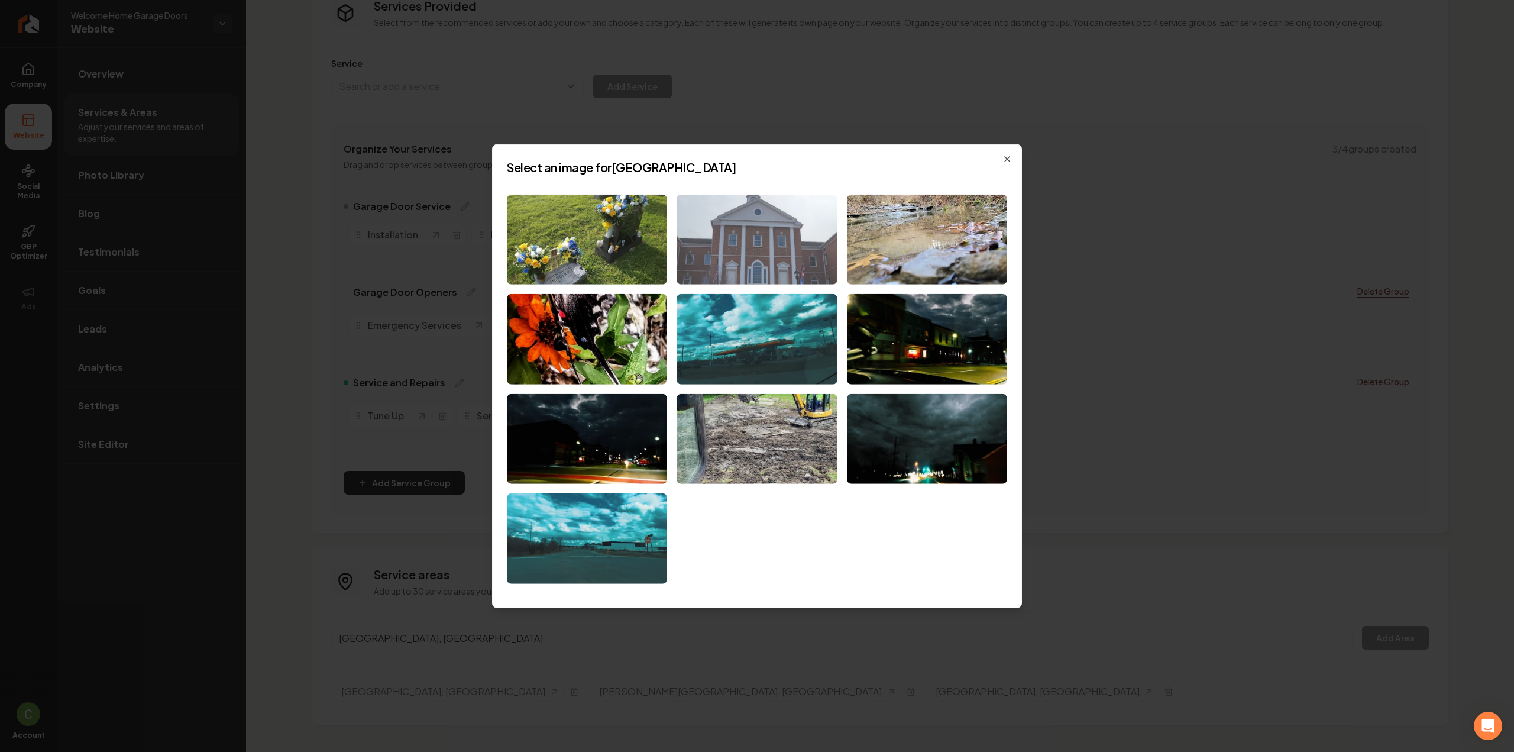
click at [738, 246] on img at bounding box center [757, 239] width 160 height 90
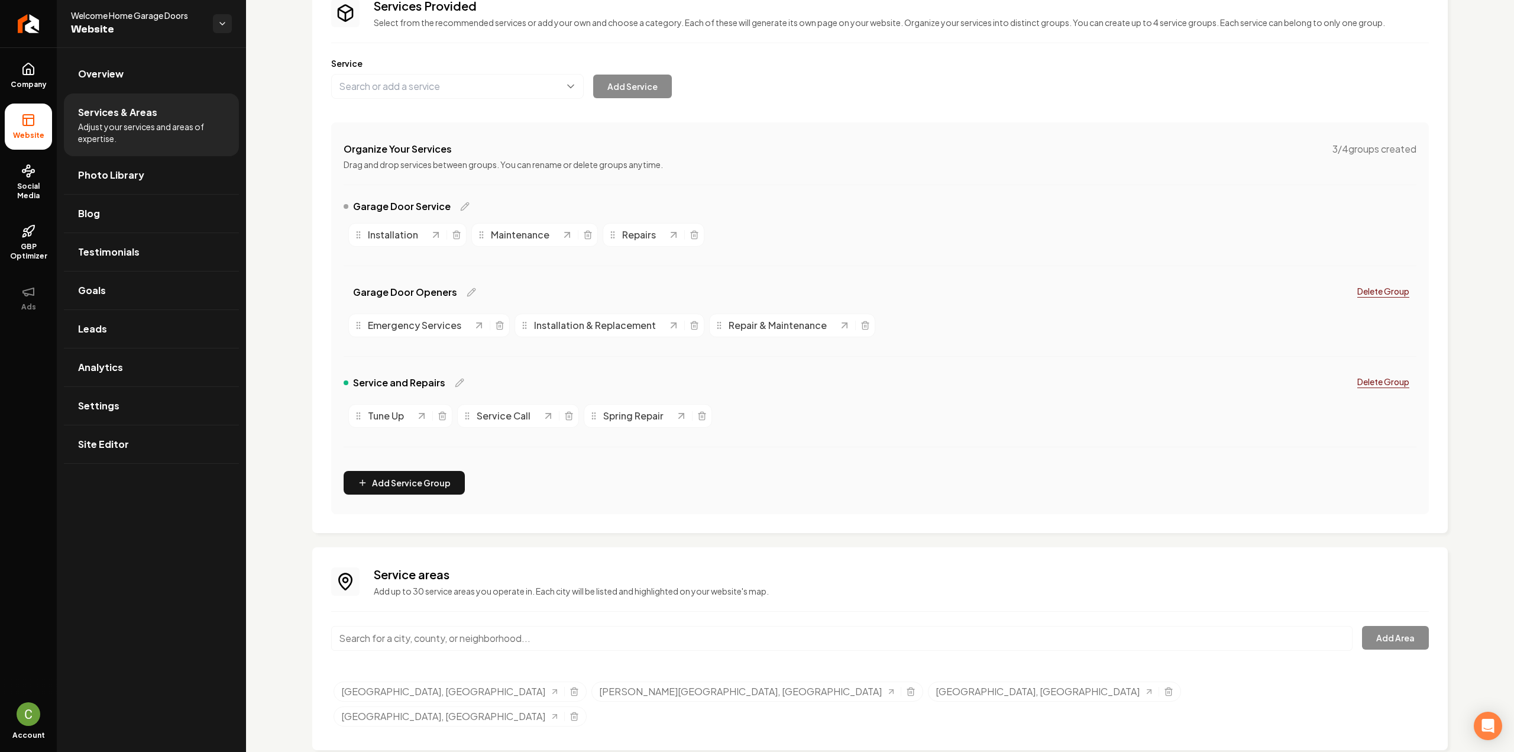
click at [626, 613] on div "Service areas Add up to 30 service areas you operate in. Each city will be list…" at bounding box center [880, 648] width 1098 height 165
click at [625, 633] on input "Main content area" at bounding box center [841, 638] width 1021 height 25
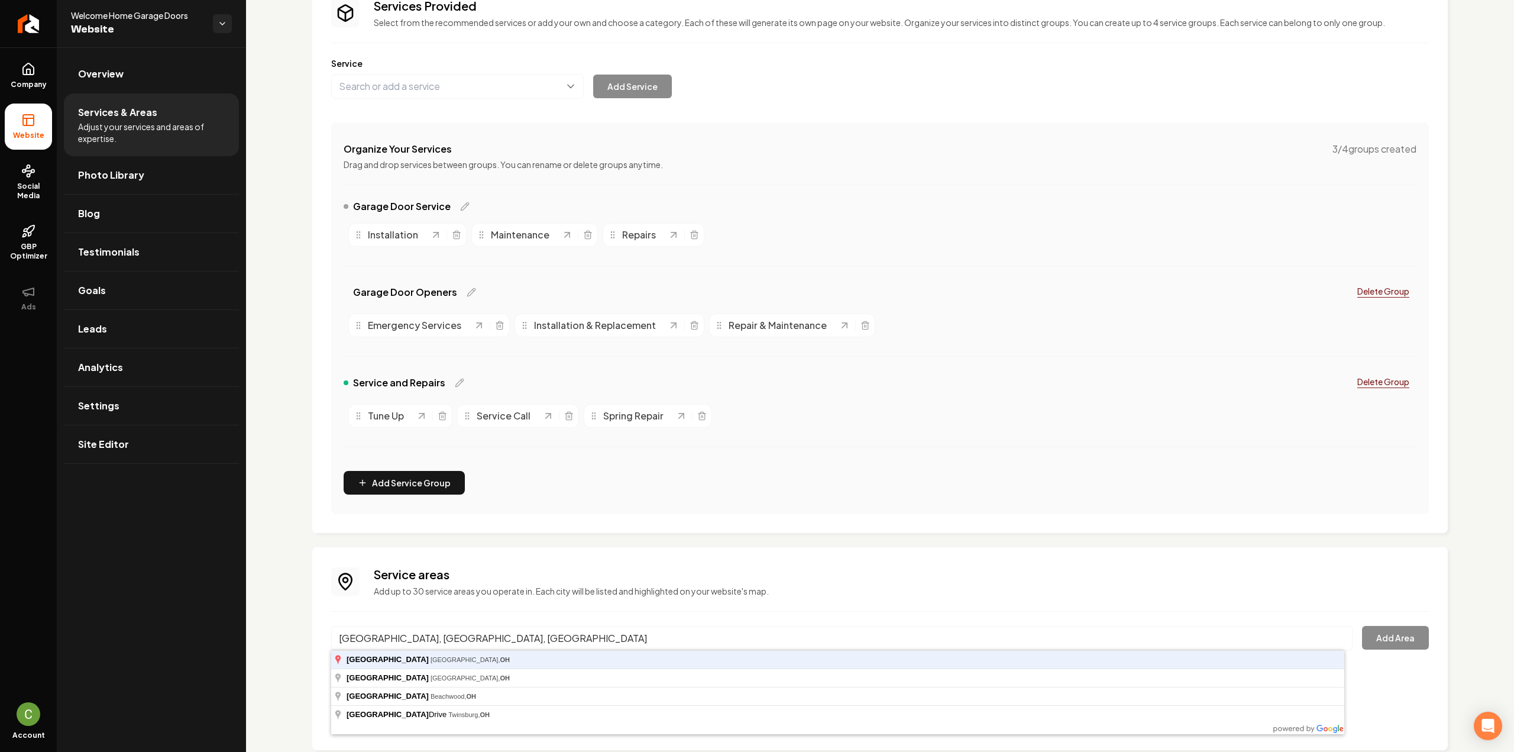
type input "[GEOGRAPHIC_DATA], [GEOGRAPHIC_DATA], [GEOGRAPHIC_DATA]"
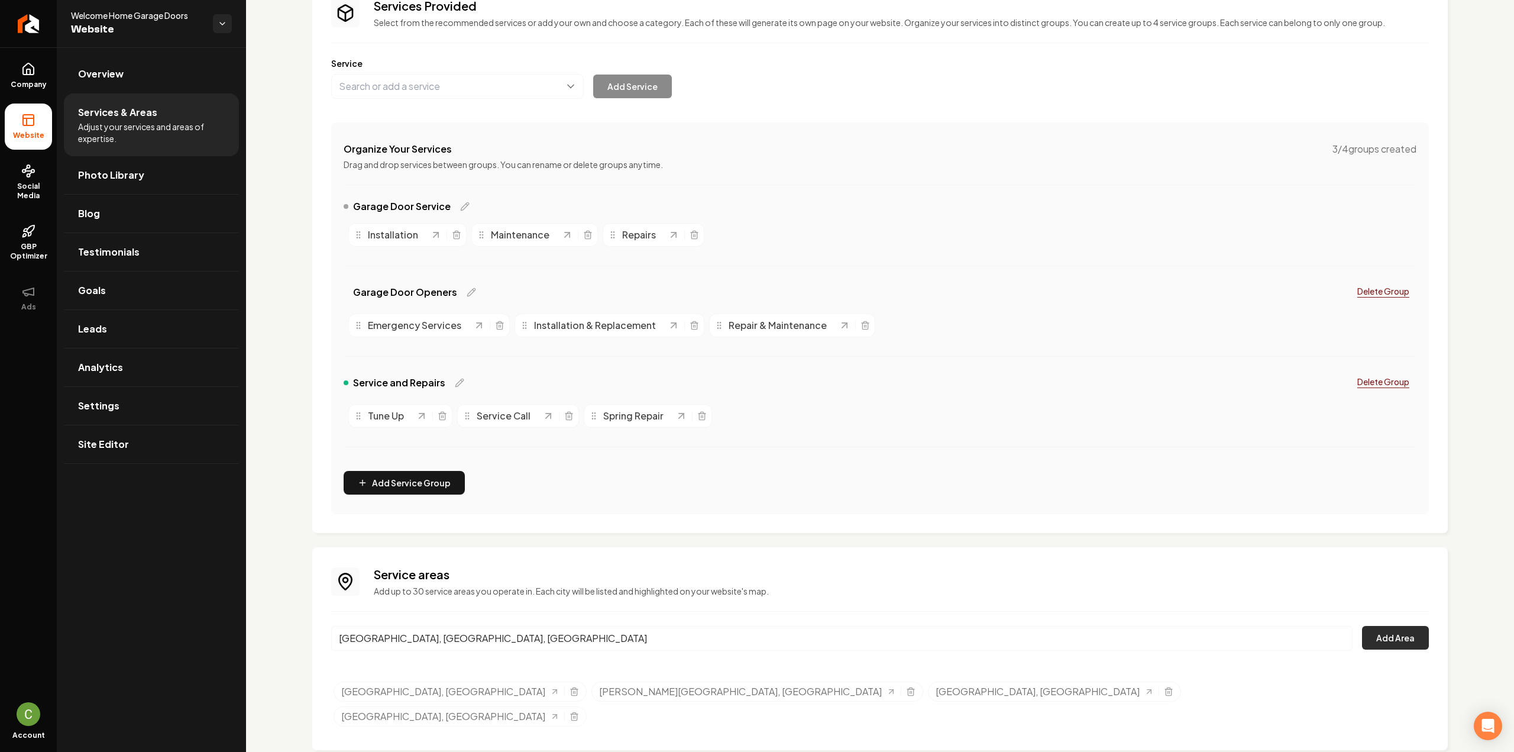
click at [1403, 629] on button "Add Area" at bounding box center [1395, 638] width 67 height 24
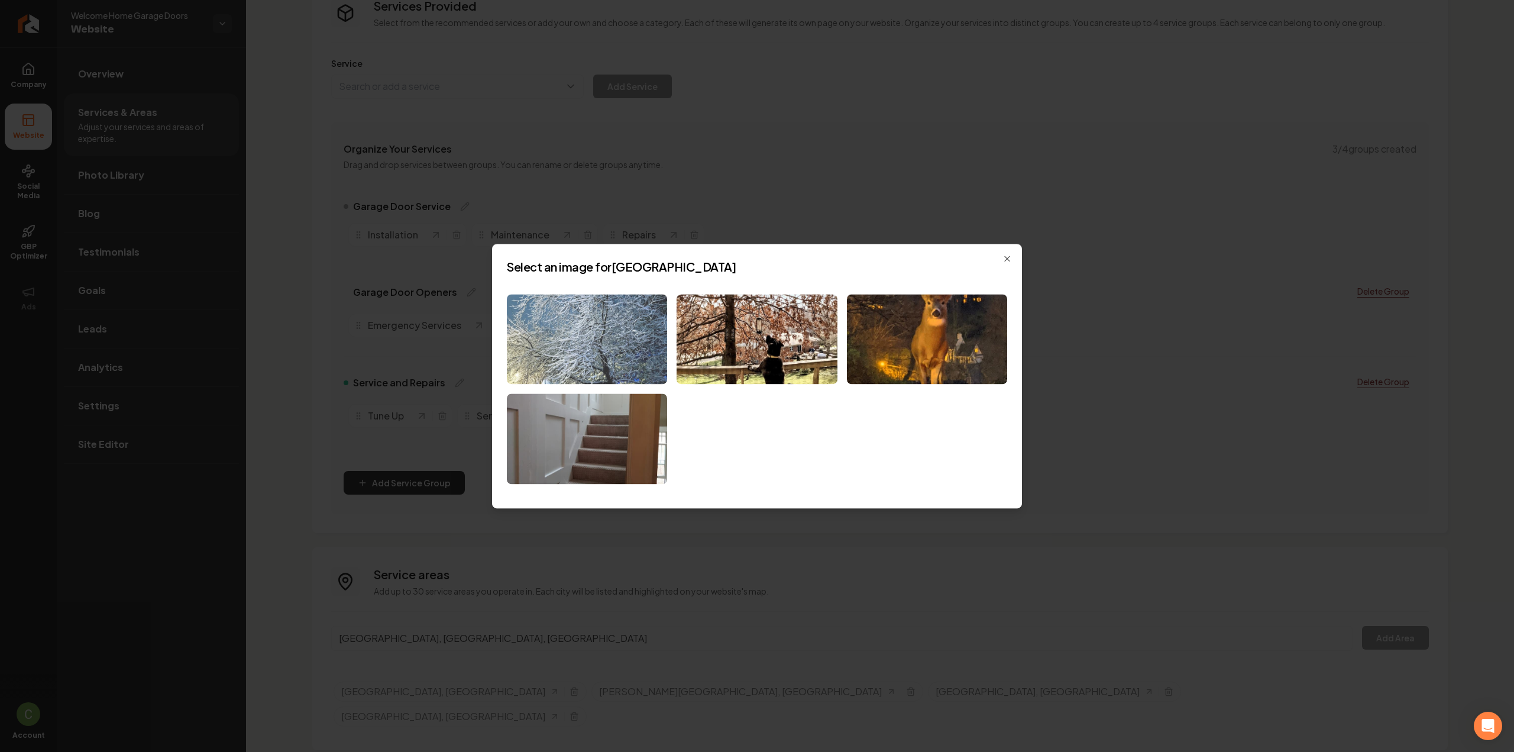
click at [612, 360] on img at bounding box center [587, 339] width 160 height 90
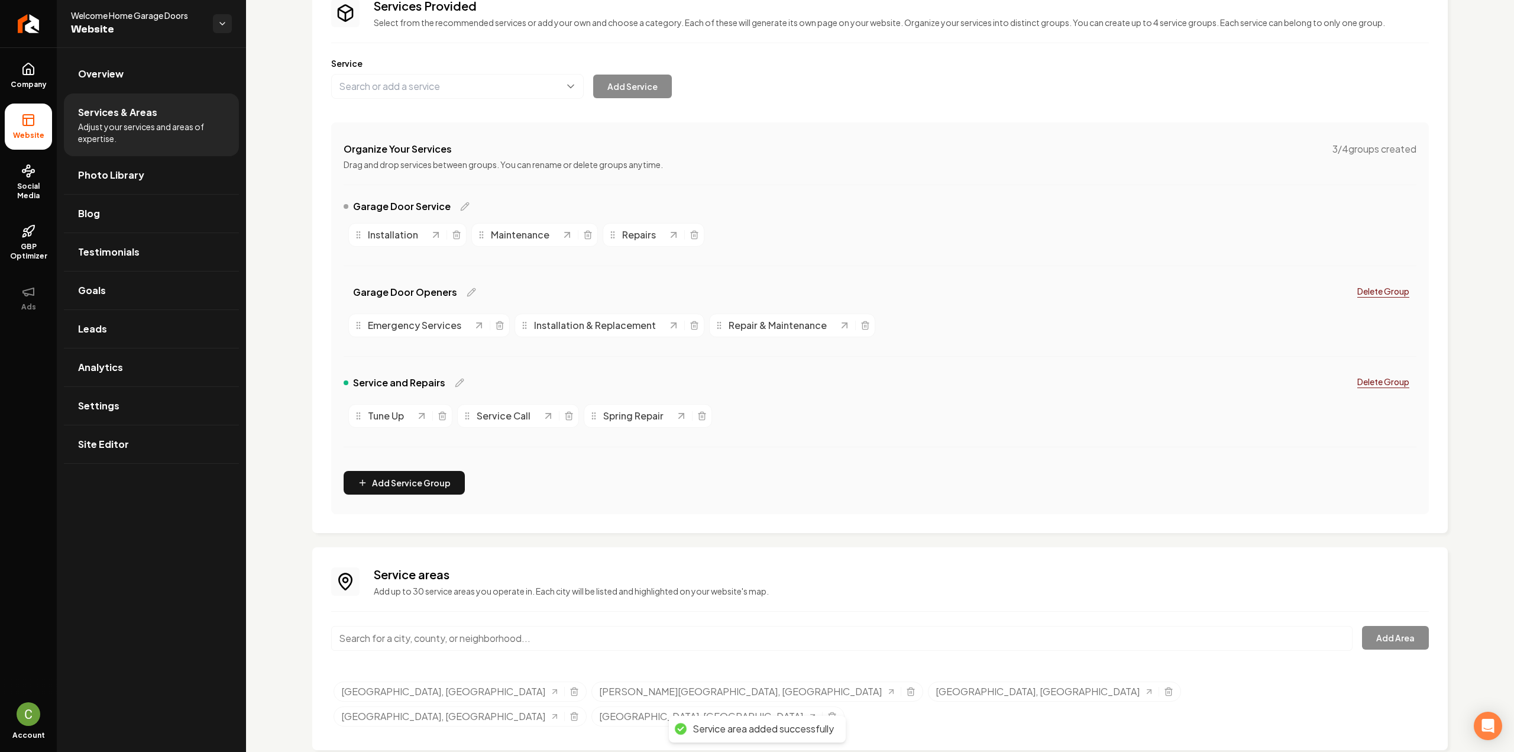
click at [389, 635] on input "Main content area" at bounding box center [841, 638] width 1021 height 25
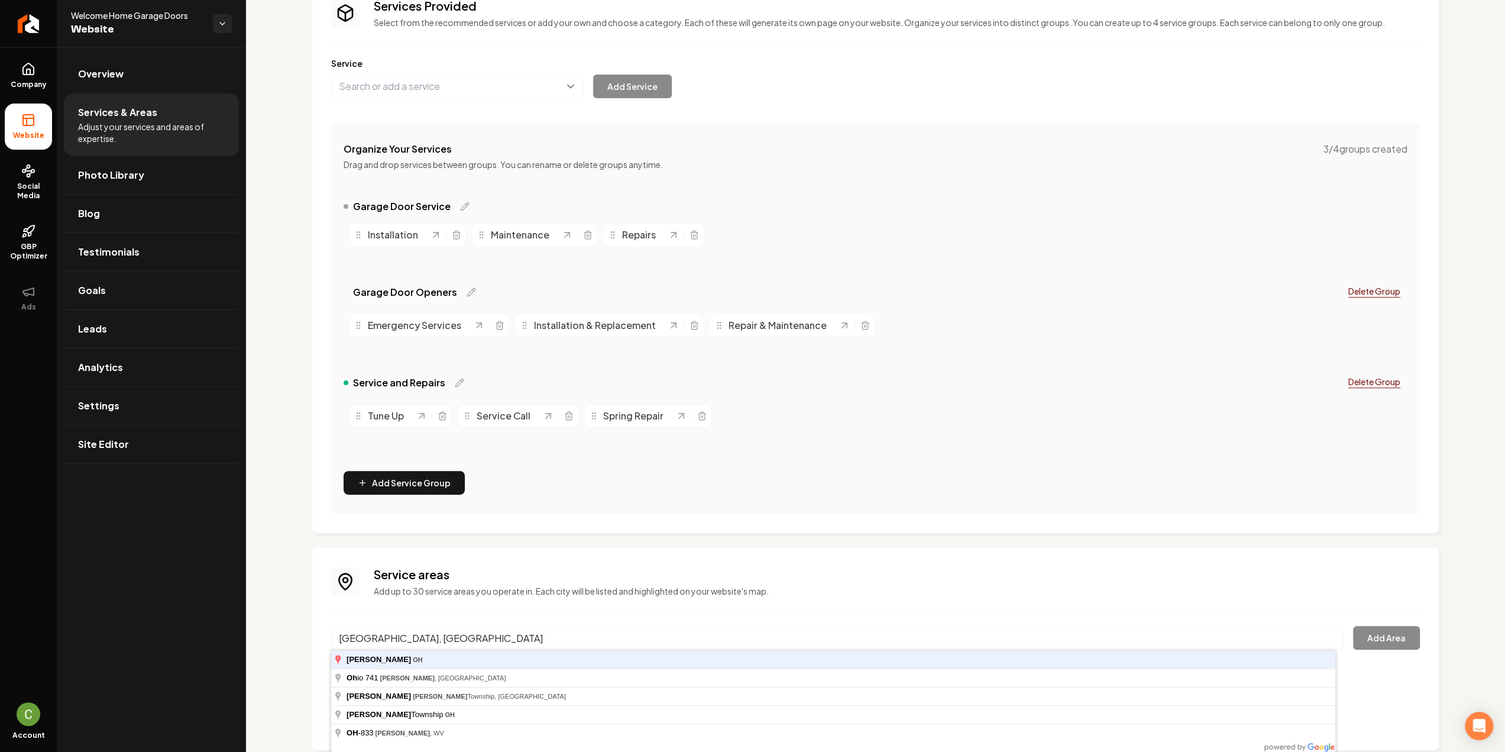
type input "[GEOGRAPHIC_DATA], [GEOGRAPHIC_DATA]"
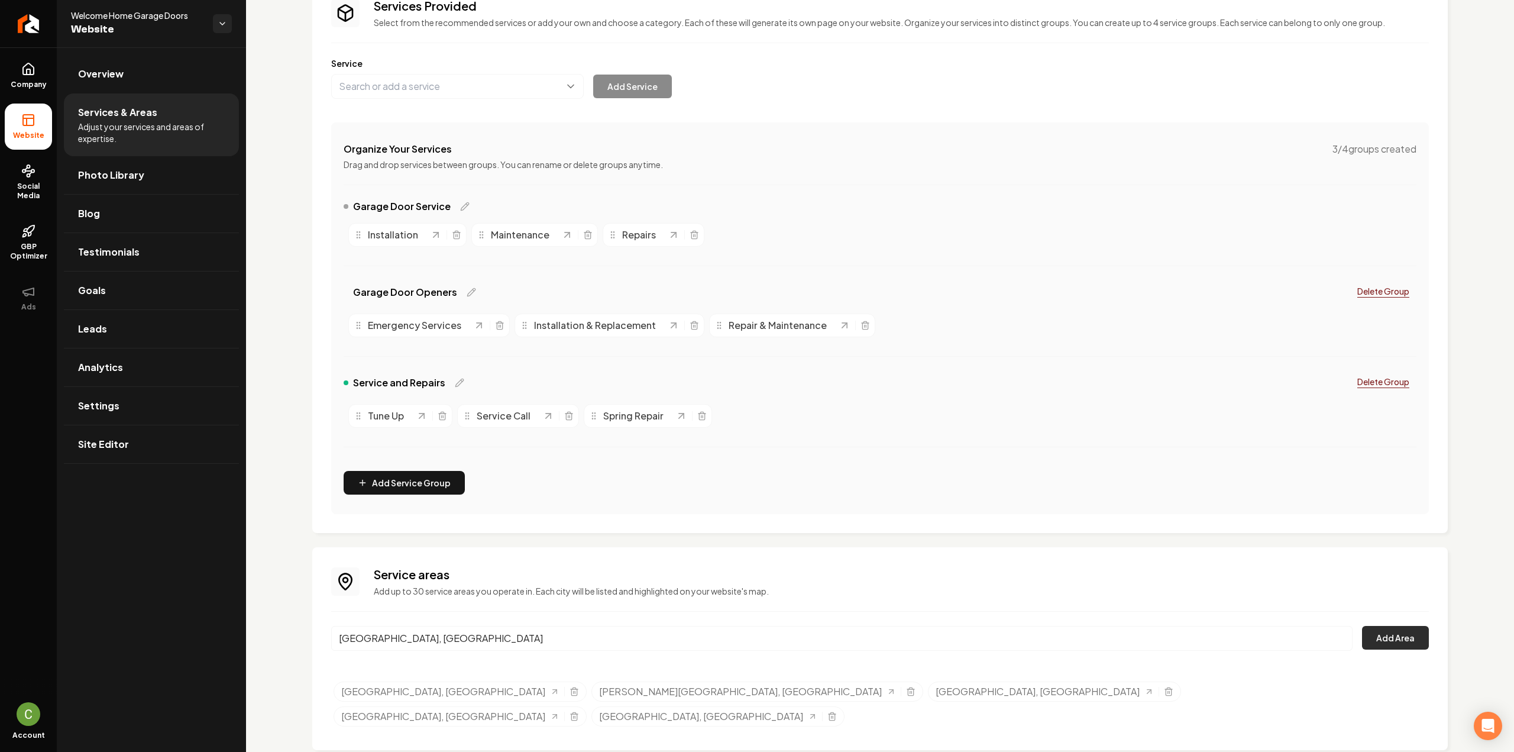
click at [1385, 645] on button "Add Area" at bounding box center [1395, 638] width 67 height 24
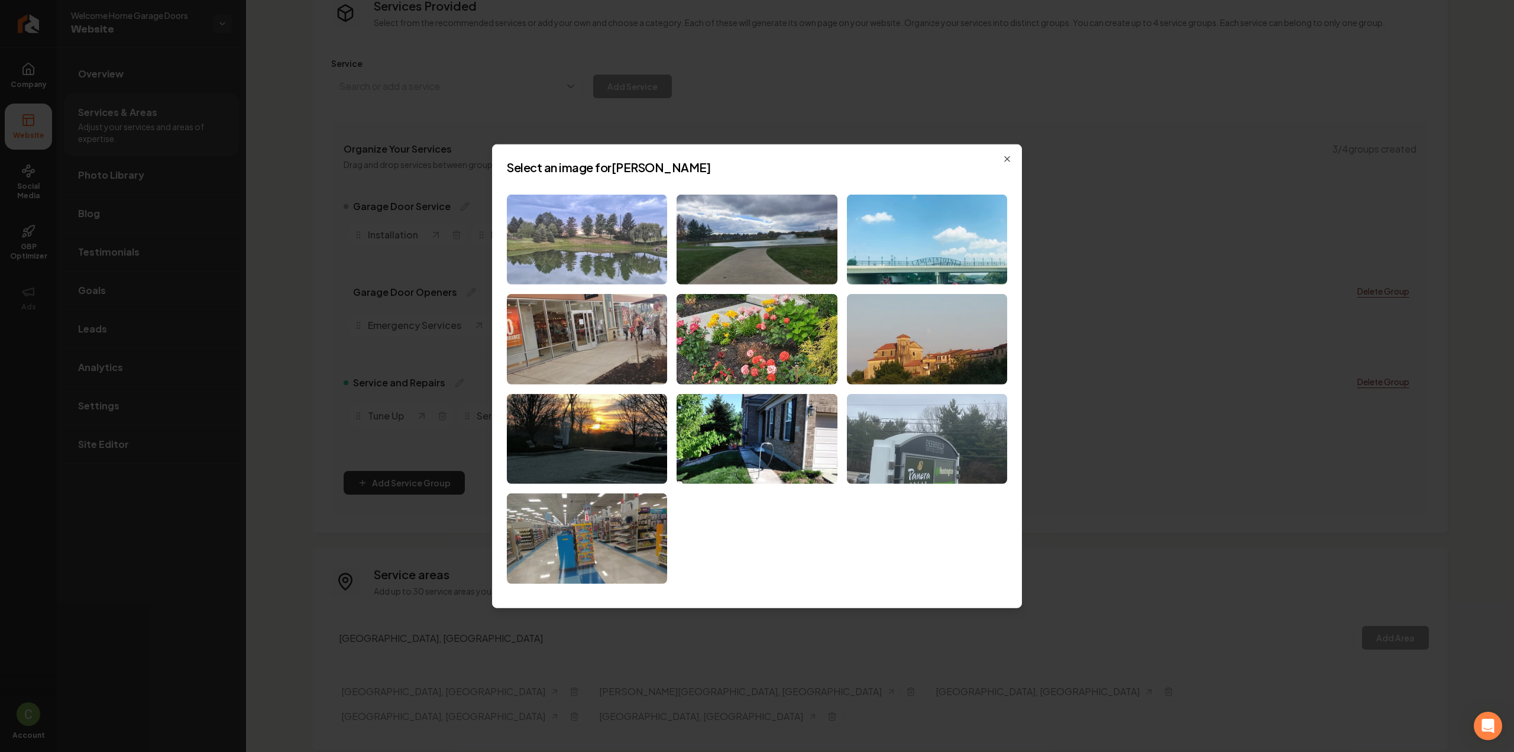
click at [578, 251] on img at bounding box center [587, 239] width 160 height 90
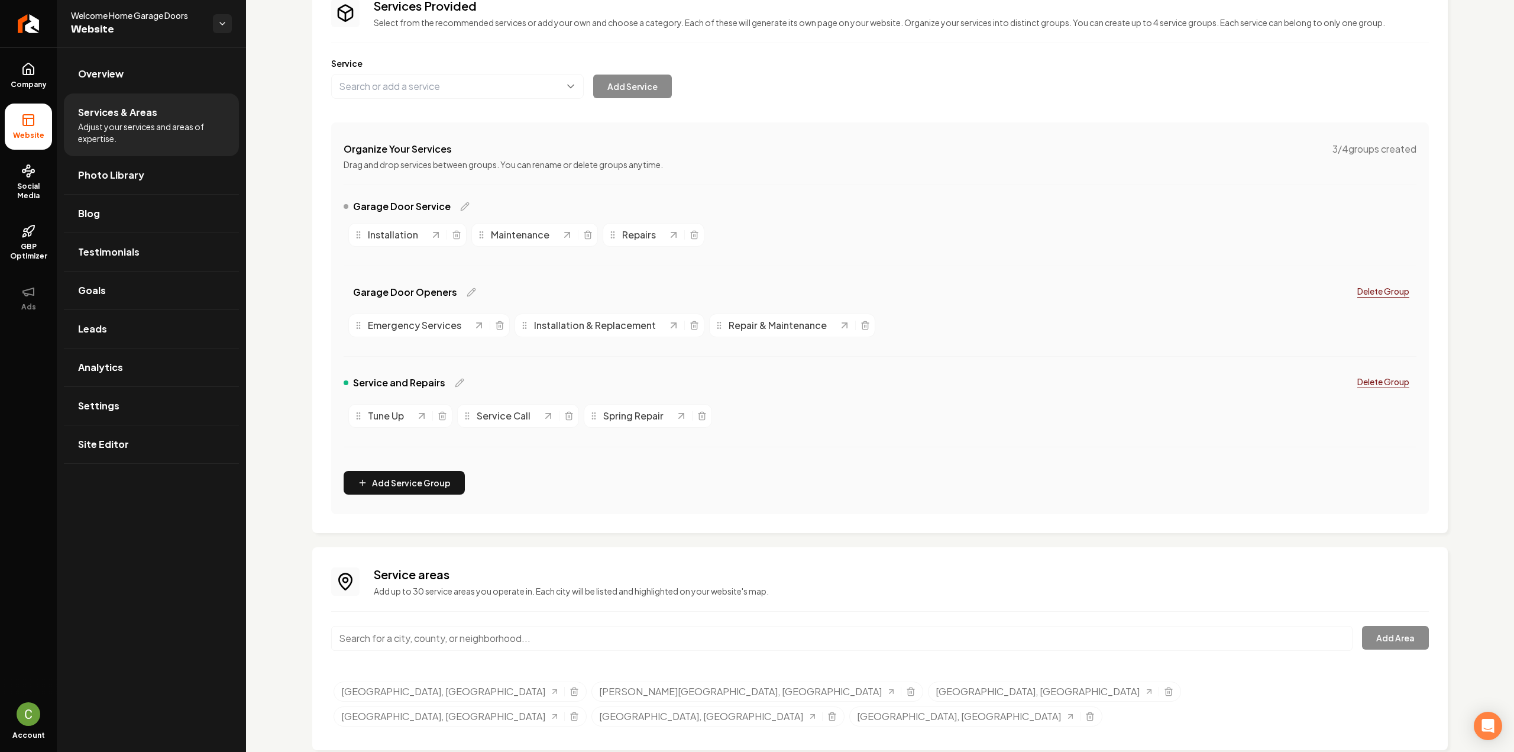
click at [447, 629] on input "Main content area" at bounding box center [841, 638] width 1021 height 25
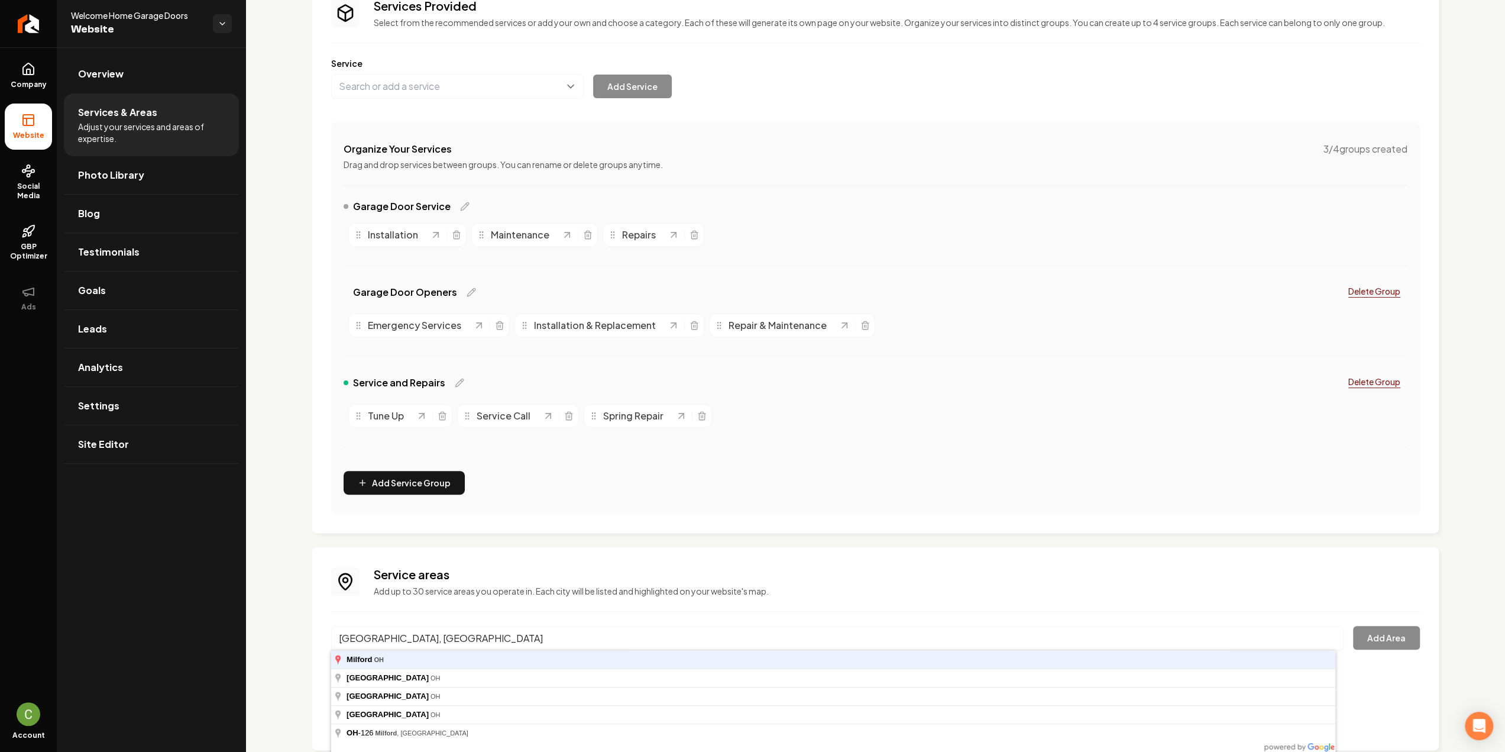
type input "[GEOGRAPHIC_DATA], [GEOGRAPHIC_DATA]"
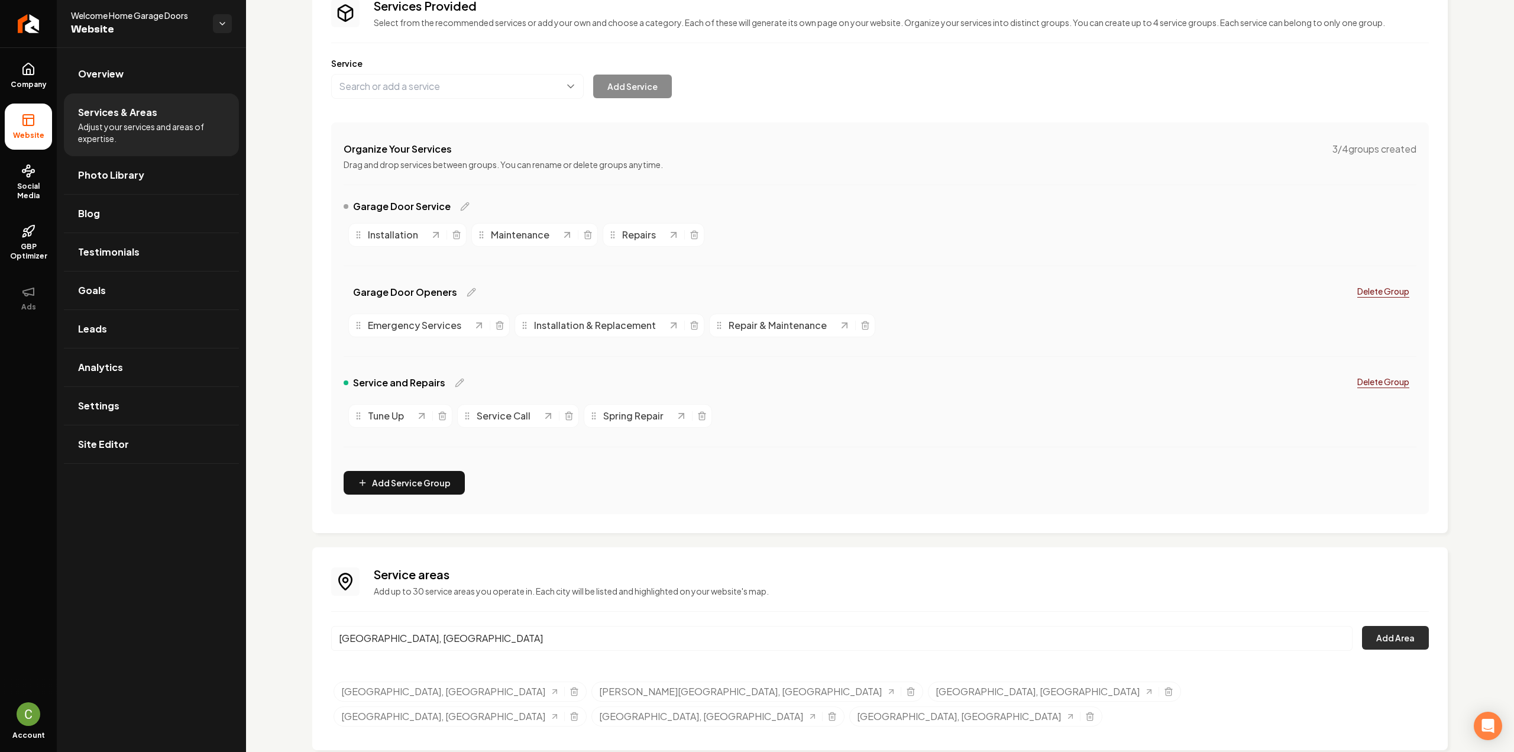
click at [1363, 629] on button "Add Area" at bounding box center [1395, 638] width 67 height 24
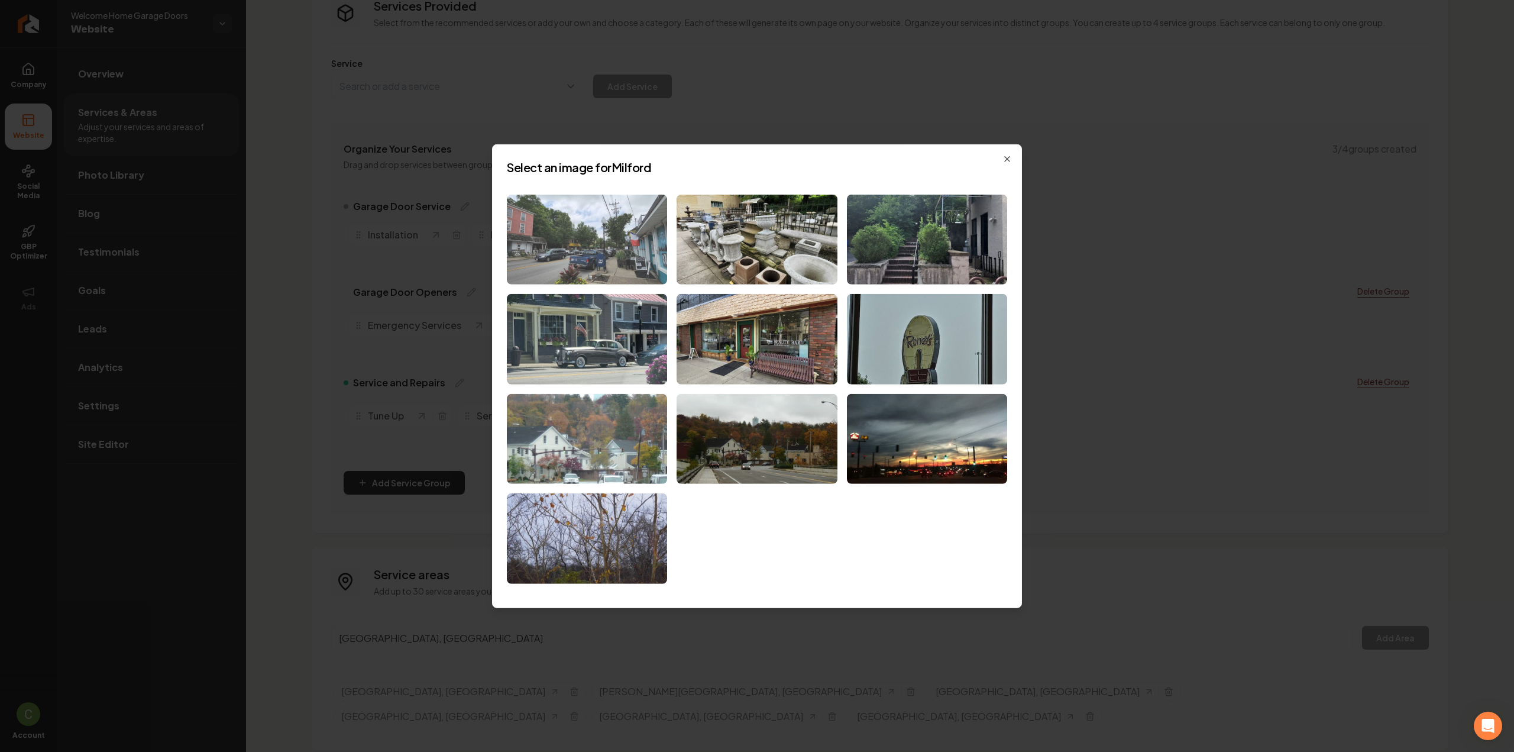
click at [588, 249] on img at bounding box center [587, 239] width 160 height 90
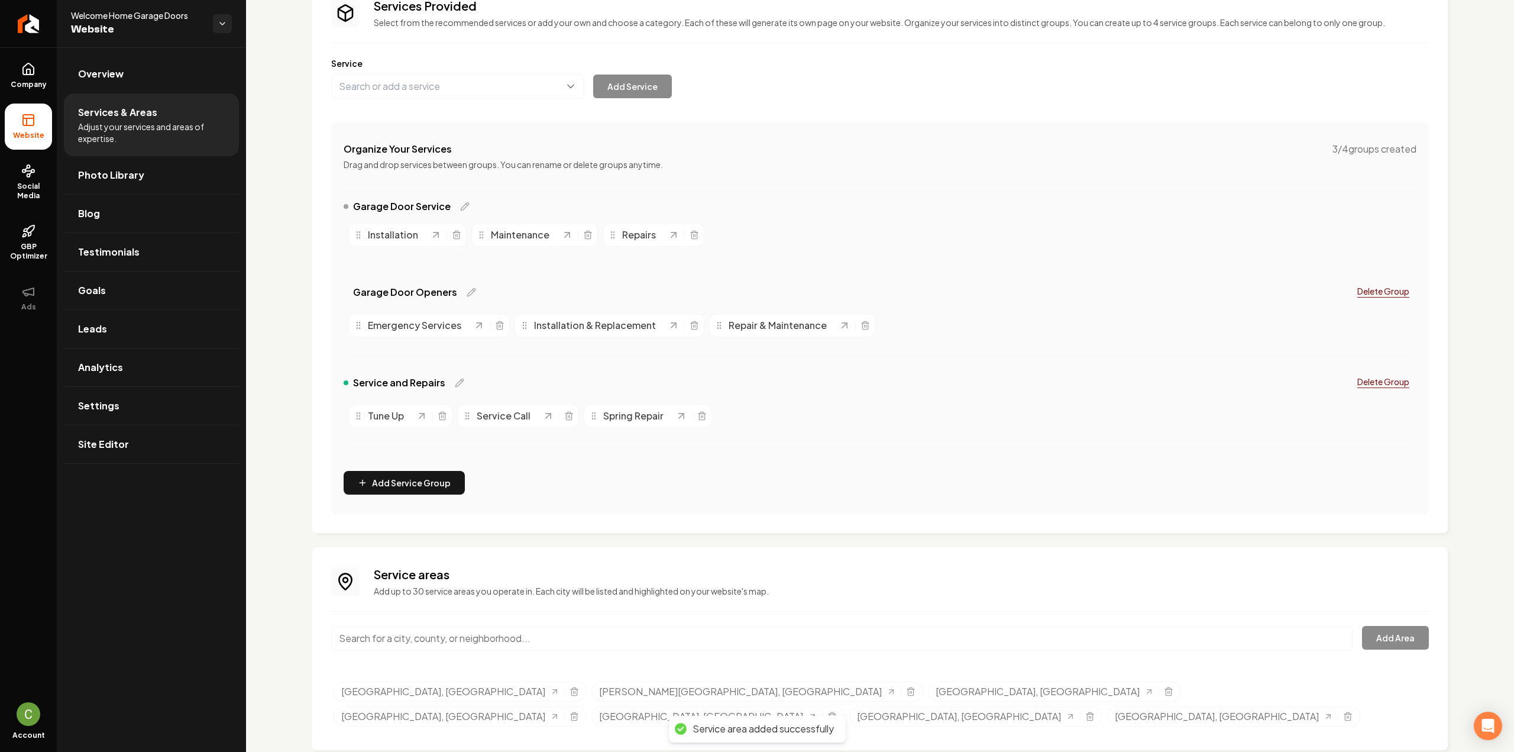
click at [392, 638] on input "Main content area" at bounding box center [841, 638] width 1021 height 25
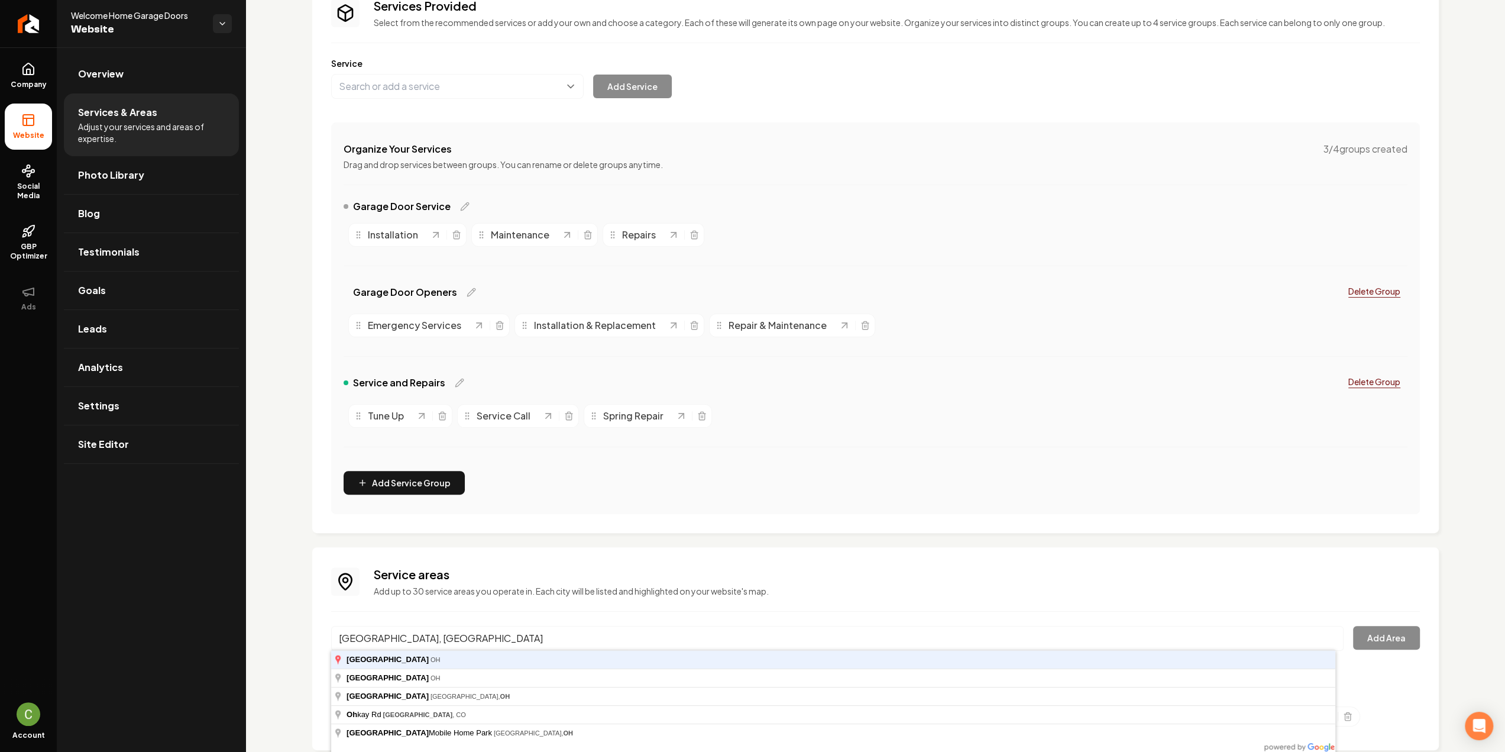
type input "[GEOGRAPHIC_DATA], [GEOGRAPHIC_DATA]"
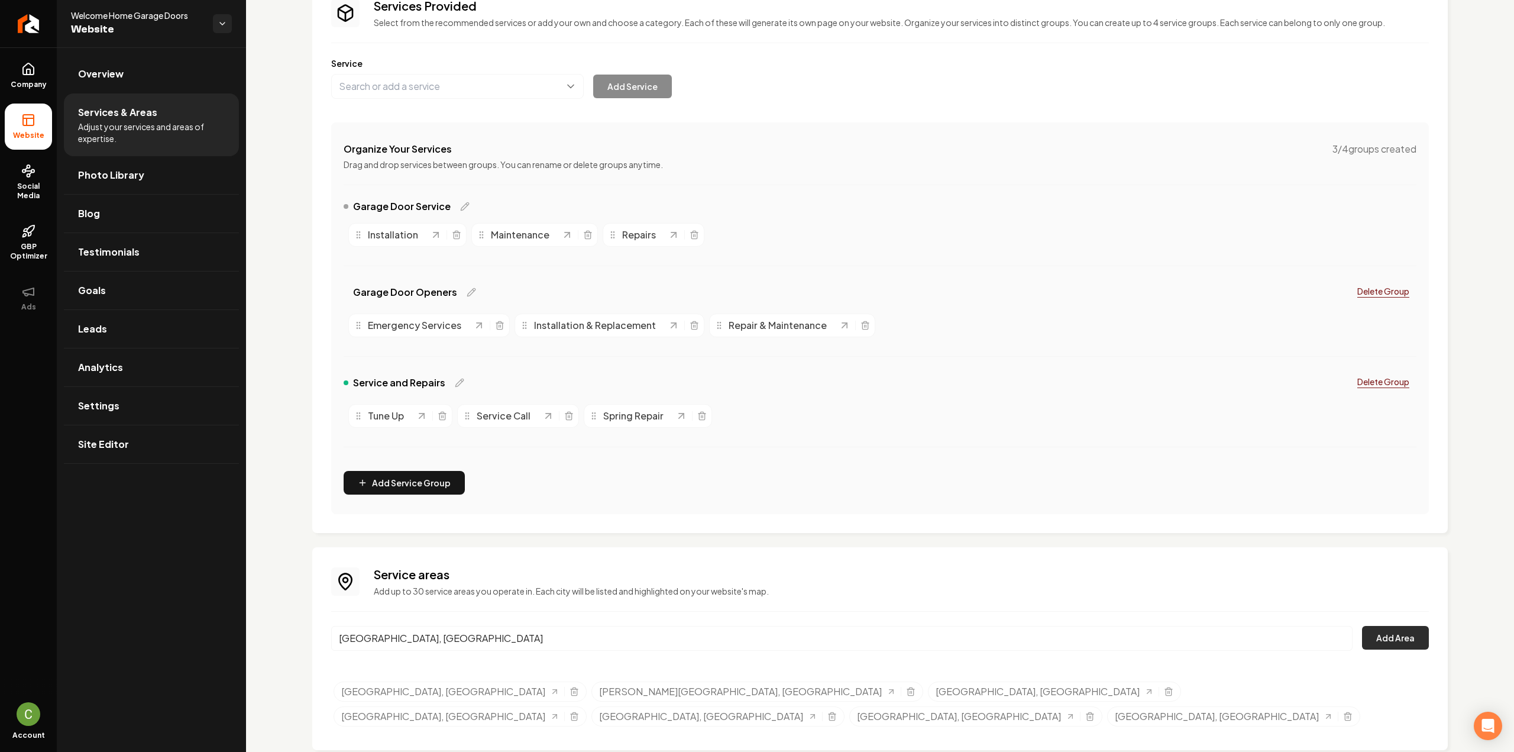
click at [1406, 628] on button "Add Area" at bounding box center [1395, 638] width 67 height 24
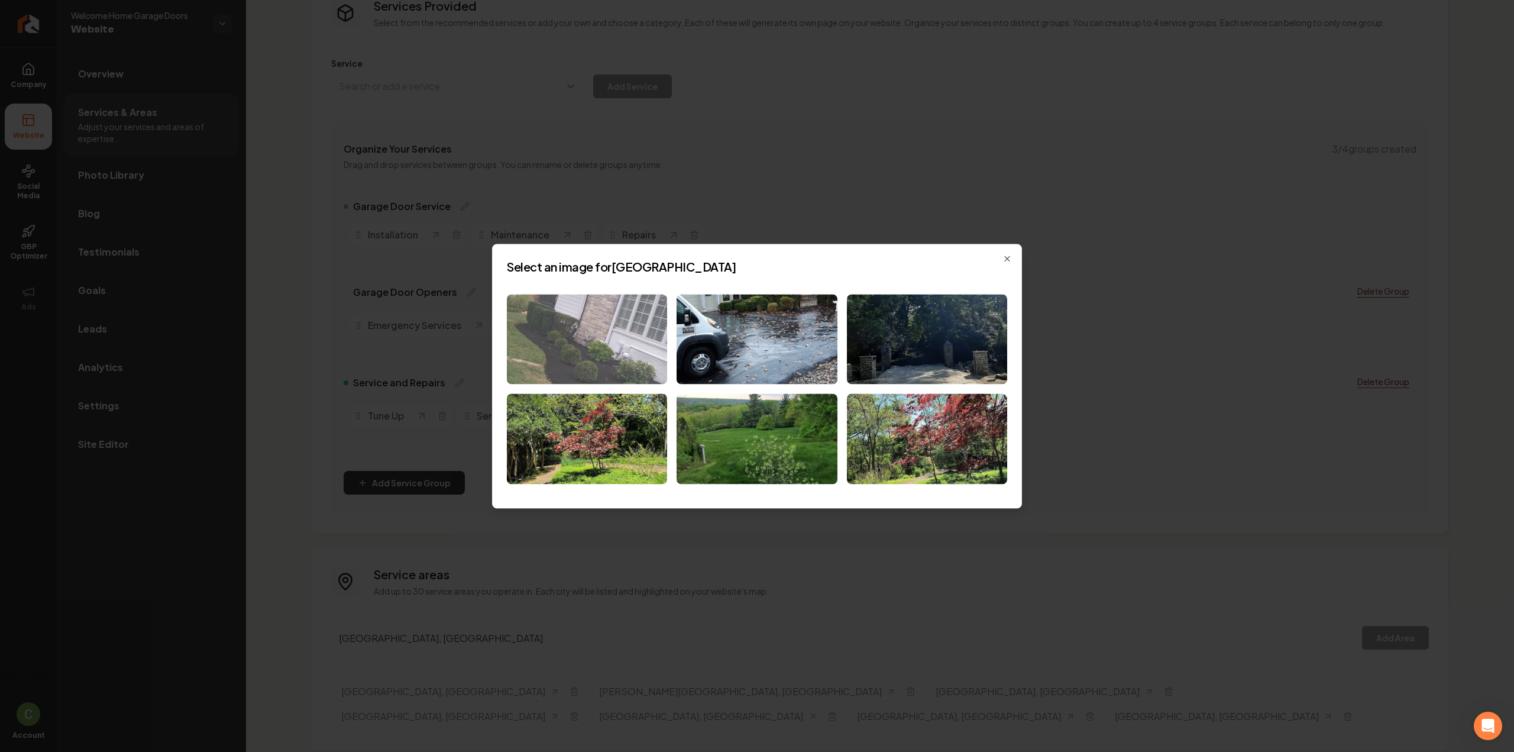
click at [609, 357] on img at bounding box center [587, 339] width 160 height 90
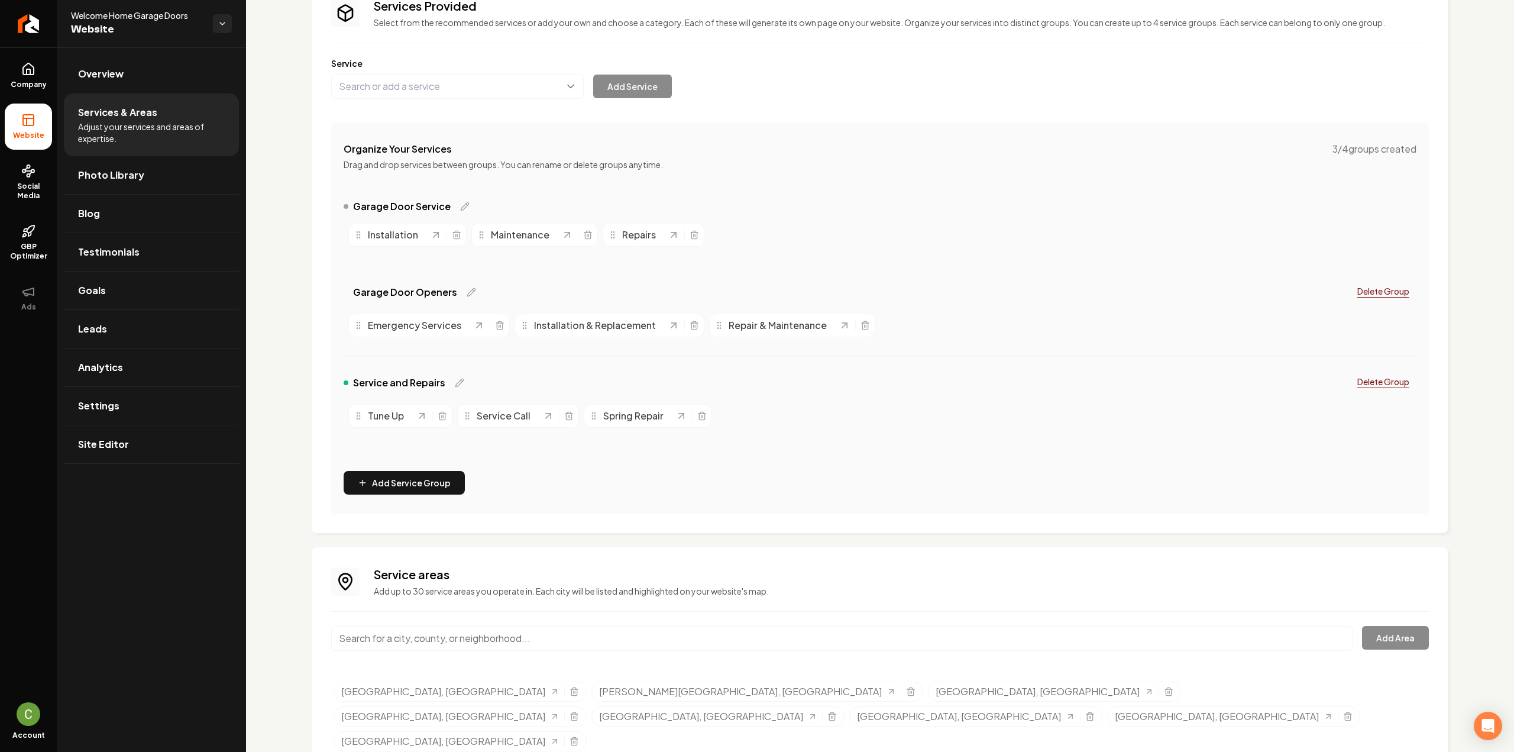
click at [858, 627] on input "Main content area" at bounding box center [841, 638] width 1021 height 25
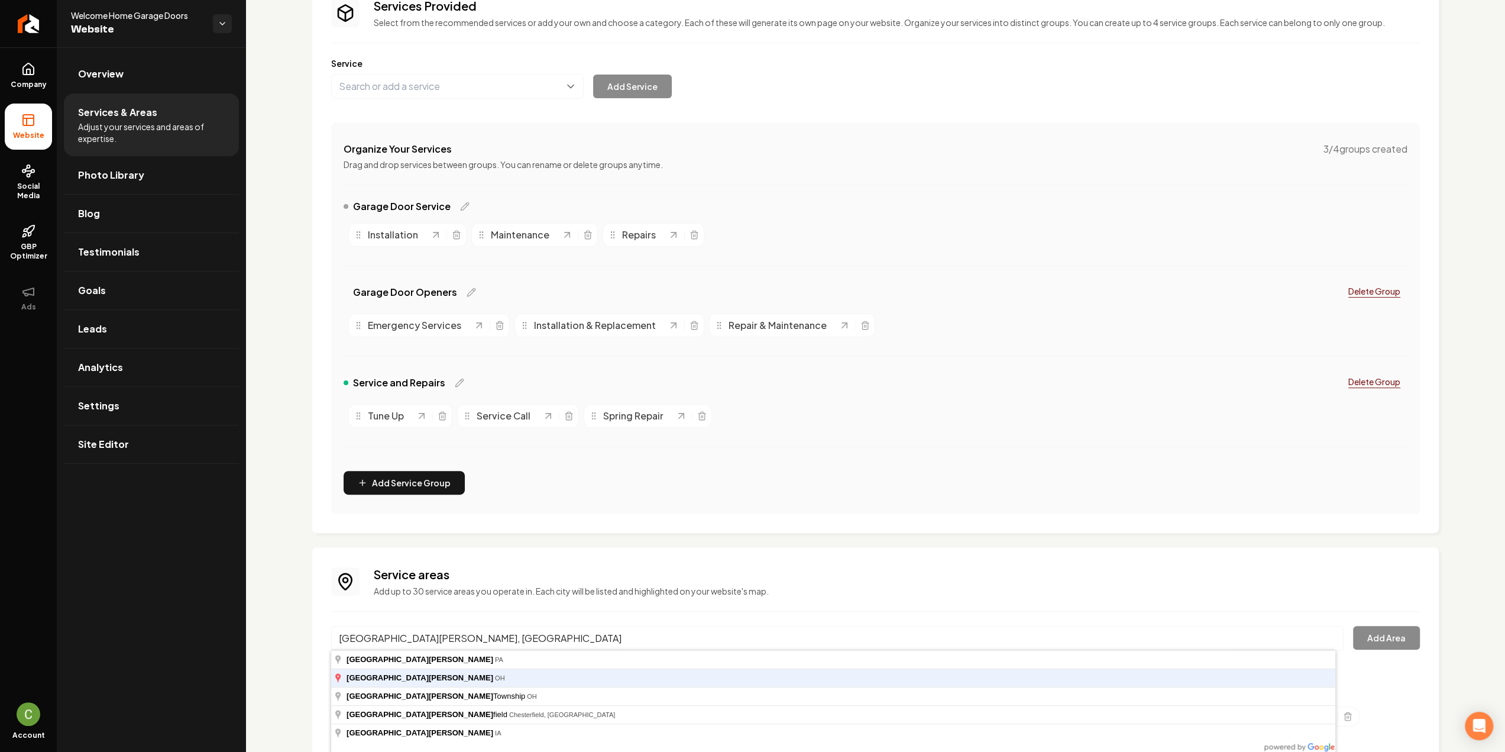
type input "[GEOGRAPHIC_DATA][PERSON_NAME], [GEOGRAPHIC_DATA]"
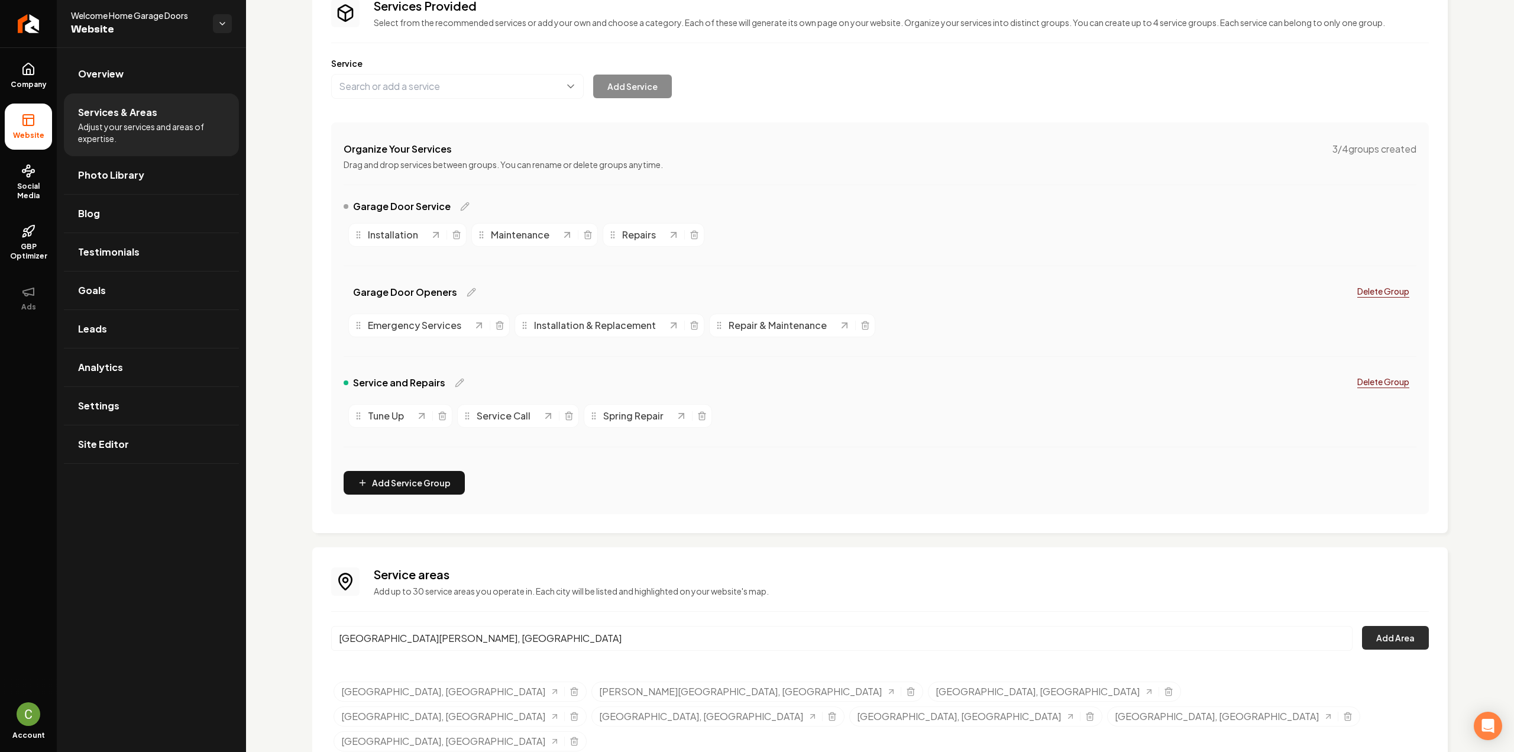
click at [1404, 633] on button "Add Area" at bounding box center [1395, 638] width 67 height 24
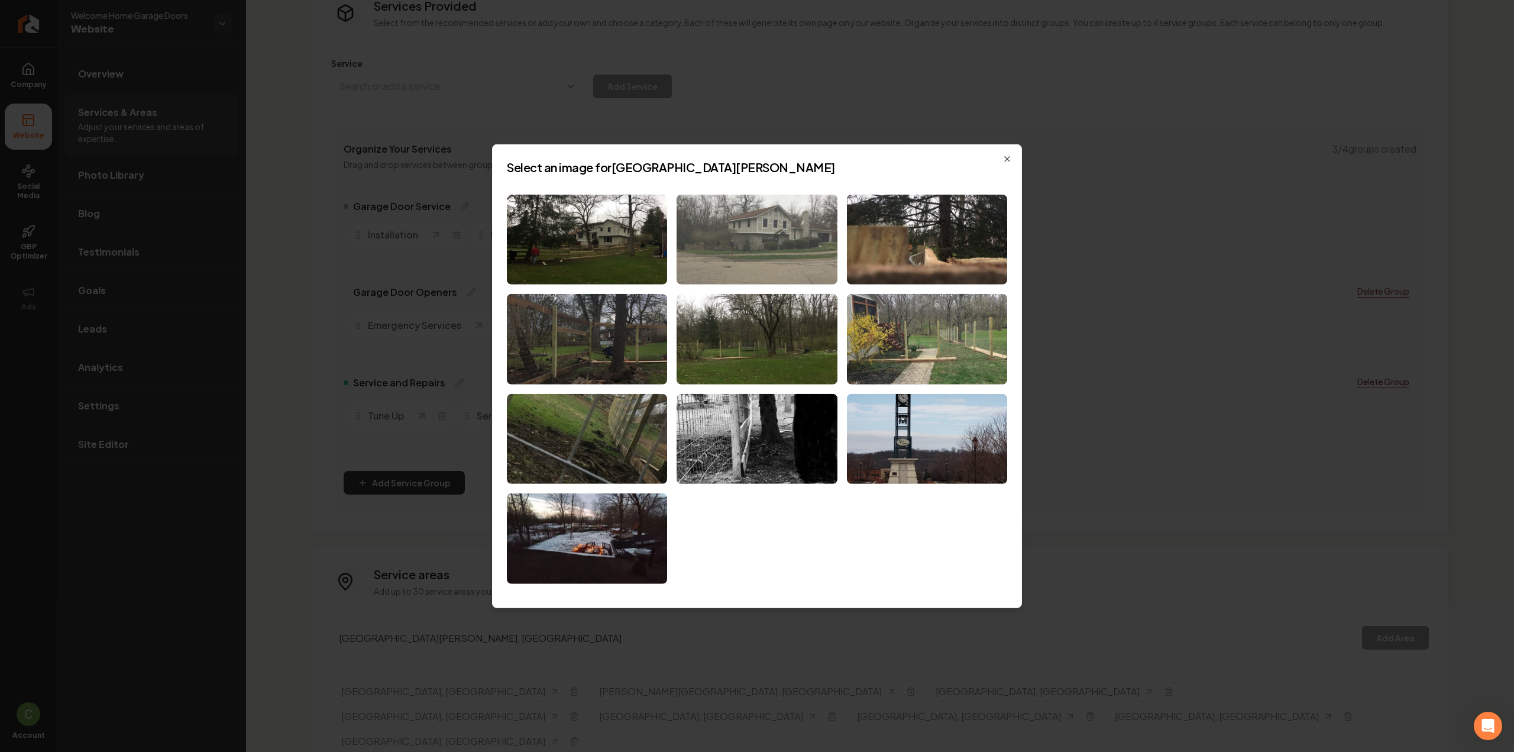
click at [711, 246] on img at bounding box center [757, 239] width 160 height 90
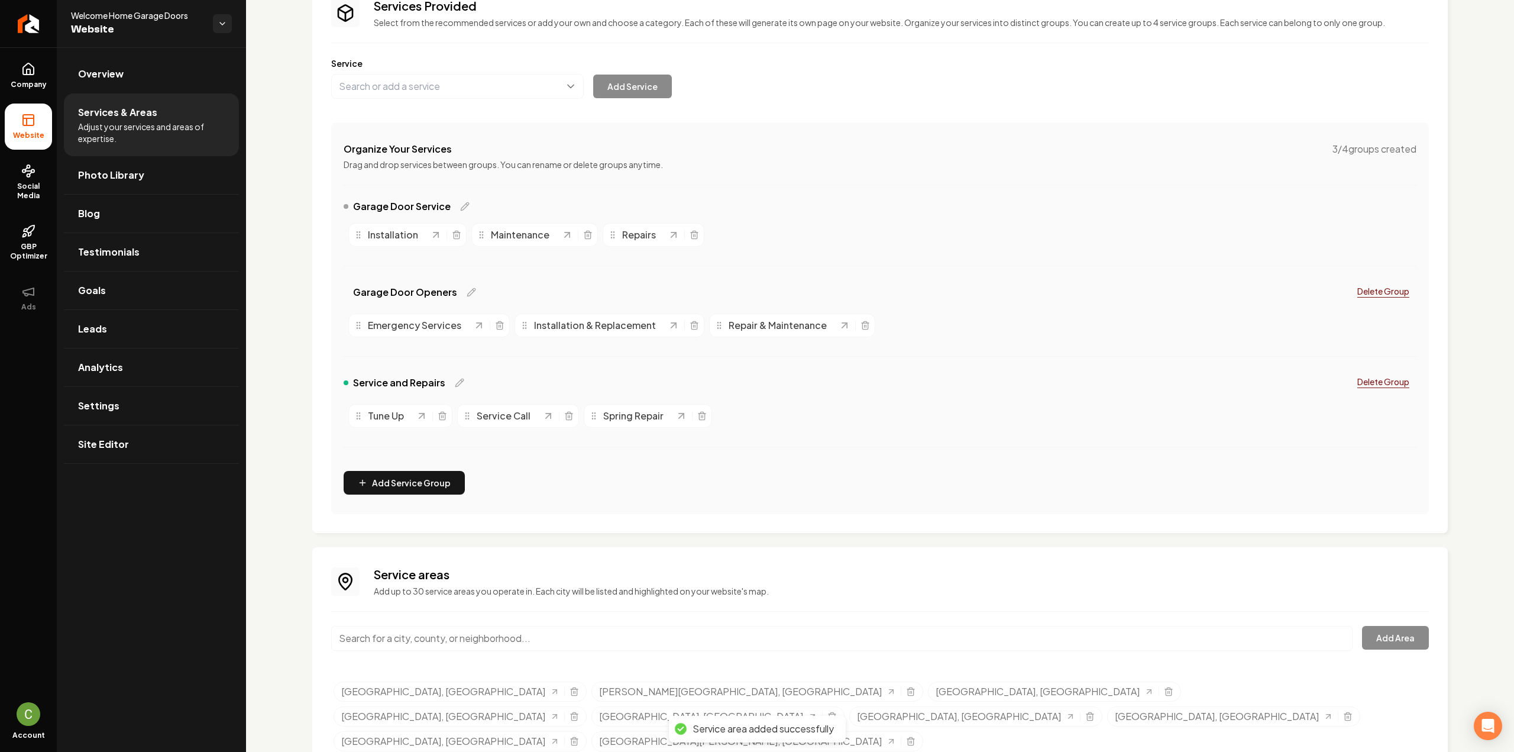
click at [409, 626] on input "Main content area" at bounding box center [841, 638] width 1021 height 25
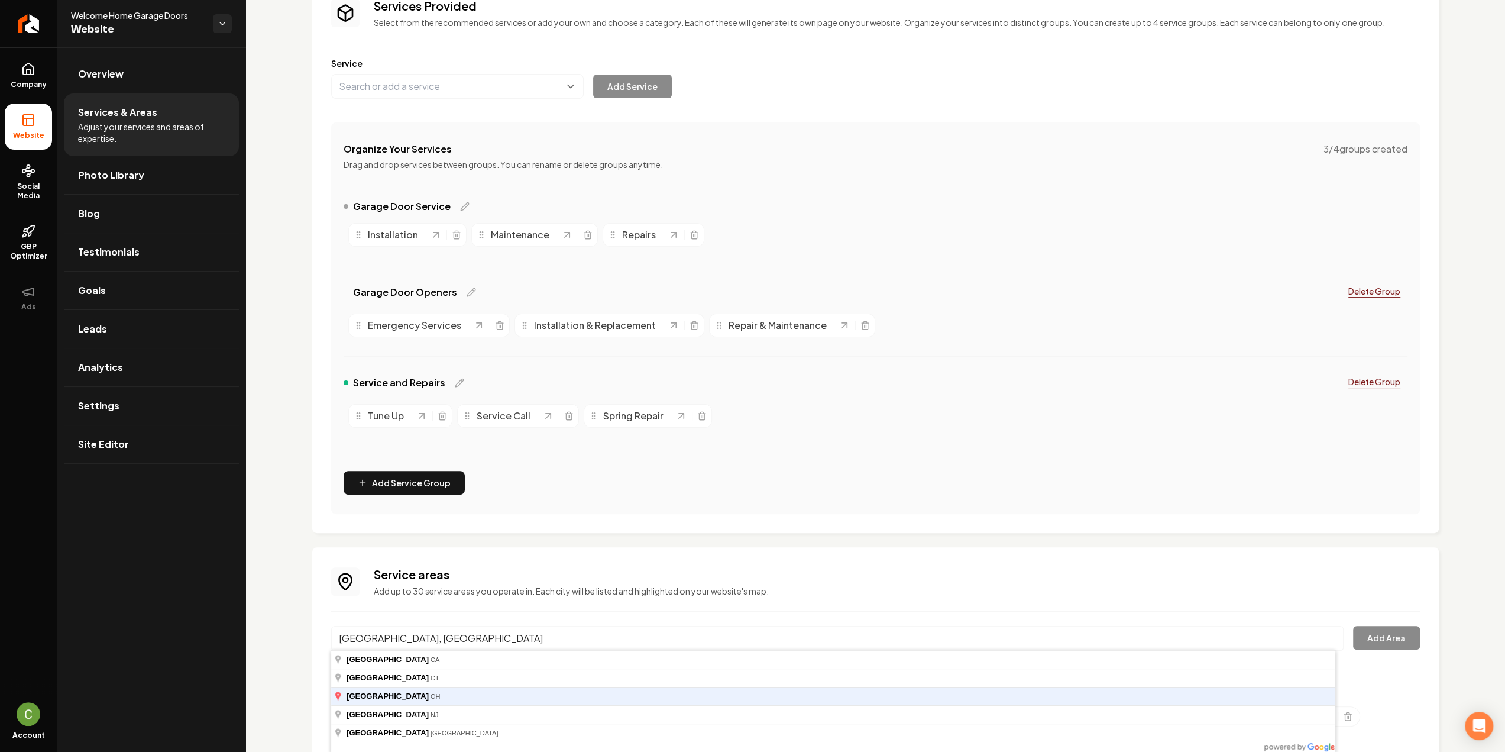
type input "[GEOGRAPHIC_DATA], [GEOGRAPHIC_DATA]"
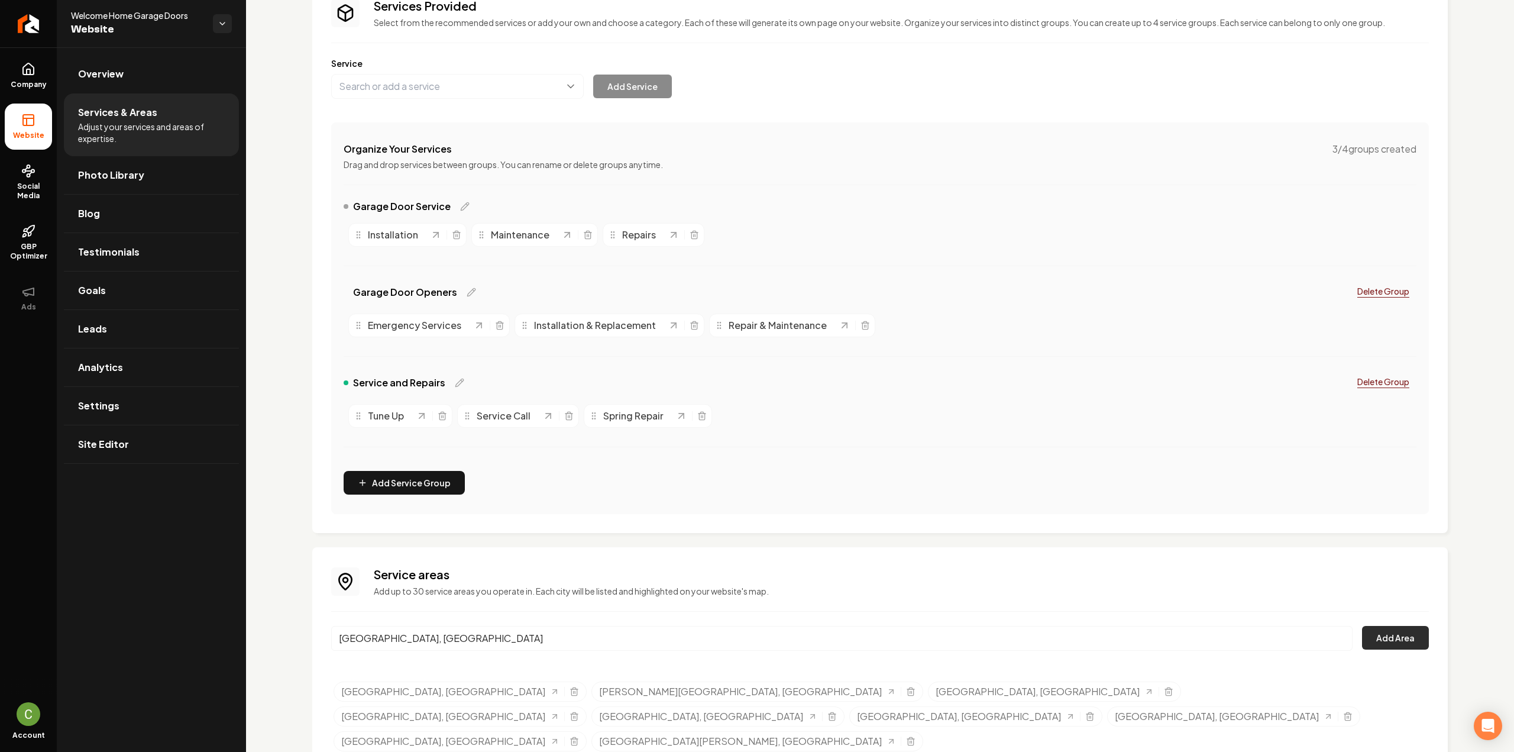
click at [1399, 631] on button "Add Area" at bounding box center [1395, 638] width 67 height 24
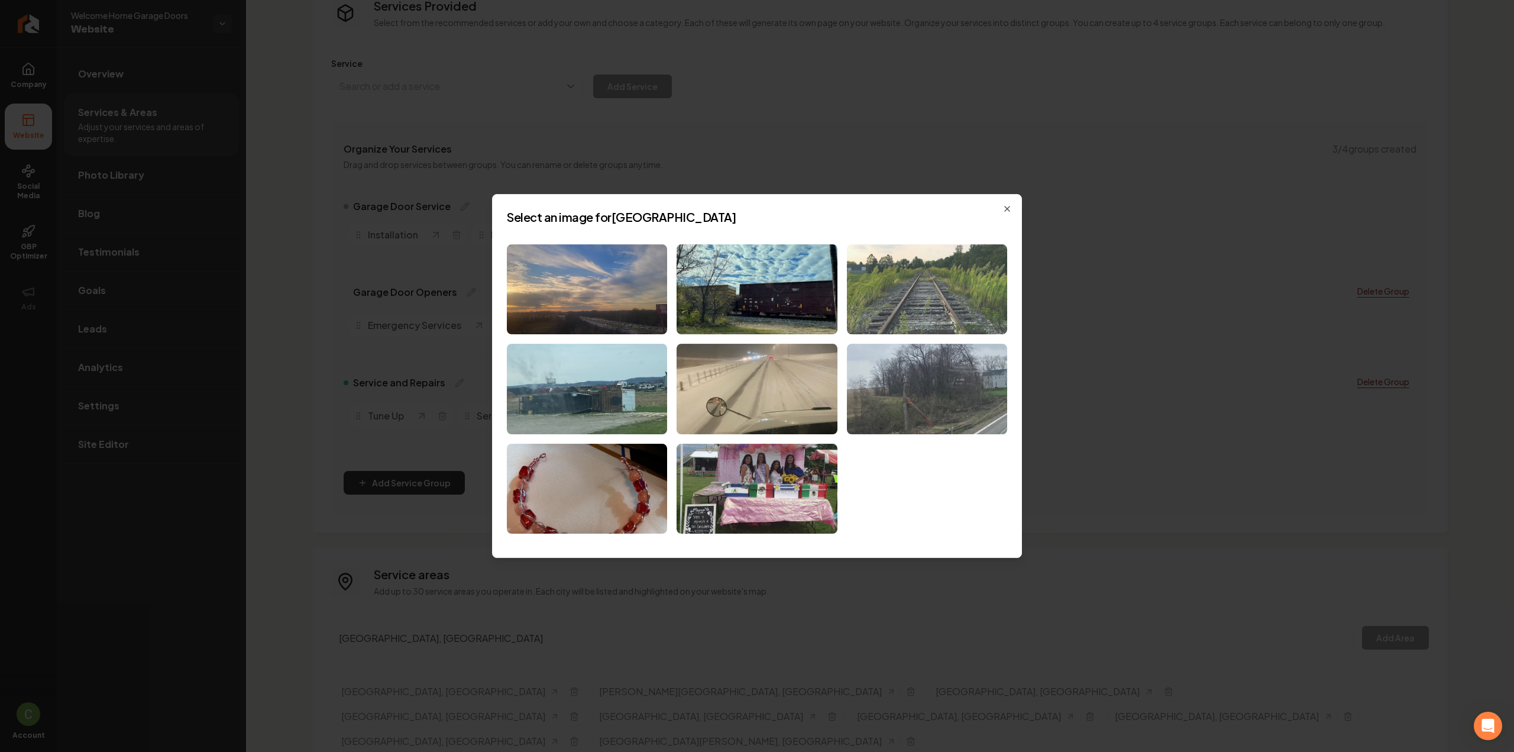
click at [899, 302] on img at bounding box center [927, 289] width 160 height 90
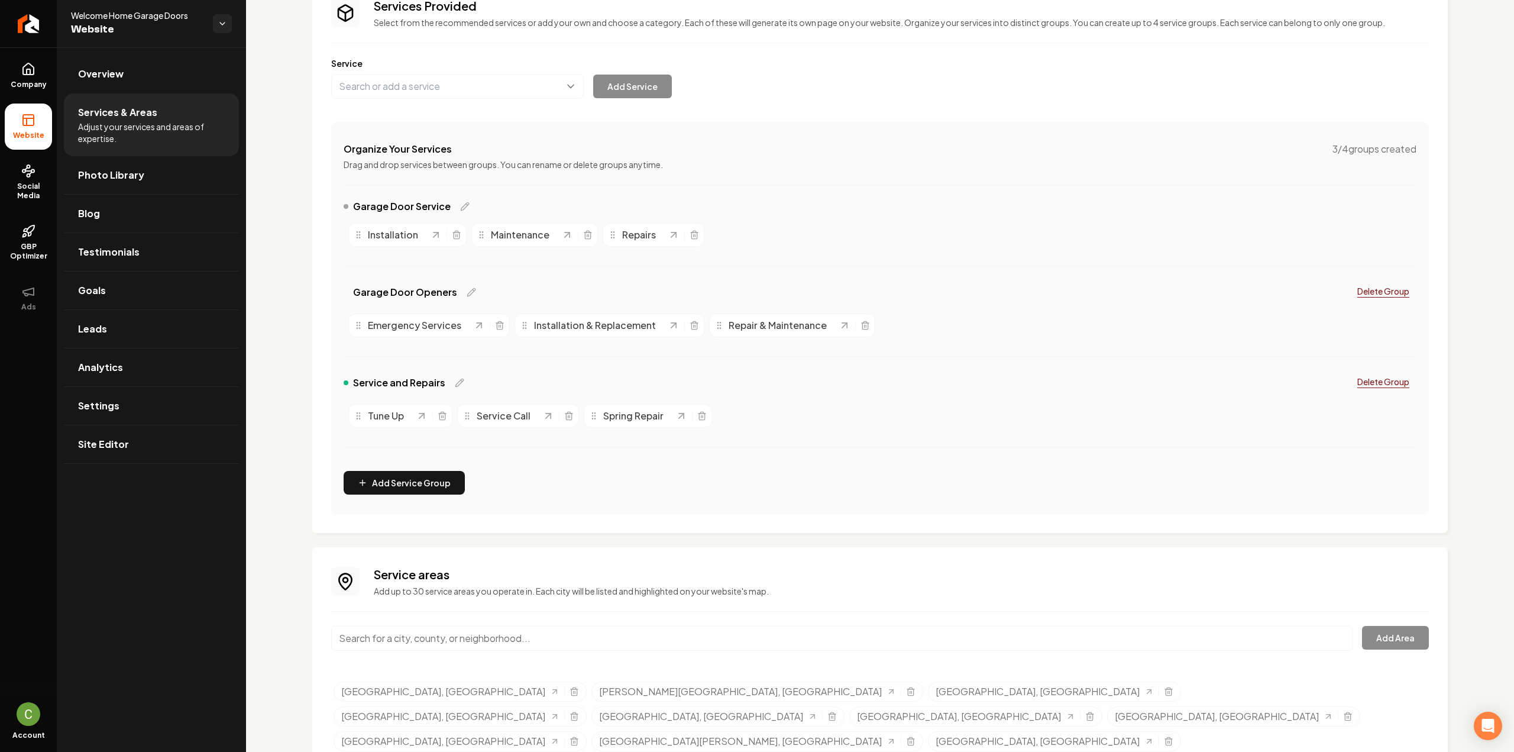
click at [400, 633] on input "Main content area" at bounding box center [841, 638] width 1021 height 25
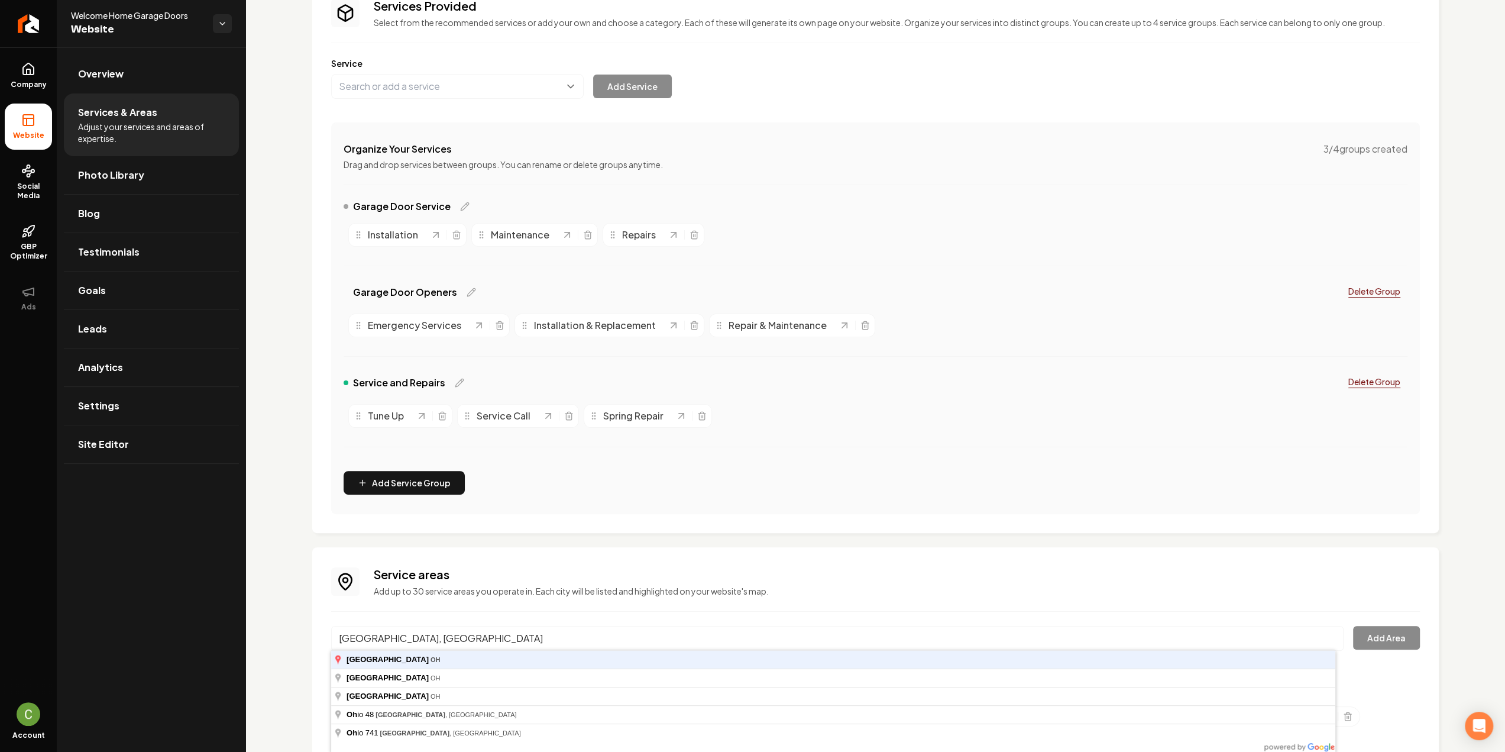
type input "[GEOGRAPHIC_DATA], [GEOGRAPHIC_DATA]"
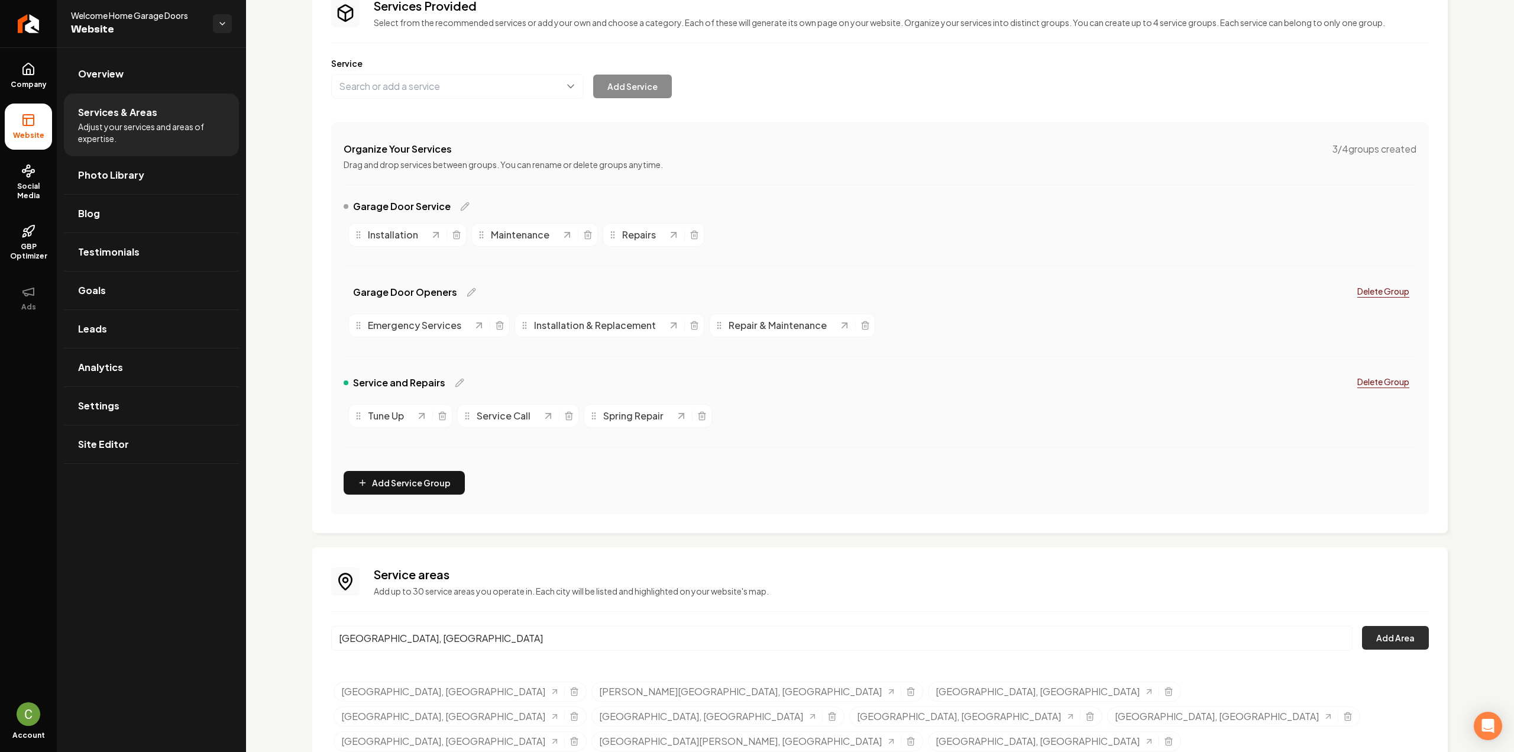
click at [1402, 641] on button "Add Area" at bounding box center [1395, 638] width 67 height 24
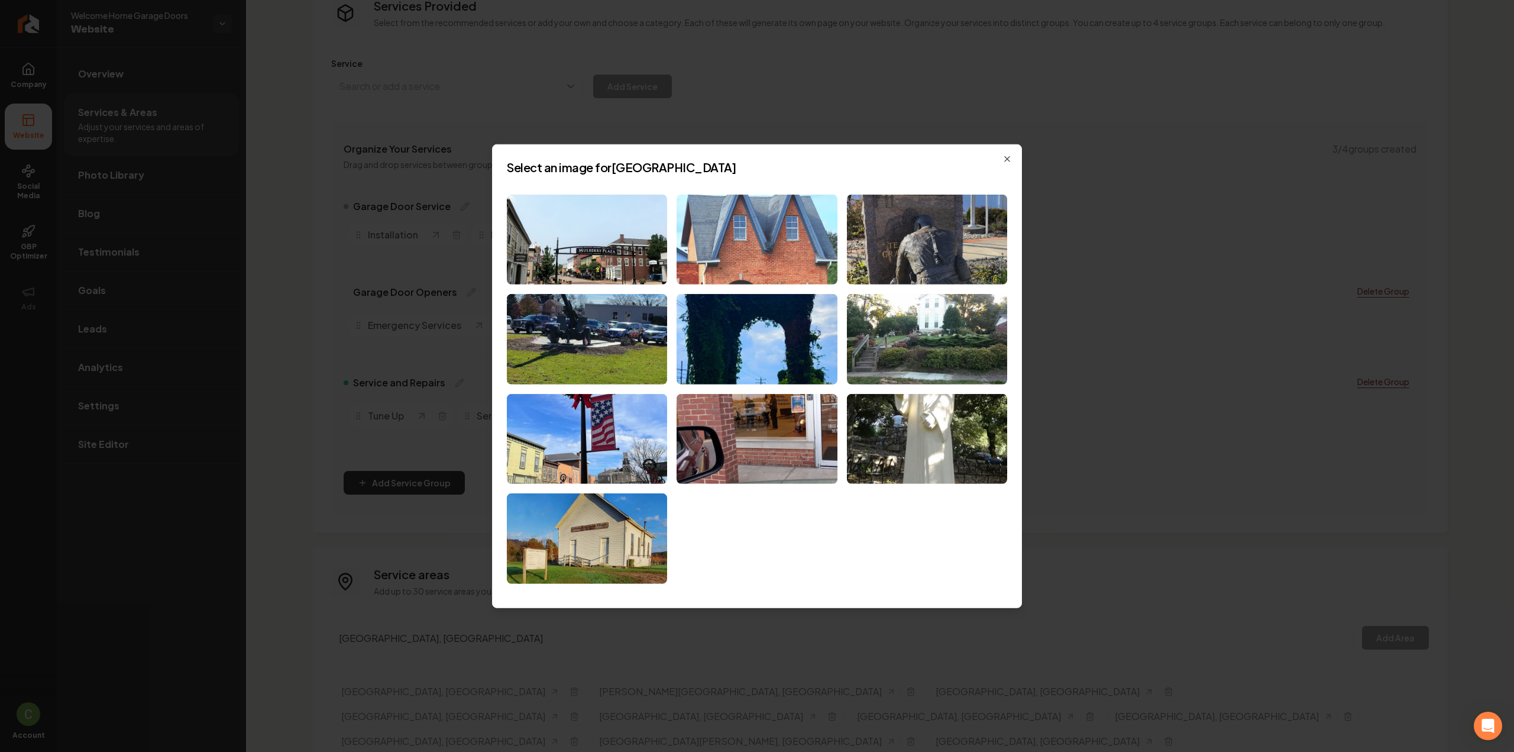
click at [775, 256] on img at bounding box center [757, 239] width 160 height 90
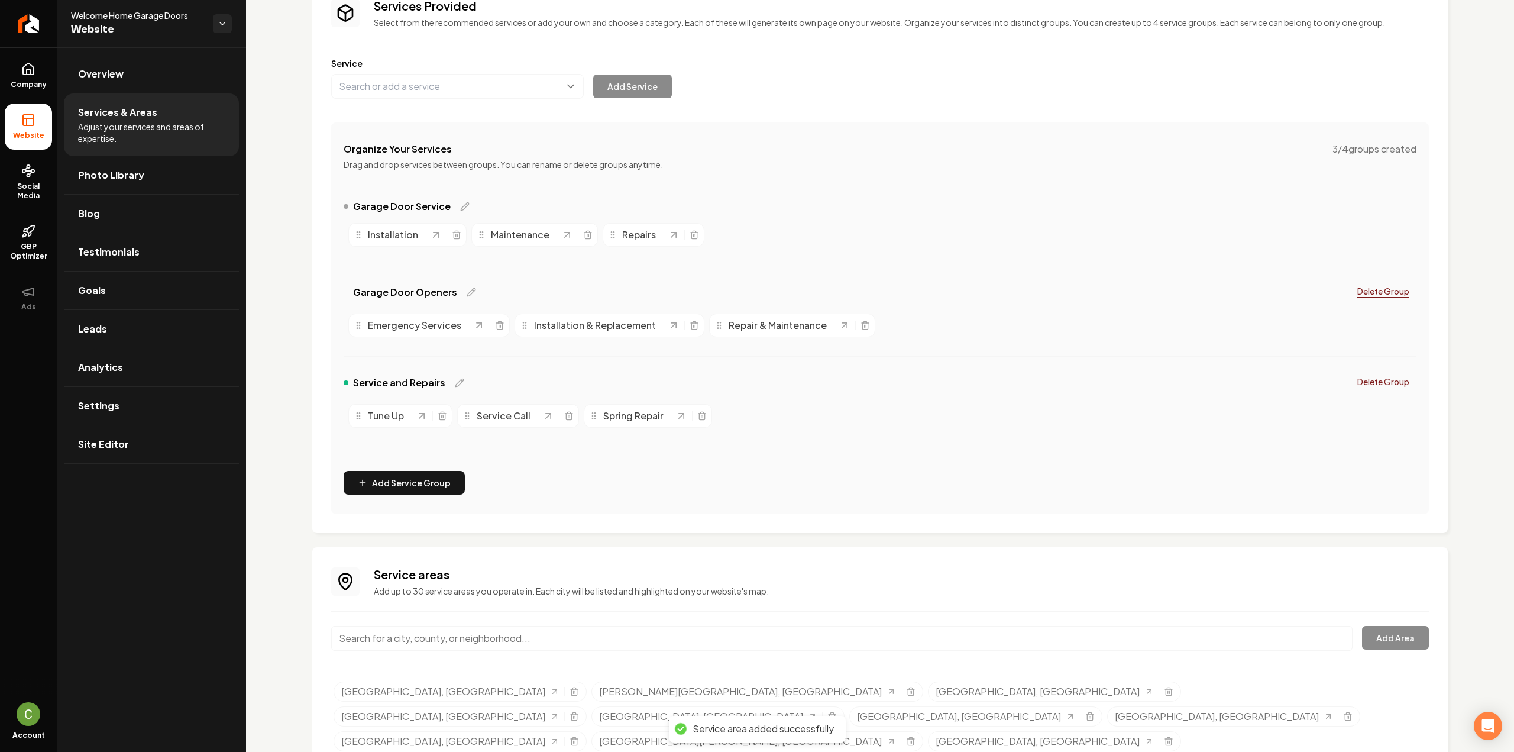
click at [370, 646] on input "Main content area" at bounding box center [841, 638] width 1021 height 25
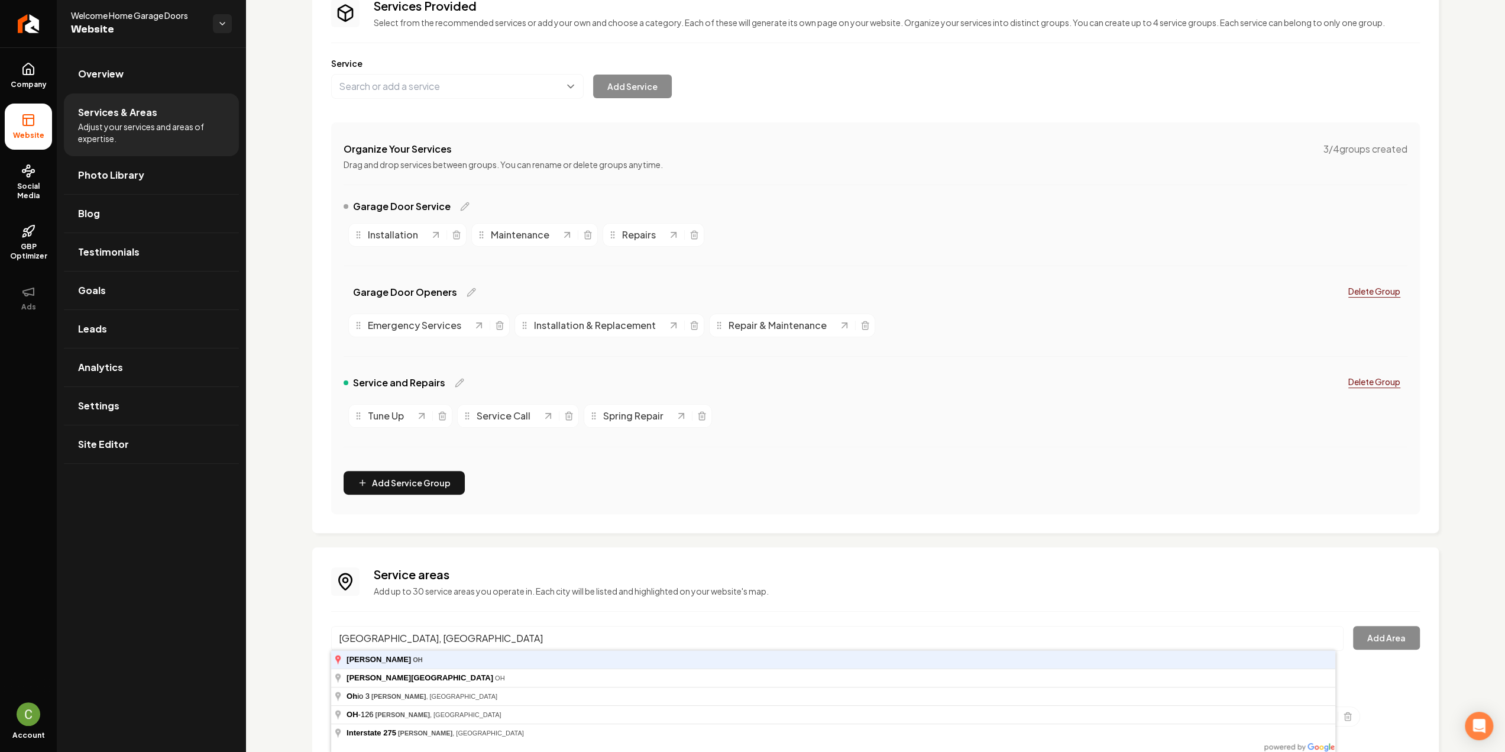
type input "[GEOGRAPHIC_DATA], [GEOGRAPHIC_DATA]"
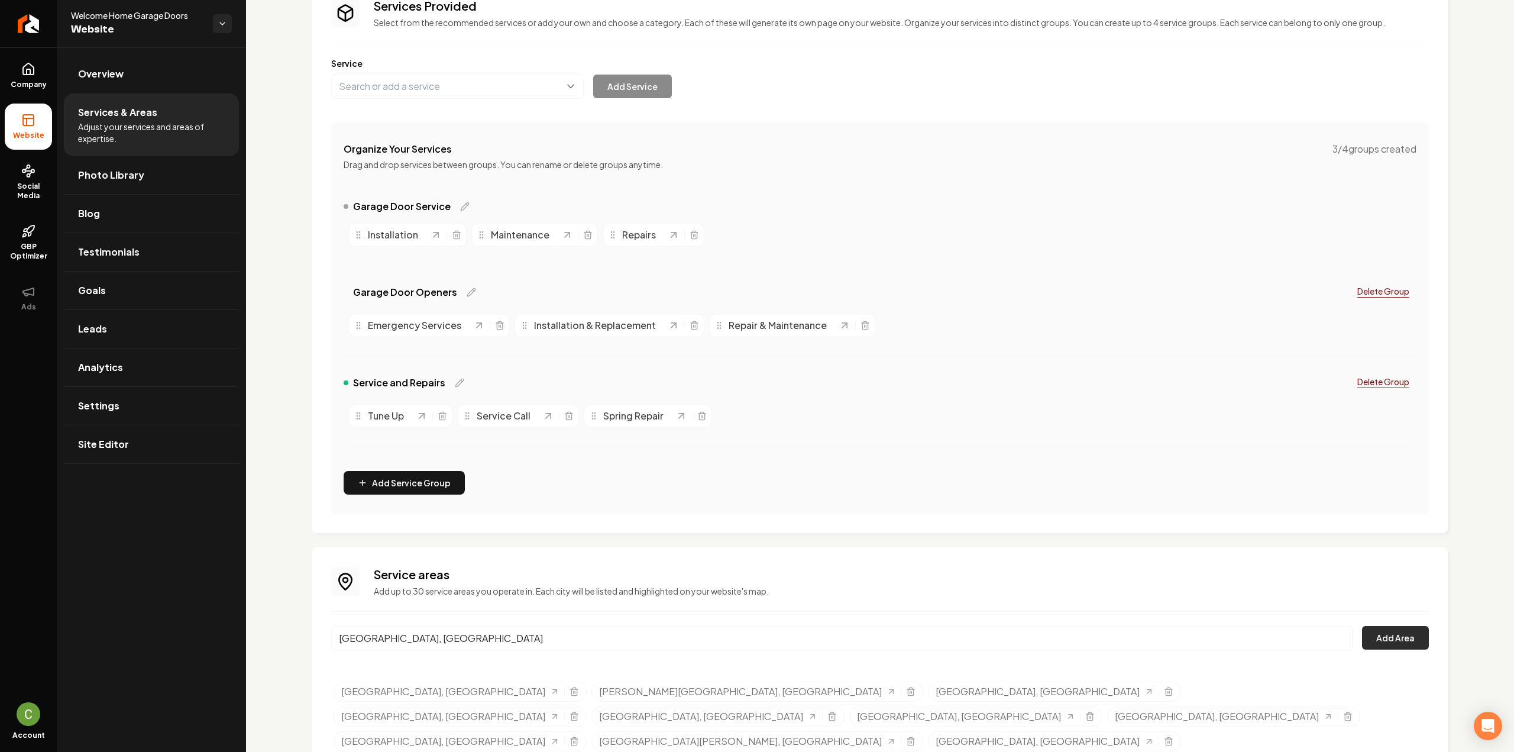
click at [1399, 636] on button "Add Area" at bounding box center [1395, 638] width 67 height 24
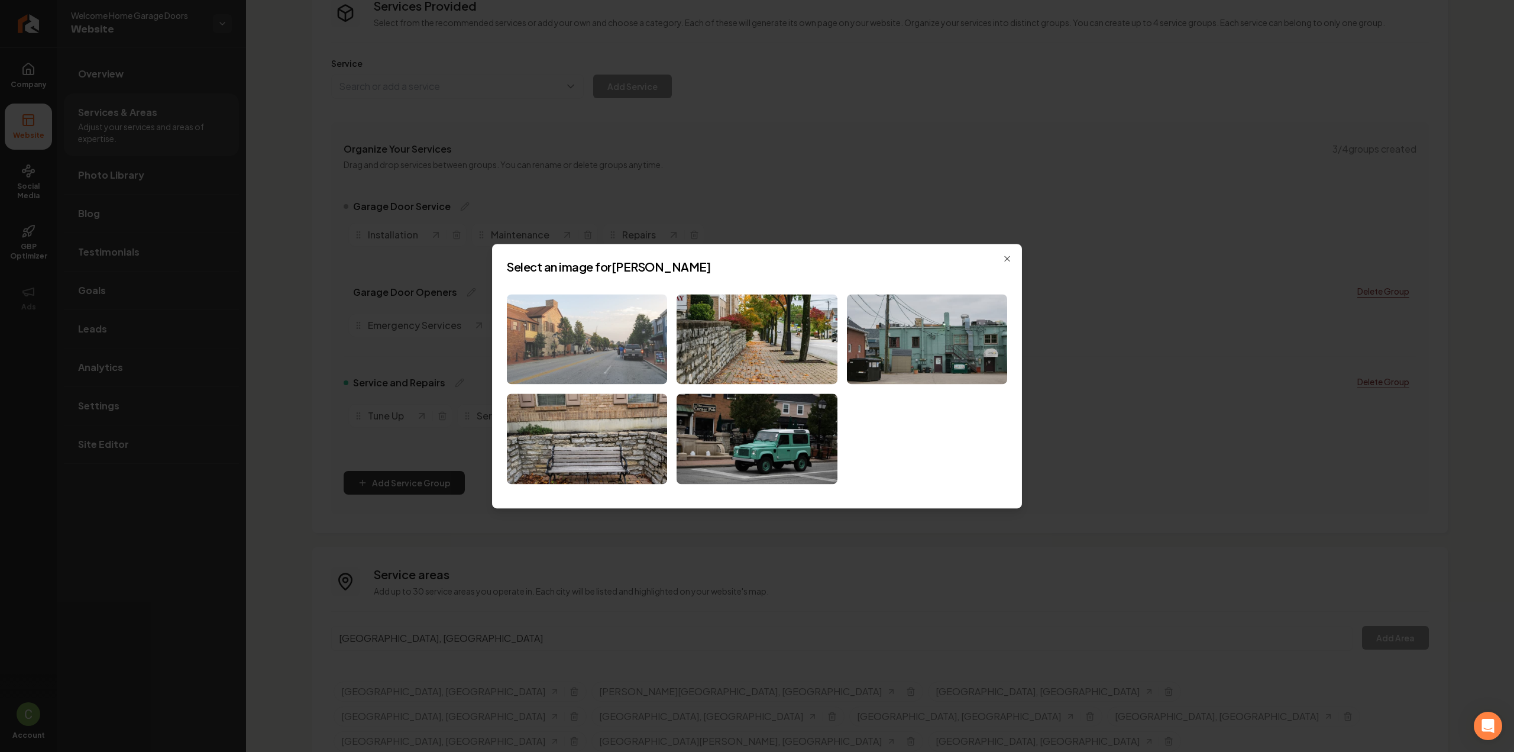
click at [562, 331] on img at bounding box center [587, 339] width 160 height 90
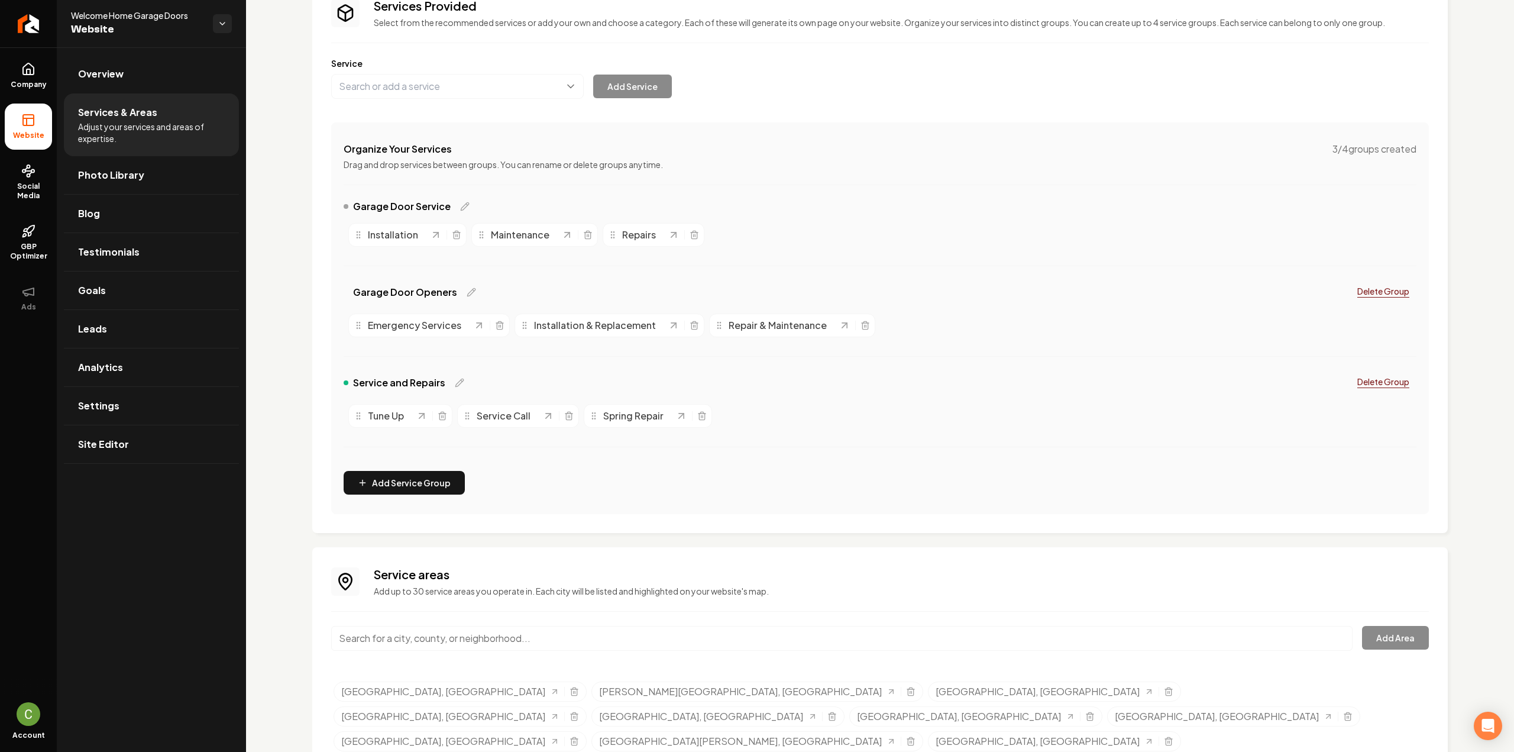
click at [423, 639] on input "Main content area" at bounding box center [841, 638] width 1021 height 25
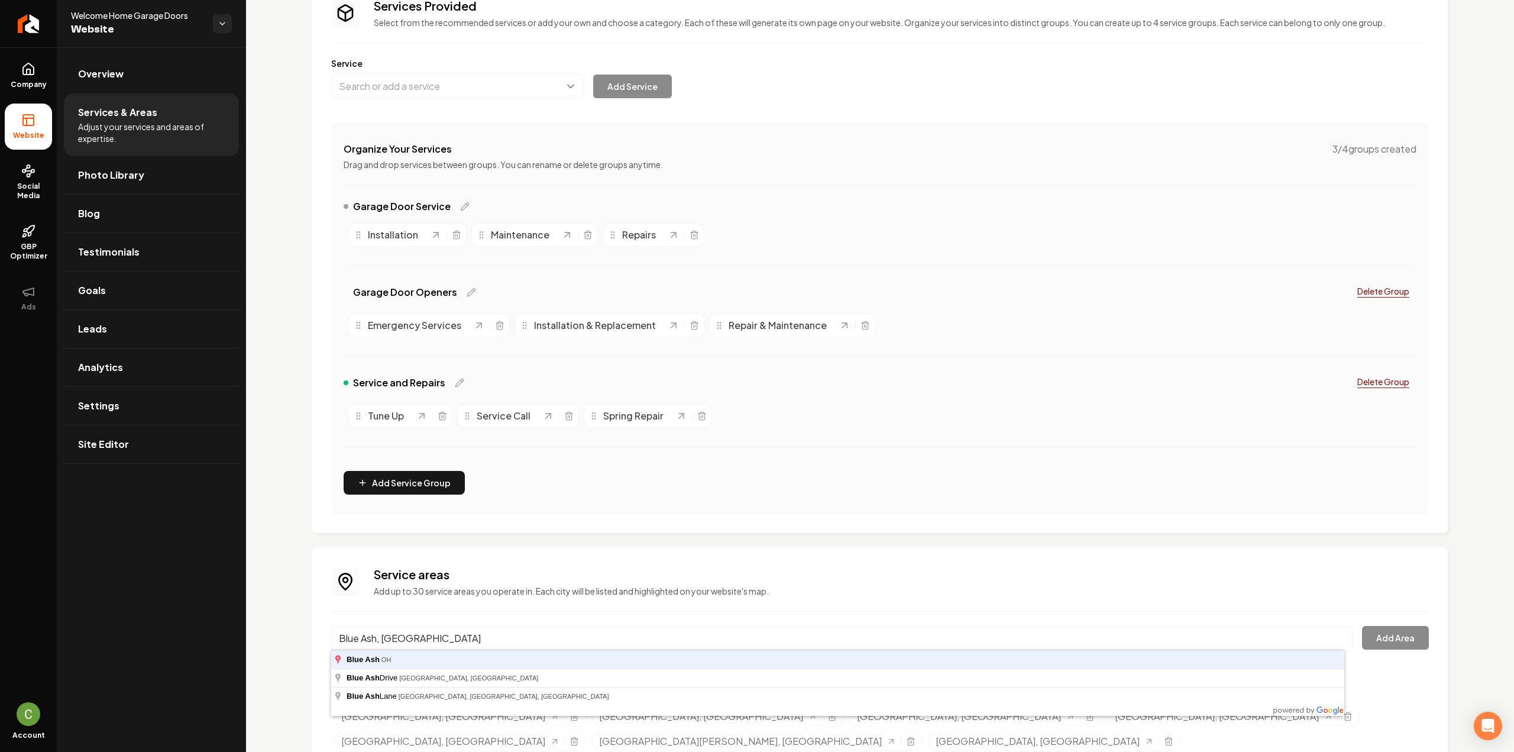
type input "Blue Ash, [GEOGRAPHIC_DATA]"
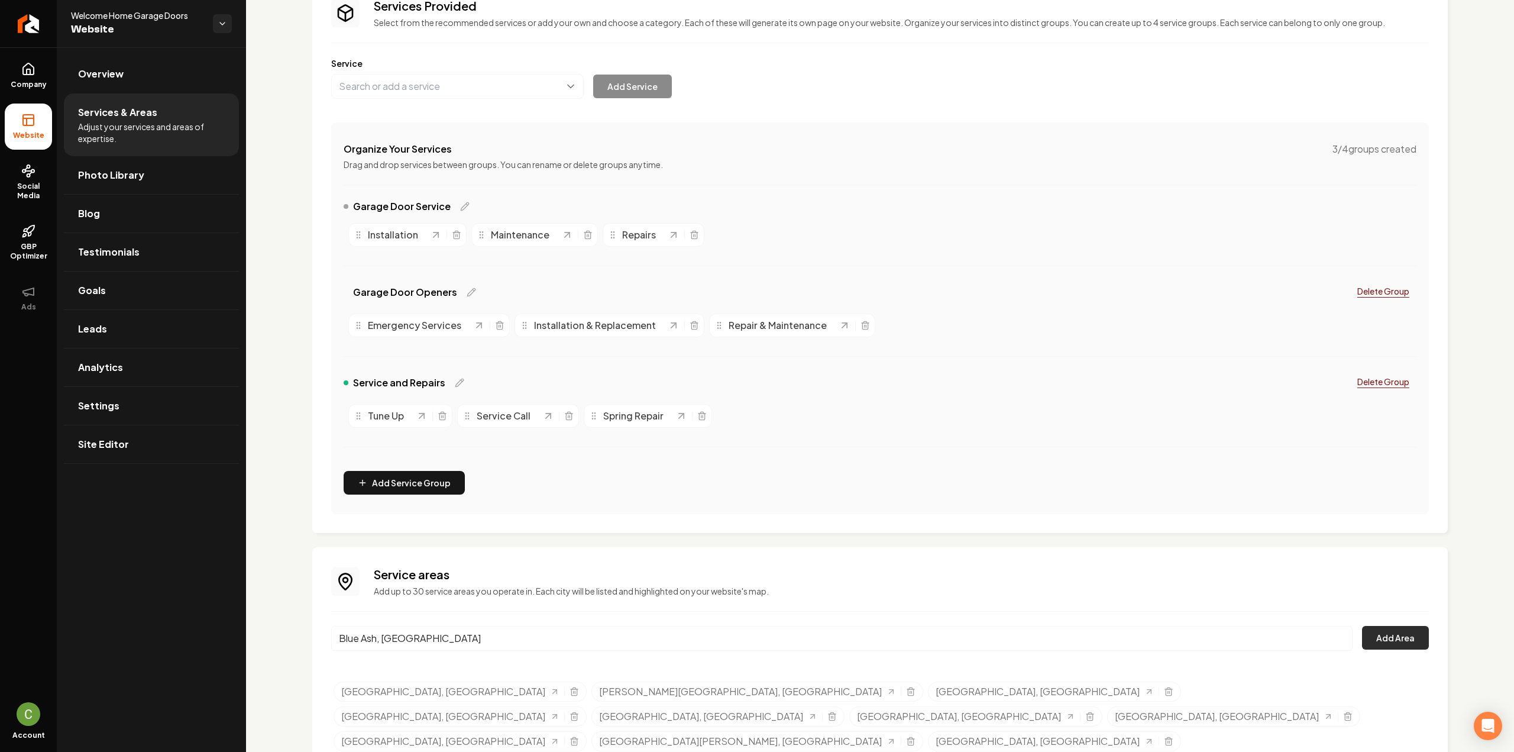
click at [1394, 640] on button "Add Area" at bounding box center [1395, 638] width 67 height 24
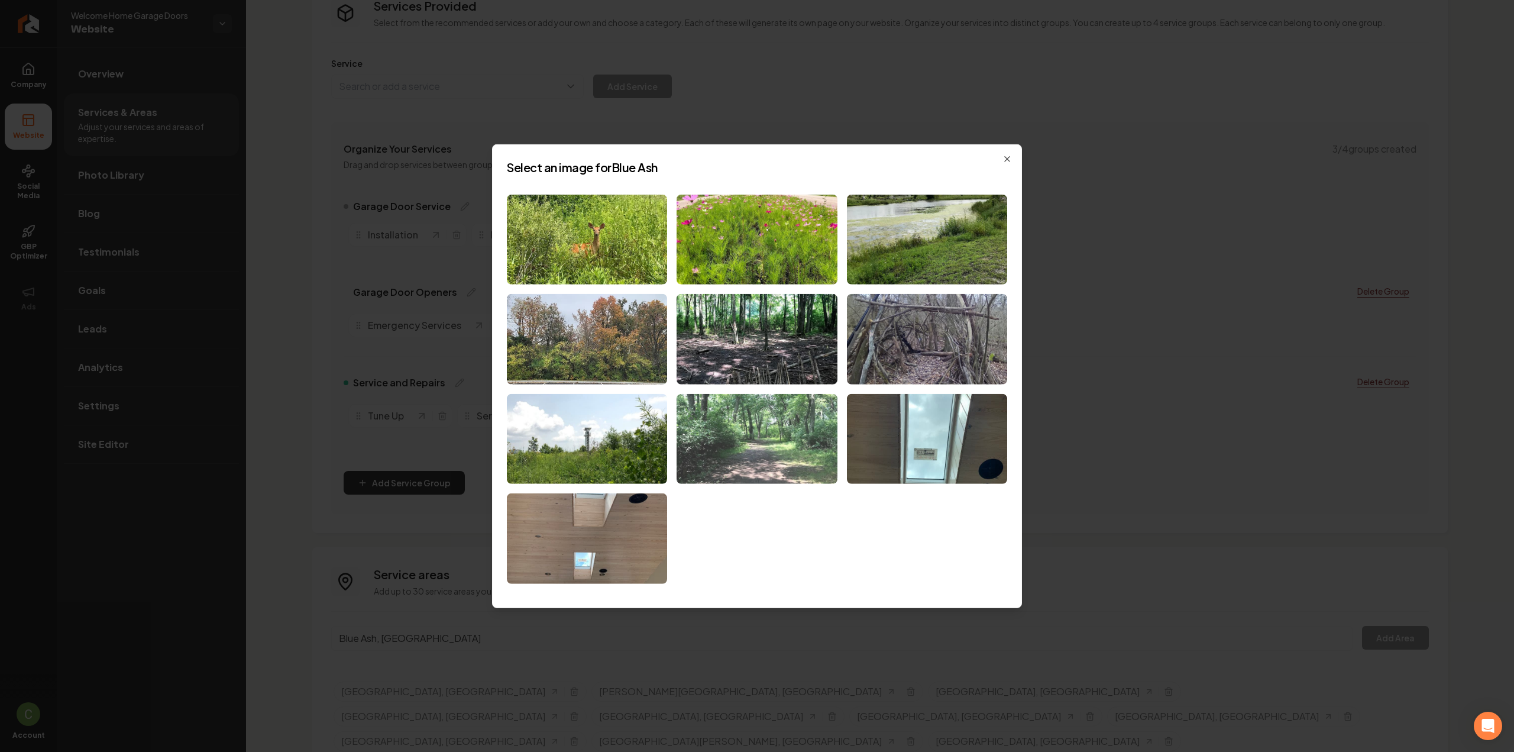
click at [764, 477] on img at bounding box center [757, 439] width 160 height 90
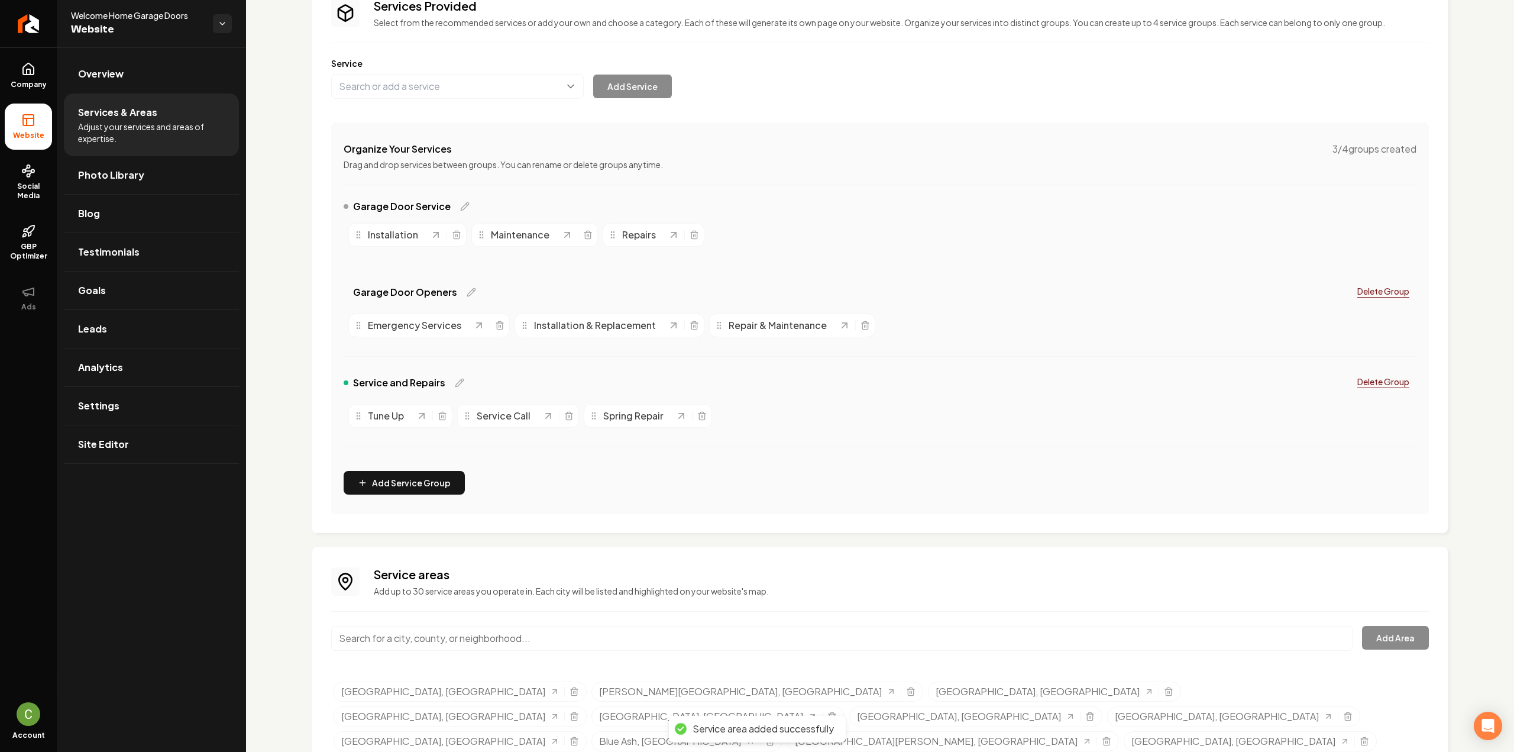
click at [418, 645] on input "Main content area" at bounding box center [841, 638] width 1021 height 25
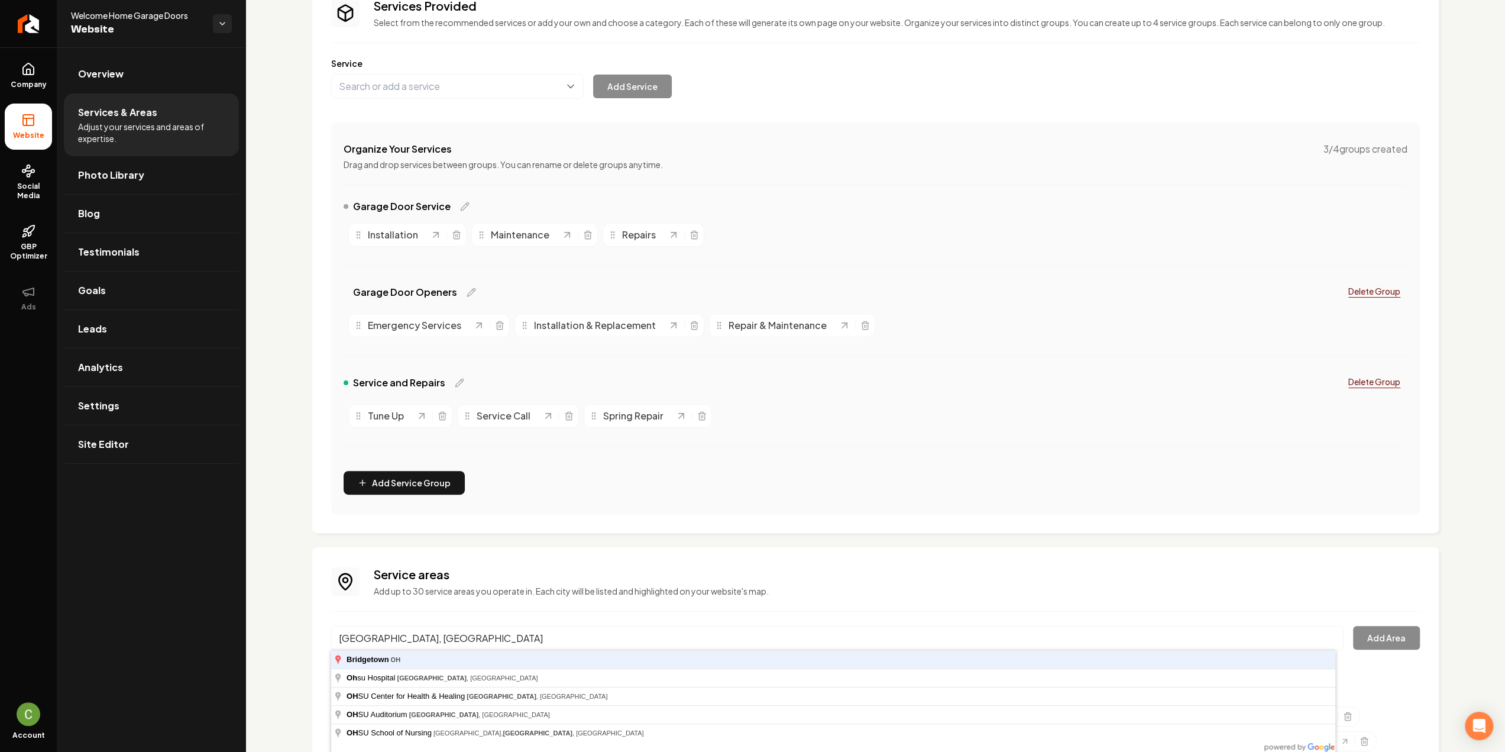
type input "[GEOGRAPHIC_DATA], [GEOGRAPHIC_DATA]"
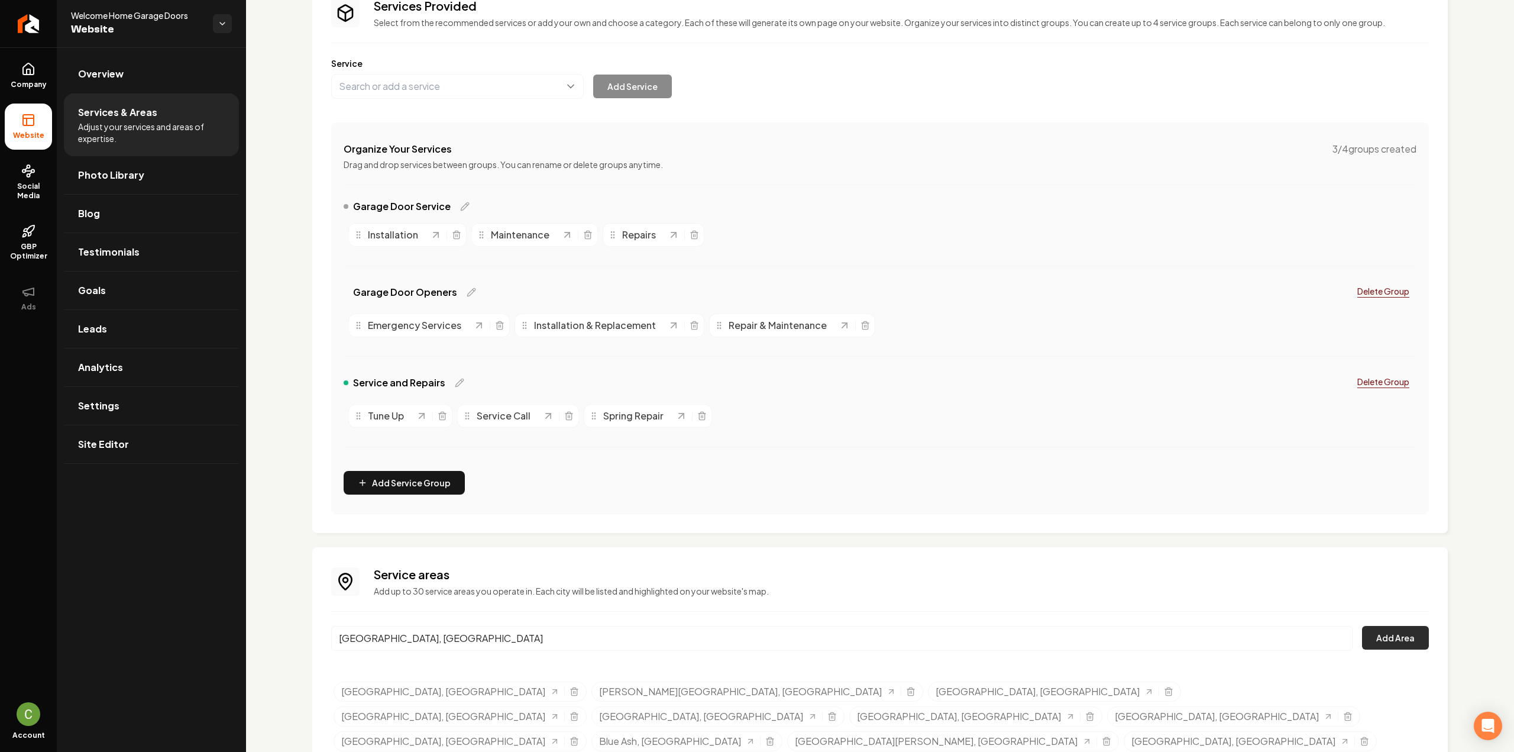
click at [1373, 633] on button "Add Area" at bounding box center [1395, 638] width 67 height 24
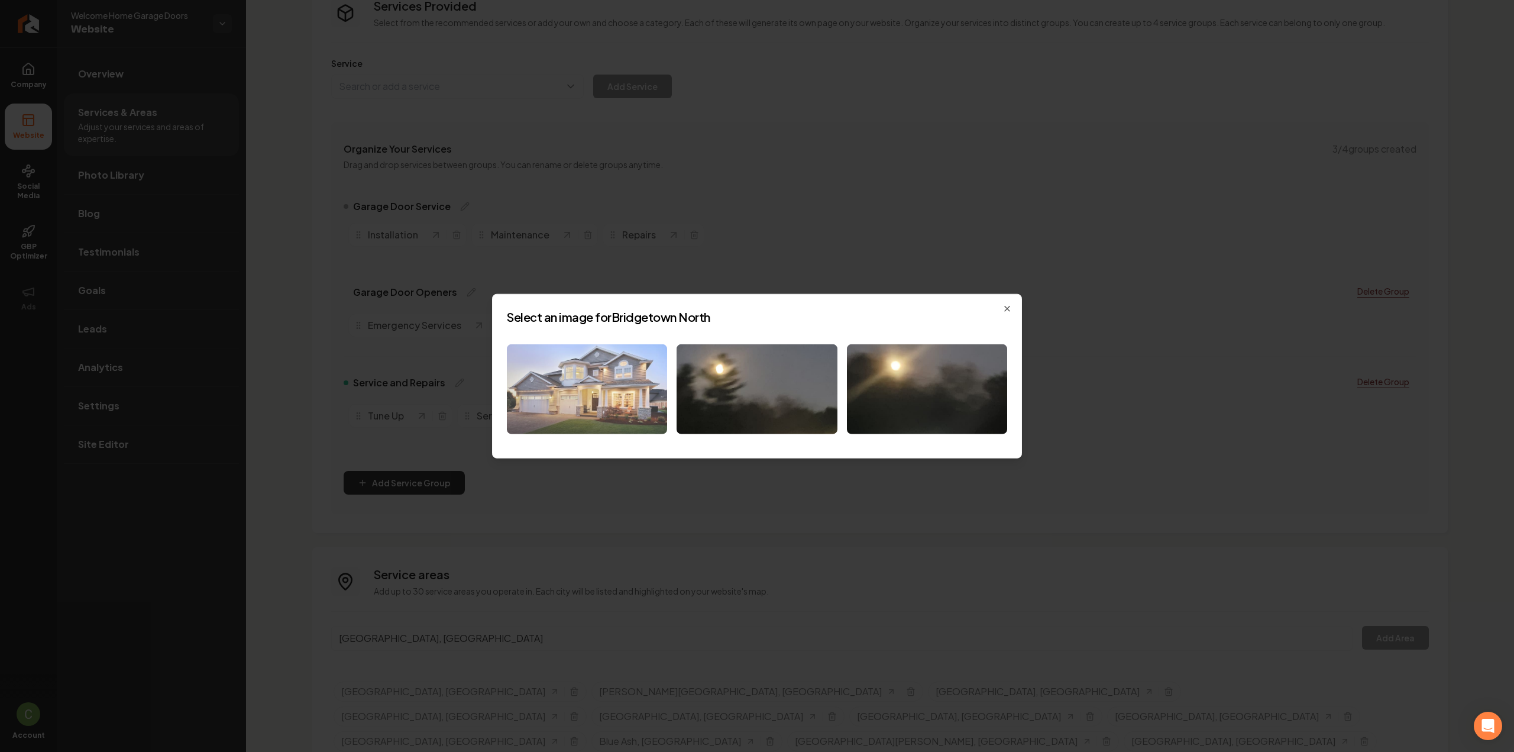
click at [577, 400] on img at bounding box center [587, 389] width 160 height 90
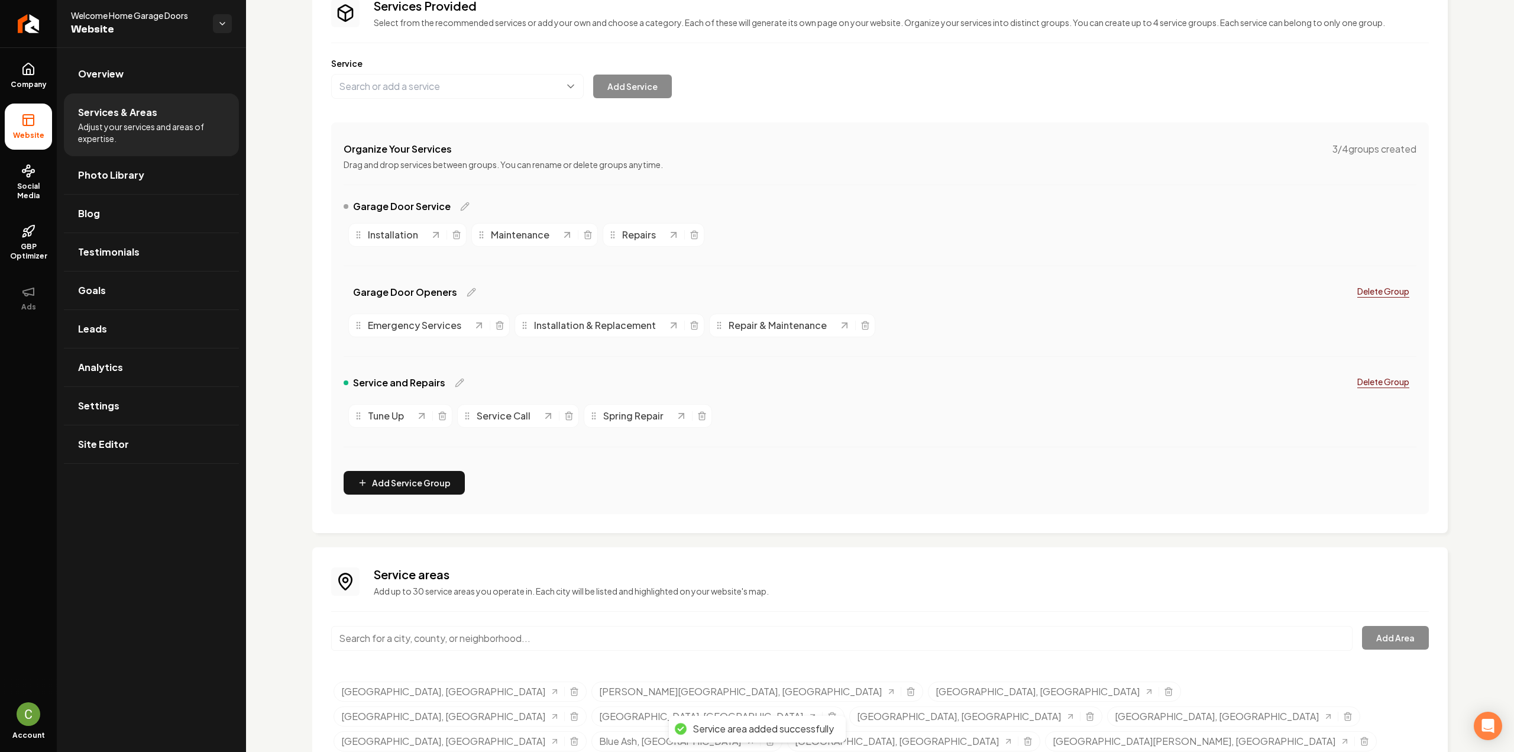
click at [508, 636] on input "Main content area" at bounding box center [841, 638] width 1021 height 25
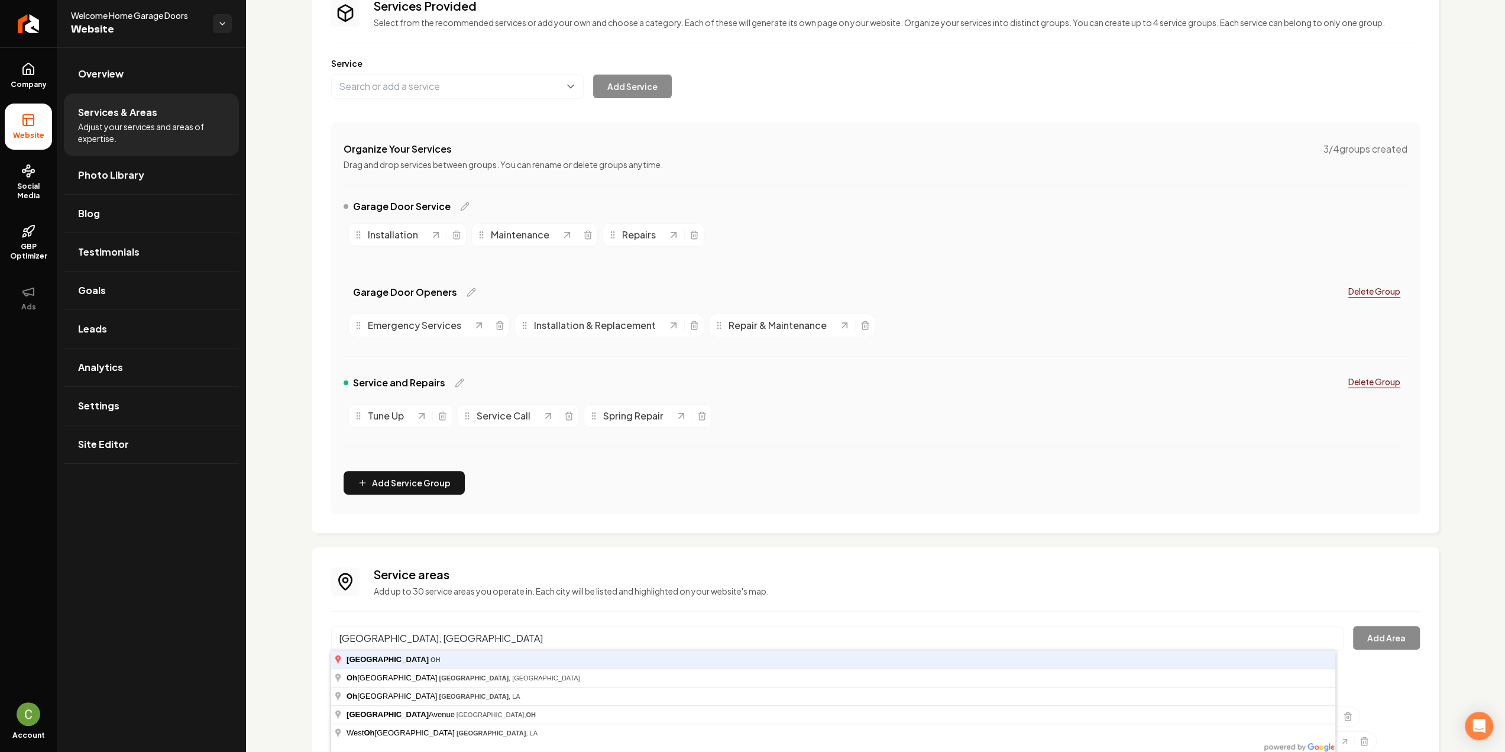
type input "[GEOGRAPHIC_DATA], [GEOGRAPHIC_DATA]"
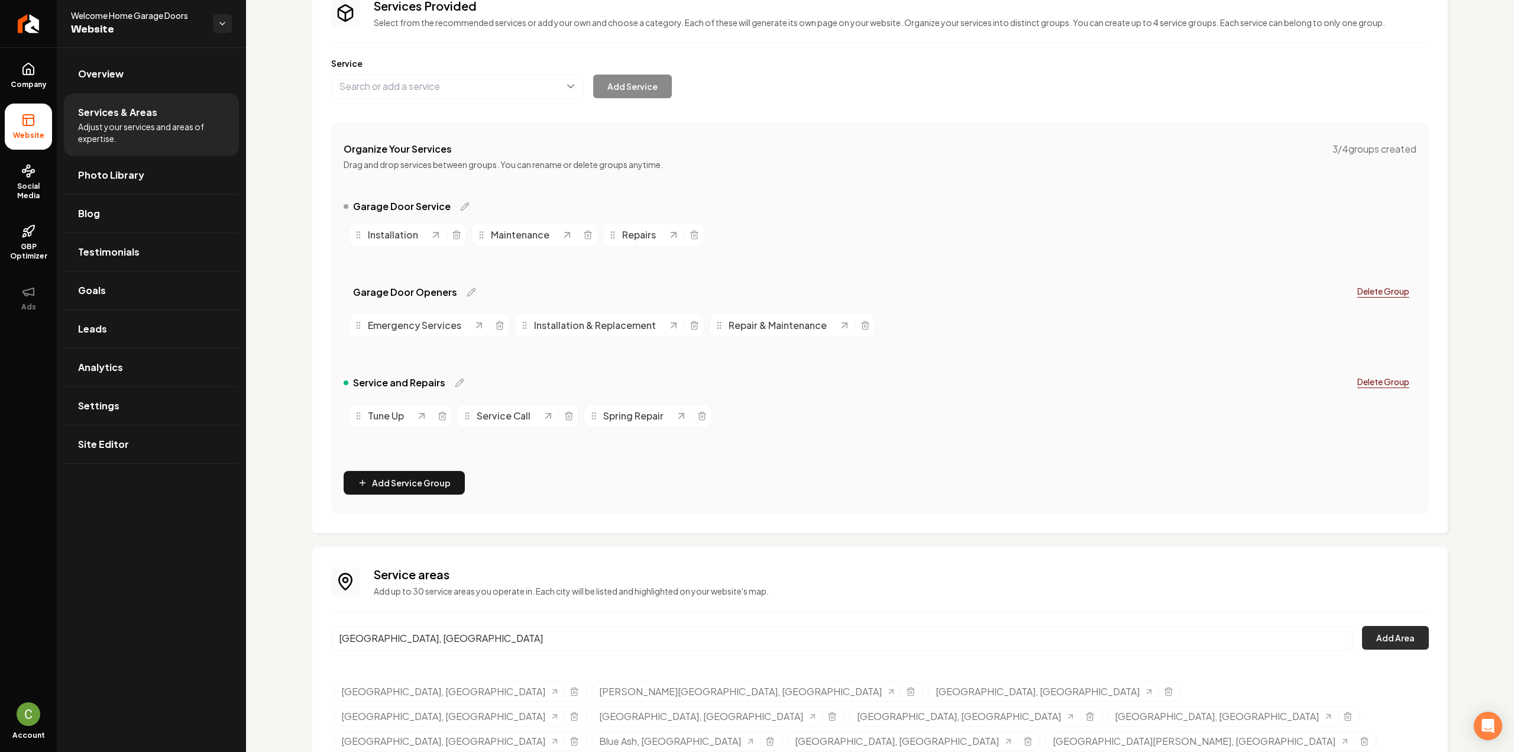
click at [1366, 638] on button "Add Area" at bounding box center [1395, 638] width 67 height 24
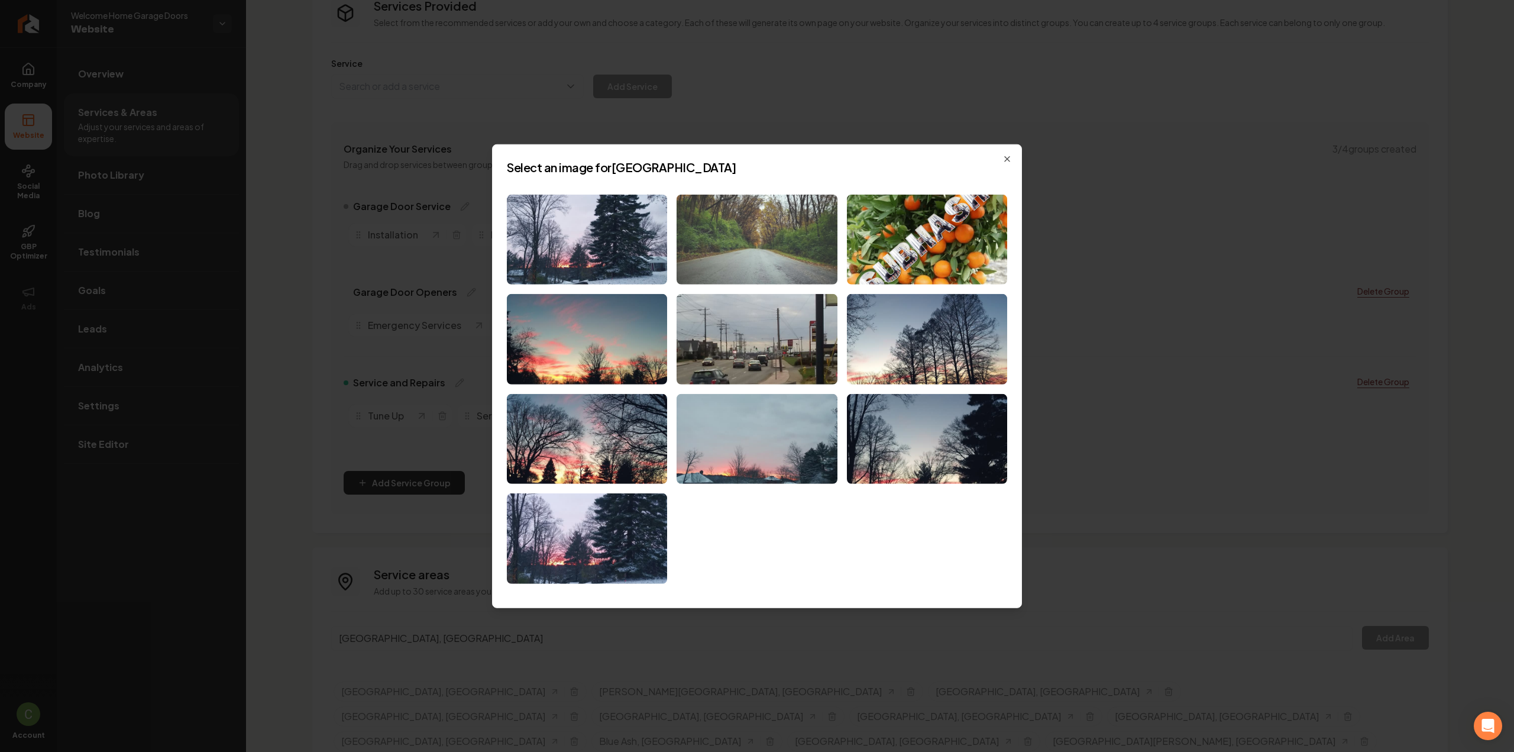
click at [736, 244] on img at bounding box center [757, 239] width 160 height 90
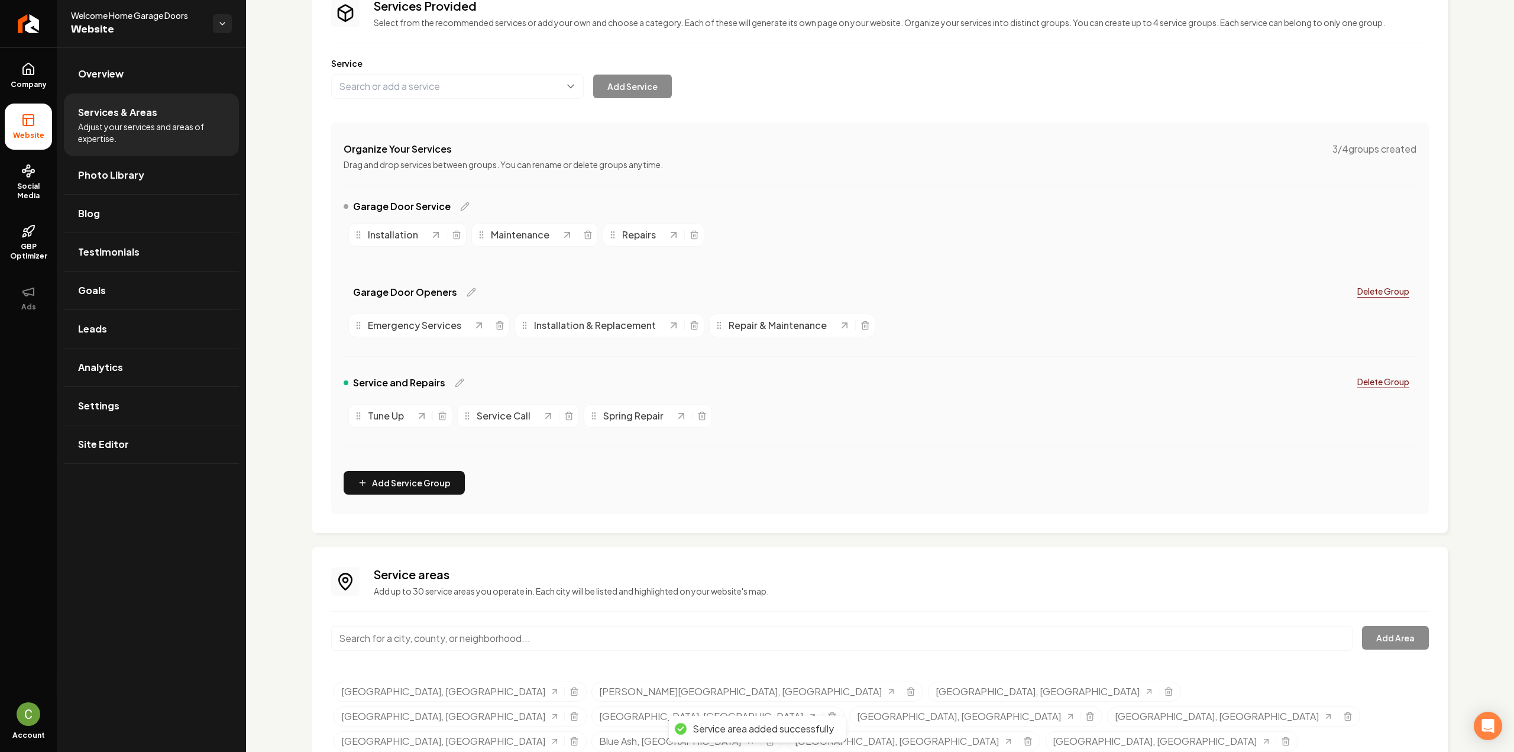
click at [586, 642] on input "Main content area" at bounding box center [841, 638] width 1021 height 25
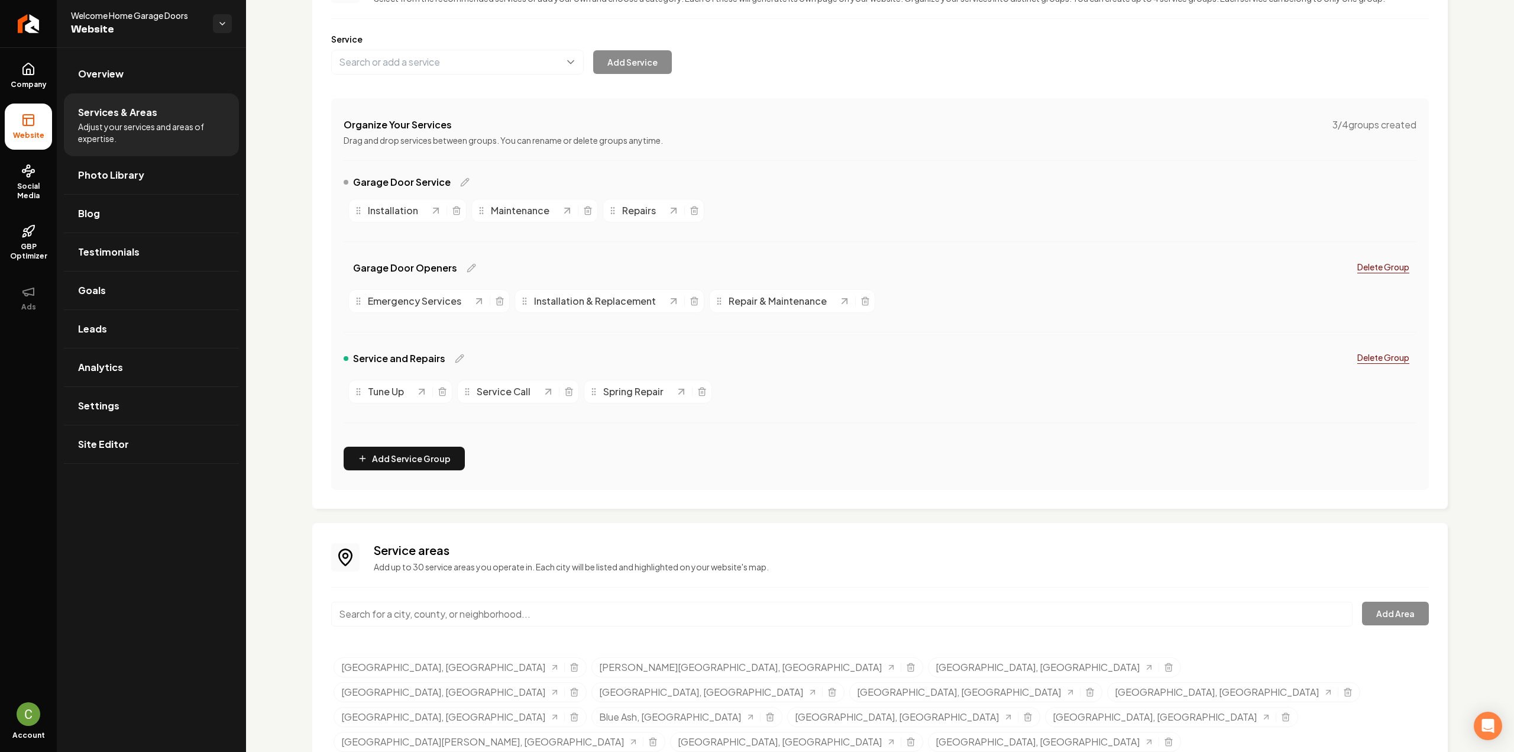
click at [667, 619] on input "Main content area" at bounding box center [841, 613] width 1021 height 25
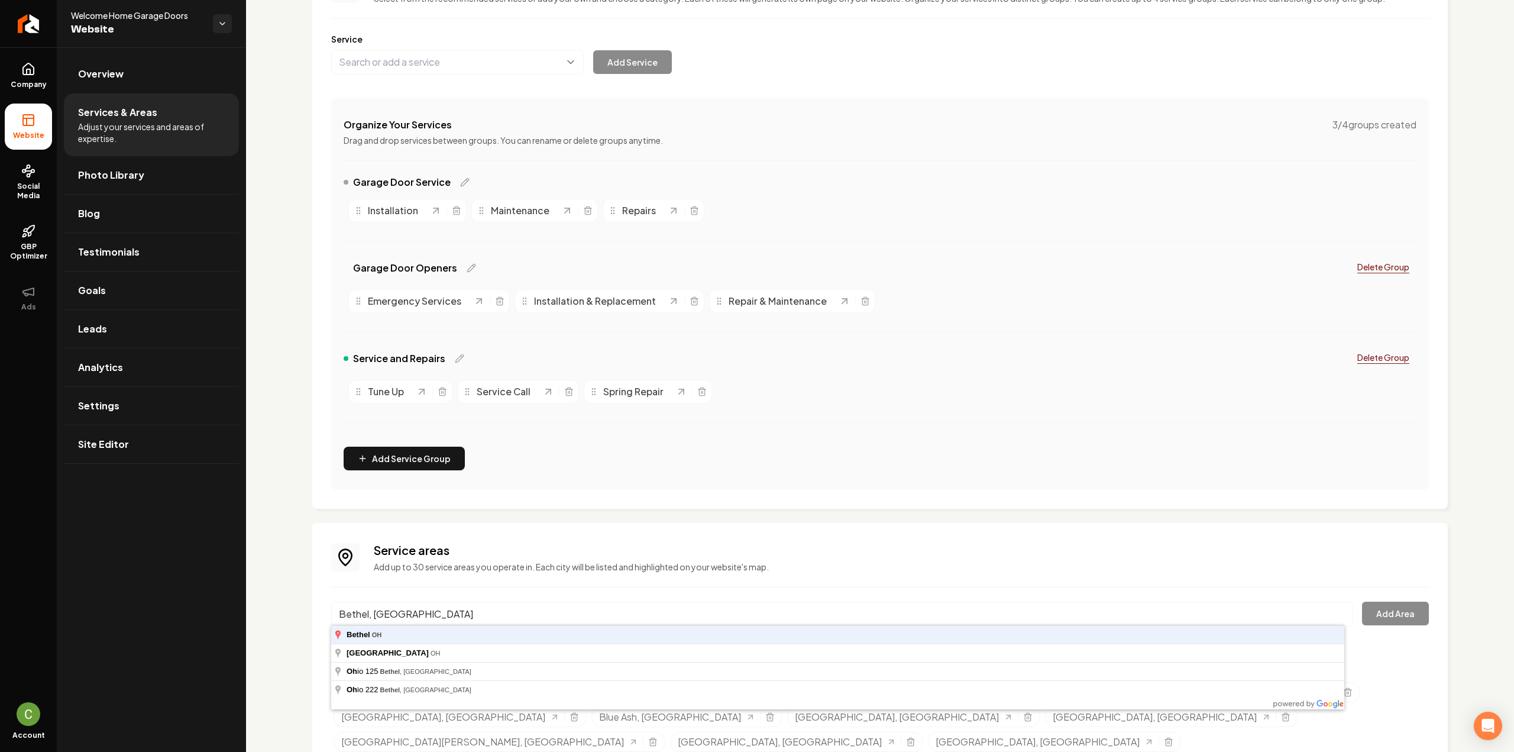
type input "Bethel, [GEOGRAPHIC_DATA]"
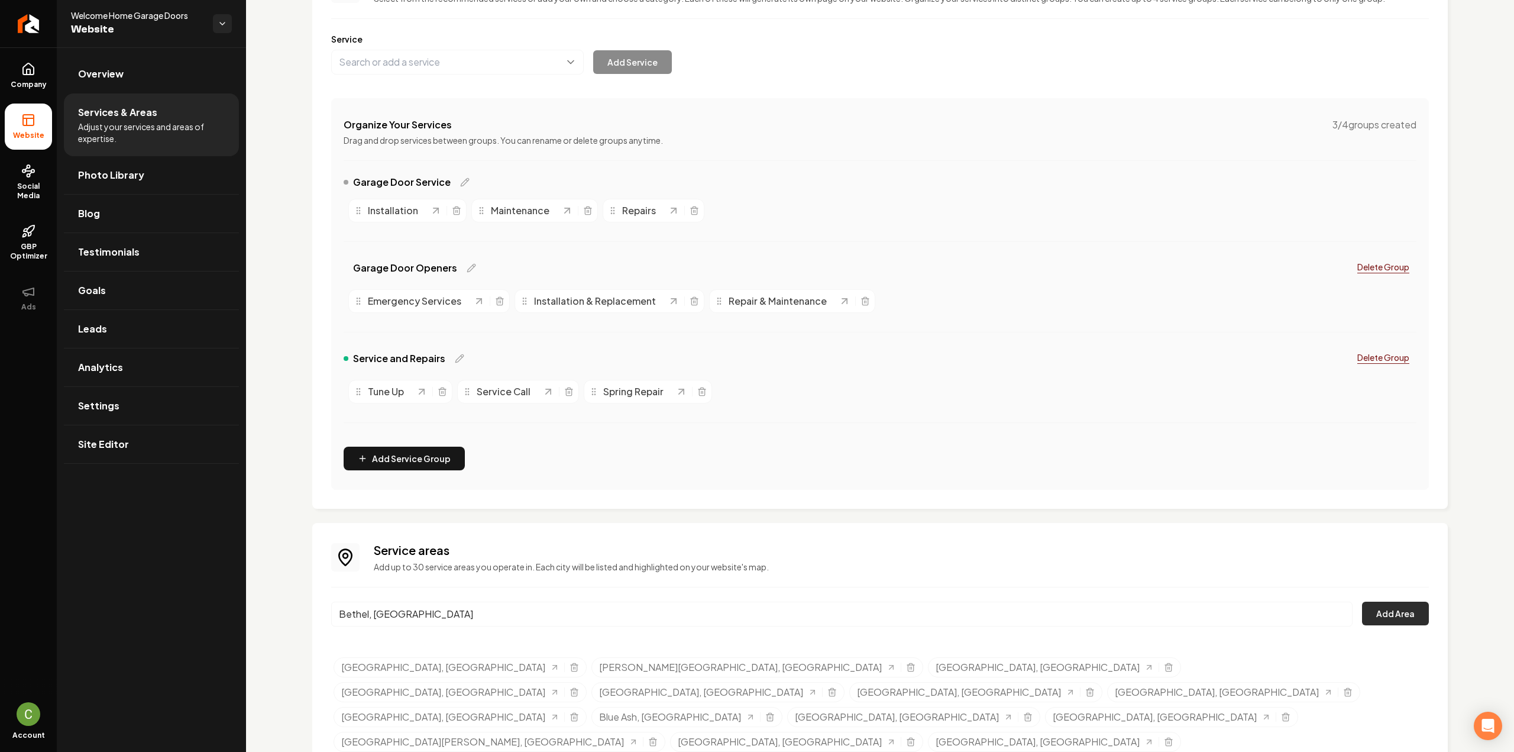
click at [1410, 607] on button "Add Area" at bounding box center [1395, 613] width 67 height 24
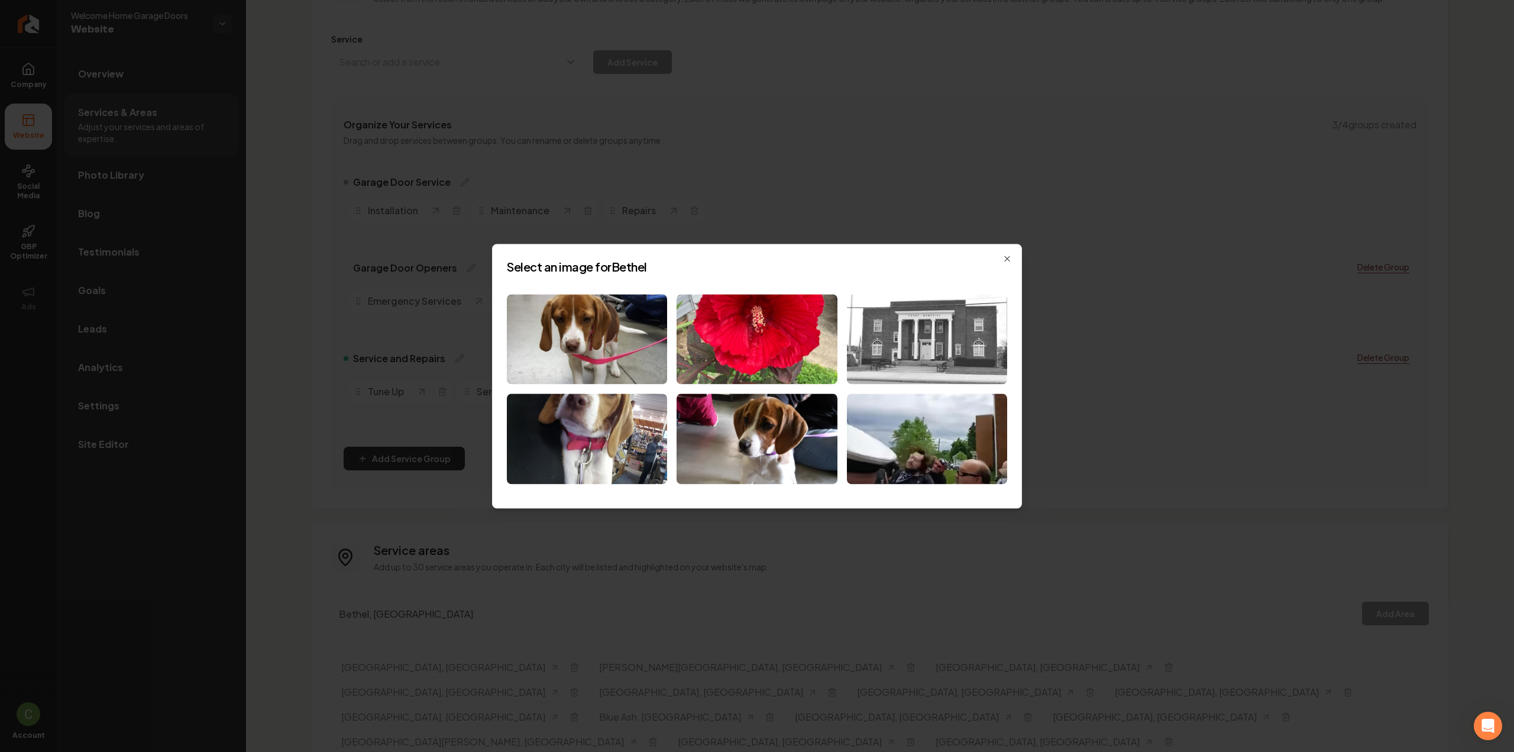
click at [908, 367] on img at bounding box center [927, 339] width 160 height 90
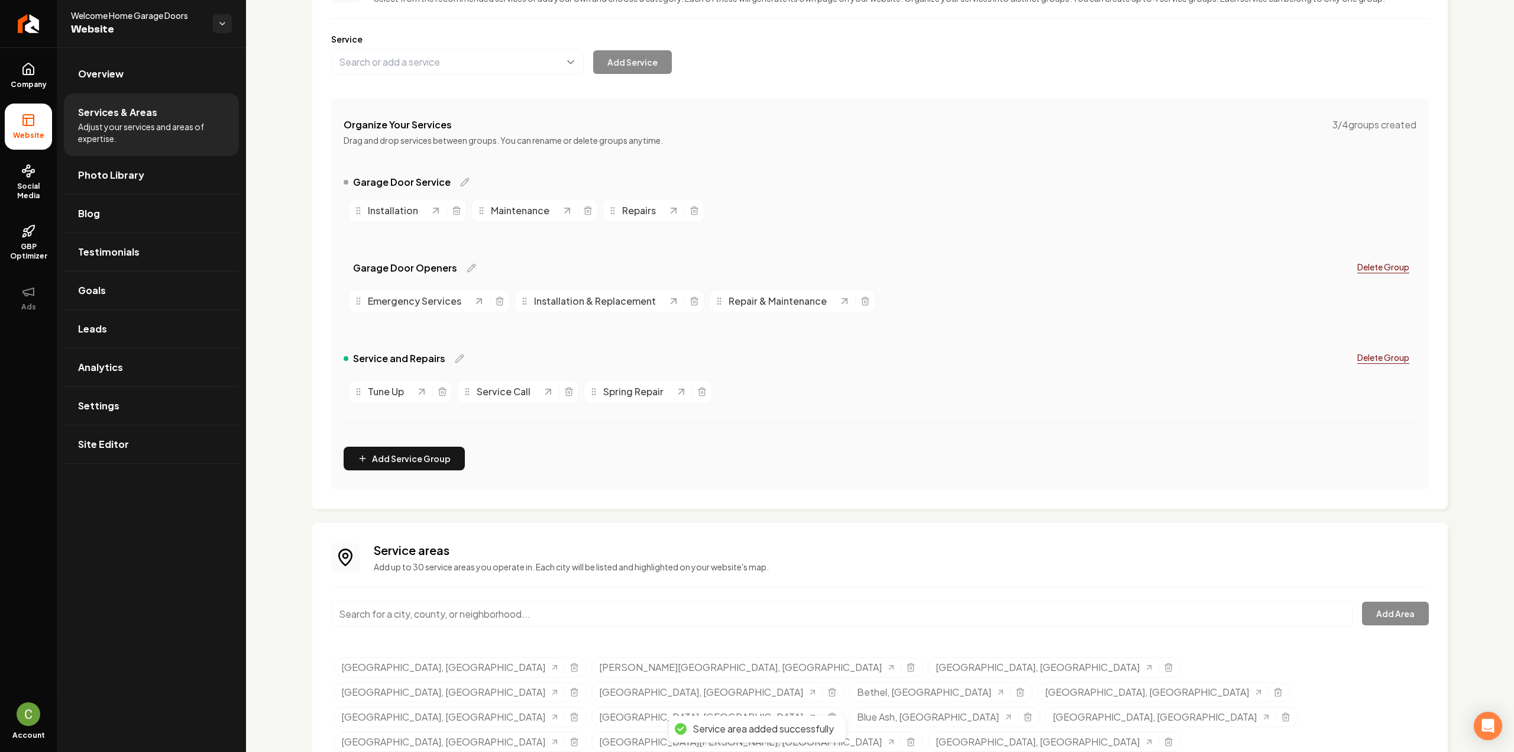
click at [420, 620] on input "Main content area" at bounding box center [841, 613] width 1021 height 25
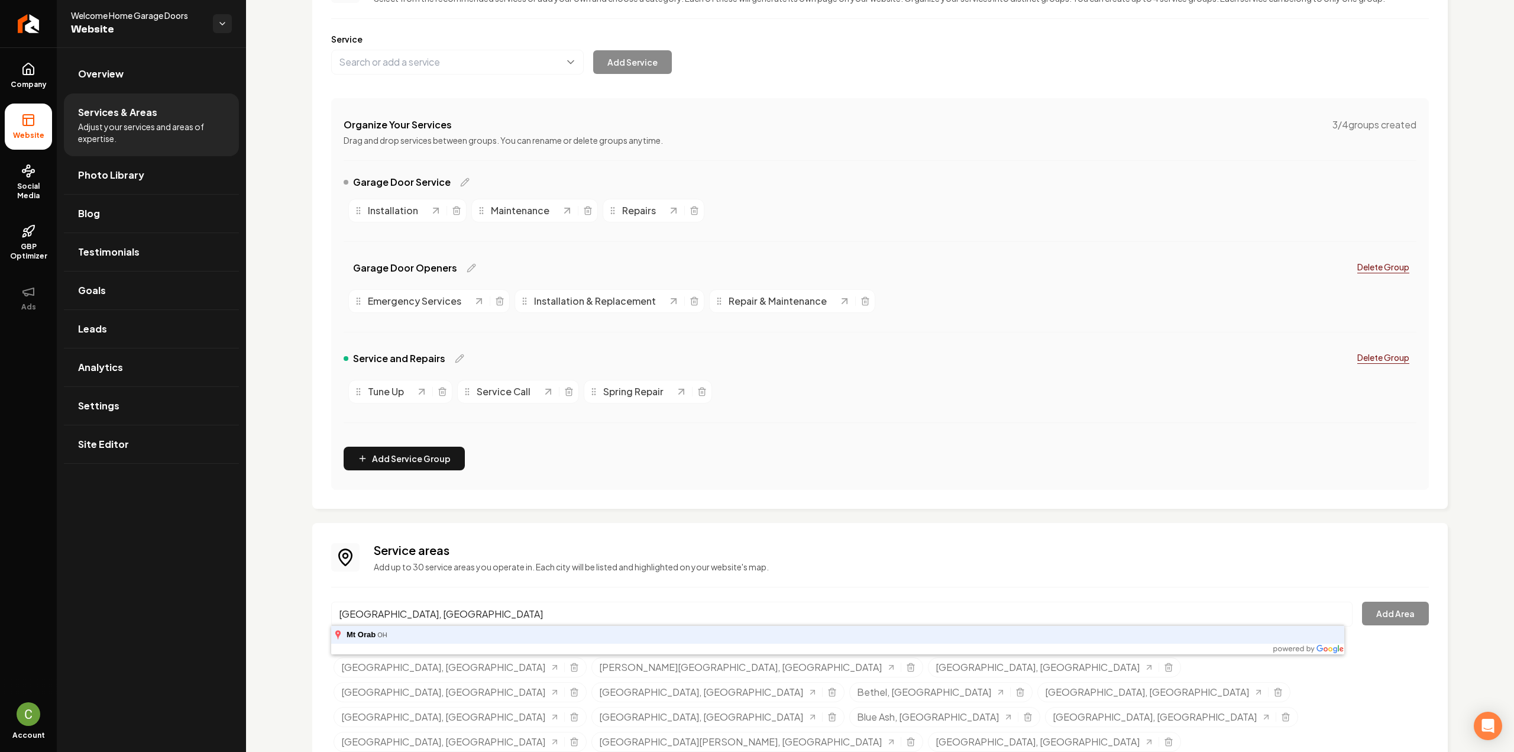
type input "[GEOGRAPHIC_DATA], [GEOGRAPHIC_DATA]"
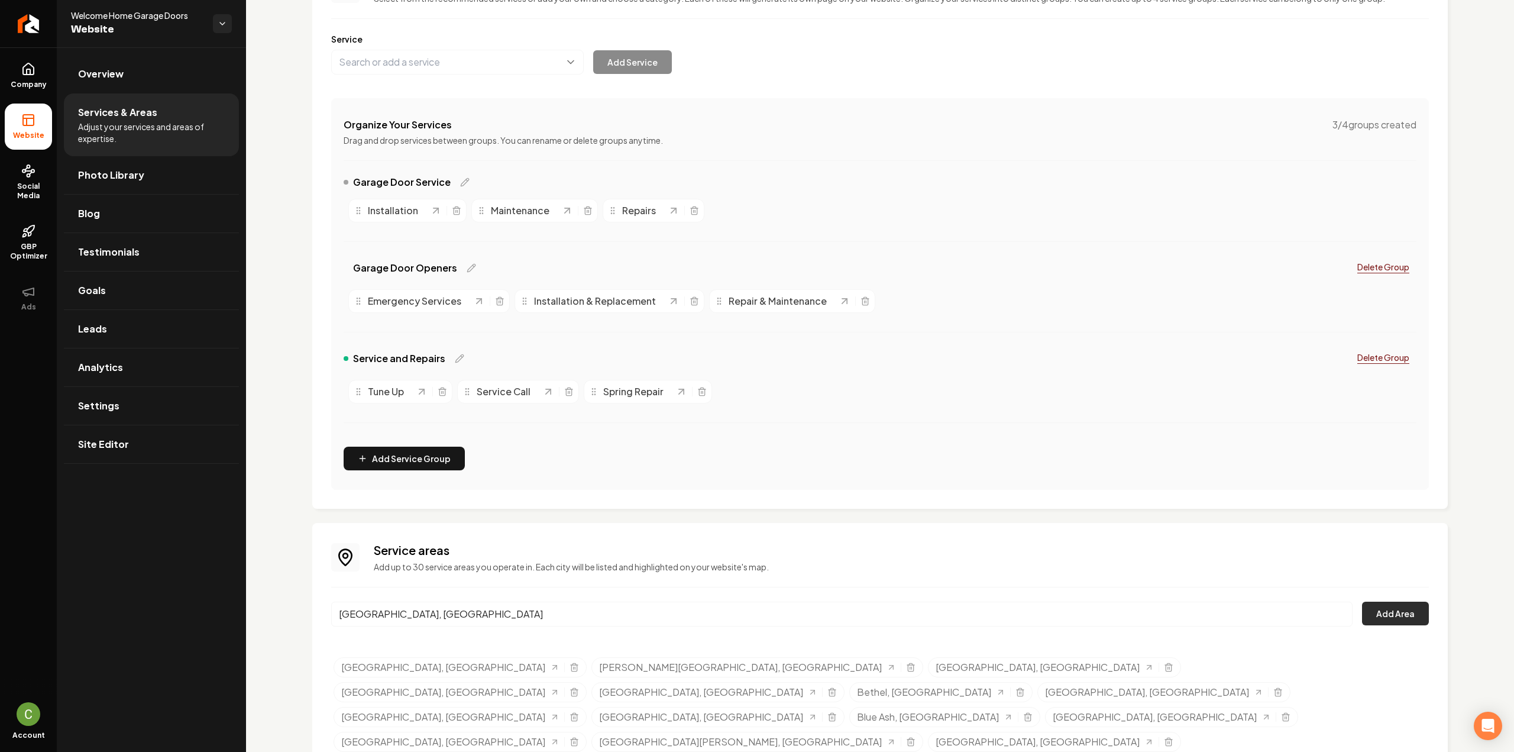
click at [1365, 619] on button "Add Area" at bounding box center [1395, 613] width 67 height 24
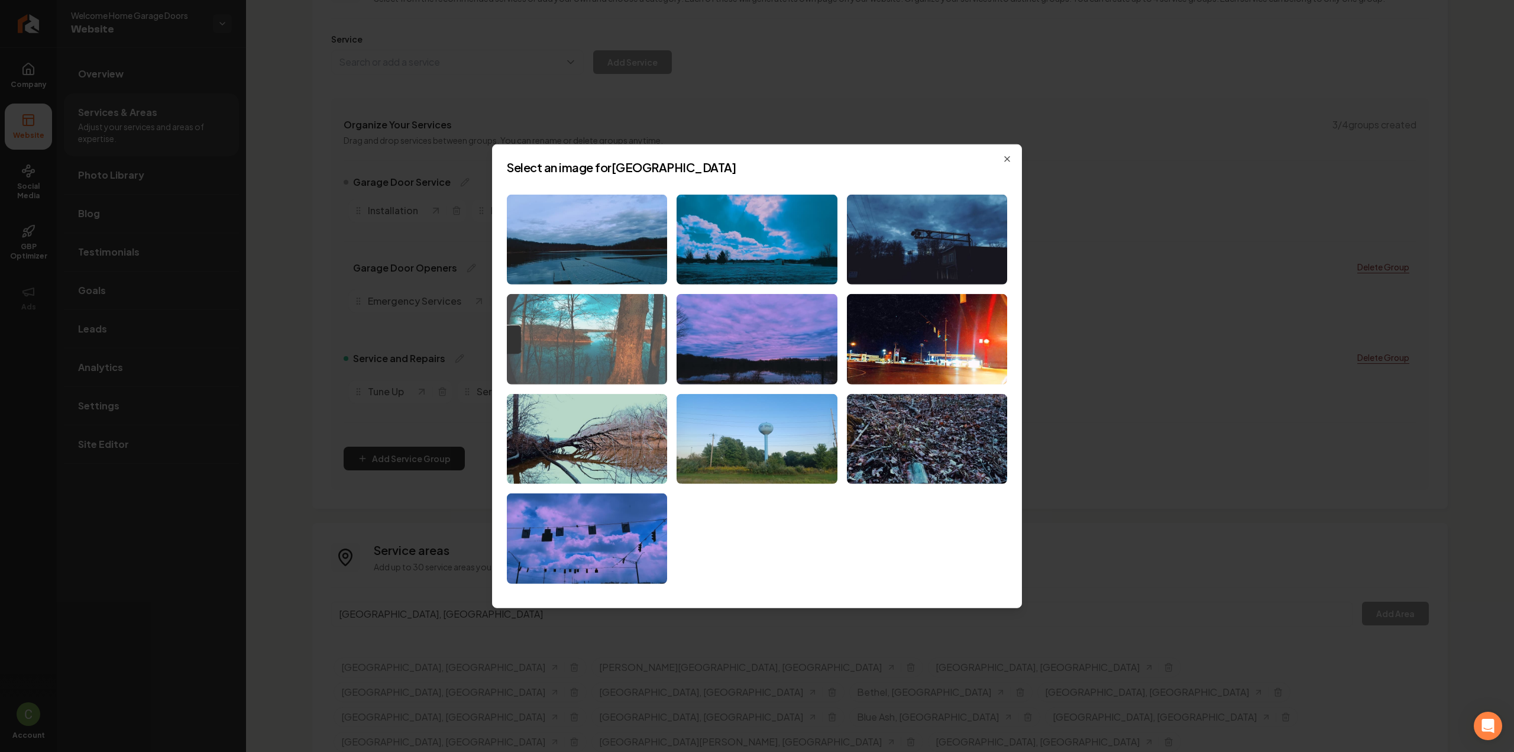
click at [588, 367] on img at bounding box center [587, 339] width 160 height 90
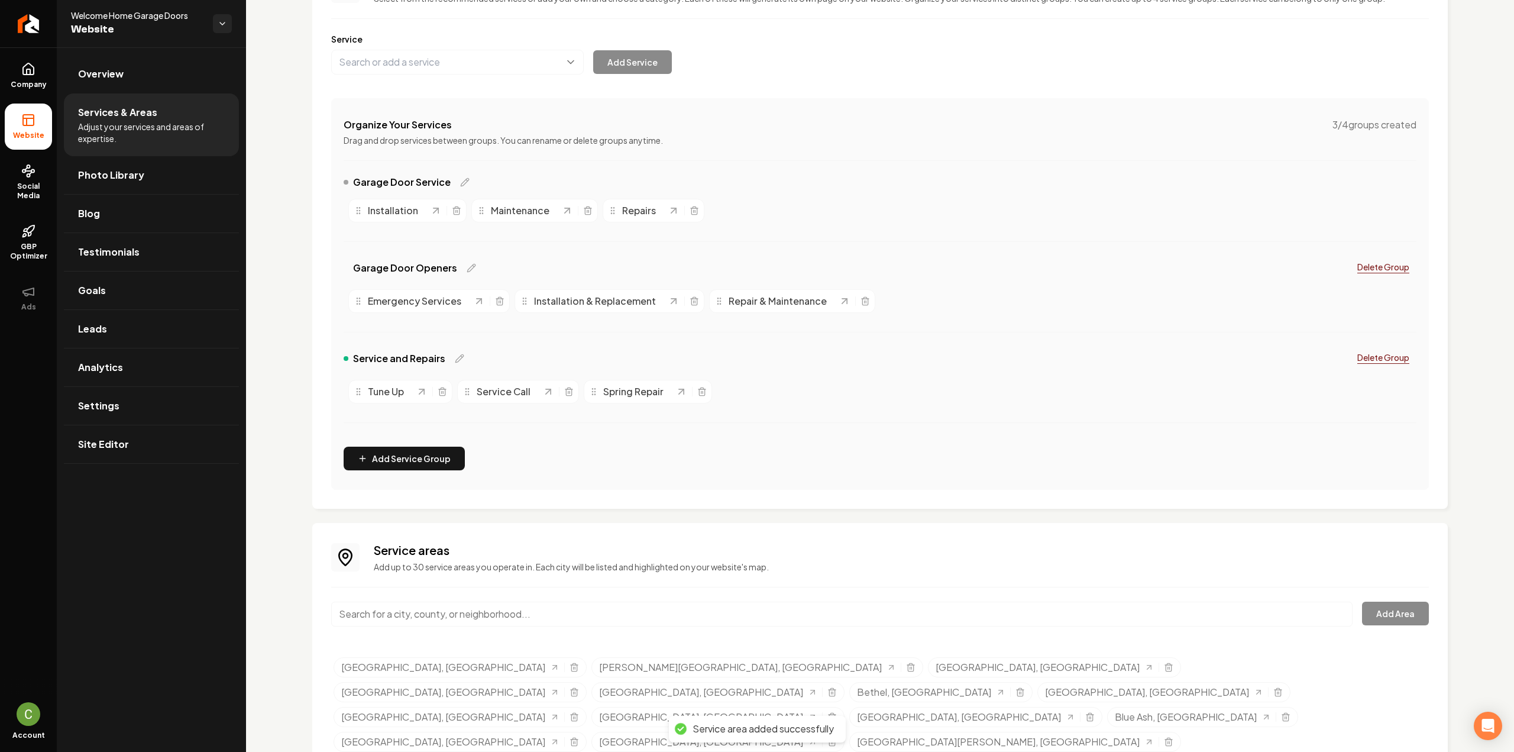
click at [438, 604] on input "Main content area" at bounding box center [841, 613] width 1021 height 25
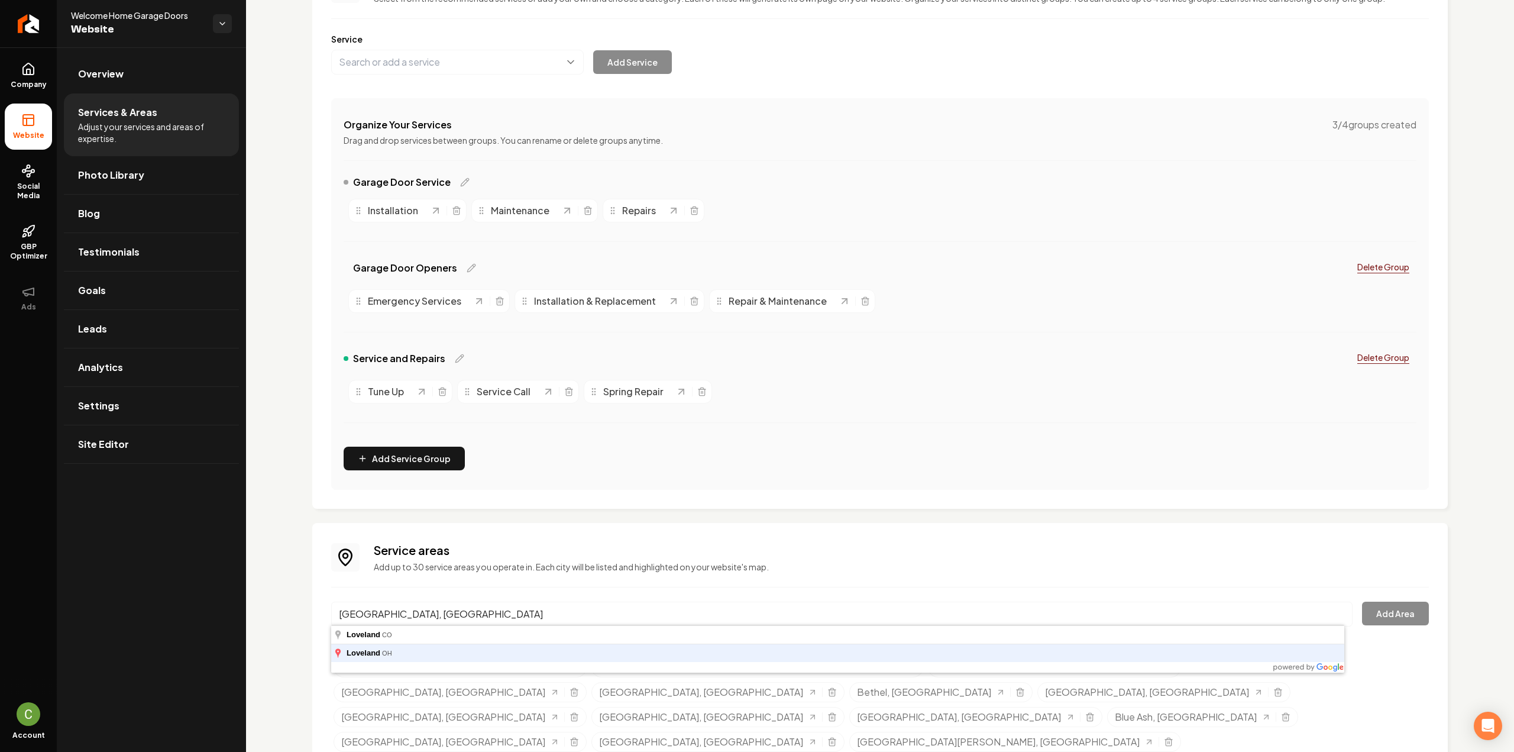
type input "[GEOGRAPHIC_DATA], [GEOGRAPHIC_DATA]"
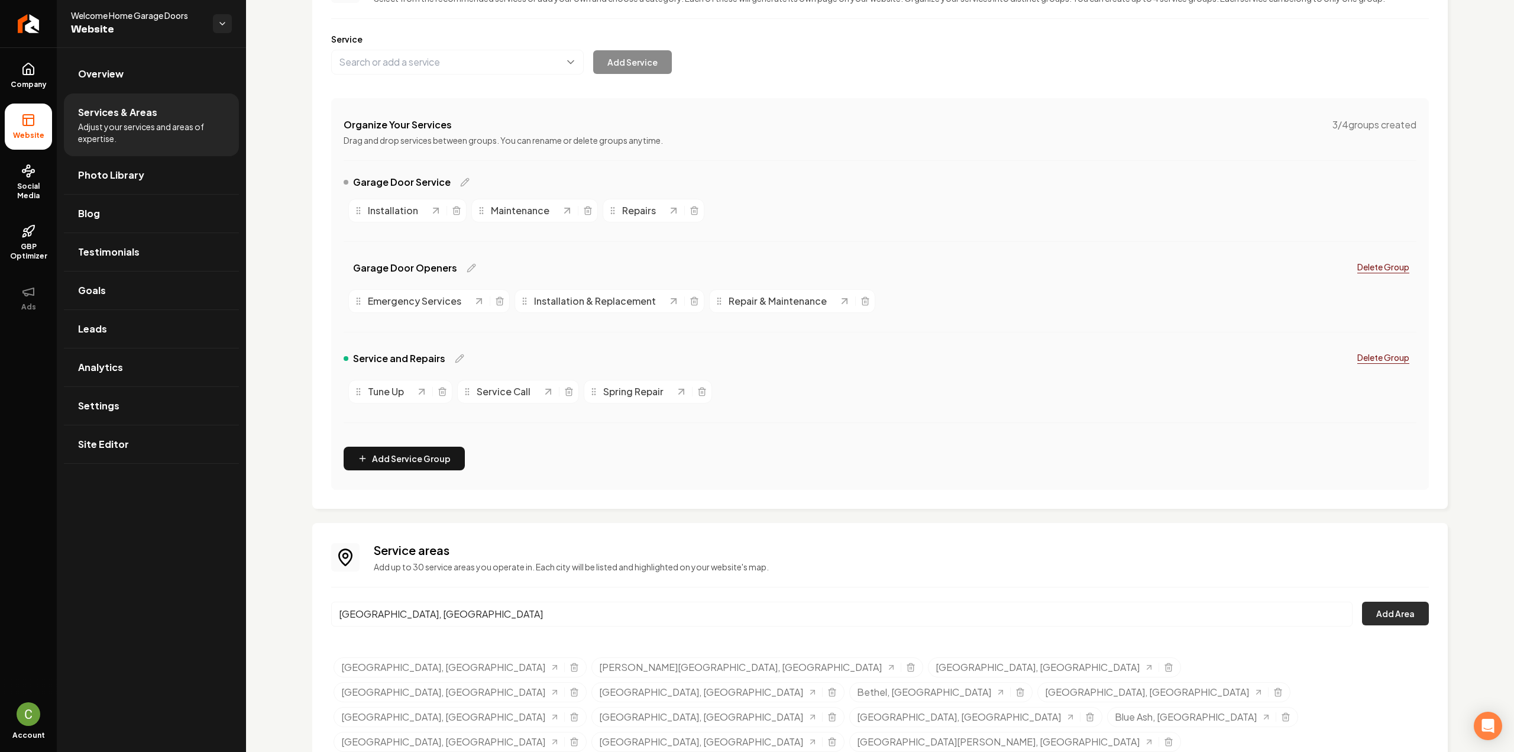
click at [1377, 605] on button "Add Area" at bounding box center [1395, 613] width 67 height 24
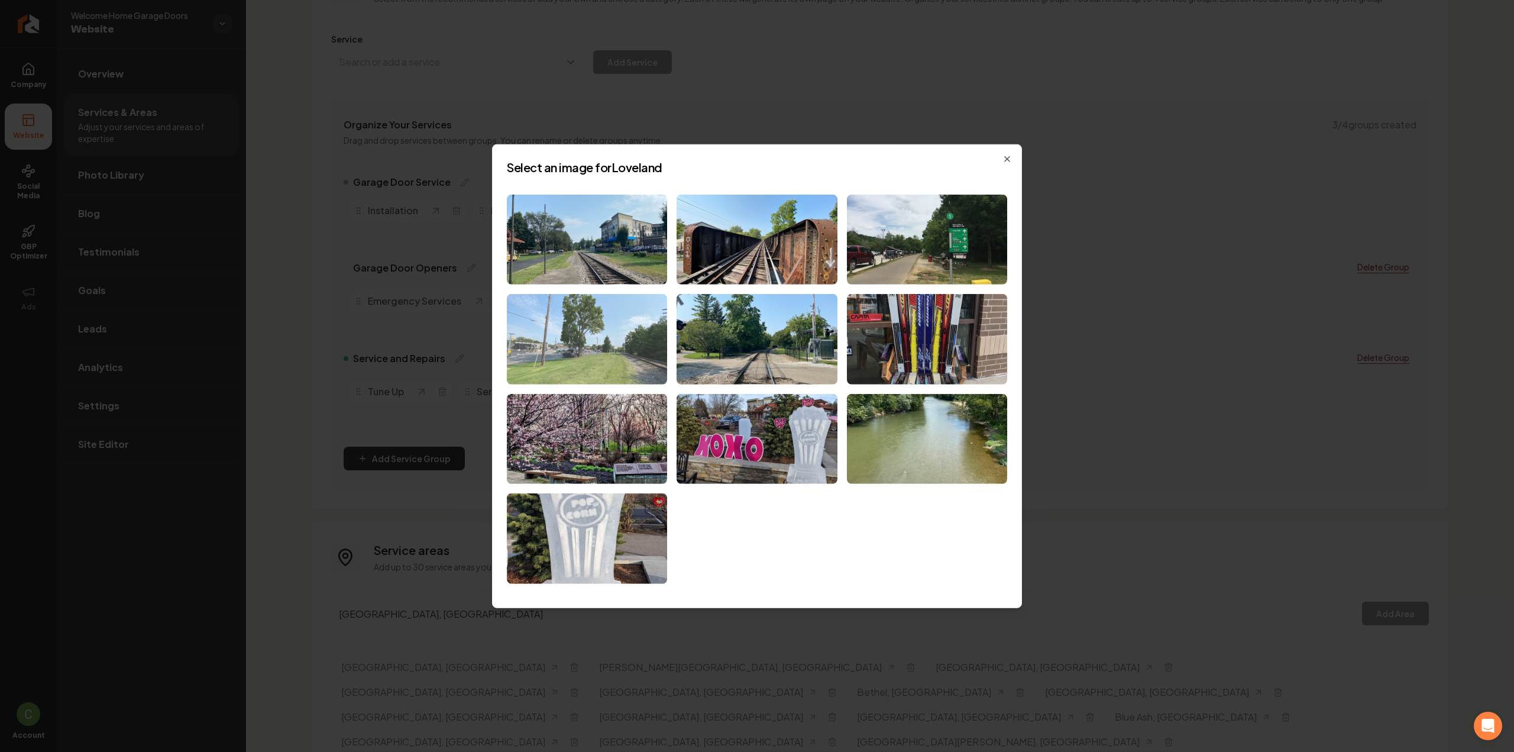
click at [538, 327] on img at bounding box center [587, 339] width 160 height 90
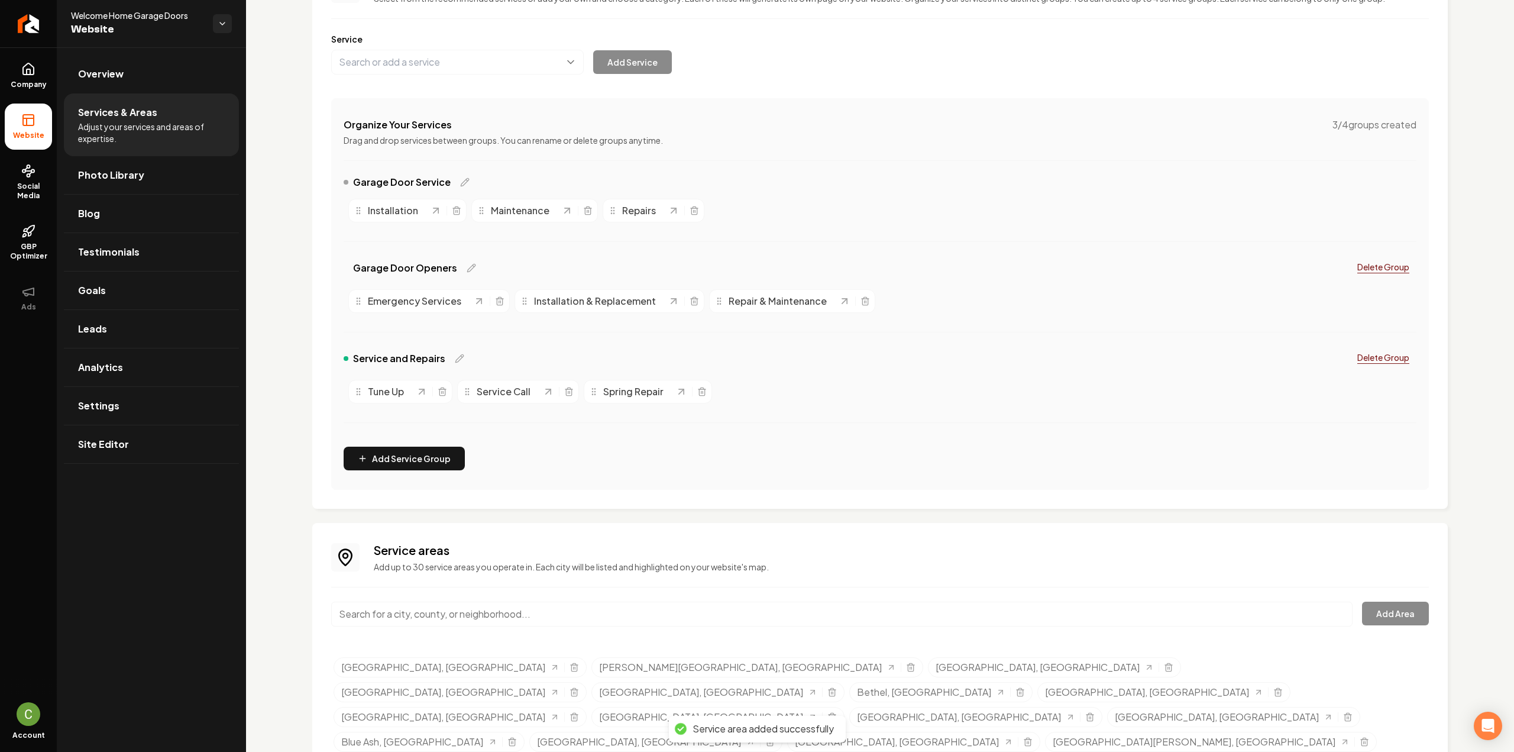
click at [379, 616] on input "Main content area" at bounding box center [841, 613] width 1021 height 25
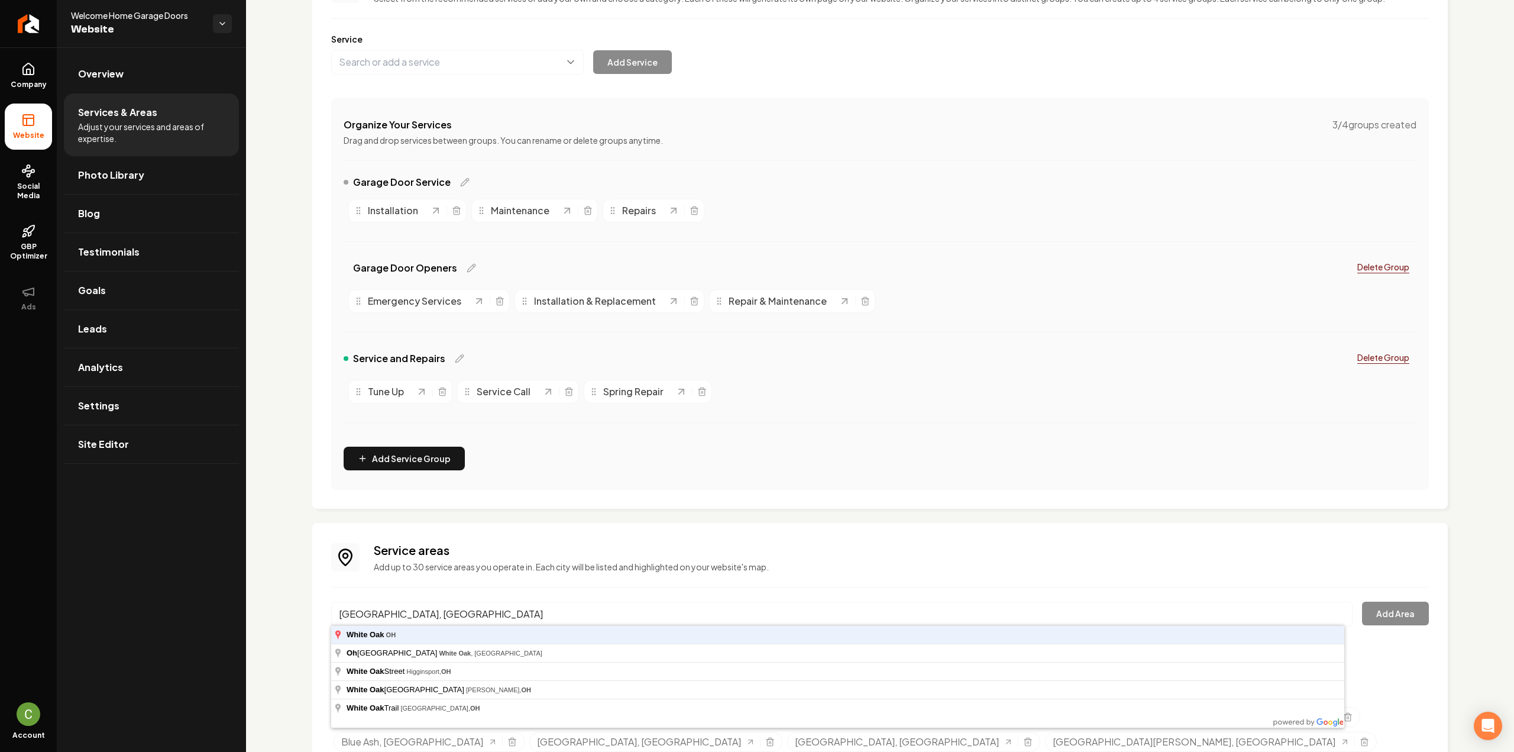
type input "[GEOGRAPHIC_DATA], [GEOGRAPHIC_DATA]"
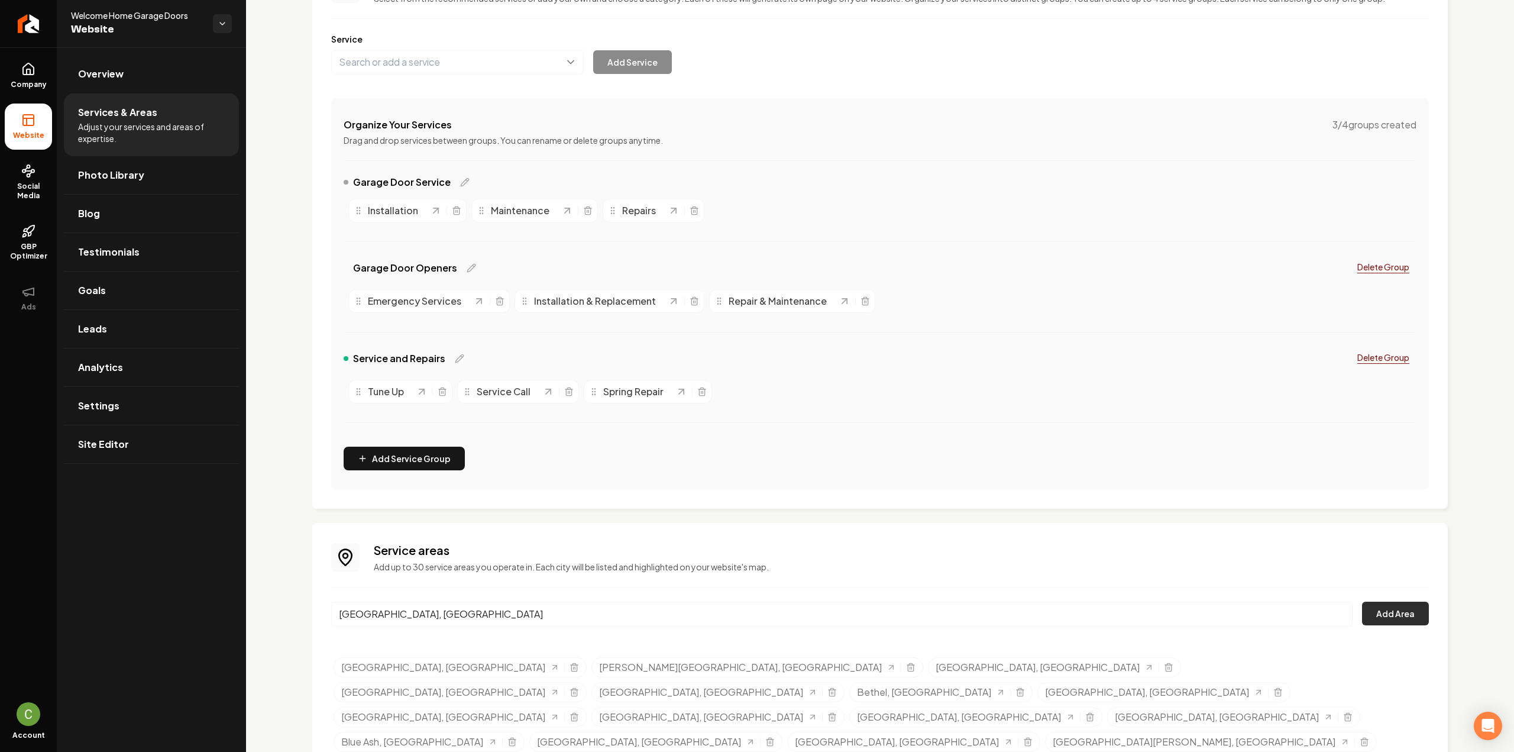
click at [1371, 617] on button "Add Area" at bounding box center [1395, 613] width 67 height 24
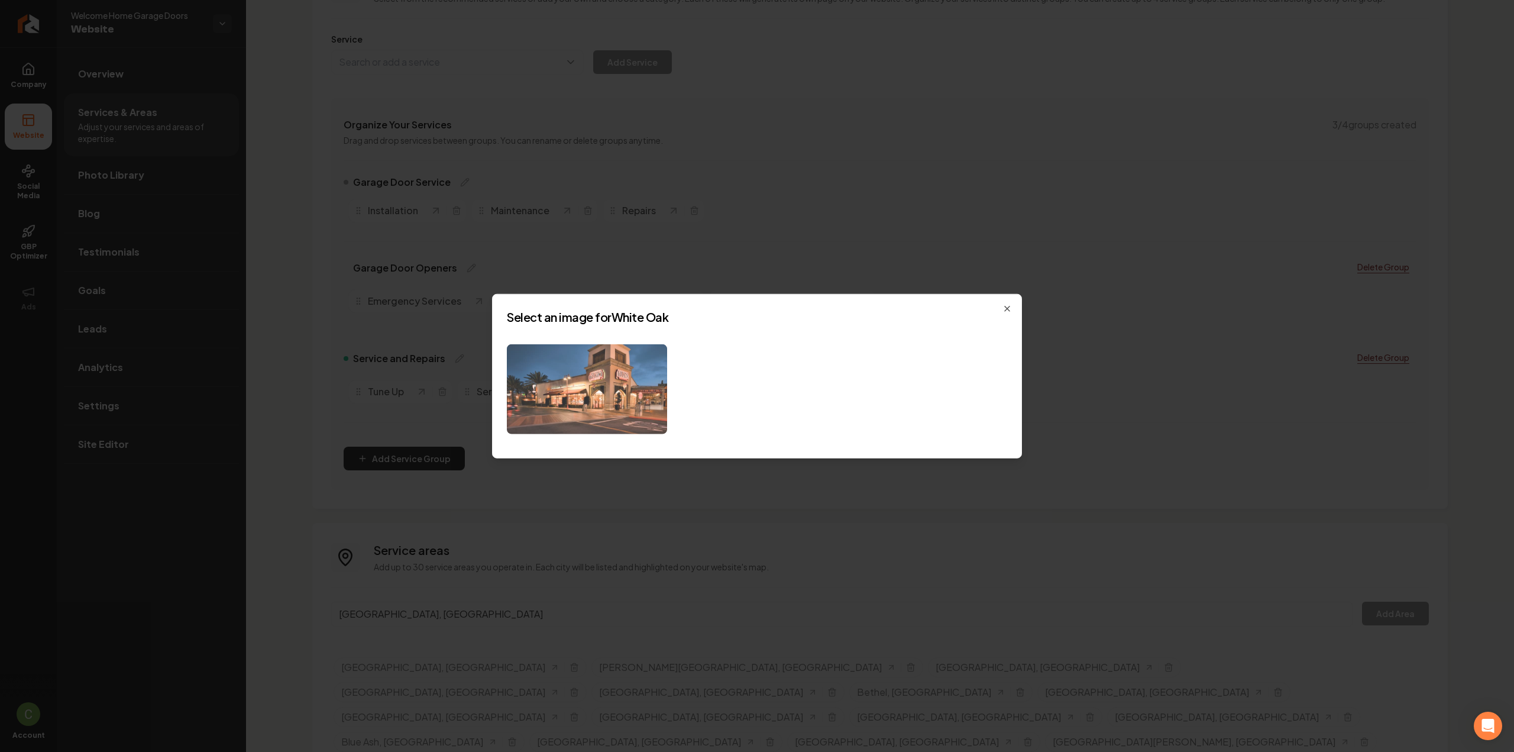
click at [567, 387] on img at bounding box center [587, 389] width 160 height 90
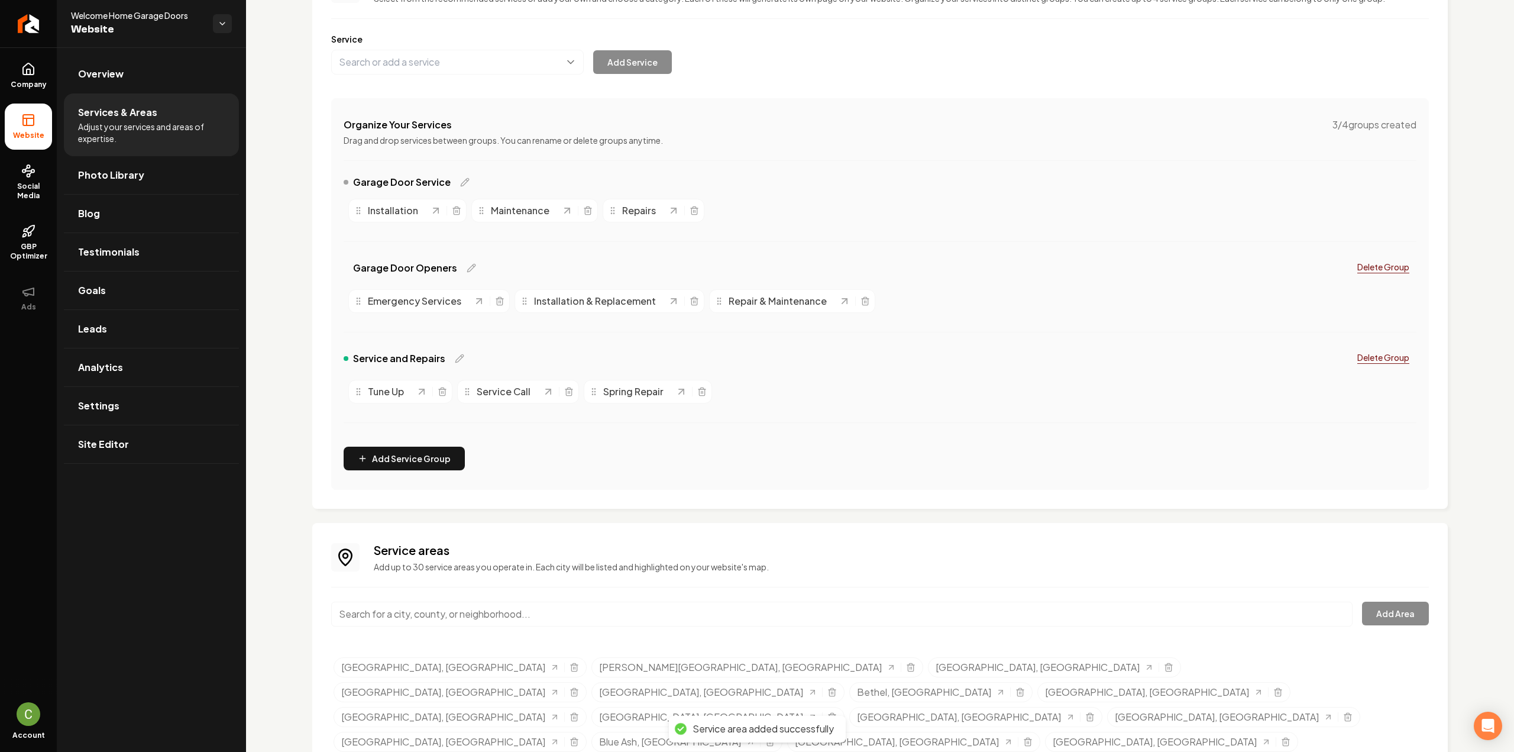
click at [389, 622] on input "Main content area" at bounding box center [841, 613] width 1021 height 25
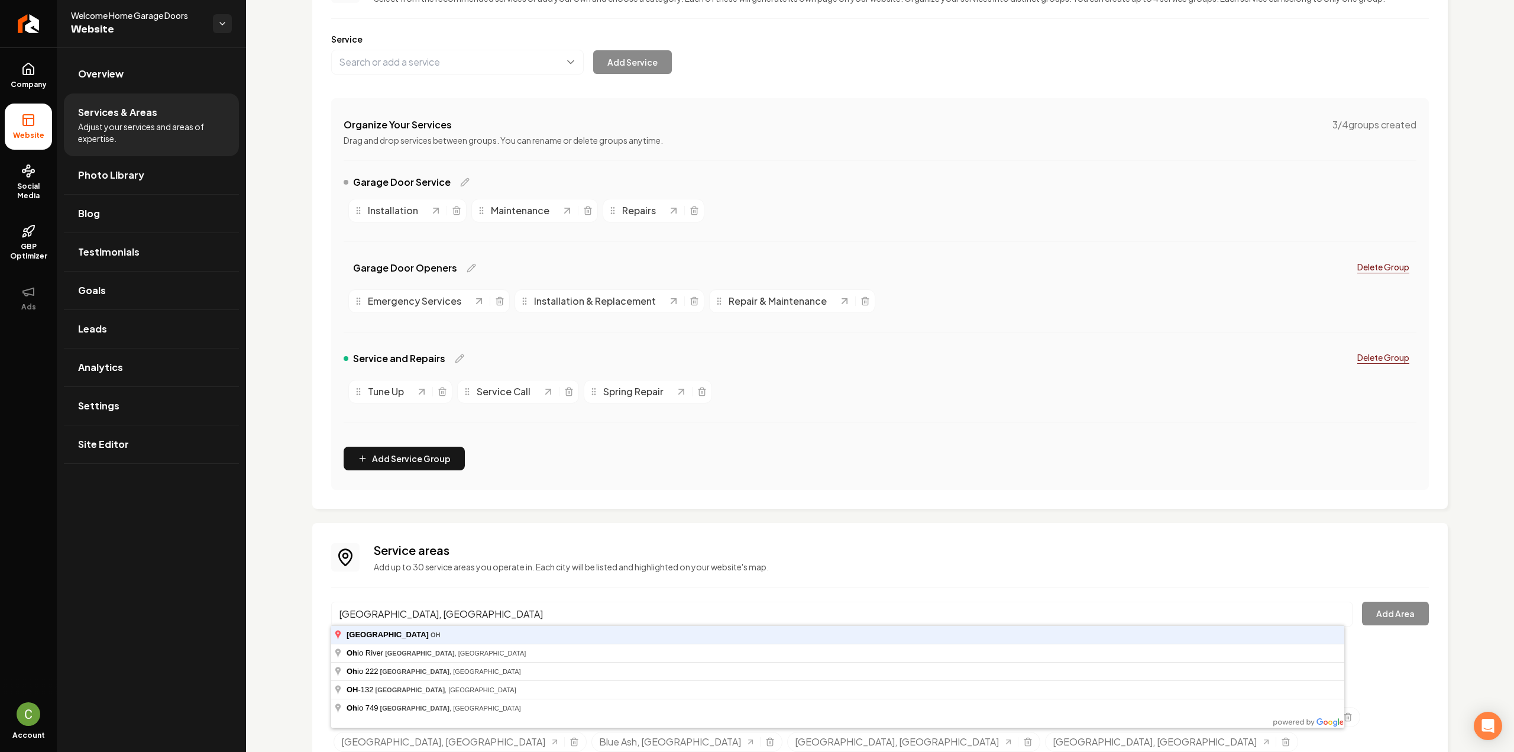
type input "[GEOGRAPHIC_DATA], [GEOGRAPHIC_DATA]"
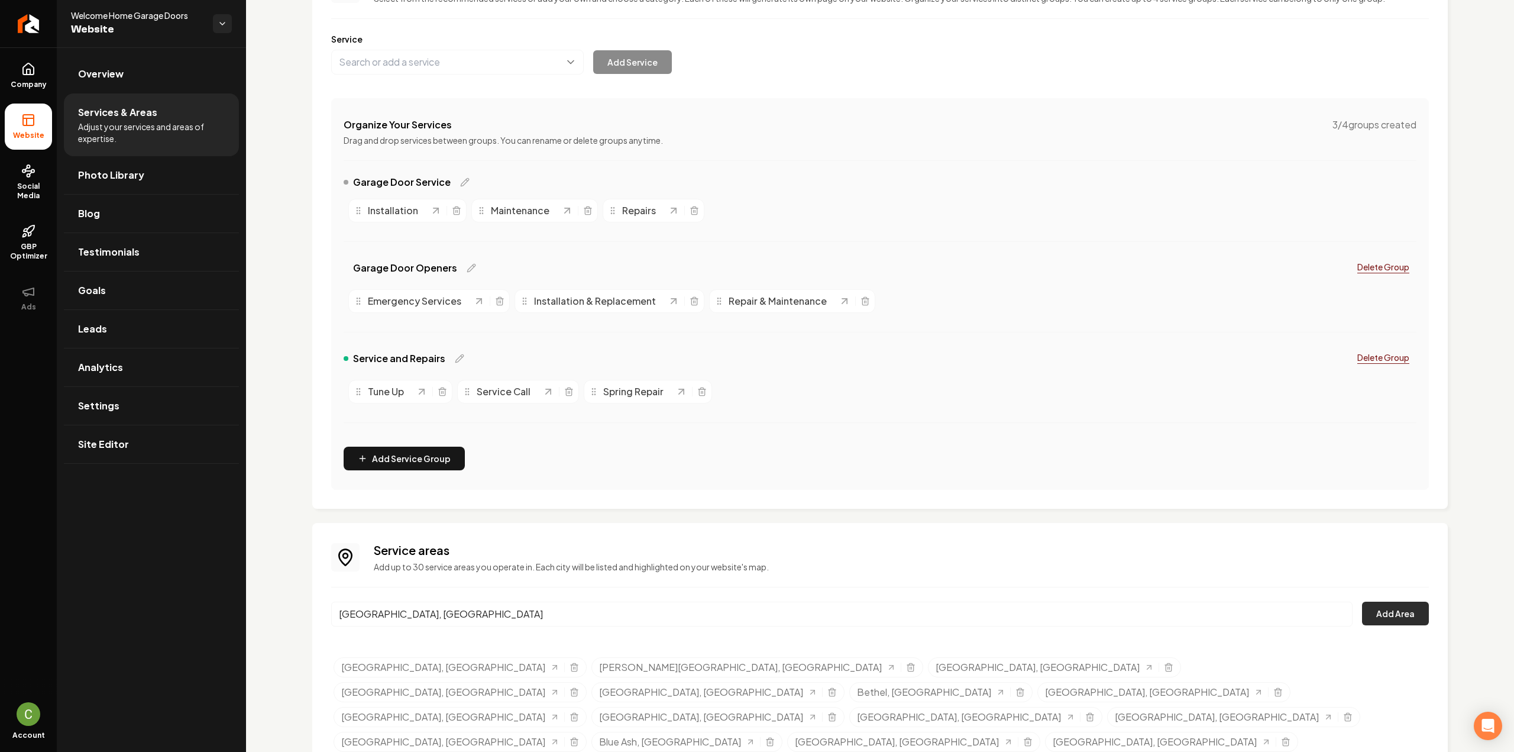
click at [1362, 607] on button "Add Area" at bounding box center [1395, 613] width 67 height 24
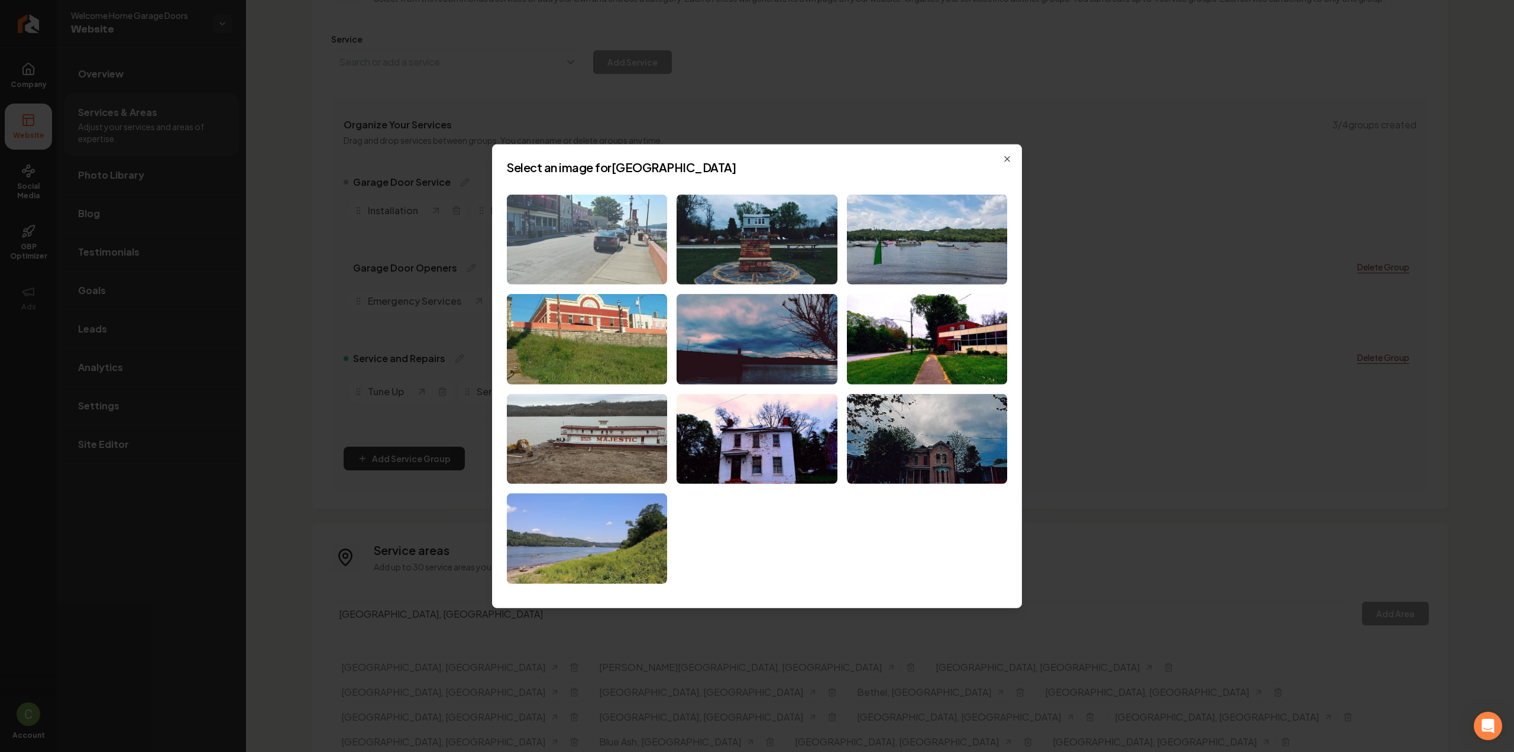
click at [608, 228] on img at bounding box center [587, 239] width 160 height 90
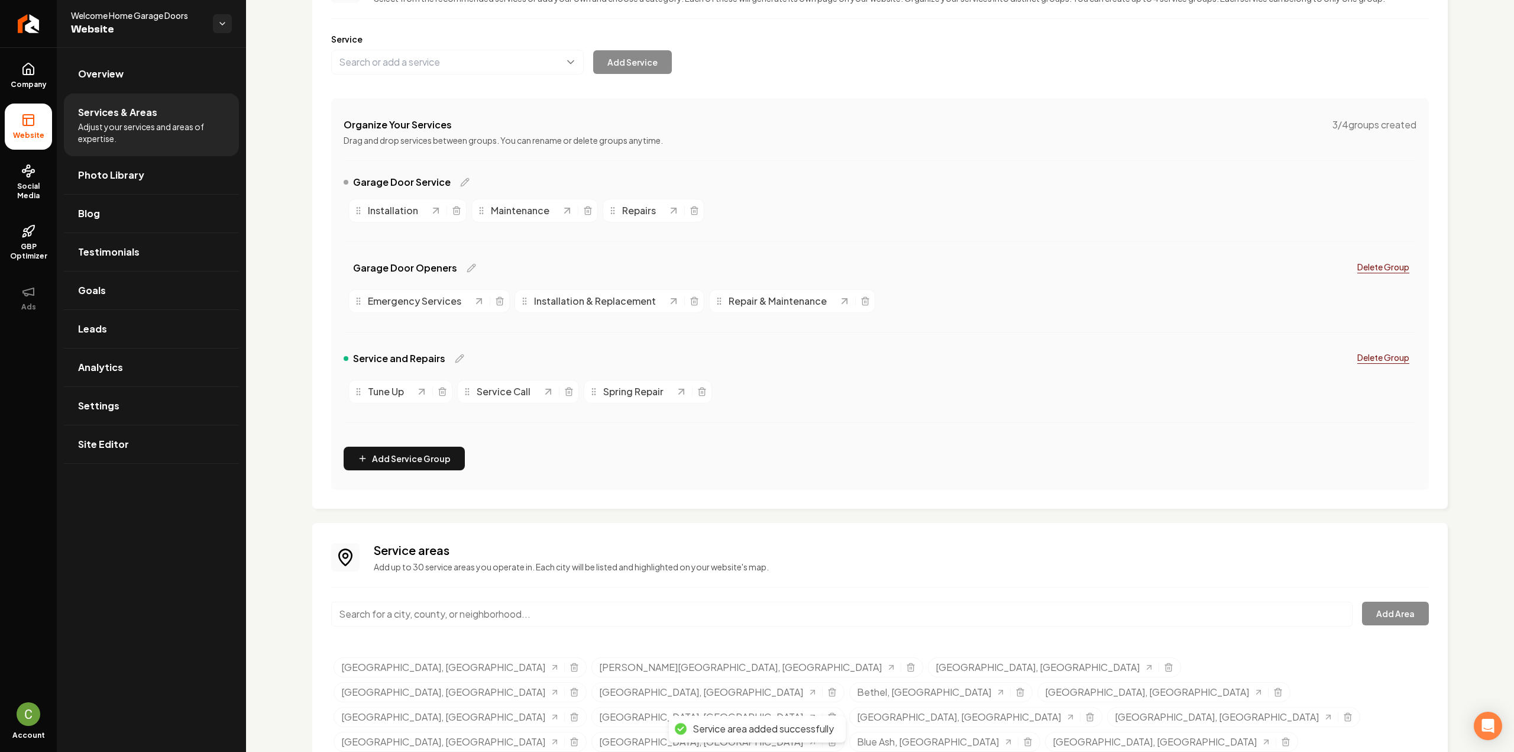
click at [421, 604] on input "Main content area" at bounding box center [841, 613] width 1021 height 25
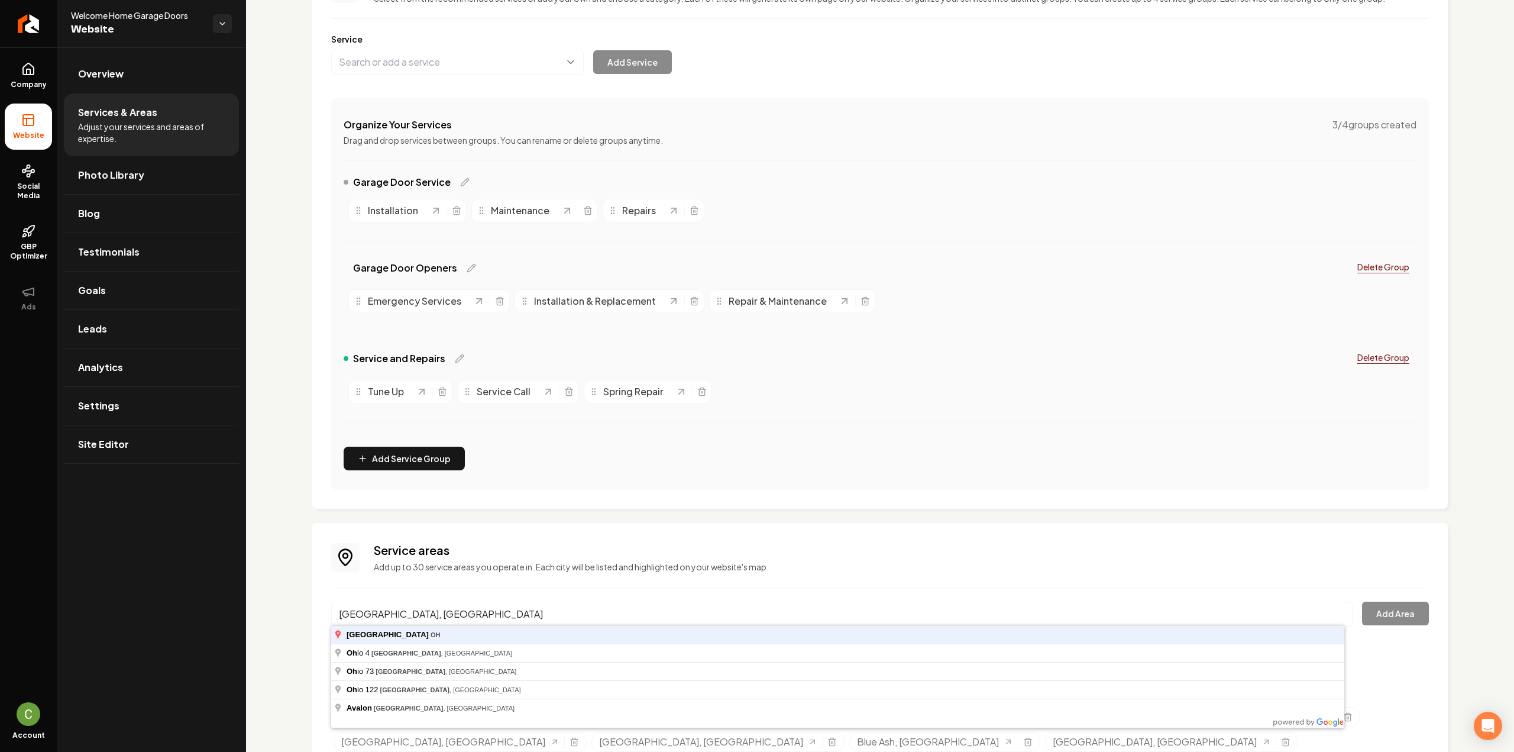
type input "[GEOGRAPHIC_DATA], [GEOGRAPHIC_DATA]"
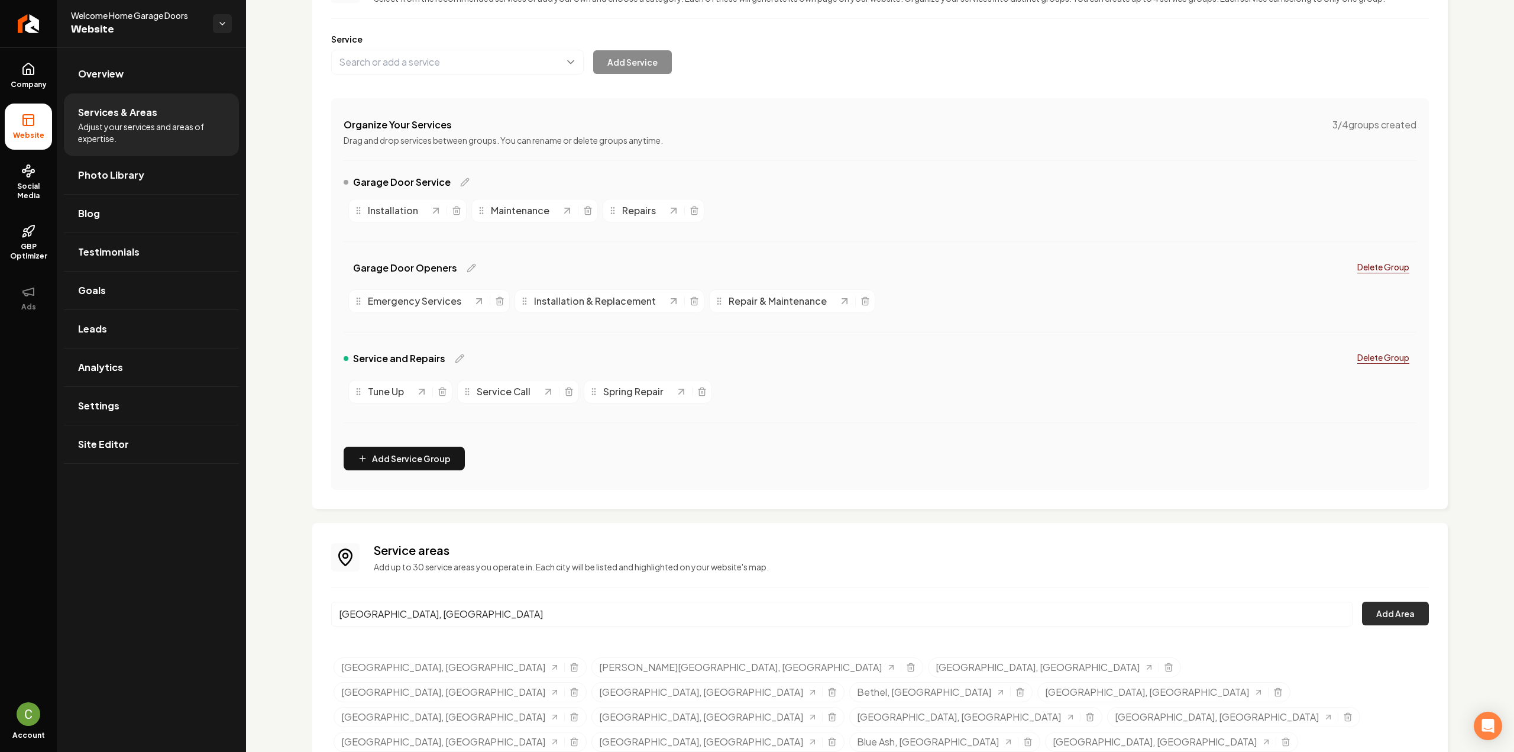
click at [1399, 609] on button "Add Area" at bounding box center [1395, 613] width 67 height 24
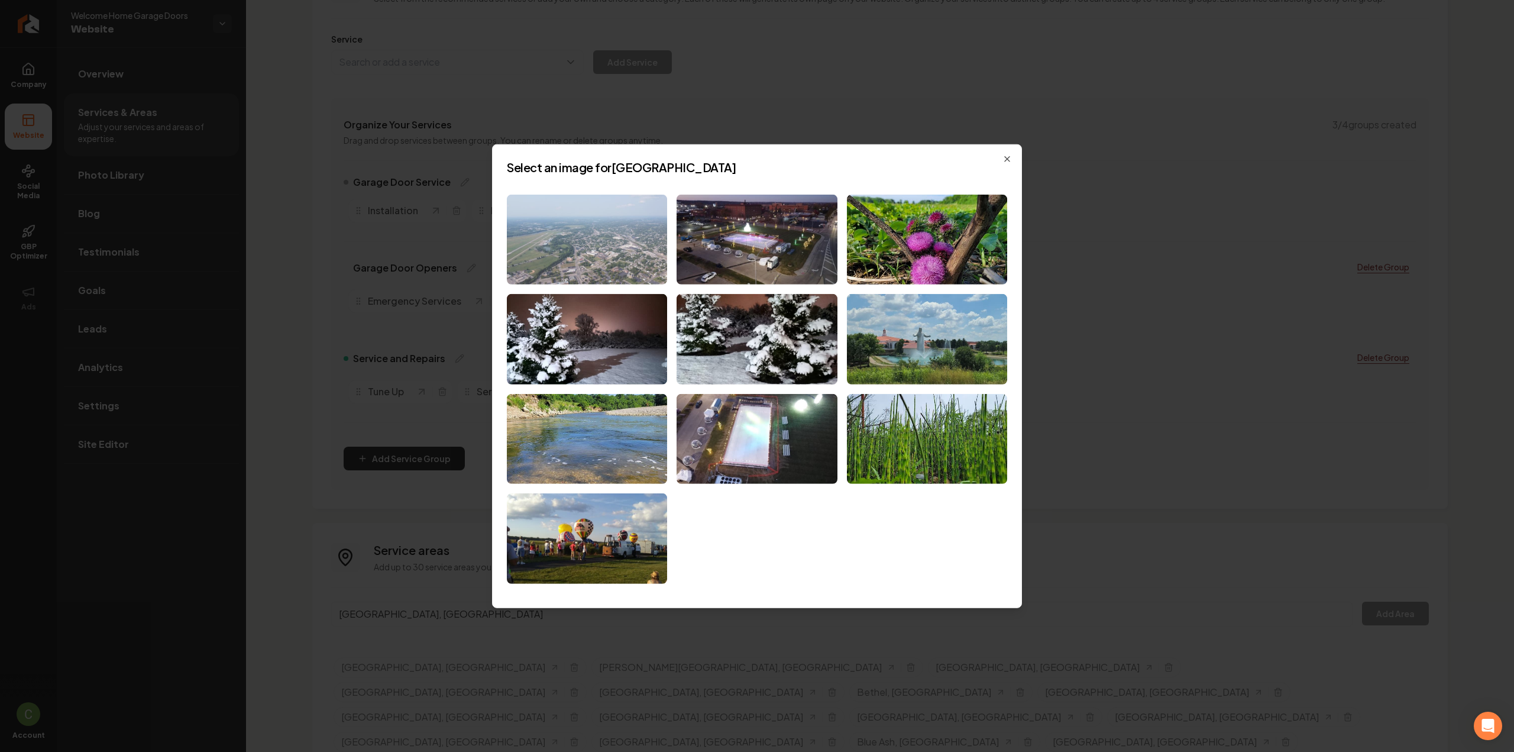
click at [580, 235] on img at bounding box center [587, 239] width 160 height 90
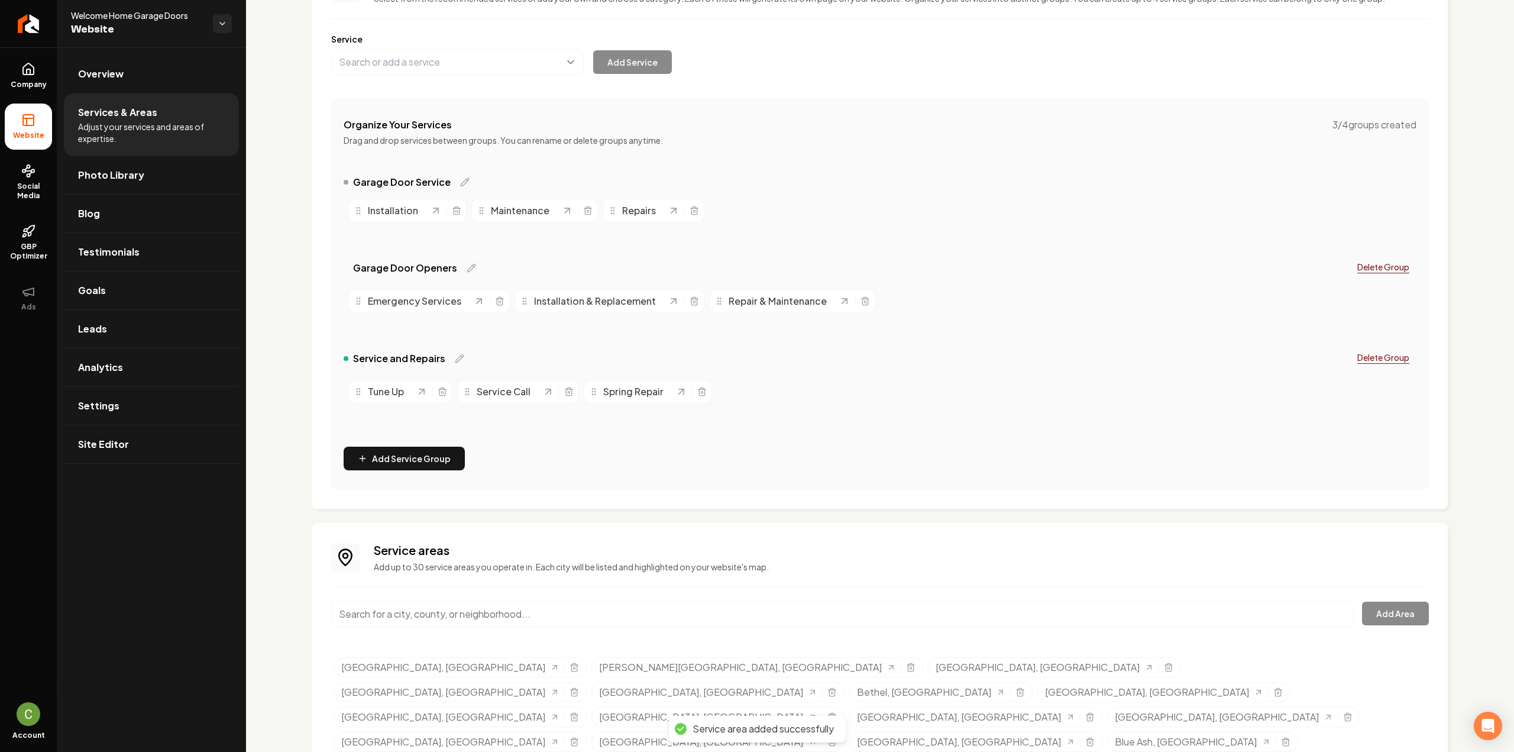
click at [619, 610] on input "Main content area" at bounding box center [841, 613] width 1021 height 25
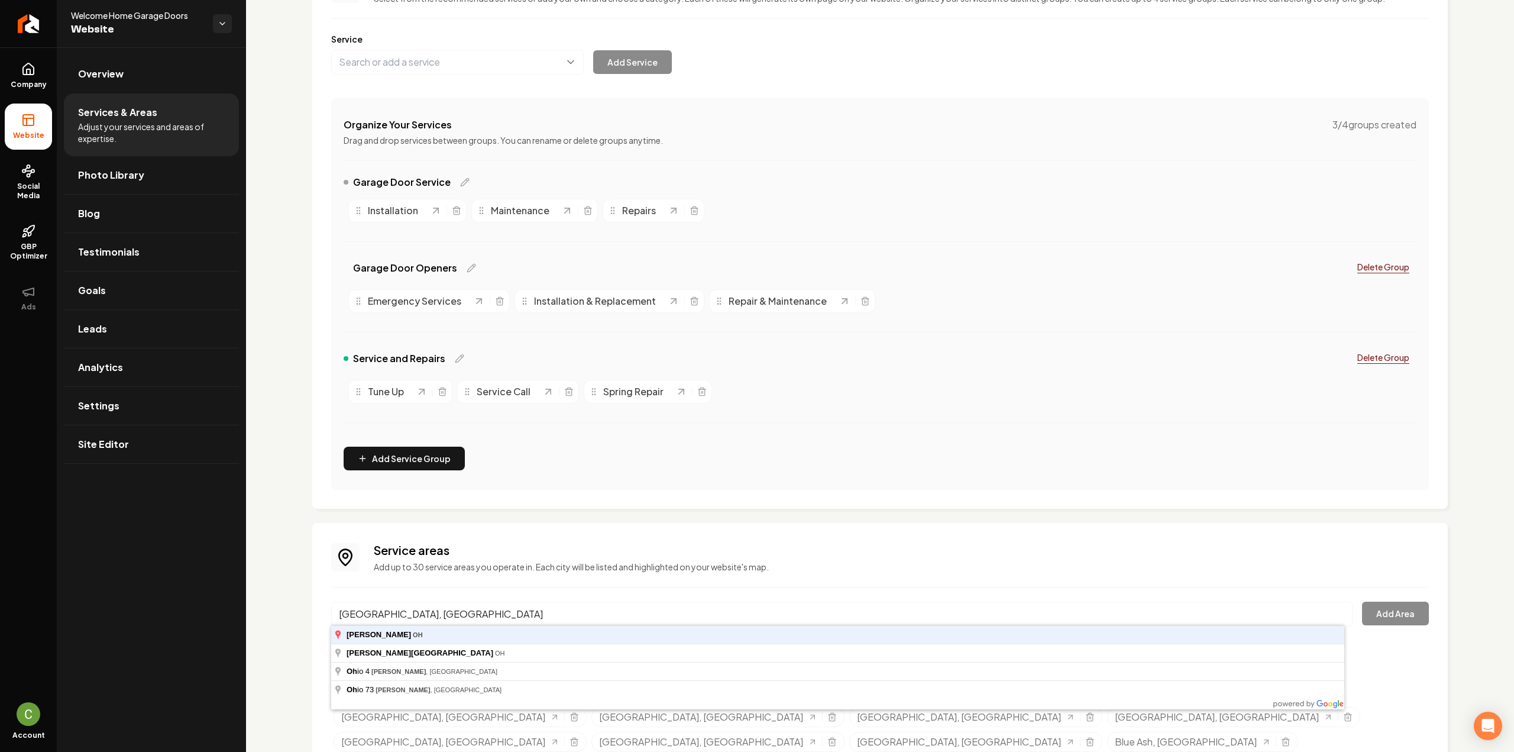
type input "[GEOGRAPHIC_DATA], [GEOGRAPHIC_DATA]"
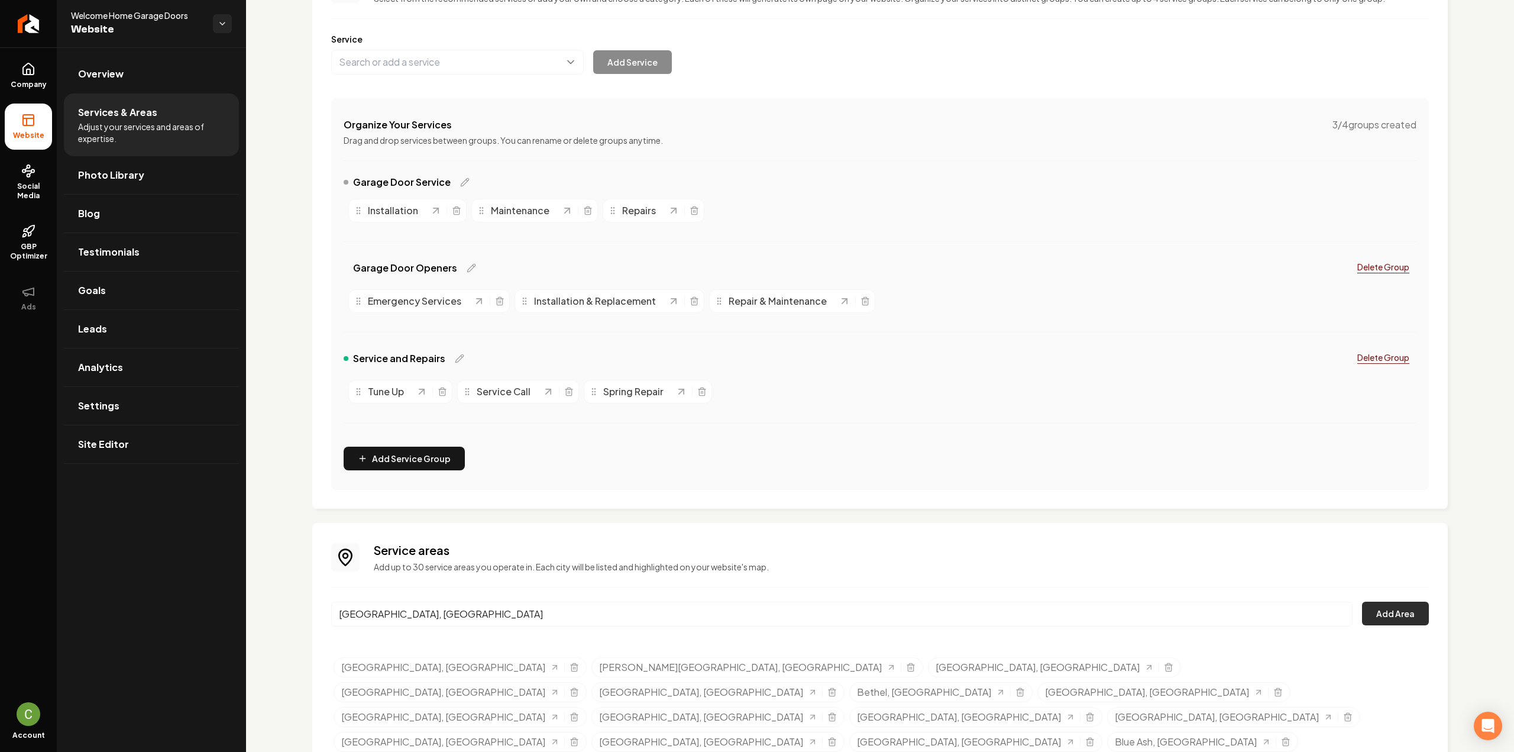
click at [1400, 611] on button "Add Area" at bounding box center [1395, 613] width 67 height 24
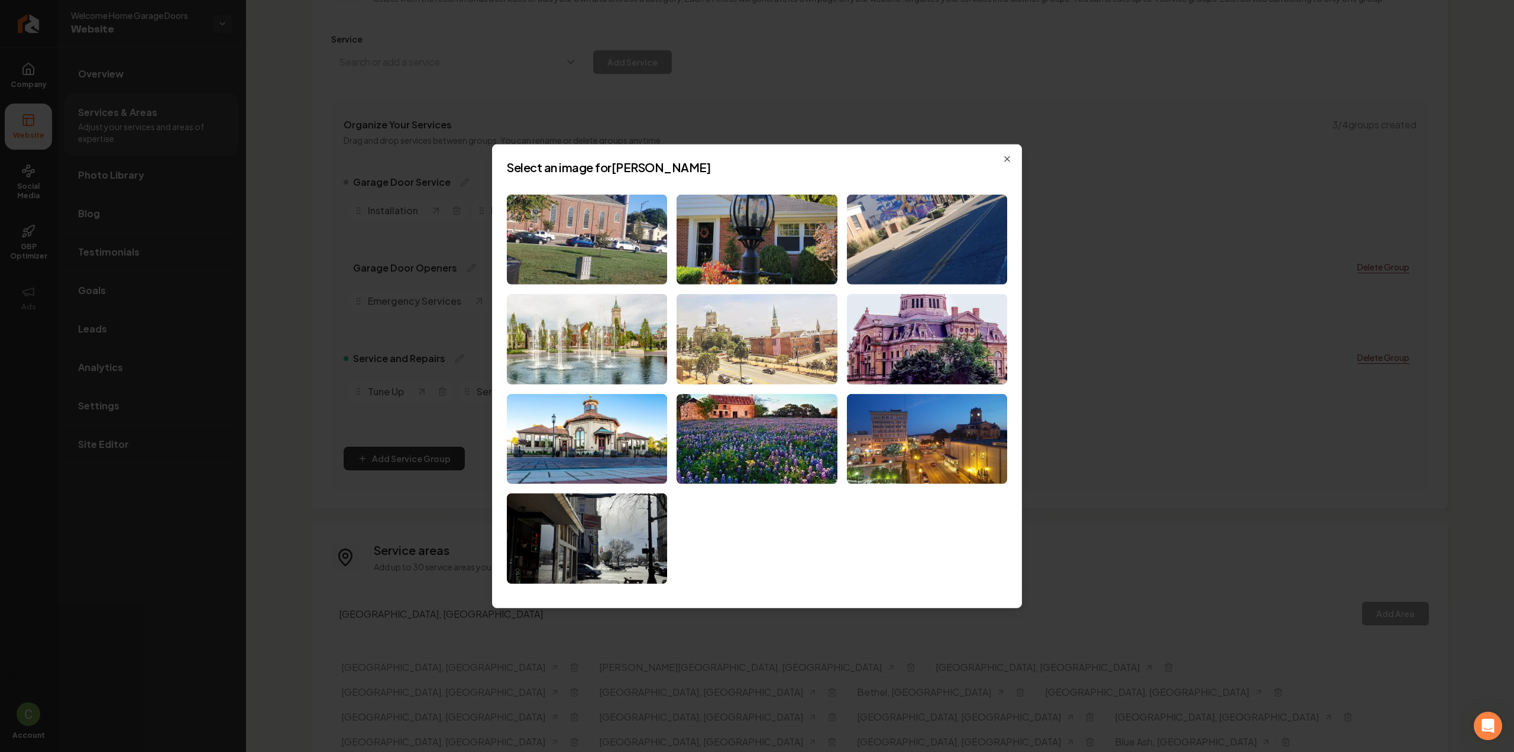
click at [769, 352] on img at bounding box center [757, 339] width 160 height 90
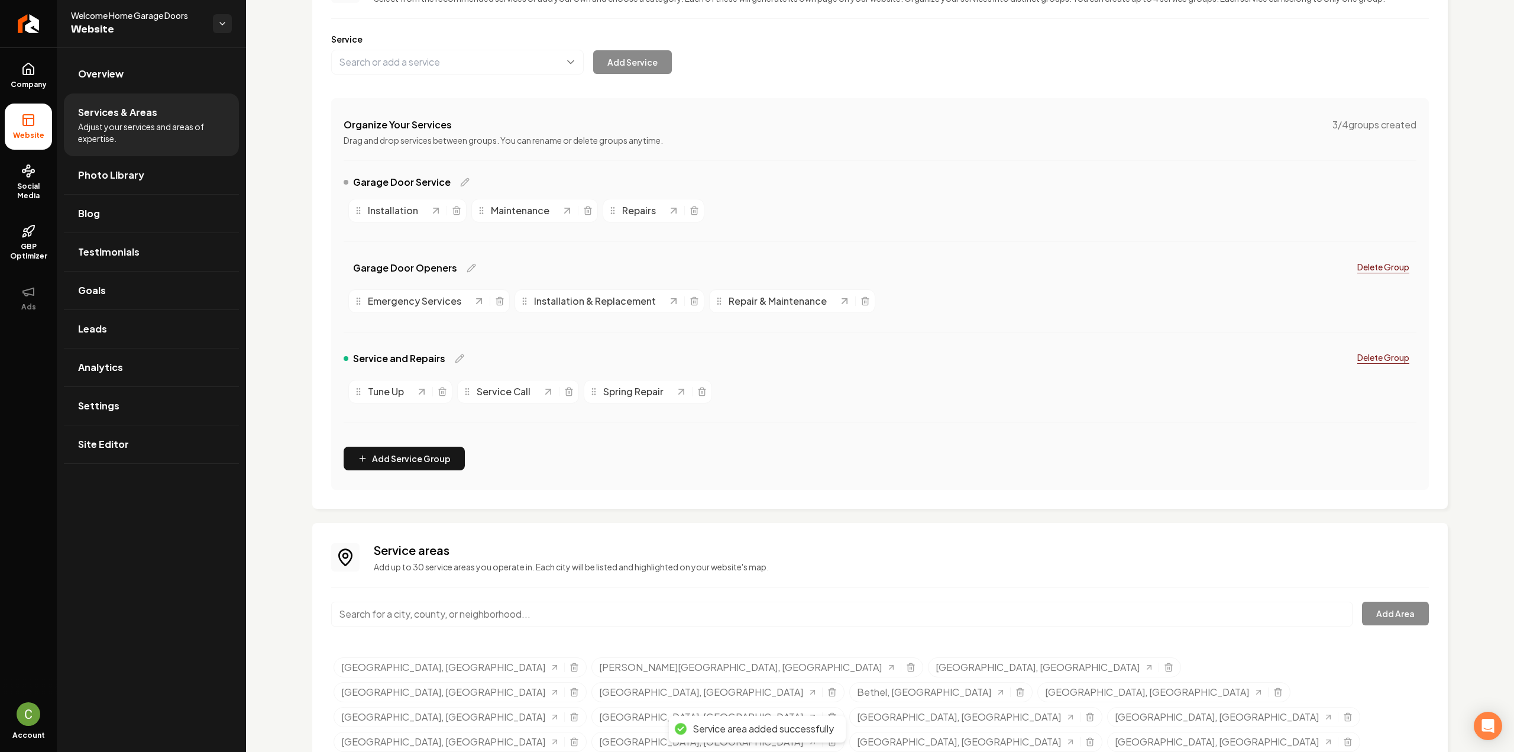
click at [398, 606] on input "Main content area" at bounding box center [841, 613] width 1021 height 25
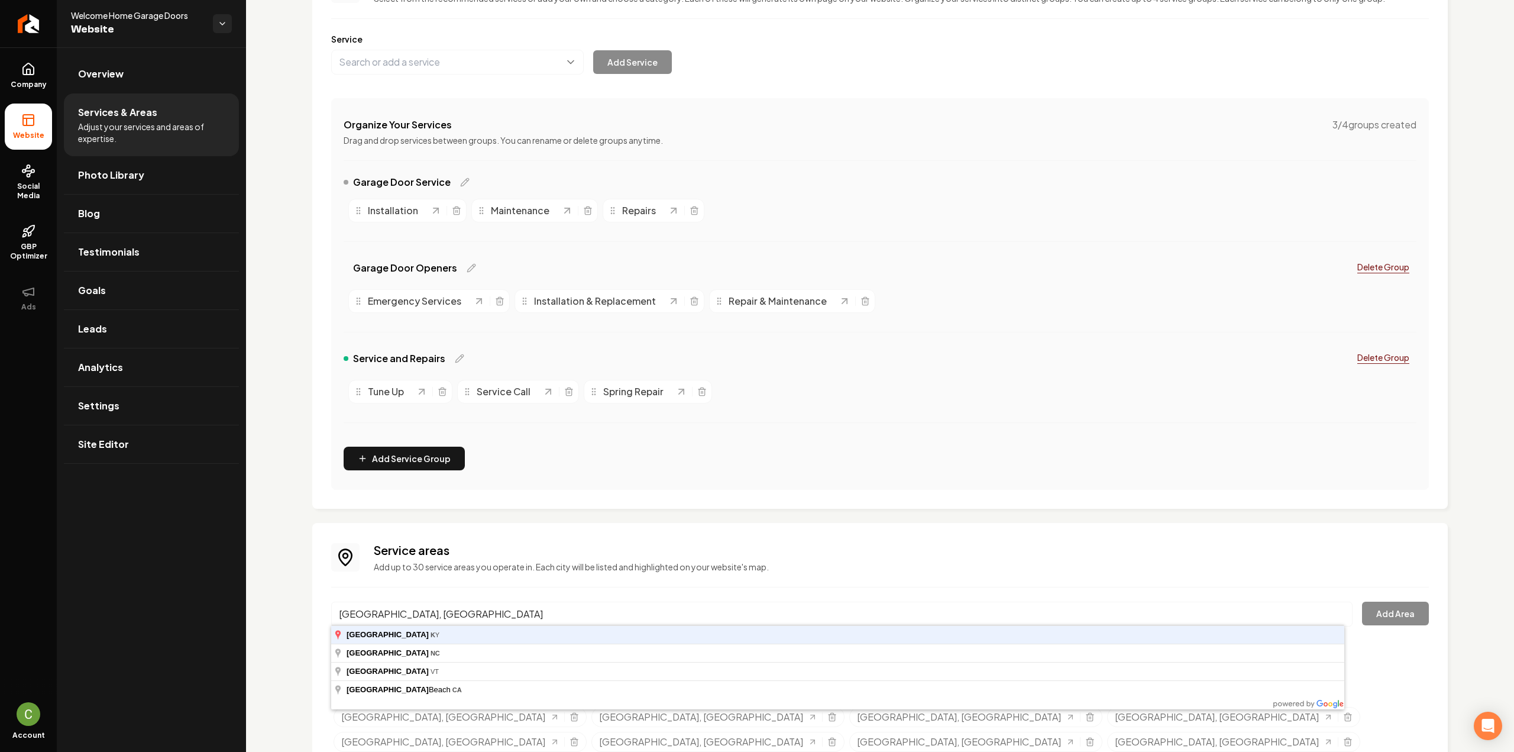
type input "[GEOGRAPHIC_DATA], [GEOGRAPHIC_DATA]"
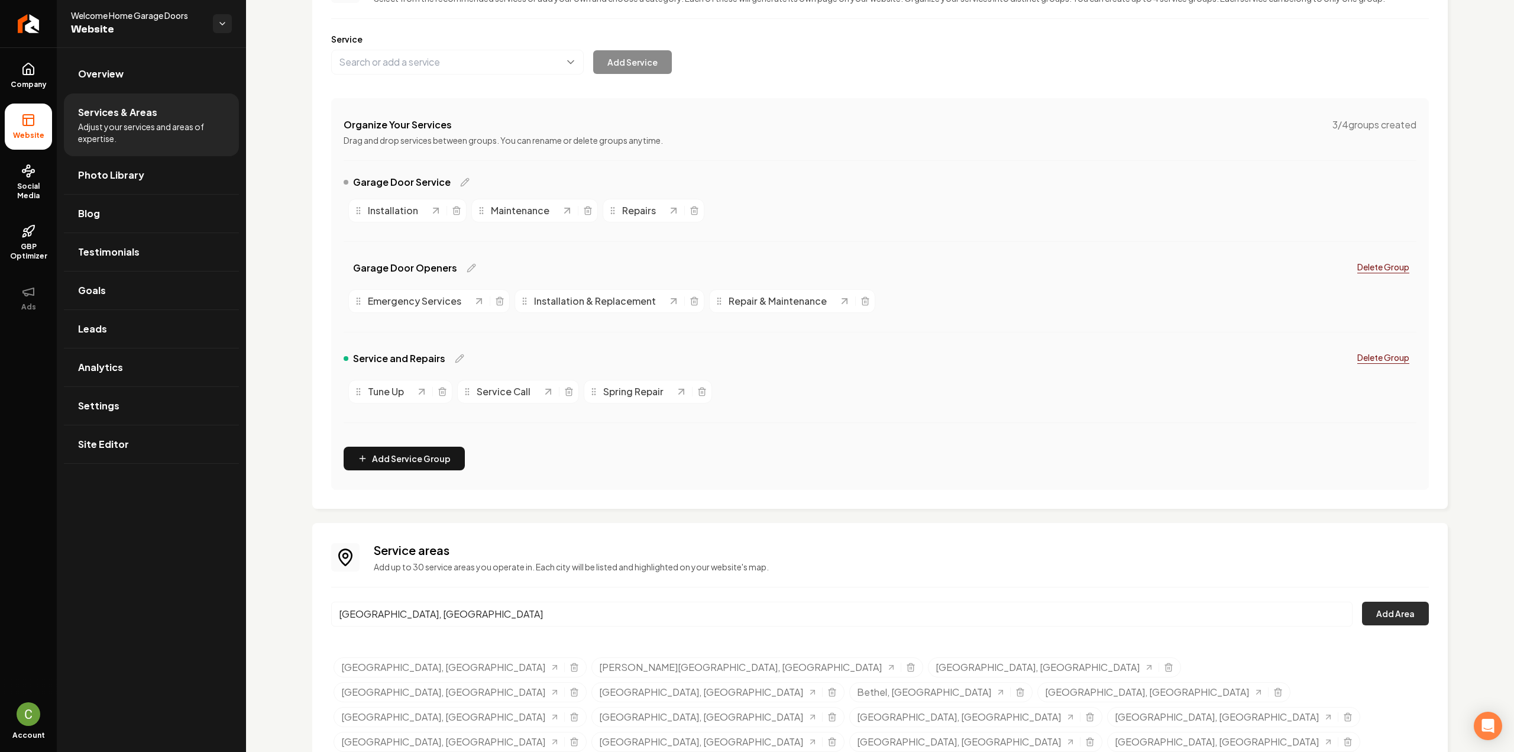
click at [1366, 606] on button "Add Area" at bounding box center [1395, 613] width 67 height 24
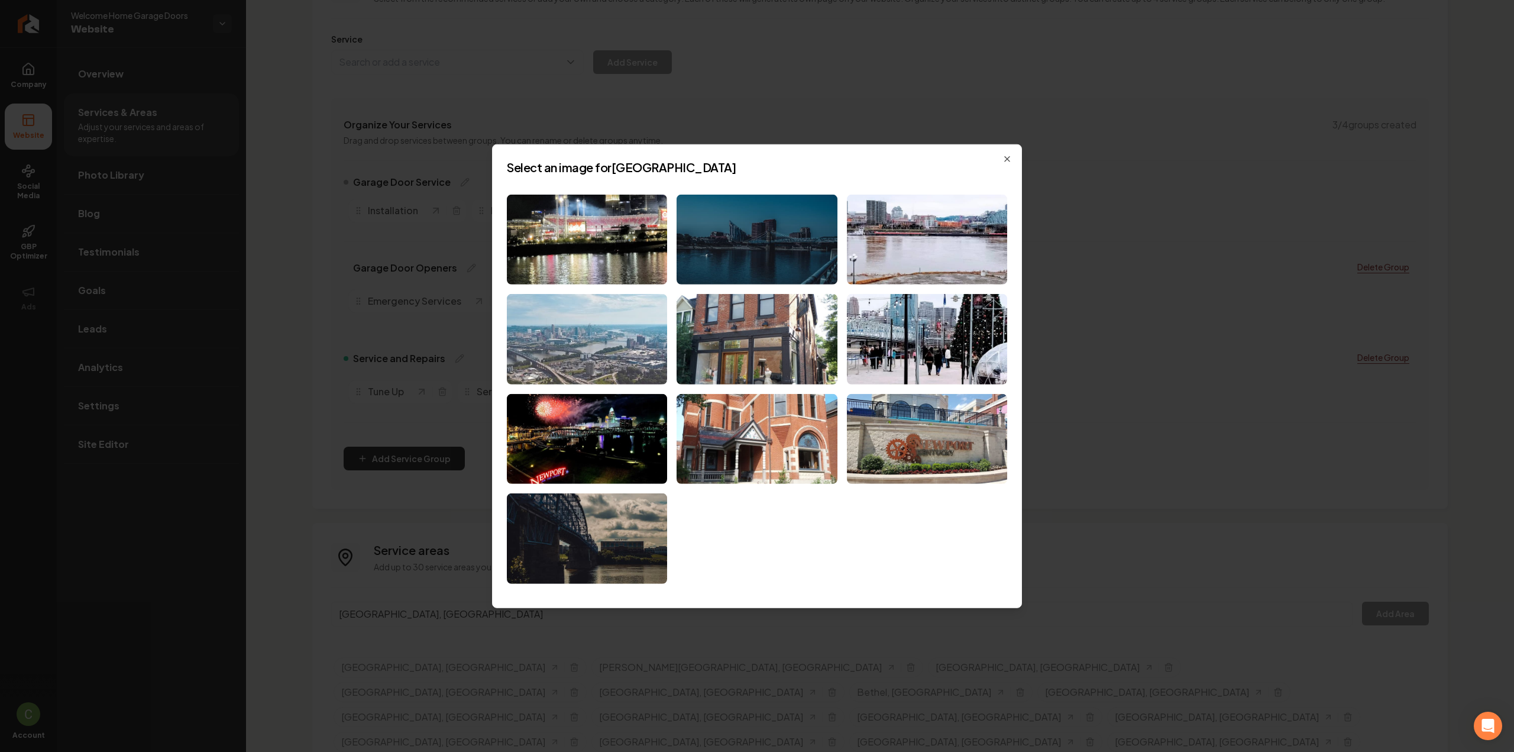
click at [587, 337] on img at bounding box center [587, 339] width 160 height 90
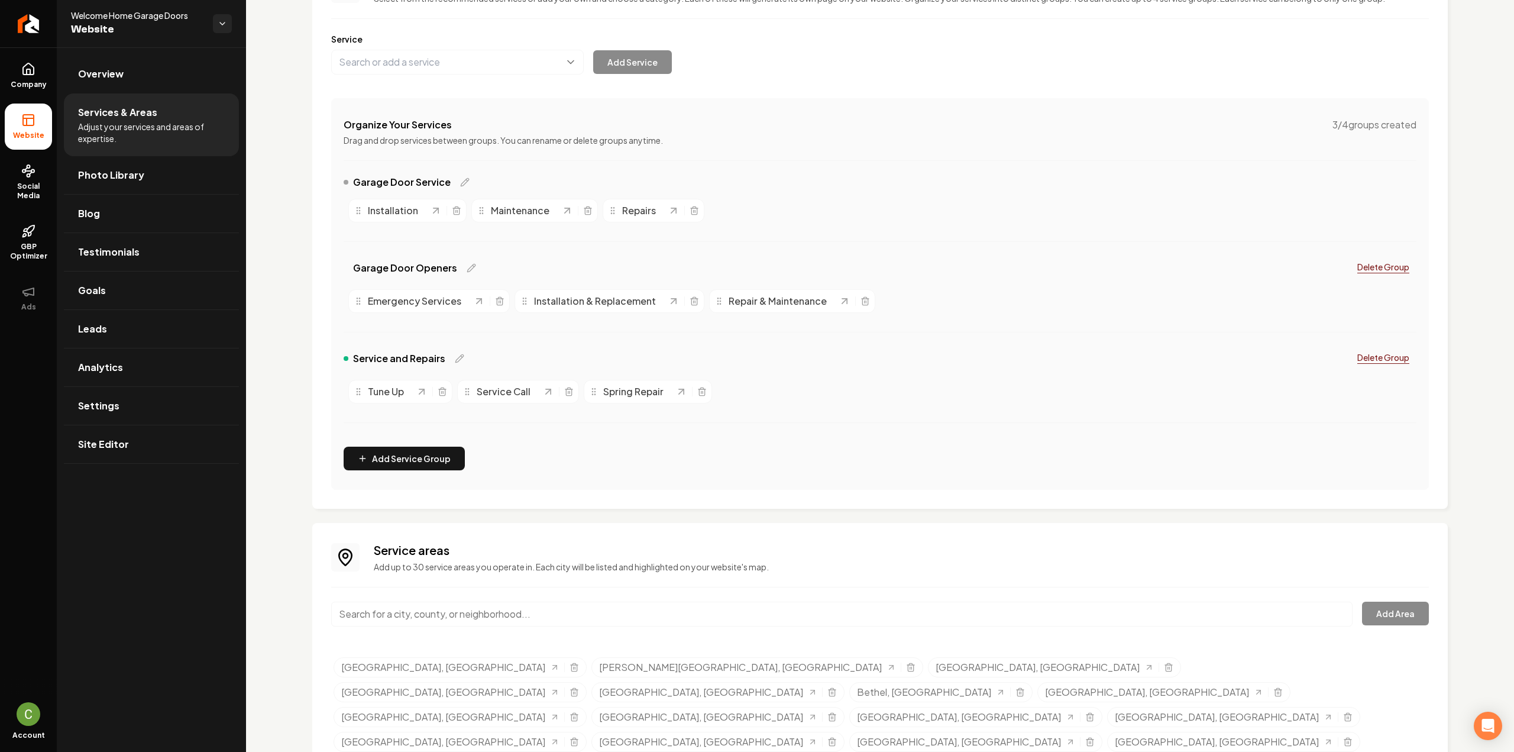
click at [405, 623] on input "Main content area" at bounding box center [841, 613] width 1021 height 25
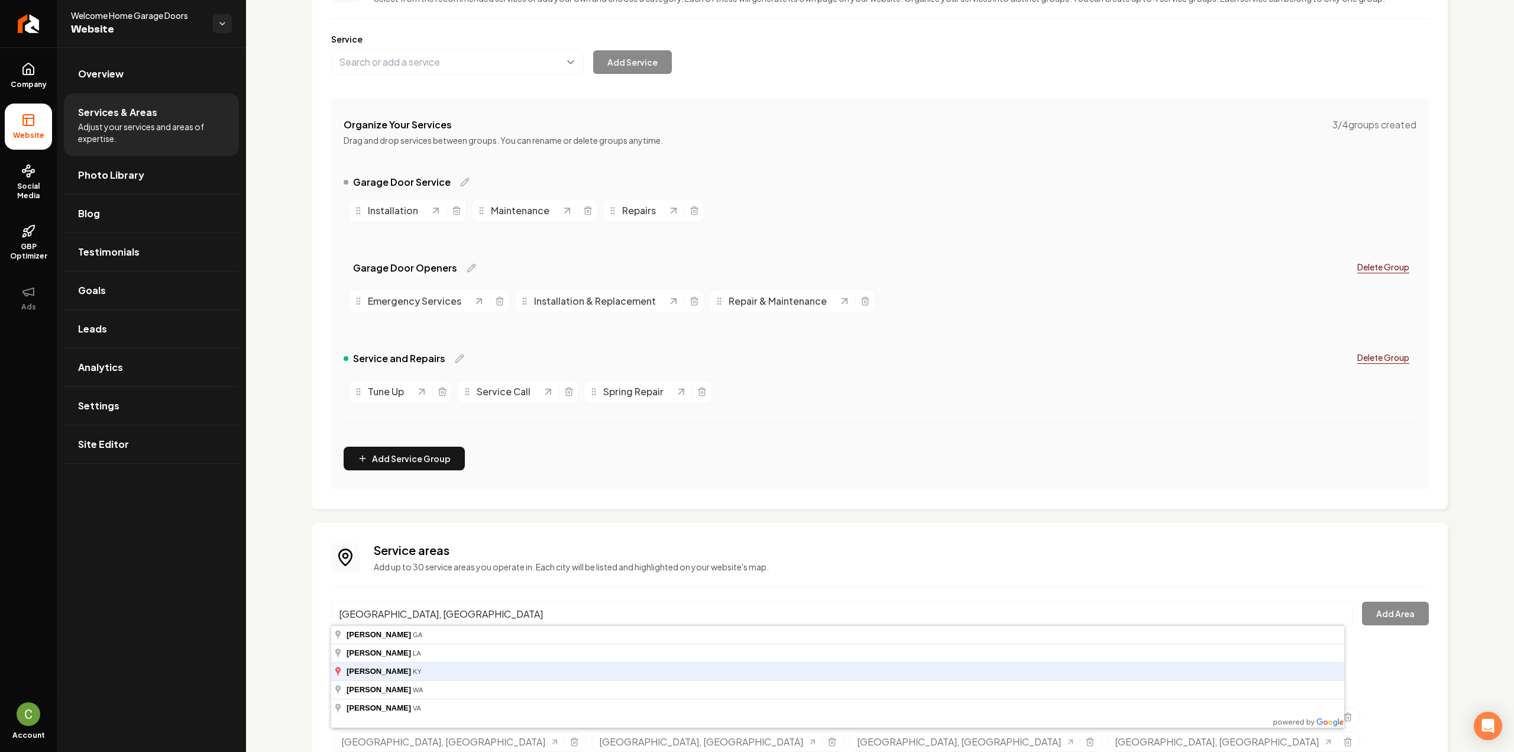
type input "[GEOGRAPHIC_DATA], [GEOGRAPHIC_DATA]"
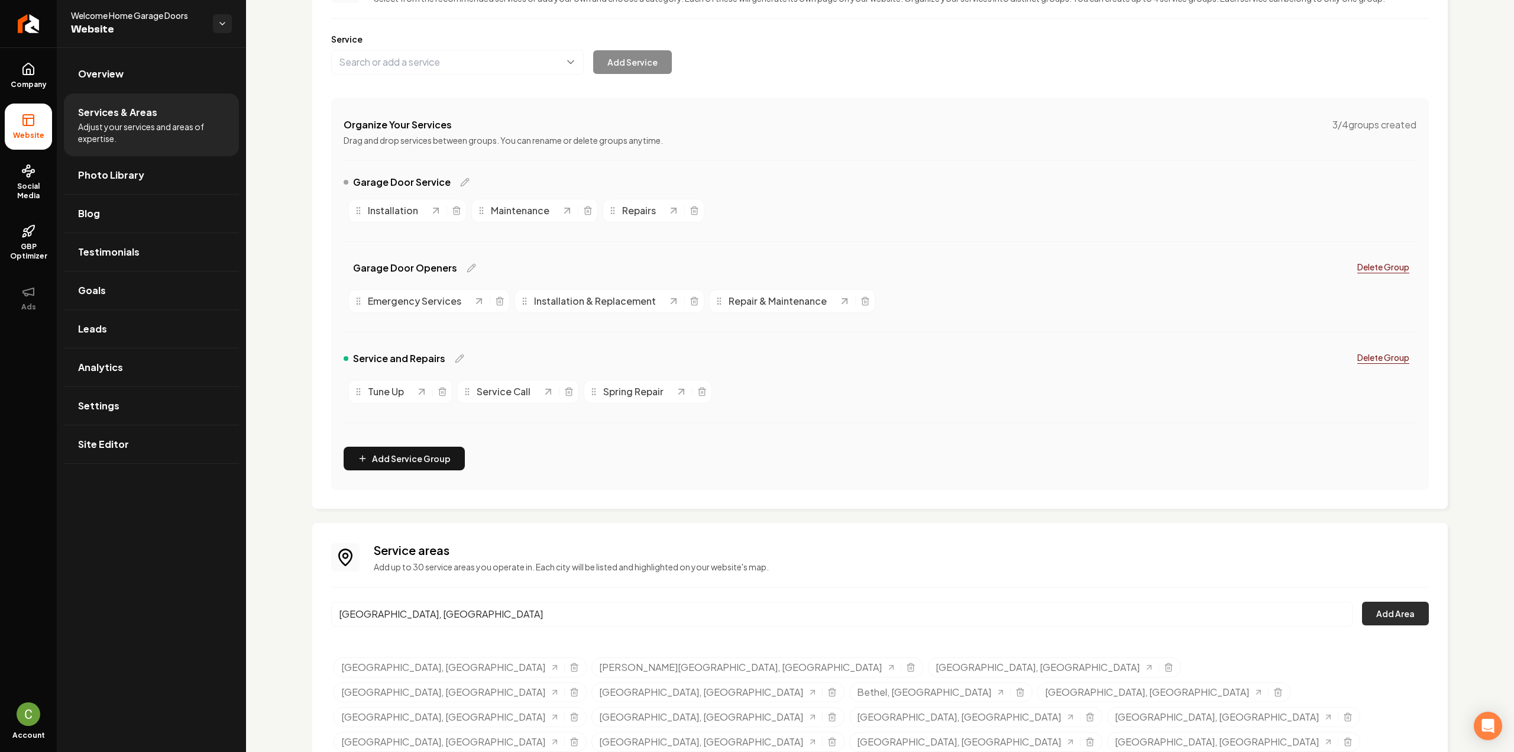
click at [1401, 612] on button "Add Area" at bounding box center [1395, 613] width 67 height 24
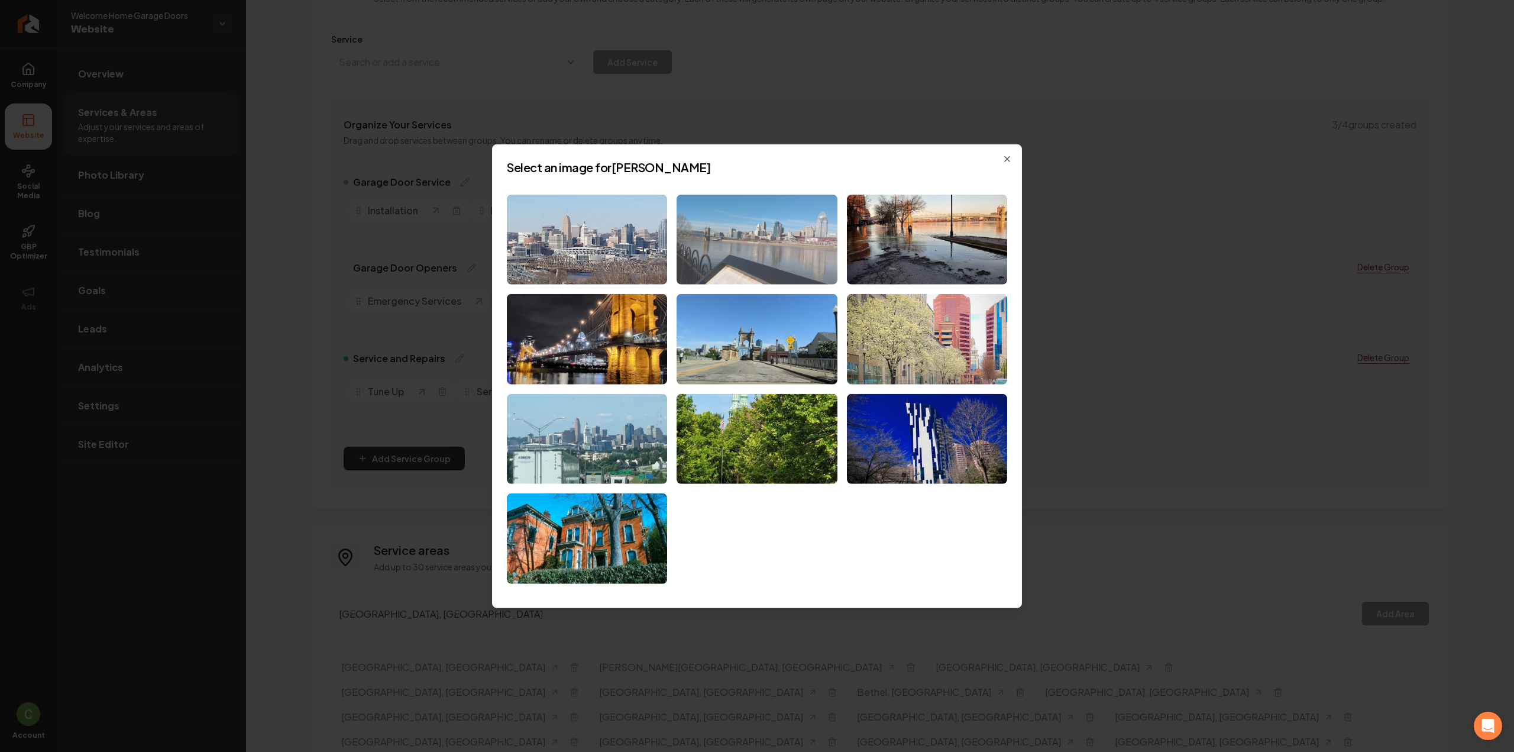
click at [787, 250] on img at bounding box center [757, 239] width 160 height 90
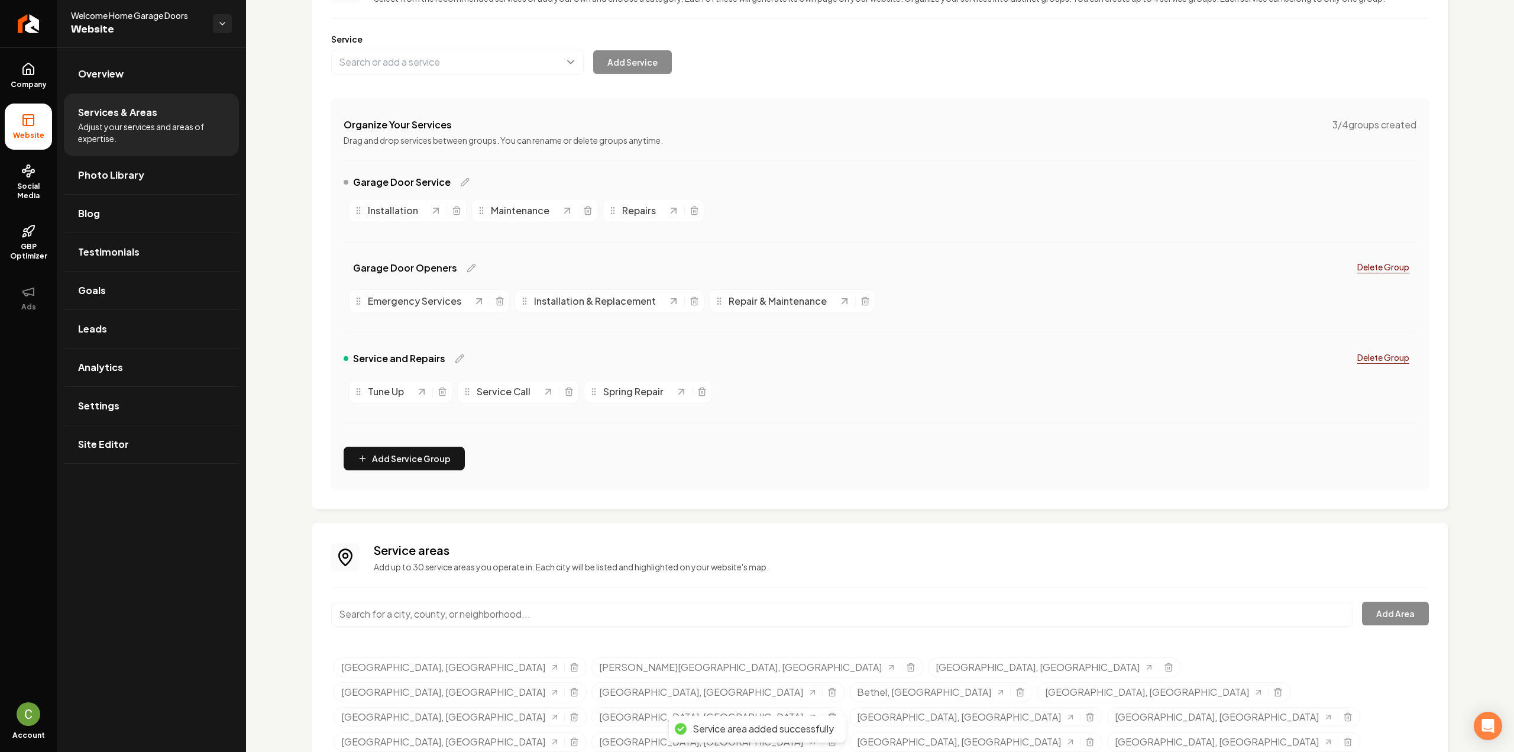
click at [364, 609] on input "Main content area" at bounding box center [841, 613] width 1021 height 25
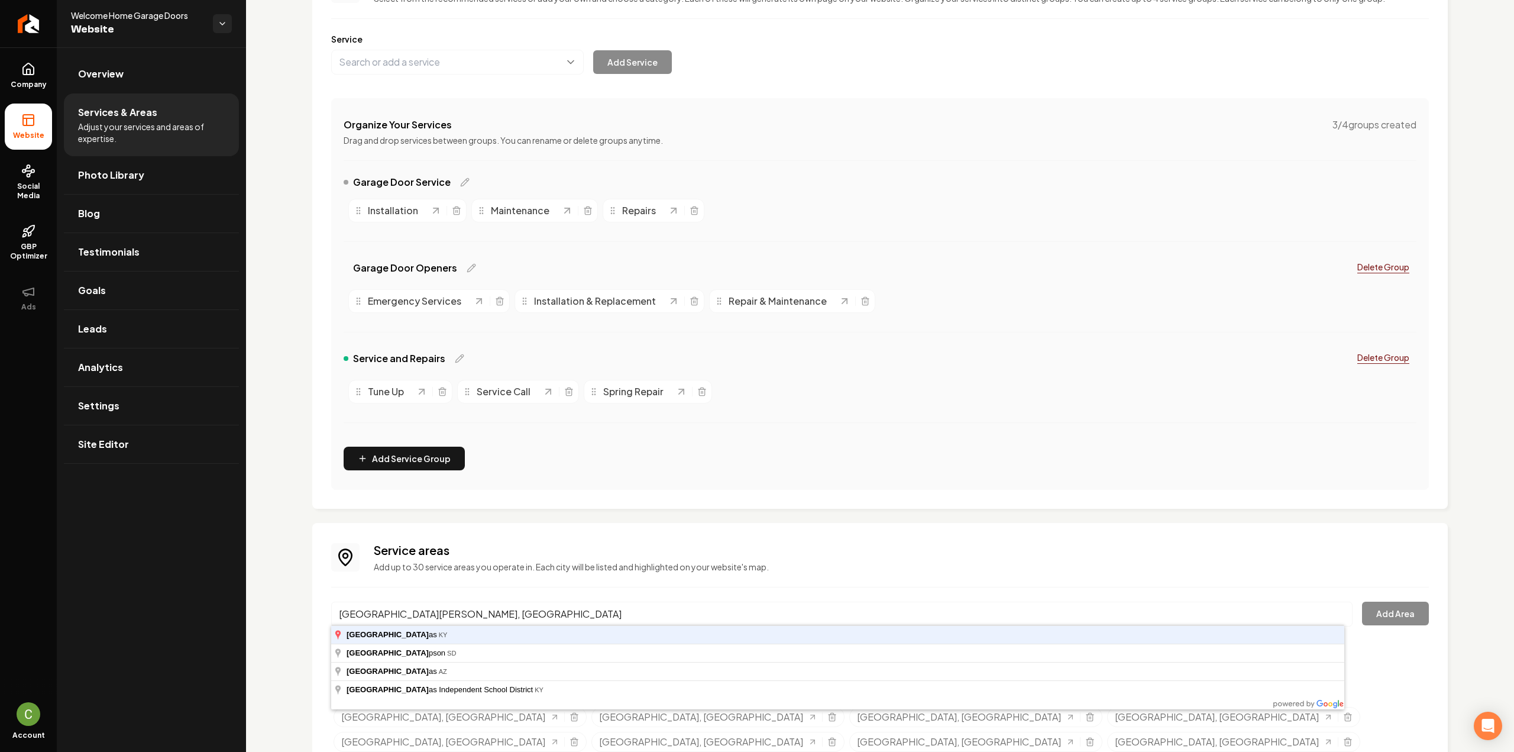
type input "[GEOGRAPHIC_DATA][PERSON_NAME], [GEOGRAPHIC_DATA]"
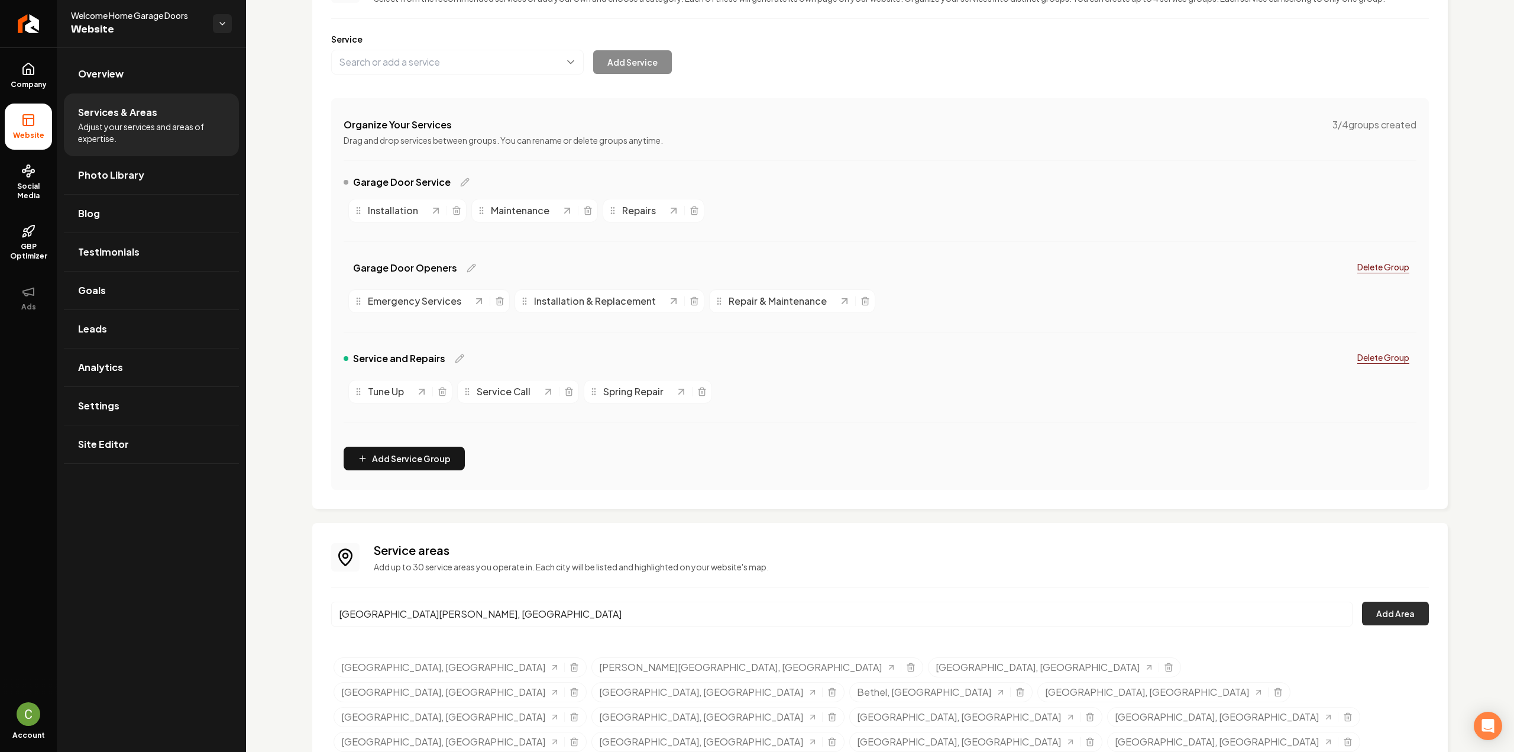
click at [1399, 618] on button "Add Area" at bounding box center [1395, 613] width 67 height 24
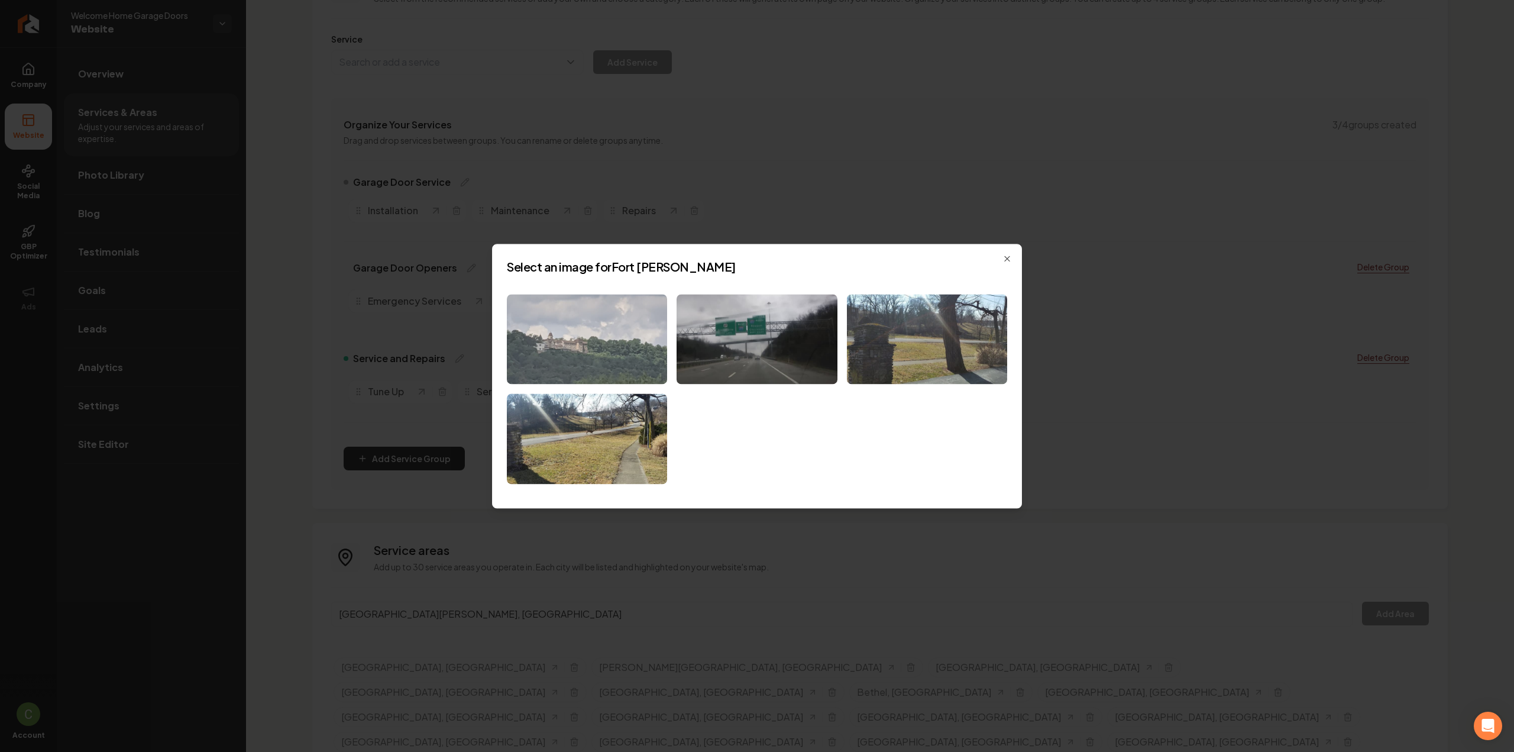
click at [609, 350] on img at bounding box center [587, 339] width 160 height 90
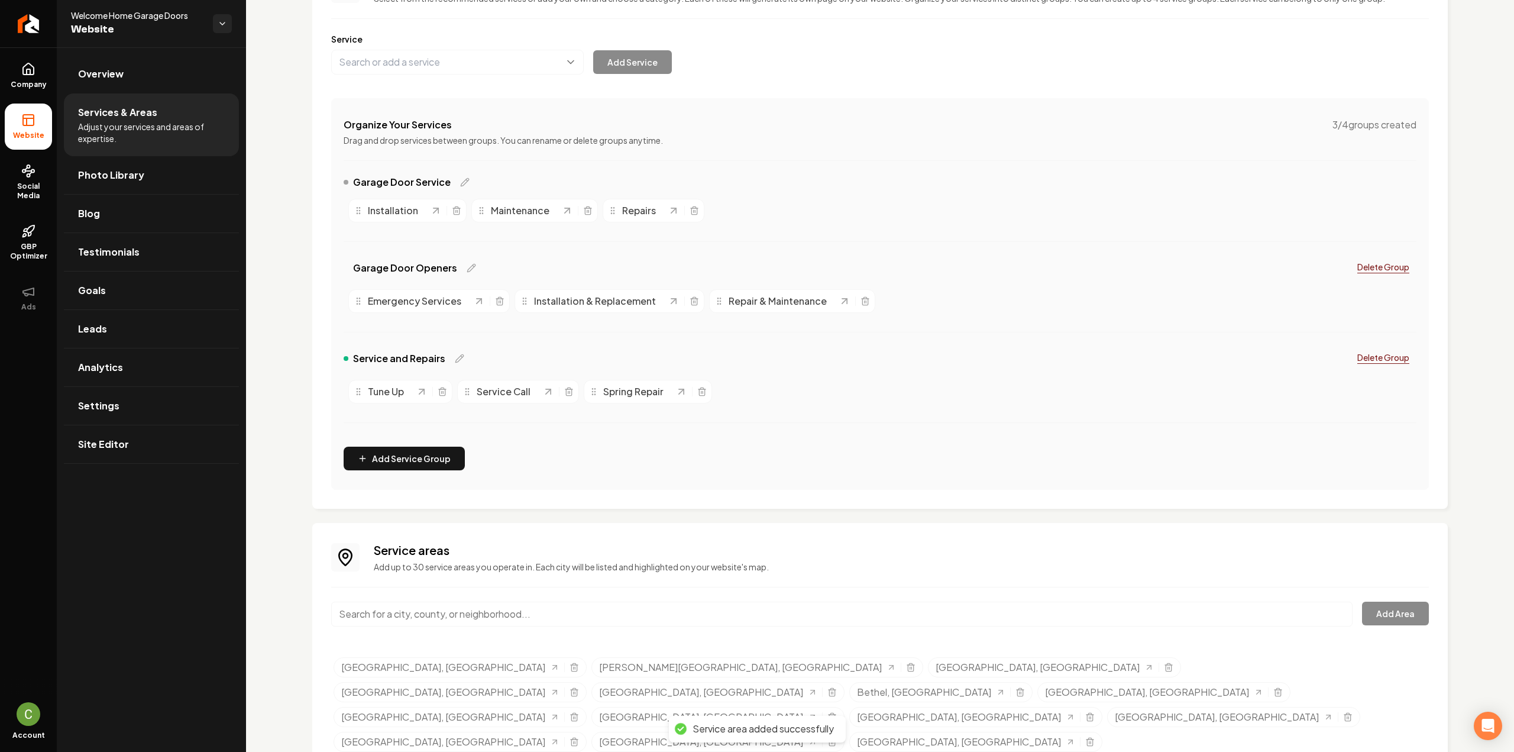
click at [380, 609] on input "Main content area" at bounding box center [841, 613] width 1021 height 25
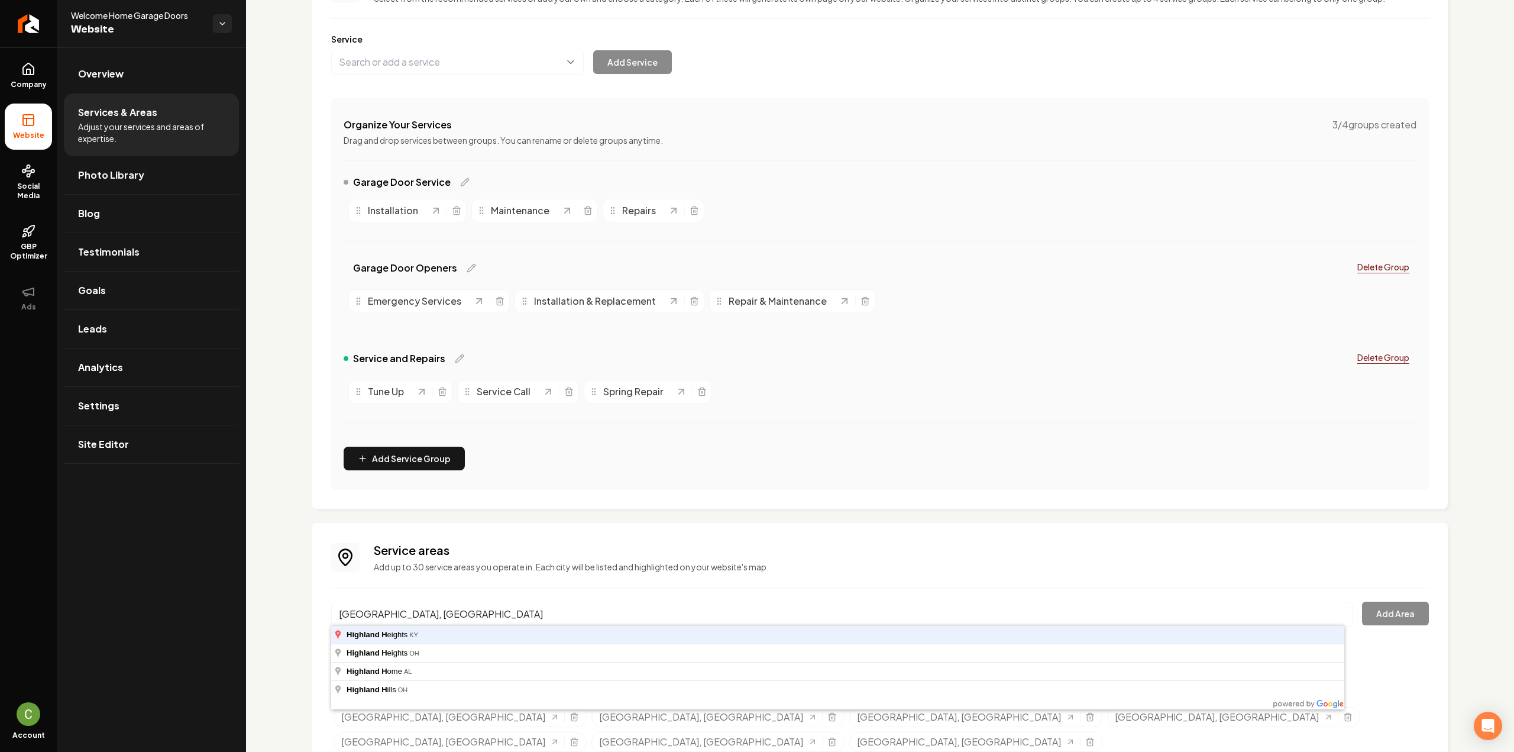
type input "[GEOGRAPHIC_DATA], [GEOGRAPHIC_DATA]"
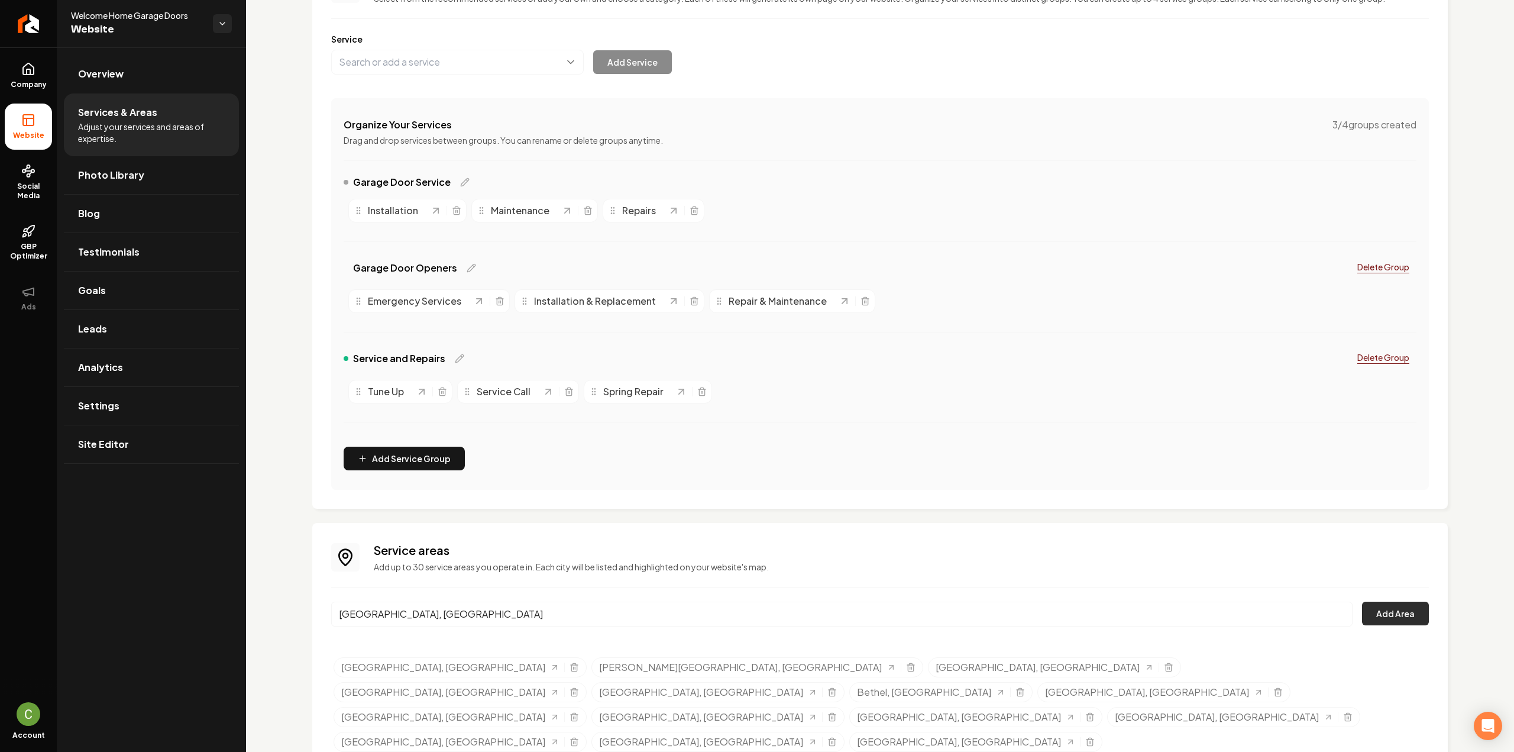
click at [1391, 606] on button "Add Area" at bounding box center [1395, 613] width 67 height 24
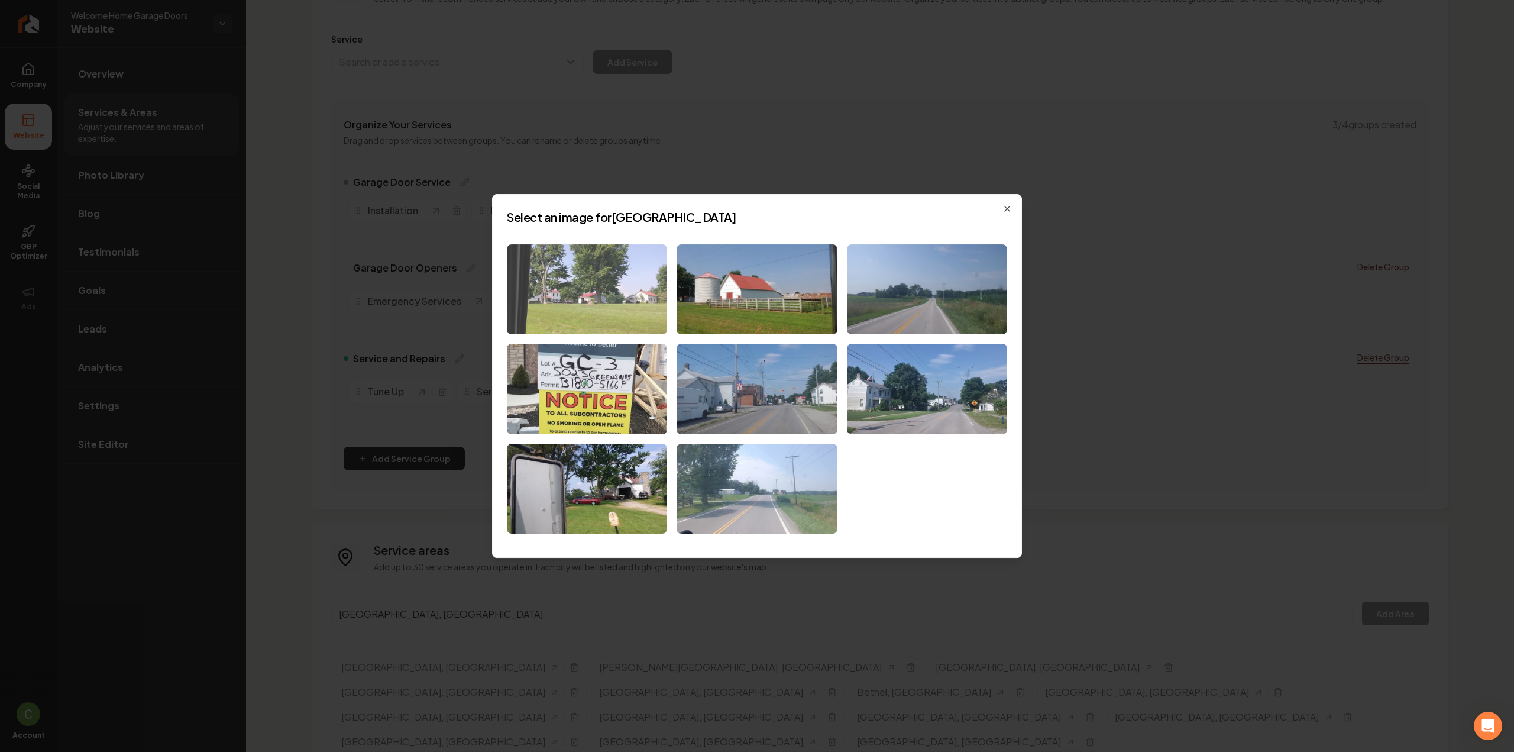
click at [634, 315] on img at bounding box center [587, 289] width 160 height 90
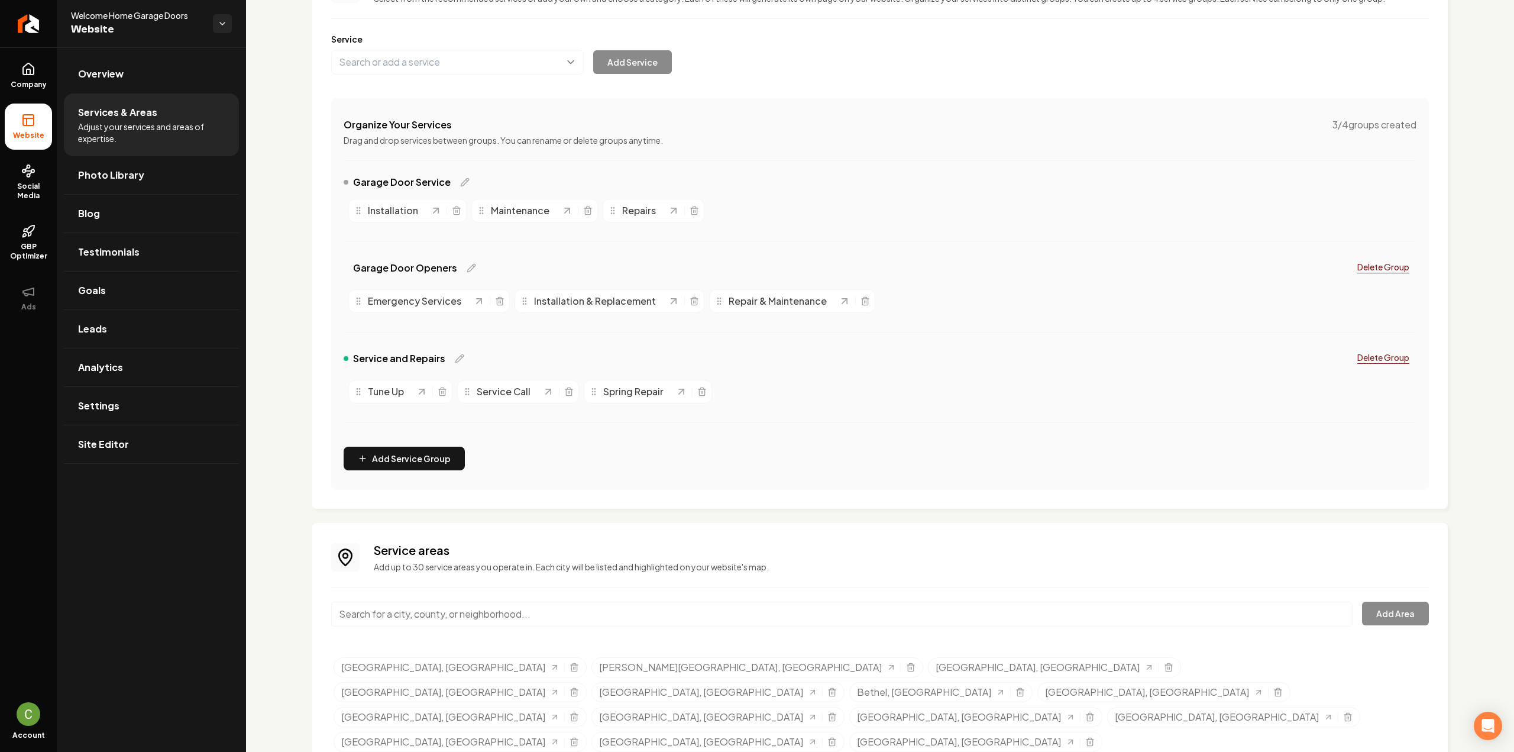
click at [449, 607] on input "Main content area" at bounding box center [841, 613] width 1021 height 25
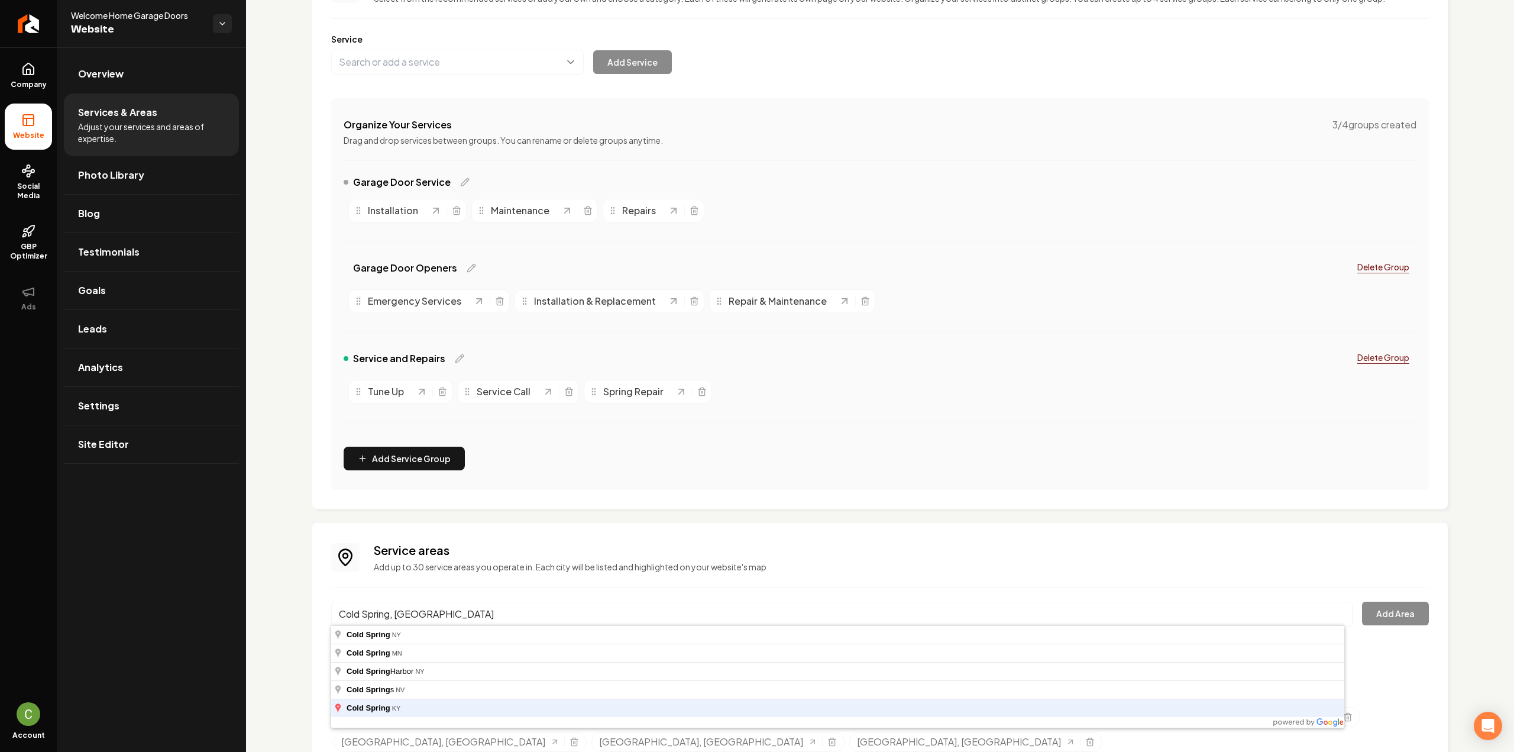
type input "Cold Spring, [GEOGRAPHIC_DATA]"
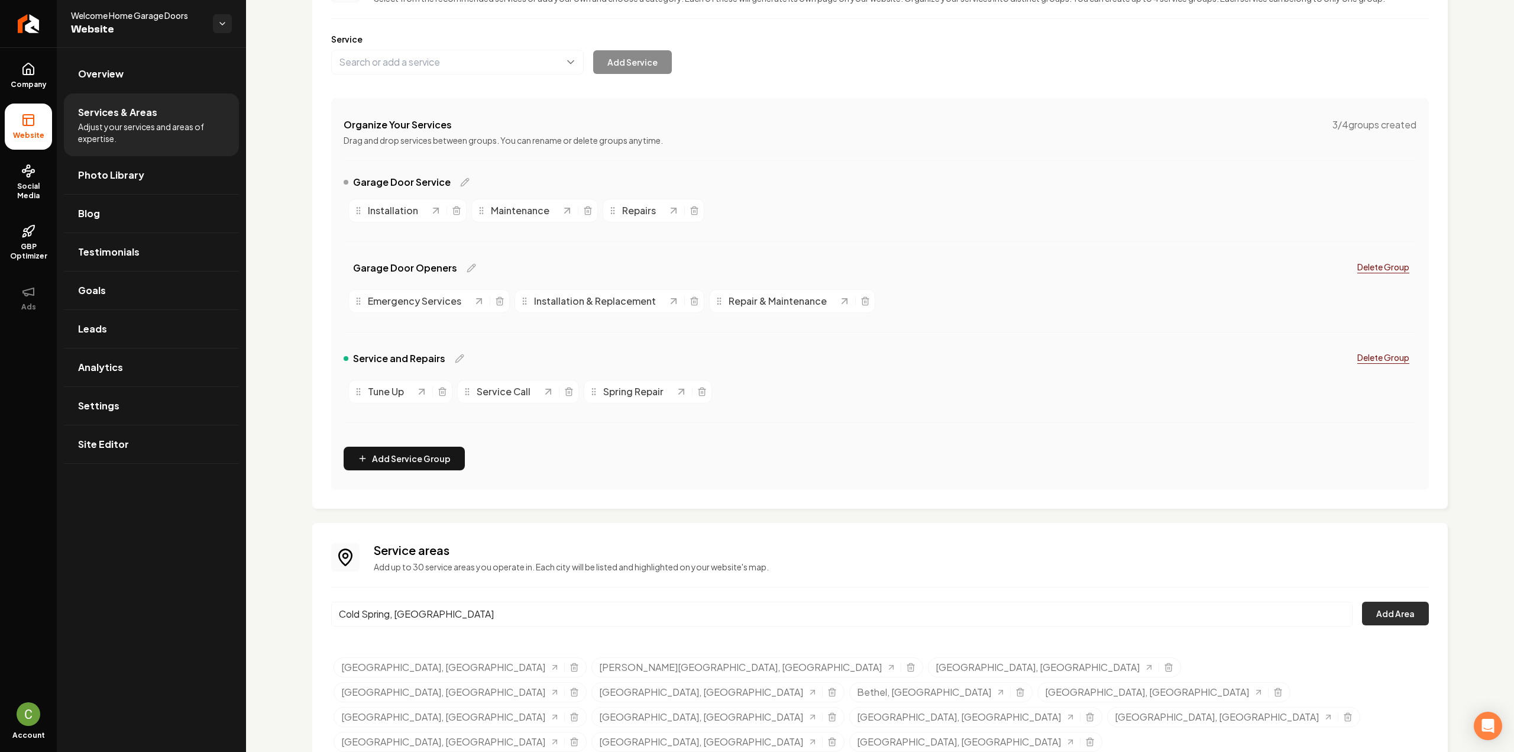
click at [1398, 606] on button "Add Area" at bounding box center [1395, 613] width 67 height 24
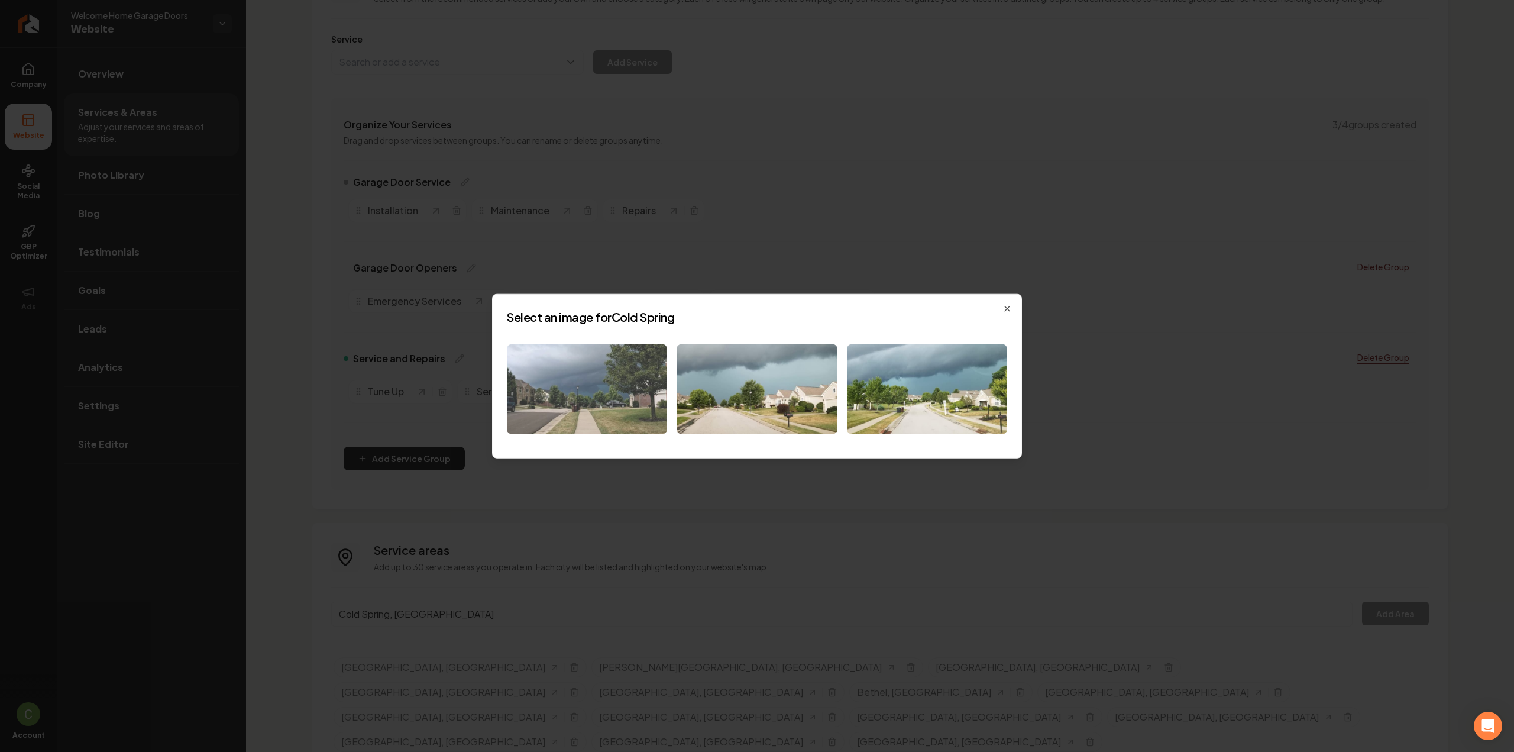
click at [593, 387] on img at bounding box center [587, 389] width 160 height 90
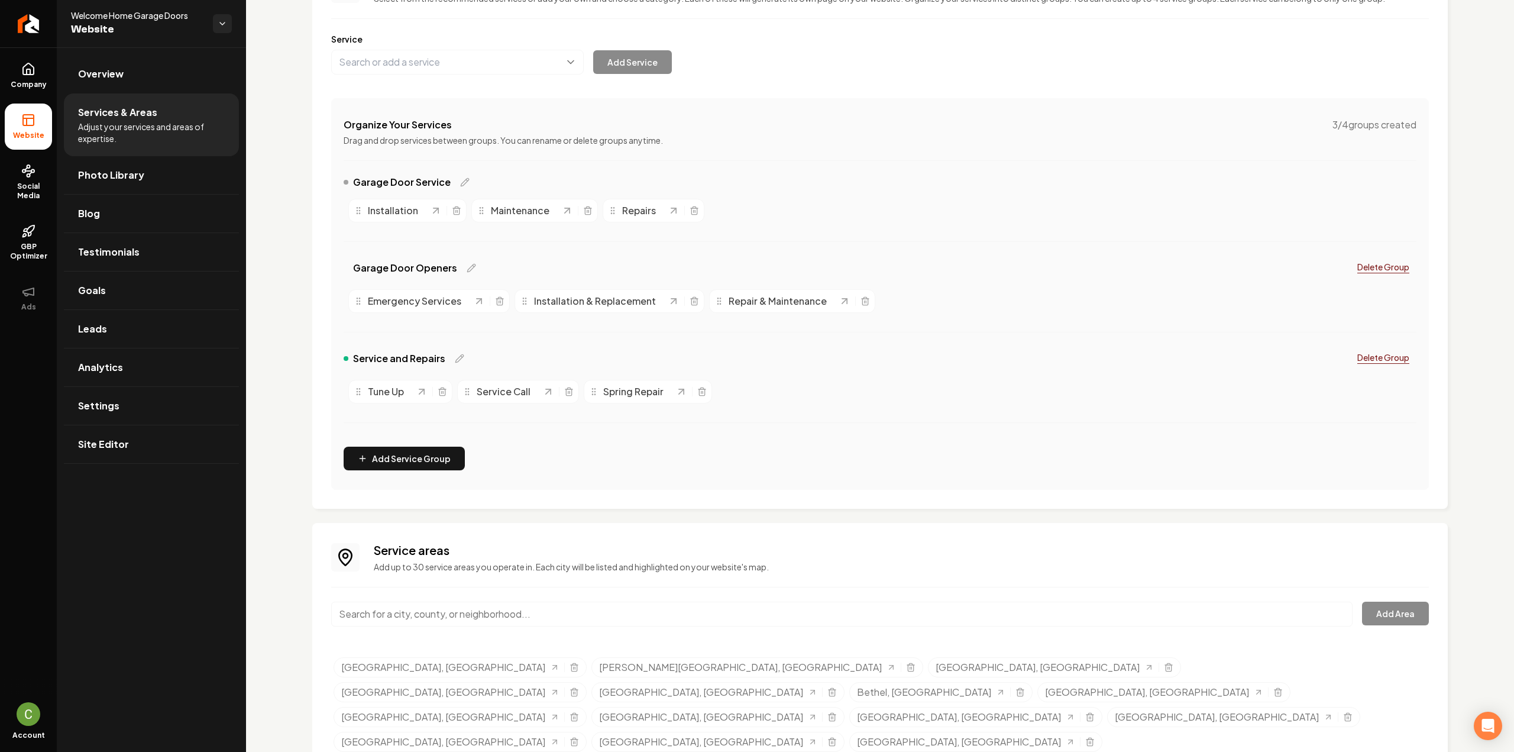
click at [389, 617] on input "Main content area" at bounding box center [841, 613] width 1021 height 25
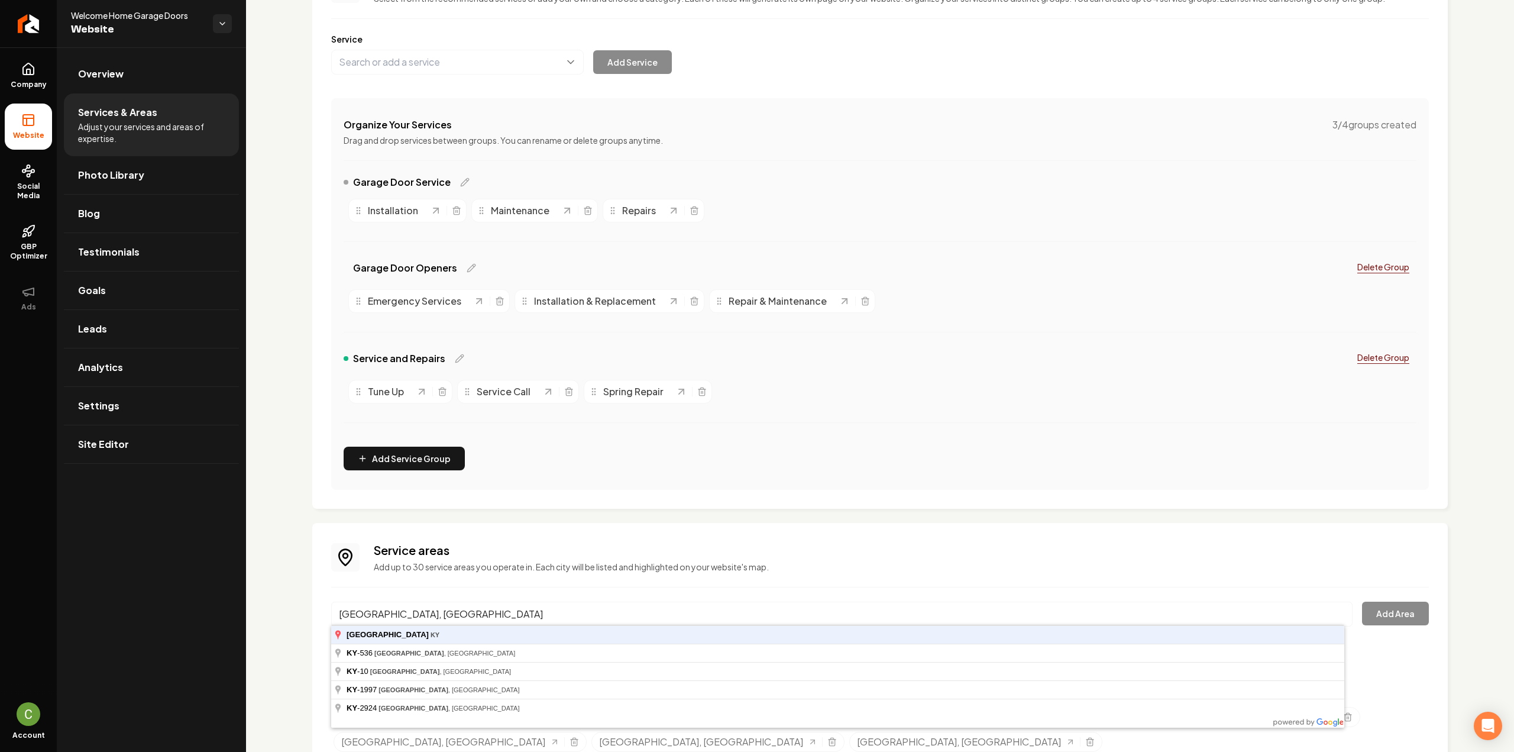
type input "[GEOGRAPHIC_DATA], [GEOGRAPHIC_DATA]"
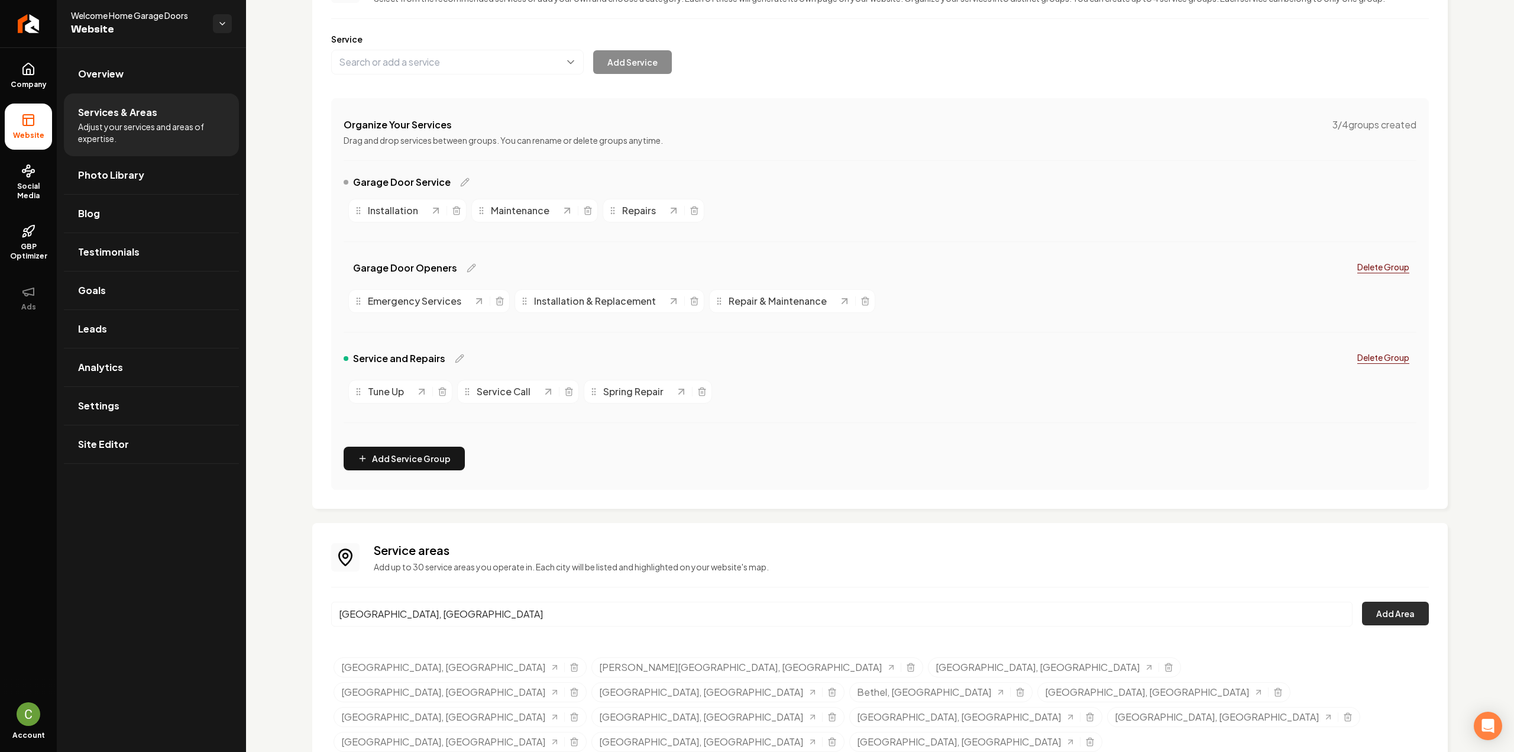
click at [1383, 618] on button "Add Area" at bounding box center [1395, 613] width 67 height 24
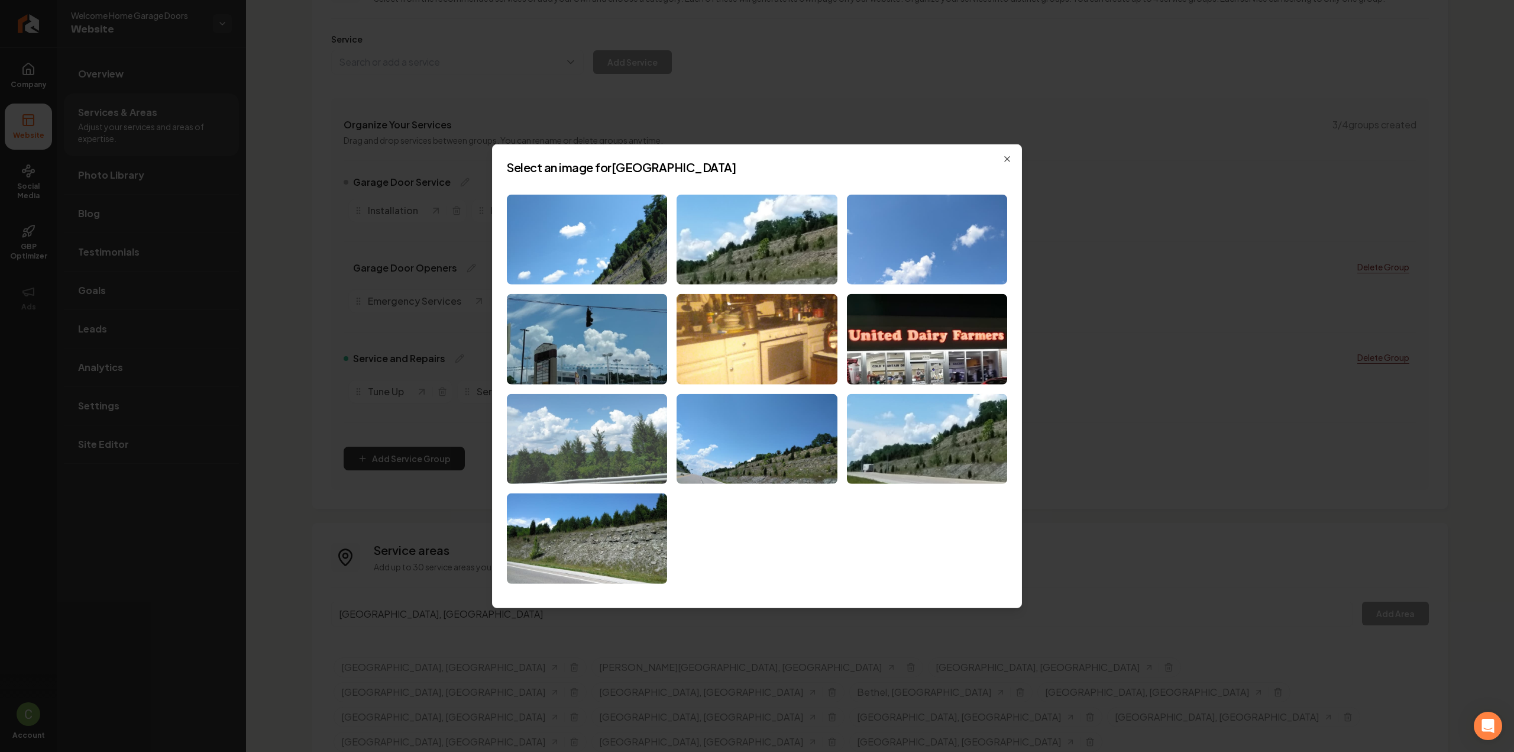
click at [575, 455] on img at bounding box center [587, 439] width 160 height 90
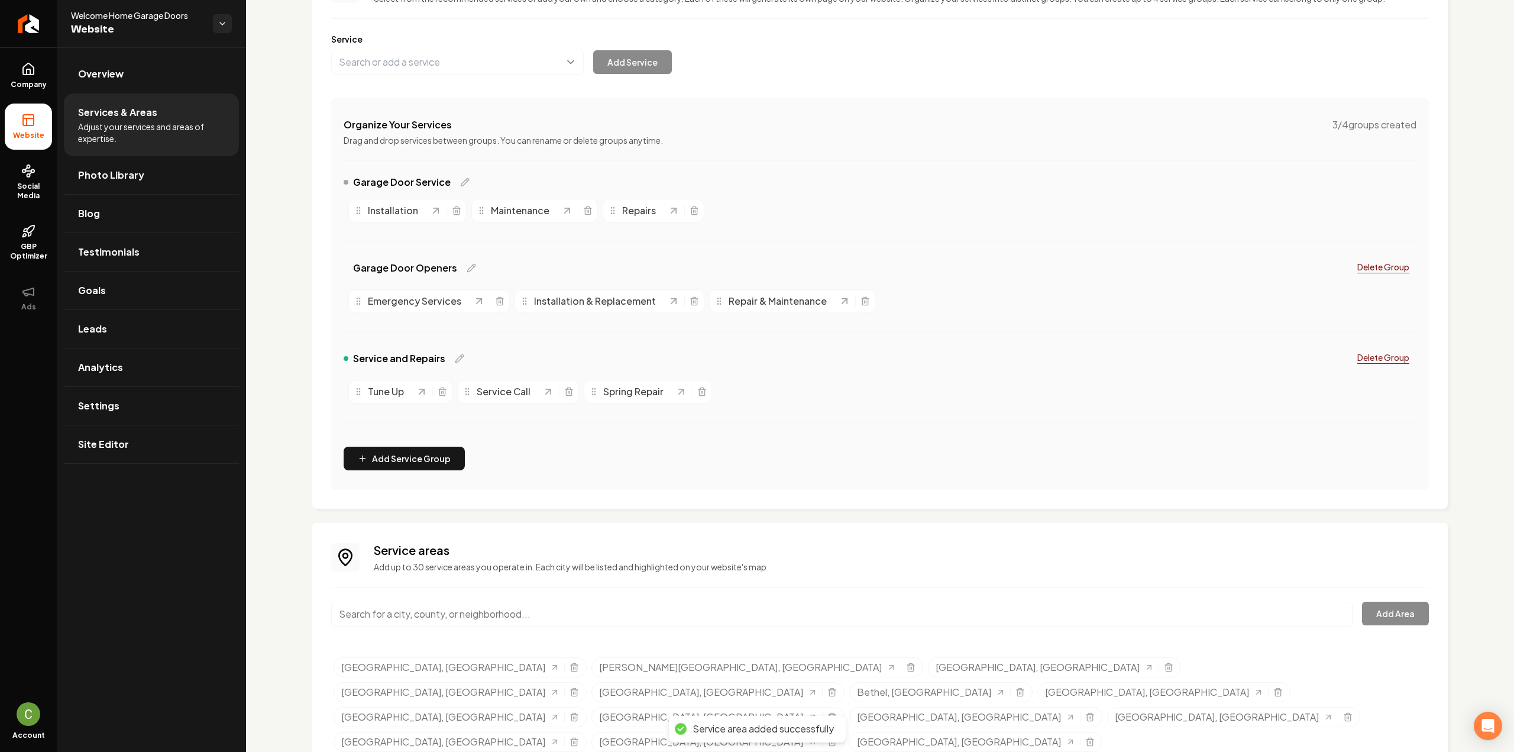
click at [578, 615] on input "Main content area" at bounding box center [841, 613] width 1021 height 25
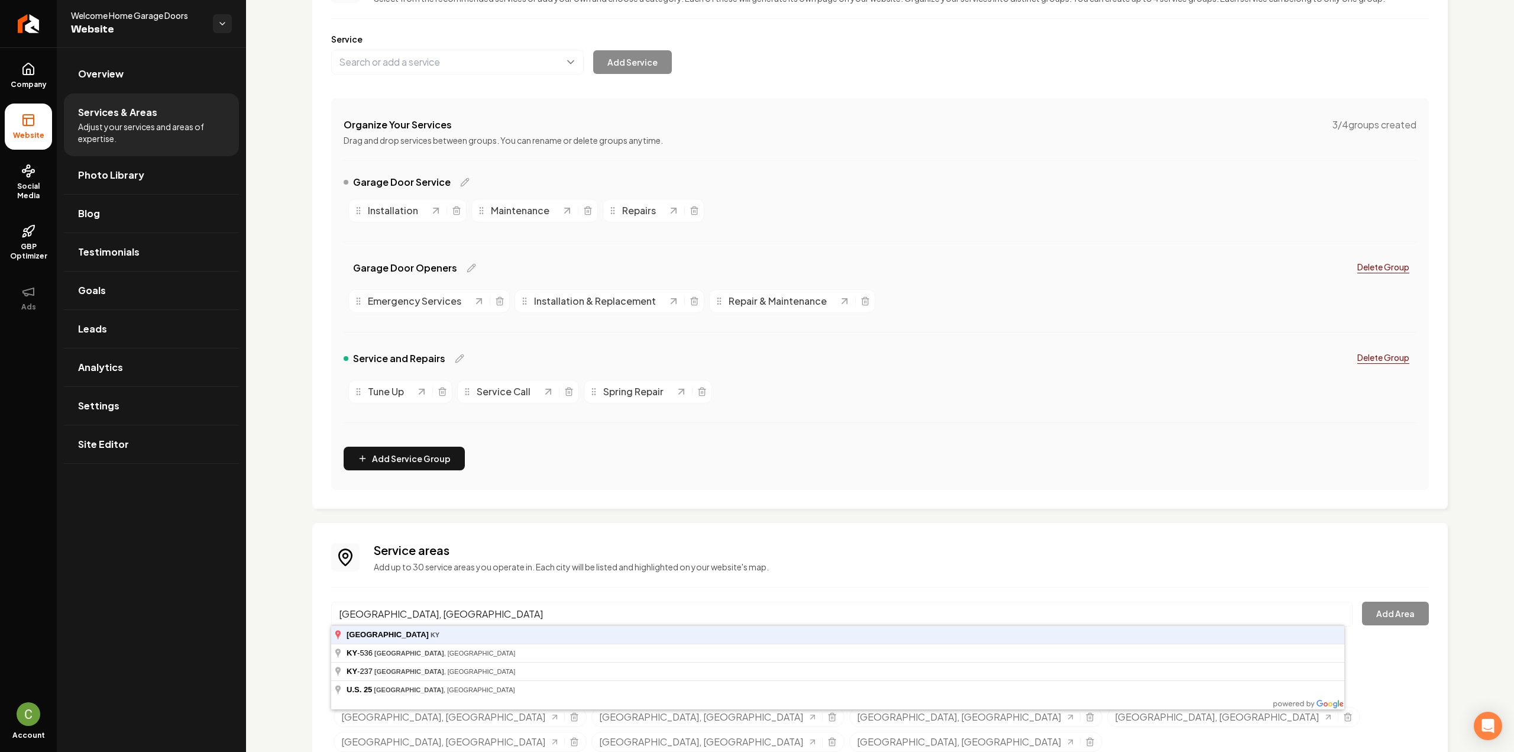
type input "[GEOGRAPHIC_DATA], [GEOGRAPHIC_DATA]"
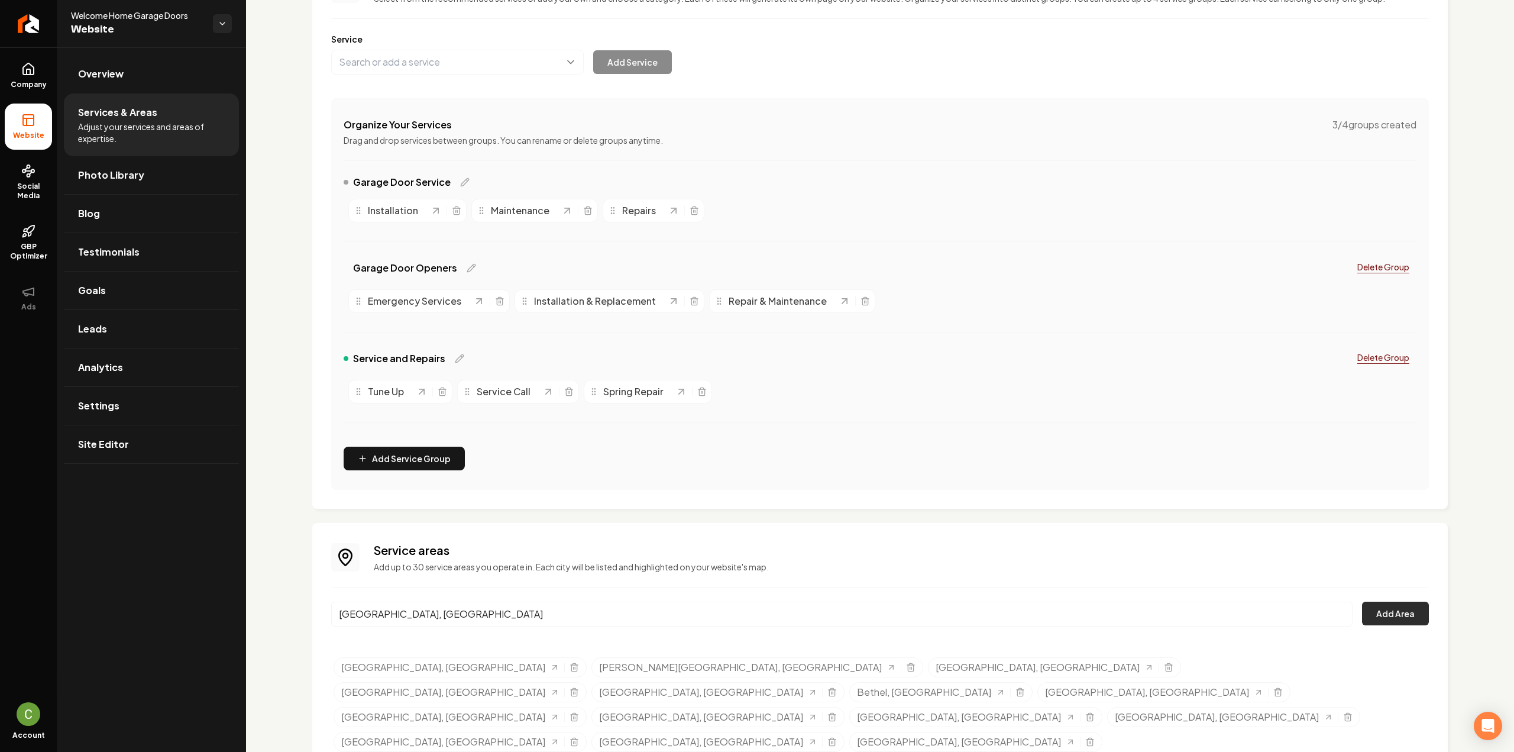
click at [1393, 601] on button "Add Area" at bounding box center [1395, 613] width 67 height 24
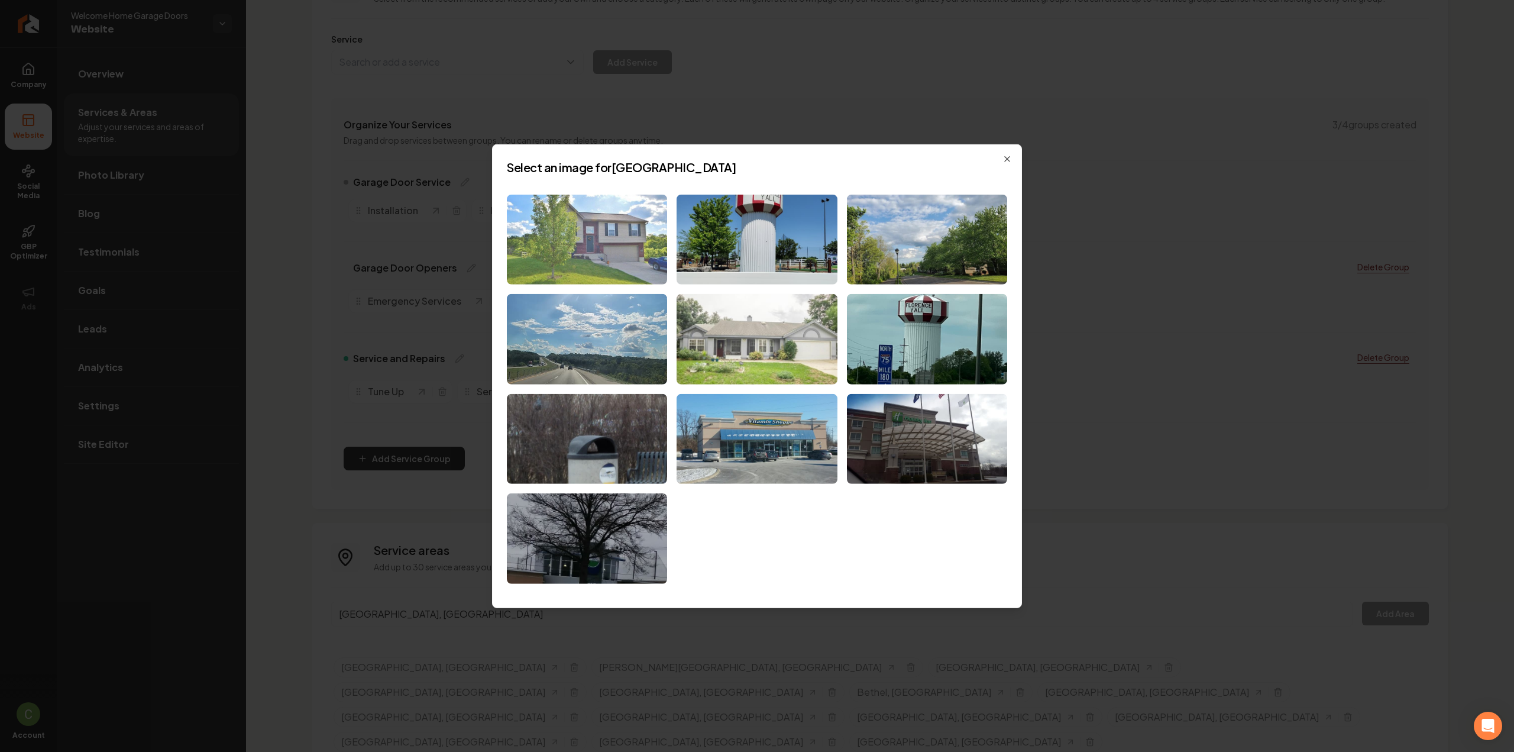
click at [574, 235] on img at bounding box center [587, 239] width 160 height 90
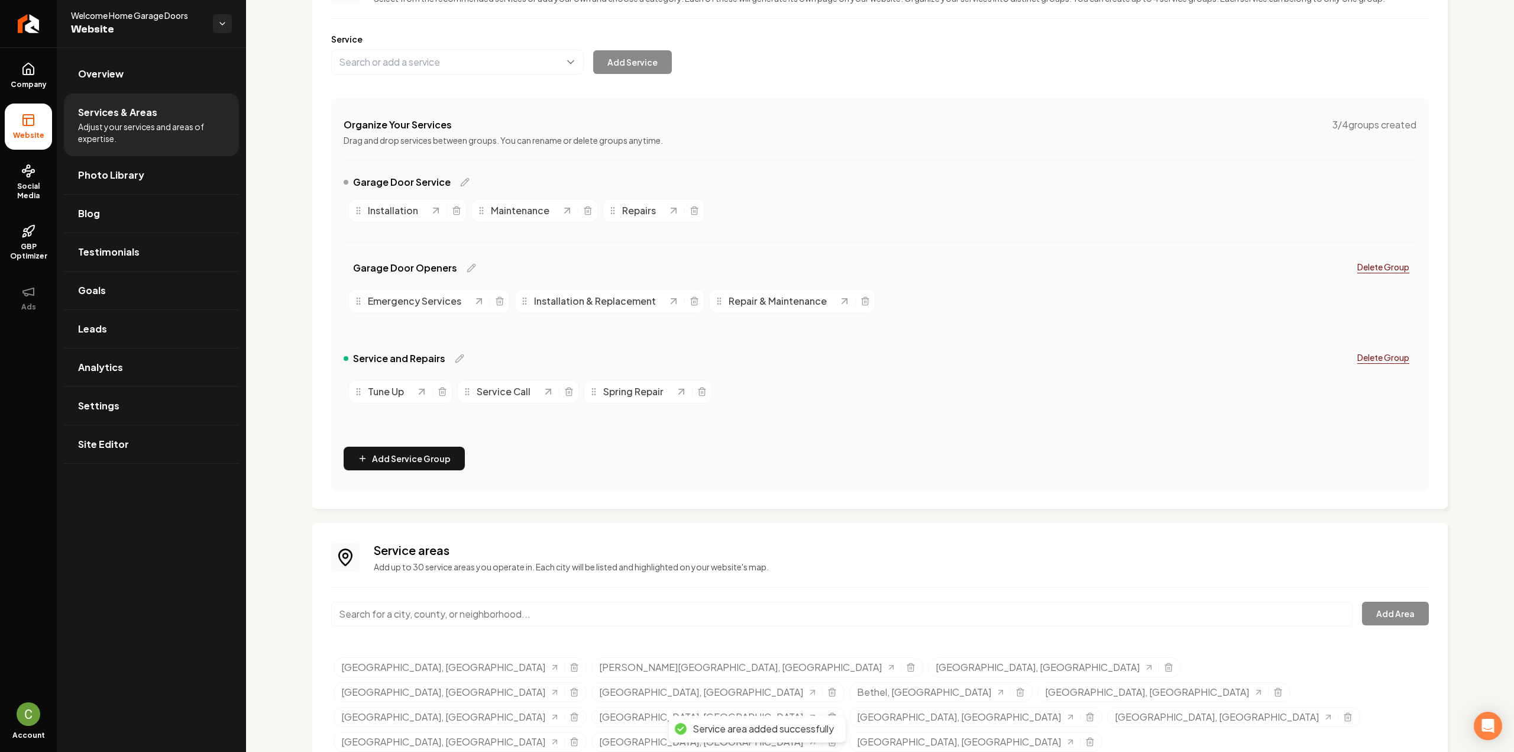
click at [381, 620] on input "Main content area" at bounding box center [841, 613] width 1021 height 25
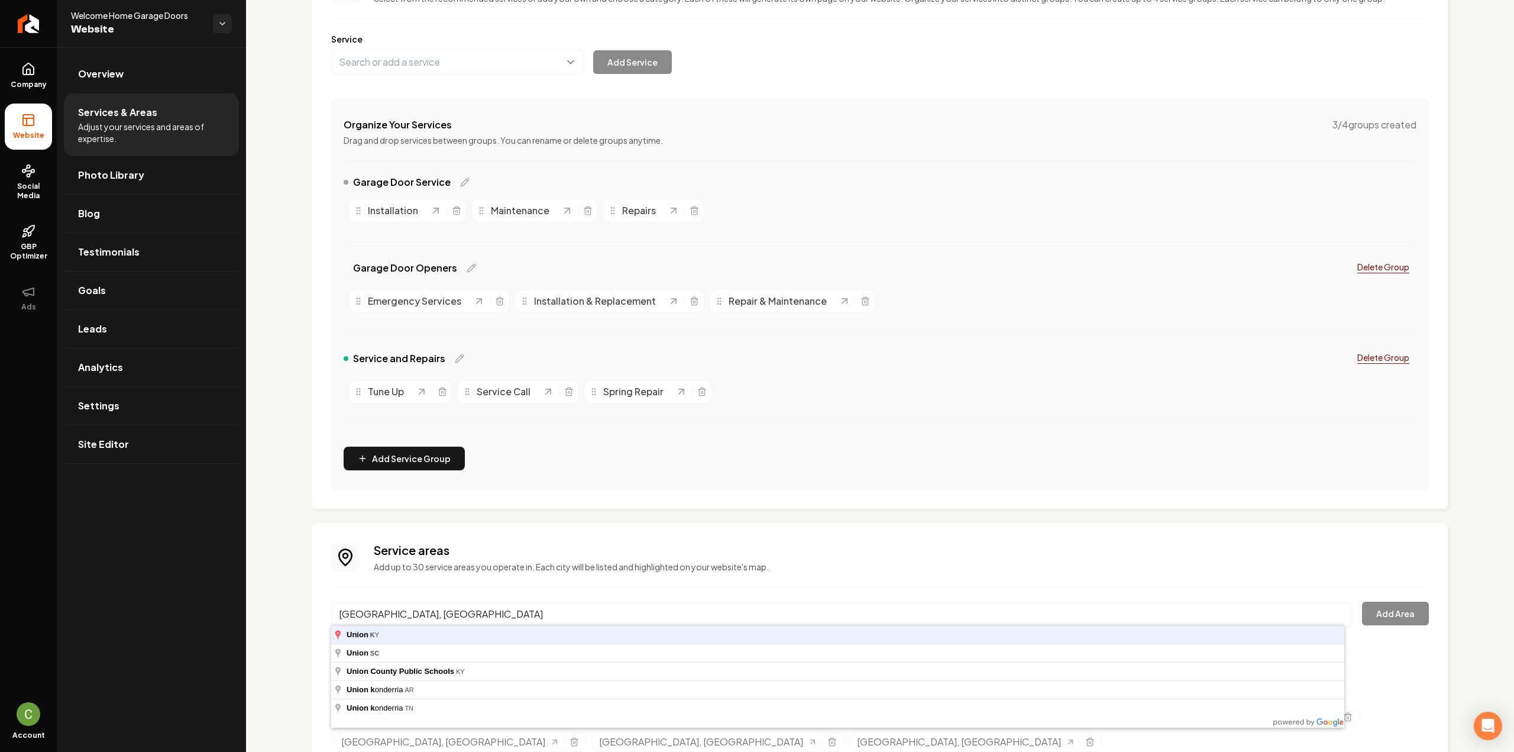
type input "[GEOGRAPHIC_DATA], [GEOGRAPHIC_DATA]"
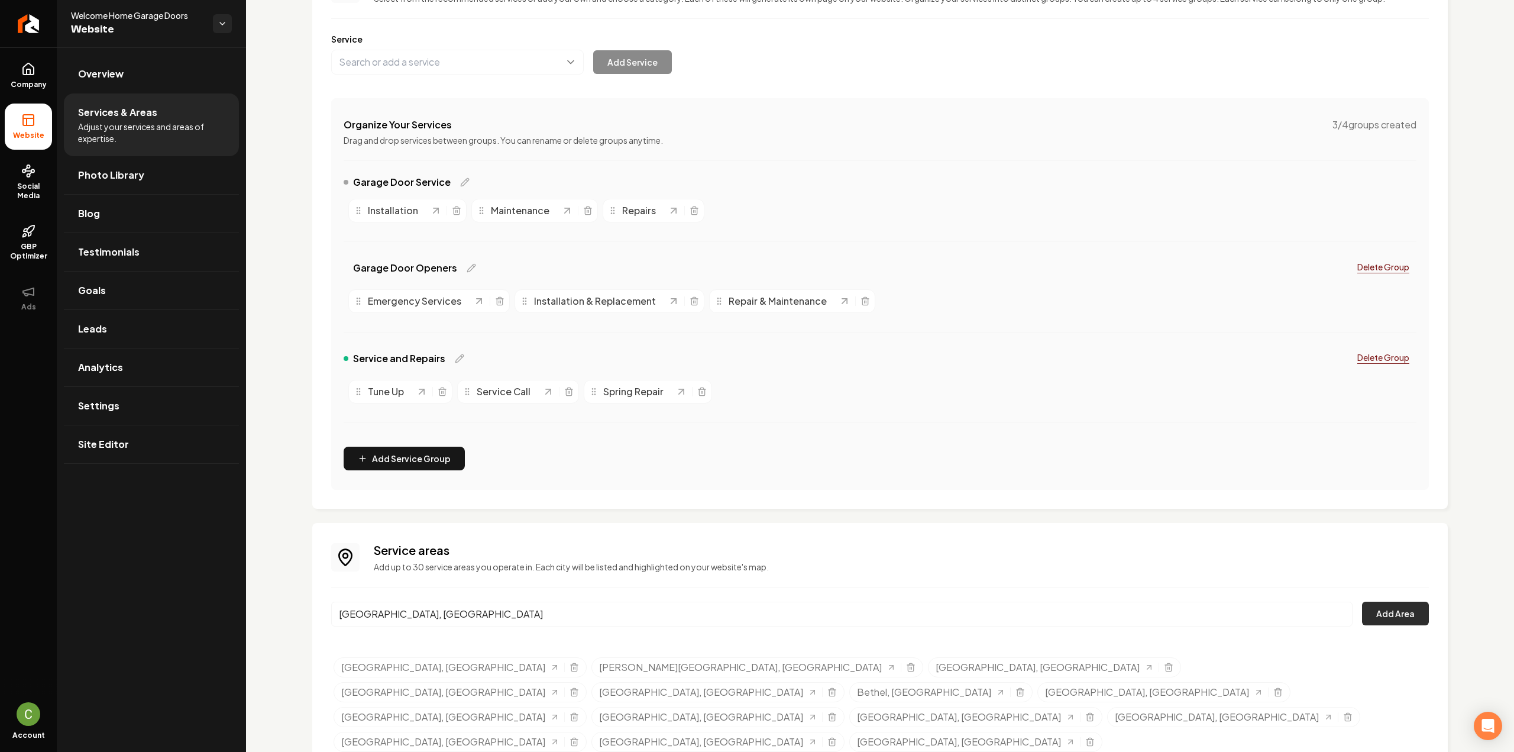
click at [1398, 617] on button "Add Area" at bounding box center [1395, 613] width 67 height 24
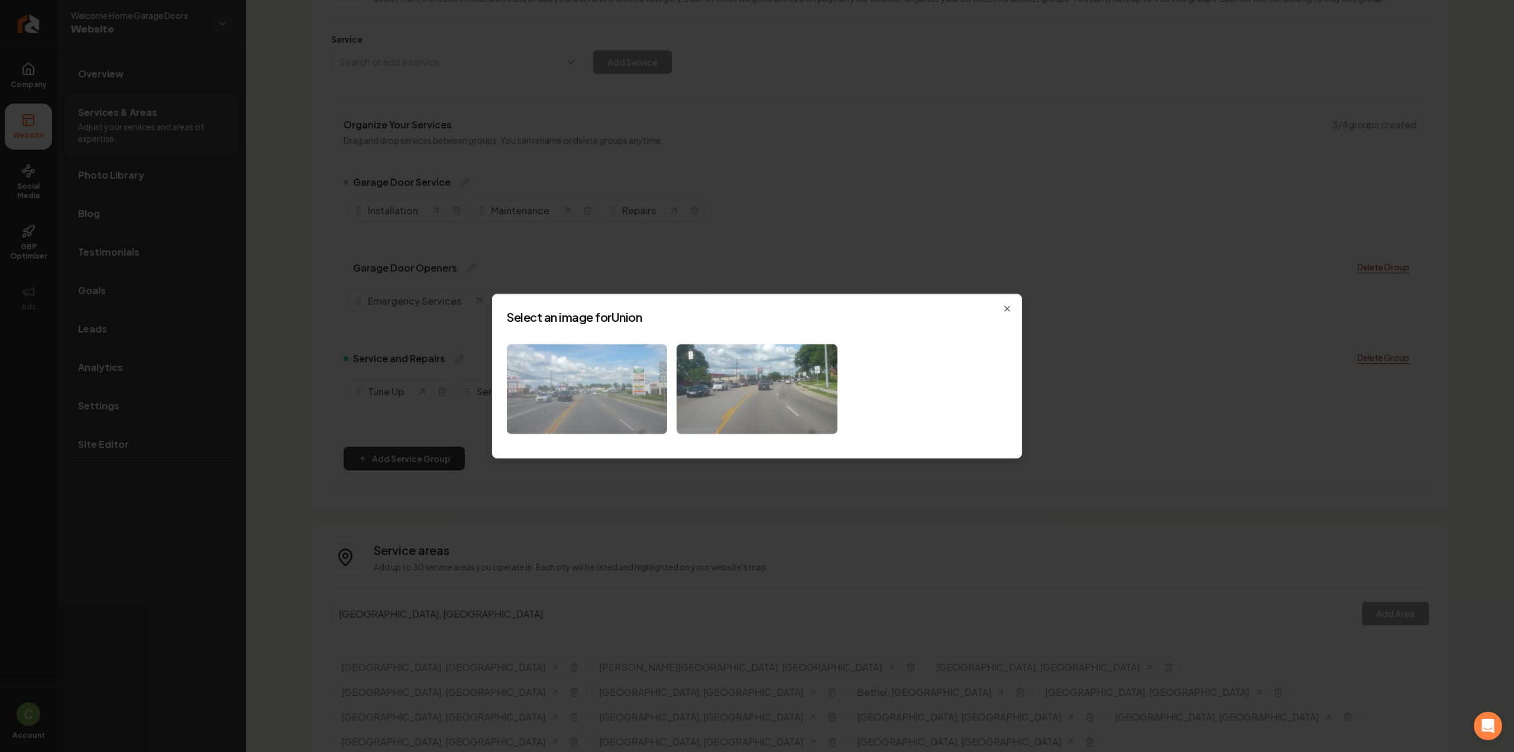
click at [613, 389] on img at bounding box center [587, 389] width 160 height 90
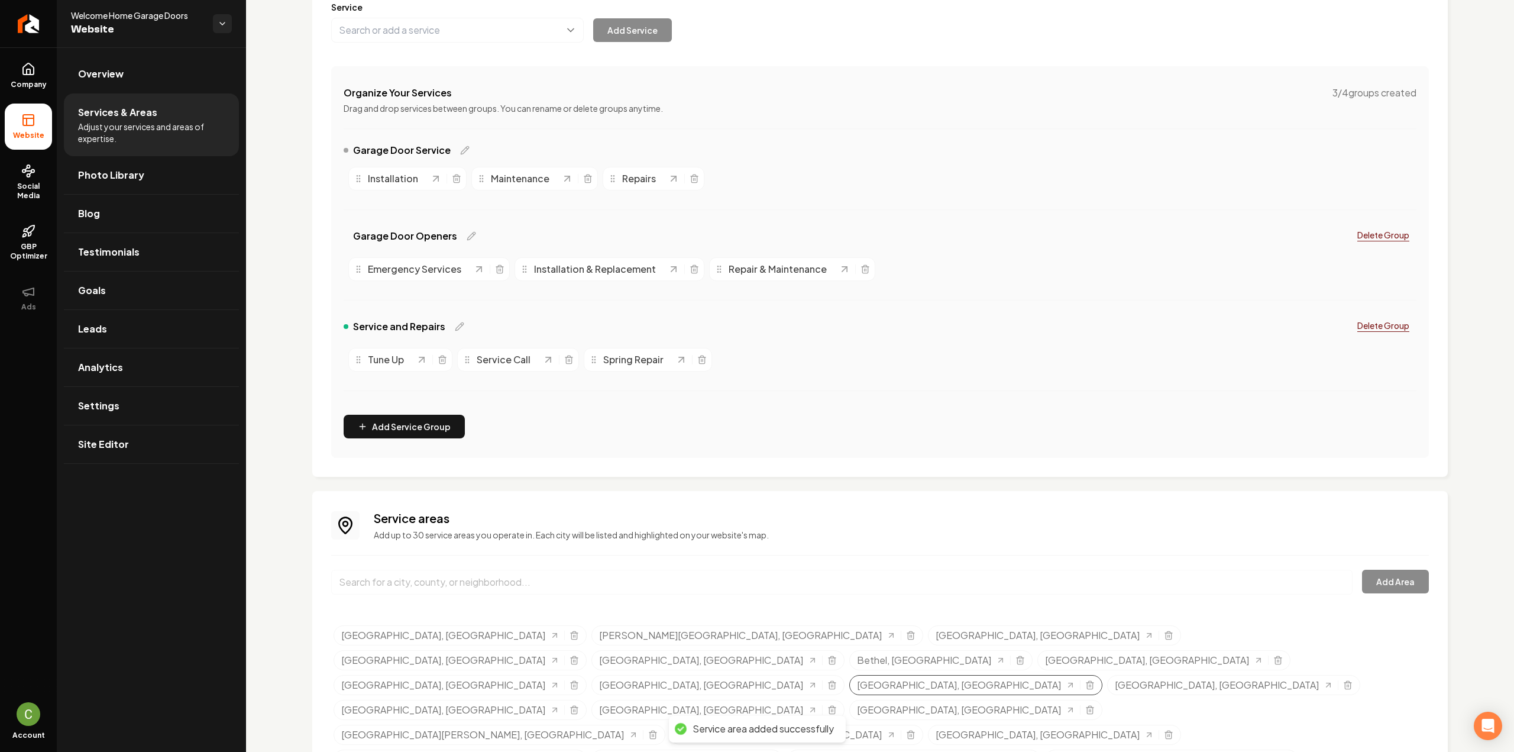
scroll to position [170, 0]
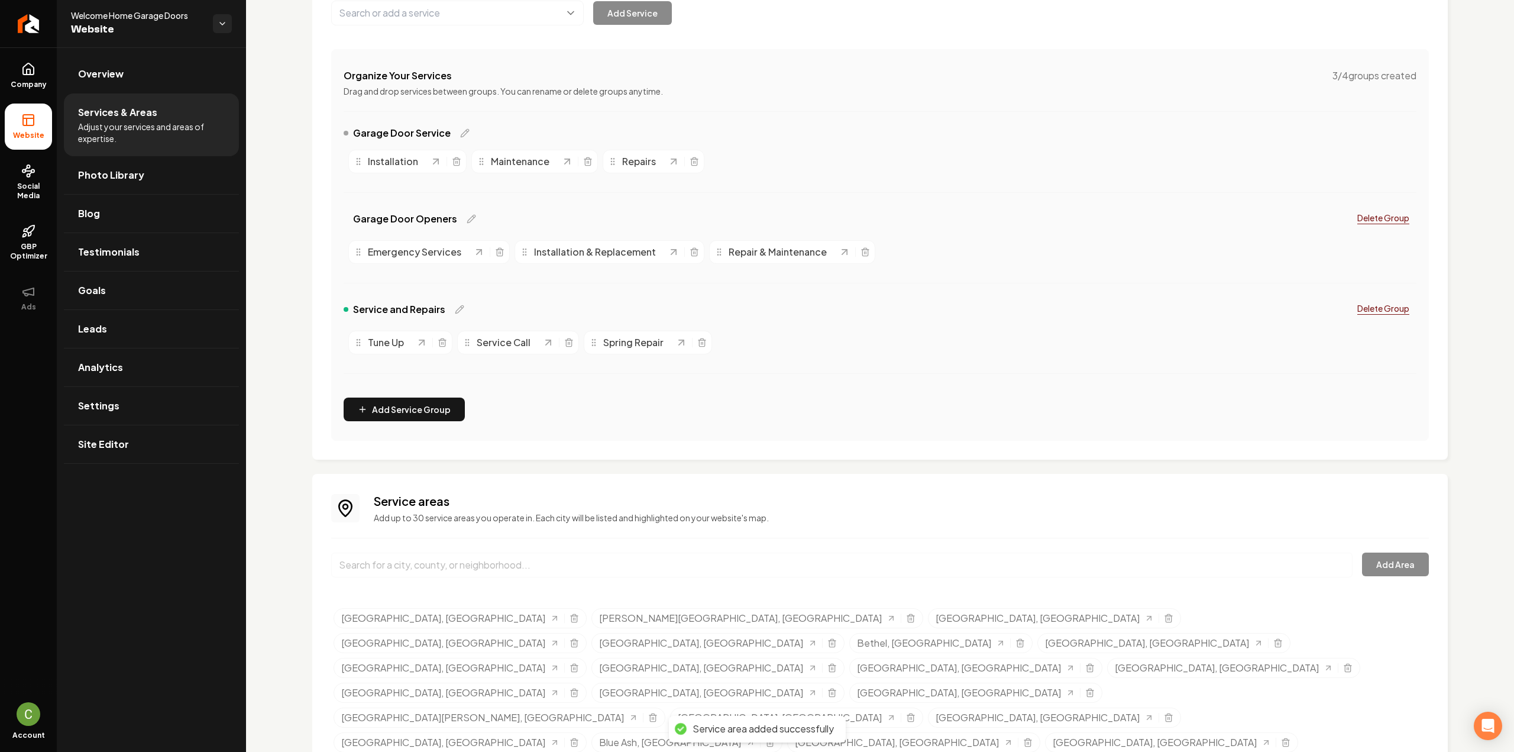
click at [435, 564] on input "Main content area" at bounding box center [841, 564] width 1021 height 25
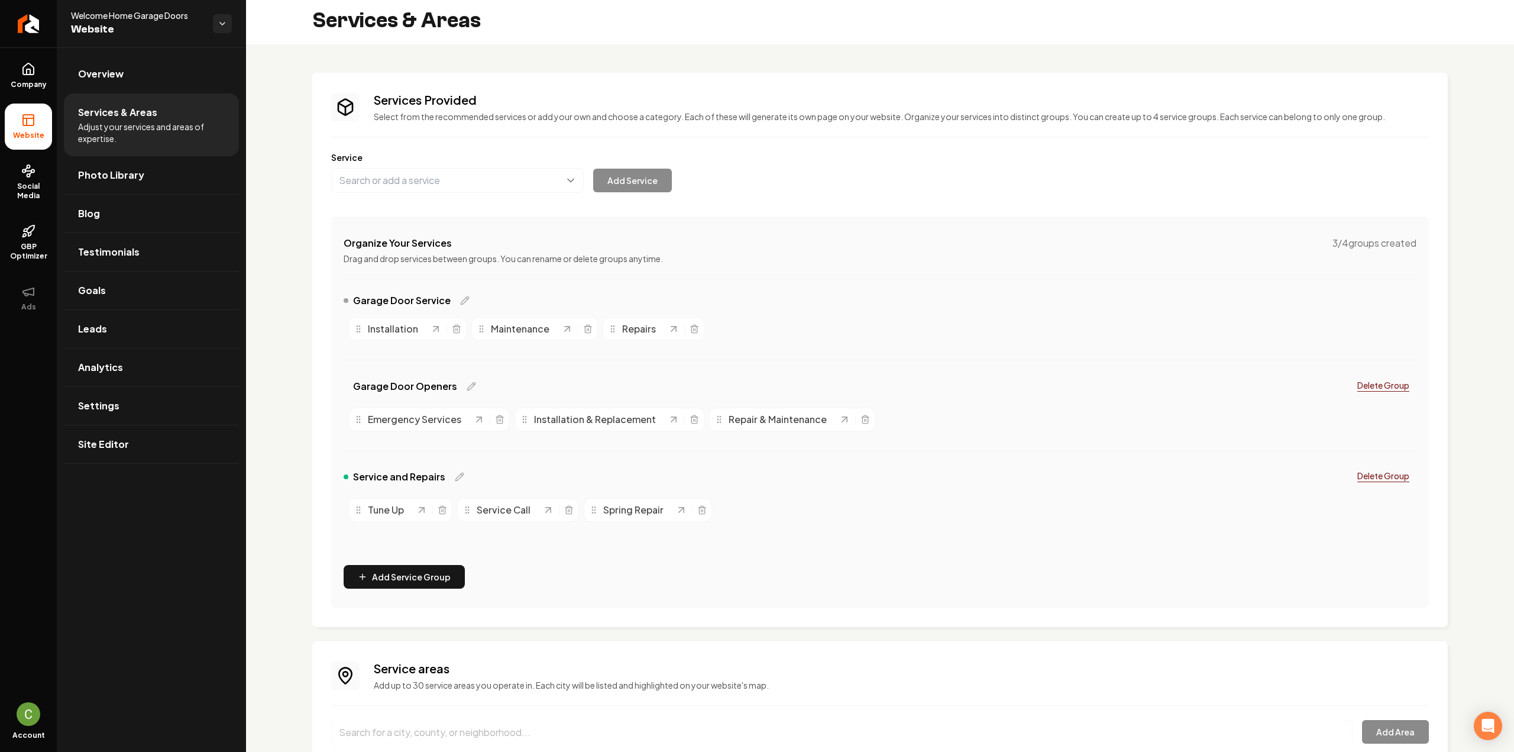
scroll to position [0, 0]
click at [34, 77] on link "Company" at bounding box center [28, 76] width 47 height 46
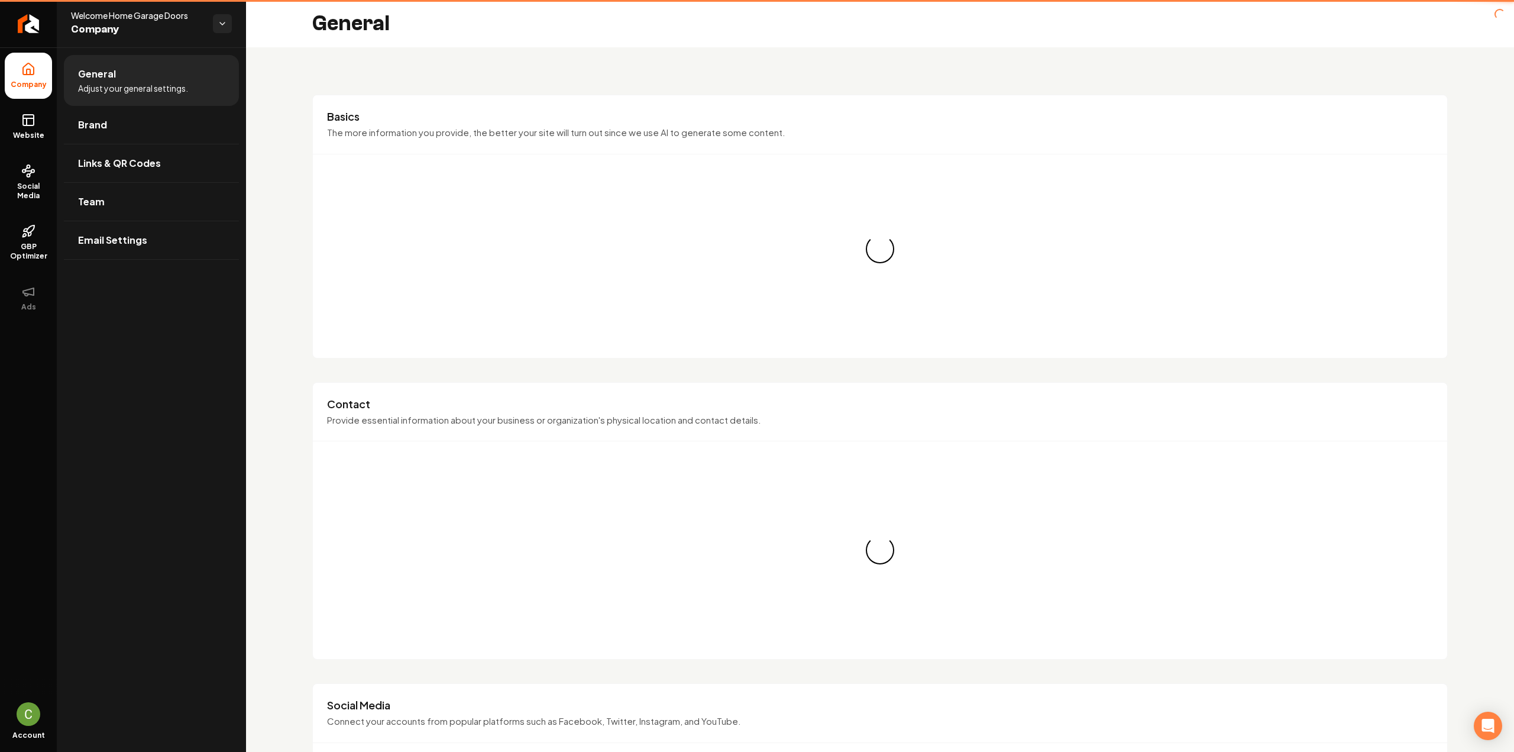
click at [13, 115] on link "Website" at bounding box center [28, 126] width 47 height 46
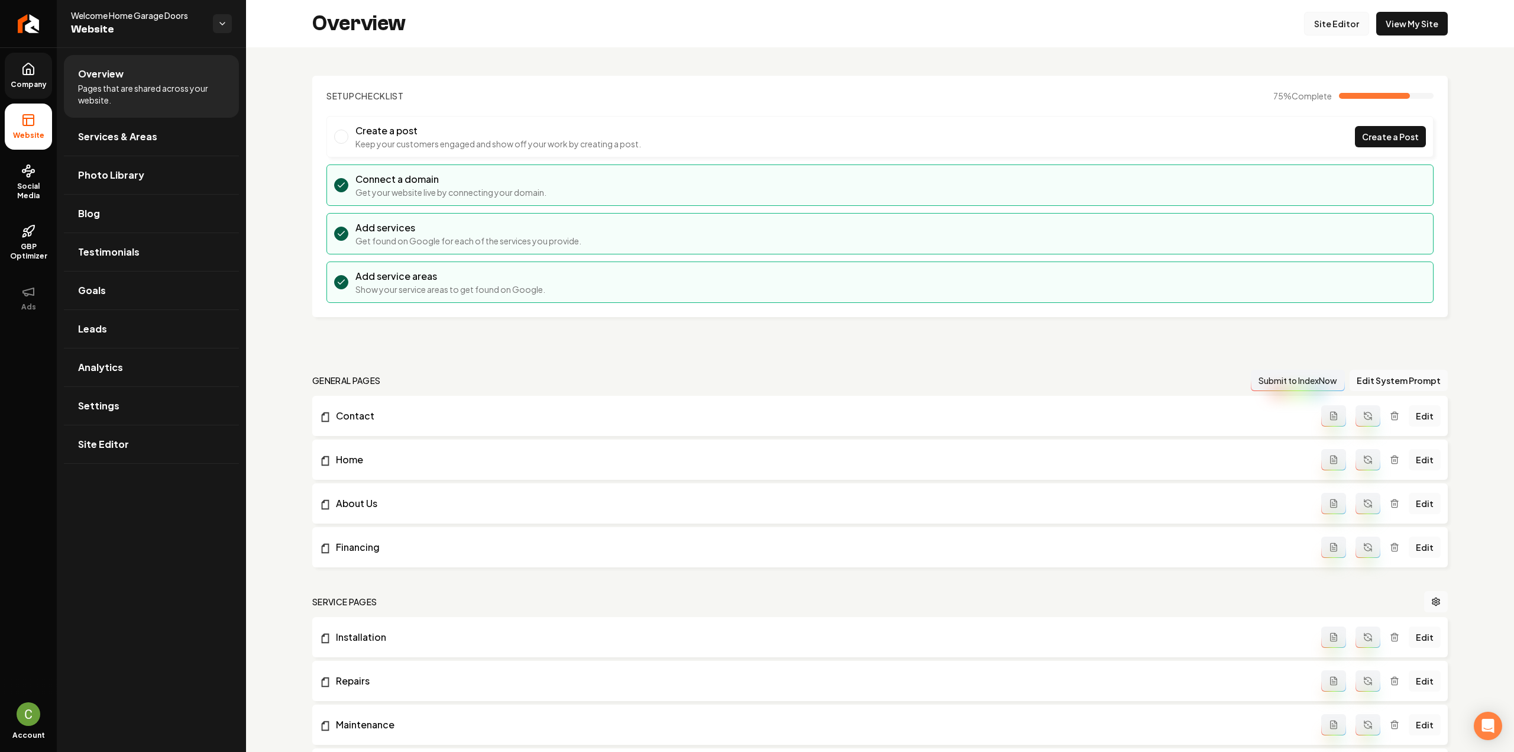
click at [1337, 25] on link "Site Editor" at bounding box center [1336, 24] width 65 height 24
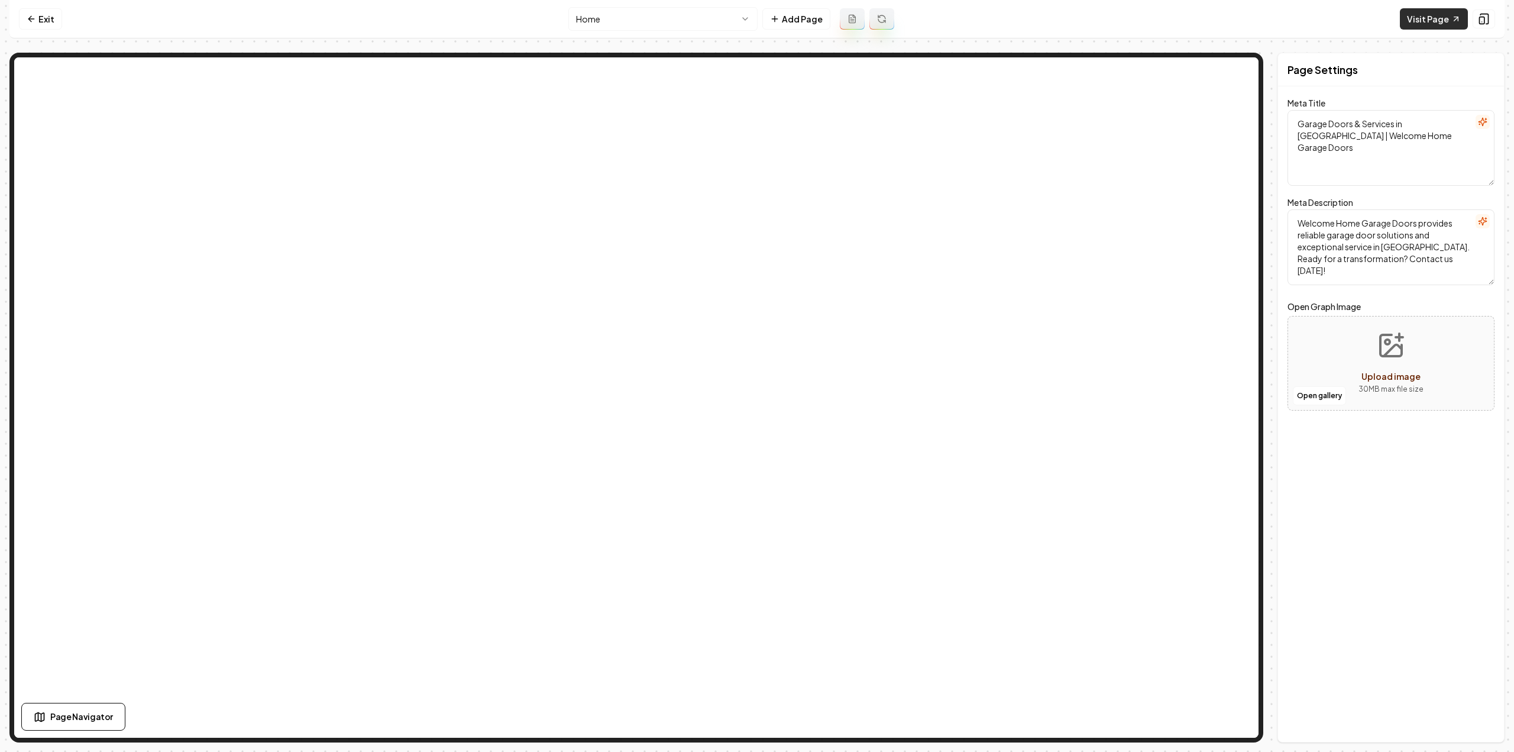
click at [1411, 21] on link "Visit Page" at bounding box center [1434, 18] width 68 height 21
click at [630, 20] on html "Computer Required This feature is only available on a computer. Please switch t…" at bounding box center [757, 376] width 1514 height 752
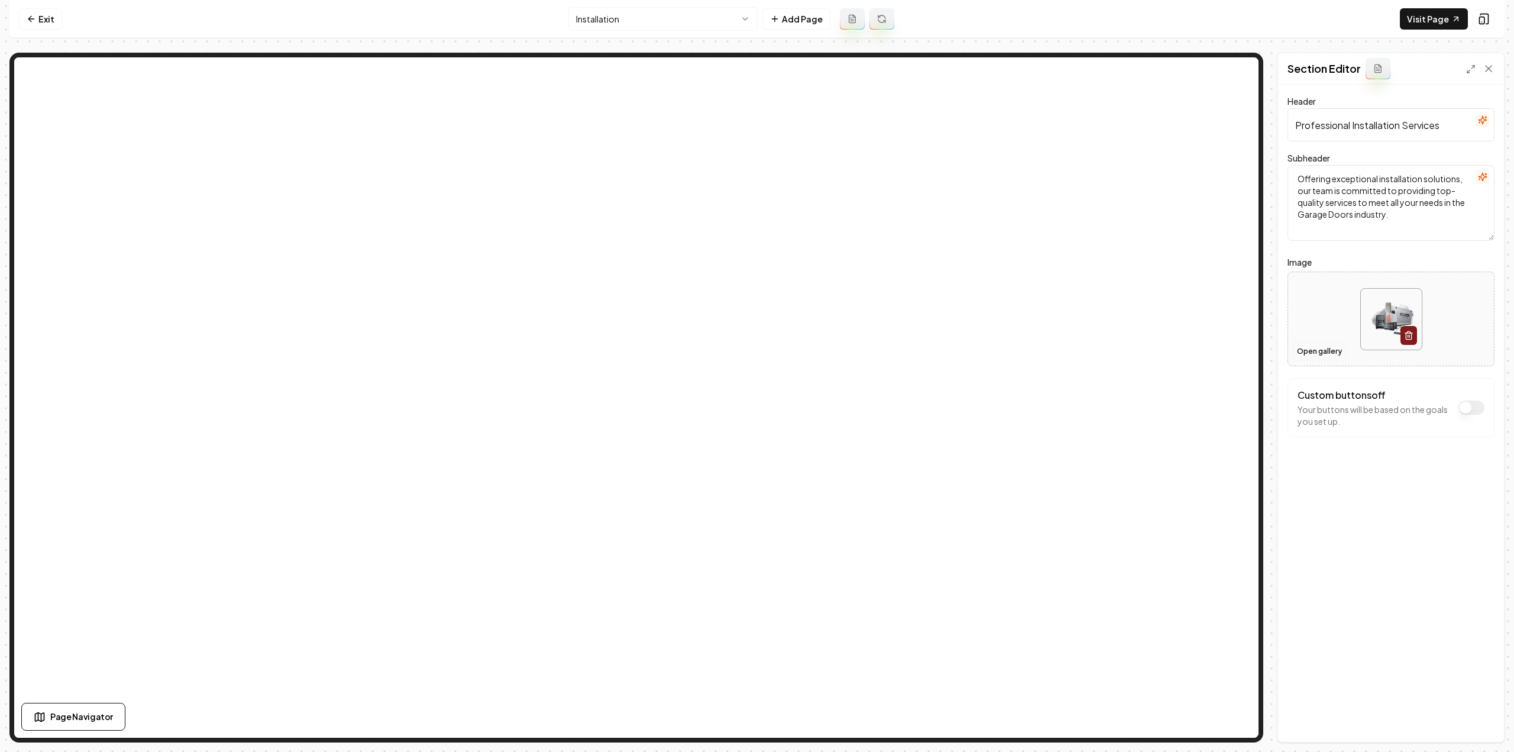
click at [1306, 348] on button "Open gallery" at bounding box center [1319, 351] width 53 height 19
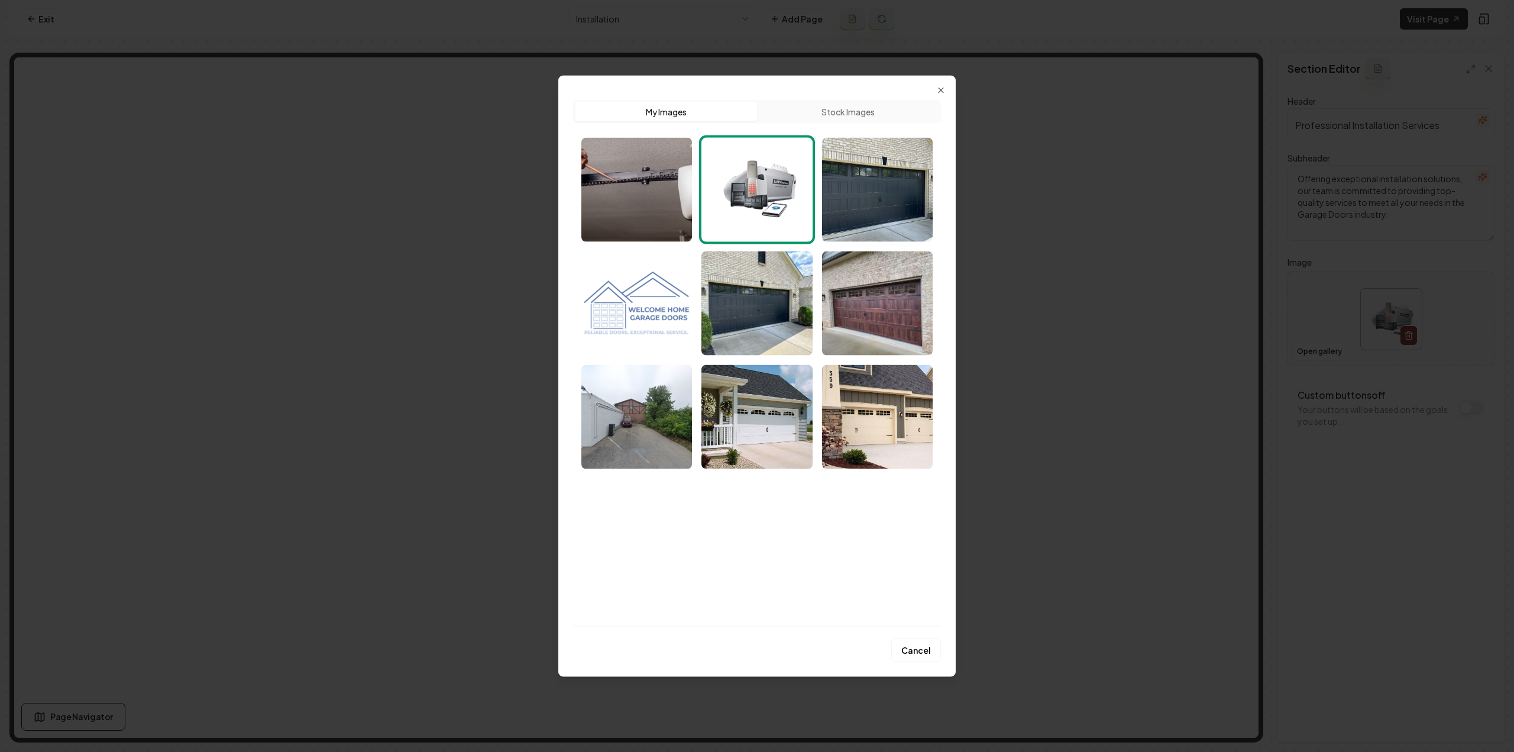
click at [758, 293] on img "Select image image_68ada88a5c7cd75eb8fcc96b.jpeg" at bounding box center [756, 303] width 111 height 104
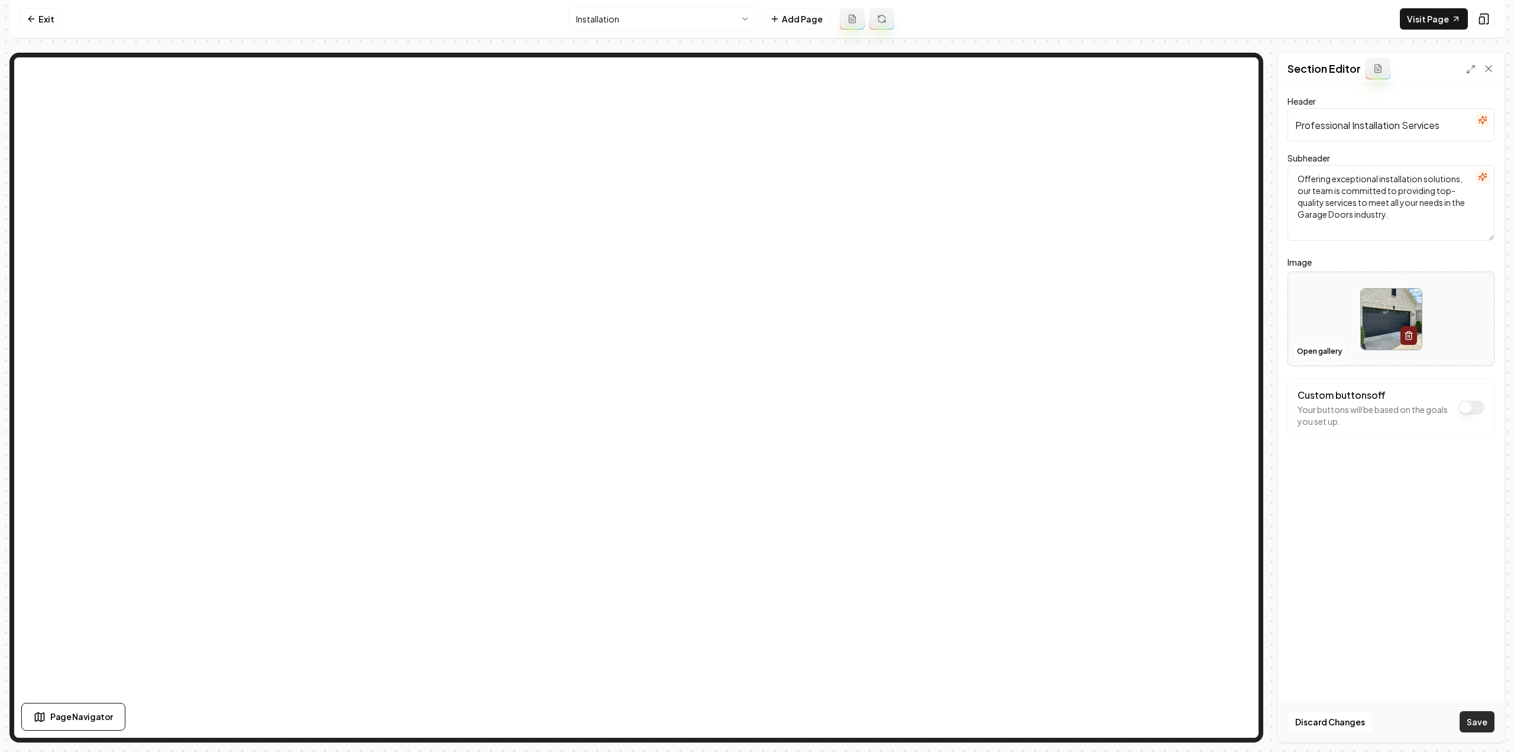
click at [1469, 720] on button "Save" at bounding box center [1477, 721] width 35 height 21
click at [601, 11] on html "Computer Required This feature is only available on a computer. Please switch t…" at bounding box center [757, 376] width 1514 height 752
click at [1309, 355] on button "Open gallery" at bounding box center [1319, 351] width 53 height 19
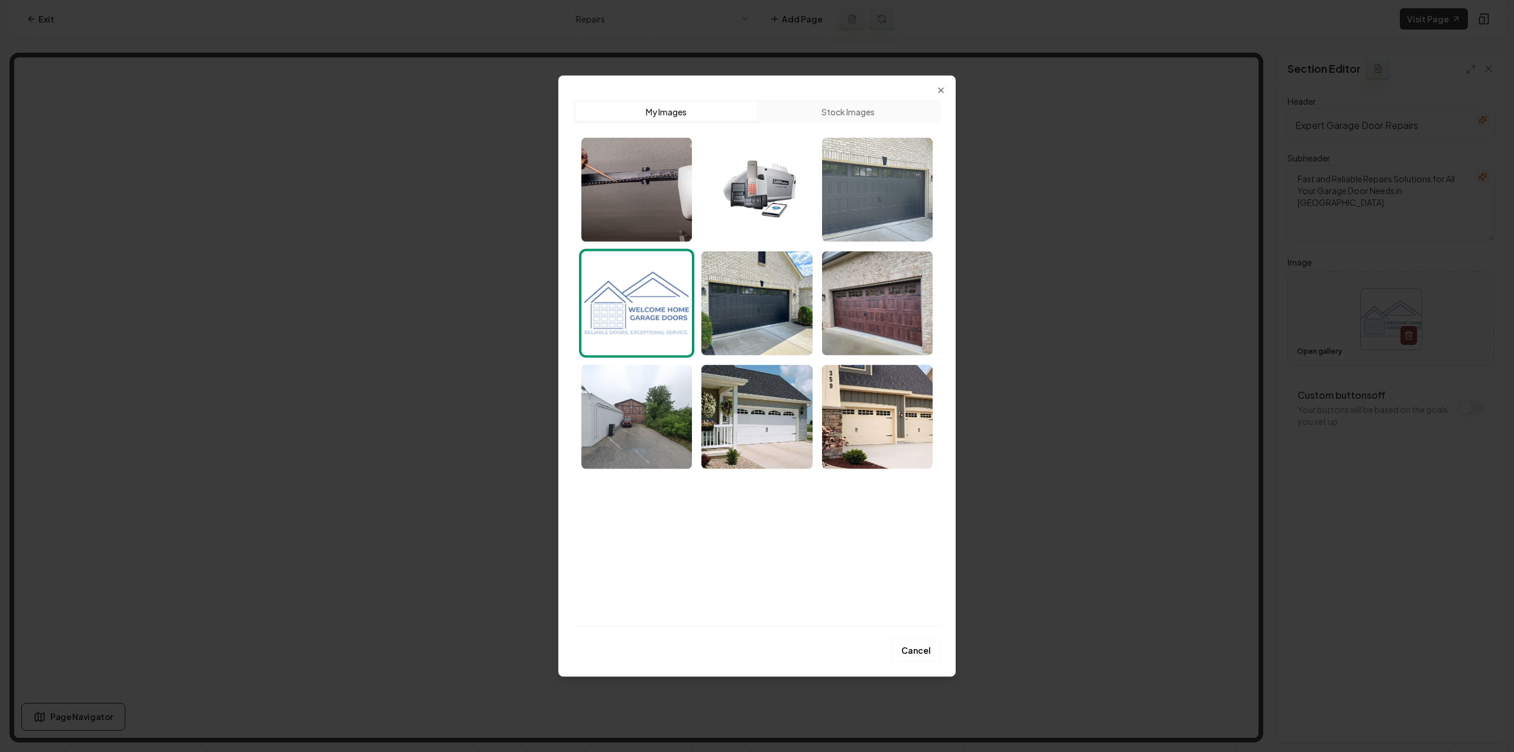
click at [862, 204] on img "Select image image_68ada9255c7cd75eb801aa0c.jpg" at bounding box center [877, 189] width 111 height 104
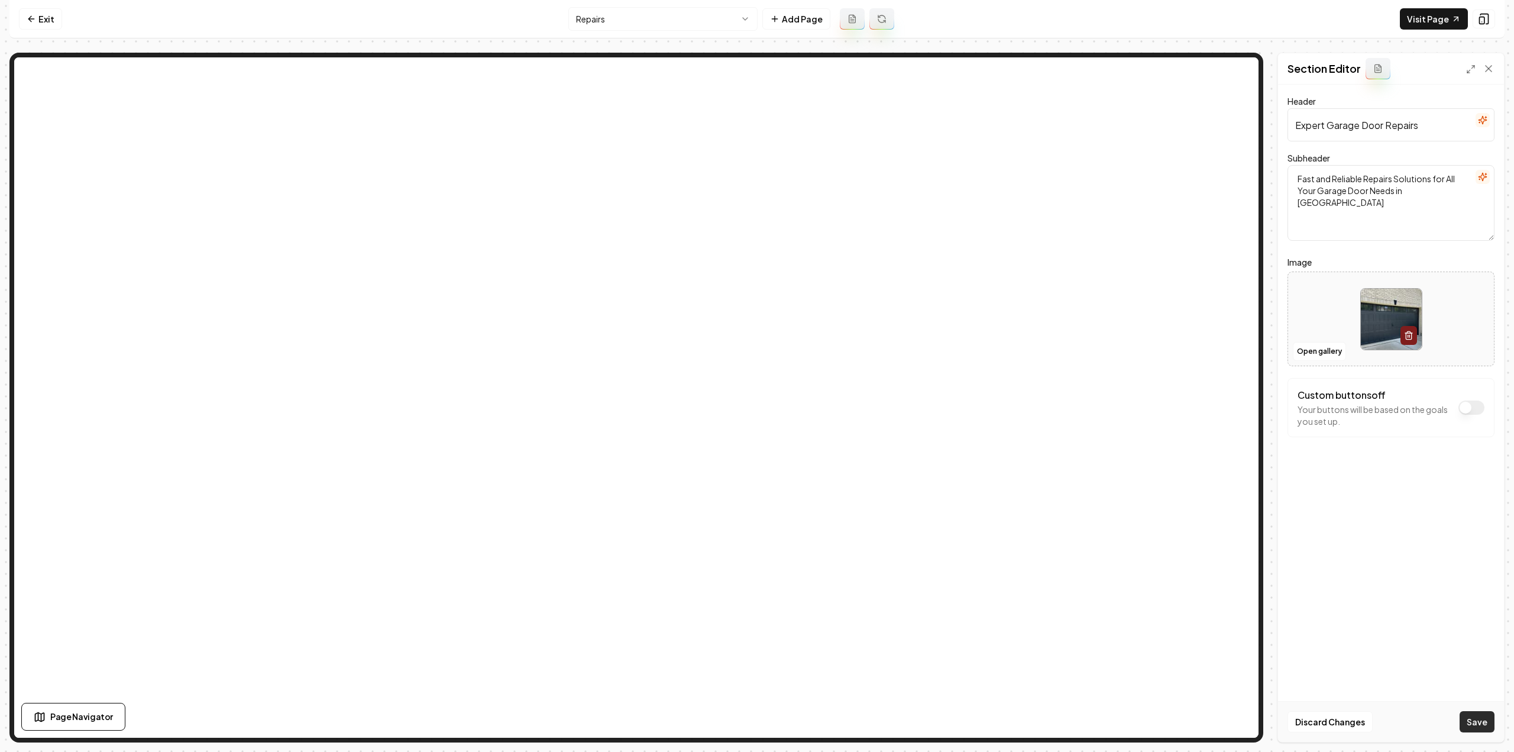
click at [1482, 724] on button "Save" at bounding box center [1477, 721] width 35 height 21
click at [614, 12] on html "Computer Required This feature is only available on a computer. Please switch t…" at bounding box center [757, 376] width 1514 height 752
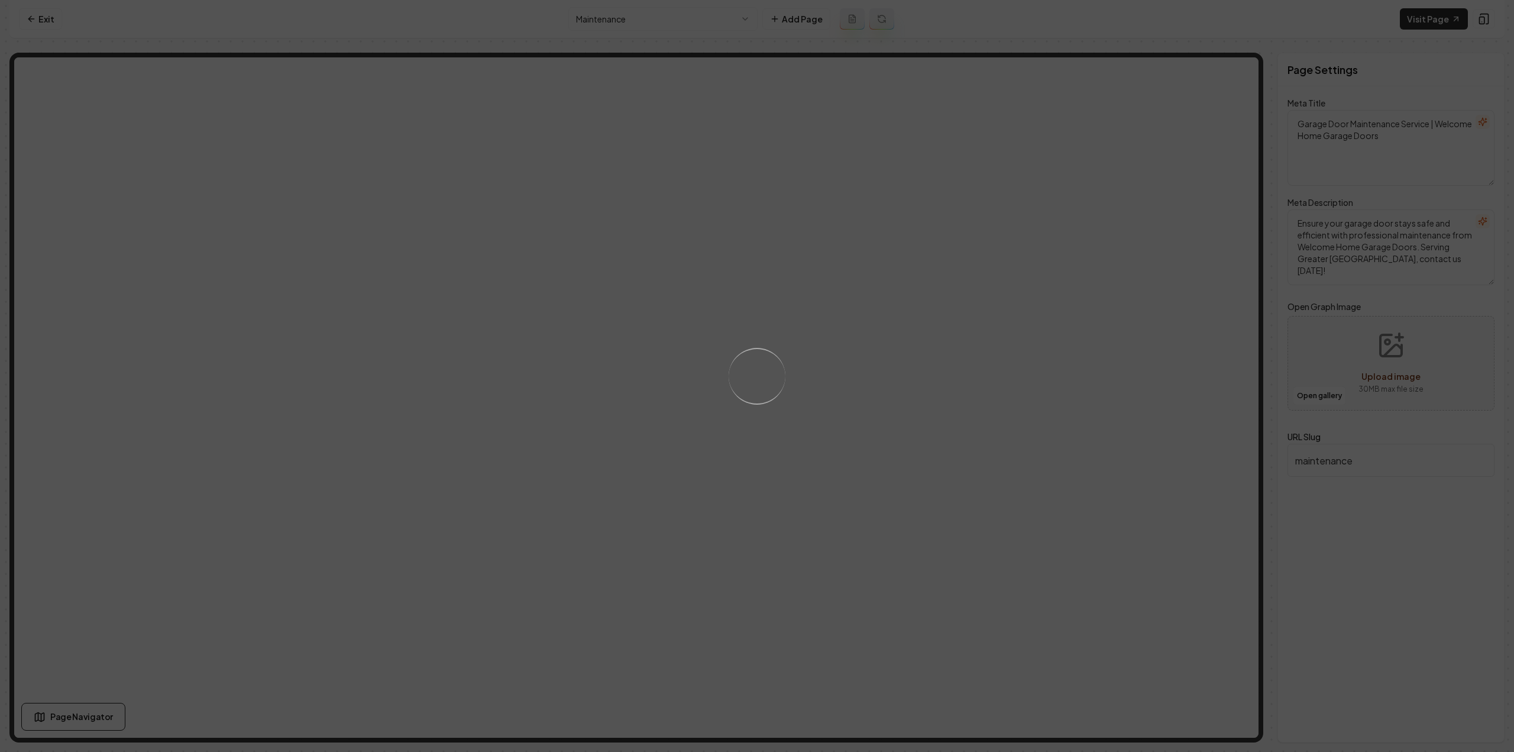
click at [1152, 378] on div "Loading..." at bounding box center [757, 376] width 1514 height 752
click at [1102, 335] on div "Loading..." at bounding box center [757, 376] width 1514 height 752
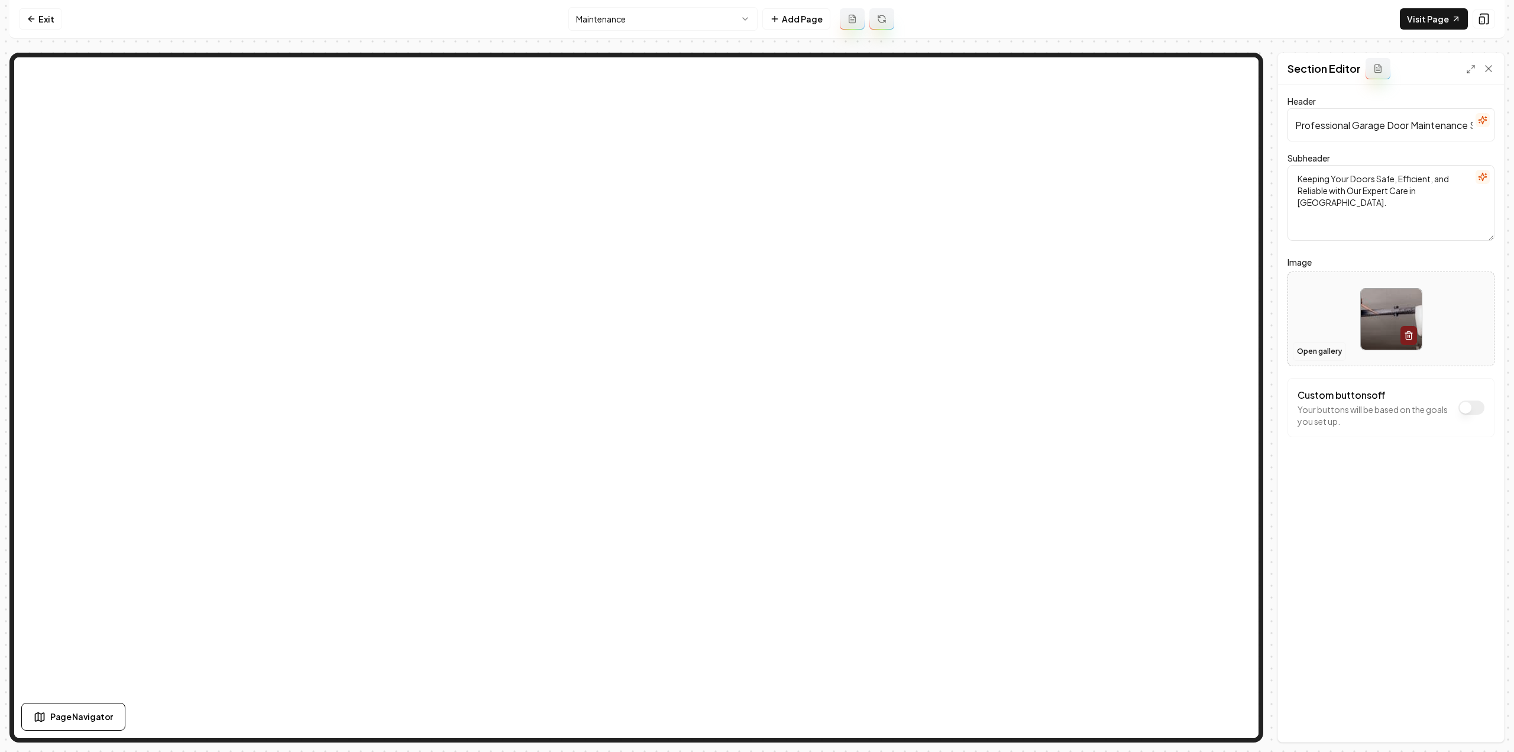
click at [1312, 352] on button "Open gallery" at bounding box center [1319, 351] width 53 height 19
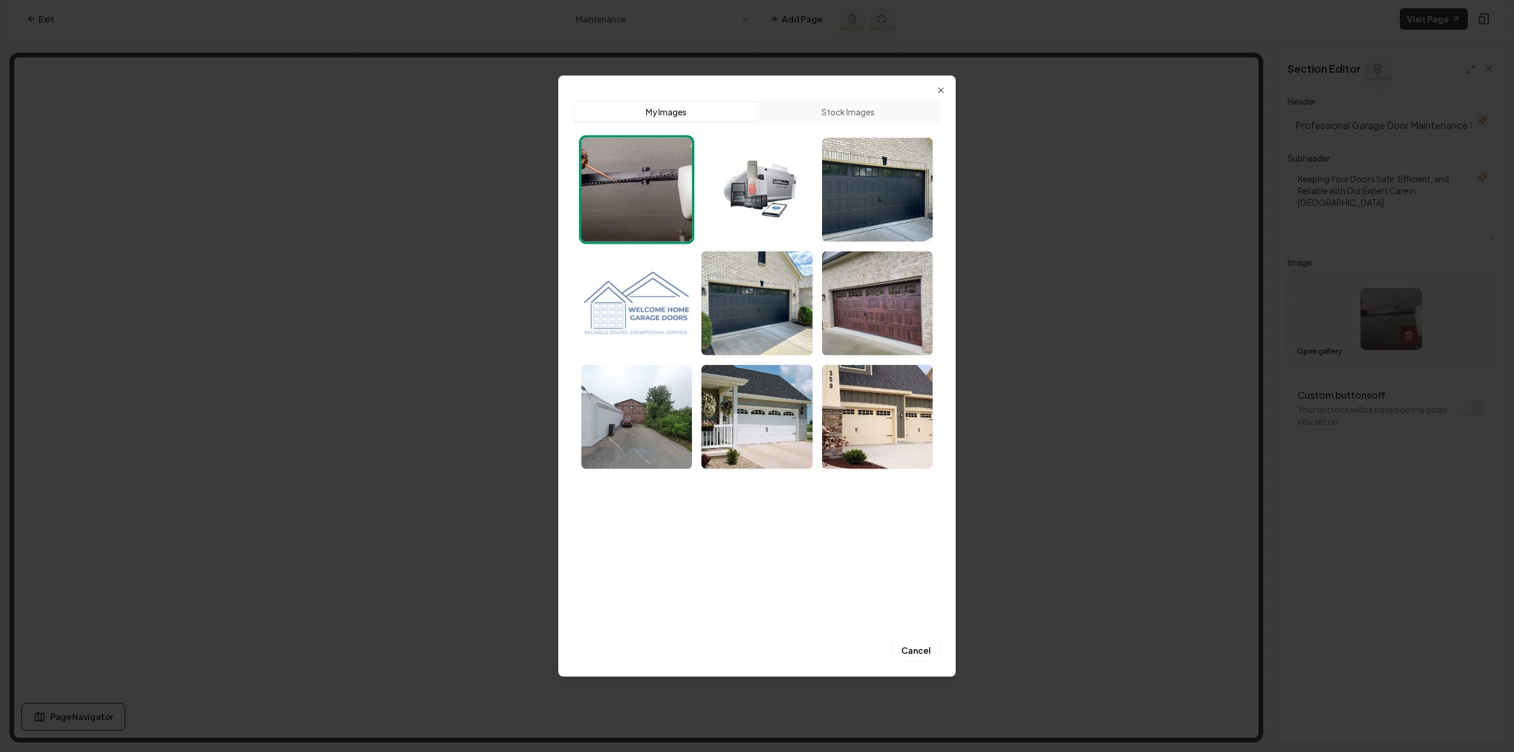
click at [867, 295] on img "Select image image_68ada88a5c7cd75eb8fcc7d6.jpeg" at bounding box center [877, 303] width 111 height 104
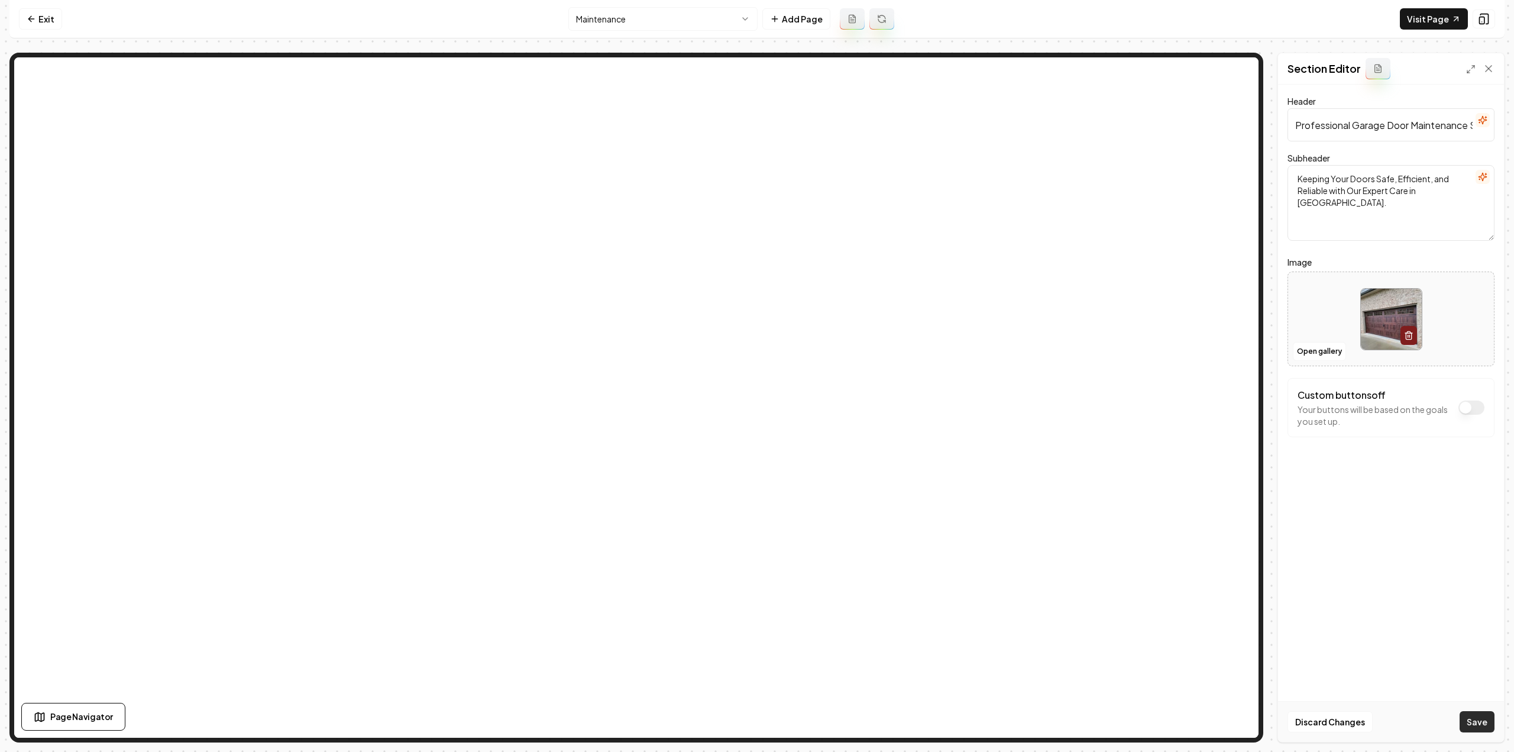
click at [1489, 726] on button "Save" at bounding box center [1477, 721] width 35 height 21
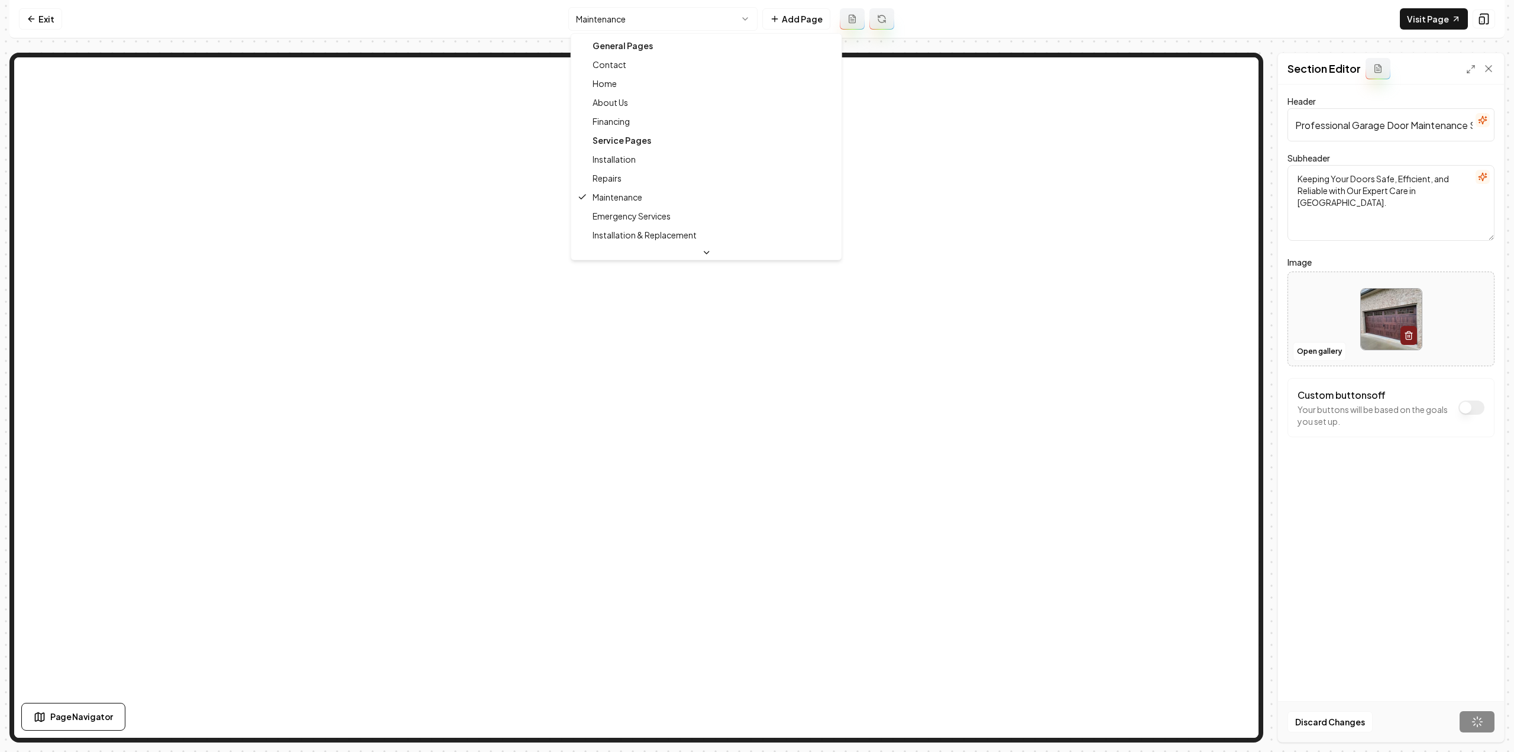
click at [625, 14] on html "Computer Required This feature is only available on a computer. Please switch t…" at bounding box center [757, 376] width 1514 height 752
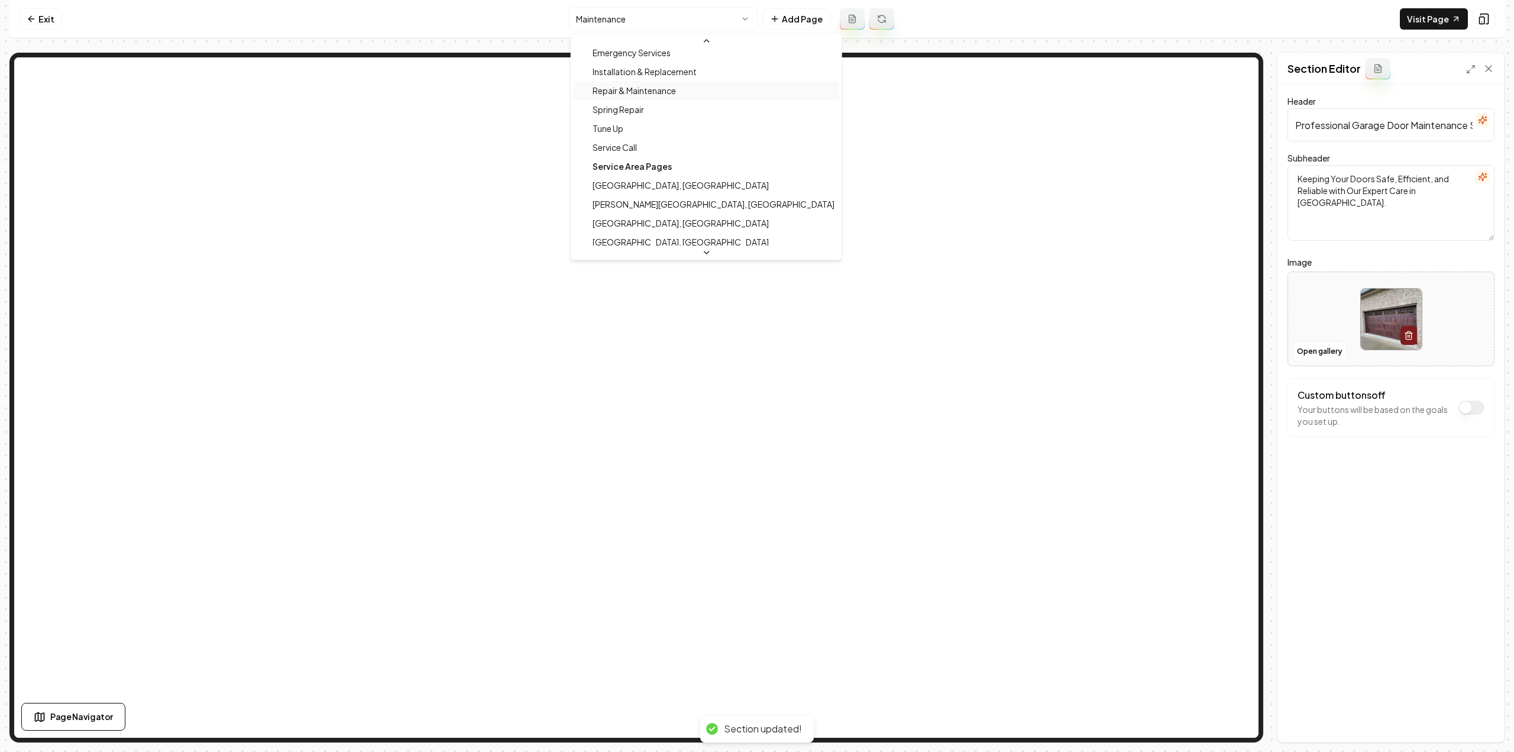
scroll to position [118, 0]
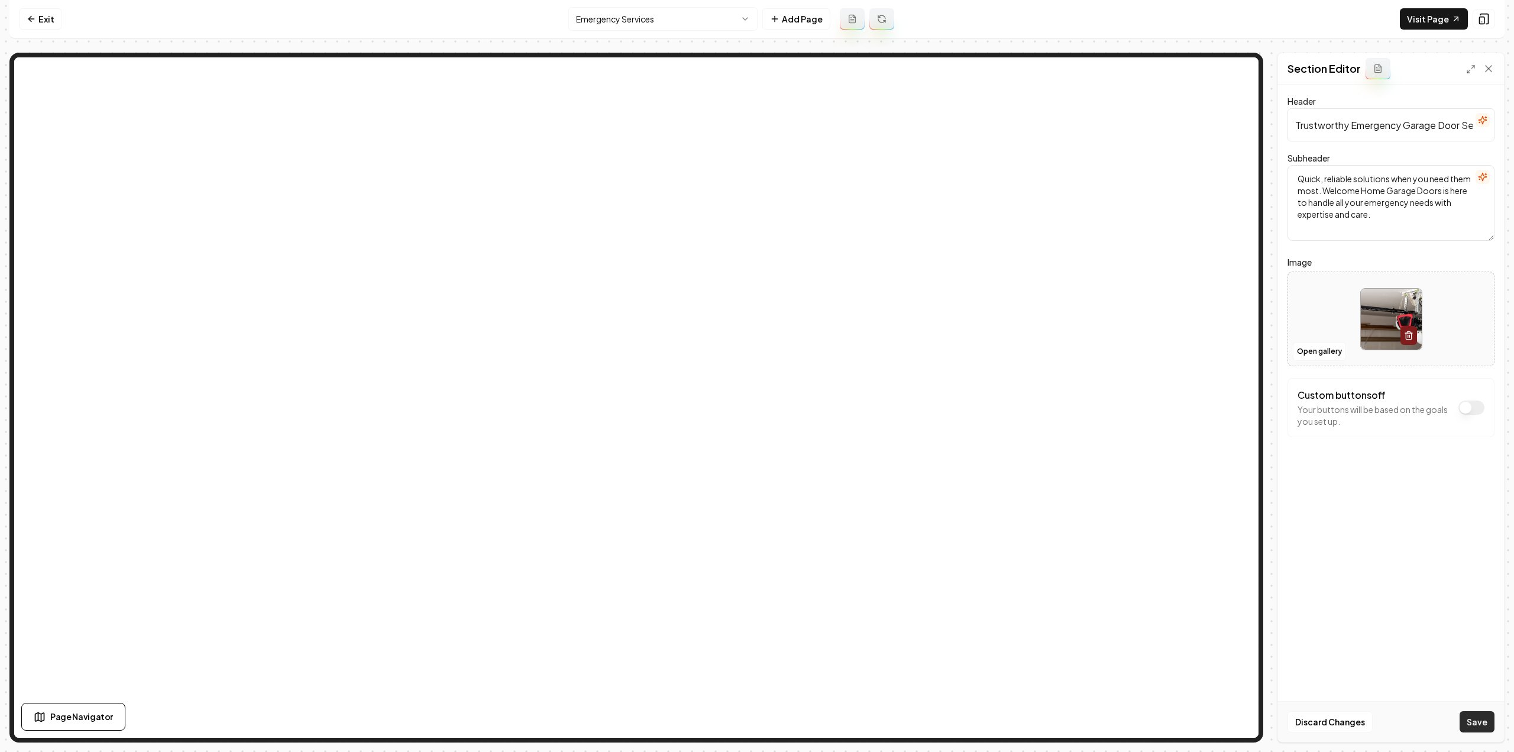
click at [1489, 728] on button "Save" at bounding box center [1477, 721] width 35 height 21
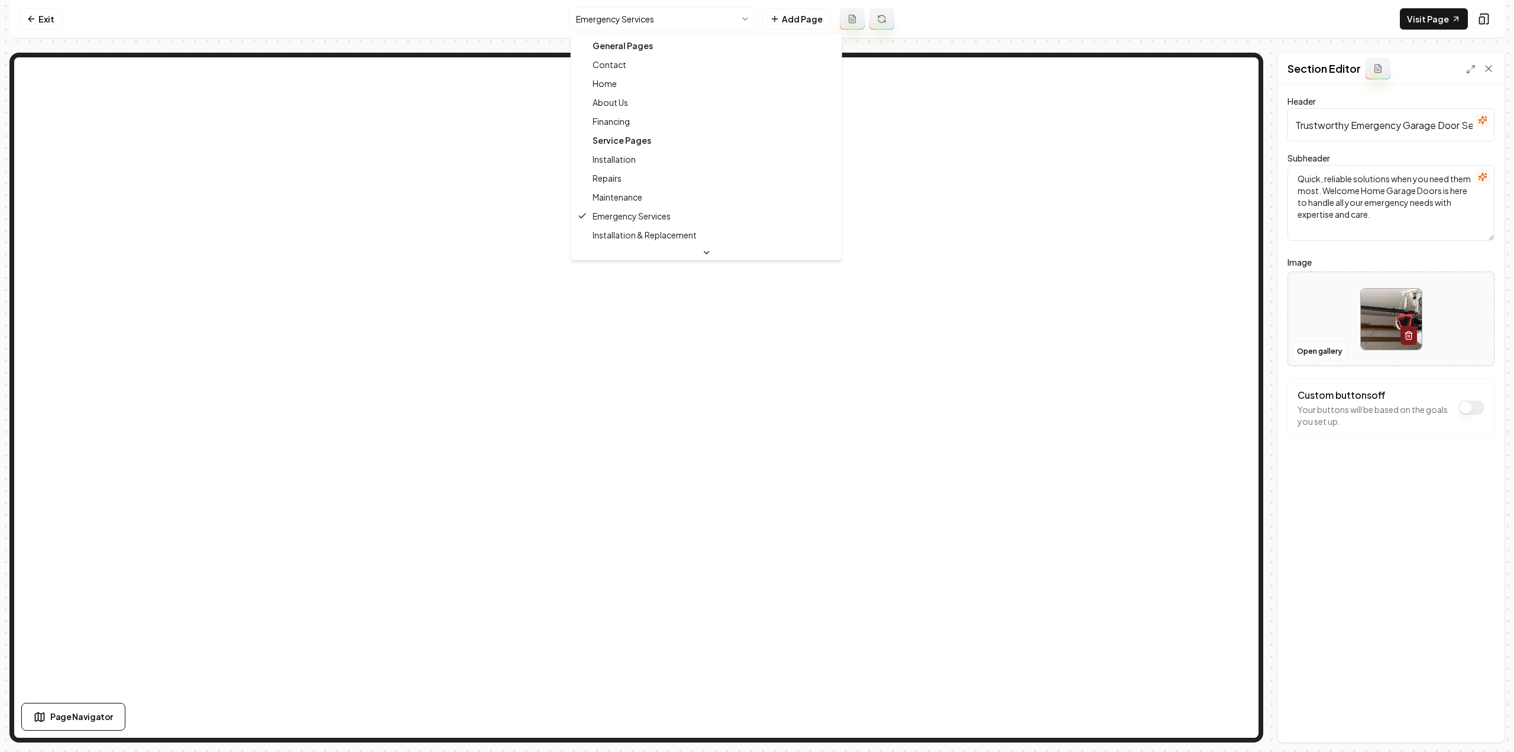
click at [606, 24] on html "Computer Required This feature is only available on a computer. Please switch t…" at bounding box center [757, 376] width 1514 height 752
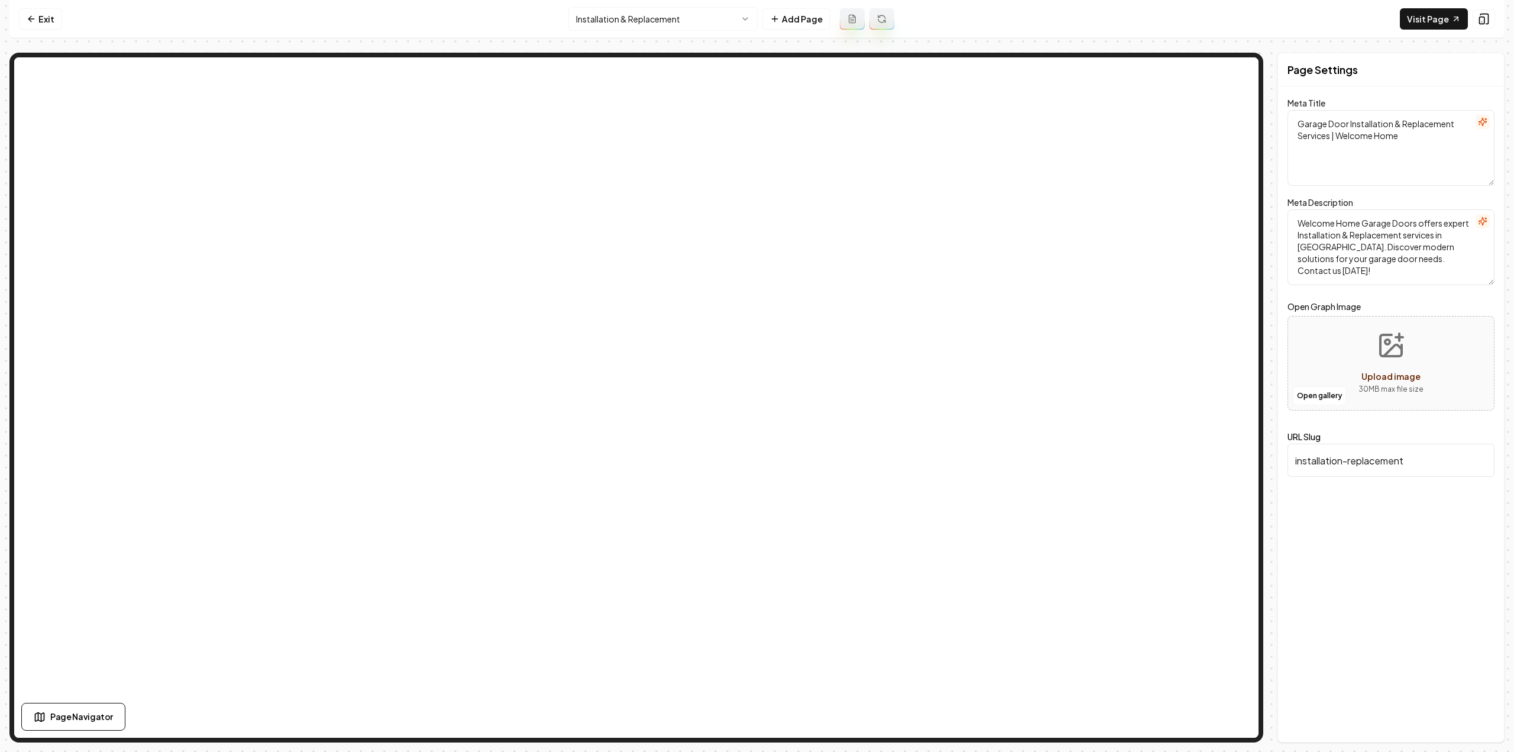
click at [714, 29] on html "Computer Required This feature is only available on a computer. Please switch t…" at bounding box center [757, 376] width 1514 height 752
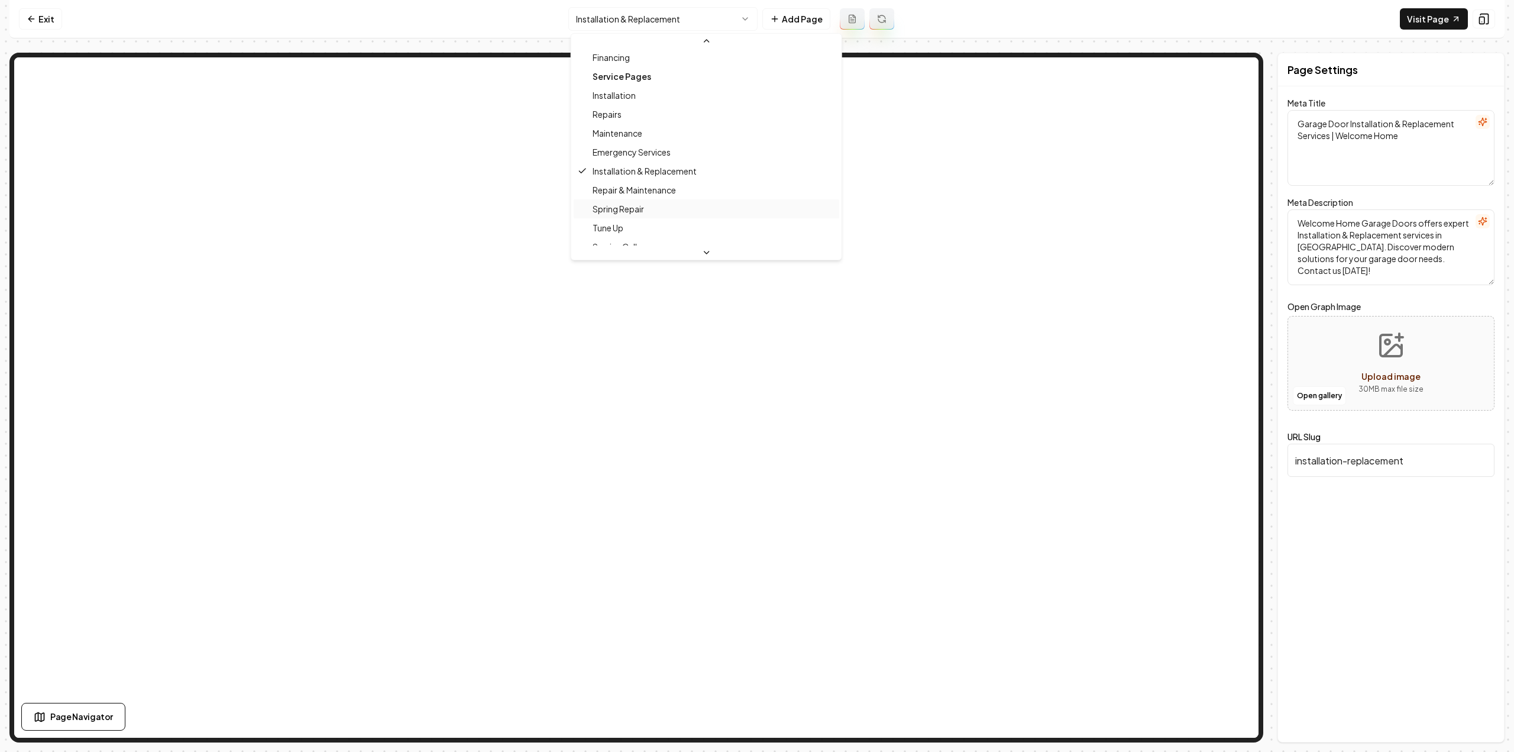
scroll to position [118, 0]
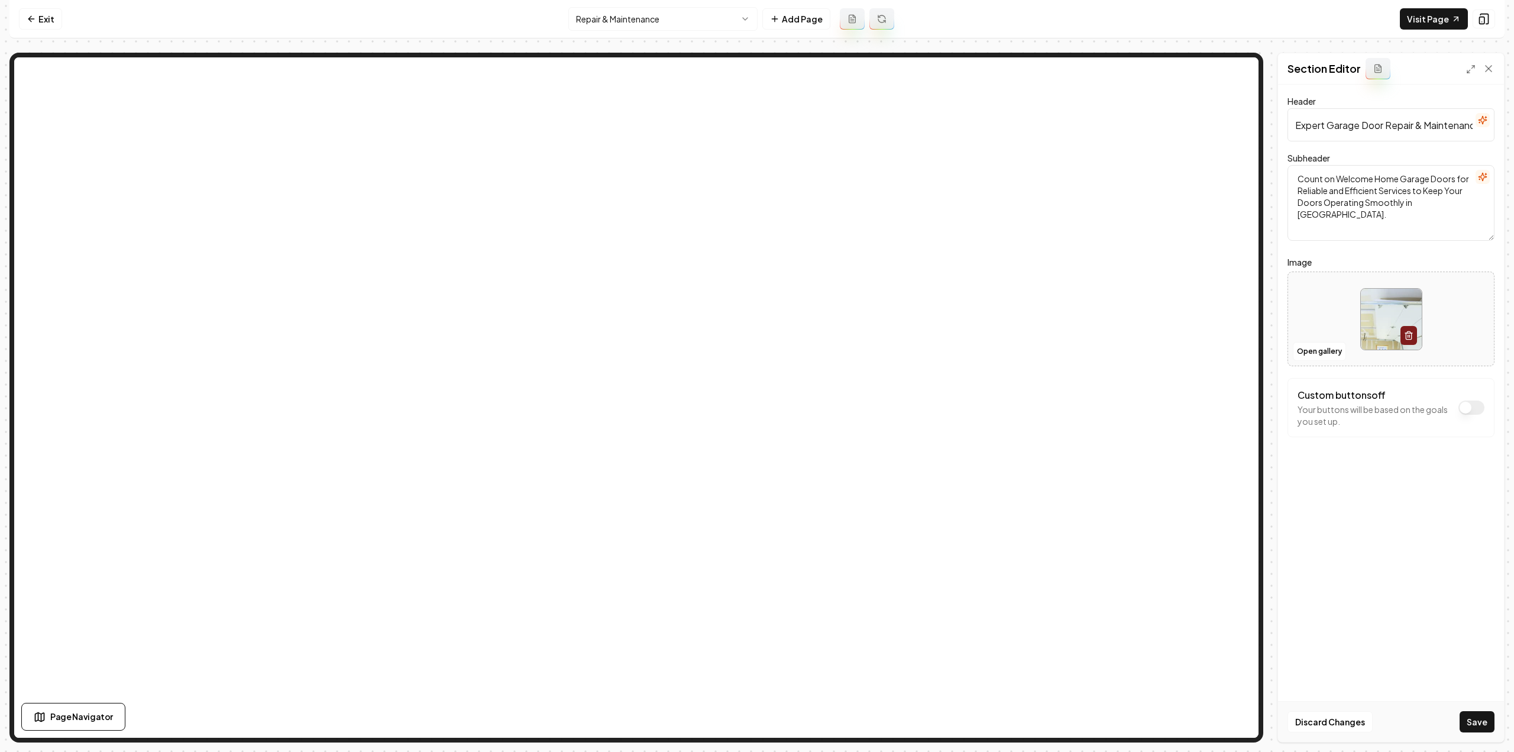
click at [1476, 713] on button "Save" at bounding box center [1477, 721] width 35 height 21
click at [667, 17] on html "Computer Required This feature is only available on a computer. Please switch t…" at bounding box center [757, 376] width 1514 height 752
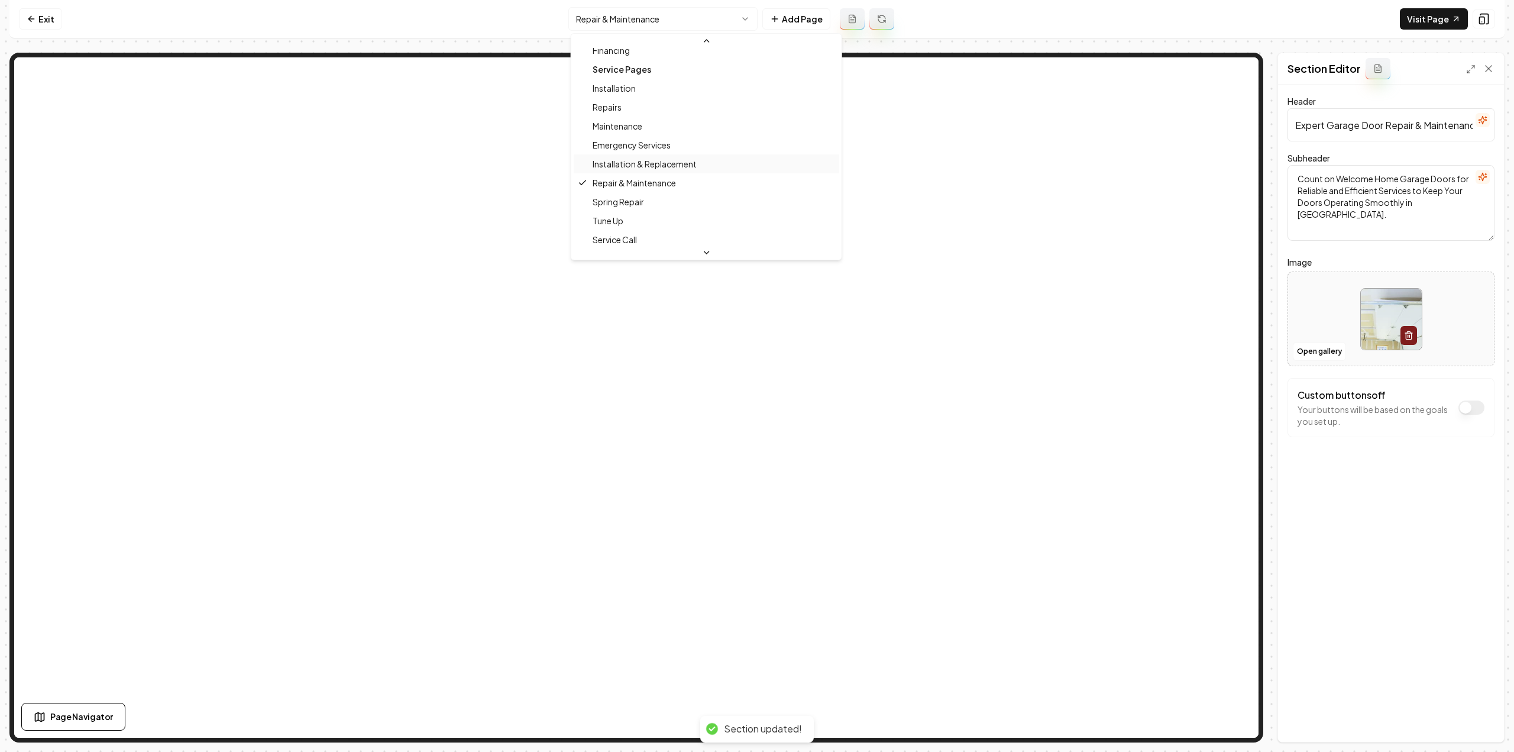
scroll to position [150, 0]
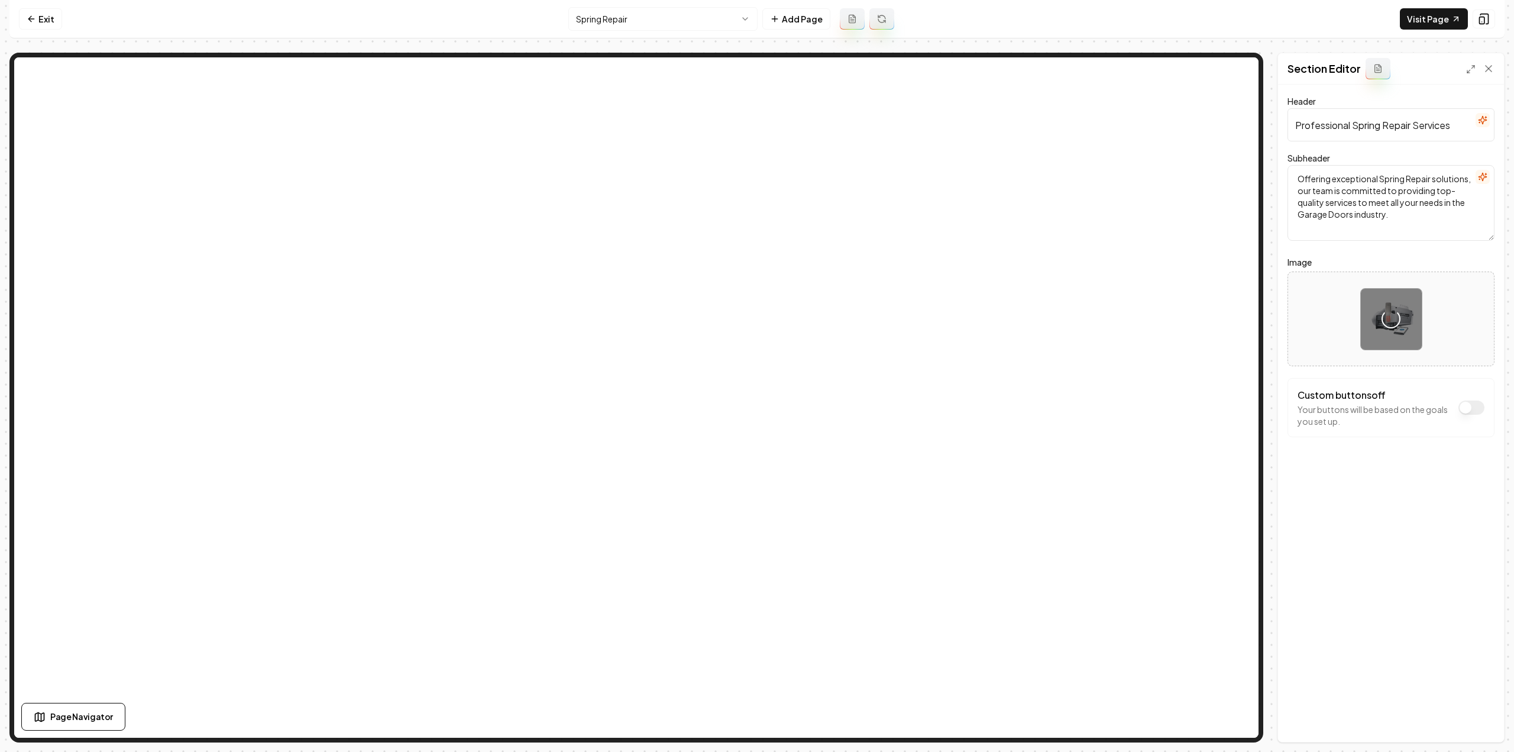
drag, startPoint x: 1245, startPoint y: 197, endPoint x: 1456, endPoint y: 642, distance: 492.3
click at [1456, 642] on div "Header Professional Spring Repair Services Subheader Offering exceptional Sprin…" at bounding box center [1391, 413] width 226 height 657
click at [1471, 727] on button "Save" at bounding box center [1477, 721] width 35 height 21
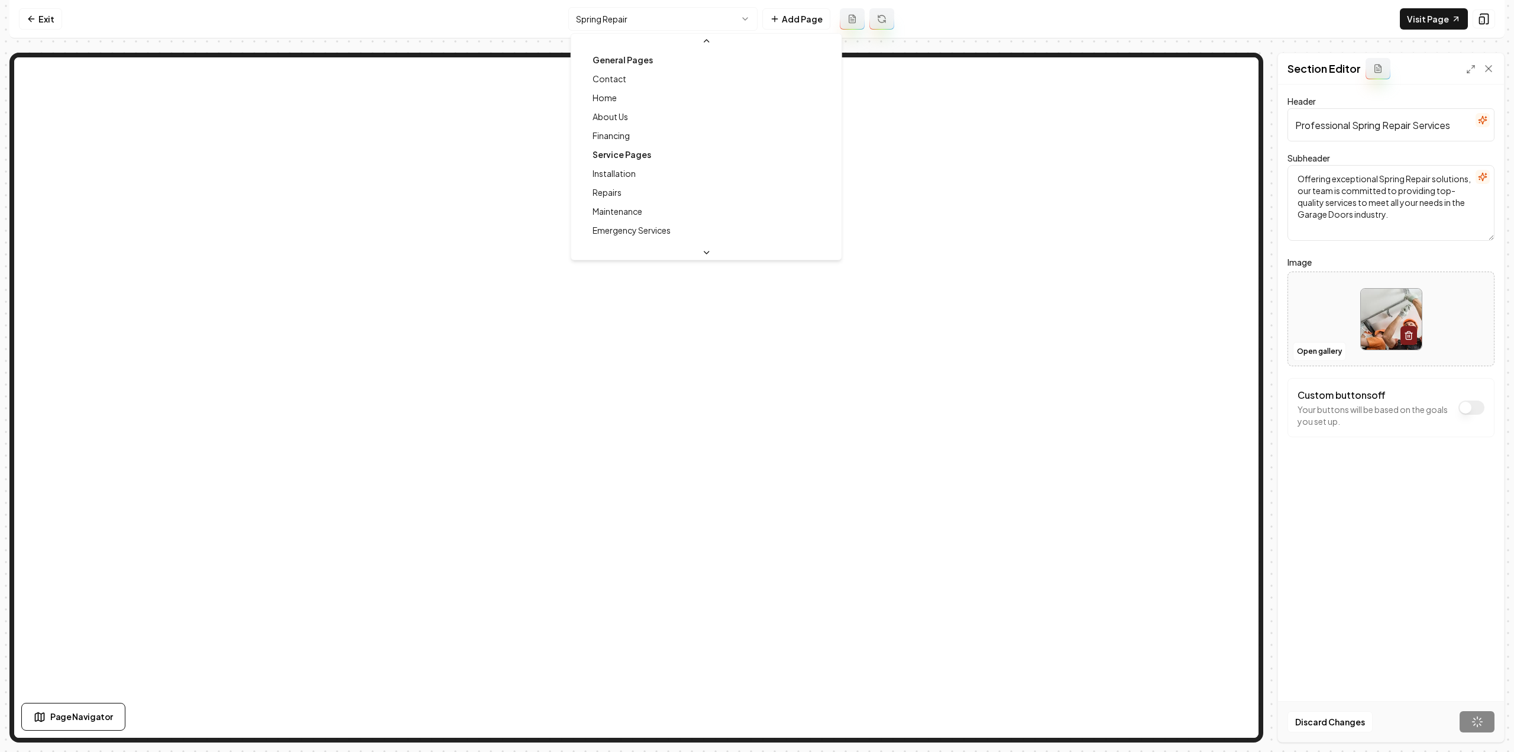
click at [604, 9] on html "Computer Required This feature is only available on a computer. Please switch t…" at bounding box center [757, 376] width 1514 height 752
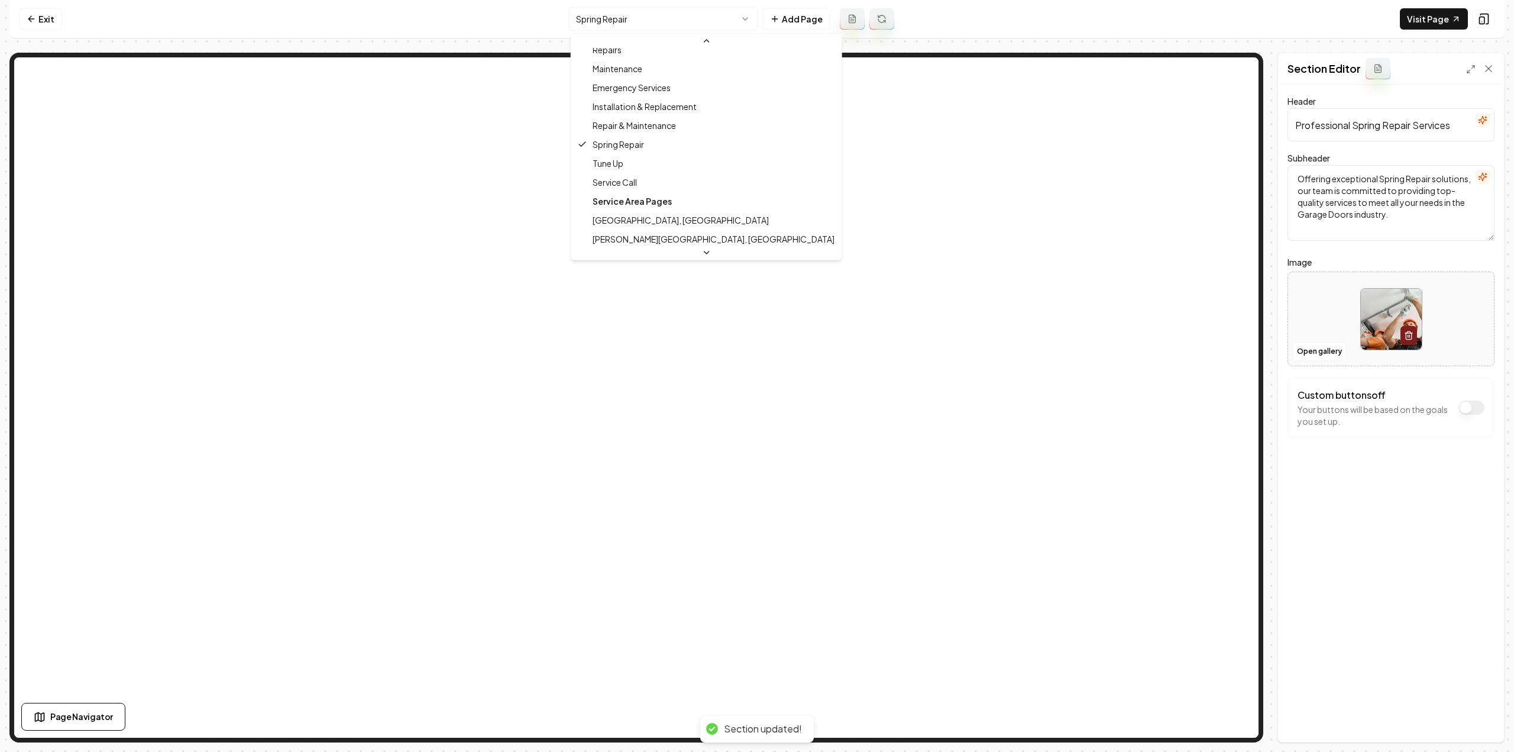
scroll to position [169, 0]
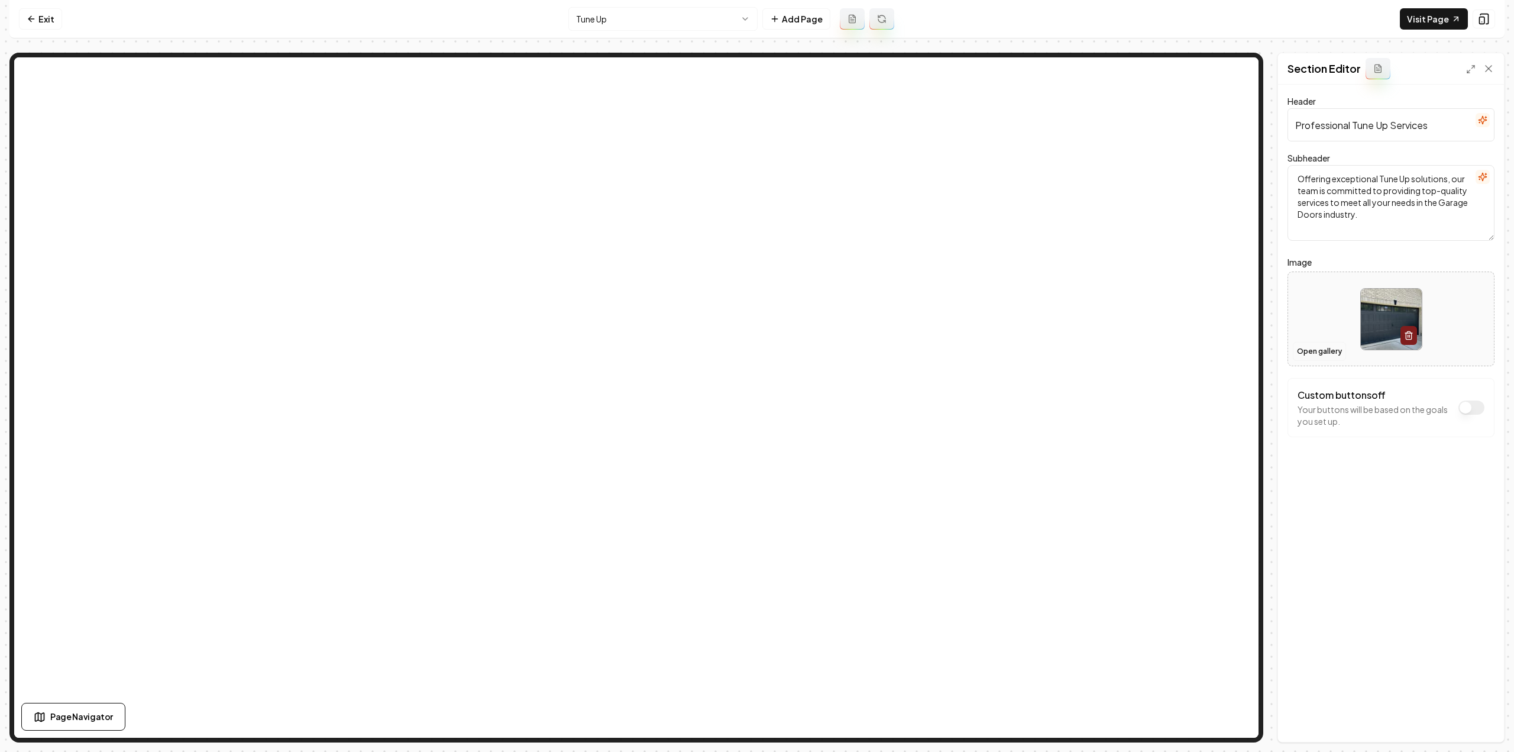
click at [1326, 351] on button "Open gallery" at bounding box center [1319, 351] width 53 height 19
click at [1483, 717] on button "Save" at bounding box center [1477, 721] width 35 height 21
click at [732, 23] on html "Computer Required This feature is only available on a computer. Please switch t…" at bounding box center [757, 376] width 1514 height 752
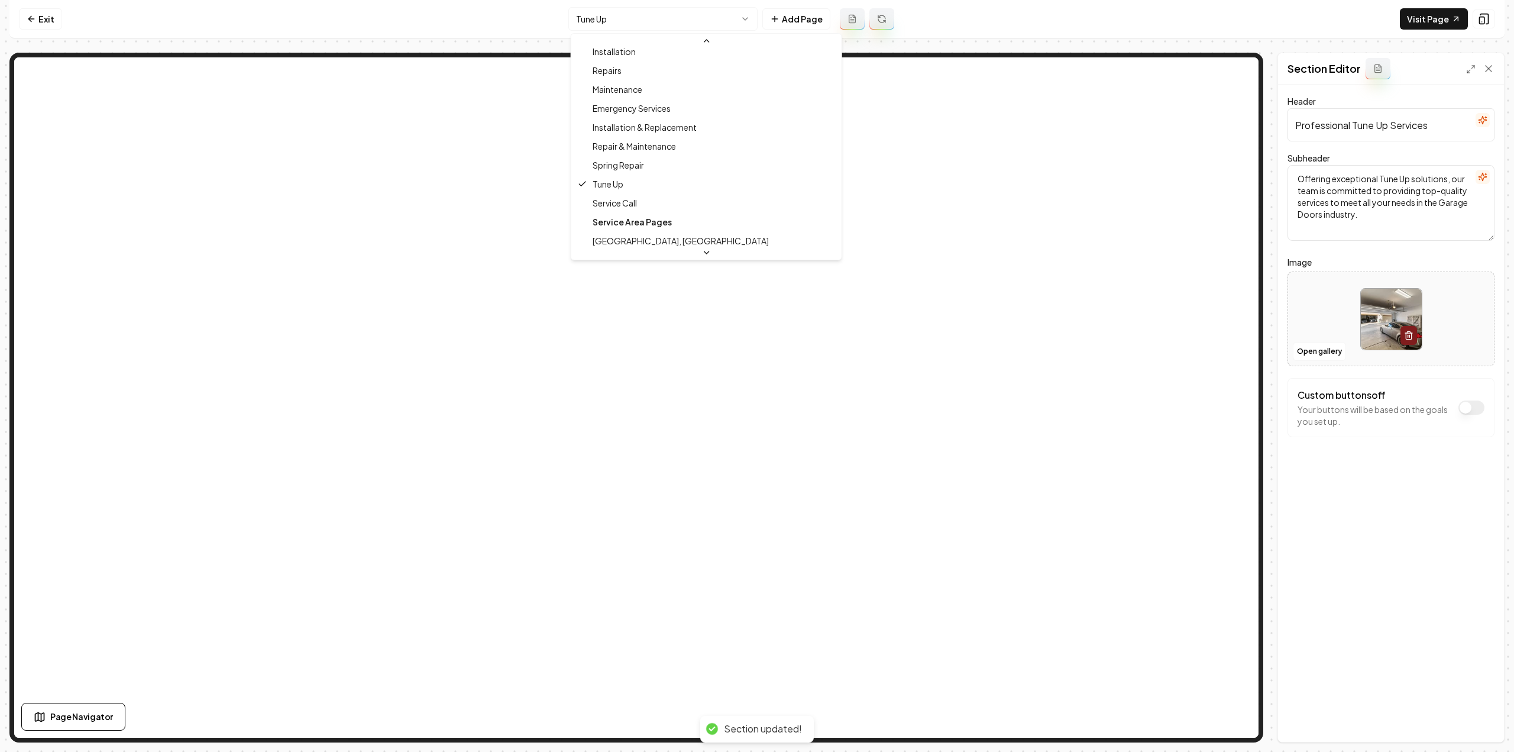
scroll to position [187, 0]
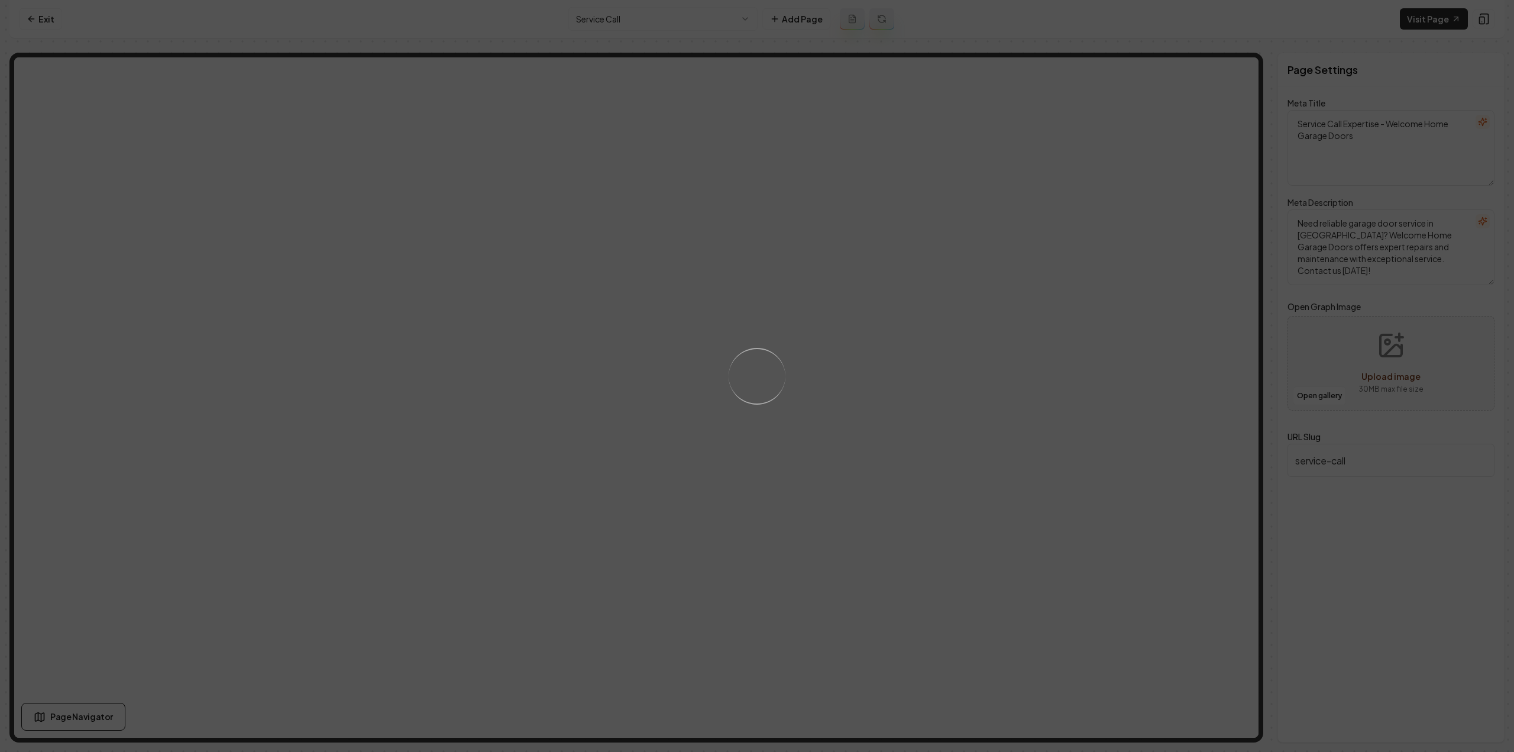
click at [927, 331] on div "Loading..." at bounding box center [757, 376] width 1514 height 752
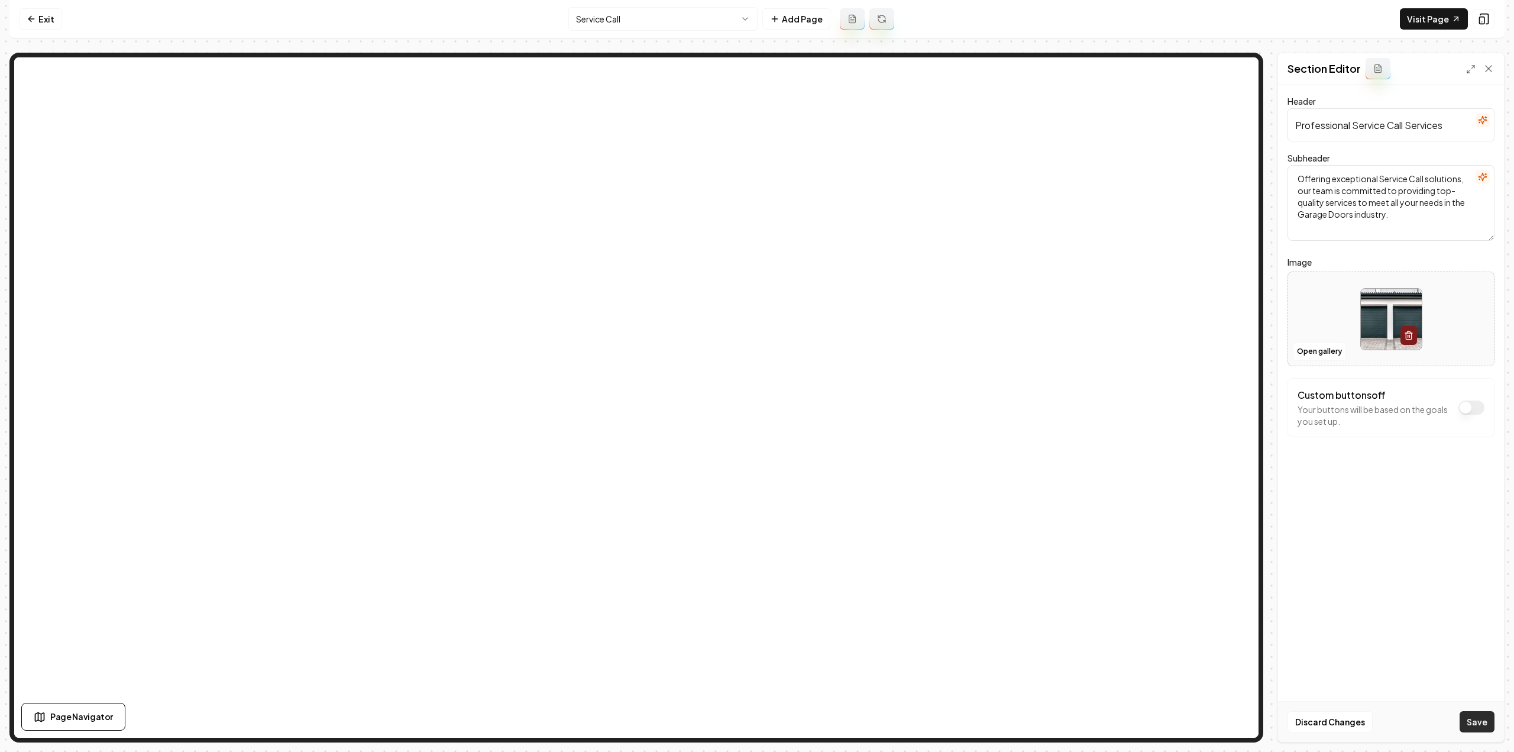
click at [1481, 725] on button "Save" at bounding box center [1477, 721] width 35 height 21
click at [685, 15] on html "Computer Required This feature is only available on a computer. Please switch t…" at bounding box center [757, 376] width 1514 height 752
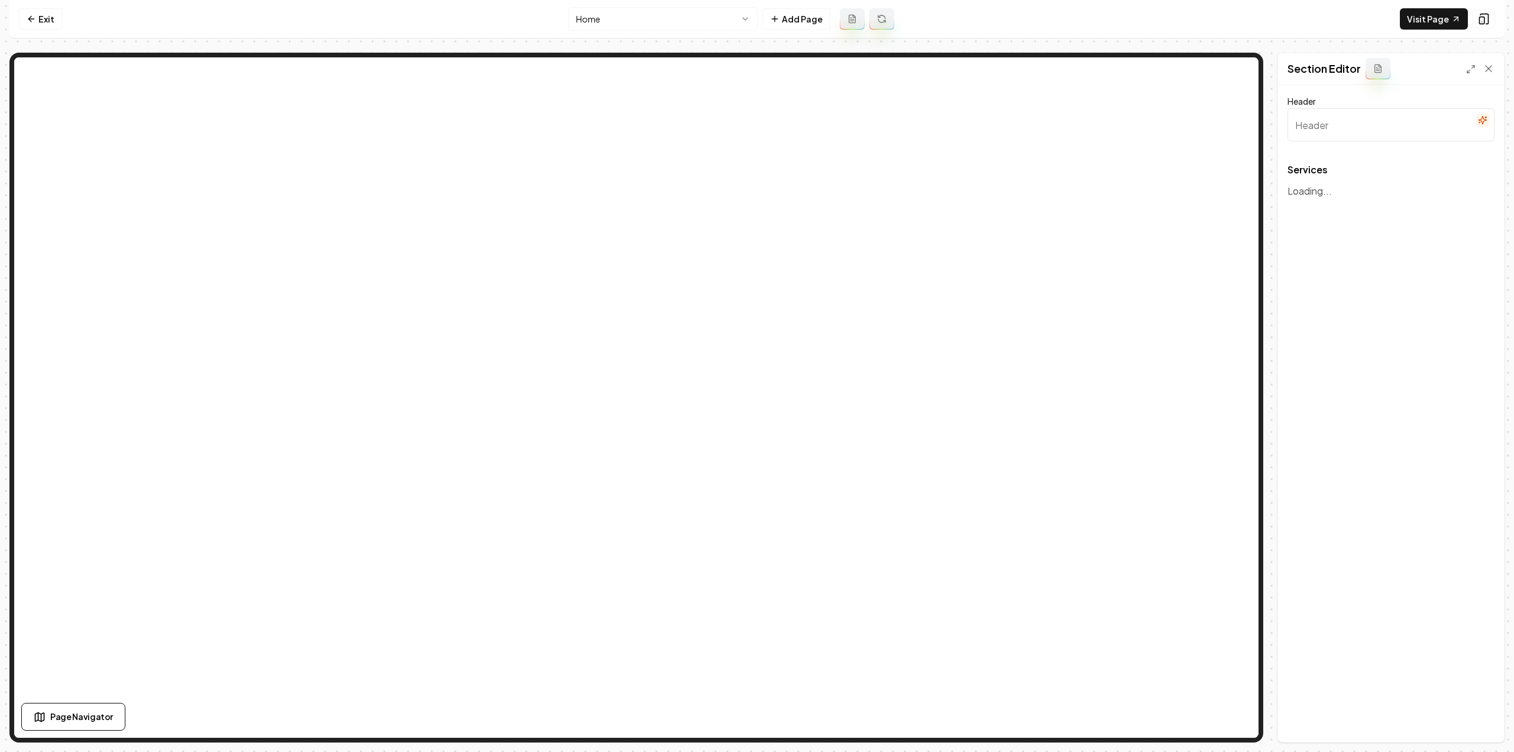
type input "Our Expert Garage Door Services"
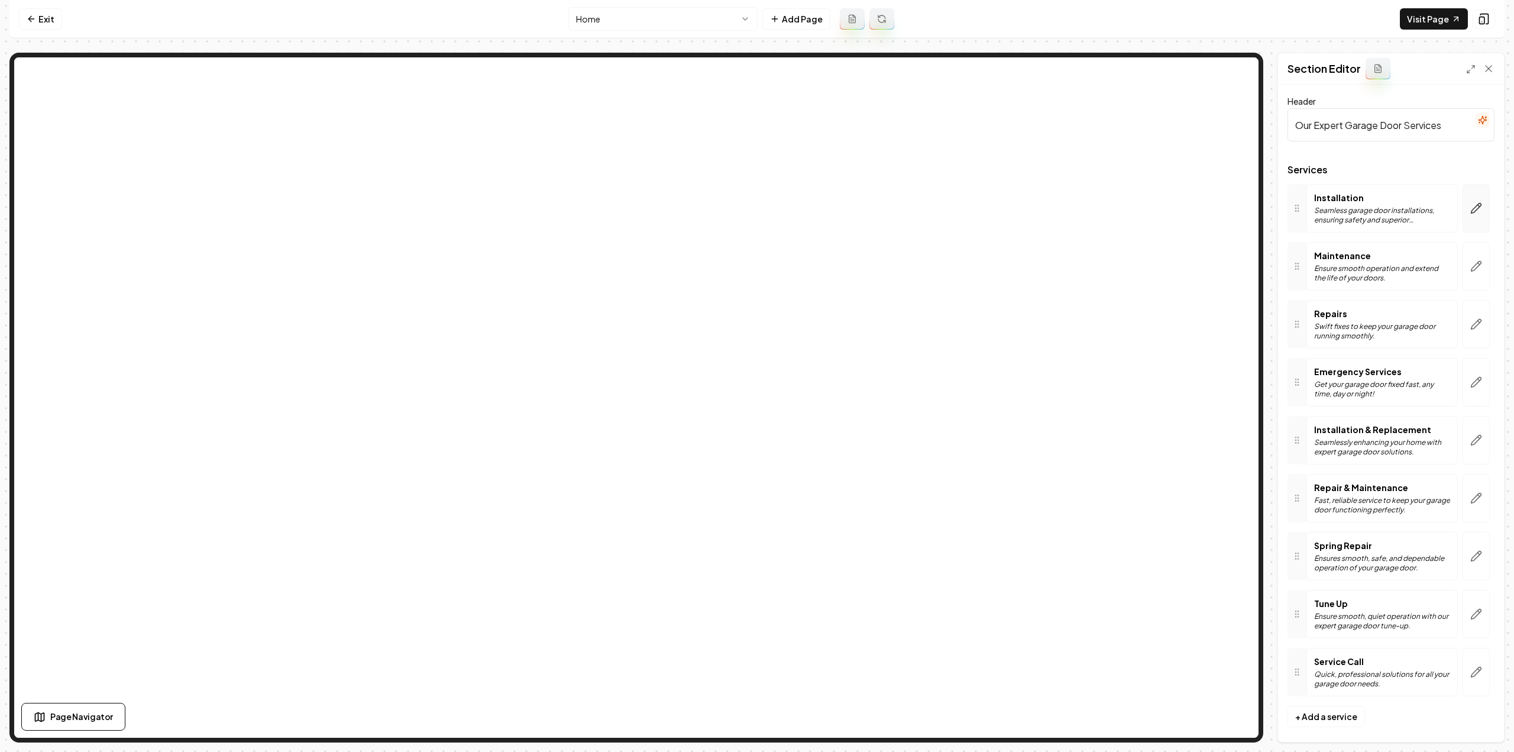
click at [1463, 209] on button "button" at bounding box center [1476, 208] width 27 height 48
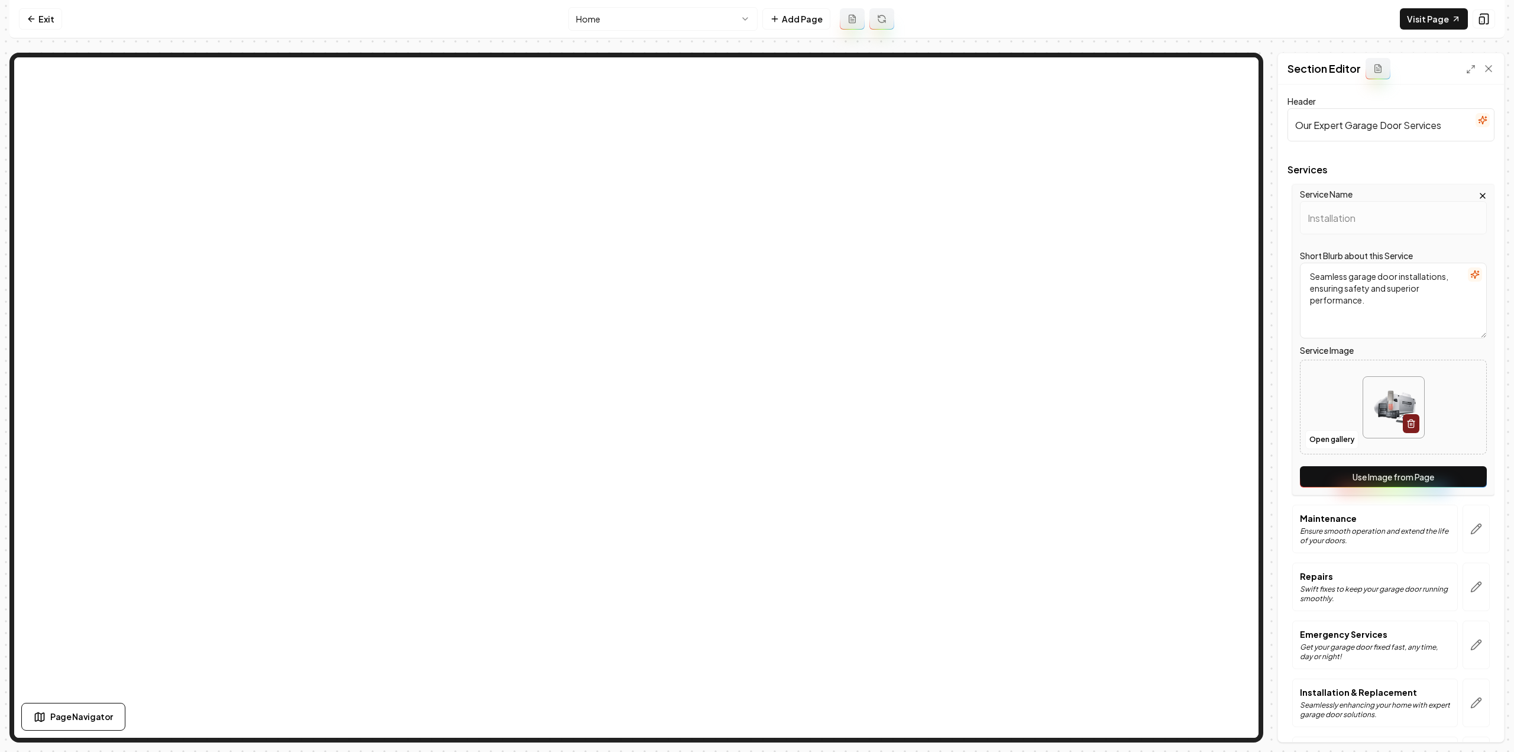
click at [1379, 470] on button "Use Image from Page" at bounding box center [1393, 476] width 187 height 21
click at [1480, 525] on button "button" at bounding box center [1476, 528] width 27 height 48
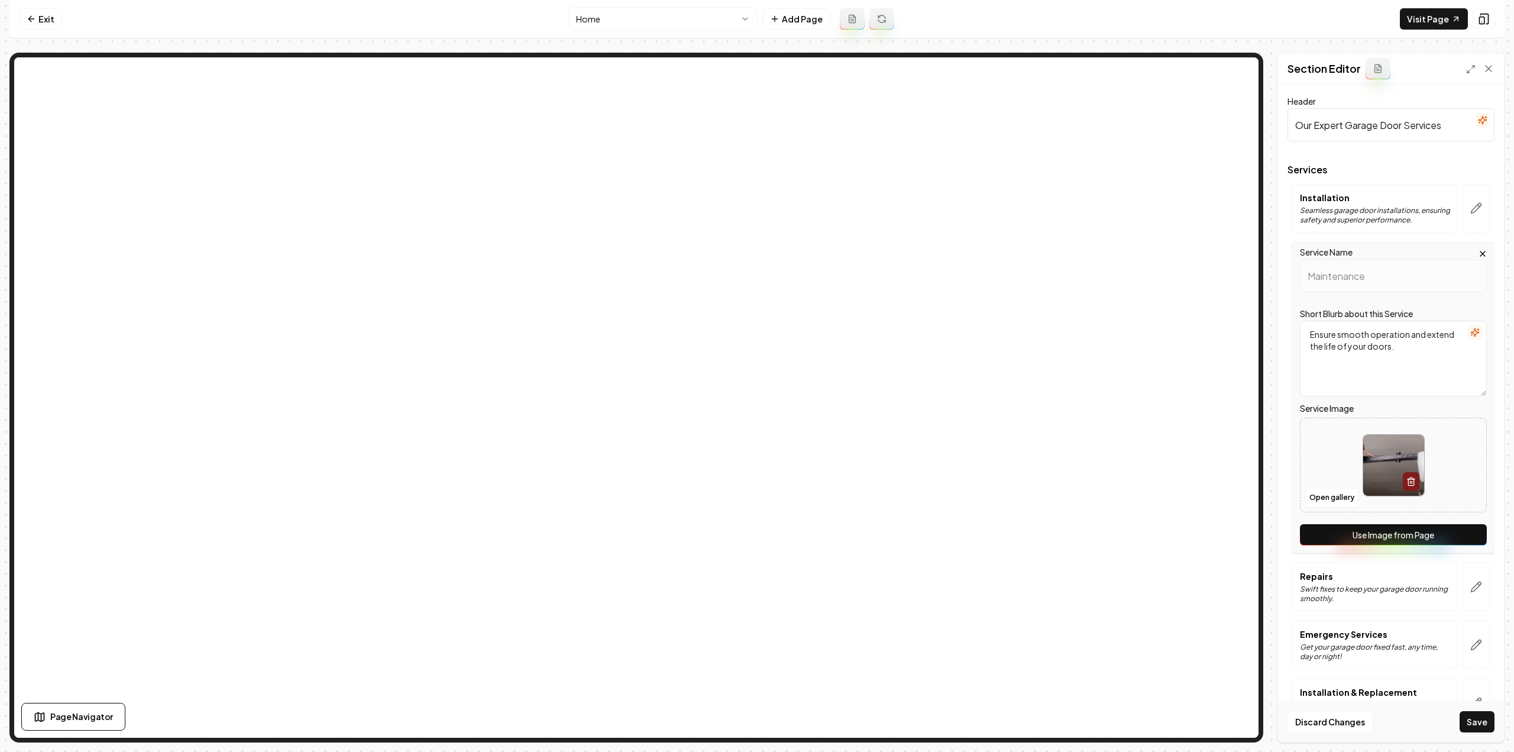
click at [1463, 539] on button "Use Image from Page" at bounding box center [1393, 534] width 187 height 21
click at [1479, 589] on button "button" at bounding box center [1476, 586] width 27 height 48
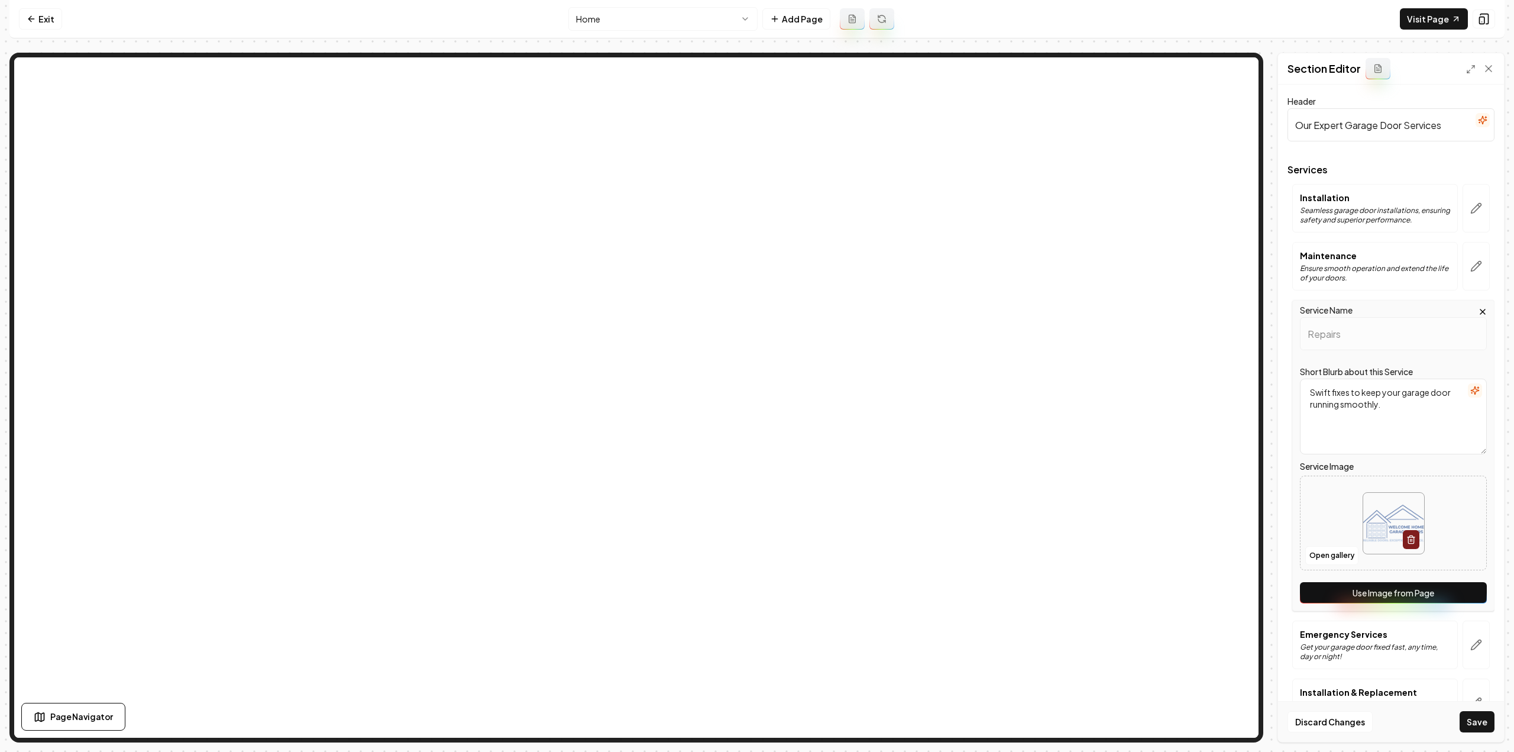
click at [1461, 594] on button "Use Image from Page" at bounding box center [1393, 592] width 187 height 21
click at [1463, 651] on button "button" at bounding box center [1476, 644] width 27 height 48
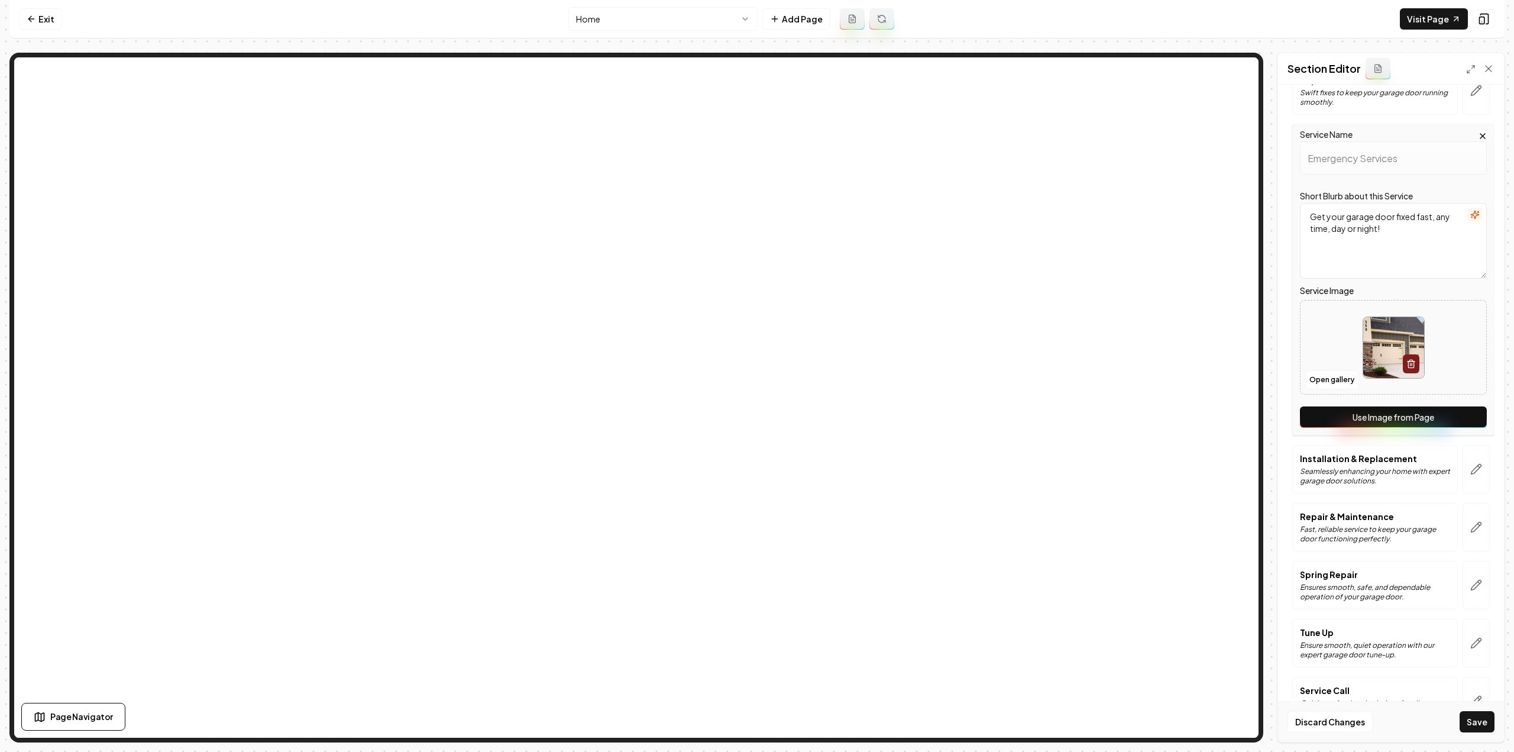
scroll to position [267, 0]
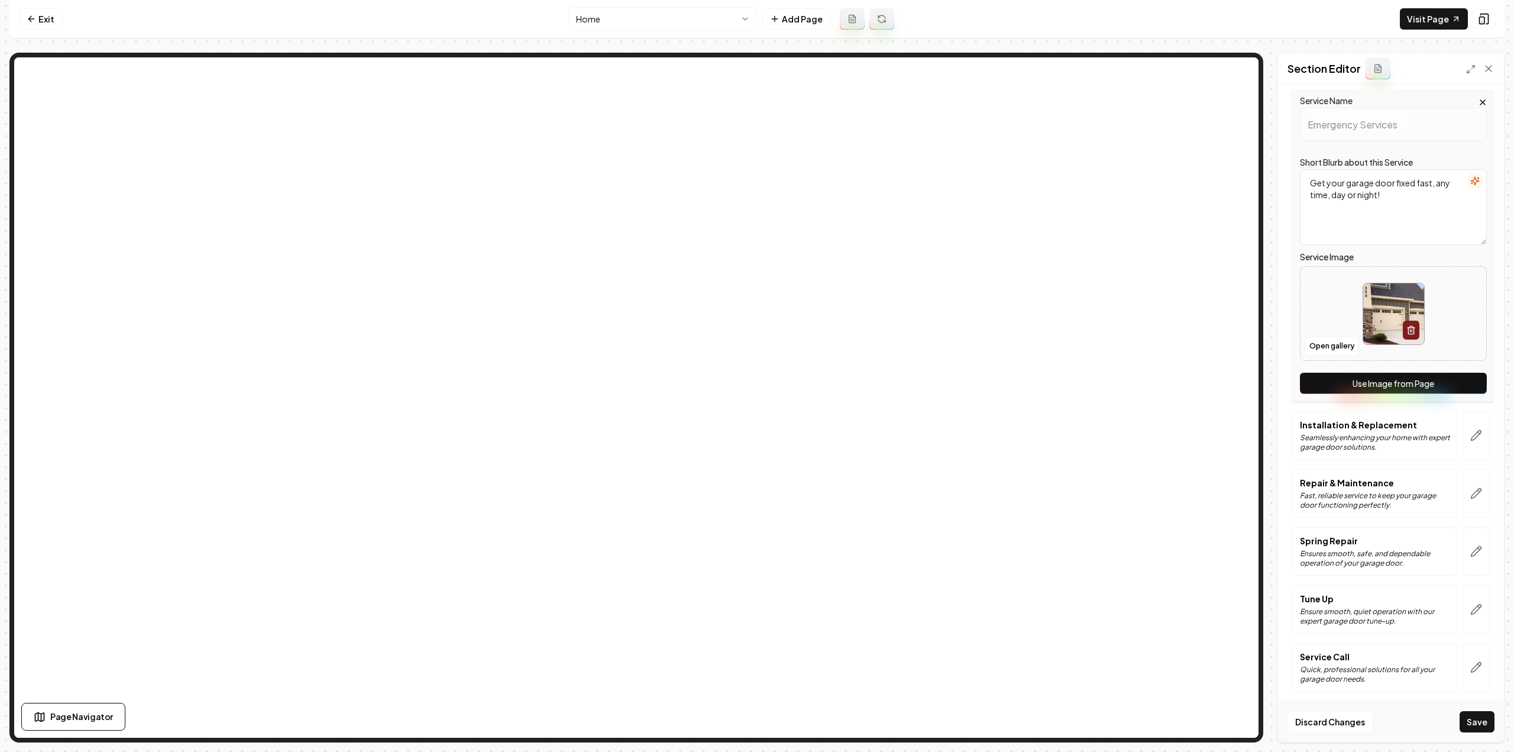
drag, startPoint x: 1421, startPoint y: 373, endPoint x: 1437, endPoint y: 410, distance: 40.0
click at [1421, 374] on button "Use Image from Page" at bounding box center [1393, 383] width 187 height 21
click at [1470, 439] on icon "button" at bounding box center [1476, 435] width 12 height 12
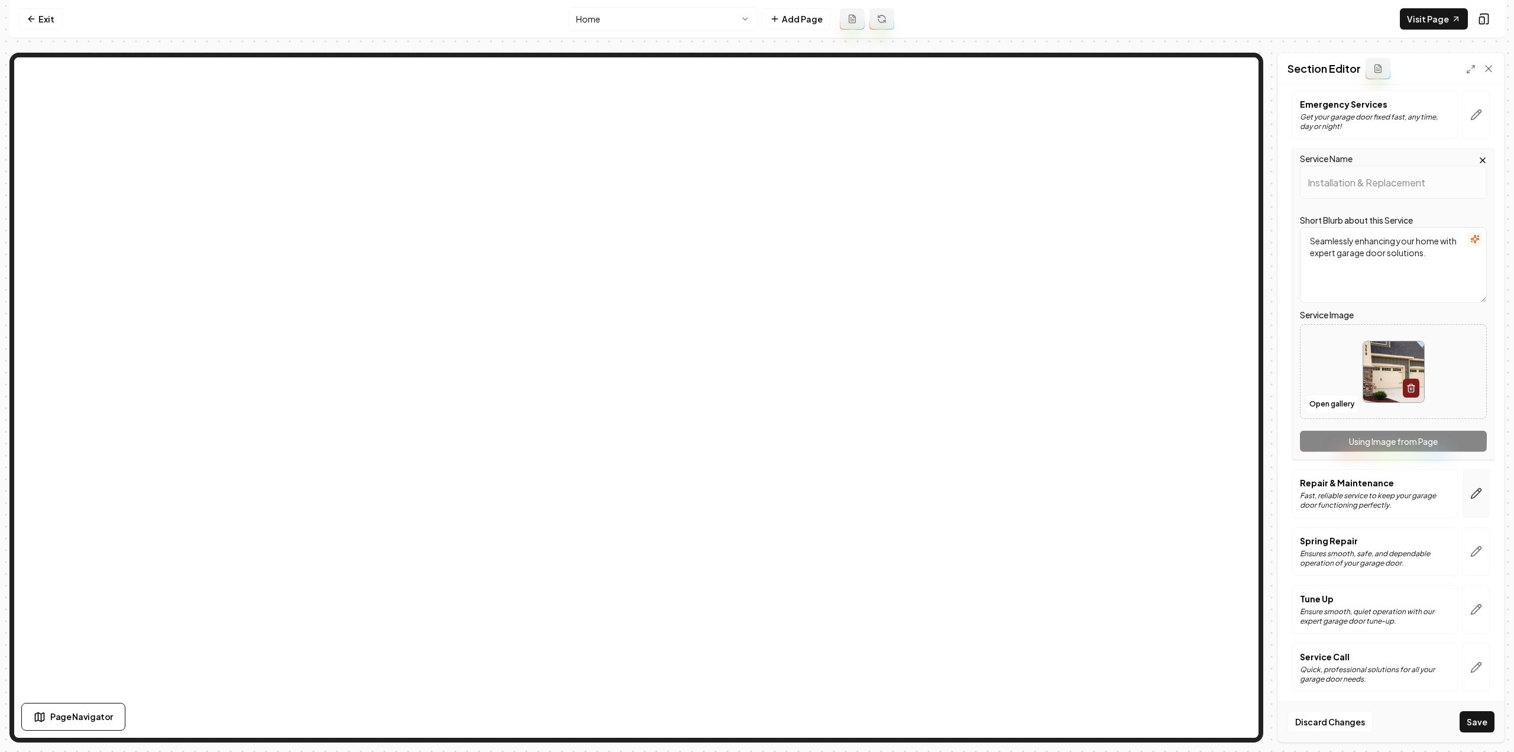
click at [1476, 491] on button "button" at bounding box center [1476, 493] width 27 height 48
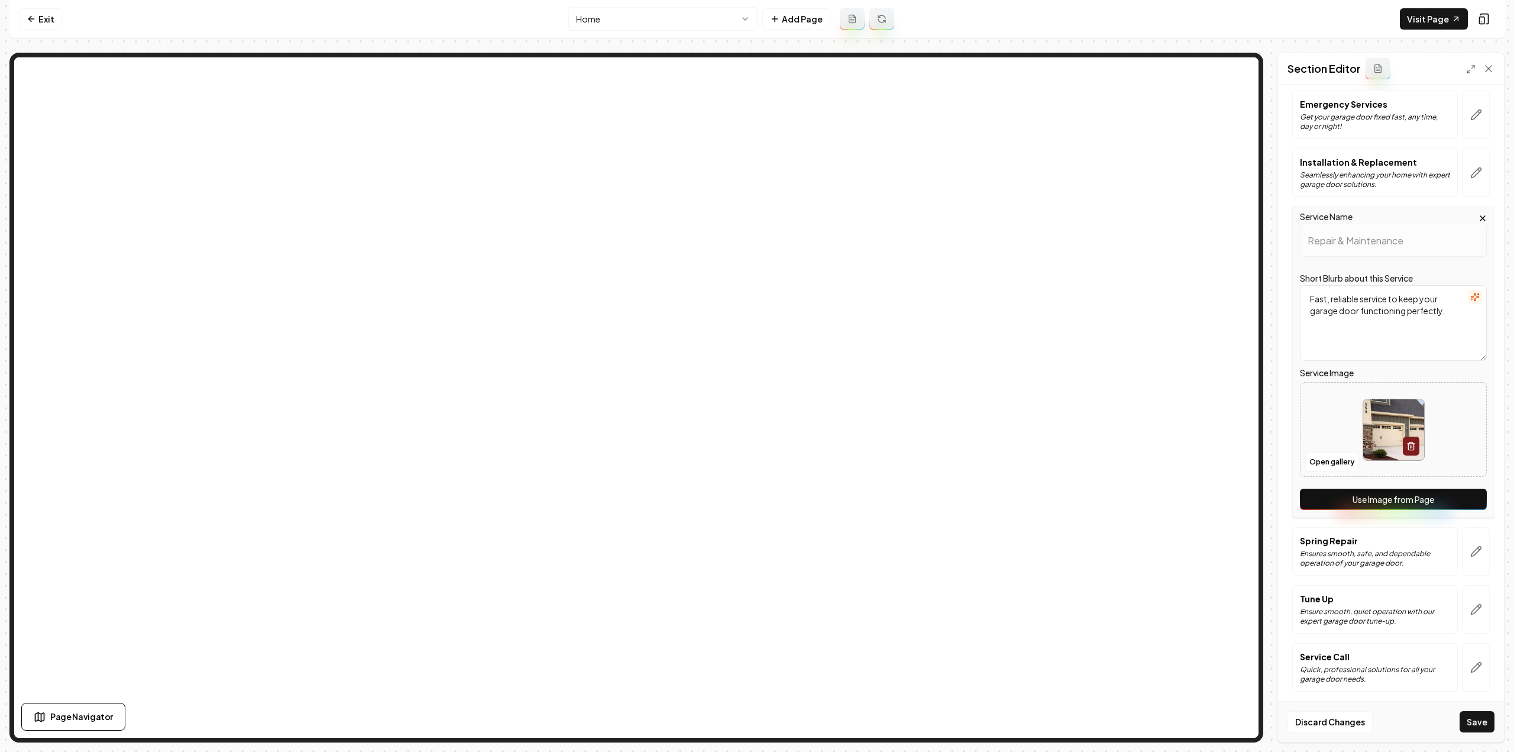
click at [1436, 500] on button "Use Image from Page" at bounding box center [1393, 499] width 187 height 21
click at [1467, 541] on button "button" at bounding box center [1476, 551] width 27 height 48
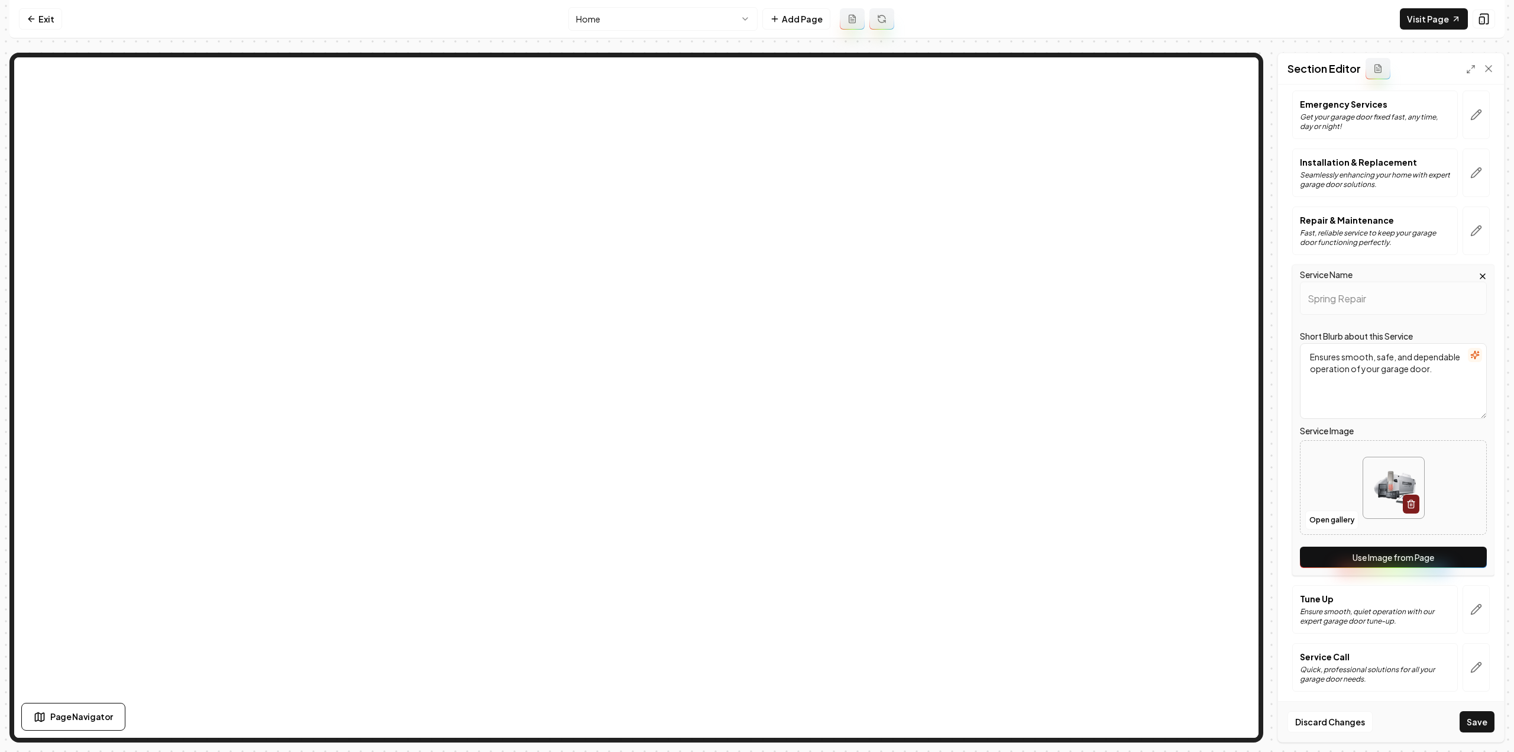
click at [1416, 561] on button "Use Image from Page" at bounding box center [1393, 556] width 187 height 21
click at [1463, 610] on button "button" at bounding box center [1476, 609] width 27 height 48
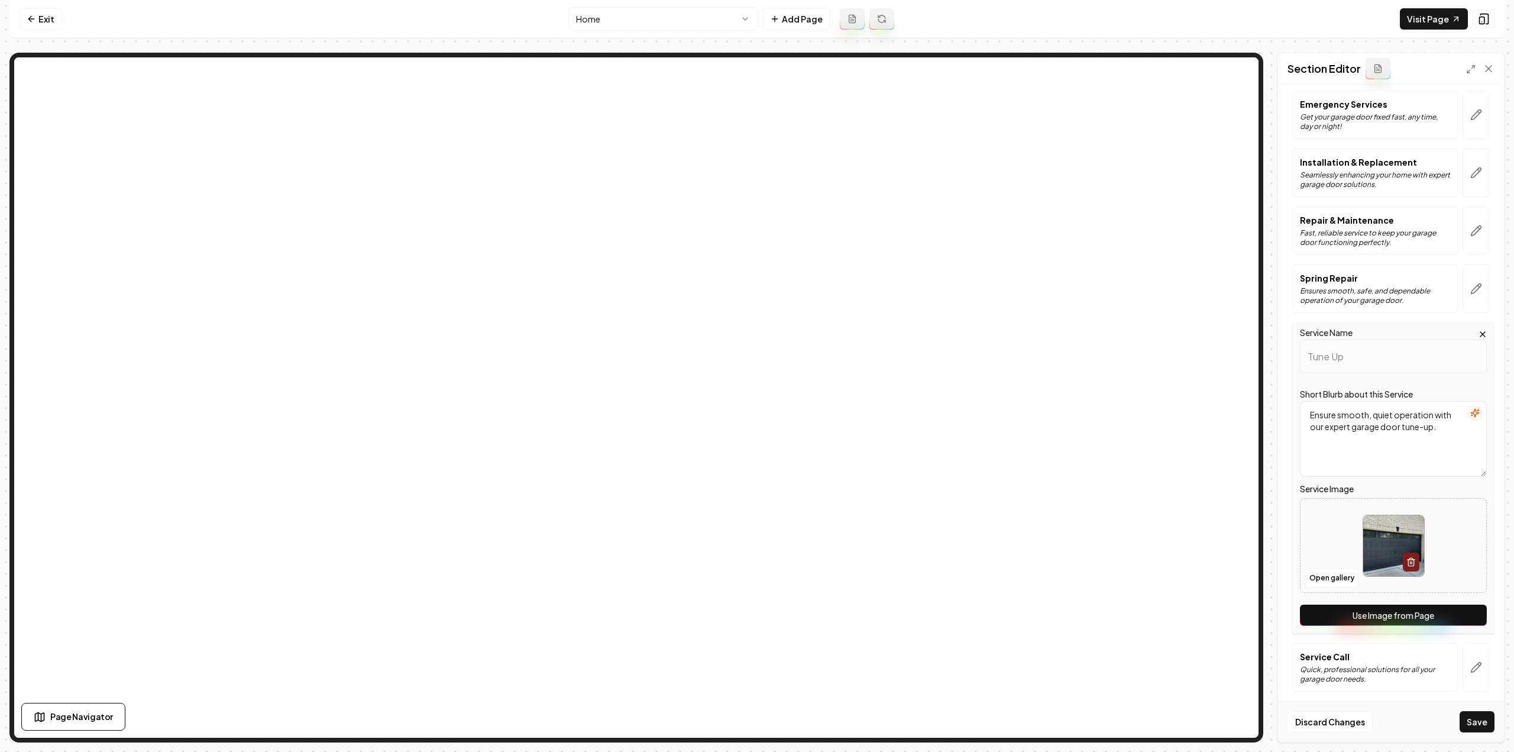
click at [1414, 616] on button "Use Image from Page" at bounding box center [1393, 614] width 187 height 21
click at [1471, 671] on button "button" at bounding box center [1476, 667] width 27 height 48
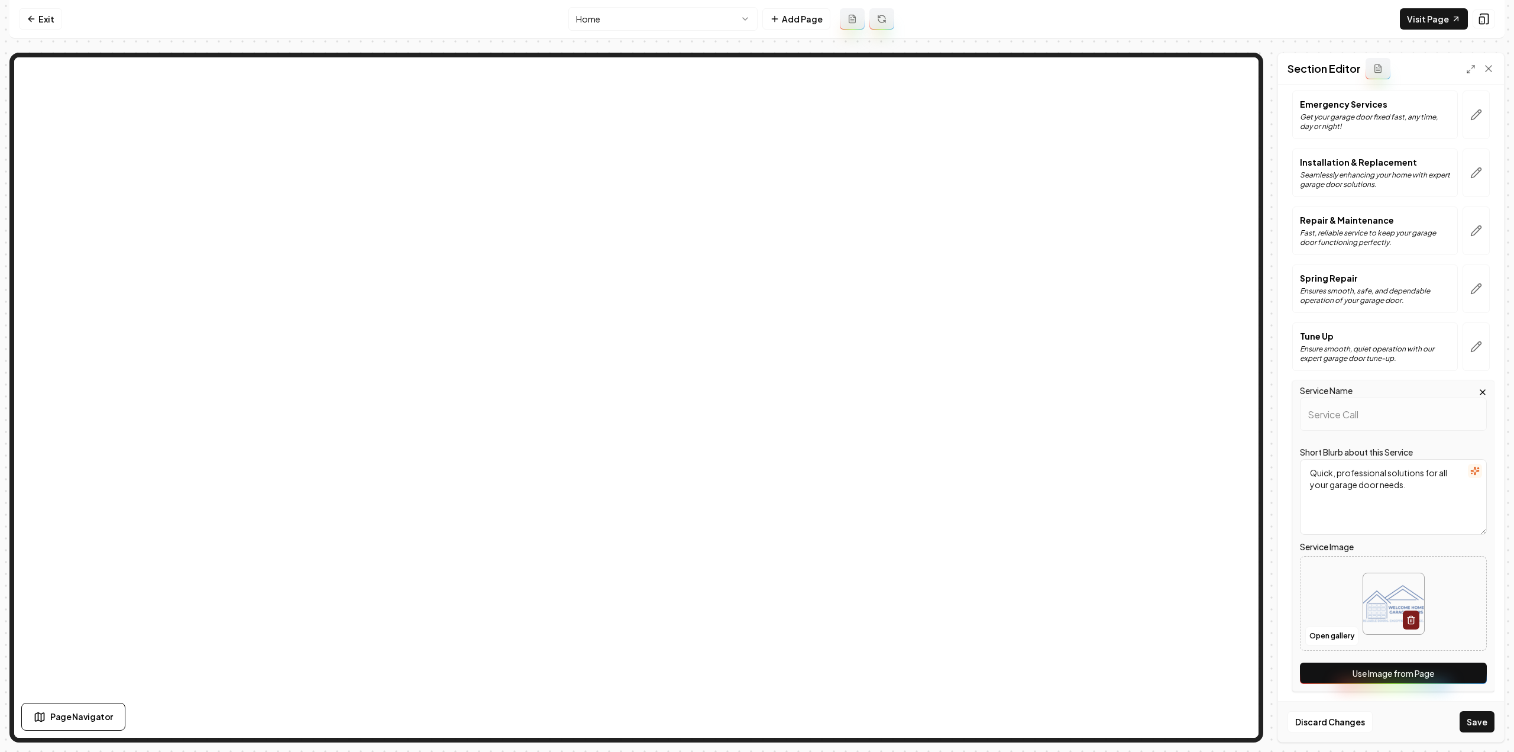
click at [1411, 669] on button "Use Image from Page" at bounding box center [1393, 672] width 187 height 21
click at [1483, 734] on div "Discard Changes Save" at bounding box center [1391, 721] width 226 height 41
click at [1481, 726] on button "Save" at bounding box center [1477, 721] width 35 height 21
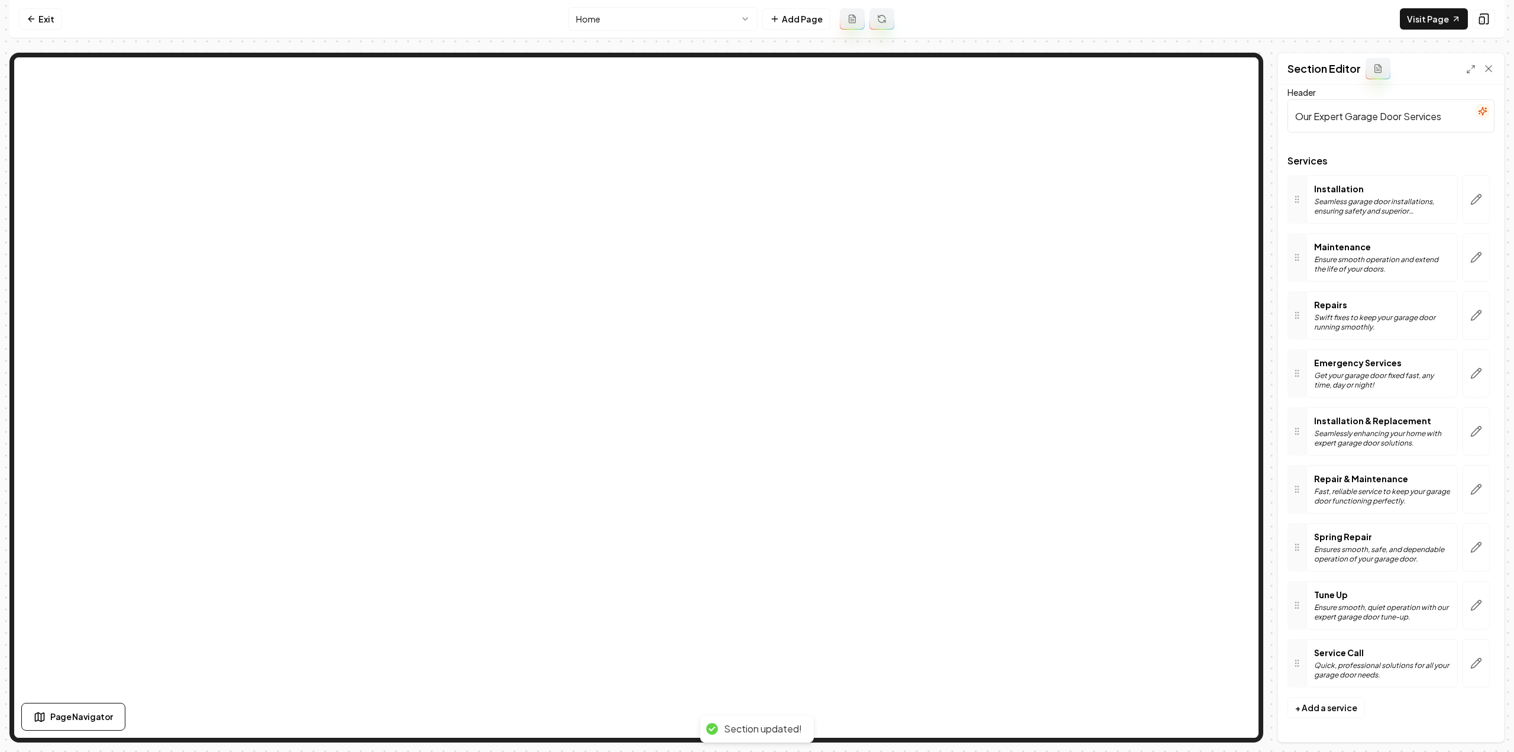
scroll to position [5, 0]
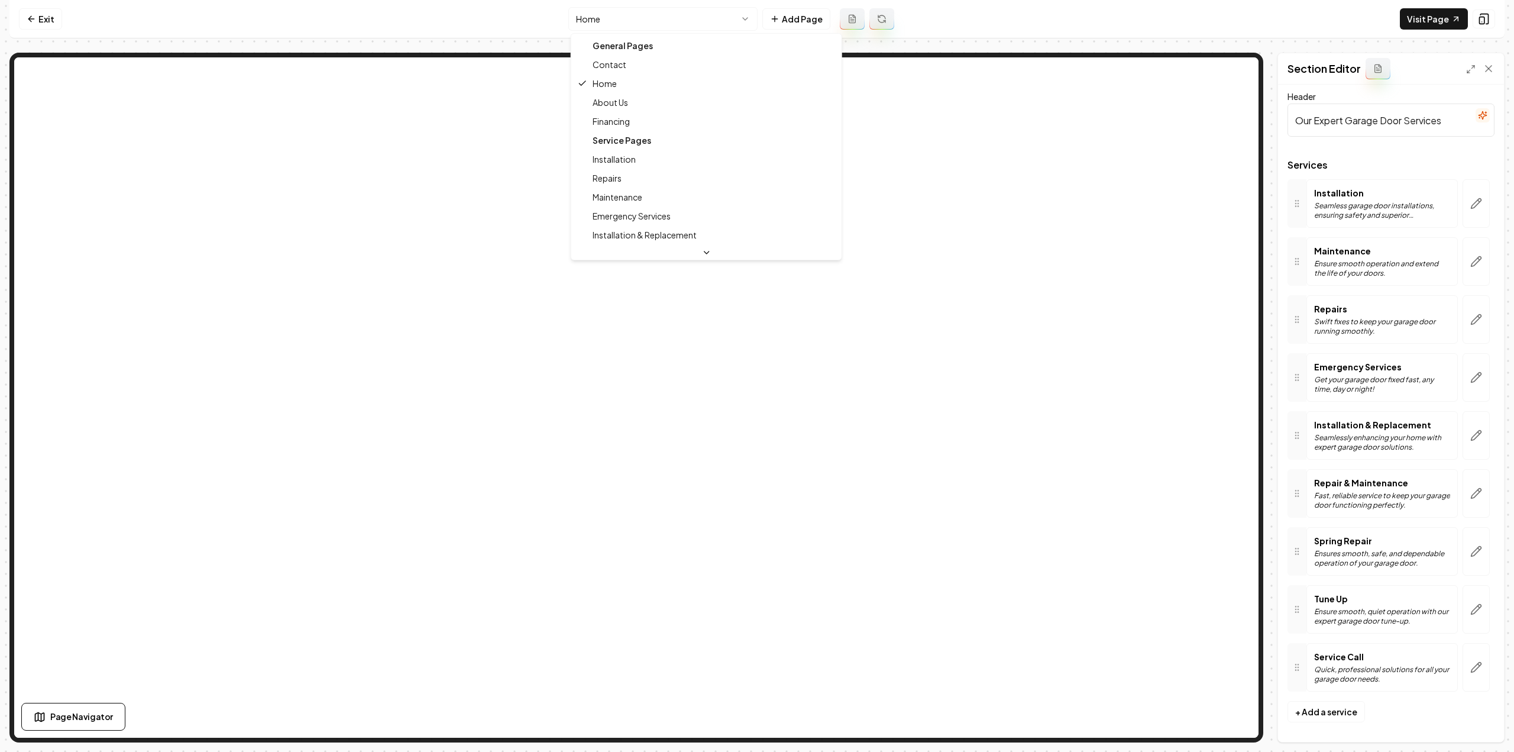
click at [669, 16] on html "Computer Required This feature is only available on a computer. Please switch t…" at bounding box center [757, 376] width 1514 height 752
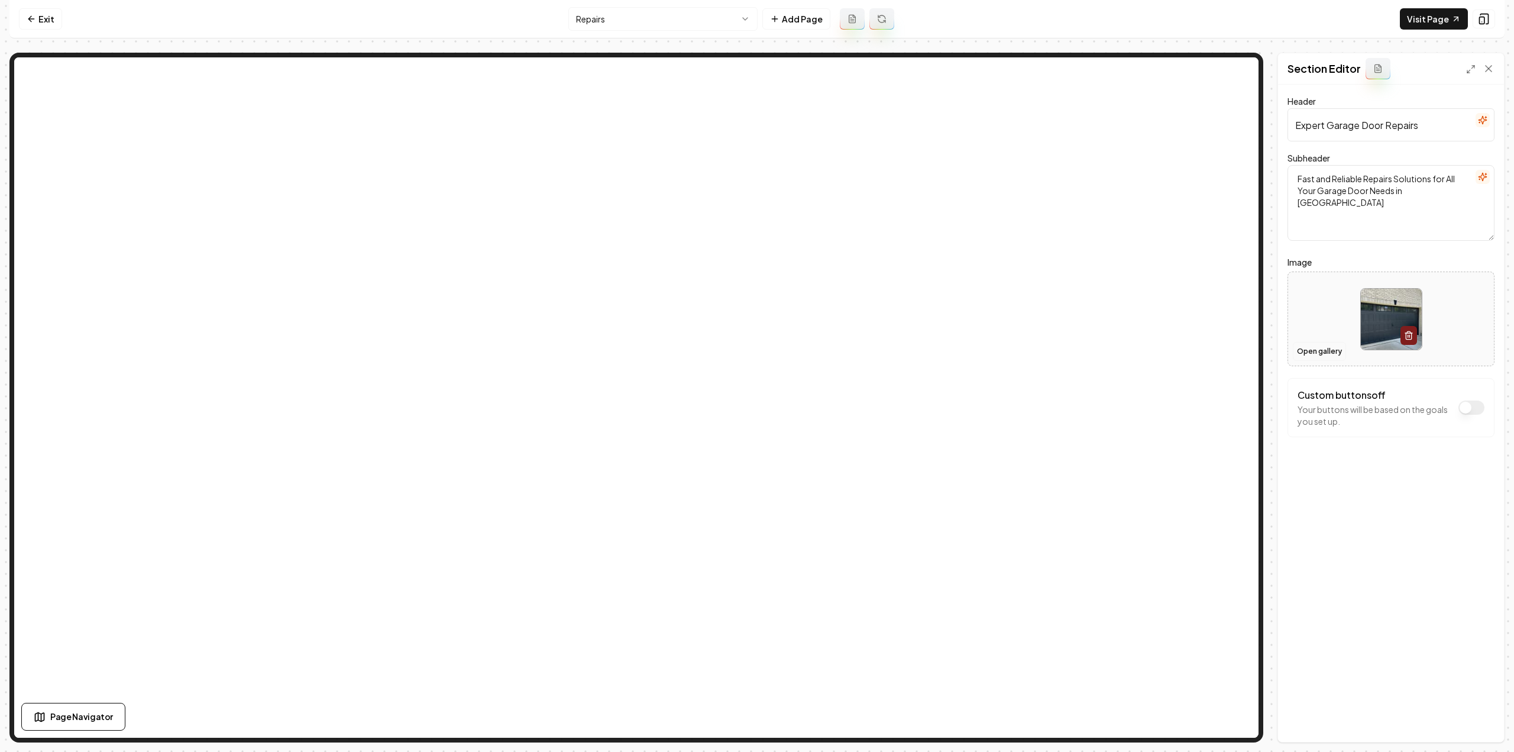
click at [1311, 345] on button "Open gallery" at bounding box center [1319, 351] width 53 height 19
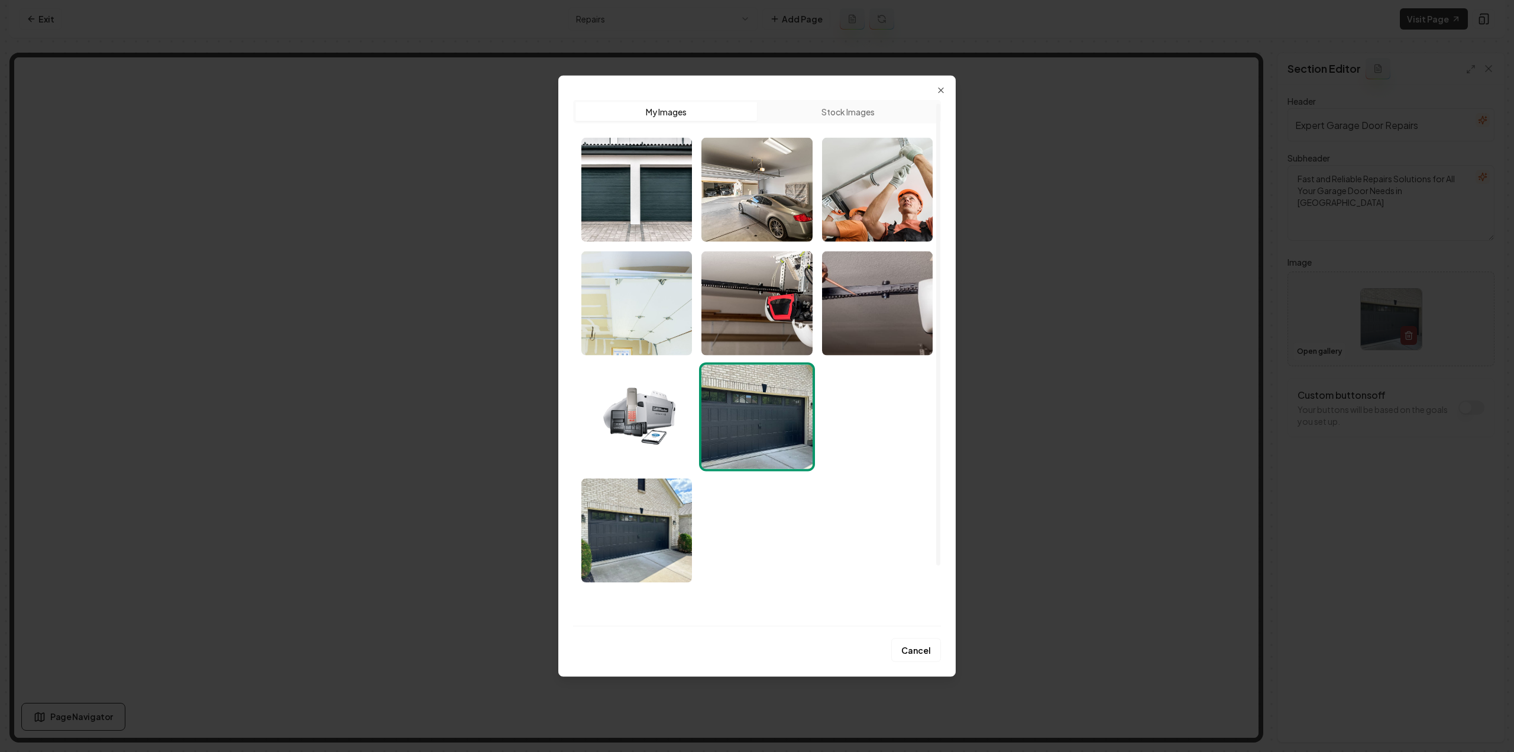
scroll to position [73, 0]
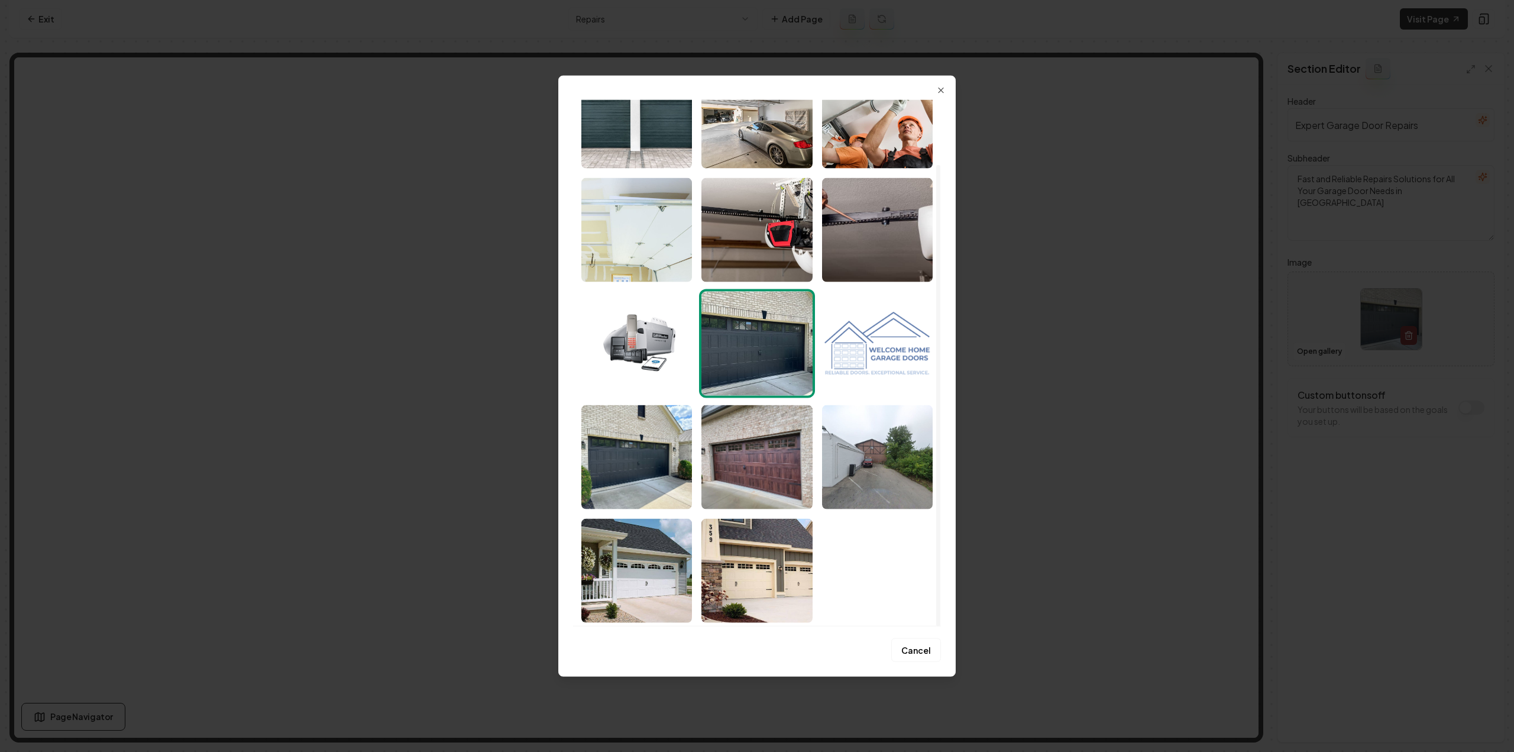
click at [673, 554] on img "Select image image_68ada88a5c7cd75eb8fcc3ee.jpeg" at bounding box center [636, 570] width 111 height 104
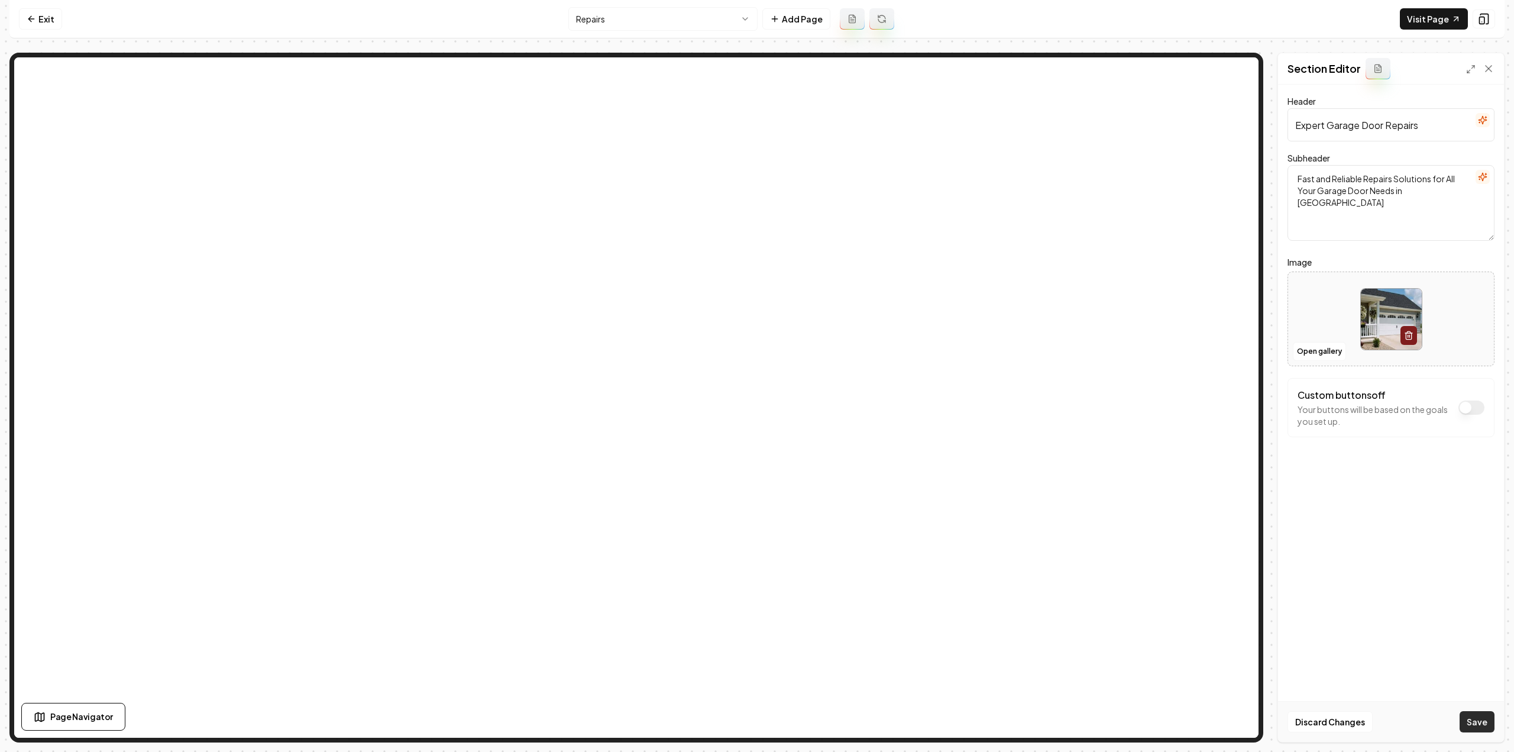
click at [1481, 727] on button "Save" at bounding box center [1477, 721] width 35 height 21
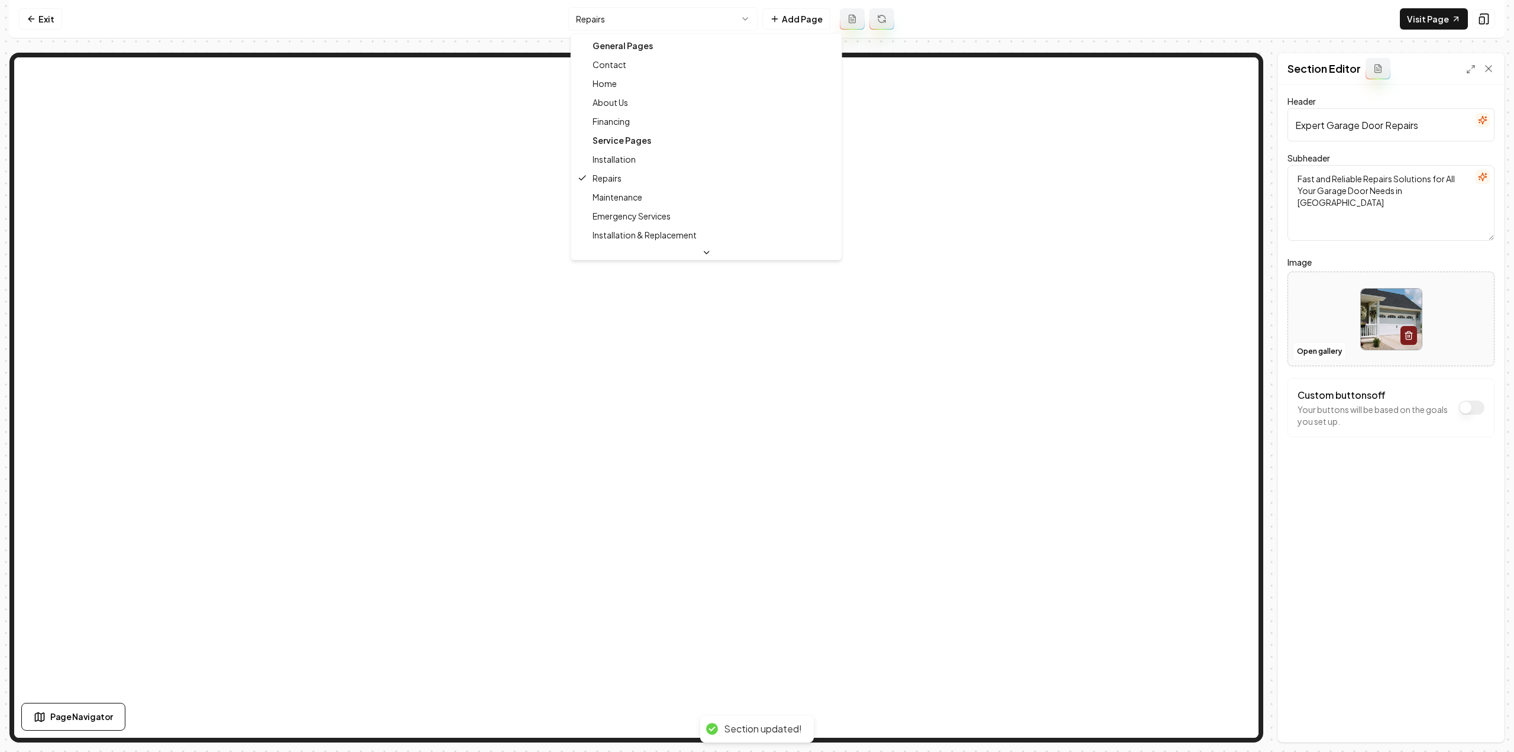
click at [685, 23] on html "Computer Required This feature is only available on a computer. Please switch t…" at bounding box center [757, 376] width 1514 height 752
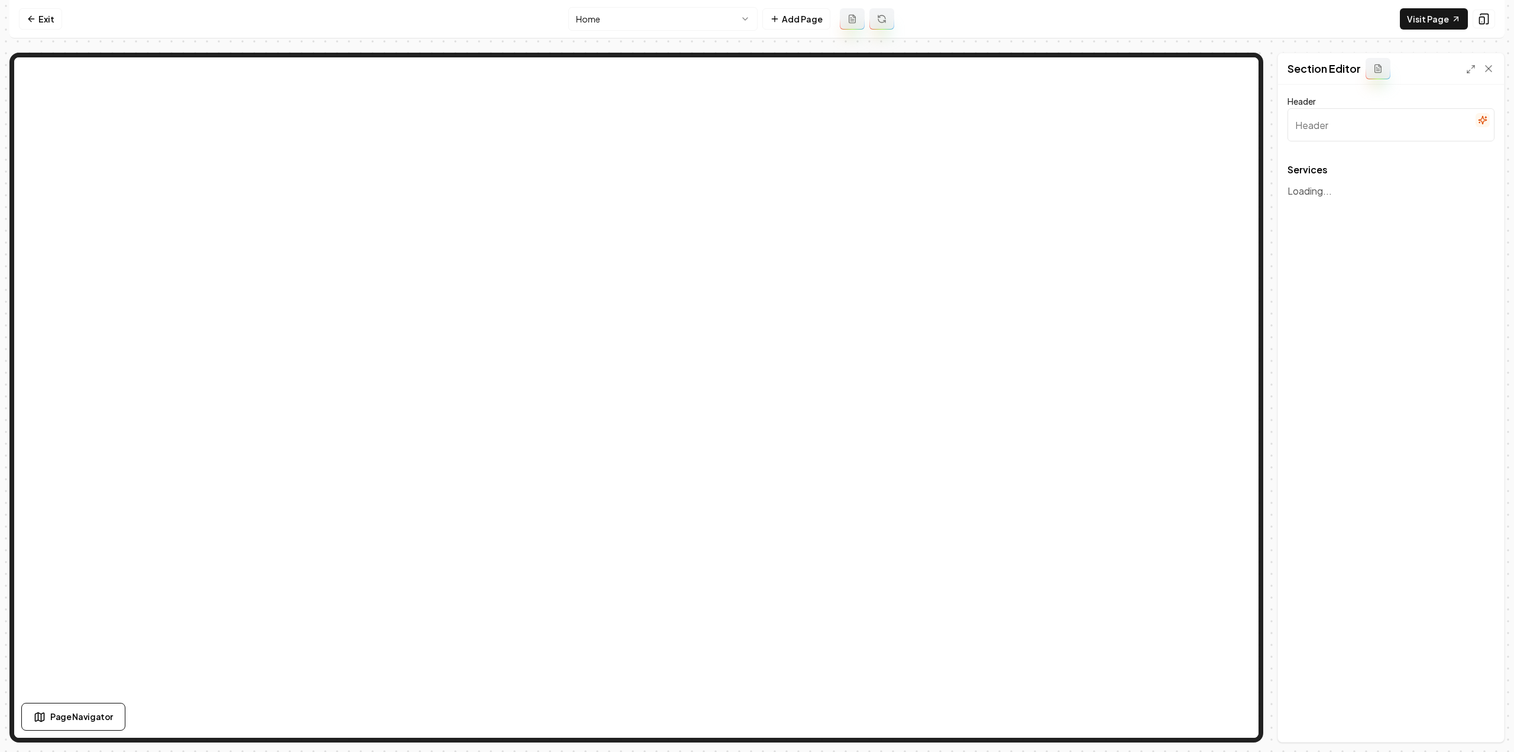
type input "Our Expert Garage Door Services"
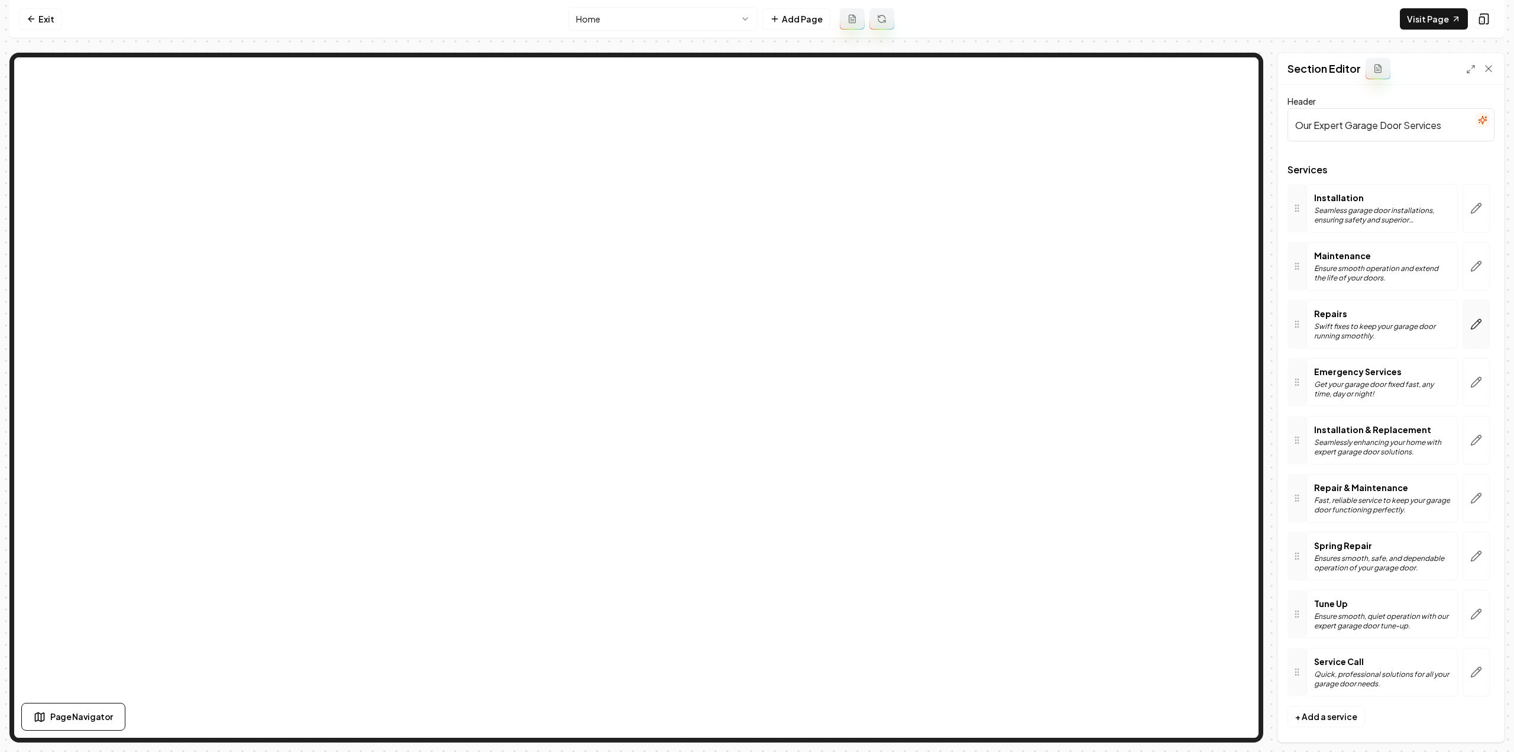
click at [1470, 327] on icon "button" at bounding box center [1476, 324] width 12 height 12
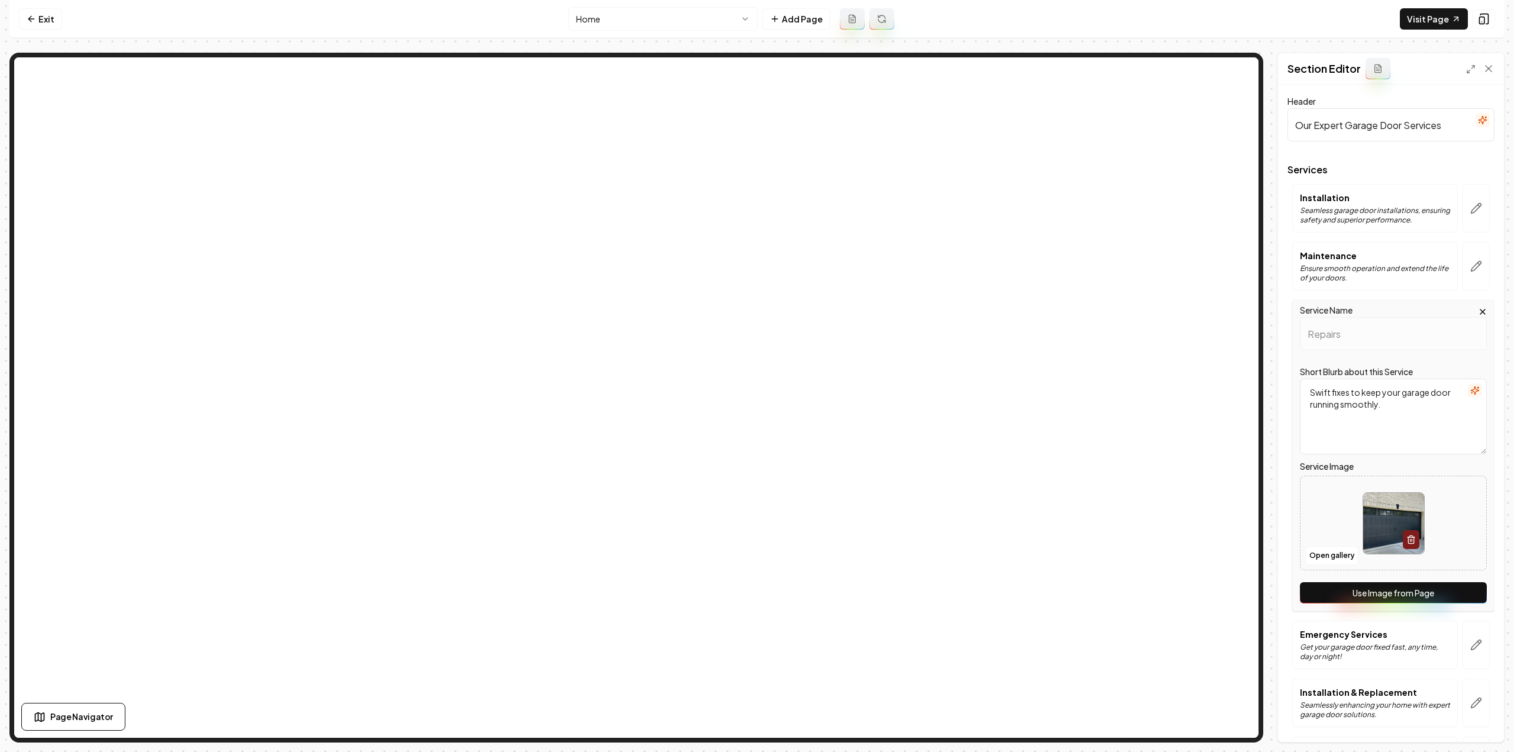
click at [1343, 585] on button "Use Image from Page" at bounding box center [1393, 592] width 187 height 21
click at [1471, 717] on button "Save" at bounding box center [1477, 721] width 35 height 21
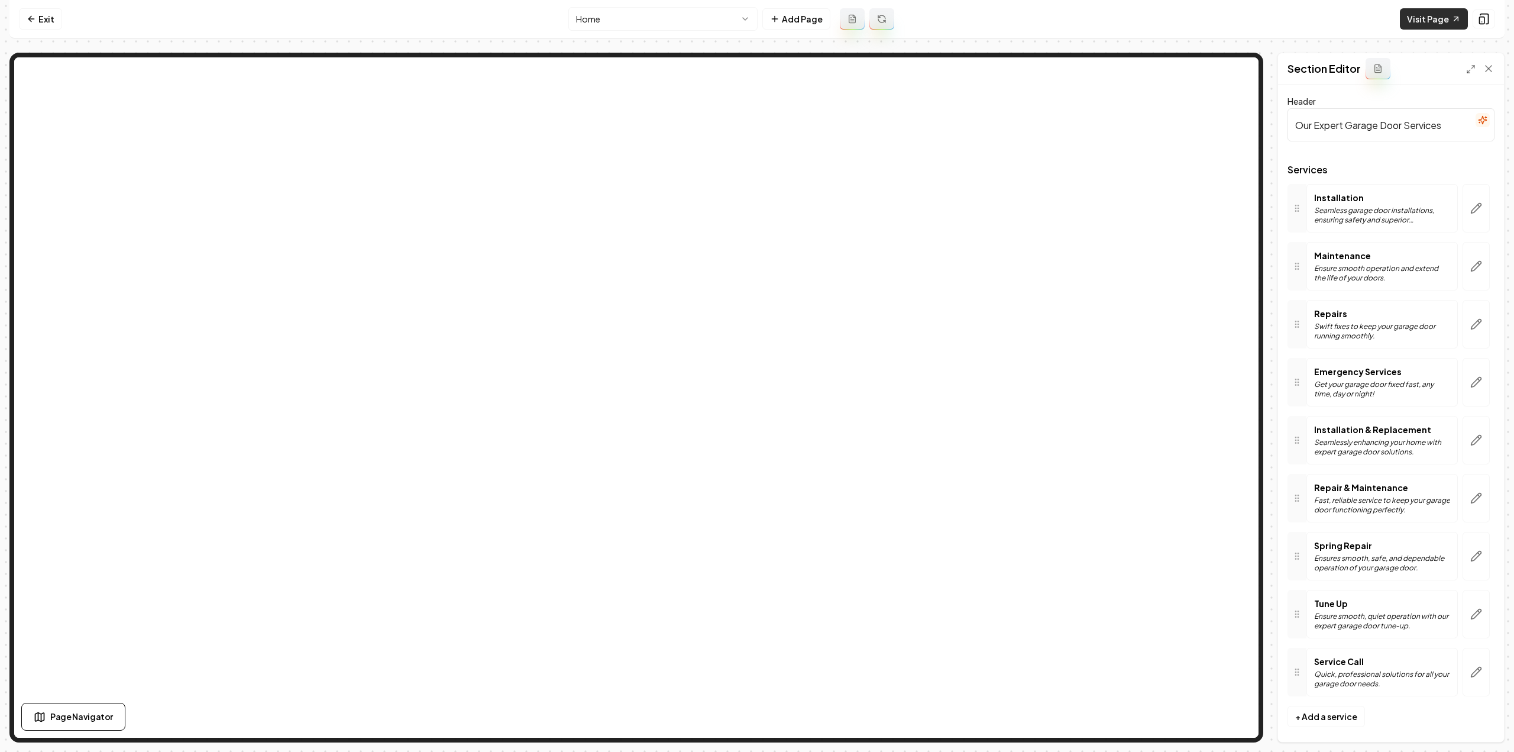
click at [1451, 22] on link "Visit Page" at bounding box center [1434, 18] width 68 height 21
